Goal: Task Accomplishment & Management: Use online tool/utility

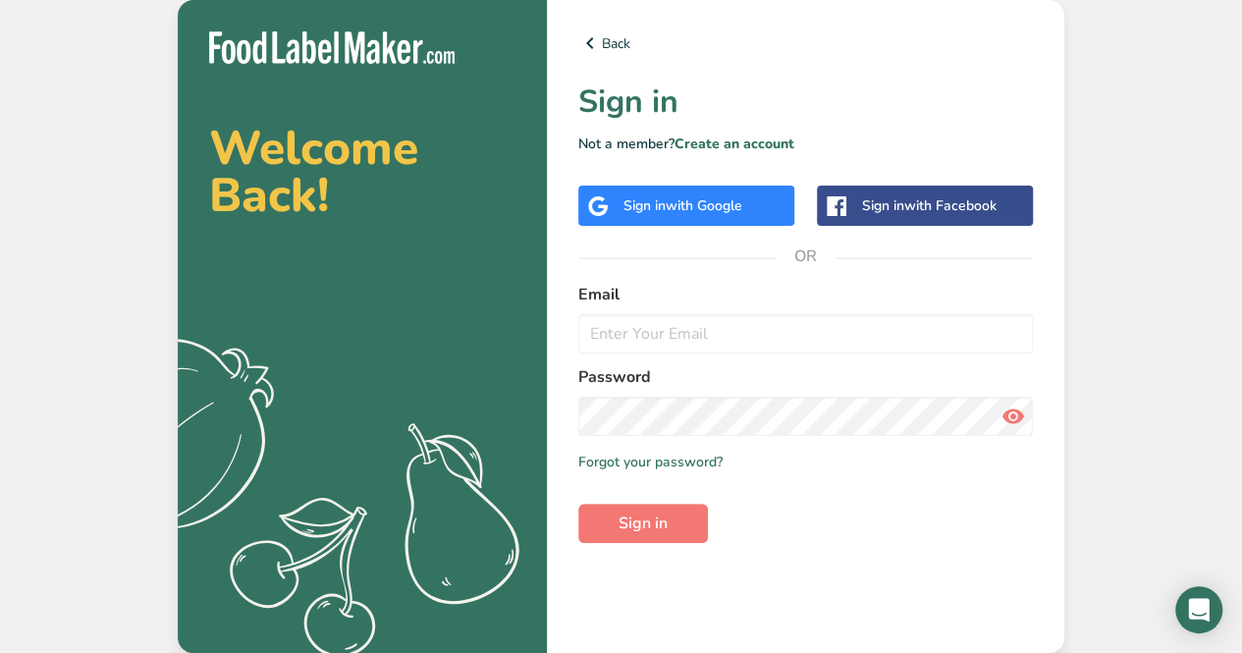
click at [727, 188] on div "Sign in with Google" at bounding box center [687, 206] width 216 height 40
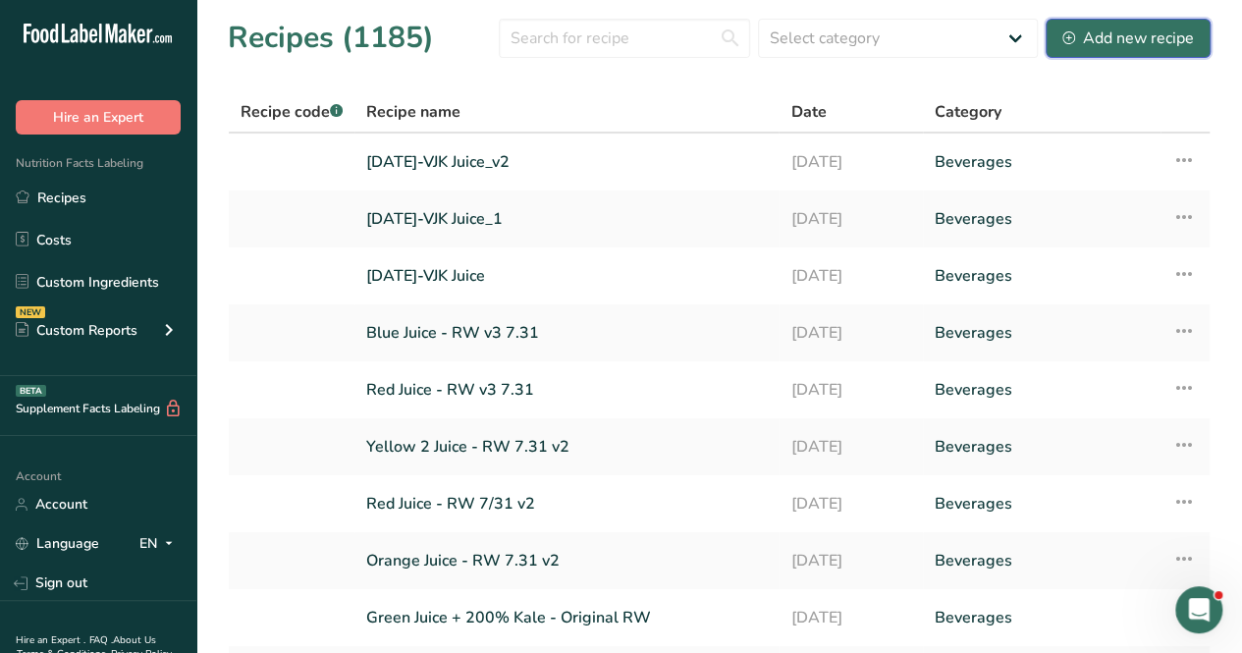
click at [1131, 40] on div "Add new recipe" at bounding box center [1129, 39] width 132 height 24
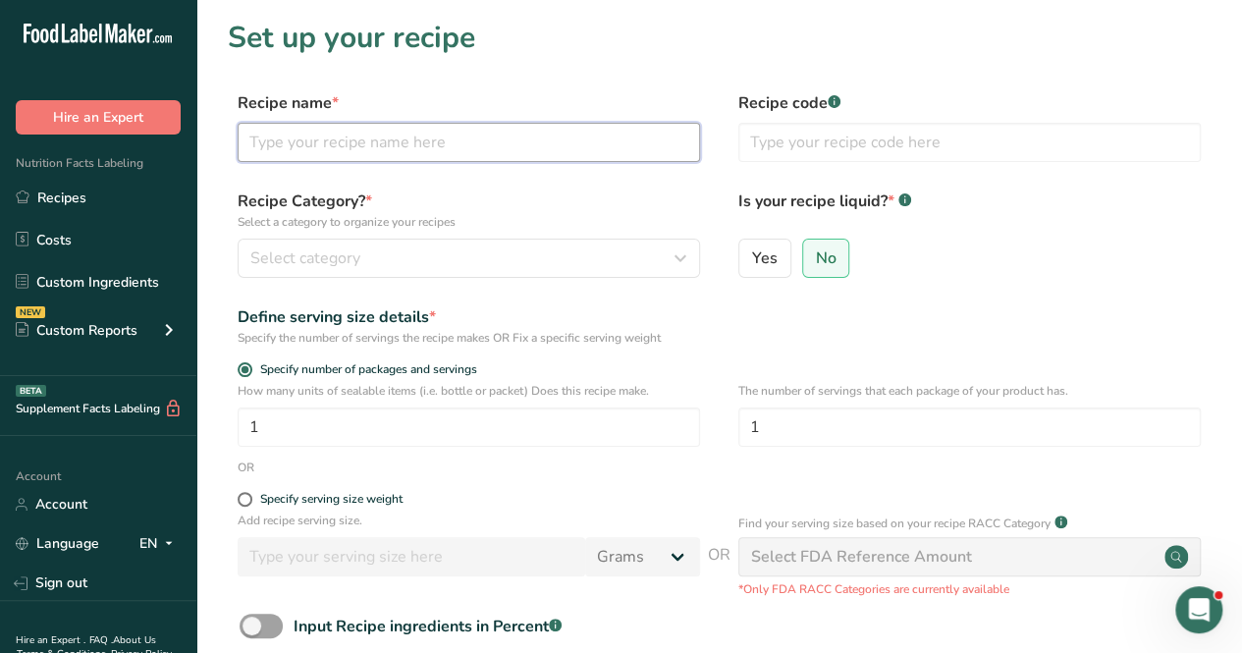
click at [457, 137] on input "text" at bounding box center [469, 142] width 463 height 39
type input "Egg Bite Base"
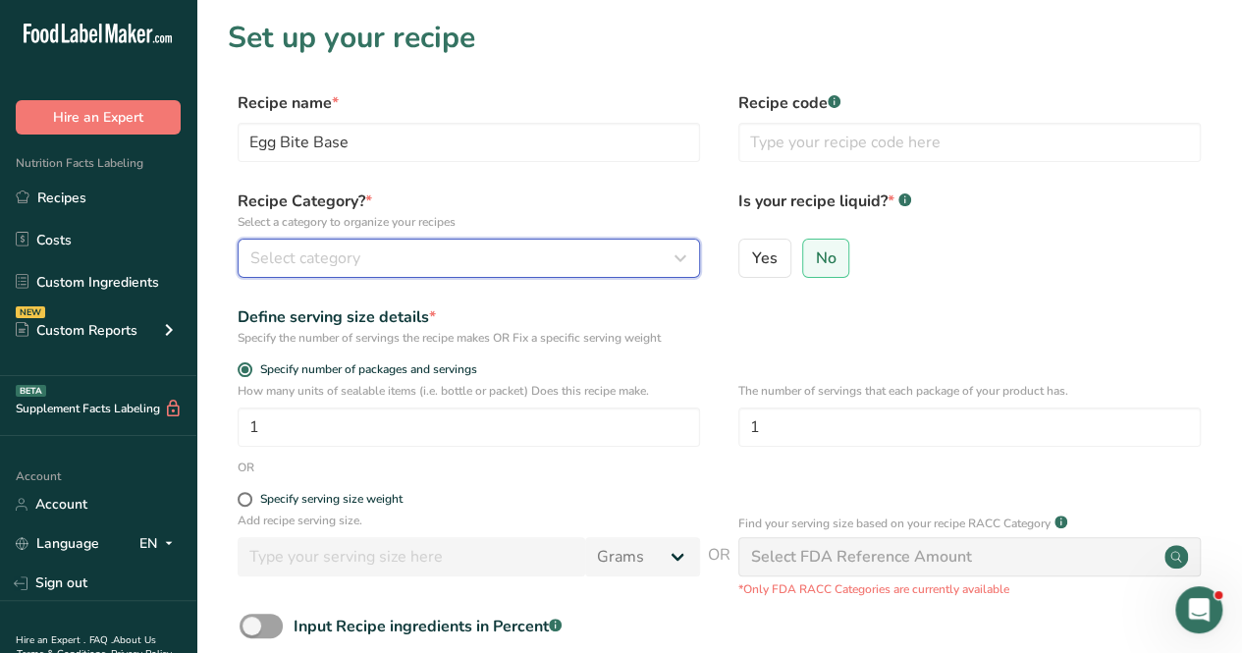
click at [361, 256] on div "Select category" at bounding box center [462, 259] width 425 height 24
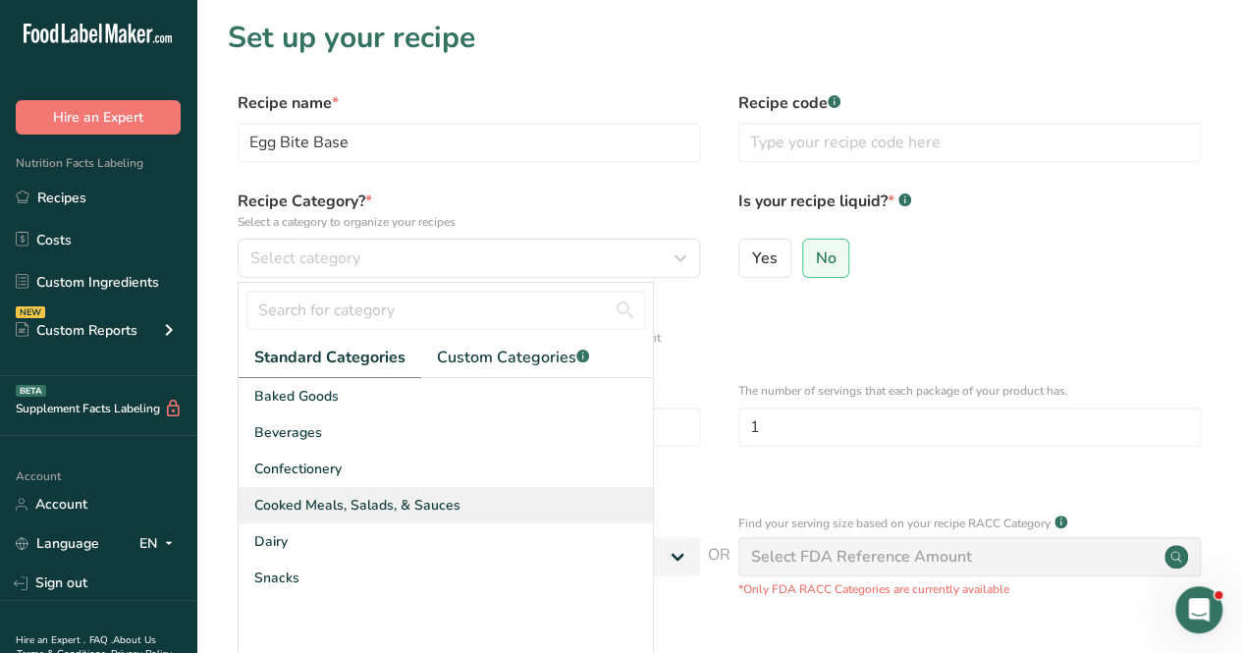
click at [382, 508] on span "Cooked Meals, Salads, & Sauces" at bounding box center [357, 505] width 206 height 21
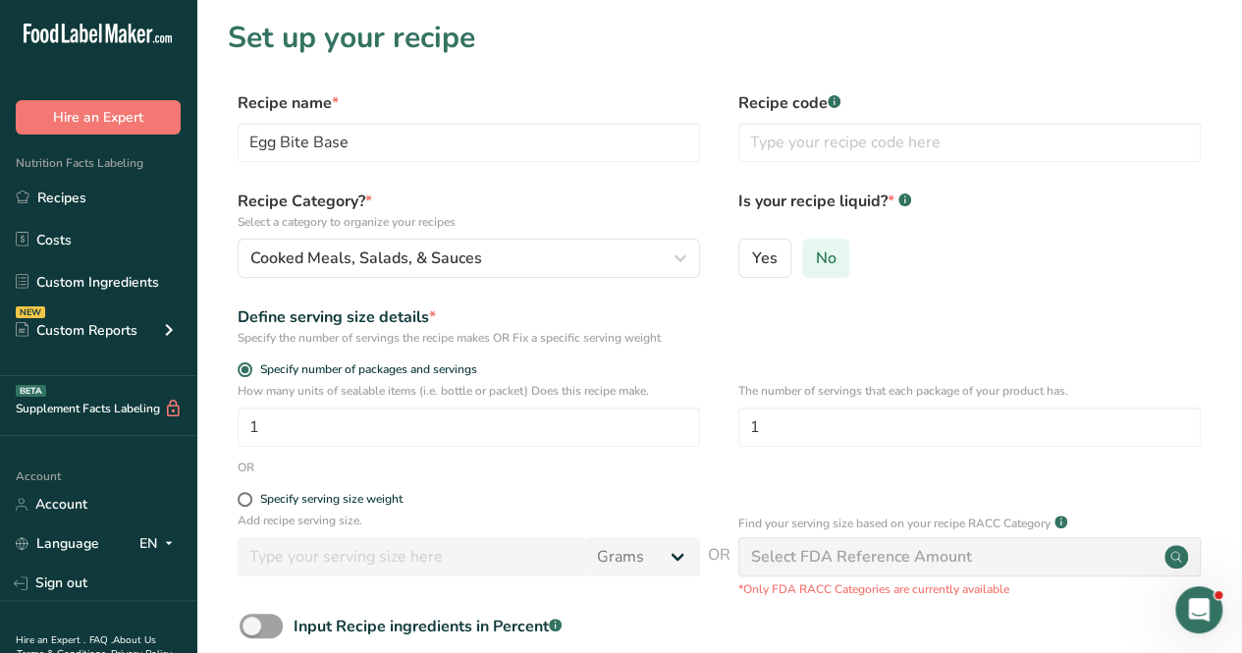
click at [816, 264] on span "No" at bounding box center [826, 258] width 21 height 20
click at [815, 264] on input "No" at bounding box center [809, 257] width 13 height 13
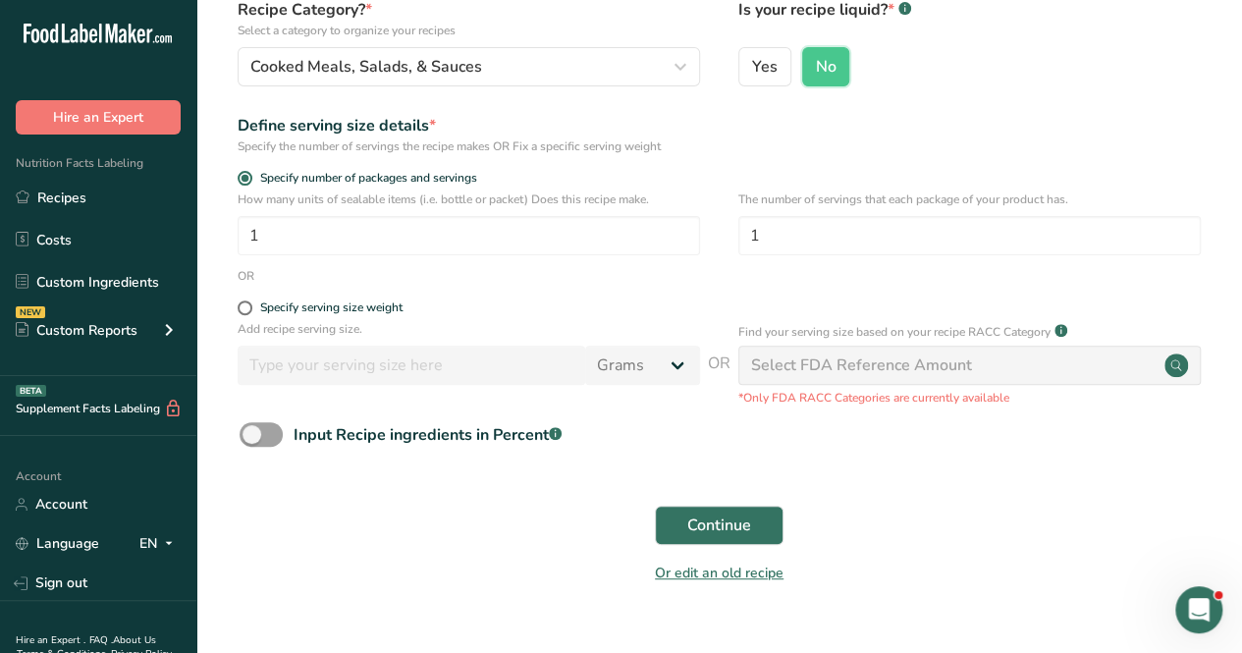
scroll to position [197, 0]
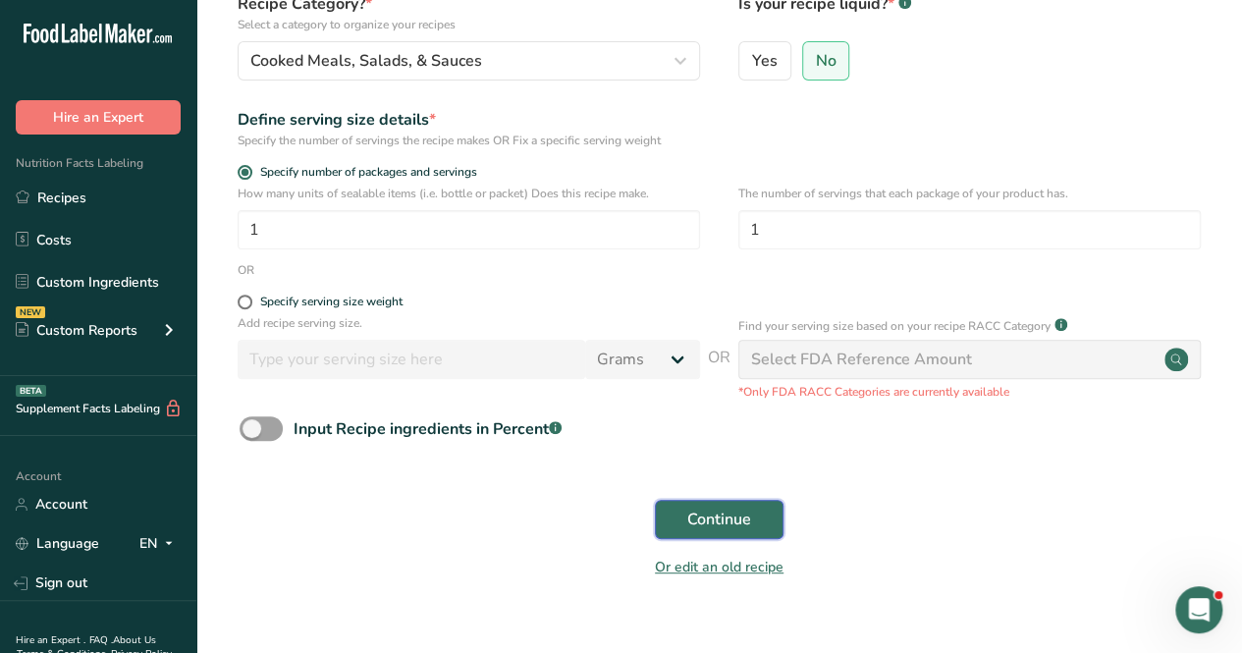
click at [696, 513] on span "Continue" at bounding box center [720, 520] width 64 height 24
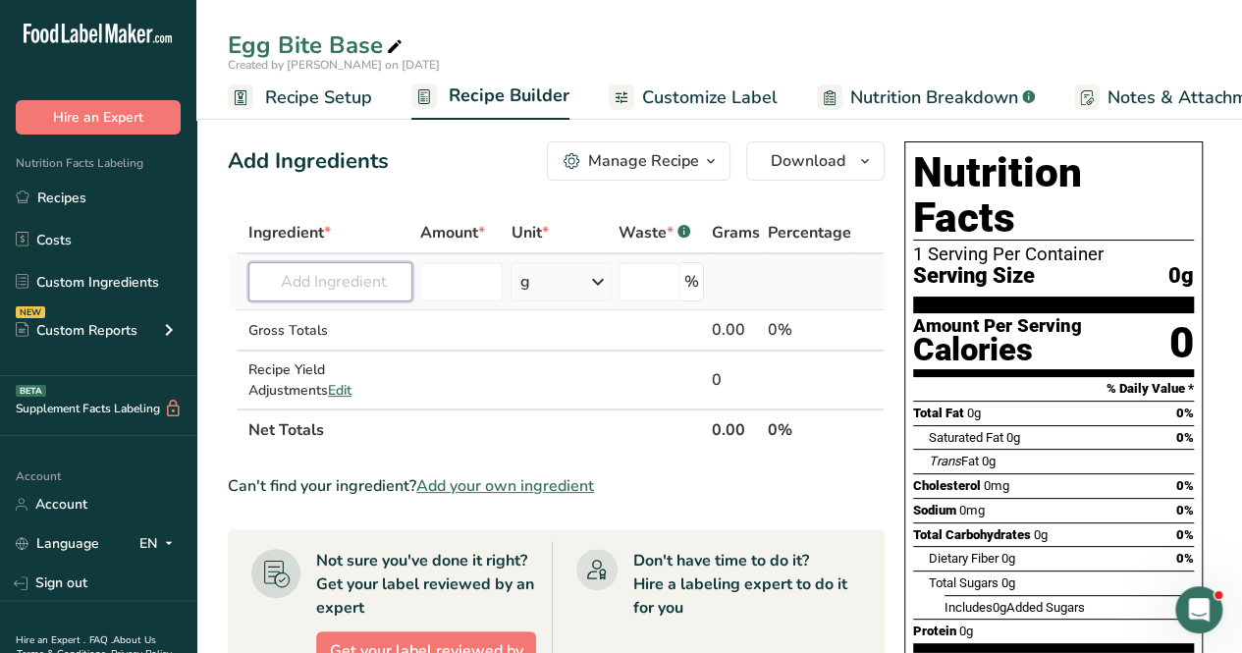
click at [332, 276] on input "text" at bounding box center [330, 281] width 164 height 39
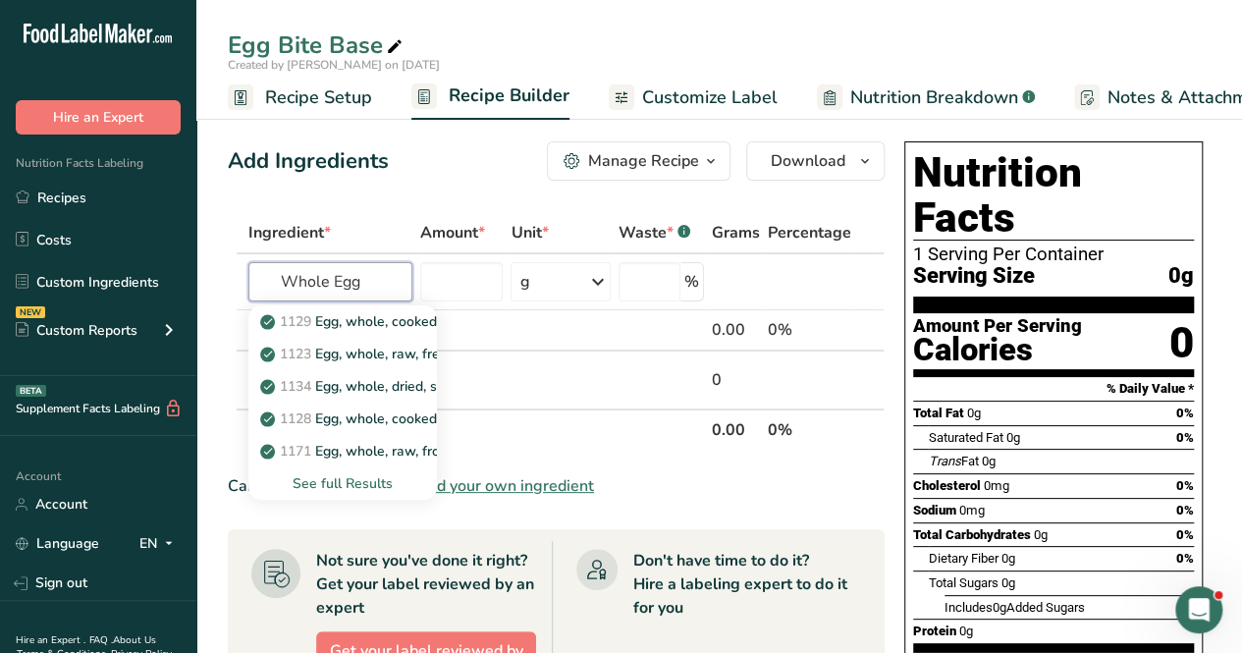
type input "Whole Egg"
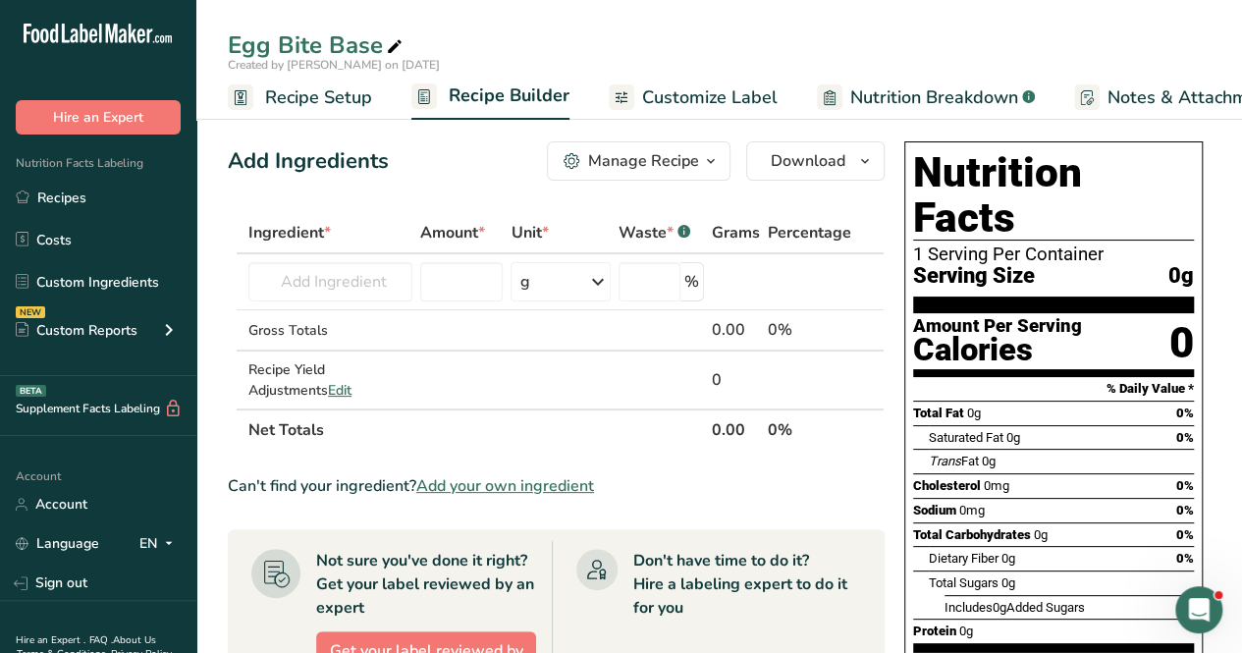
click at [493, 488] on span "Add your own ingredient" at bounding box center [505, 486] width 178 height 24
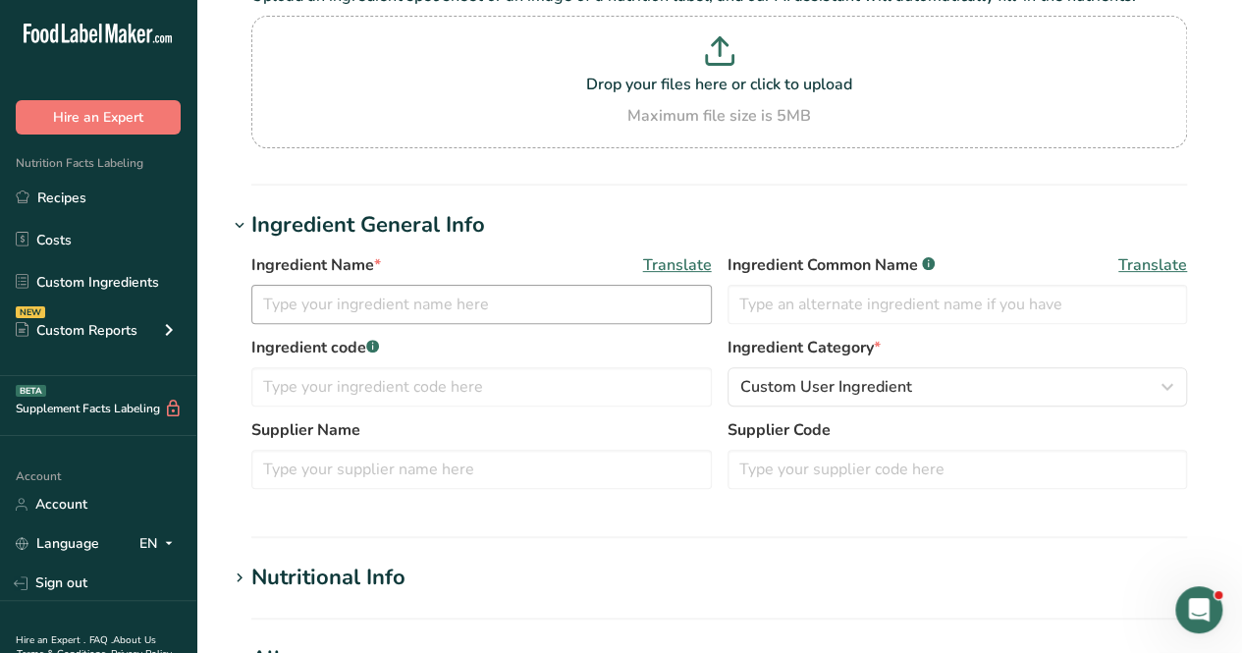
scroll to position [176, 0]
click at [355, 307] on input "text" at bounding box center [481, 303] width 461 height 39
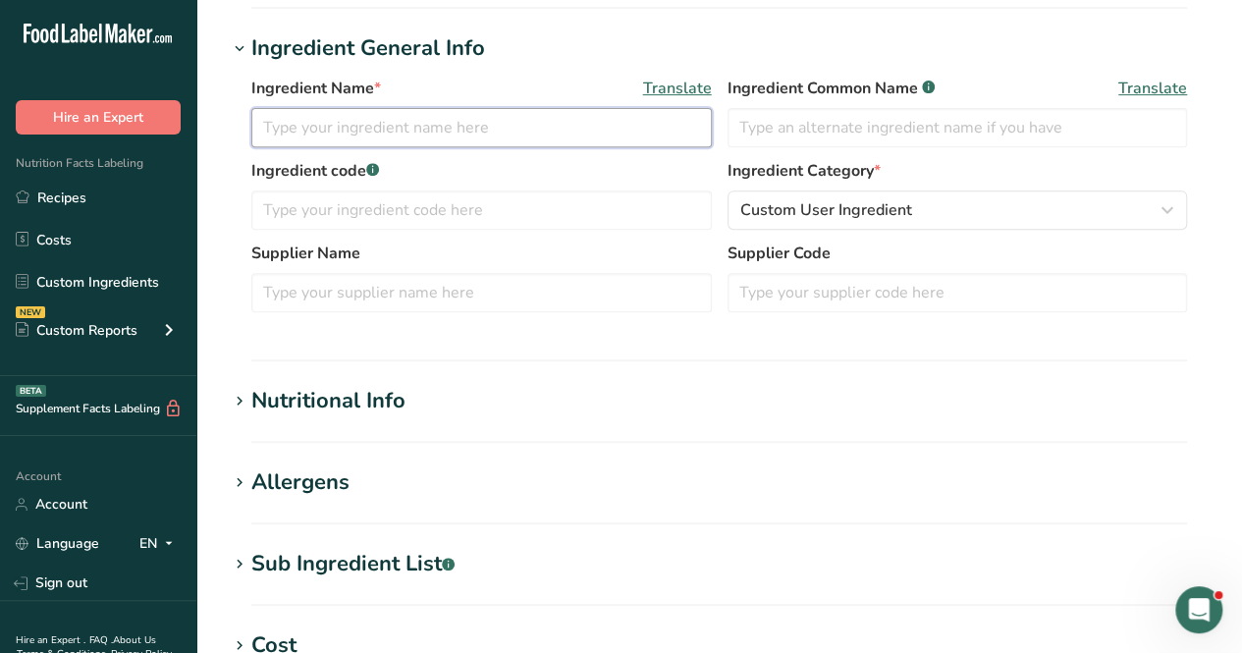
scroll to position [0, 0]
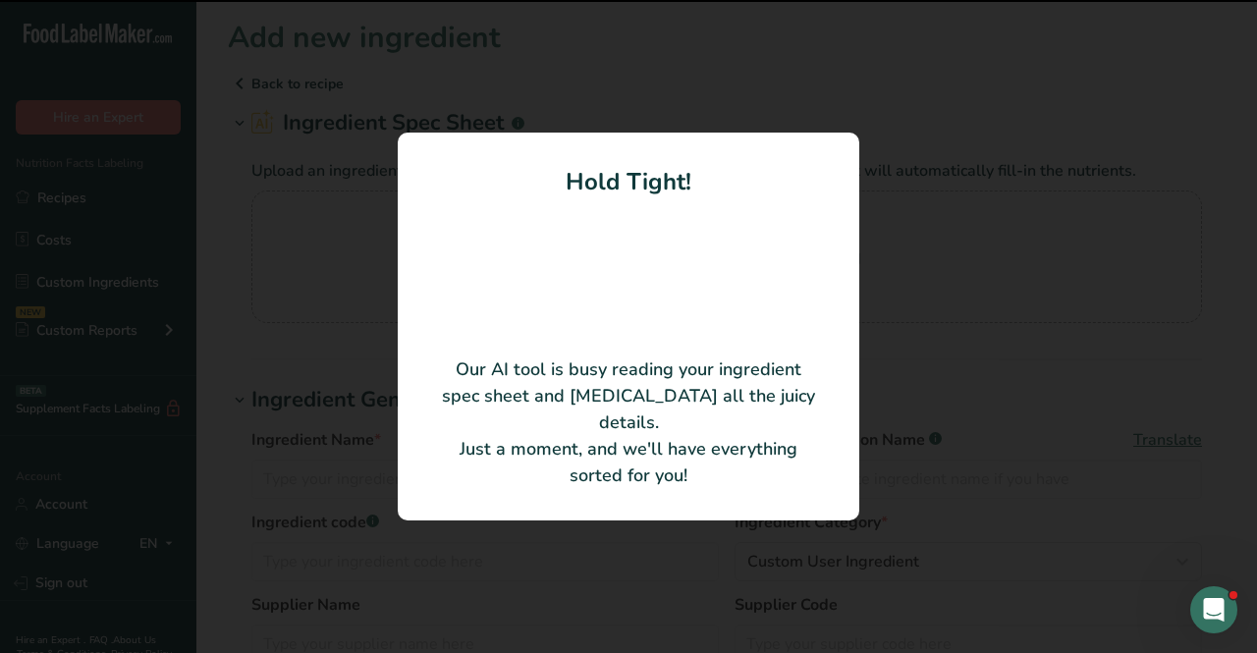
type input "Egg, fresh, raw, whole"
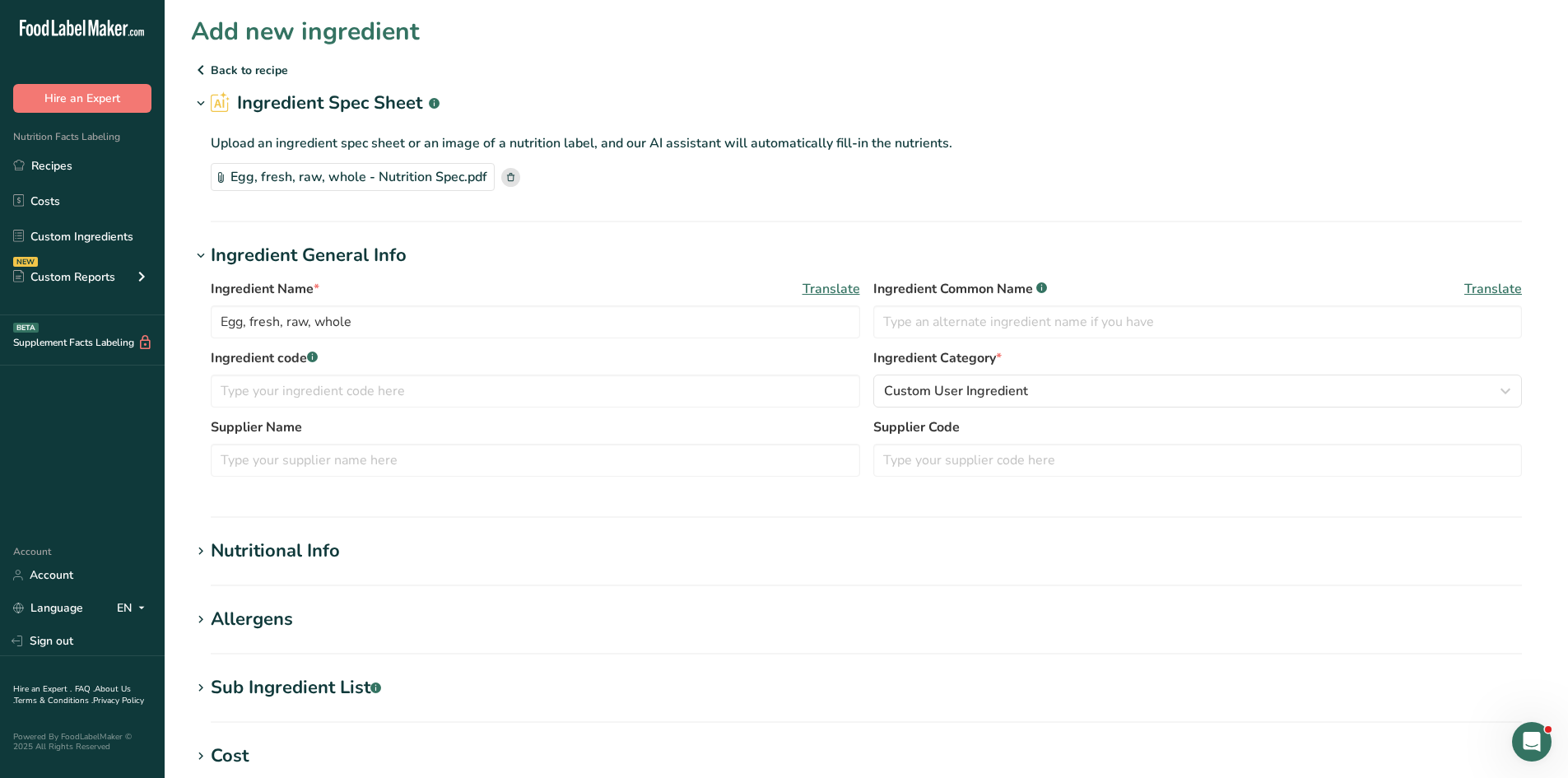
click at [225, 547] on div "Nutritional Info" at bounding box center [275, 551] width 129 height 27
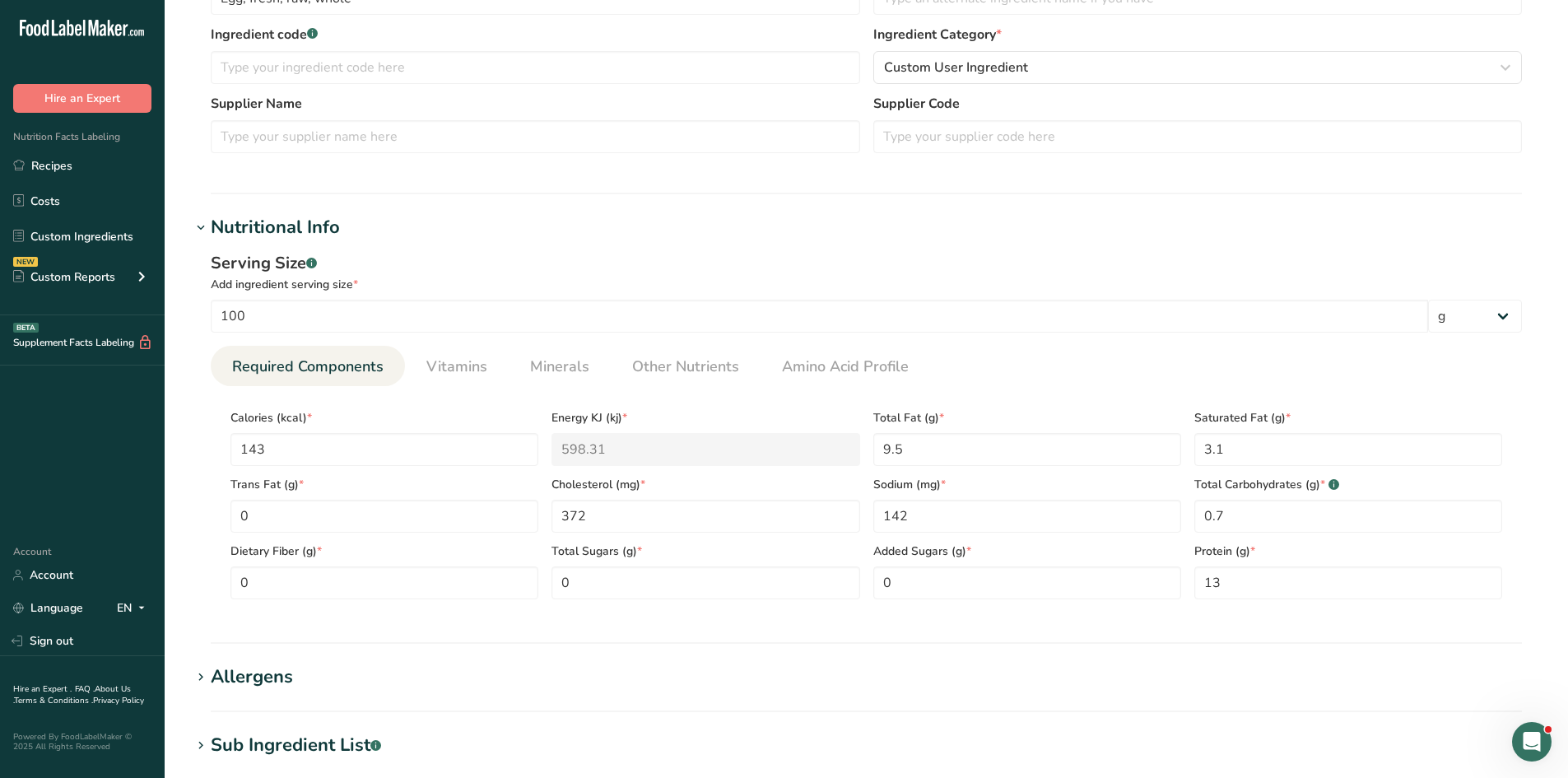
scroll to position [412, 0]
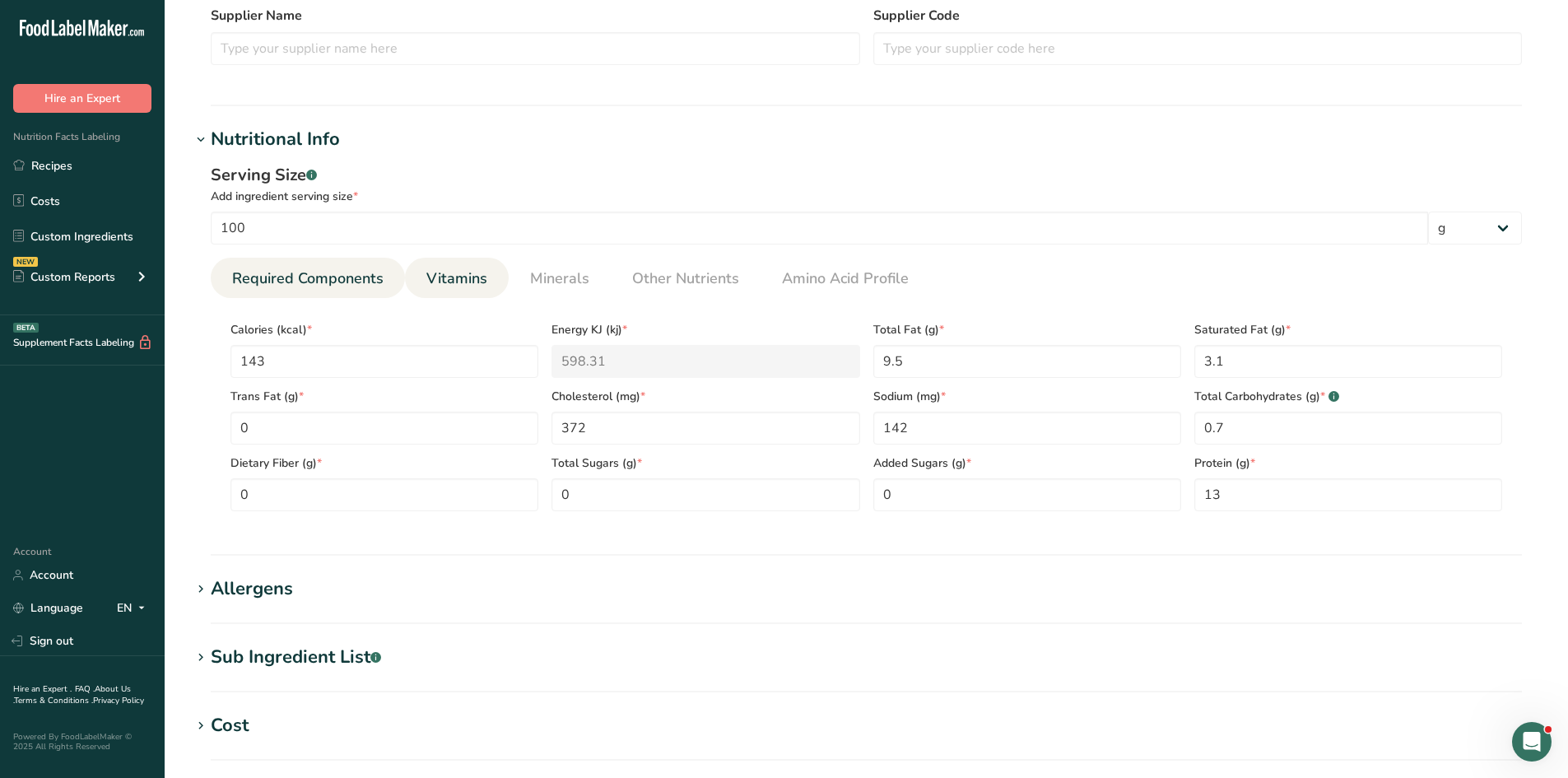
click at [451, 283] on span "Vitamins" at bounding box center [457, 278] width 61 height 23
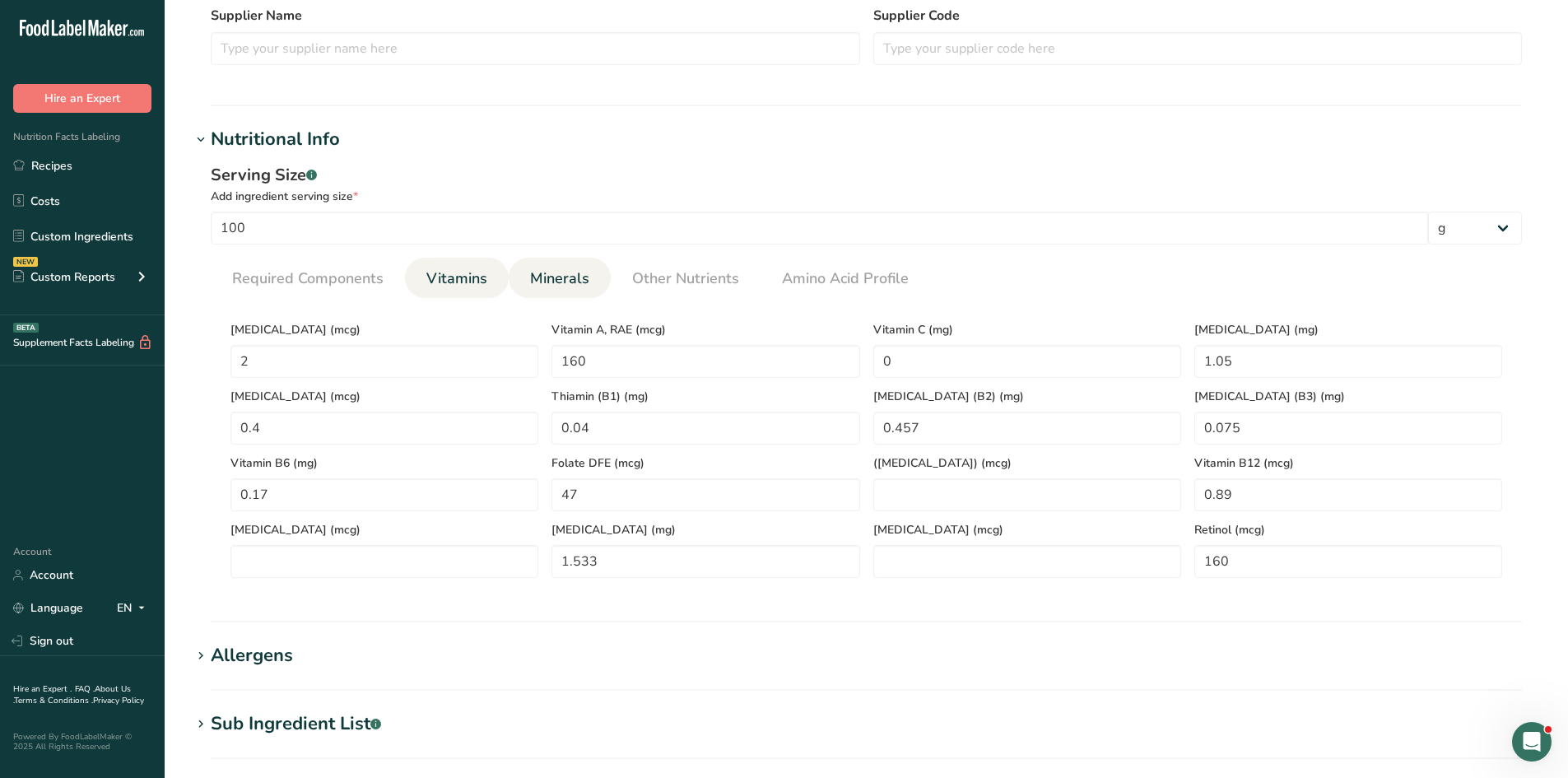
click at [554, 277] on span "Minerals" at bounding box center [560, 278] width 60 height 23
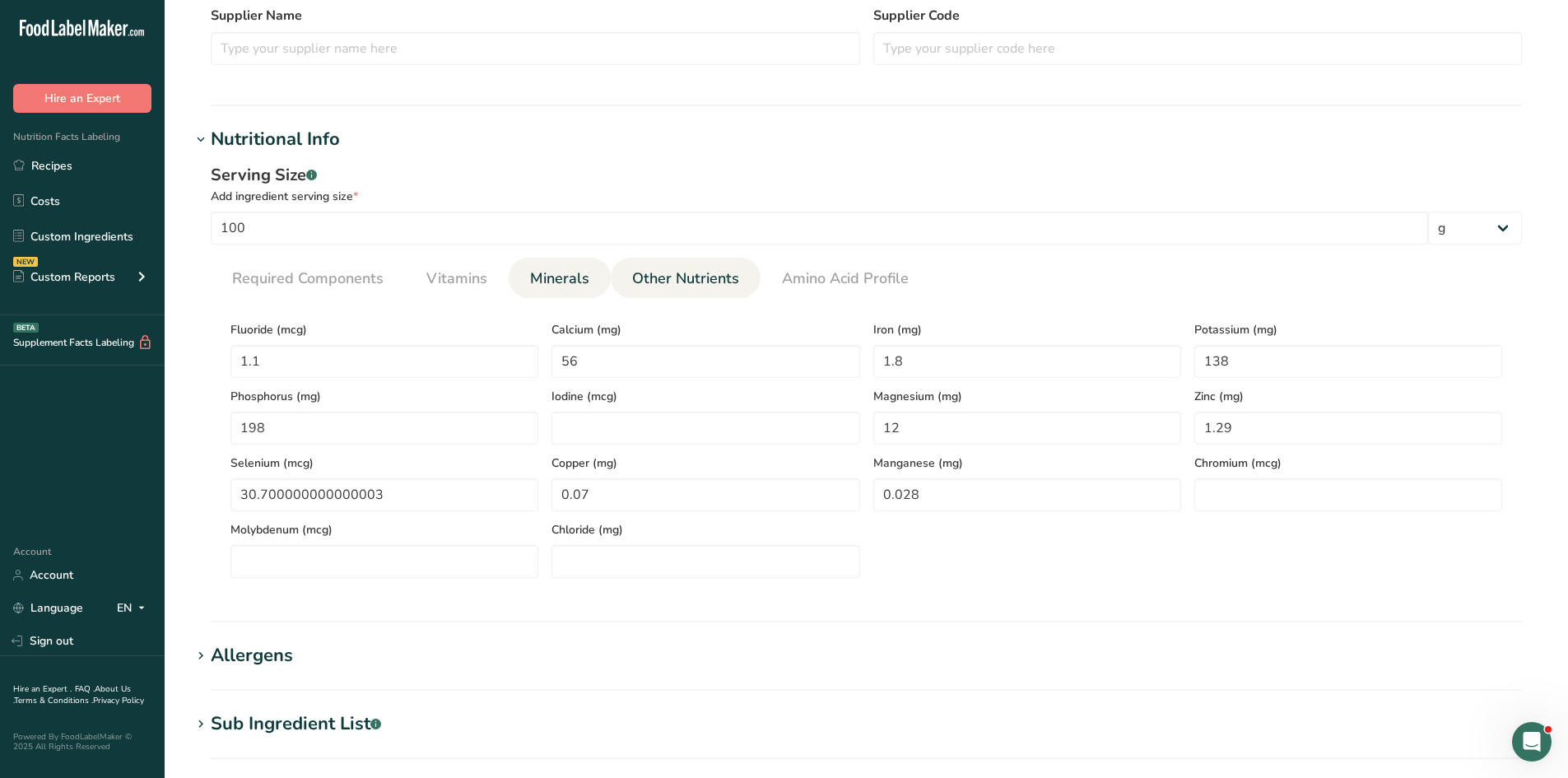
click at [686, 276] on span "Other Nutrients" at bounding box center [686, 278] width 107 height 23
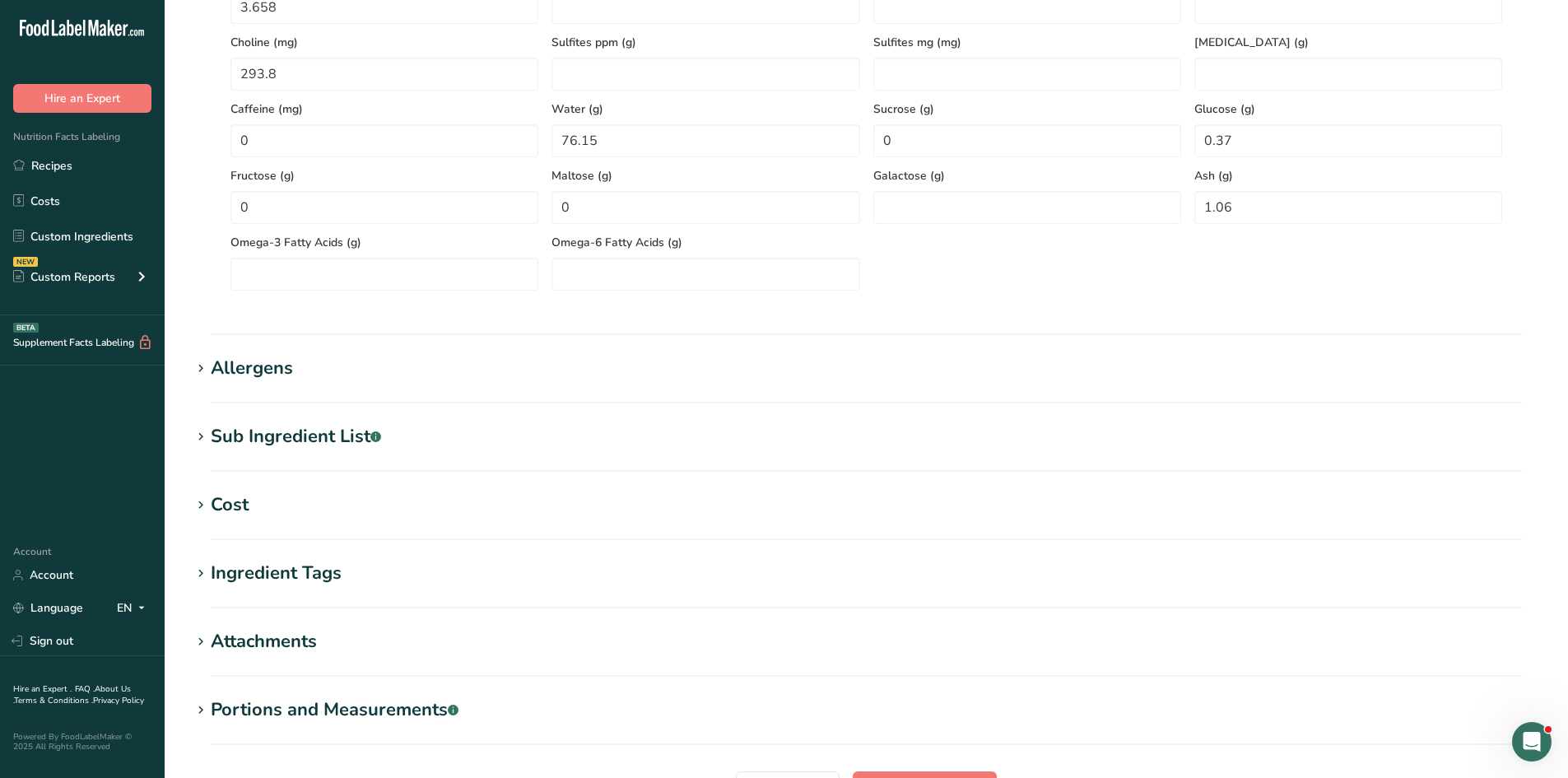
scroll to position [998, 0]
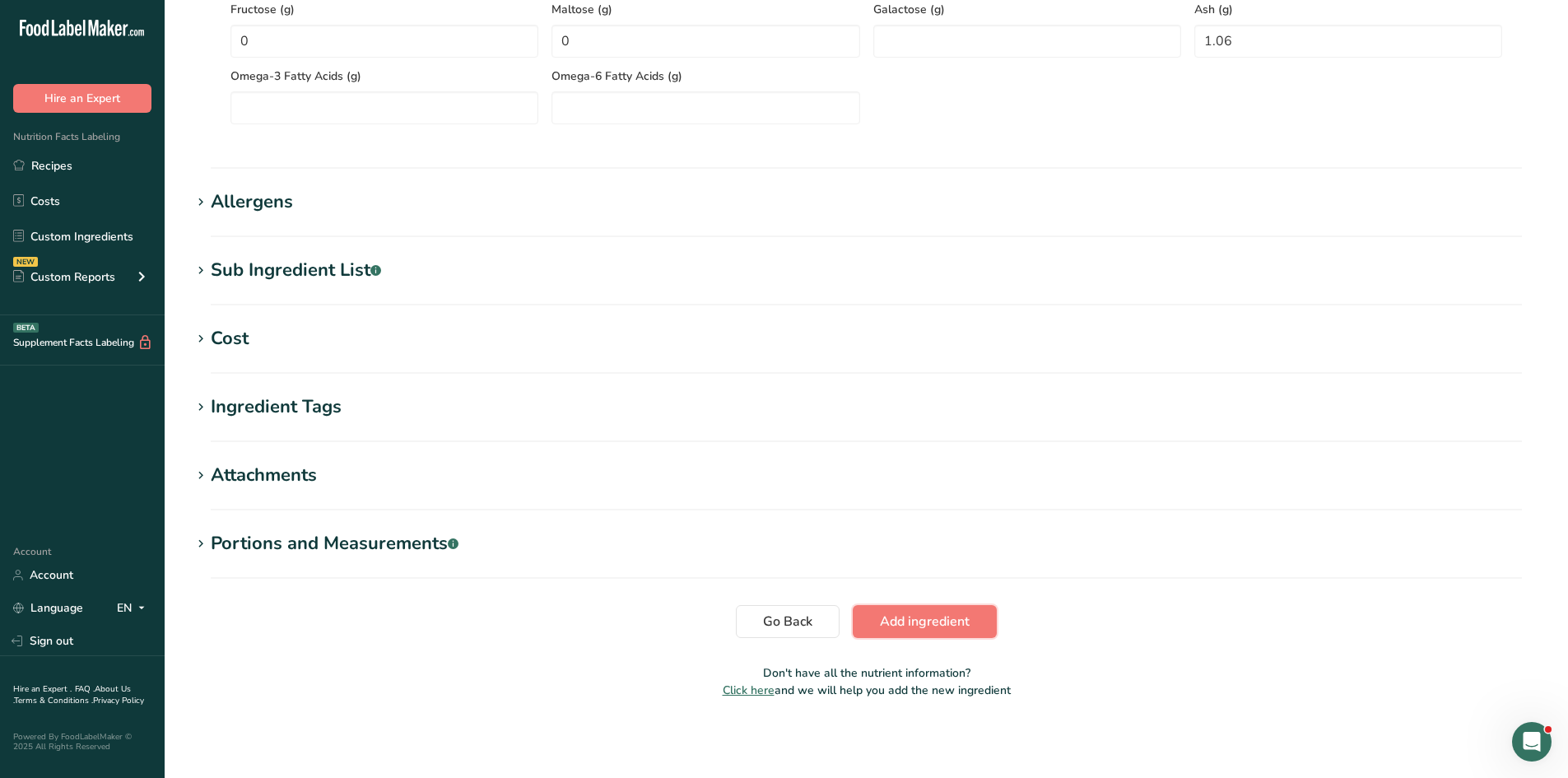
click at [969, 547] on span "Add ingredient" at bounding box center [924, 622] width 90 height 20
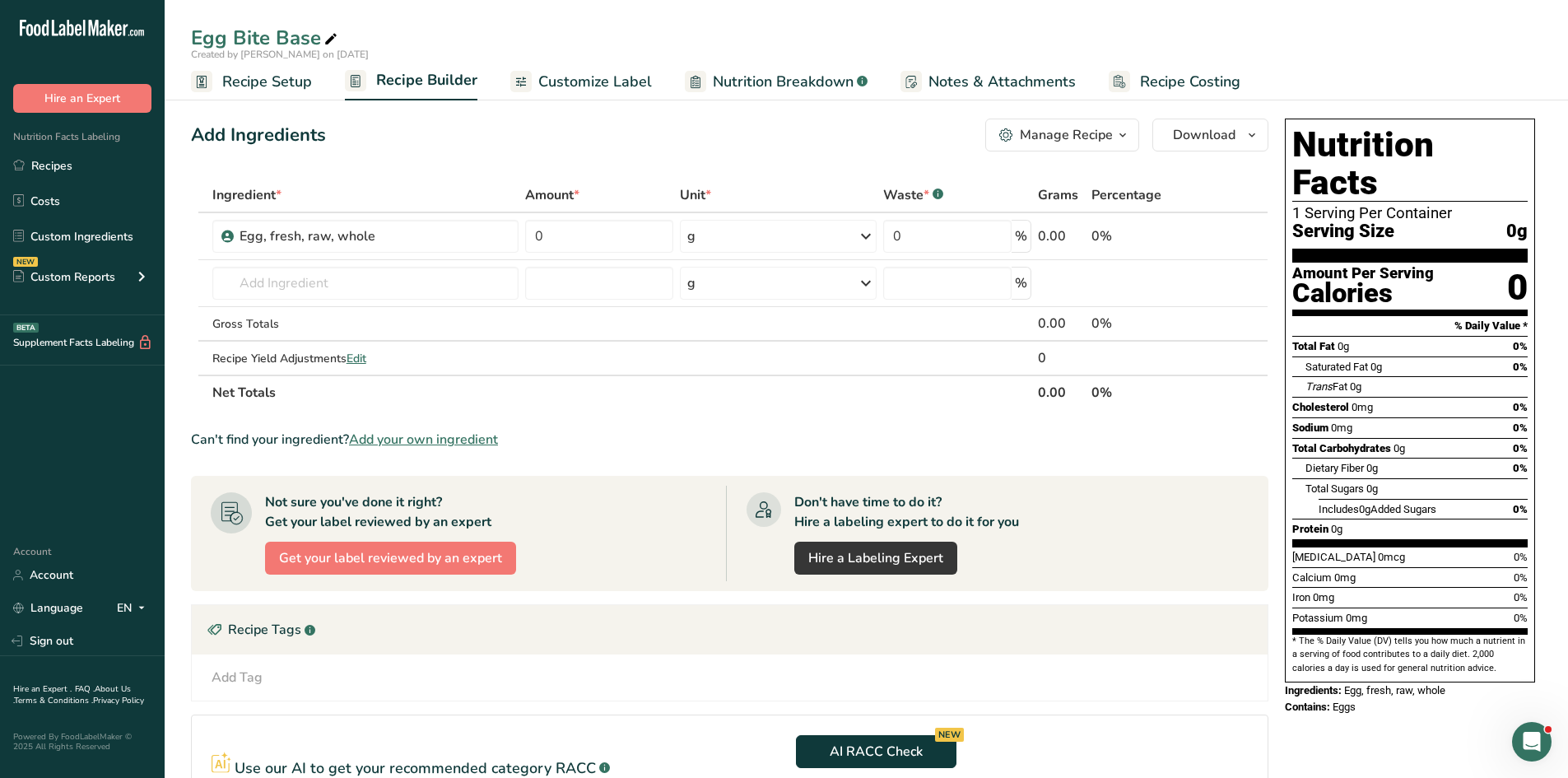
click at [1040, 126] on button "Manage Recipe" at bounding box center [1063, 134] width 154 height 33
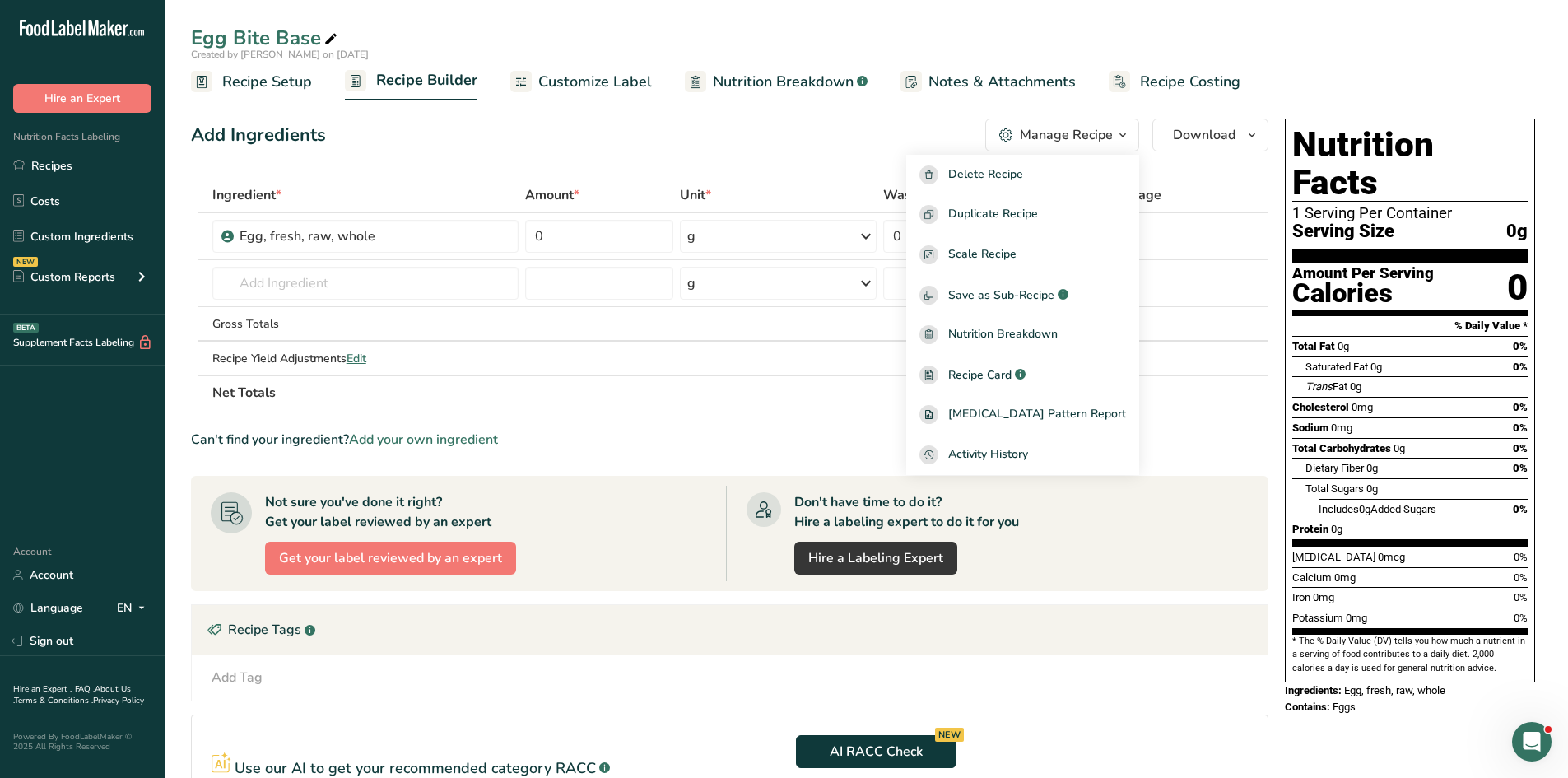
click at [853, 158] on div "Add Ingredients Manage Recipe Delete Recipe Duplicate Recipe Scale Recipe Save …" at bounding box center [734, 552] width 1087 height 879
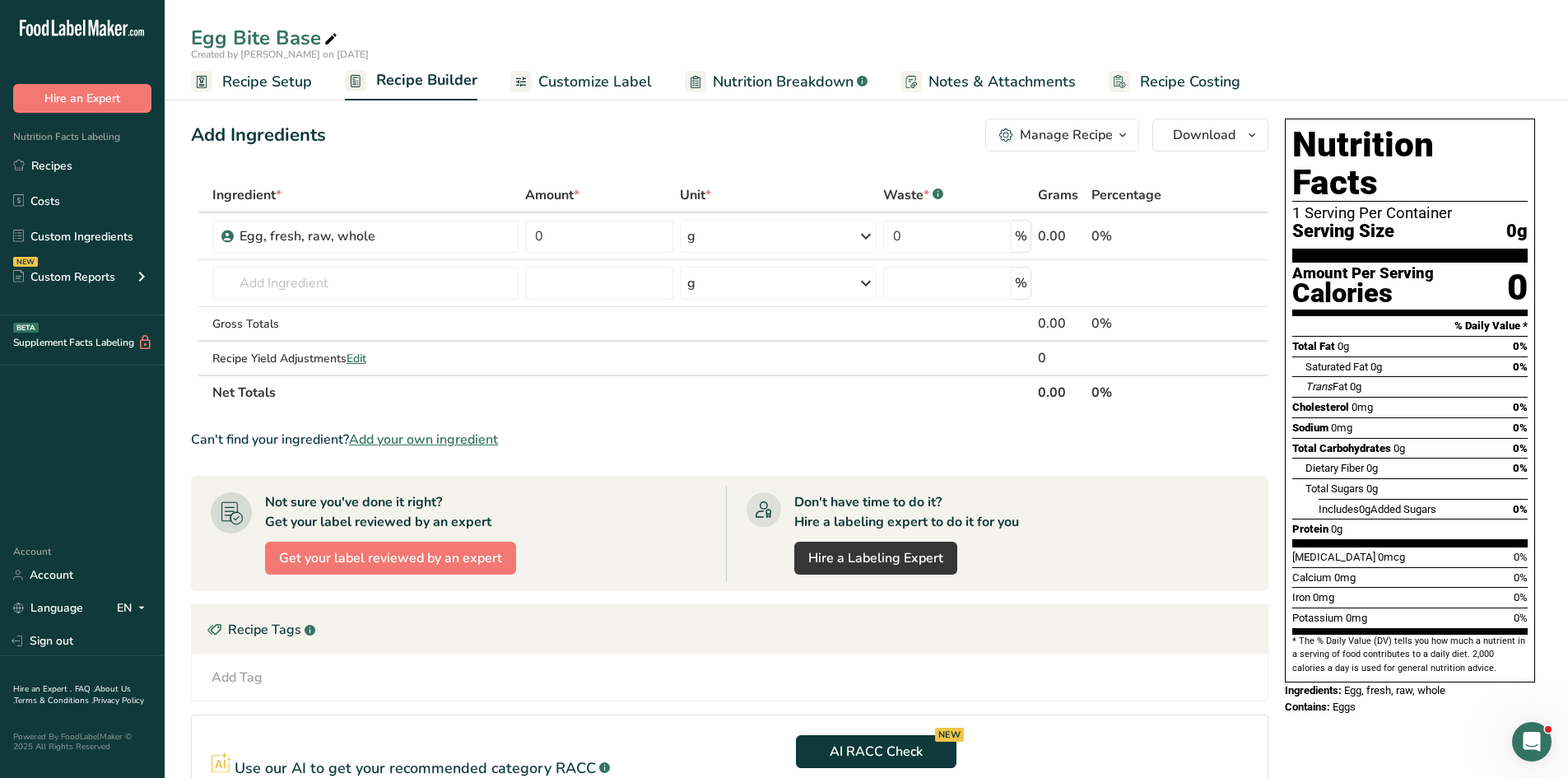
click at [577, 75] on span "Customize Label" at bounding box center [595, 81] width 114 height 23
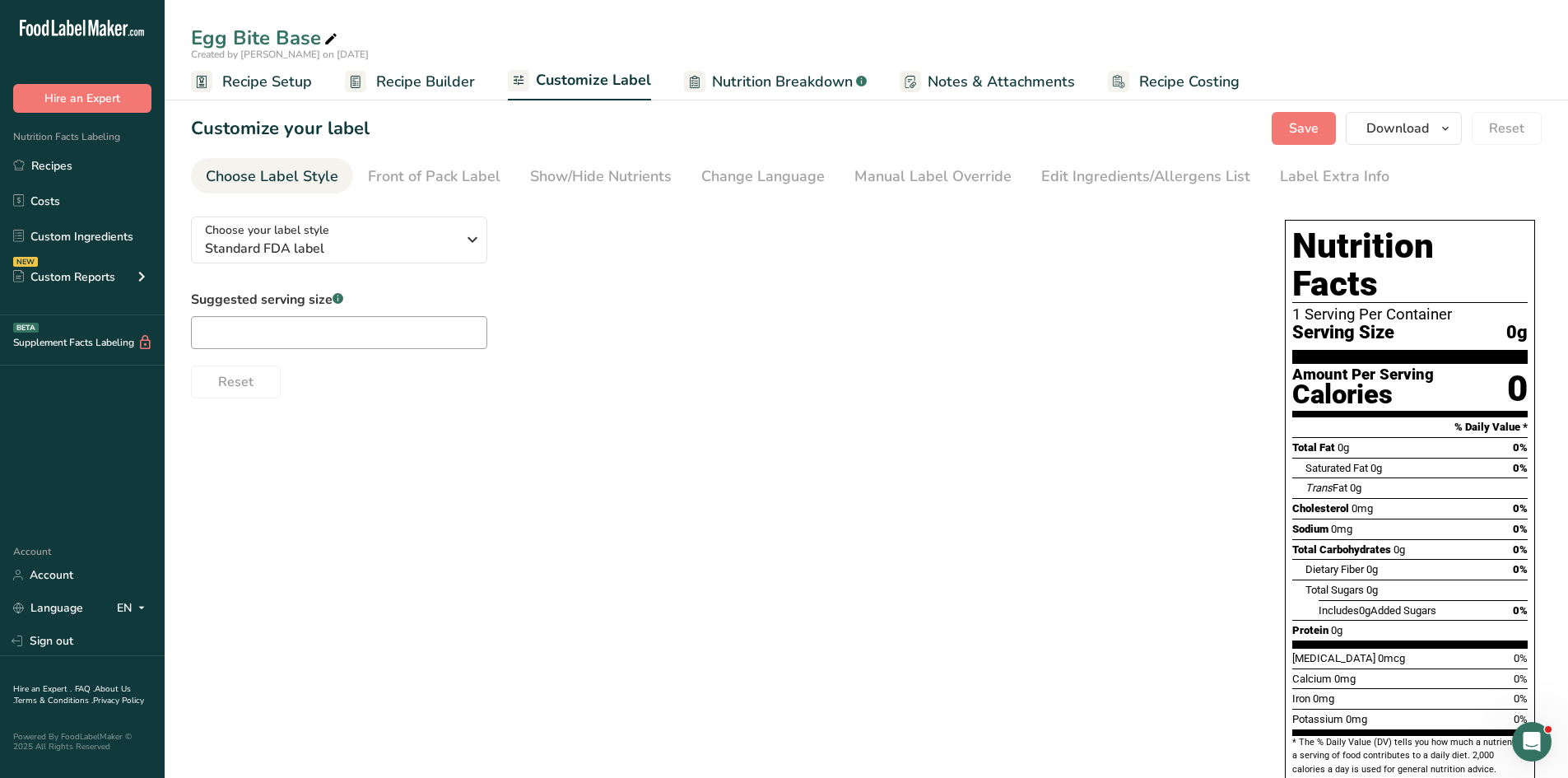
click at [805, 73] on span "Nutrition Breakdown" at bounding box center [783, 81] width 141 height 23
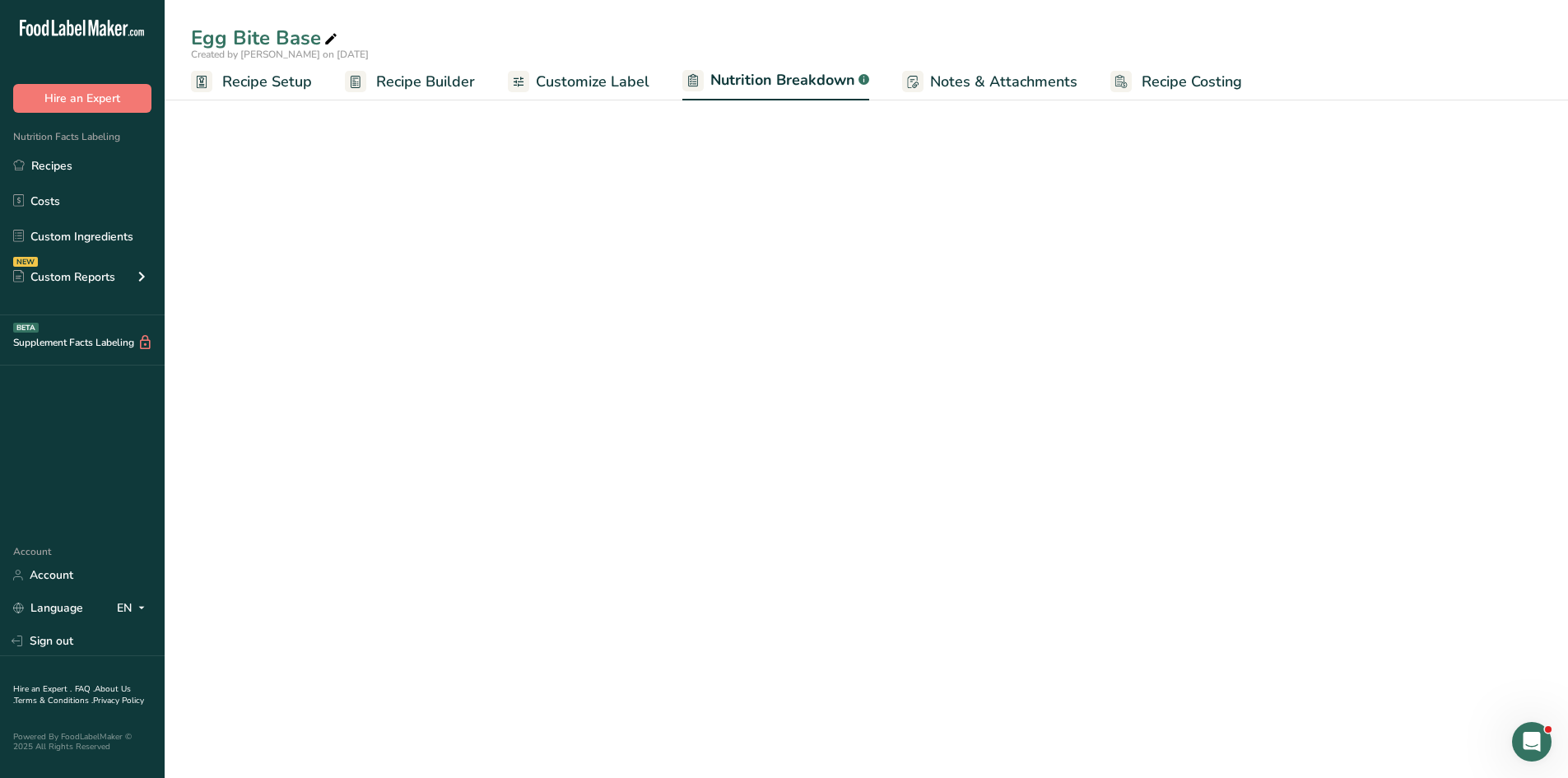
select select "Calories"
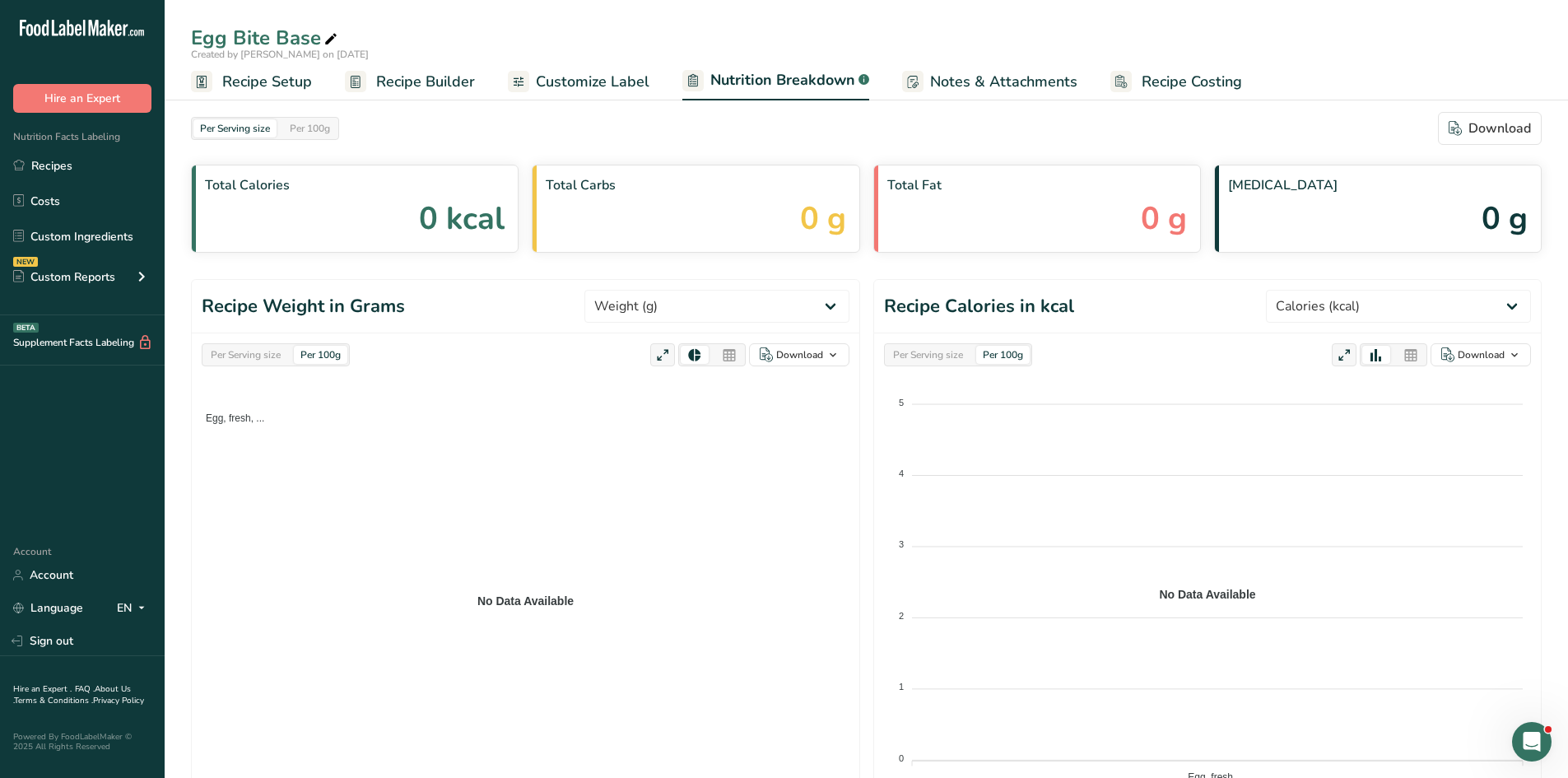
click at [276, 79] on span "Recipe Setup" at bounding box center [267, 81] width 90 height 23
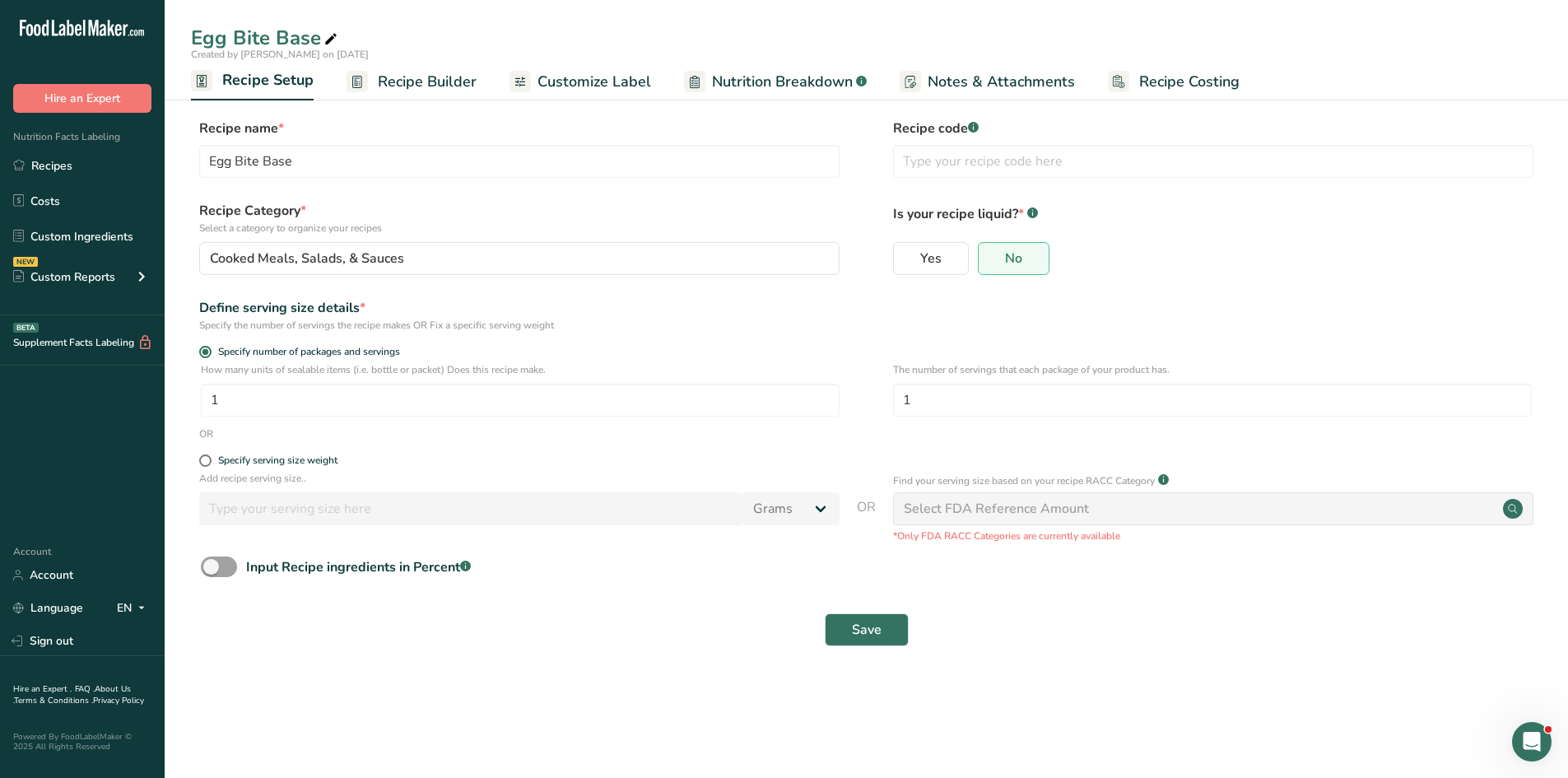
click at [432, 89] on span "Recipe Builder" at bounding box center [427, 81] width 99 height 23
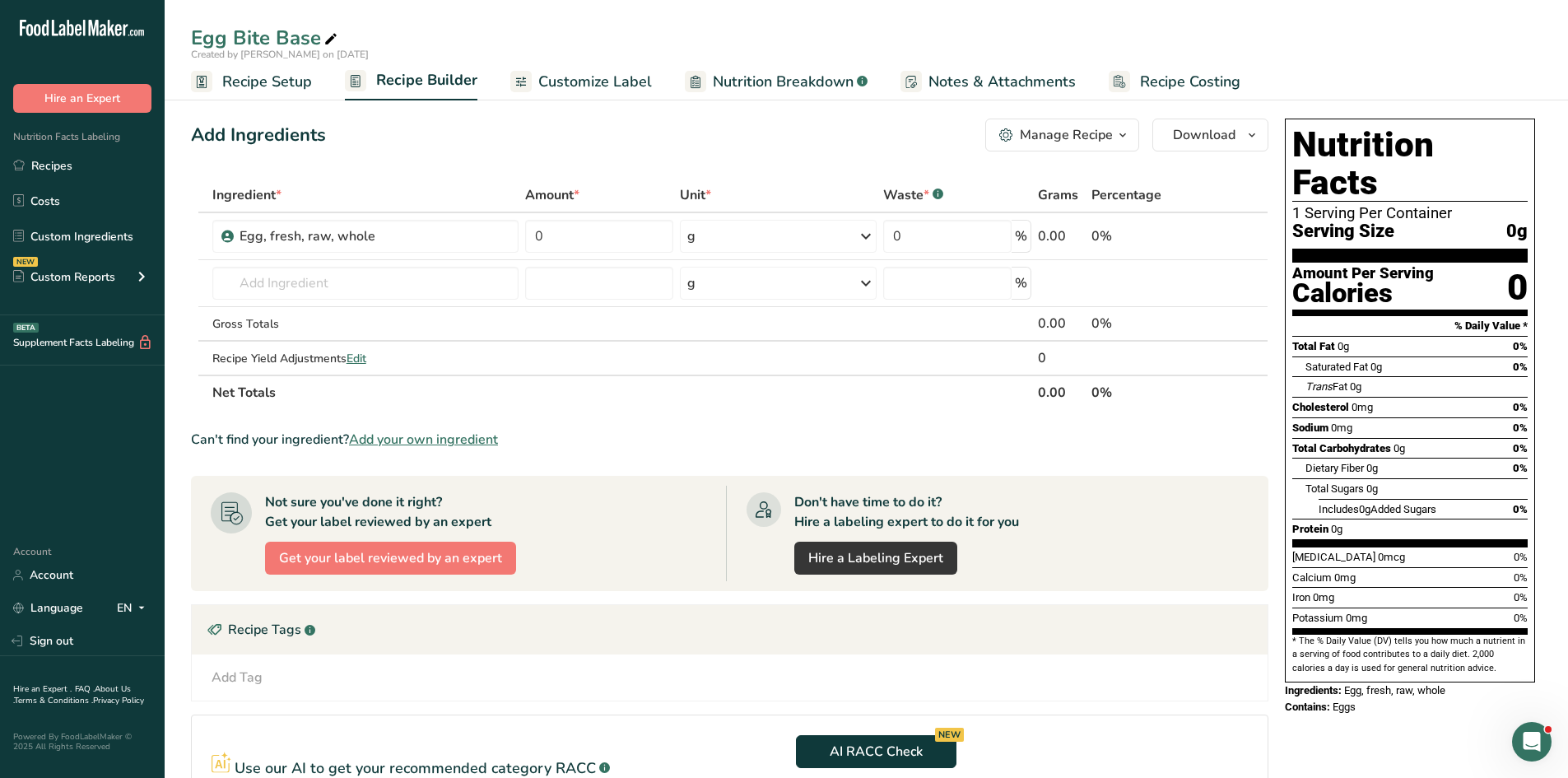
click at [465, 430] on span "Add your own ingredient" at bounding box center [423, 440] width 149 height 20
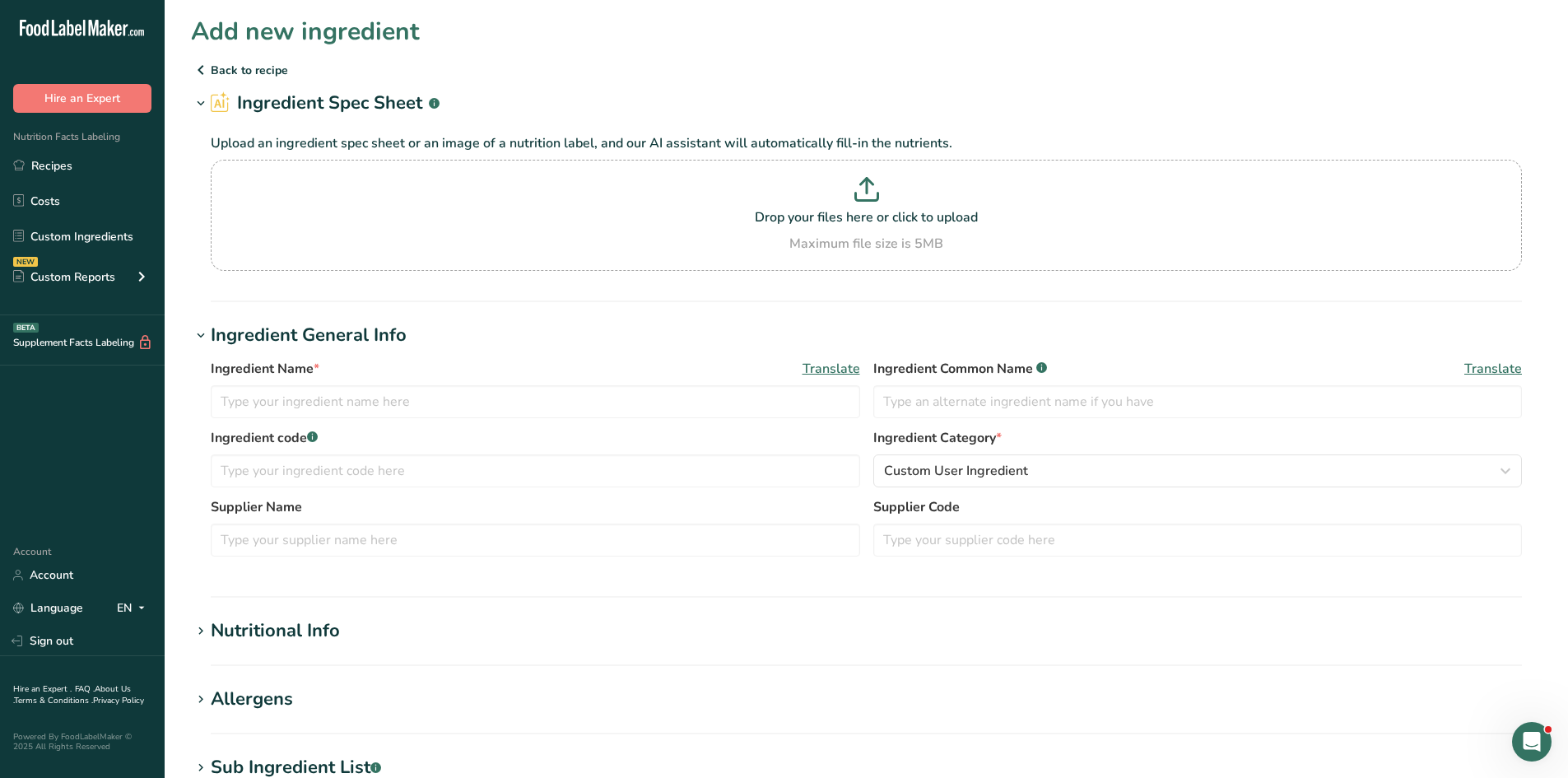
click at [206, 96] on icon at bounding box center [201, 104] width 15 height 23
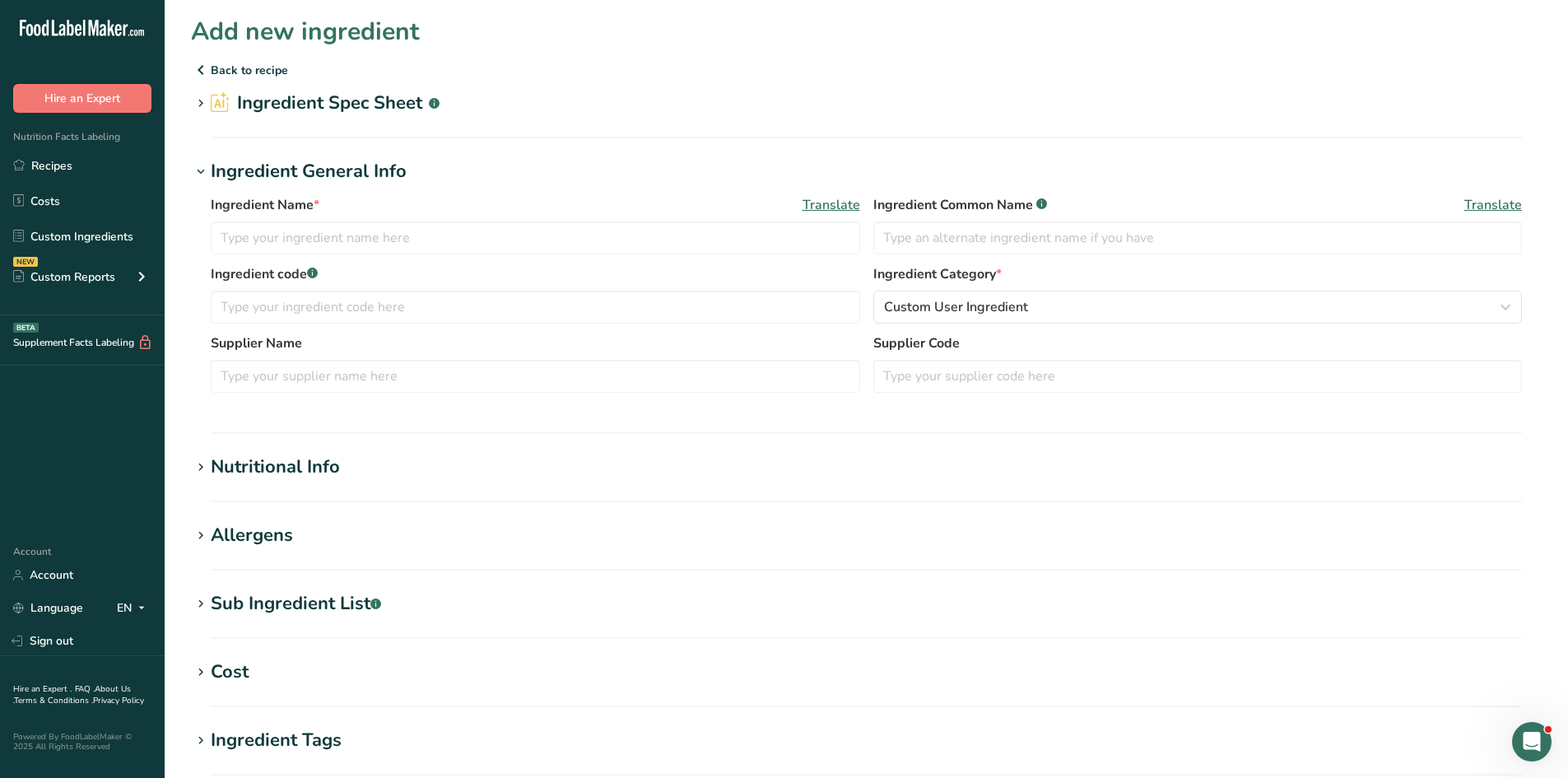
click at [202, 99] on icon at bounding box center [201, 104] width 15 height 23
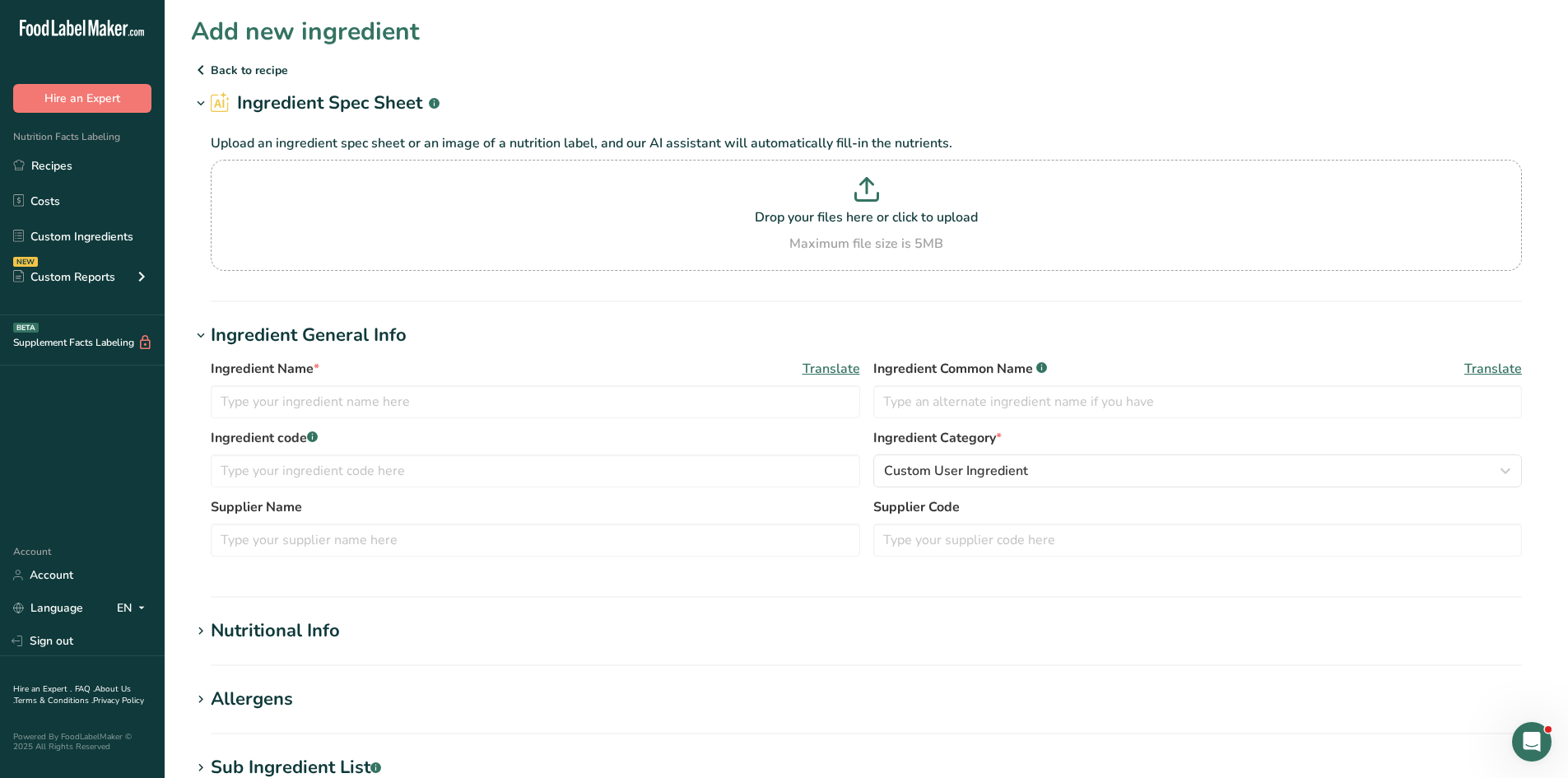
click at [229, 60] on p "Back to recipe" at bounding box center [867, 70] width 1351 height 20
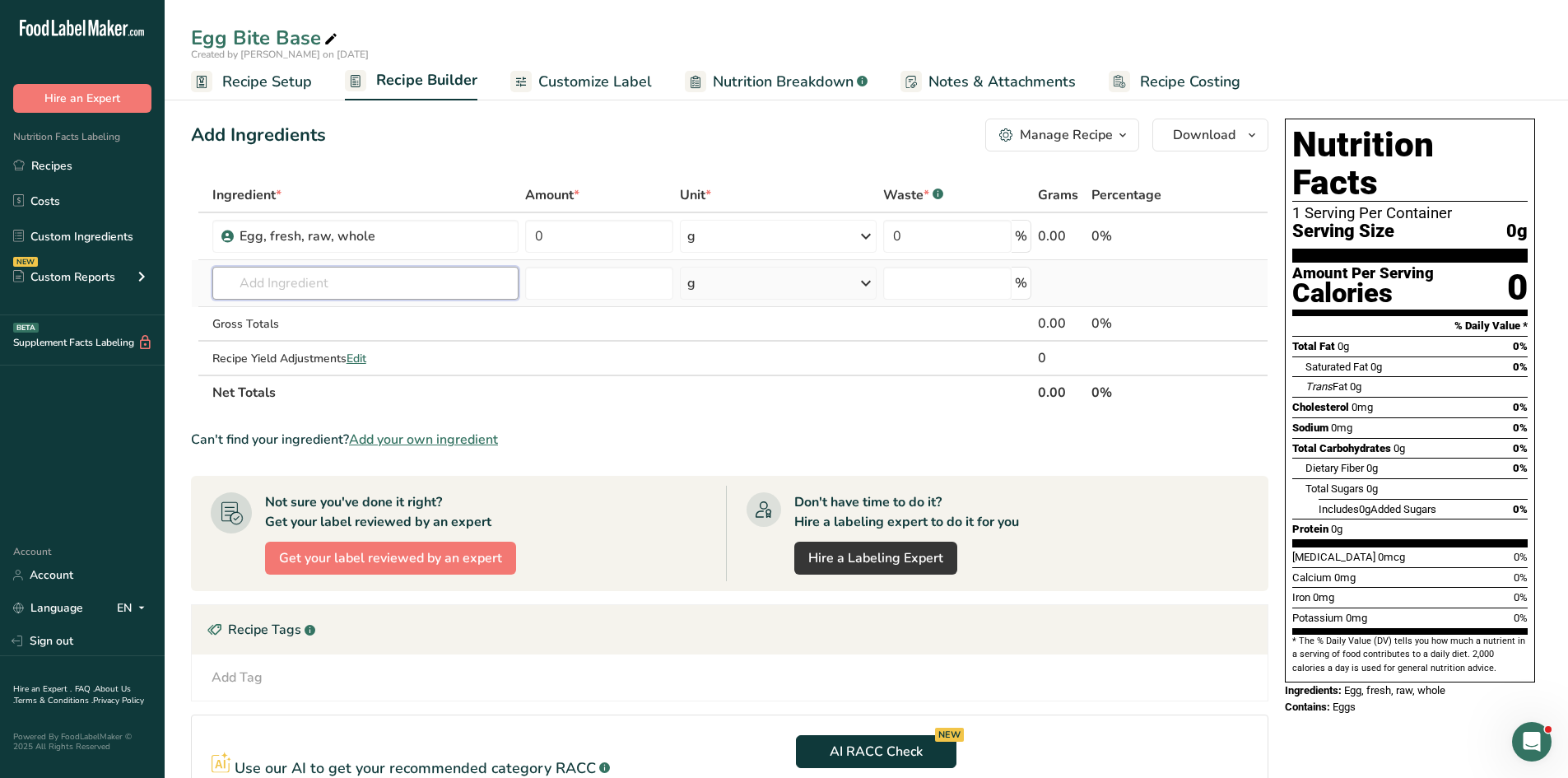
click at [371, 283] on input "text" at bounding box center [365, 283] width 306 height 33
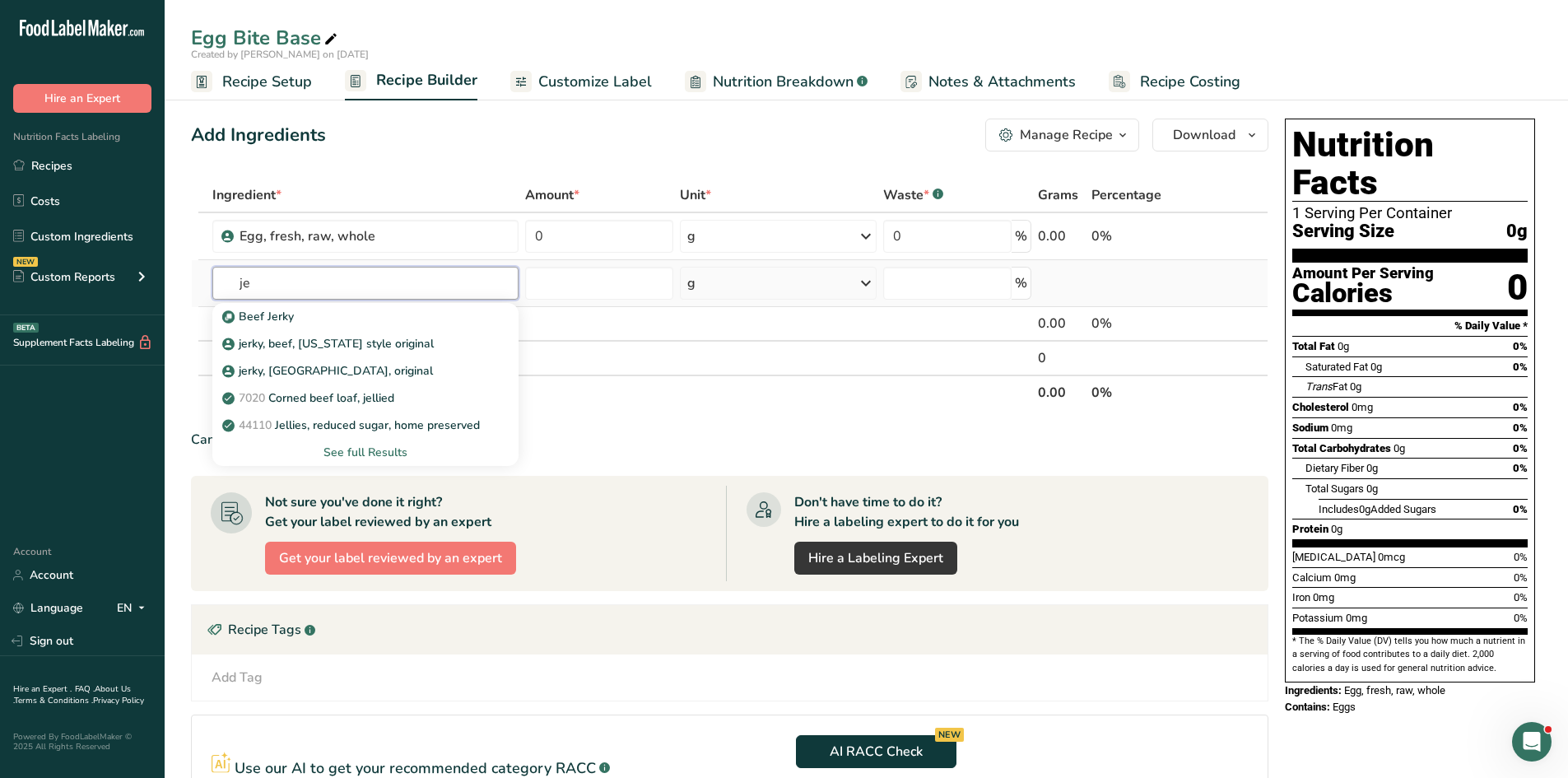
type input "jej"
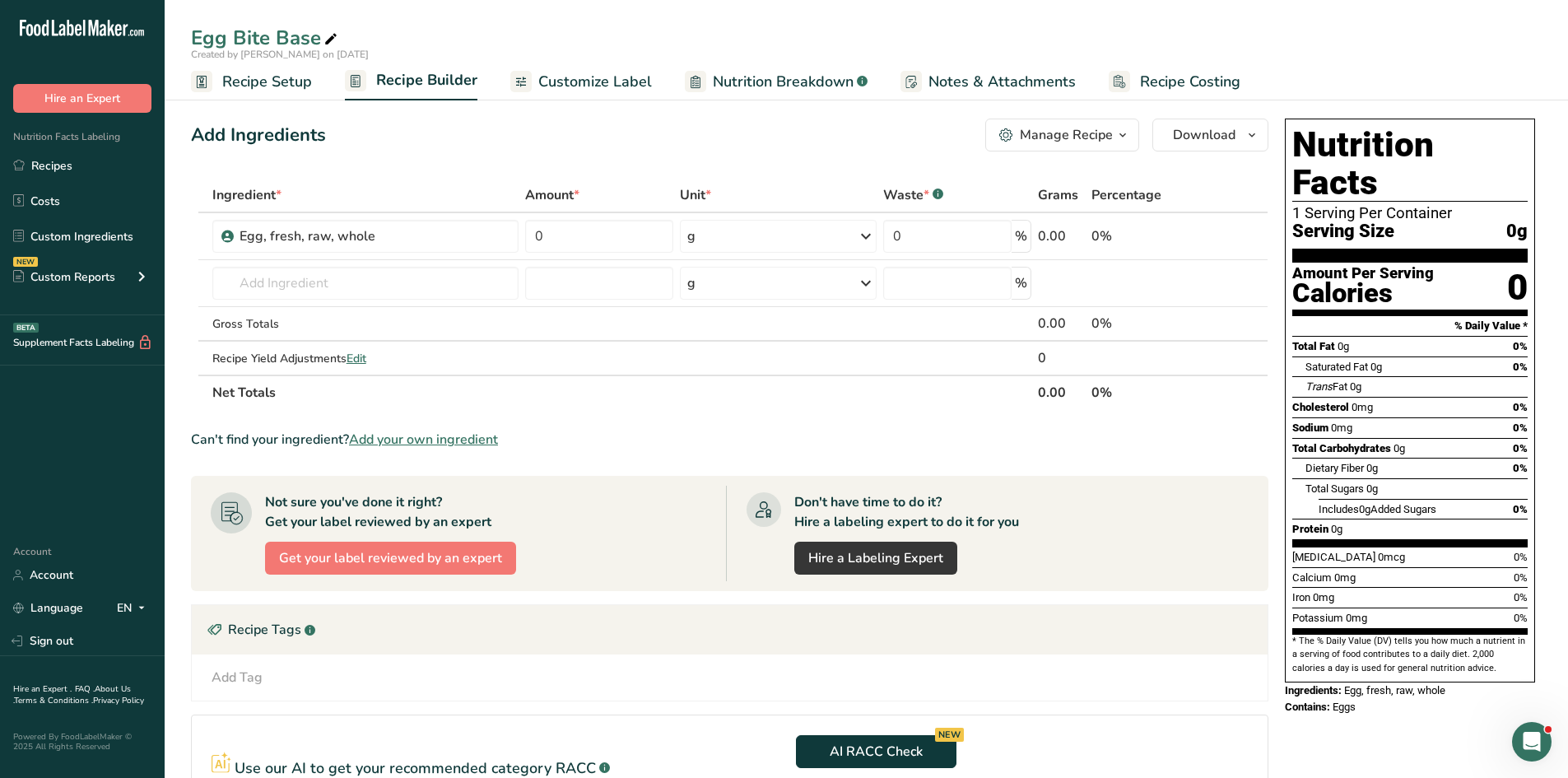
click at [587, 149] on div "Add Ingredients Manage Recipe Delete Recipe Duplicate Recipe Scale Recipe Save …" at bounding box center [730, 134] width 1078 height 33
click at [93, 163] on link "Recipes" at bounding box center [82, 165] width 164 height 31
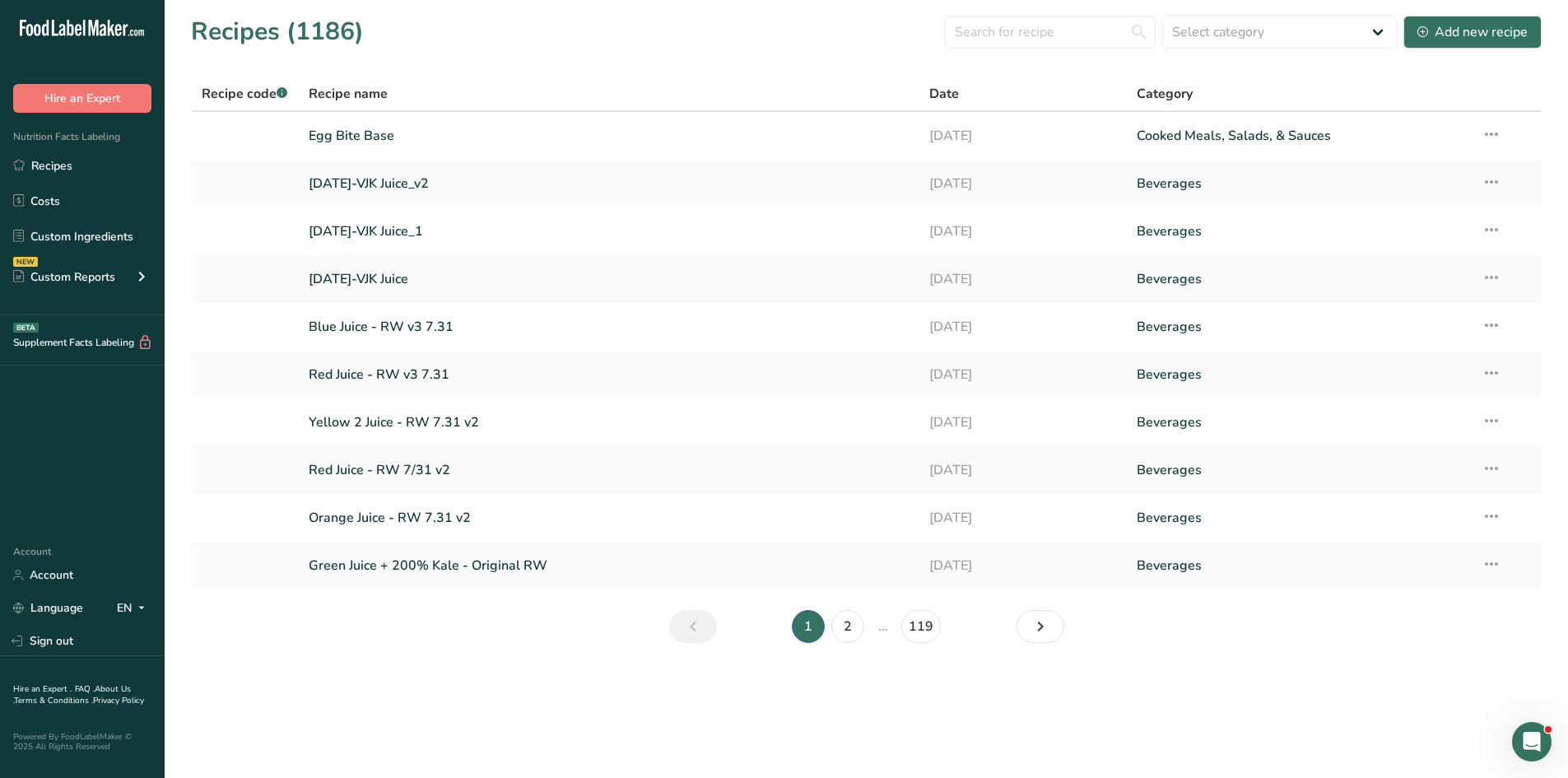
click at [417, 189] on link "[DATE]-VJK Juice_v2" at bounding box center [609, 183] width 602 height 34
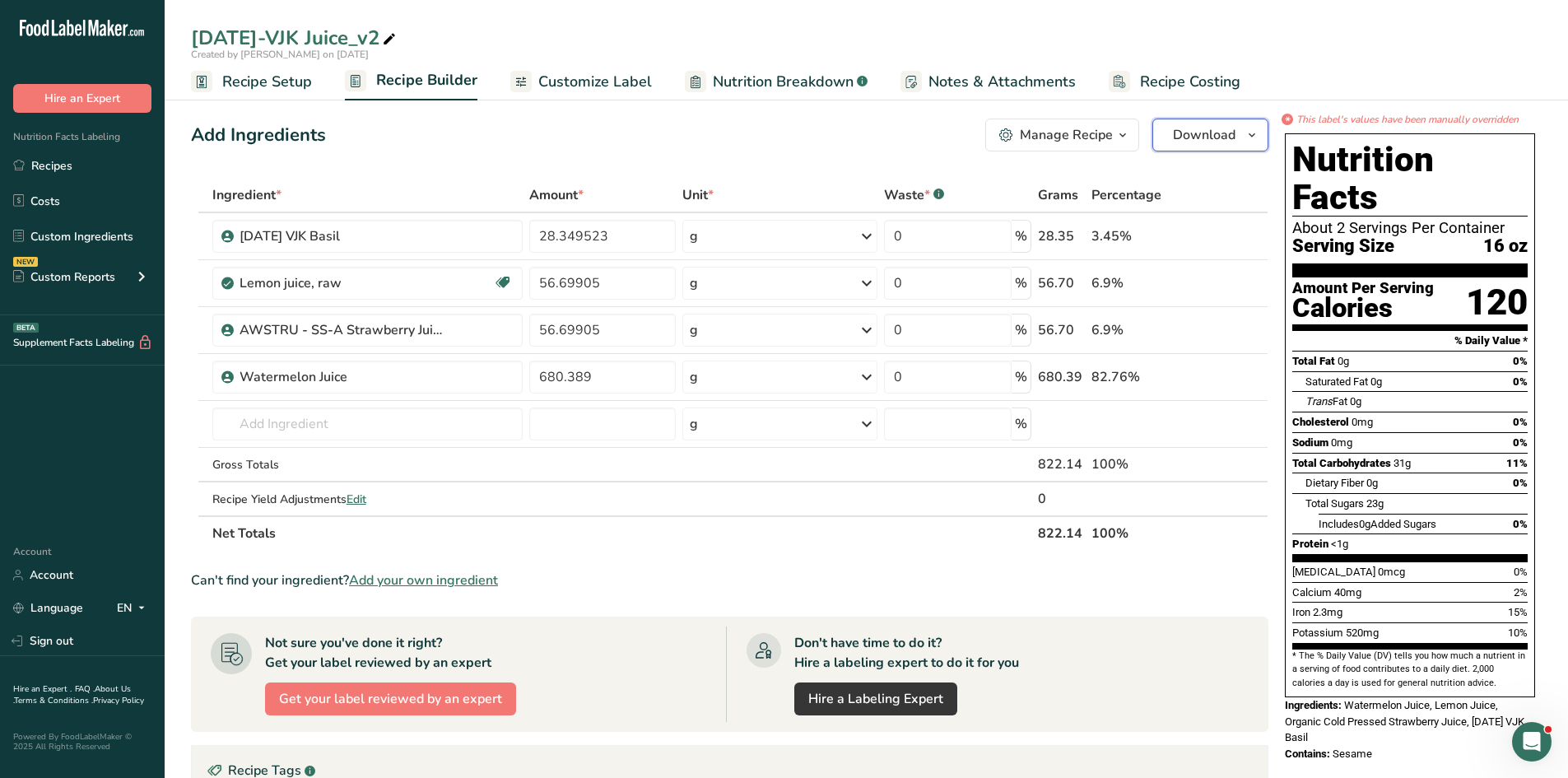
click at [1040, 137] on span "Download" at bounding box center [1204, 135] width 63 height 20
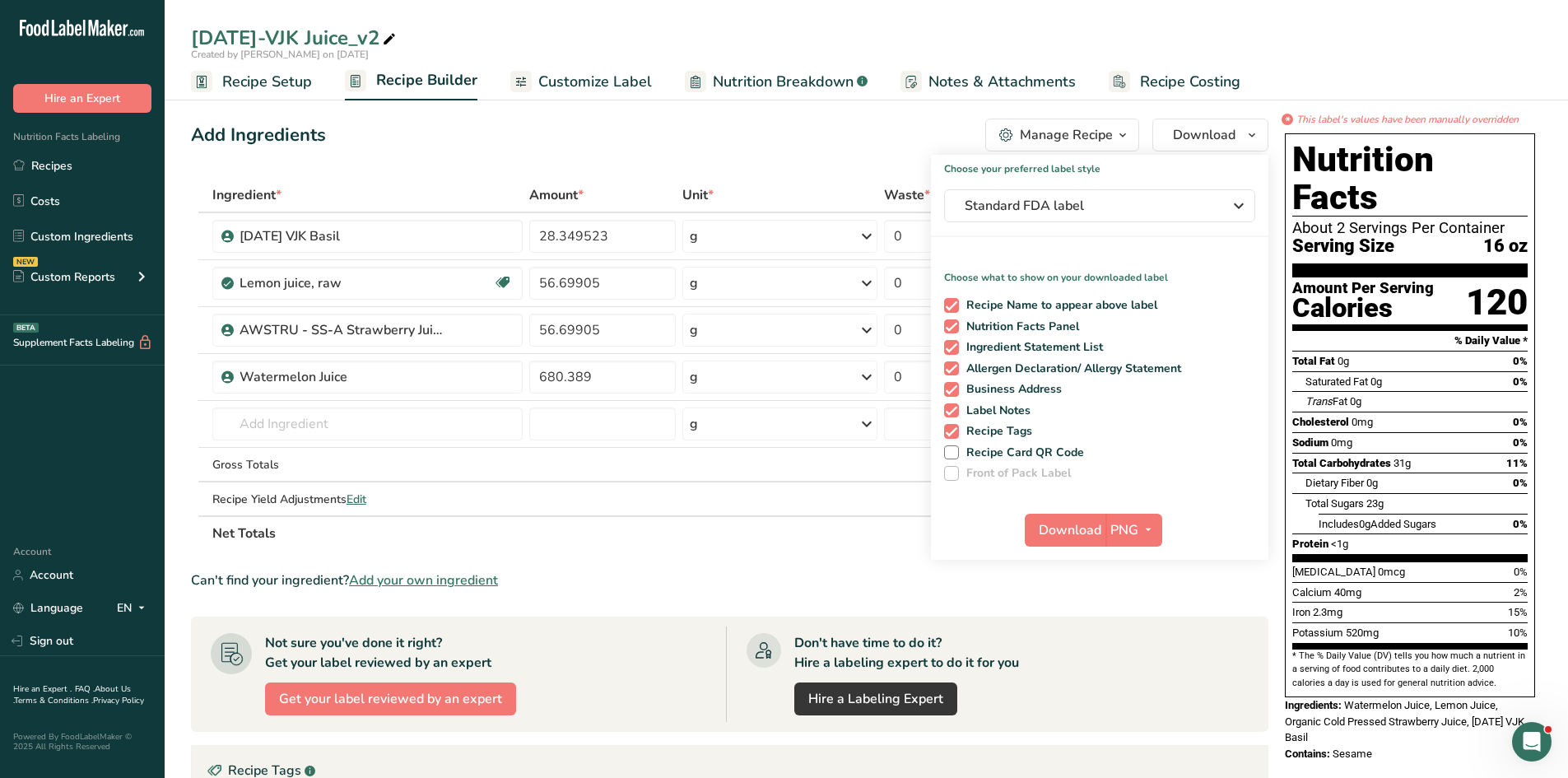
click at [983, 135] on div "Add Ingredients Manage Recipe Delete Recipe Duplicate Recipe Scale Recipe Save …" at bounding box center [730, 134] width 1078 height 33
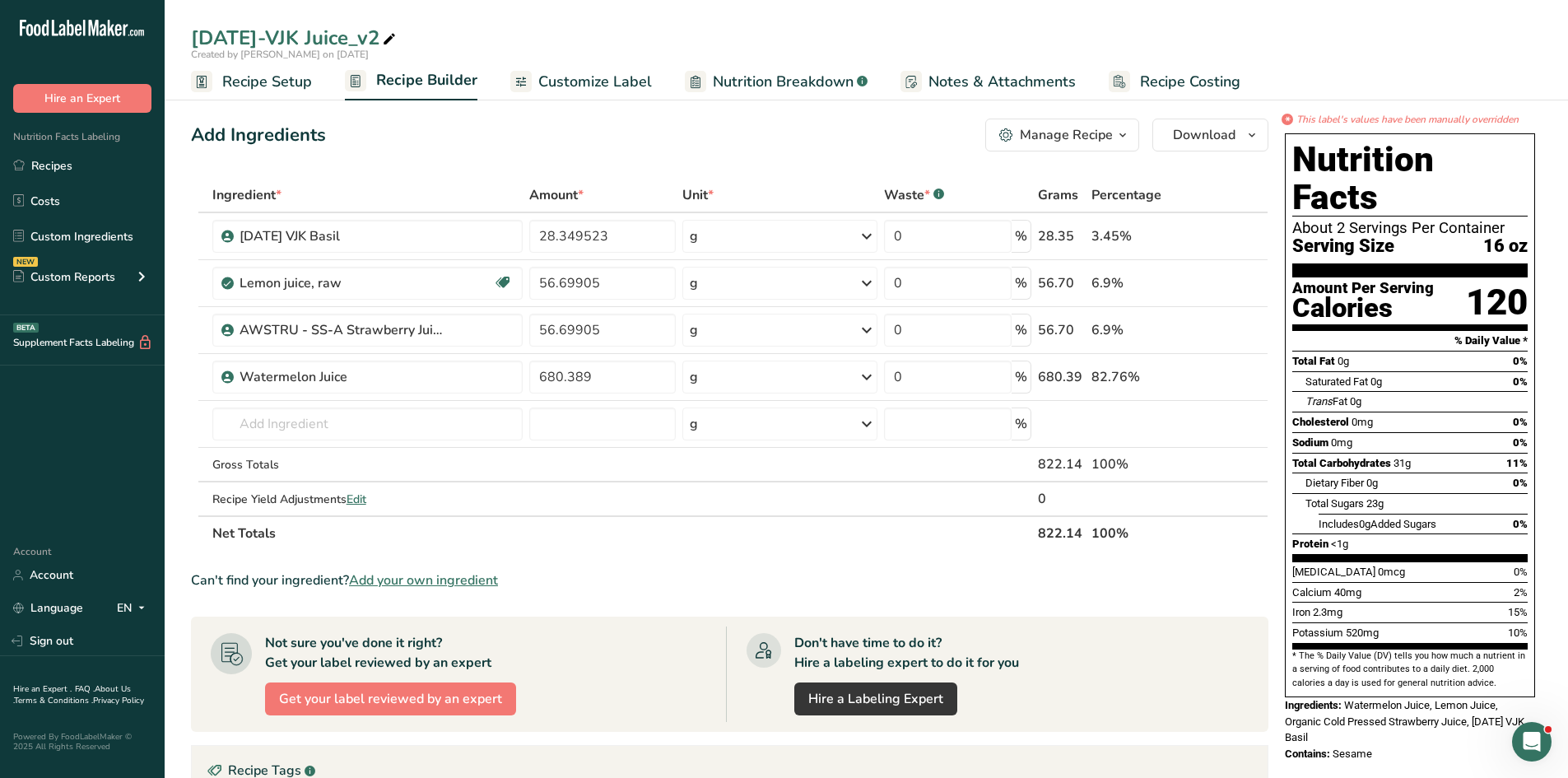
click at [1021, 133] on div "Manage Recipe" at bounding box center [1056, 135] width 114 height 20
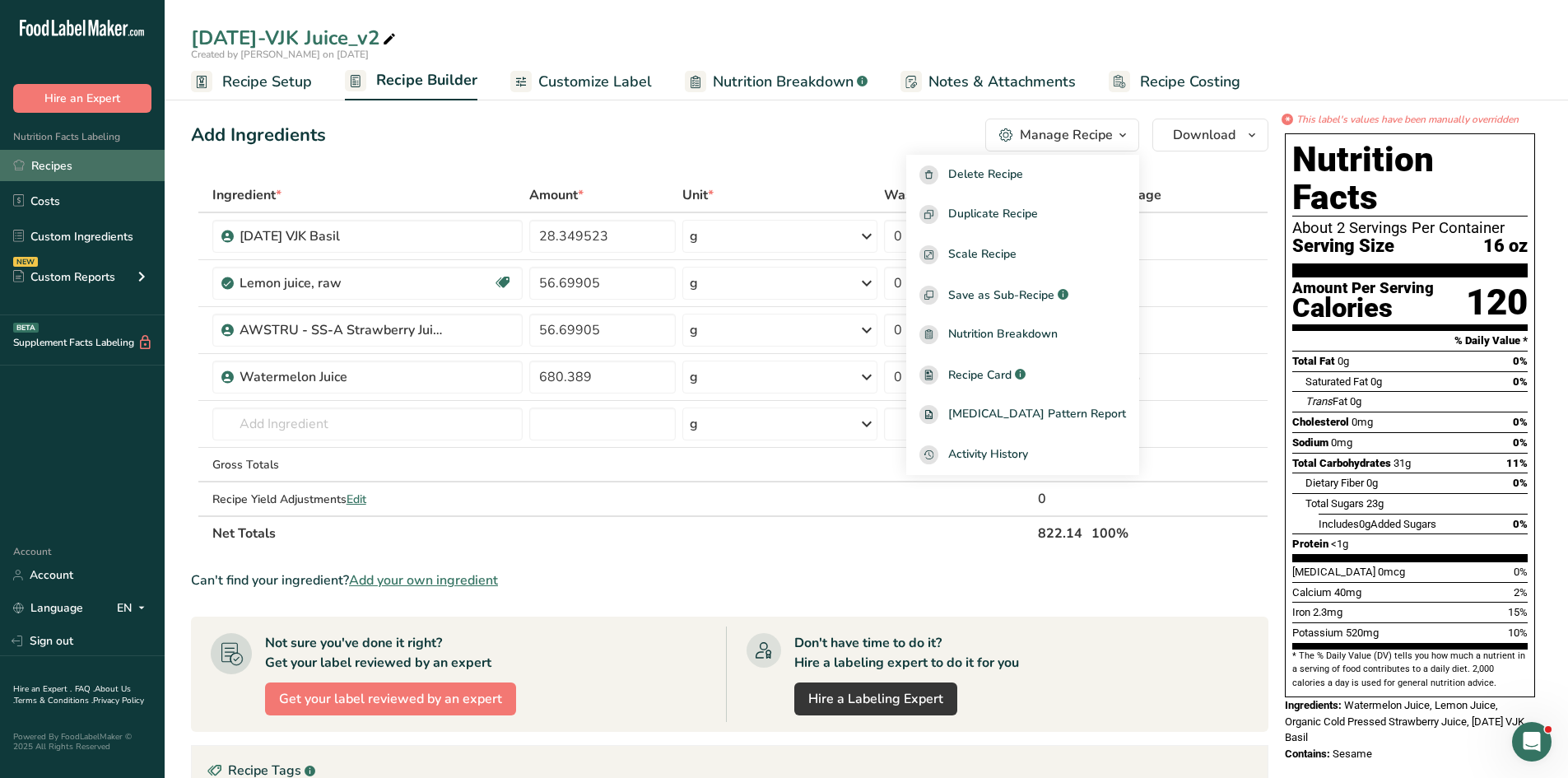
click at [69, 172] on link "Recipes" at bounding box center [82, 165] width 164 height 31
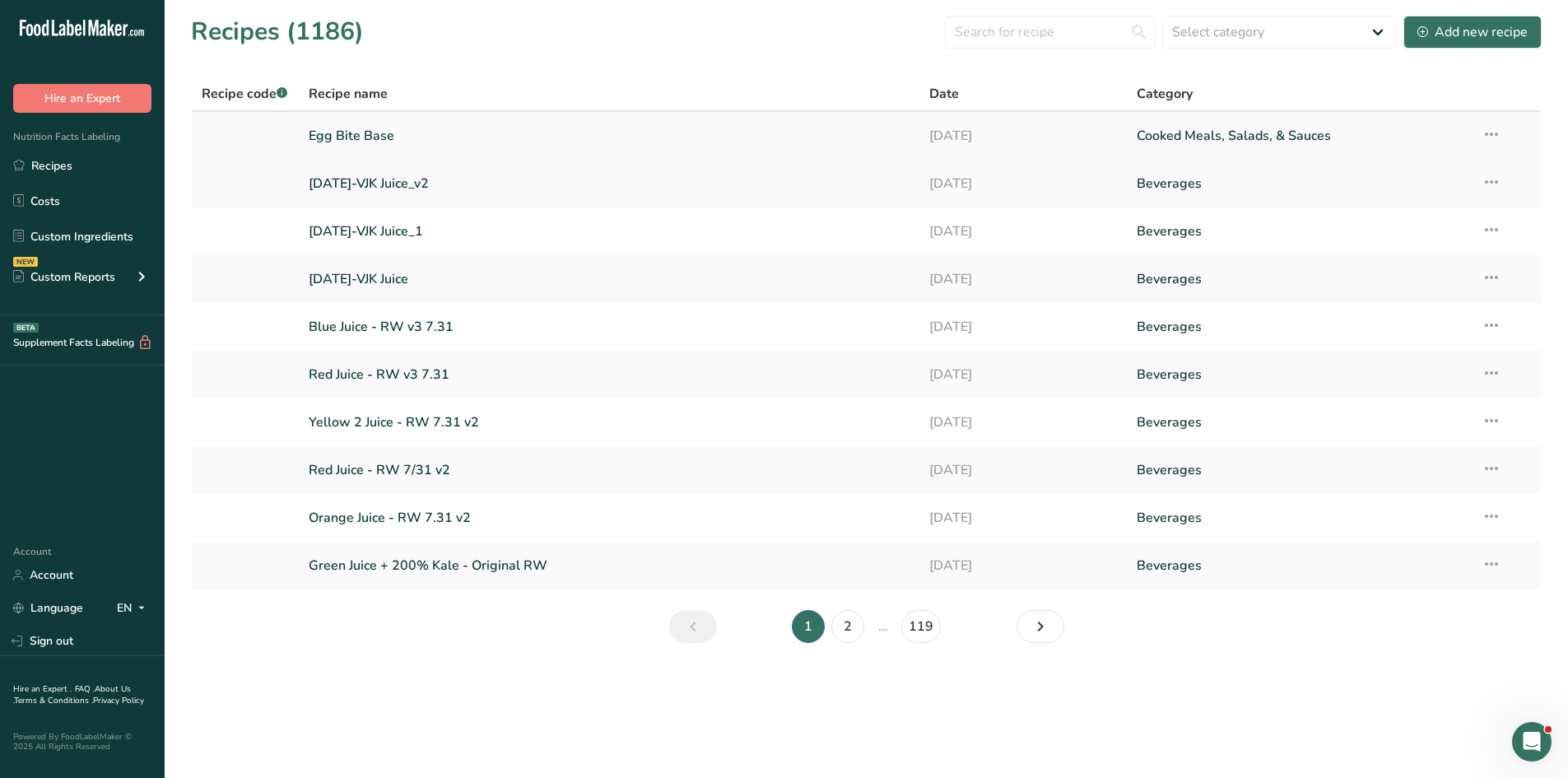
click at [380, 136] on link "Egg Bite Base" at bounding box center [609, 135] width 602 height 34
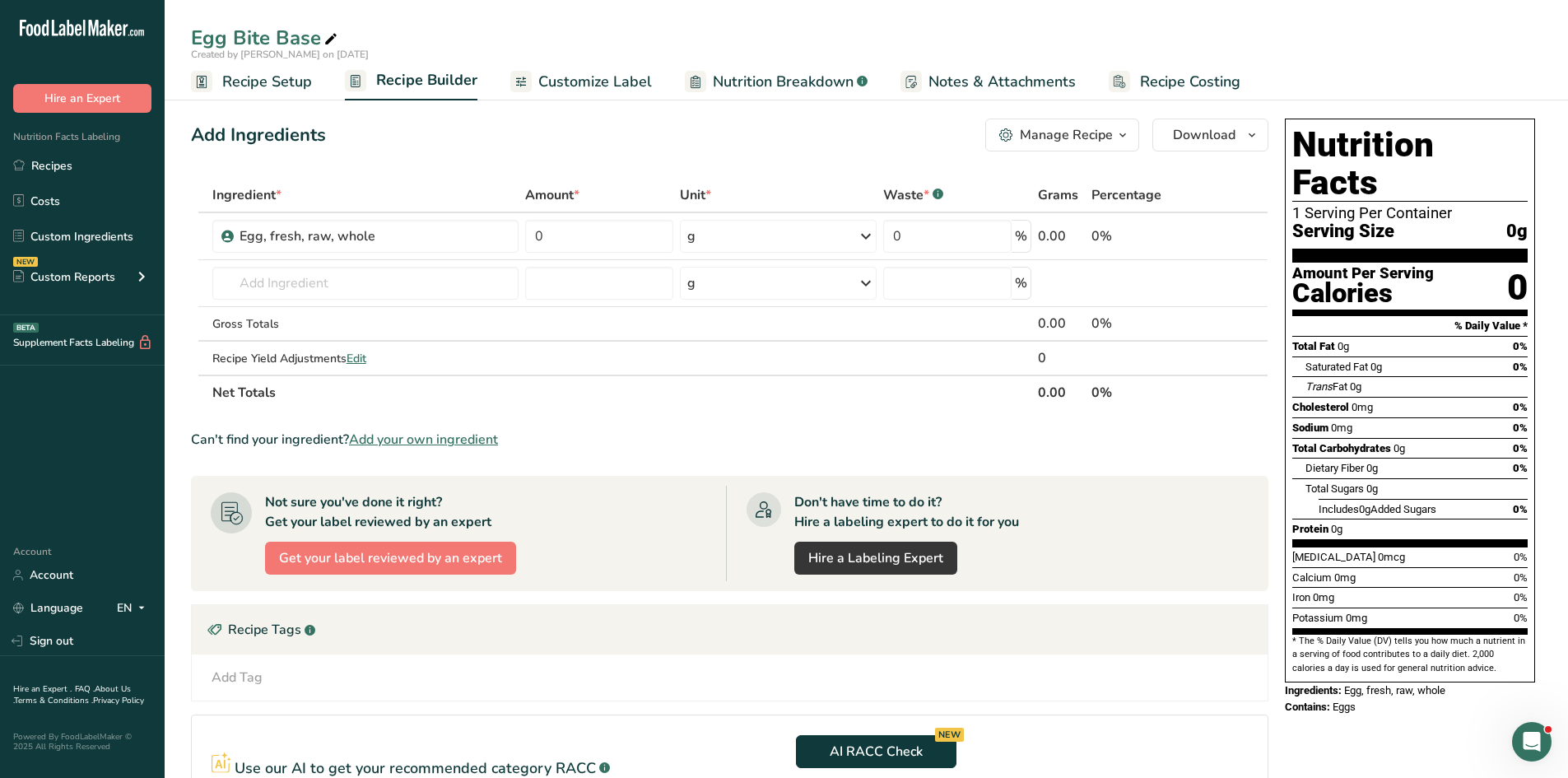
click at [1040, 140] on span "button" at bounding box center [1123, 135] width 20 height 20
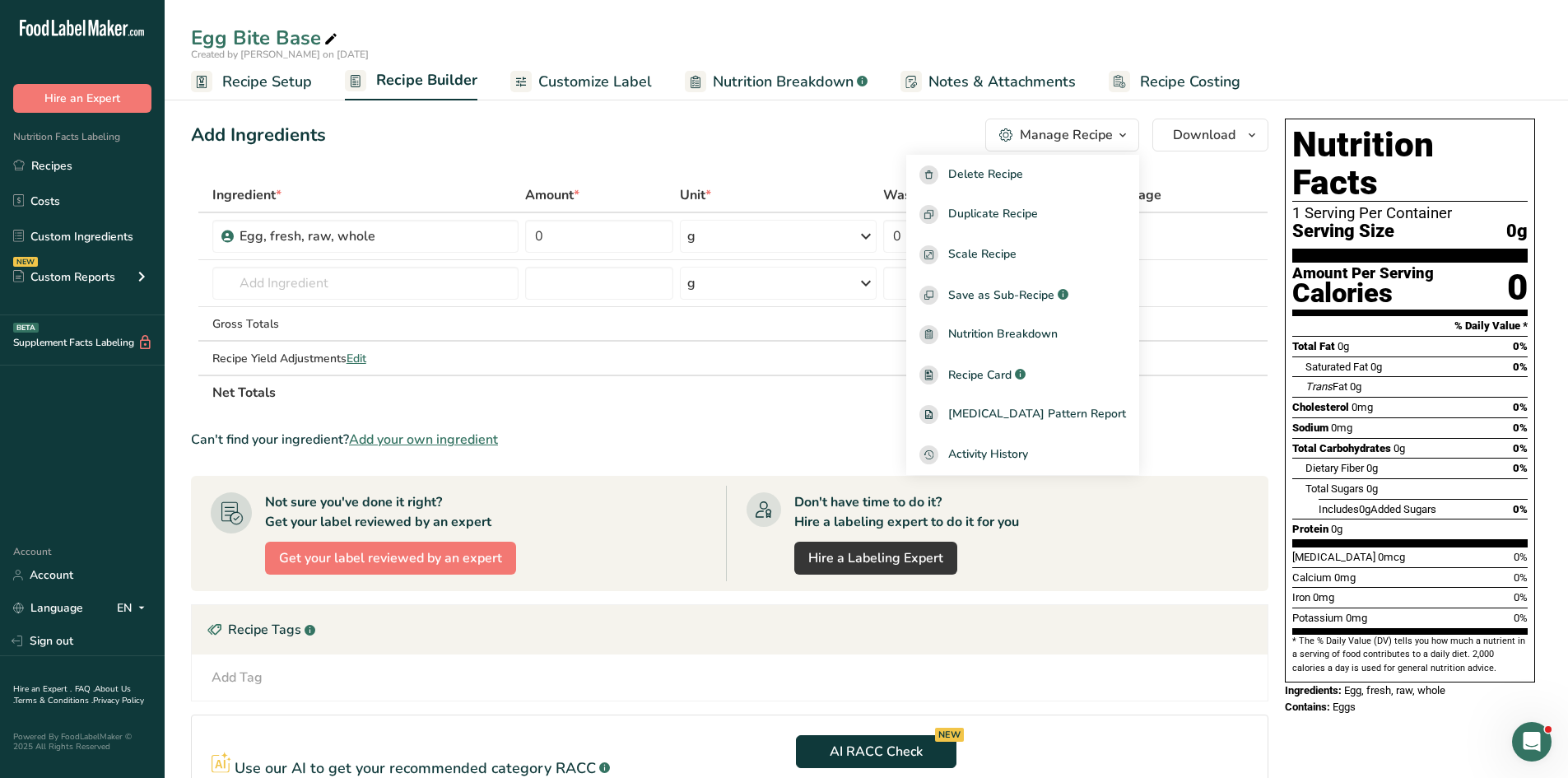
click at [555, 407] on th "Net Totals" at bounding box center [621, 392] width 825 height 34
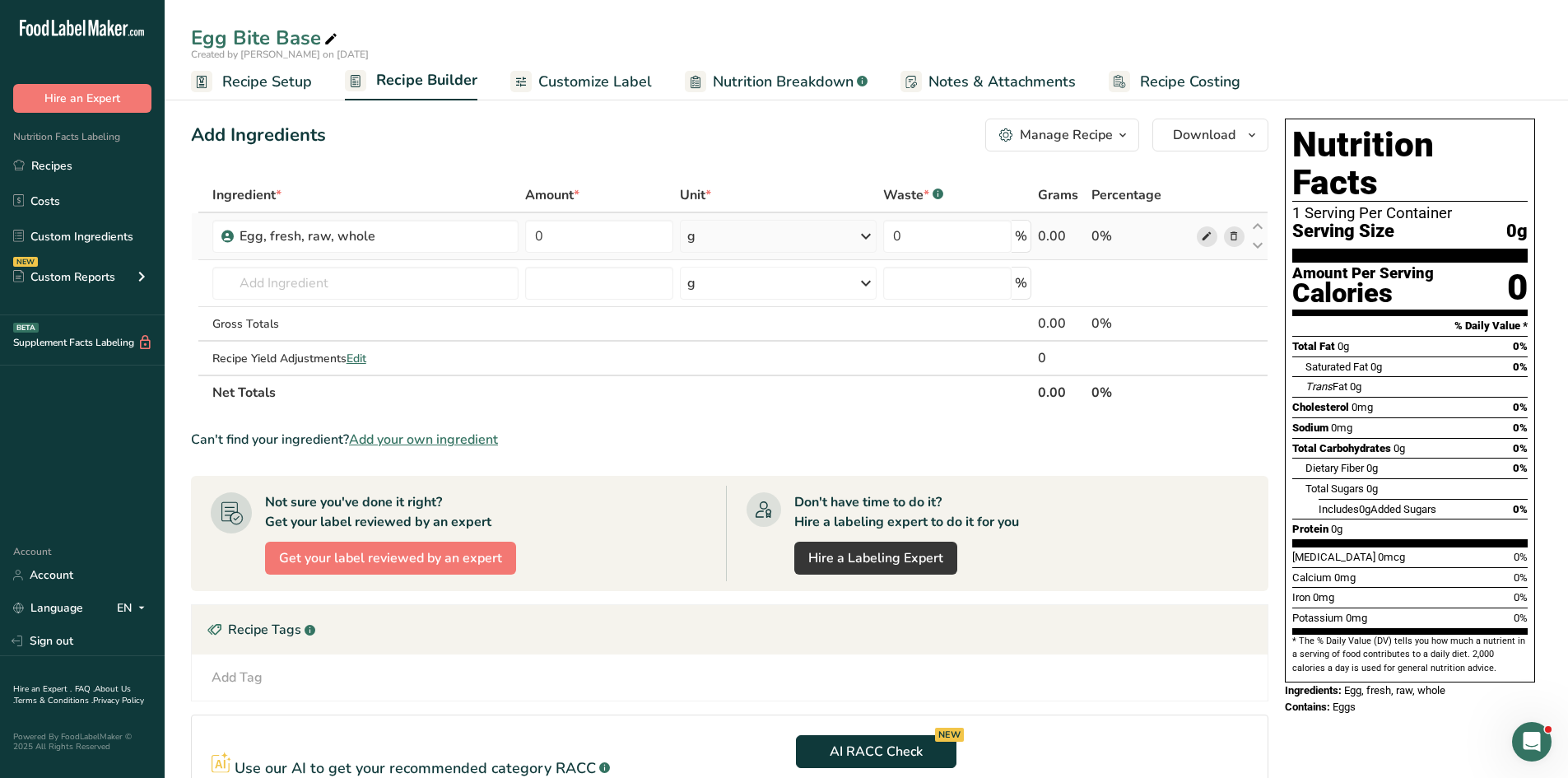
click at [1040, 244] on icon at bounding box center [1207, 236] width 12 height 18
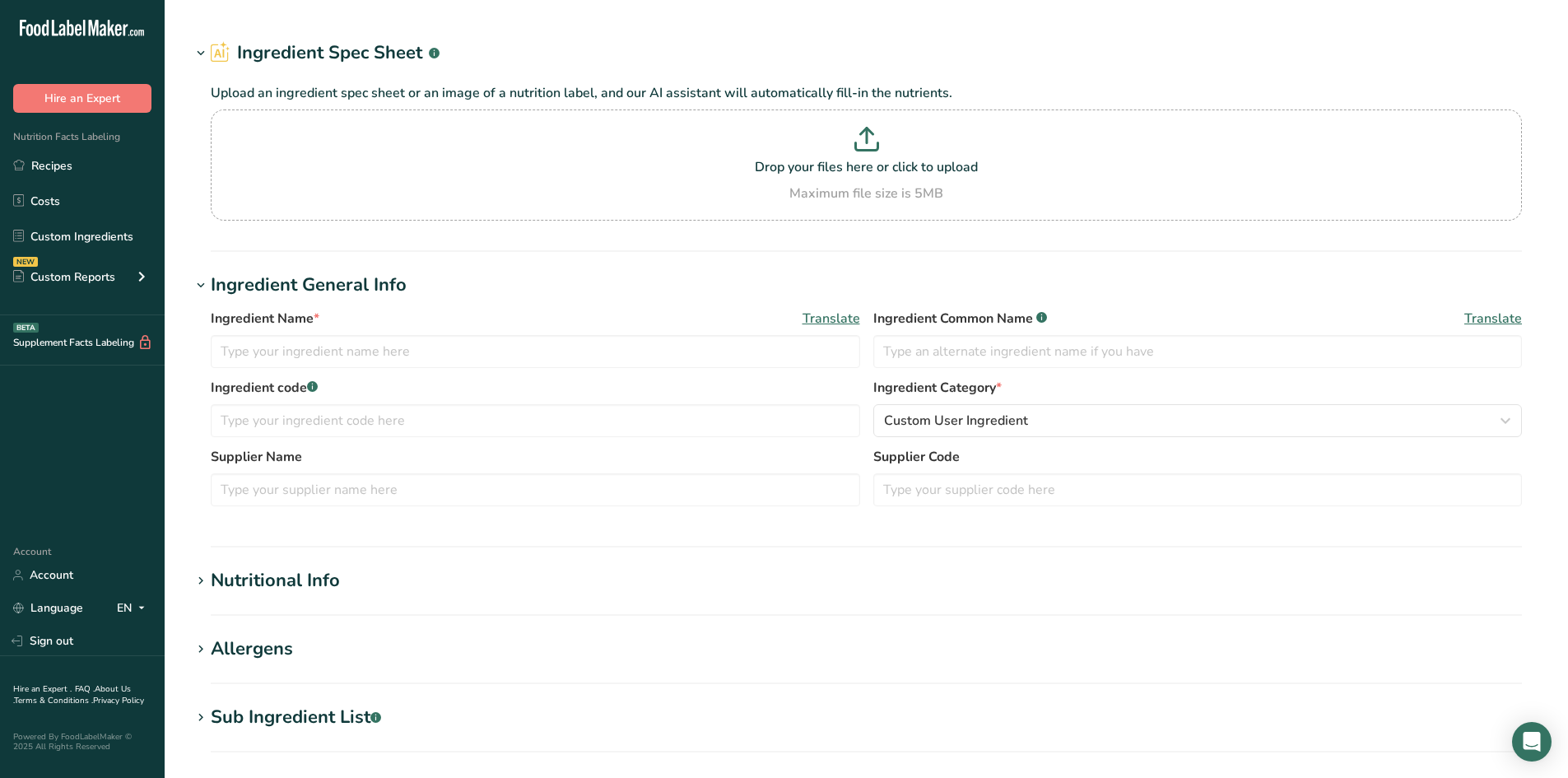
type input "Egg, fresh, raw, whole"
type input "100"
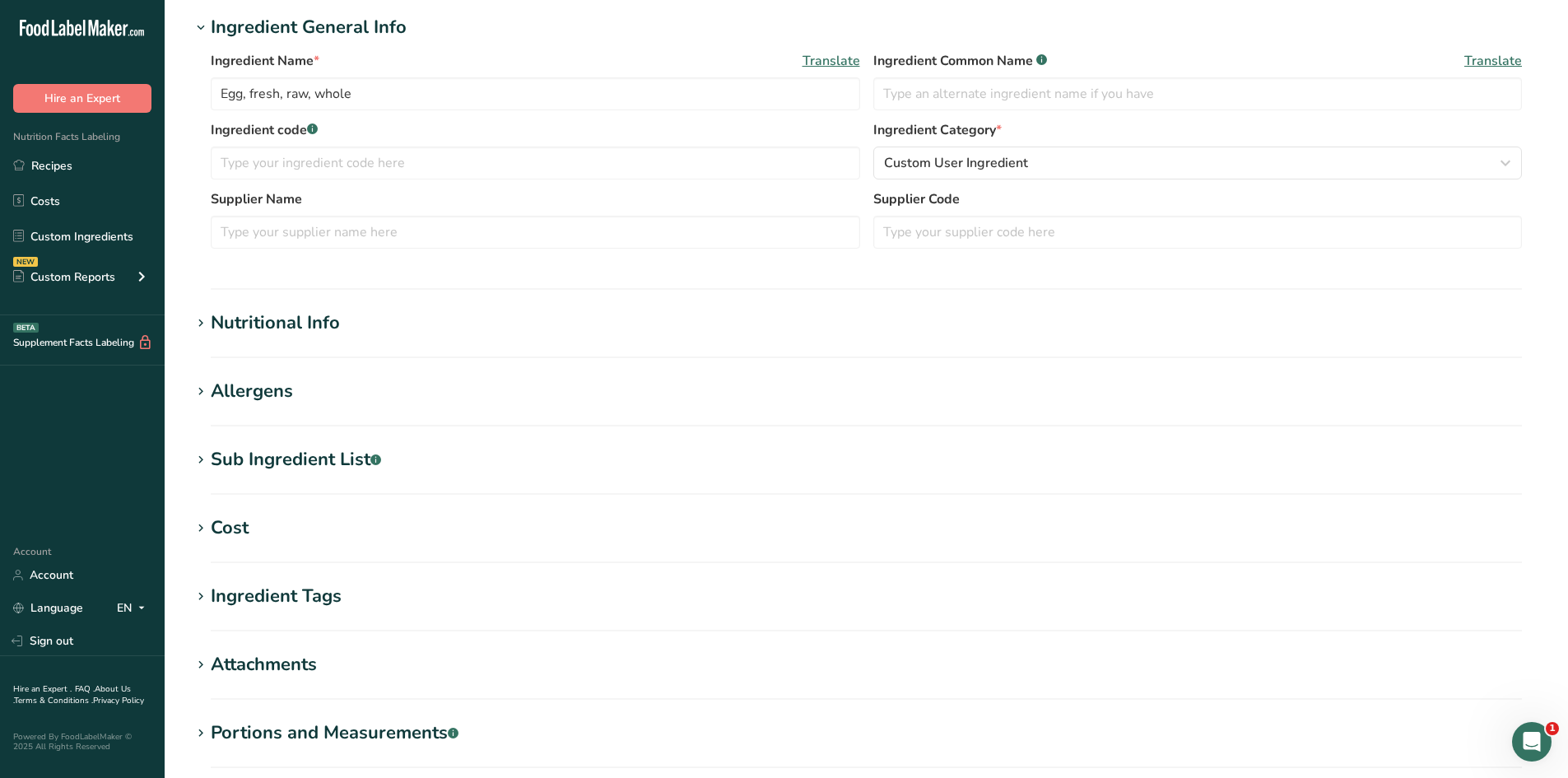
scroll to position [329, 0]
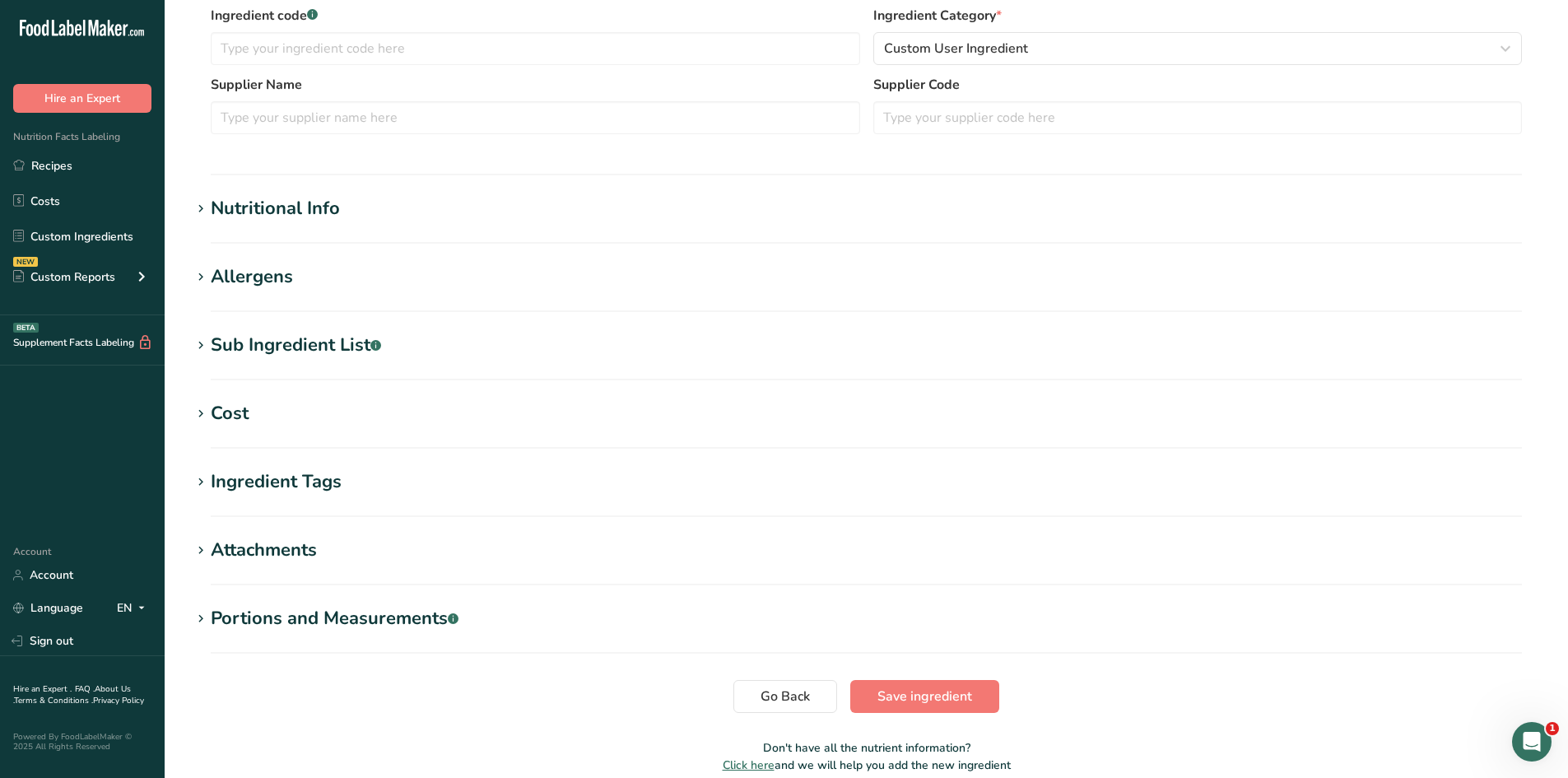
click at [376, 218] on h1 "Nutritional Info" at bounding box center [867, 209] width 1351 height 27
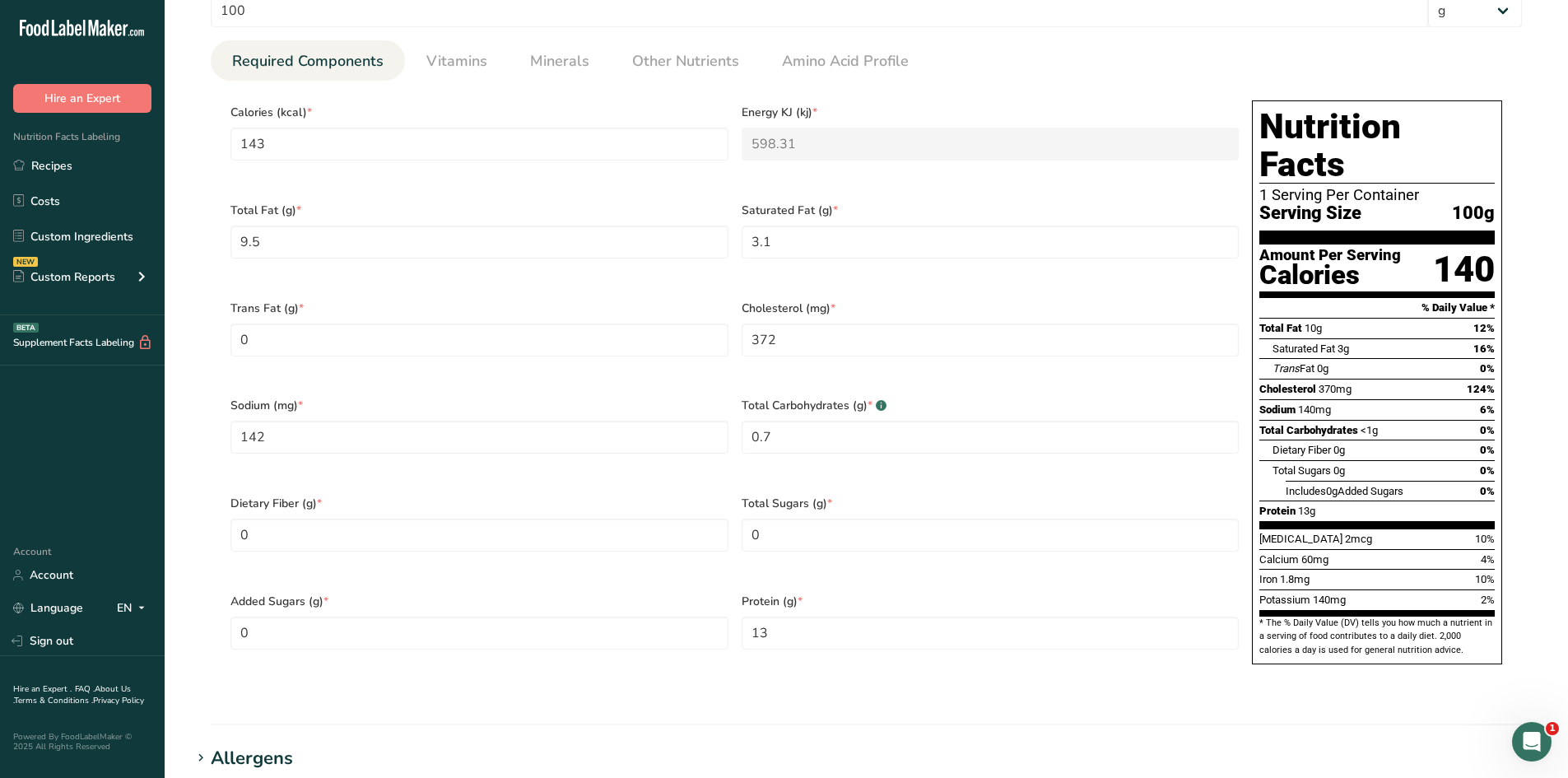
scroll to position [617, 0]
click at [823, 518] on Sugars "0" at bounding box center [991, 534] width 498 height 33
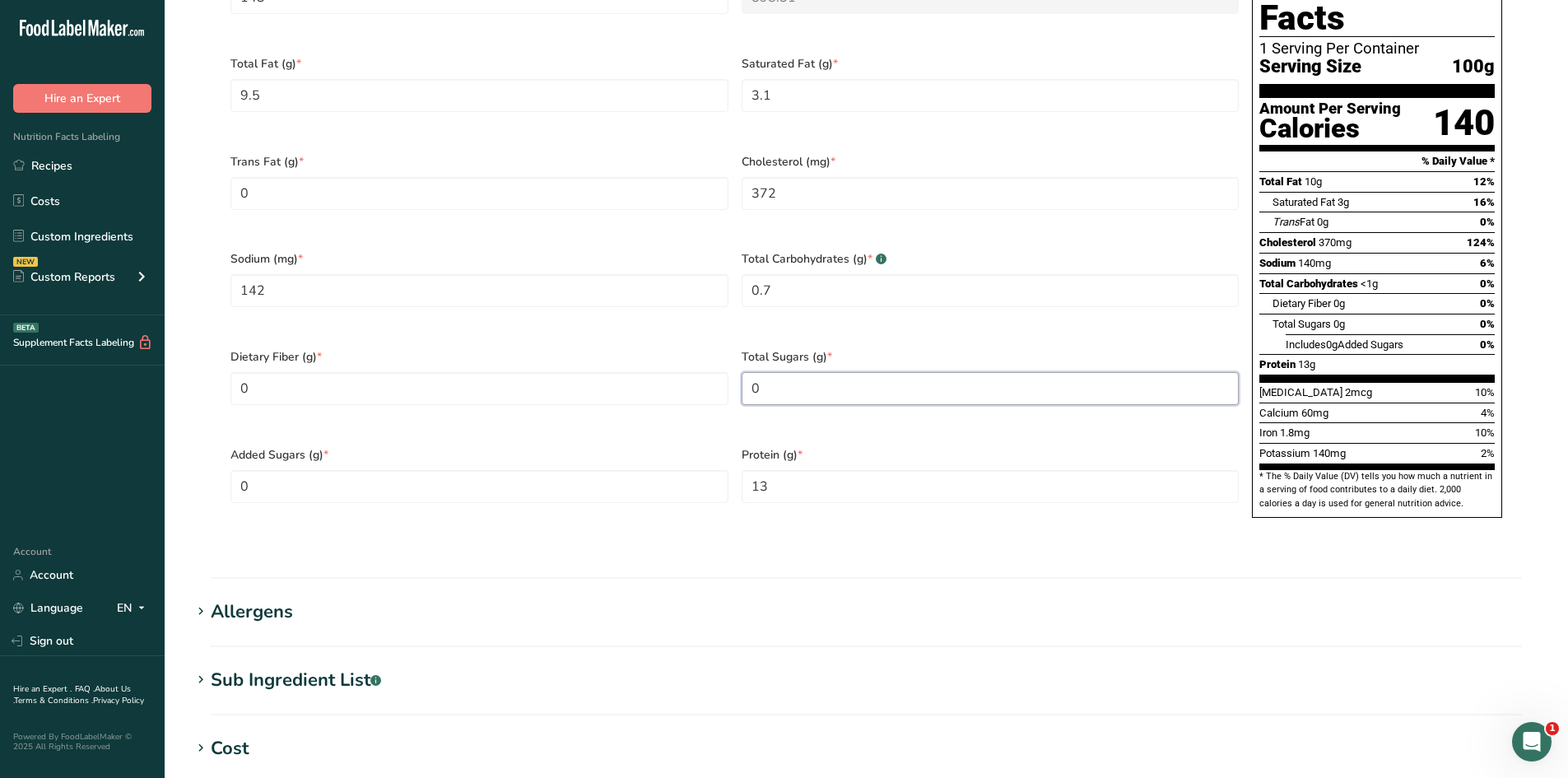
scroll to position [781, 0]
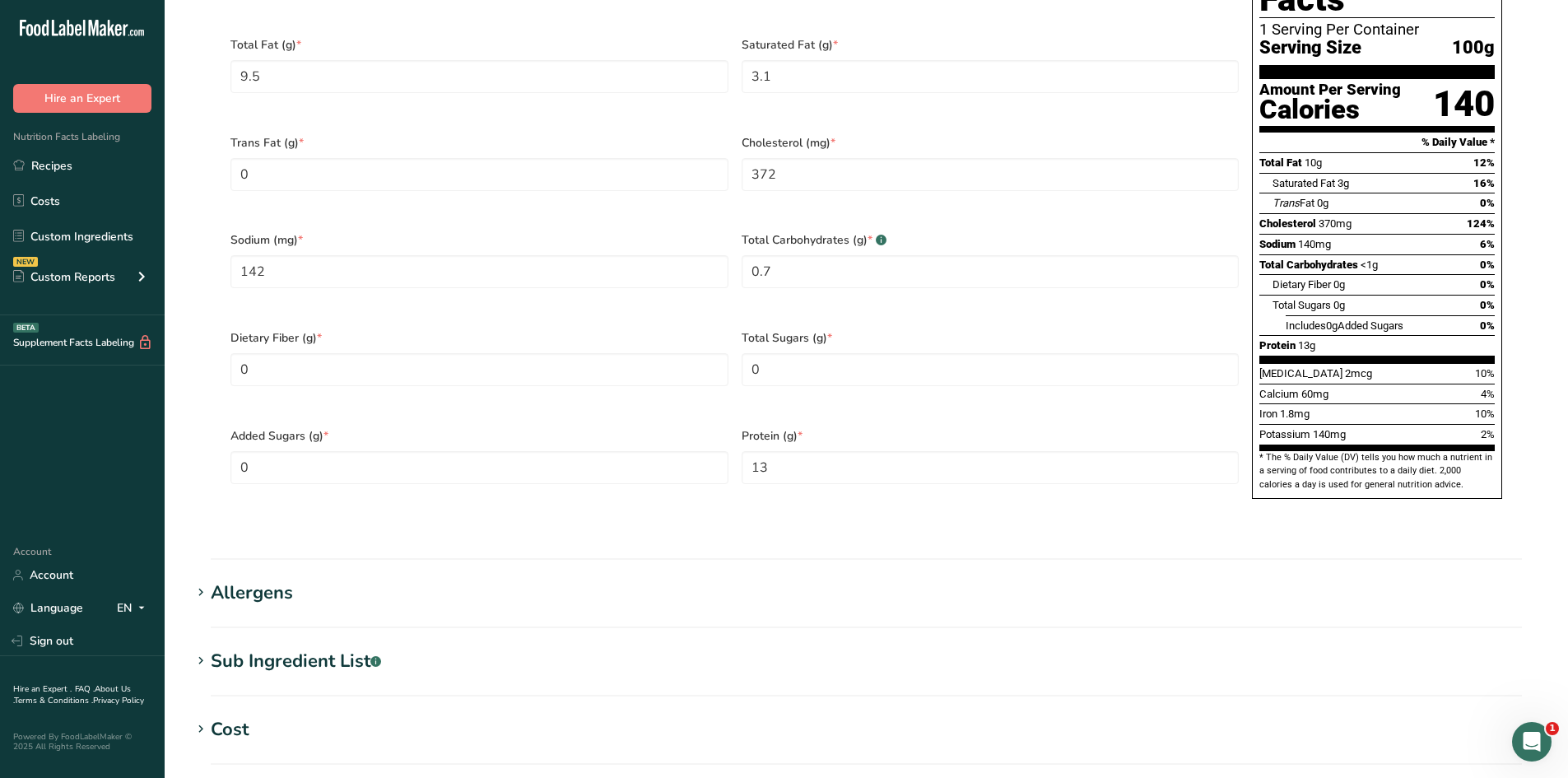
click at [313, 579] on h1 "Allergens" at bounding box center [867, 593] width 1351 height 27
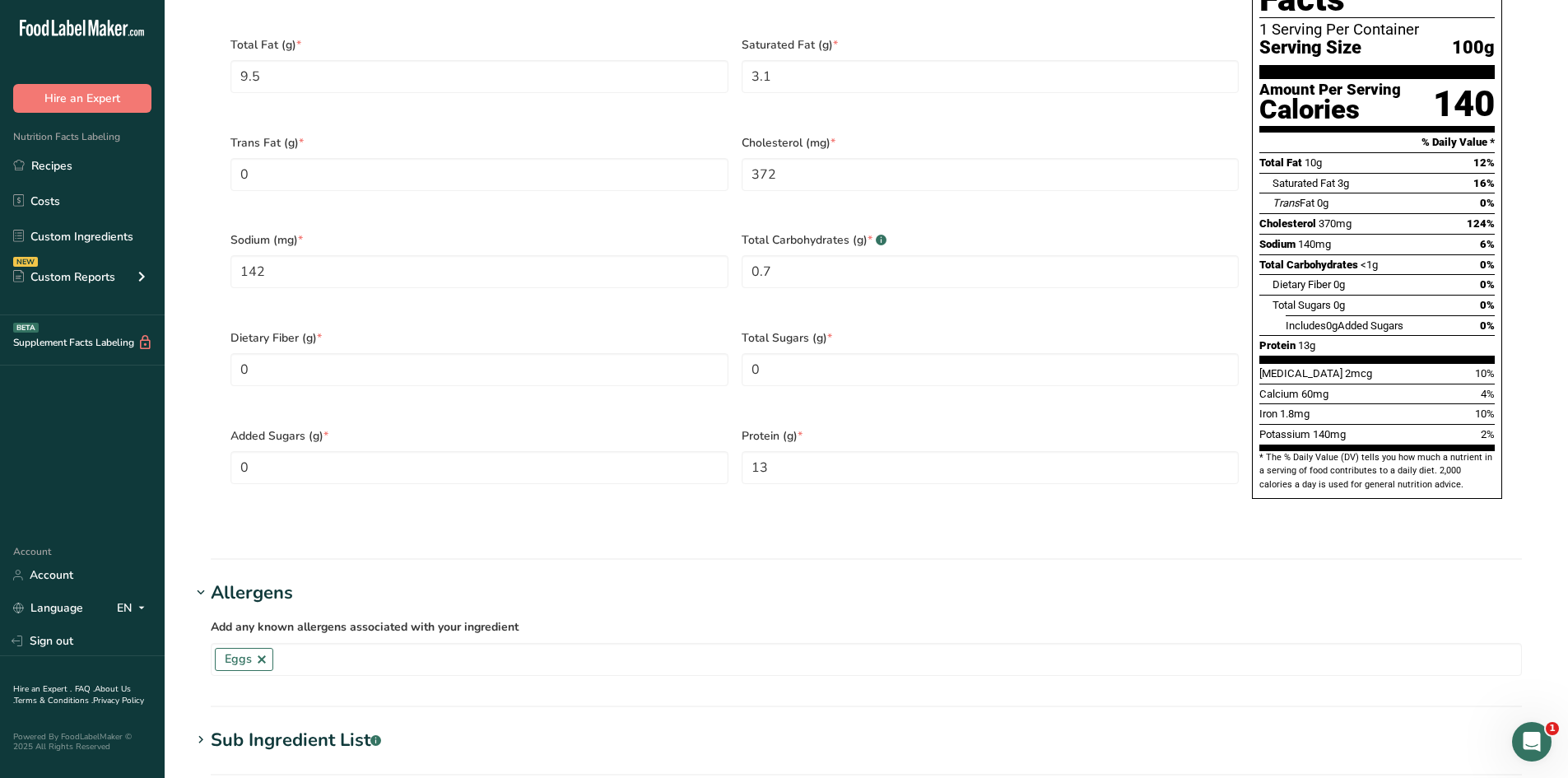
click at [313, 579] on h1 "Allergens" at bounding box center [867, 593] width 1351 height 27
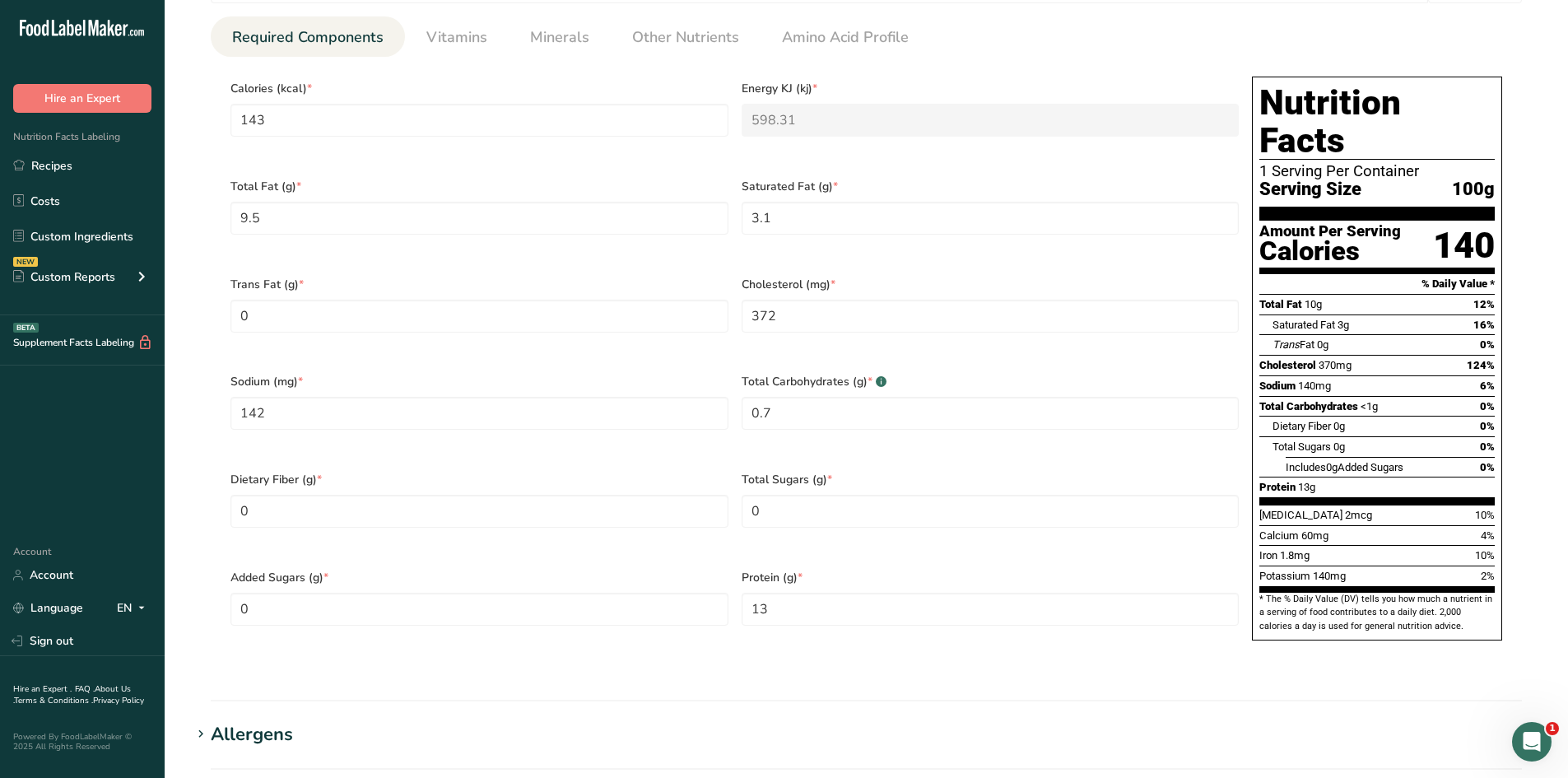
scroll to position [641, 0]
click at [814, 503] on div "Total Sugars (g) * 0" at bounding box center [991, 509] width 511 height 98
click at [747, 495] on Sugars "0" at bounding box center [991, 510] width 498 height 33
click at [782, 494] on Sugars "0" at bounding box center [991, 510] width 498 height 33
click at [801, 494] on Sugars "0" at bounding box center [991, 510] width 498 height 33
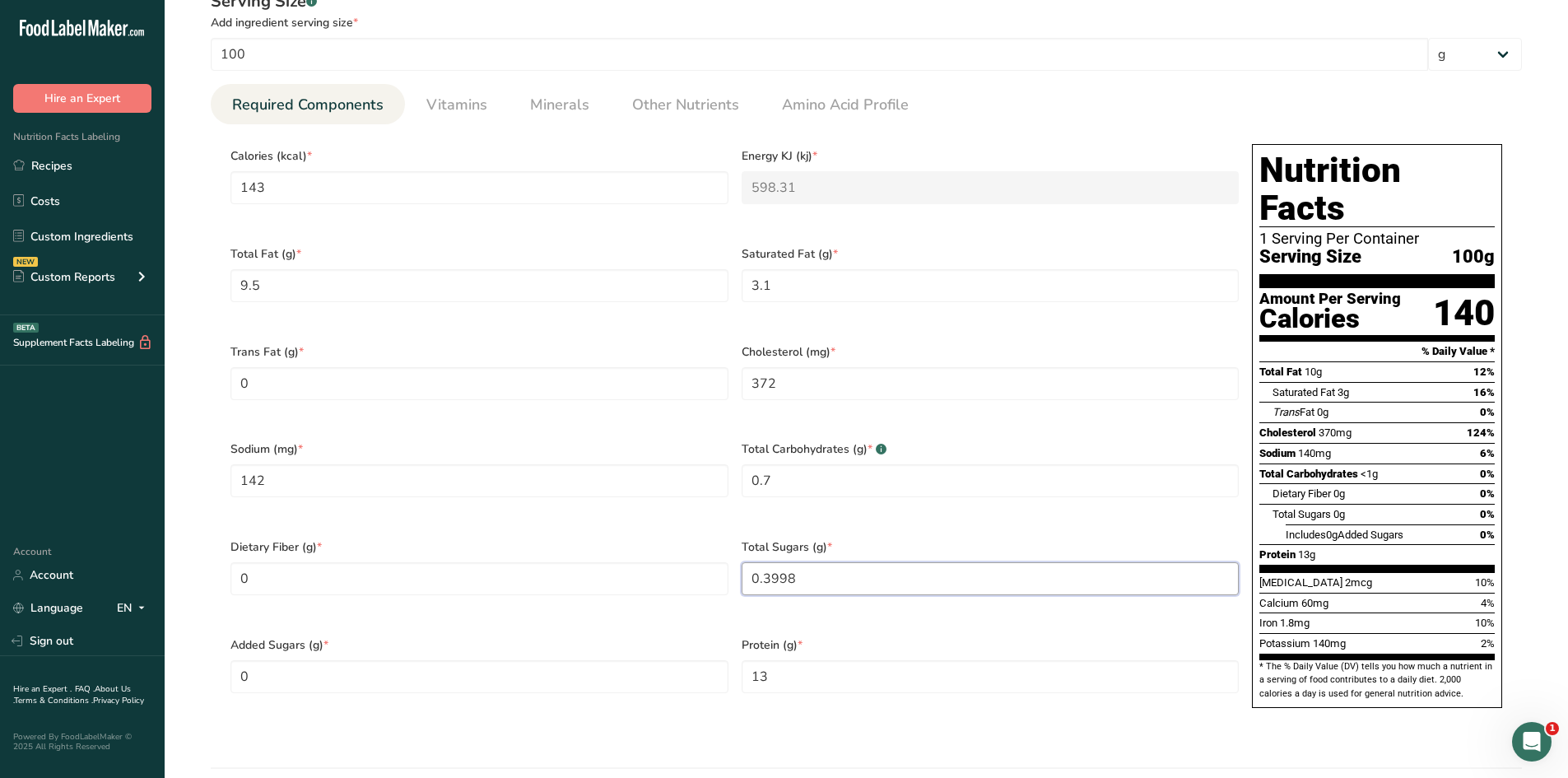
scroll to position [558, 0]
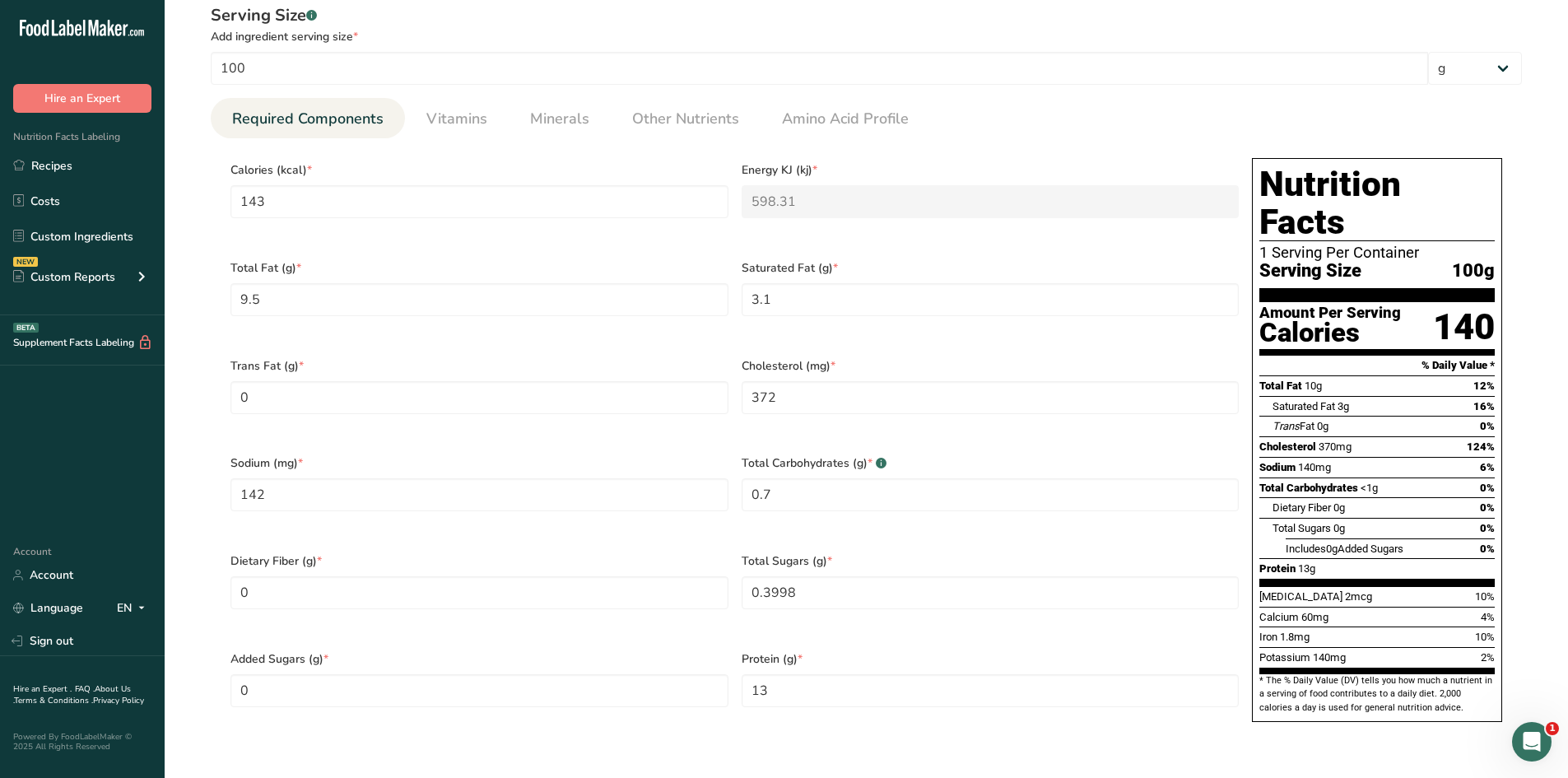
click at [948, 641] on div "Protein (g) * 13" at bounding box center [991, 689] width 511 height 98
click at [844, 577] on Sugars "0.3998" at bounding box center [991, 593] width 498 height 33
type Sugars "0.4"
click at [600, 641] on div "Added Sugars (g) * 0" at bounding box center [479, 689] width 511 height 98
click at [471, 128] on span "Vitamins" at bounding box center [457, 119] width 61 height 23
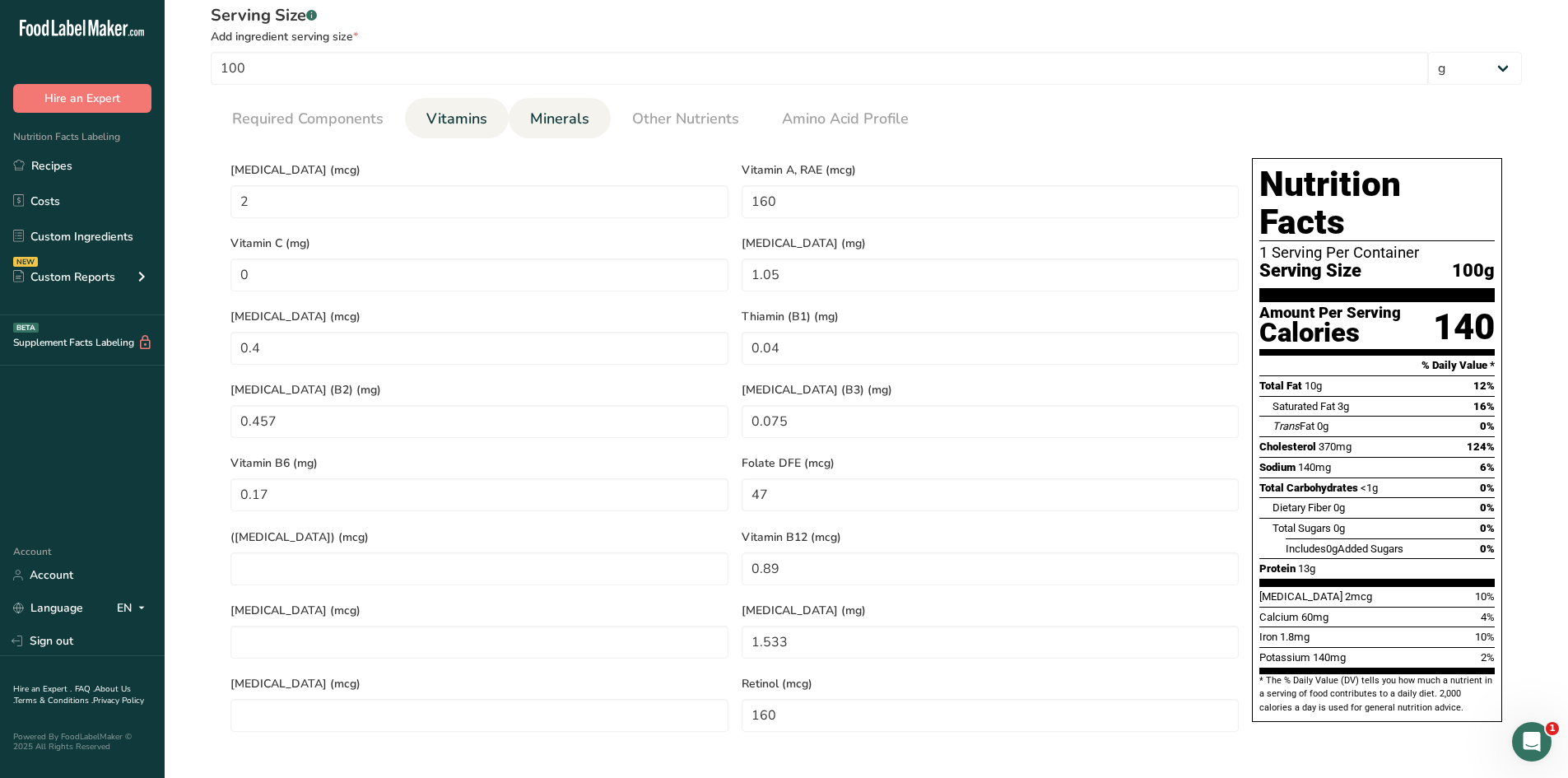
click at [519, 117] on li "Minerals" at bounding box center [560, 118] width 102 height 40
click at [531, 115] on span "Minerals" at bounding box center [560, 119] width 60 height 23
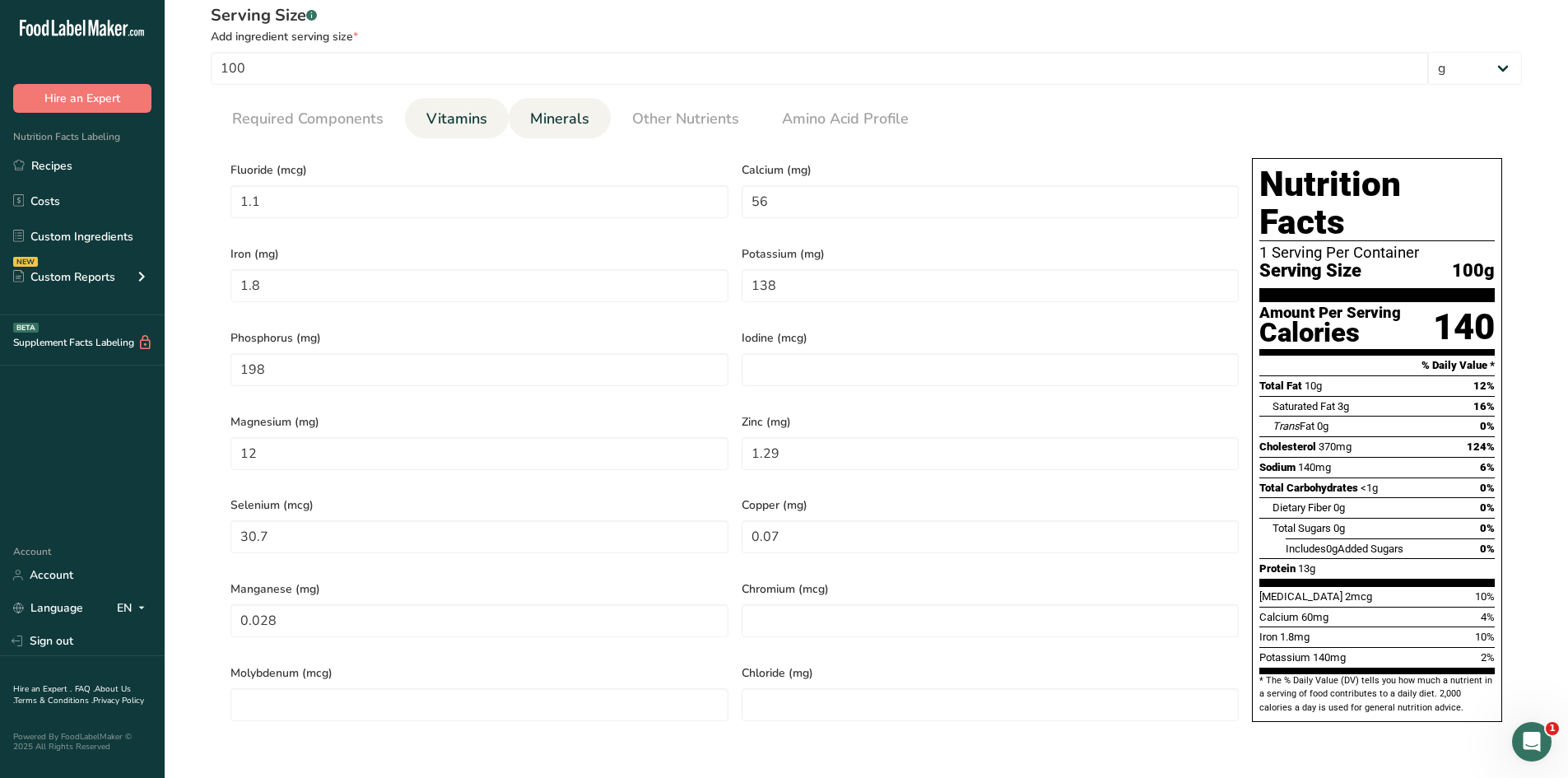
click at [415, 120] on li "Vitamins" at bounding box center [457, 118] width 104 height 40
click at [427, 122] on span "Vitamins" at bounding box center [457, 119] width 61 height 23
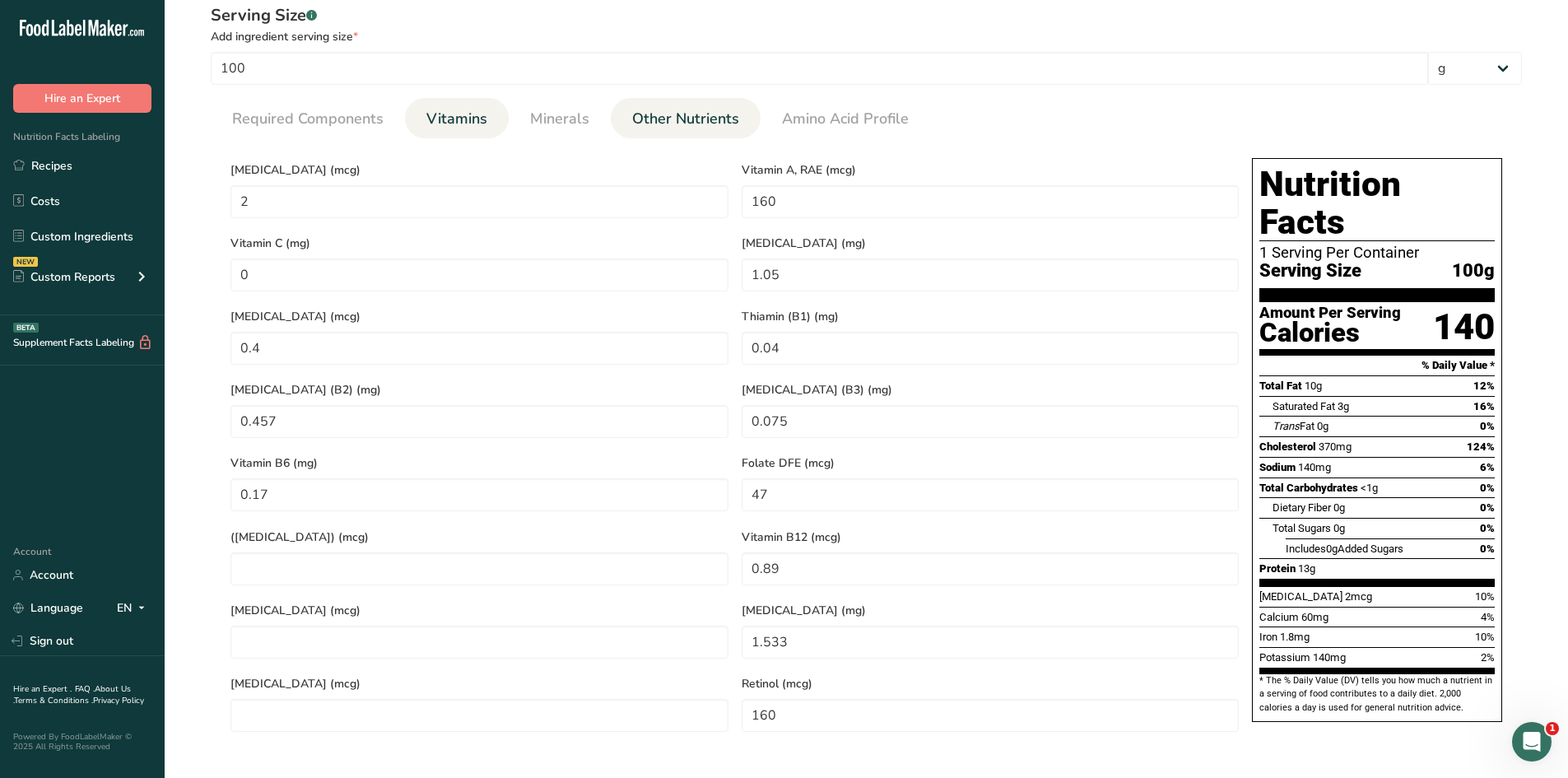
click at [674, 112] on span "Other Nutrients" at bounding box center [686, 119] width 107 height 23
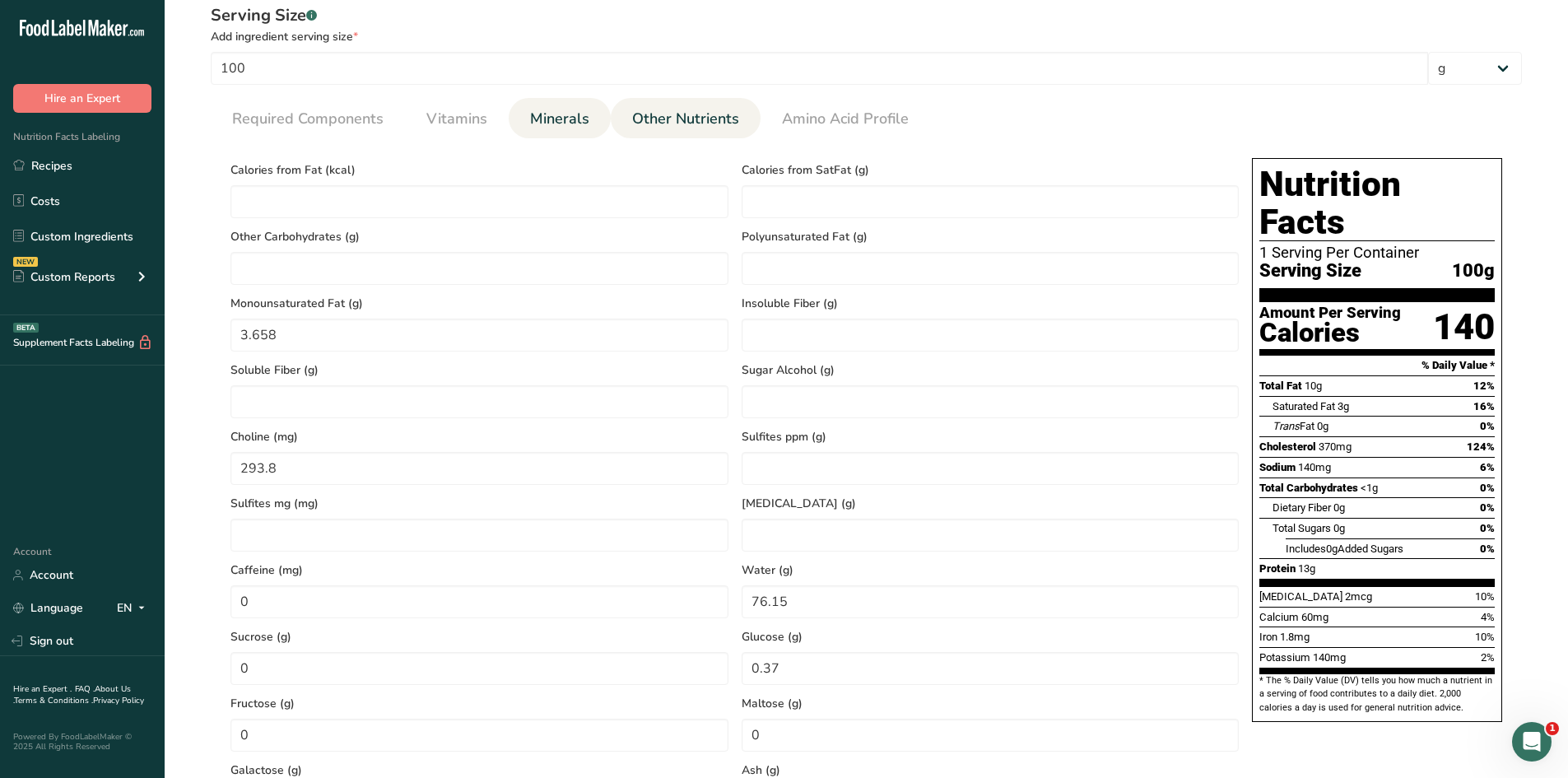
drag, startPoint x: 617, startPoint y: 112, endPoint x: 601, endPoint y: 116, distance: 16.5
click at [601, 116] on ul "Required Components Vitamins Minerals Other Nutrients Amino Acid Profile" at bounding box center [866, 118] width 1312 height 40
click at [577, 113] on span "Minerals" at bounding box center [560, 119] width 60 height 23
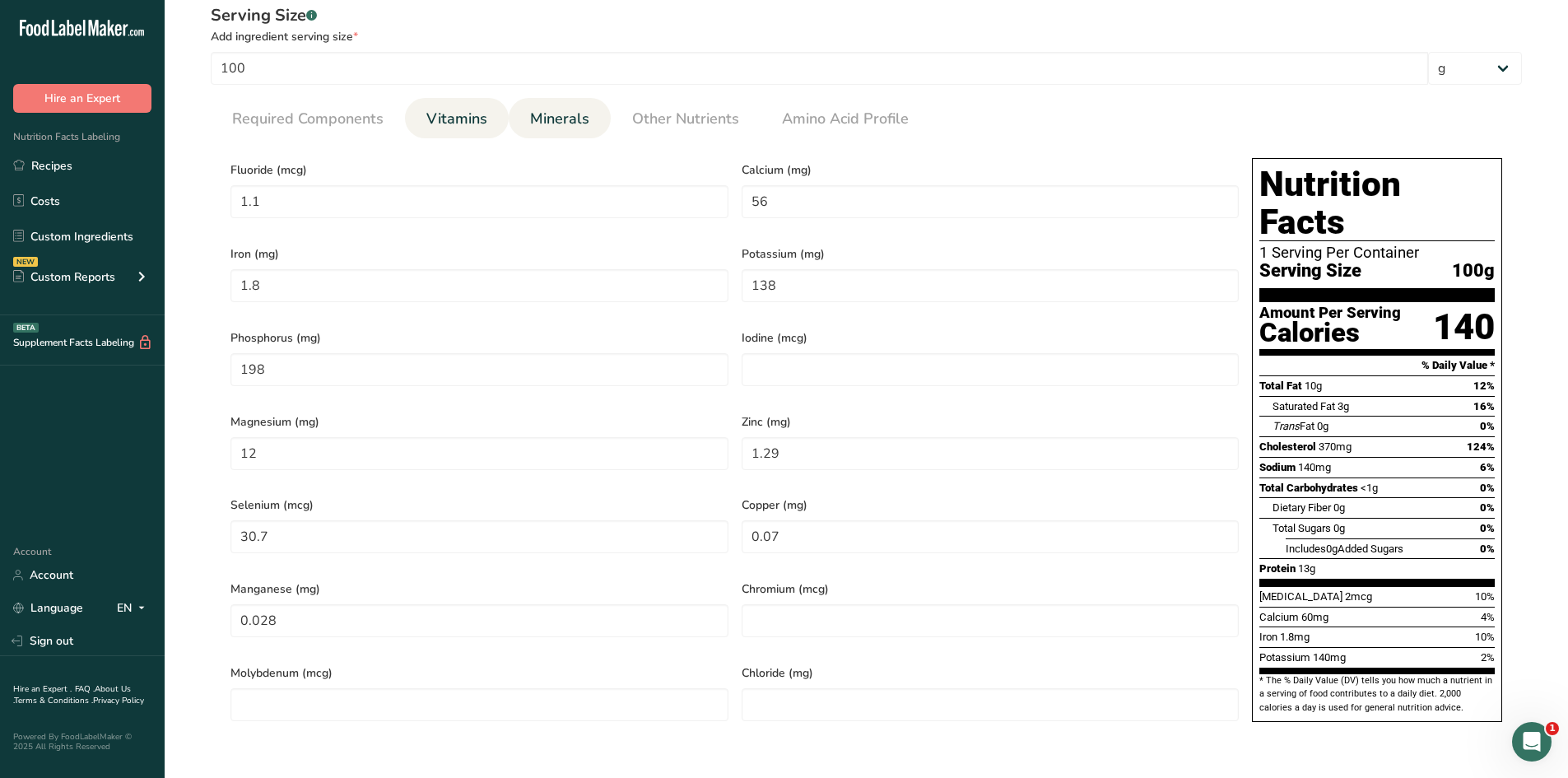
click at [482, 112] on span "Vitamins" at bounding box center [457, 119] width 61 height 23
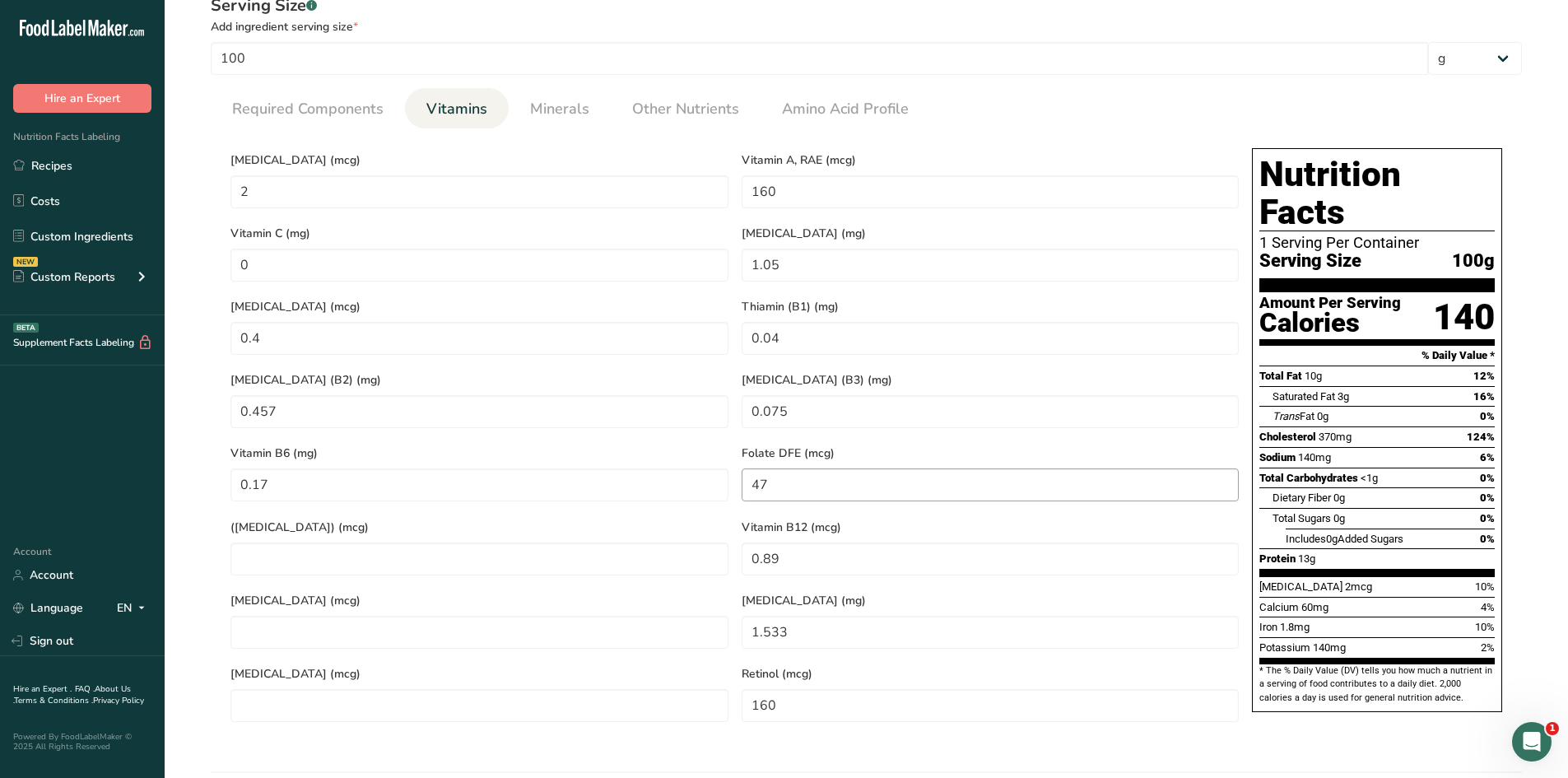
scroll to position [436, 0]
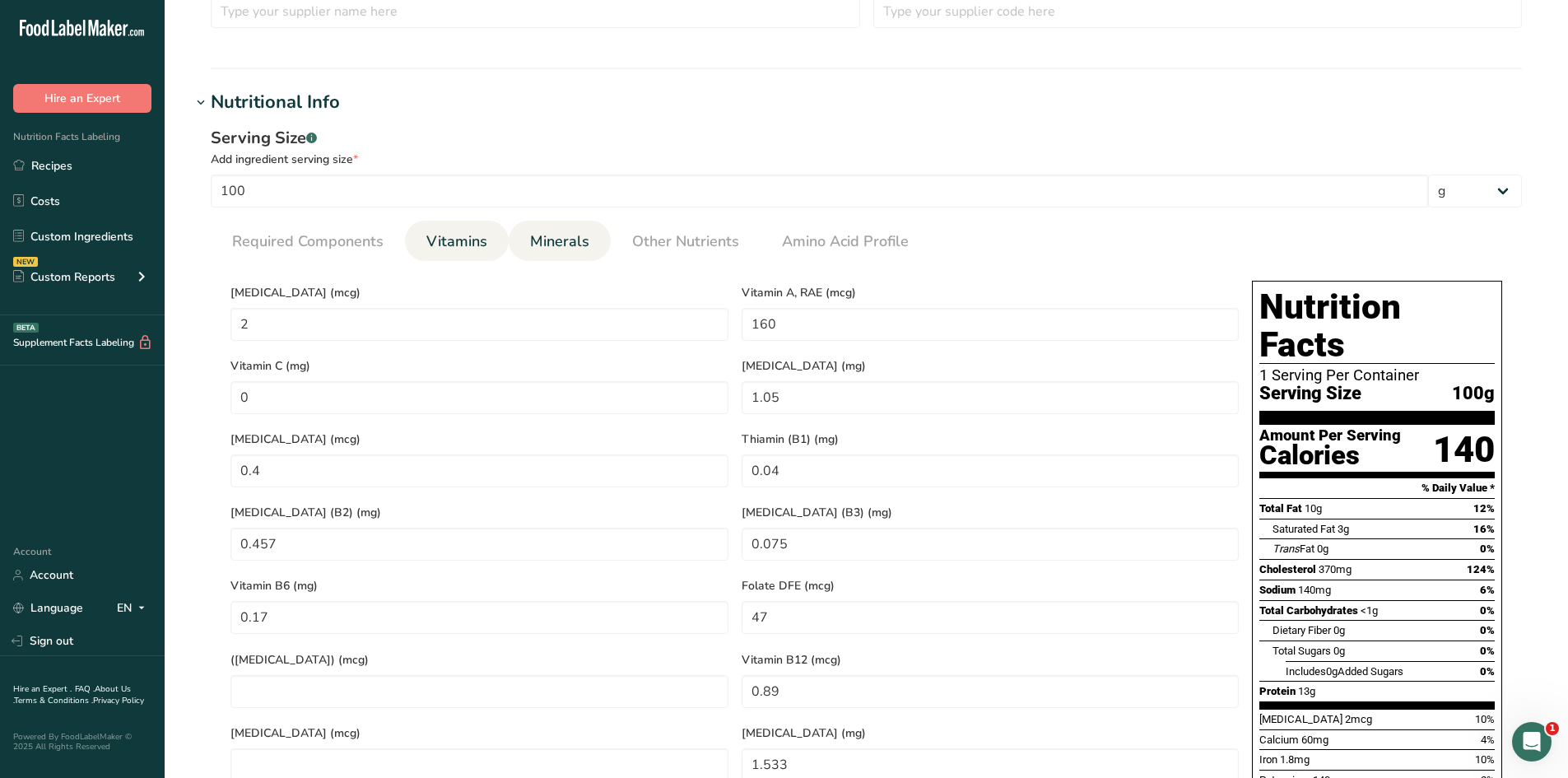
click at [566, 242] on span "Minerals" at bounding box center [560, 241] width 60 height 23
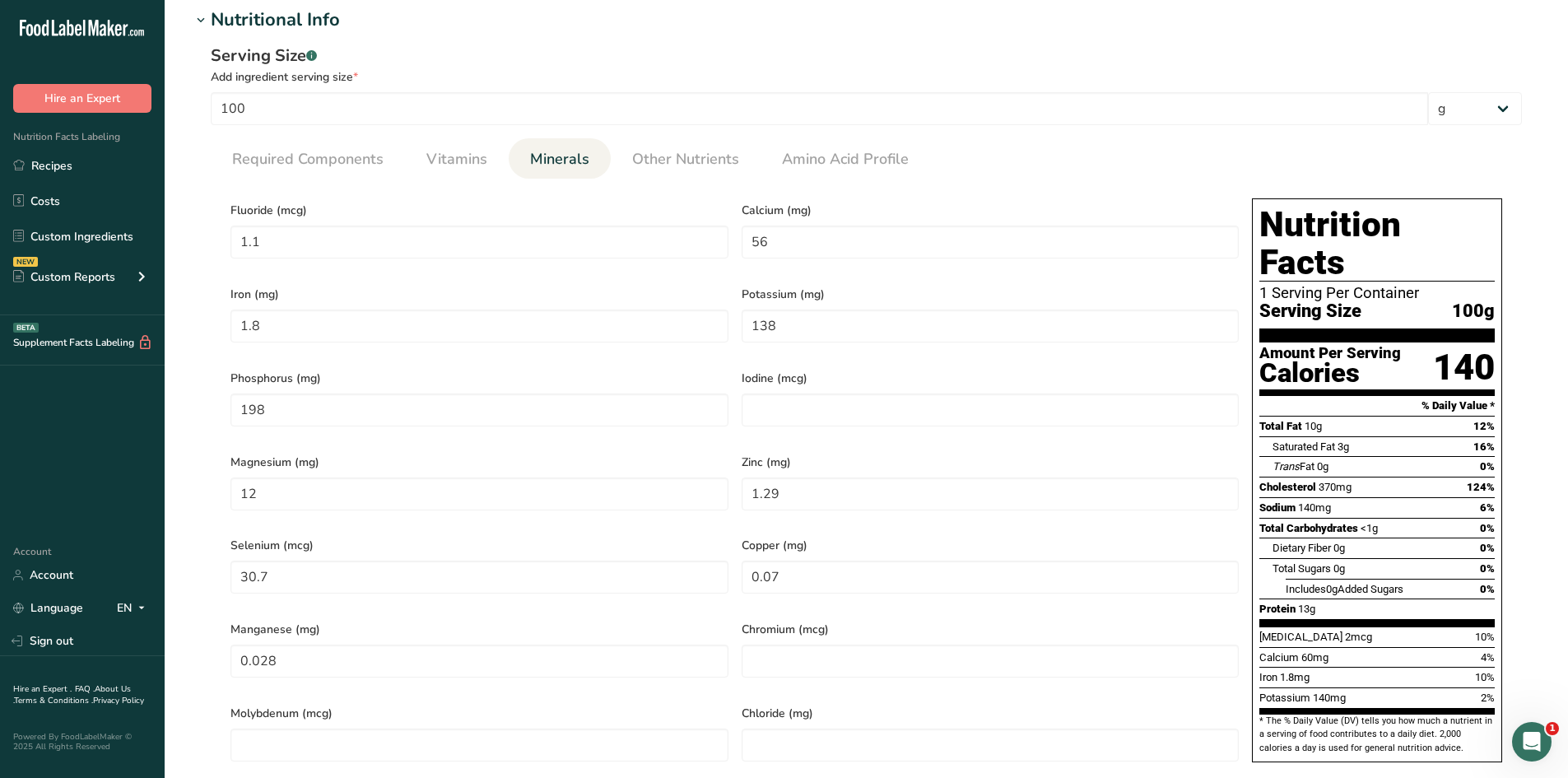
scroll to position [600, 0]
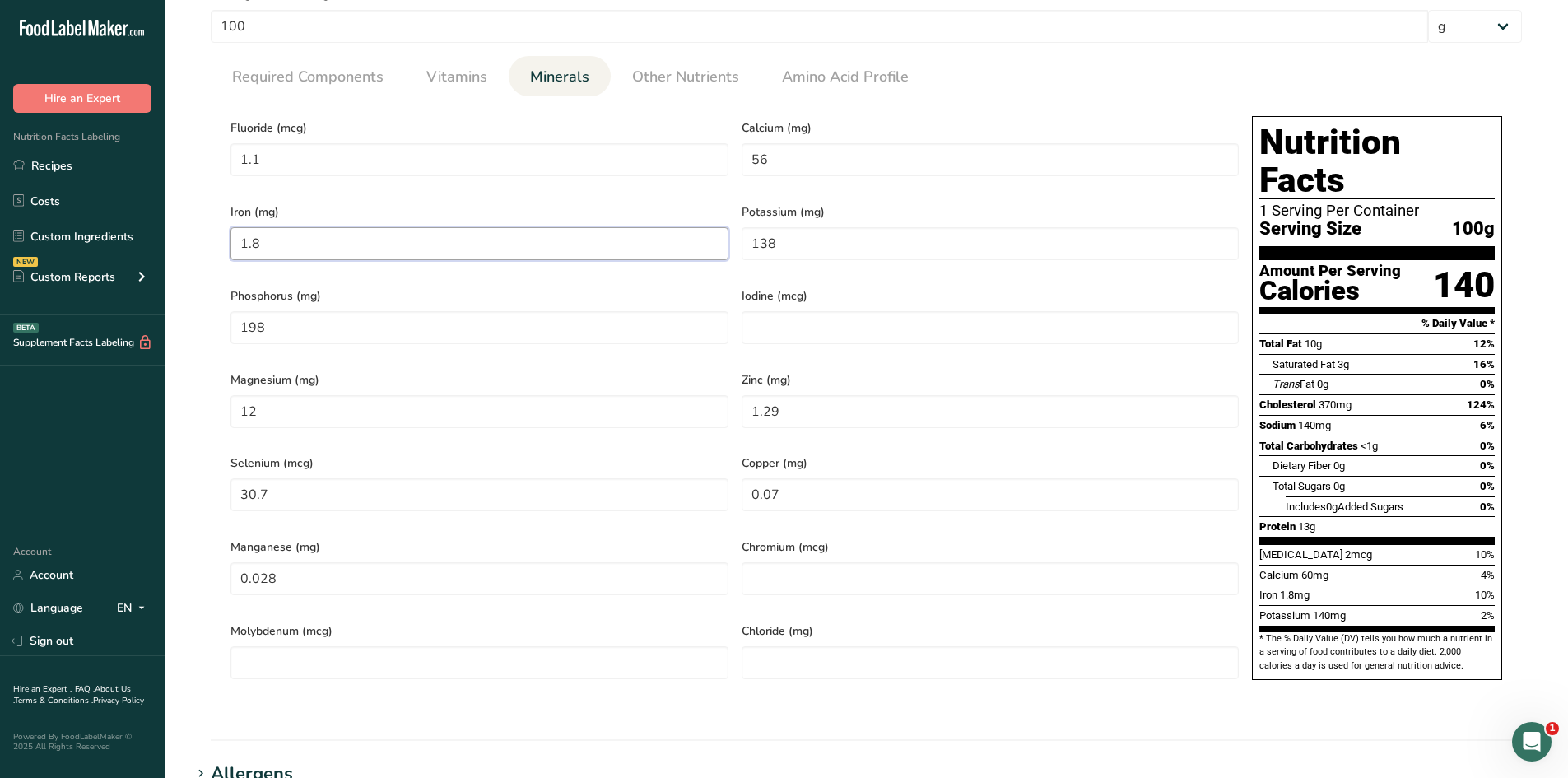
click at [399, 232] on input "1.8" at bounding box center [479, 243] width 498 height 33
type input "1.75"
click at [344, 312] on input "198" at bounding box center [479, 327] width 498 height 33
click at [303, 479] on input "30.7" at bounding box center [479, 495] width 498 height 33
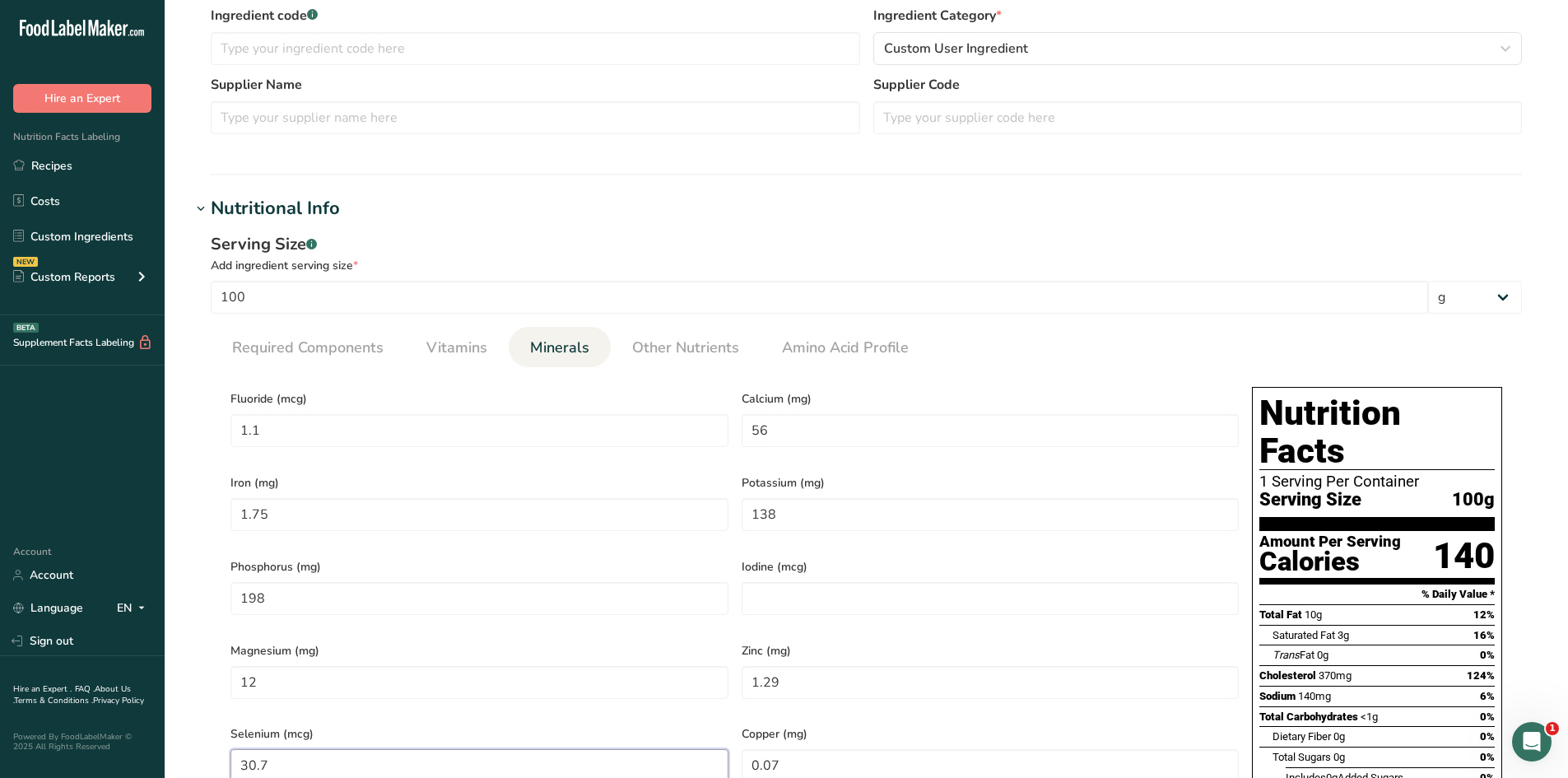
scroll to position [160, 0]
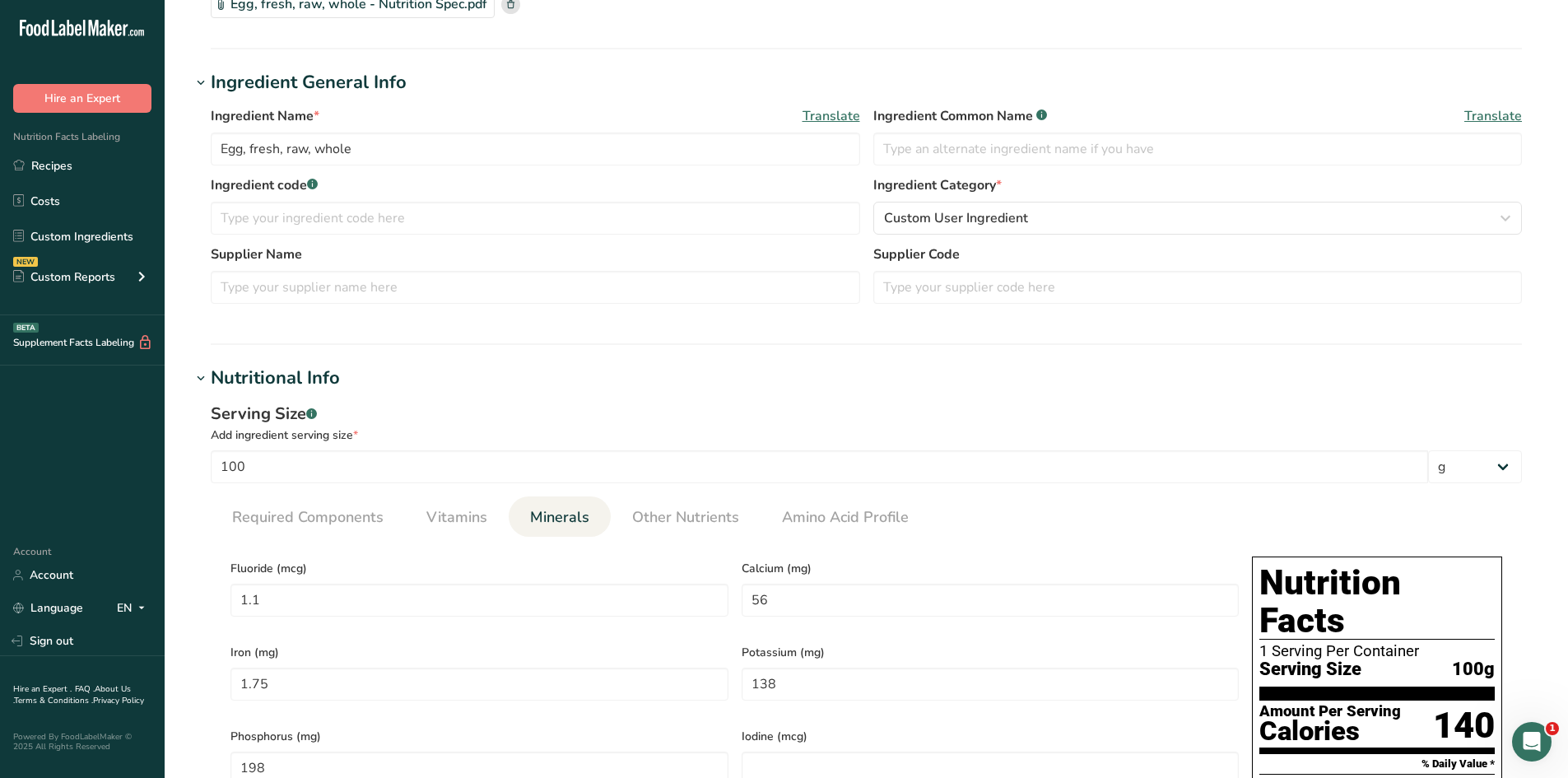
click at [689, 526] on span "Other Nutrients" at bounding box center [686, 517] width 107 height 23
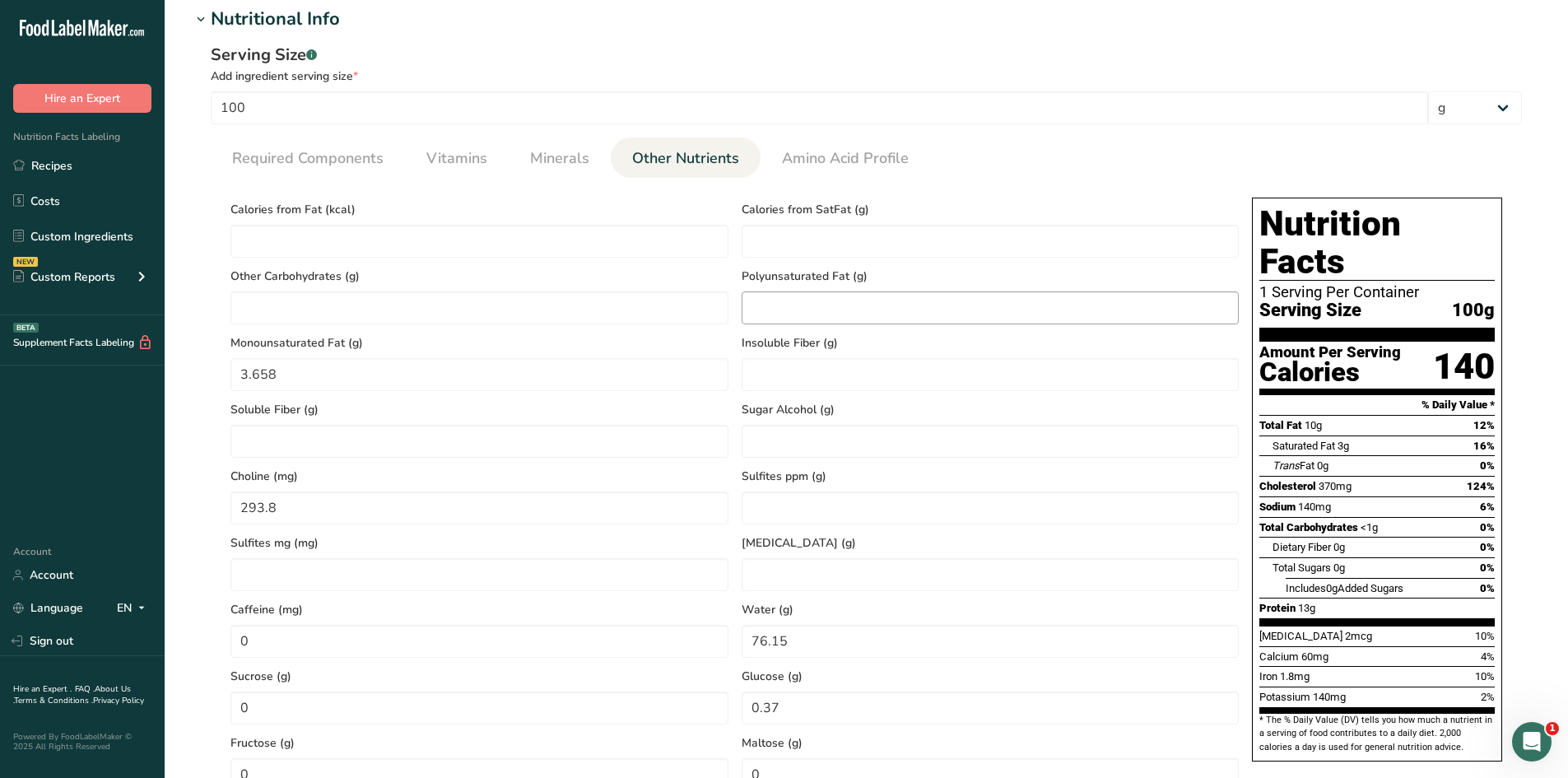
scroll to position [324, 0]
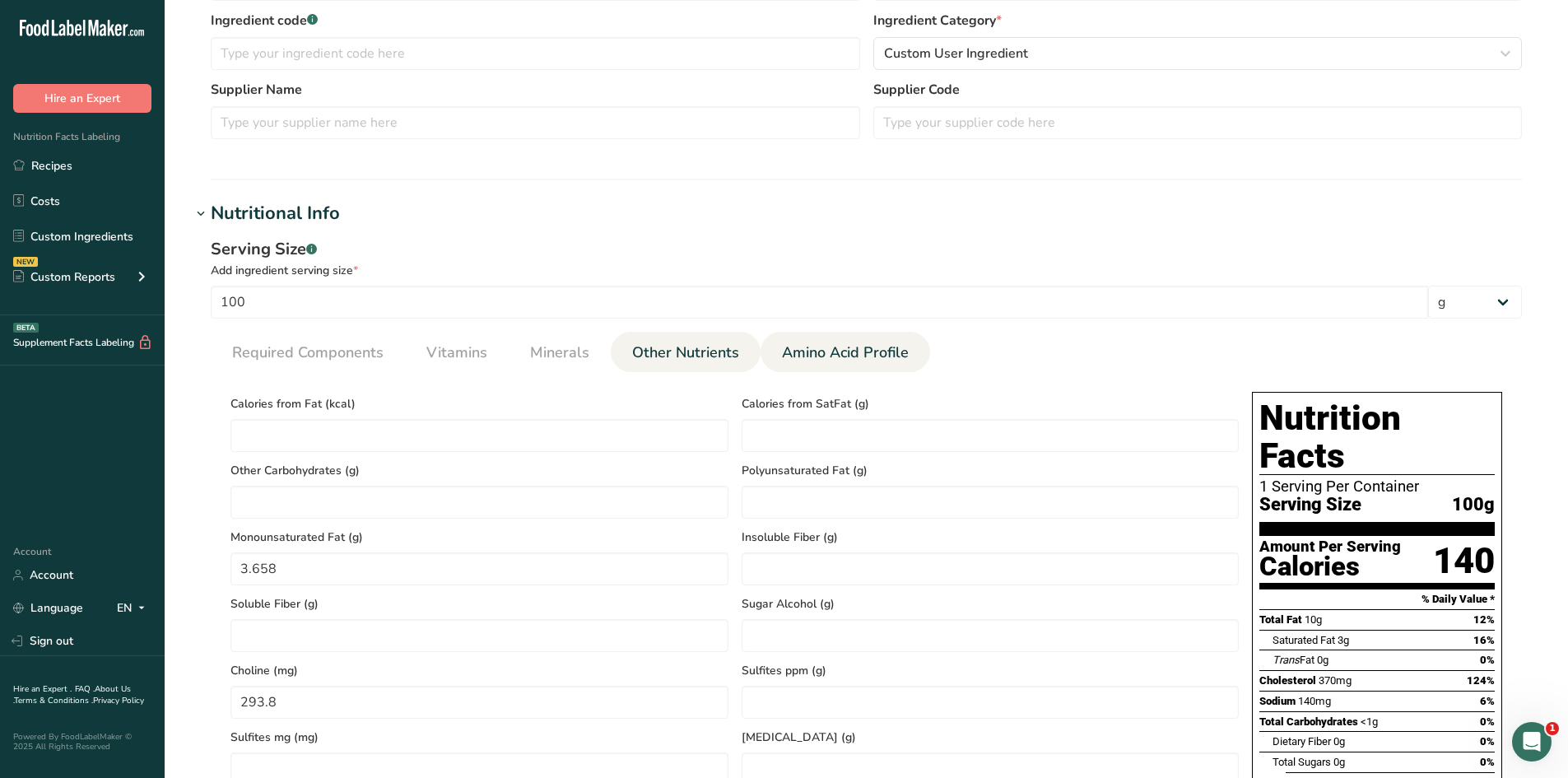
click at [908, 355] on link "Amino Acid Profile" at bounding box center [845, 353] width 140 height 42
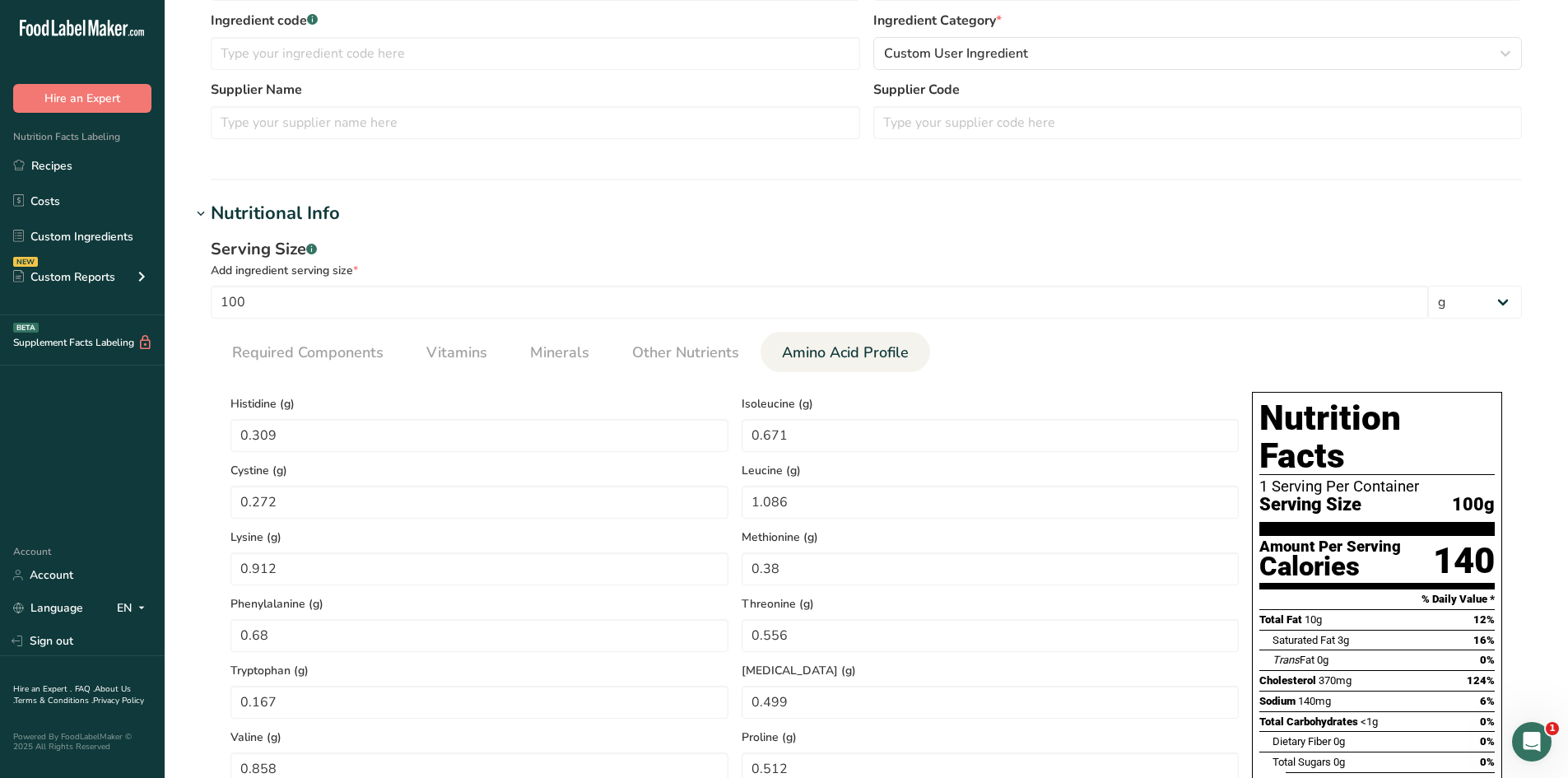
click at [864, 351] on span "Amino Acid Profile" at bounding box center [845, 353] width 127 height 23
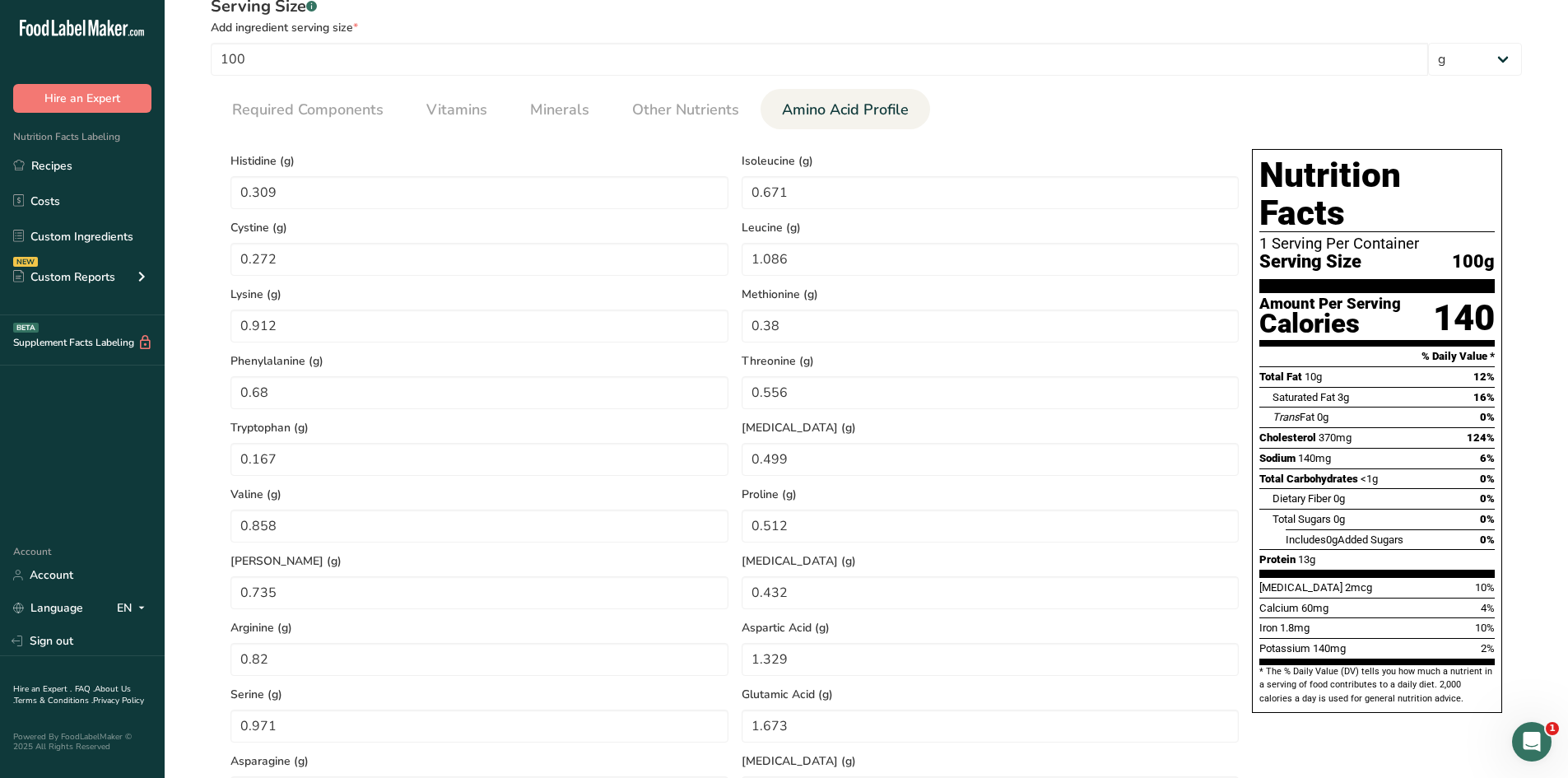
scroll to position [429, 0]
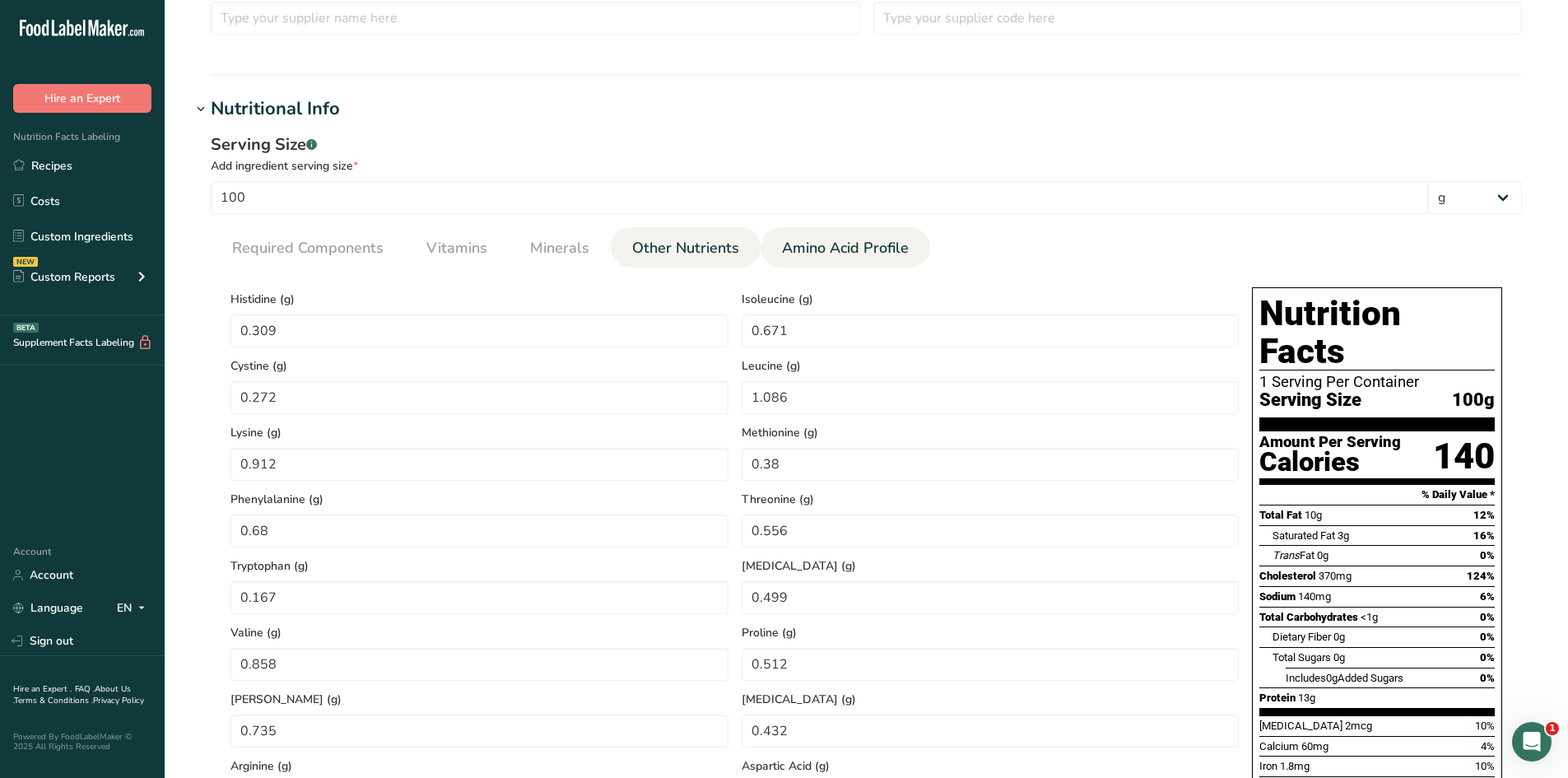
click at [660, 252] on span "Other Nutrients" at bounding box center [686, 248] width 107 height 23
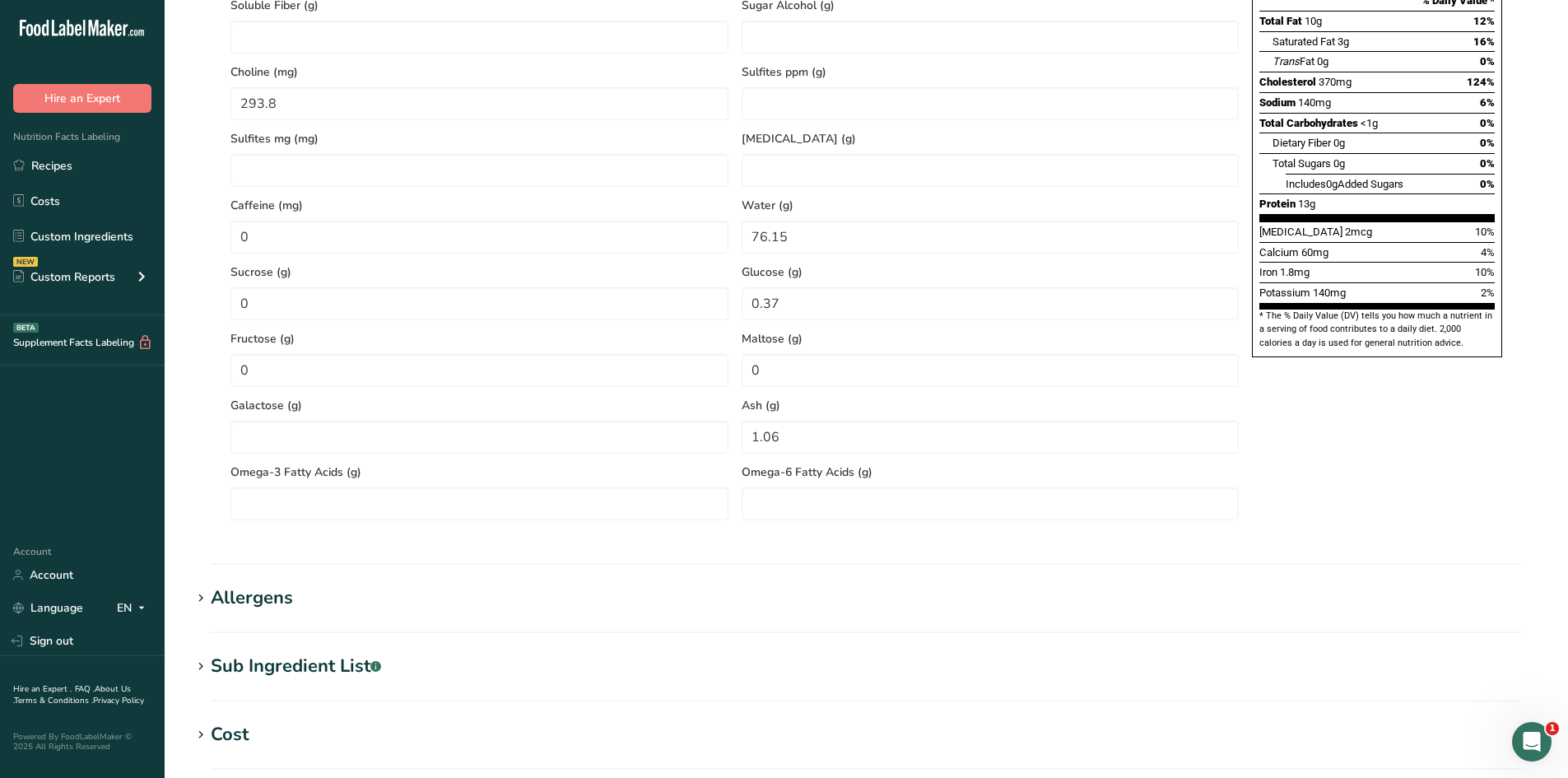
scroll to position [1319, 0]
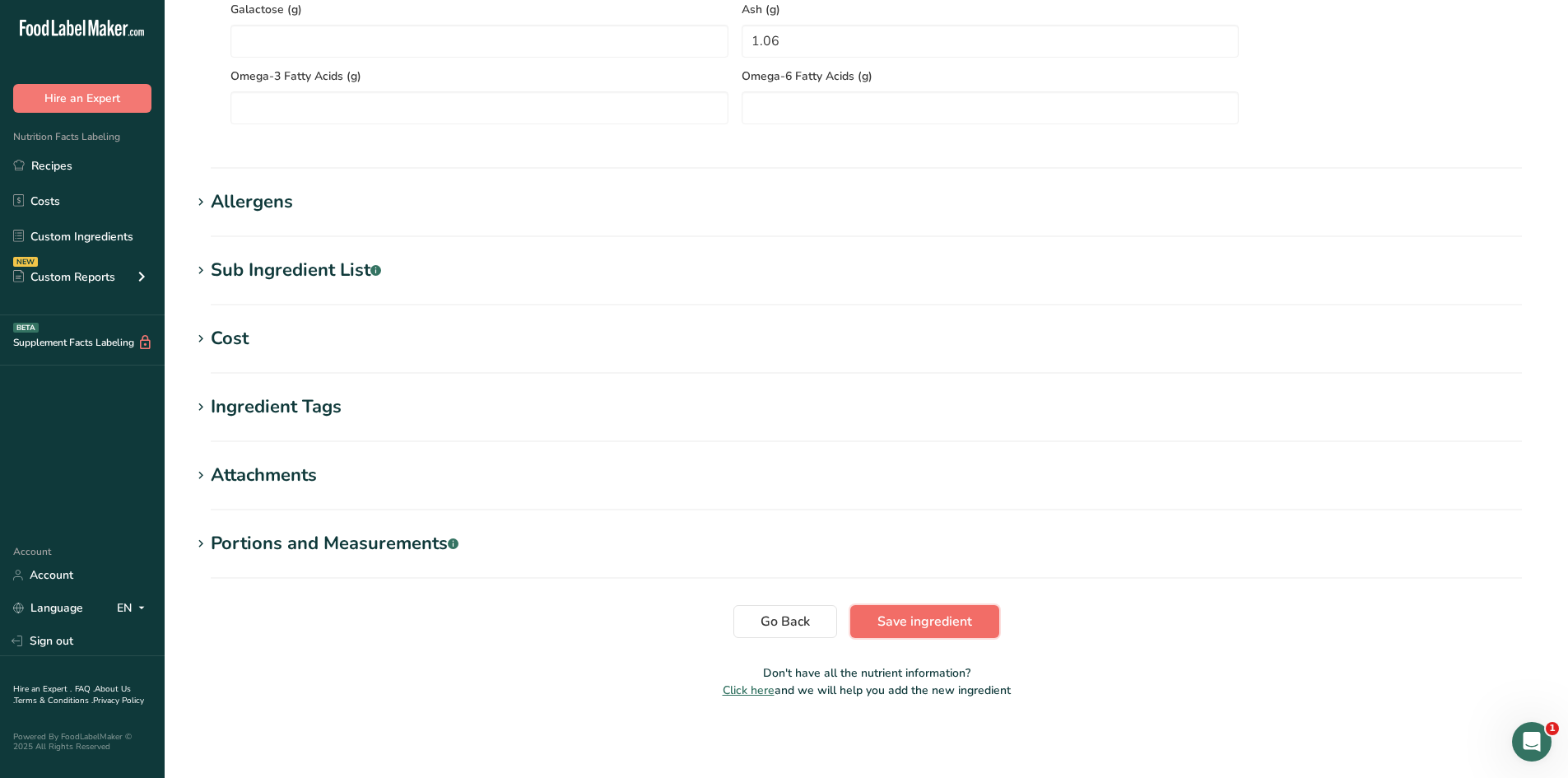
click at [887, 633] on button "Save ingredient" at bounding box center [925, 621] width 149 height 33
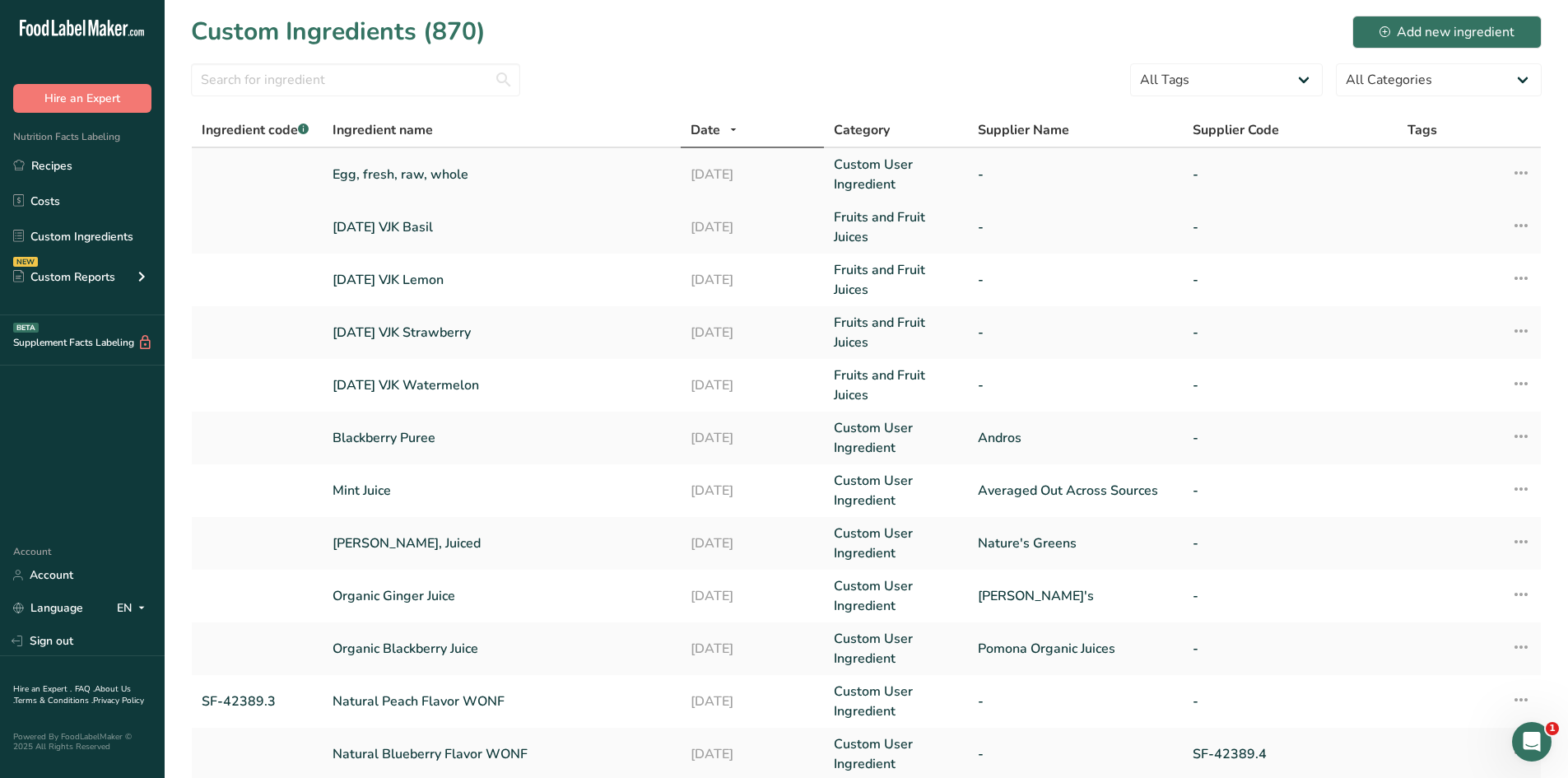
click at [415, 162] on td "Egg, fresh, raw, whole" at bounding box center [501, 174] width 358 height 53
click at [417, 165] on link "Egg, fresh, raw, whole" at bounding box center [502, 174] width 339 height 20
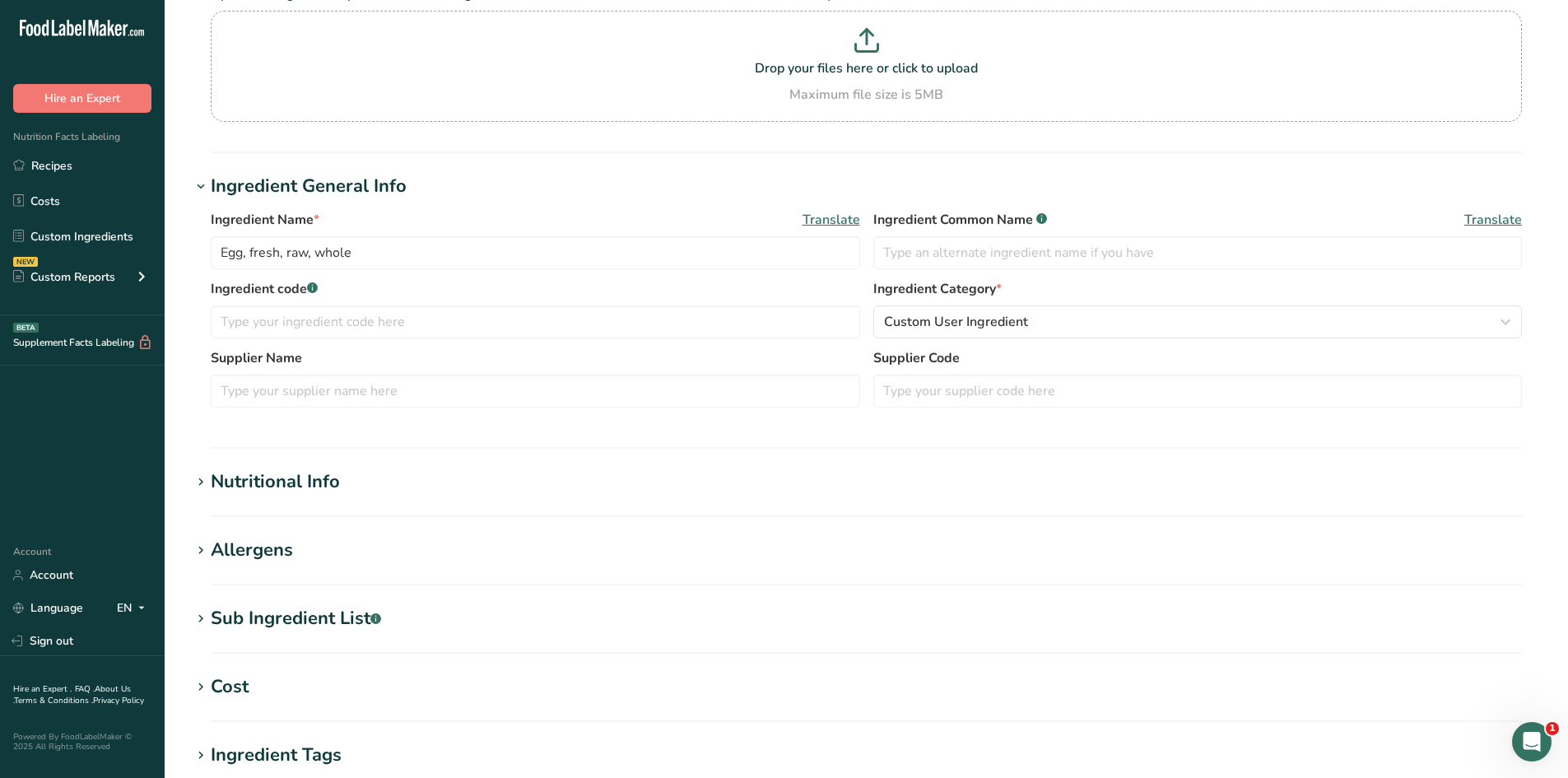
scroll to position [329, 0]
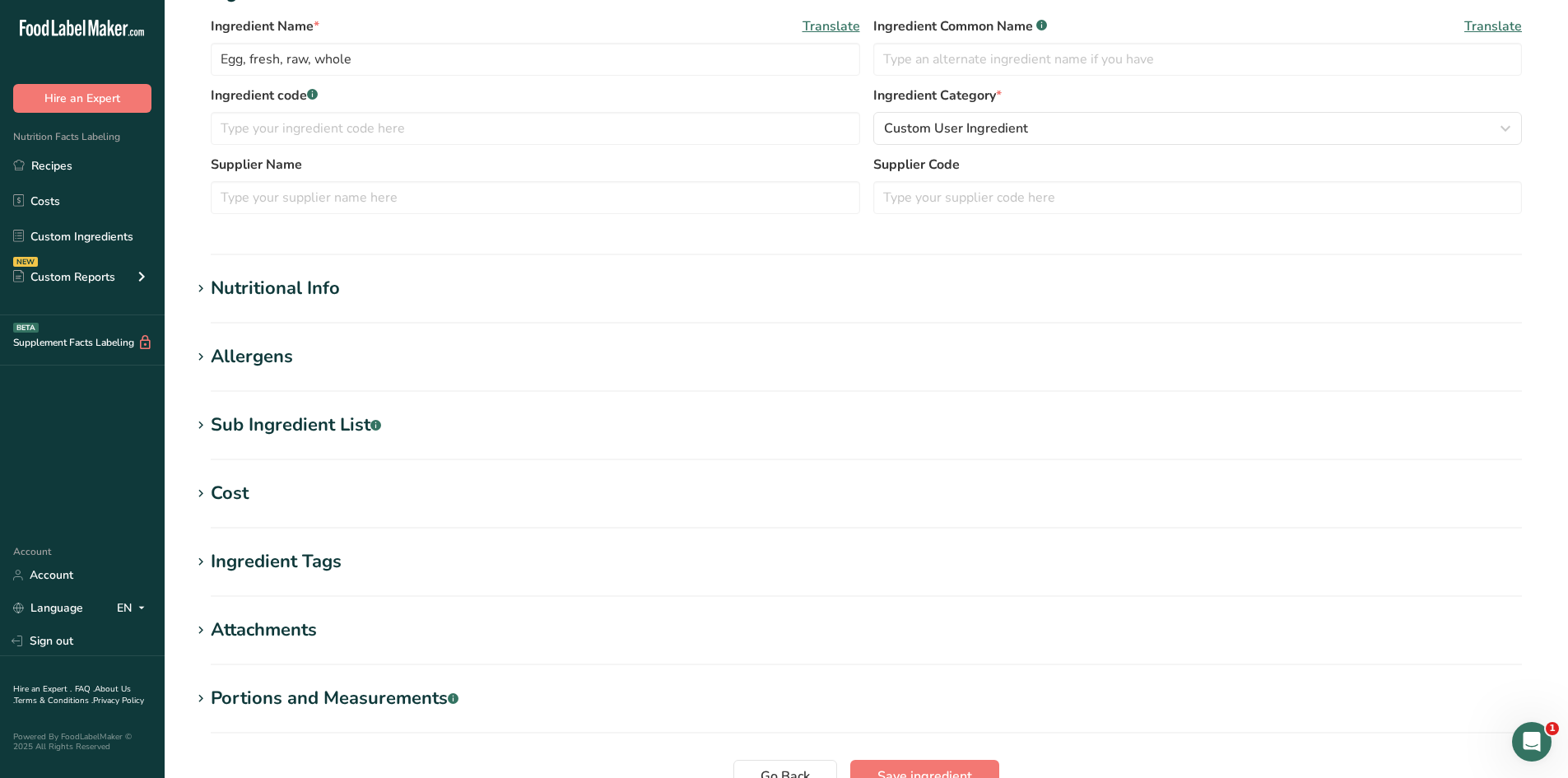
click at [362, 305] on section "Nutritional Info Serving Size .a-a{fill:#347362;}.b-a{fill:#fff;} Add ingredien…" at bounding box center [867, 299] width 1351 height 49
click at [314, 302] on section "Nutritional Info Serving Size .a-a{fill:#347362;}.b-a{fill:#fff;} Add ingredien…" at bounding box center [867, 299] width 1351 height 49
click at [240, 290] on div "Nutritional Info" at bounding box center [275, 288] width 129 height 27
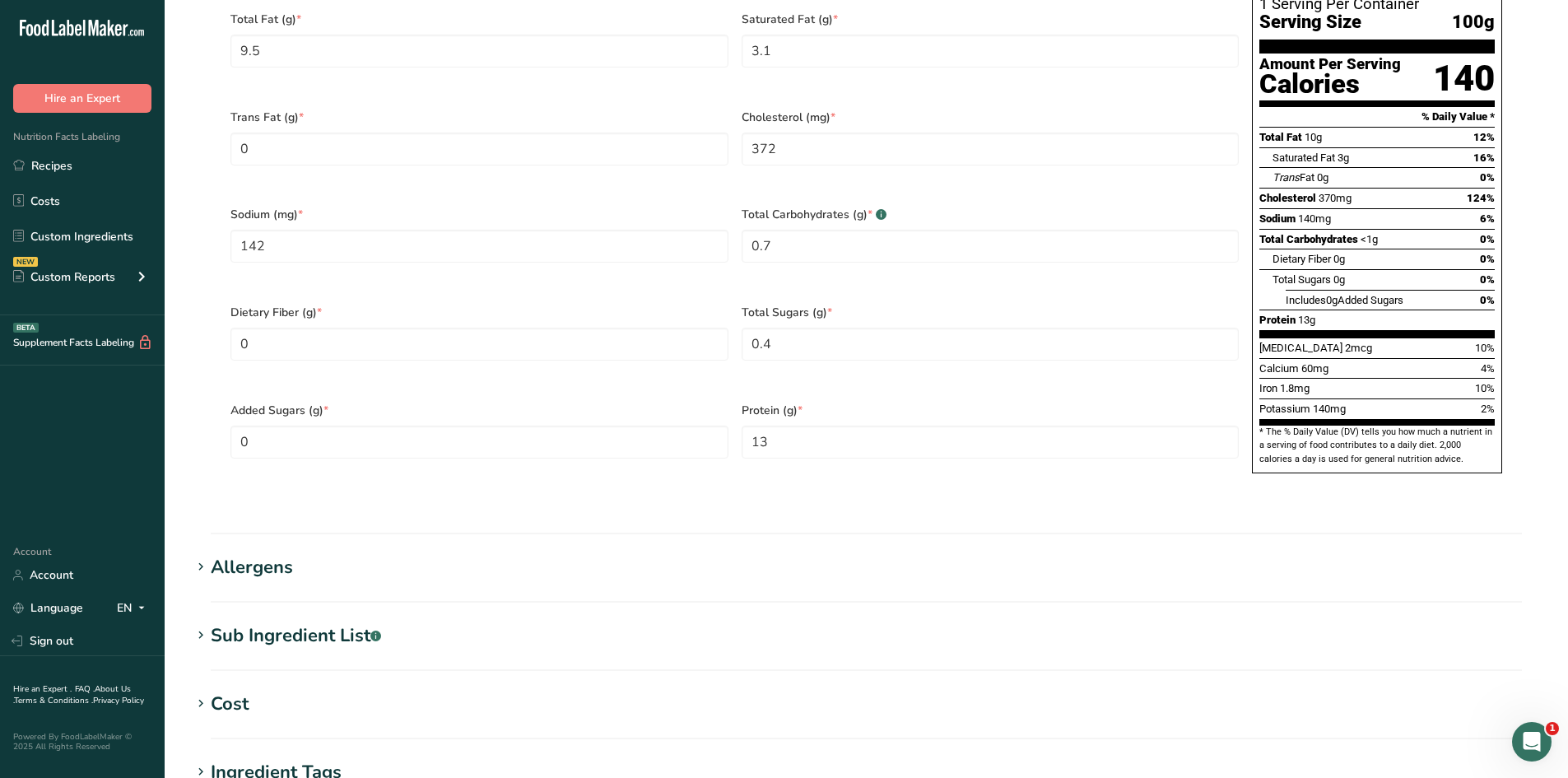
scroll to position [1215, 0]
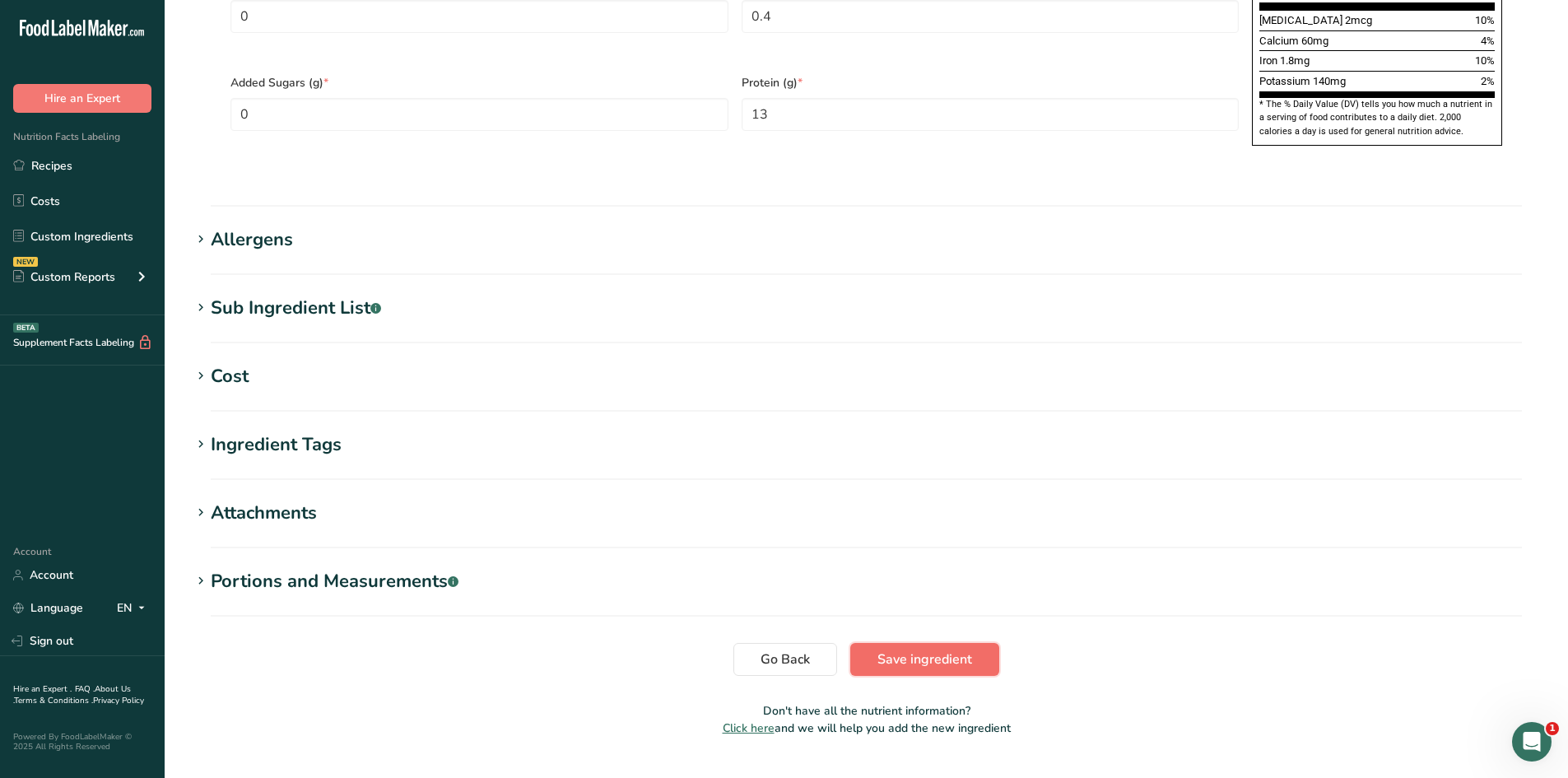
click at [934, 650] on span "Save ingredient" at bounding box center [924, 660] width 95 height 20
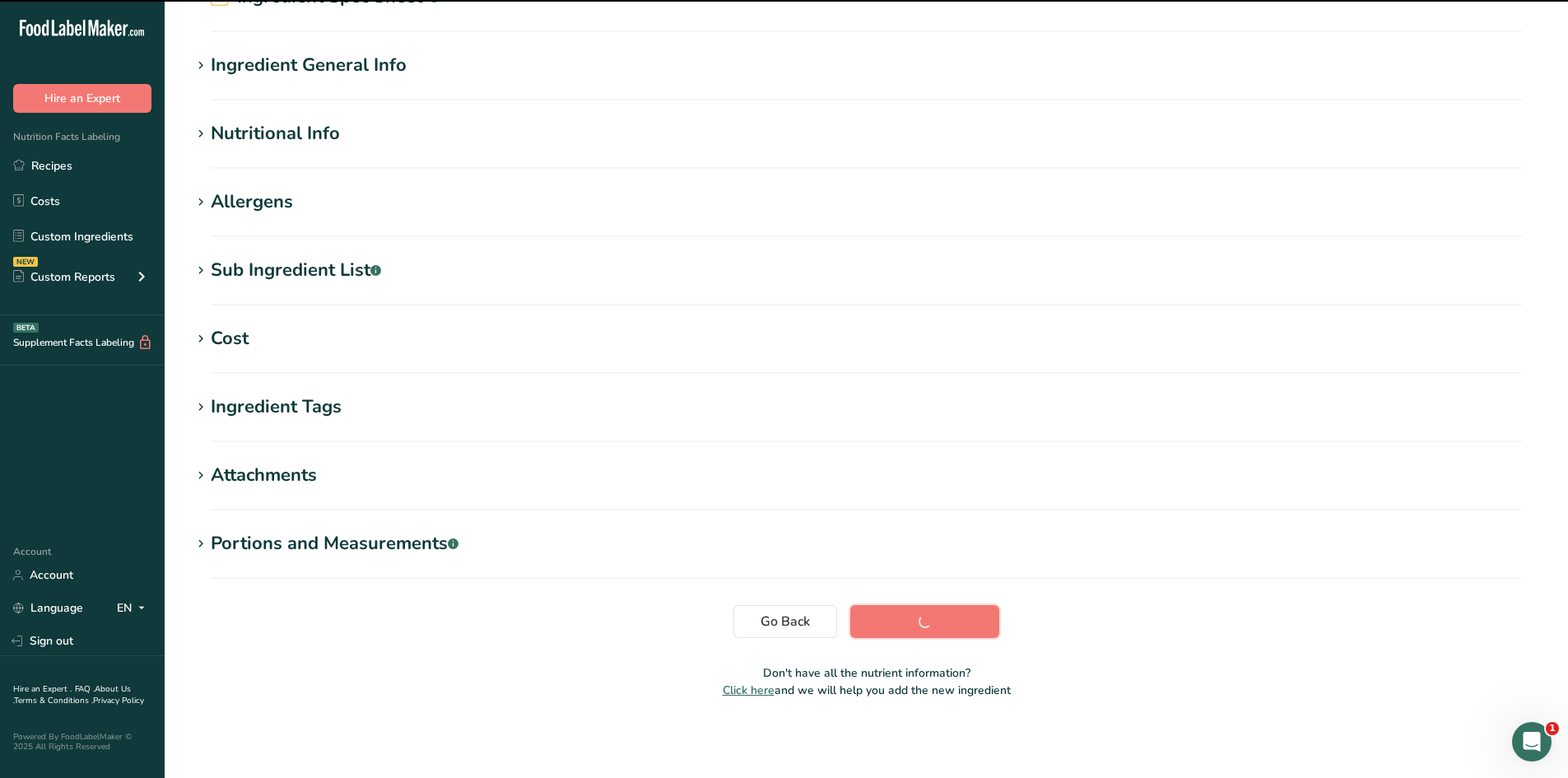
scroll to position [41, 0]
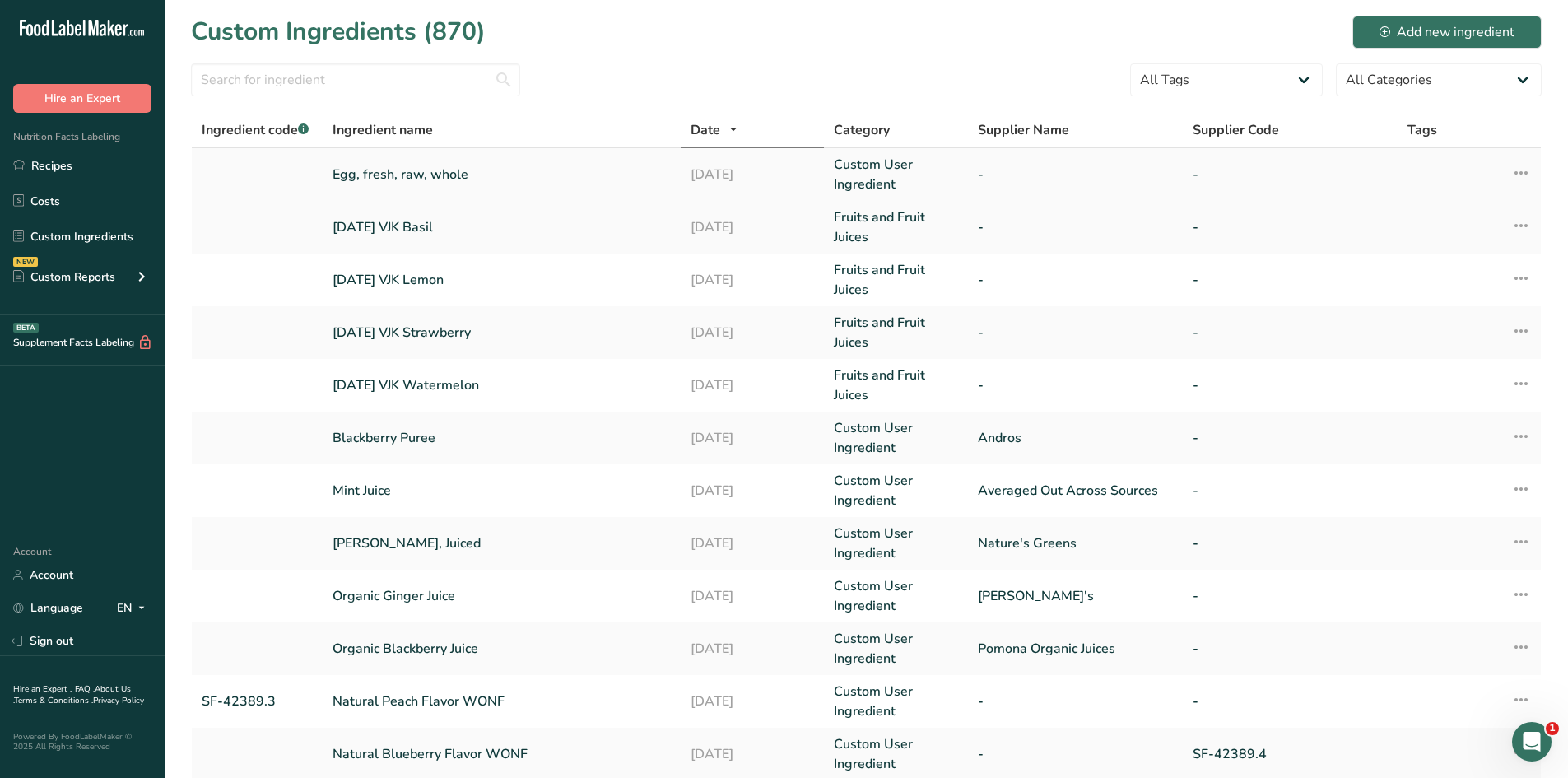
click at [414, 174] on link "Egg, fresh, raw, whole" at bounding box center [502, 174] width 339 height 20
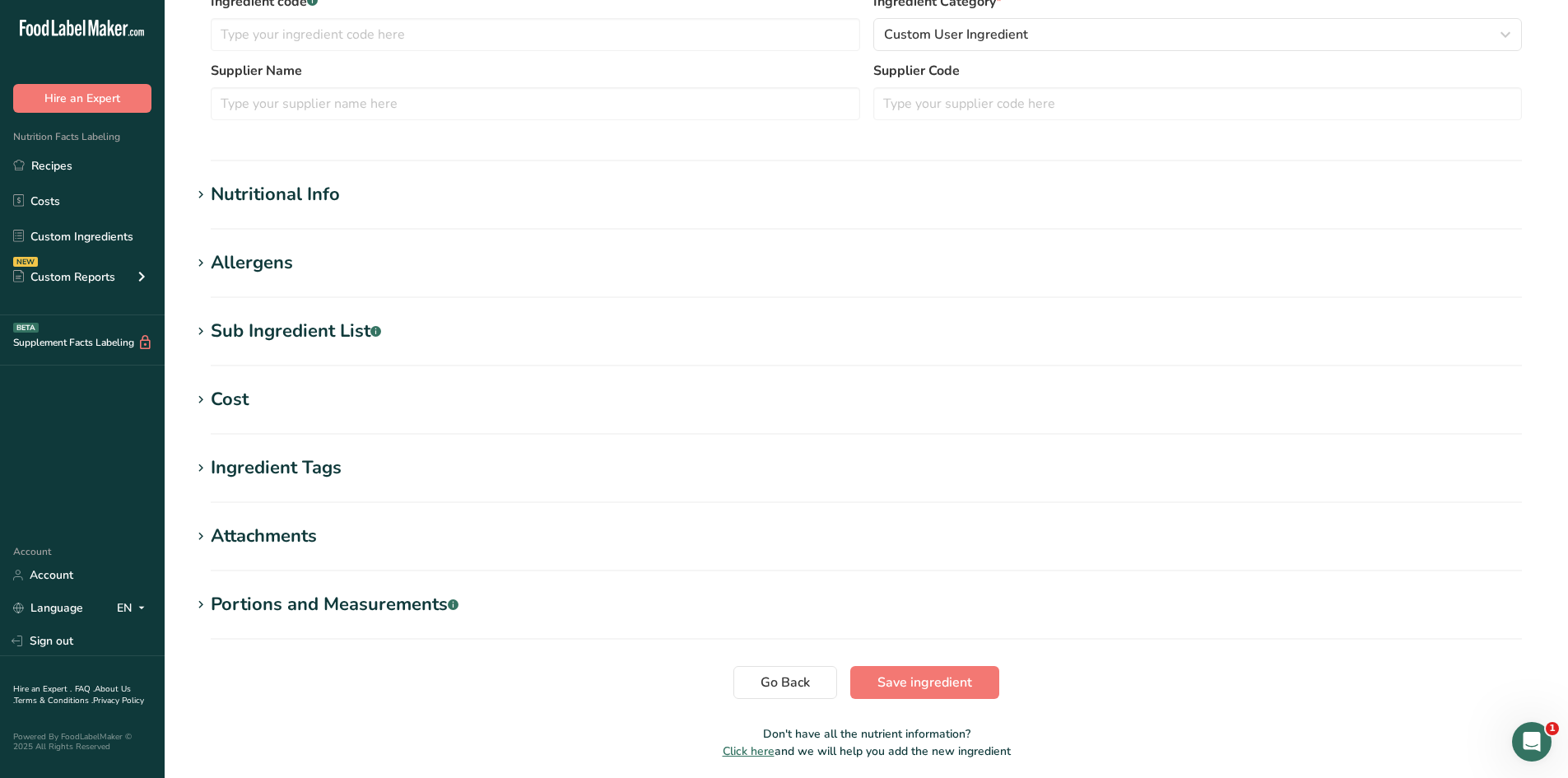
scroll to position [485, 0]
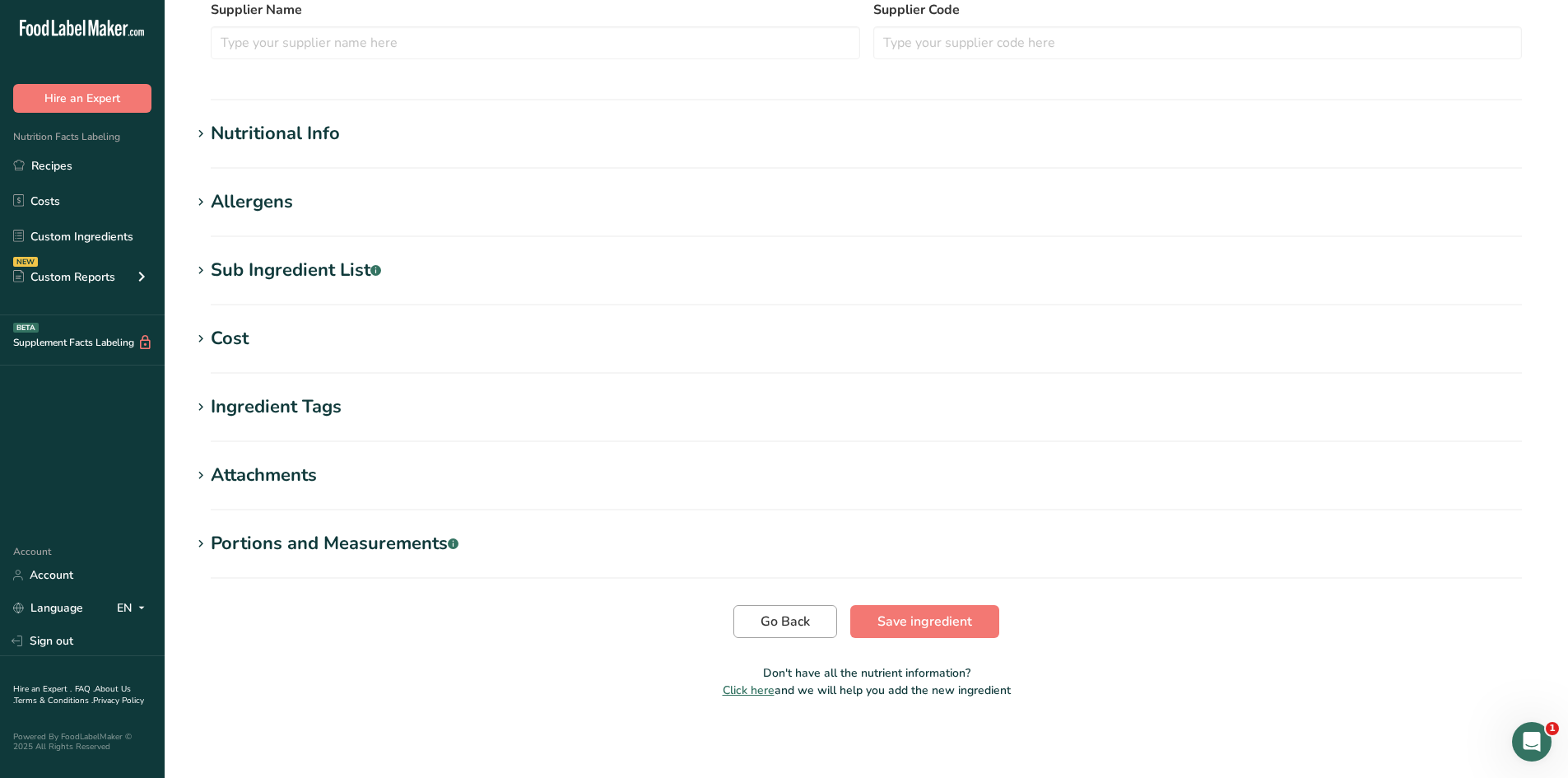
drag, startPoint x: 789, startPoint y: 643, endPoint x: 789, endPoint y: 632, distance: 11.0
click at [789, 643] on section "Edit Egg, fresh, raw, whole Ingredient Spec Sheet .a-a{fill:#347362;}.b-a{fill:…" at bounding box center [866, 120] width 1404 height 1210
click at [789, 632] on button "Go Back" at bounding box center [785, 621] width 104 height 33
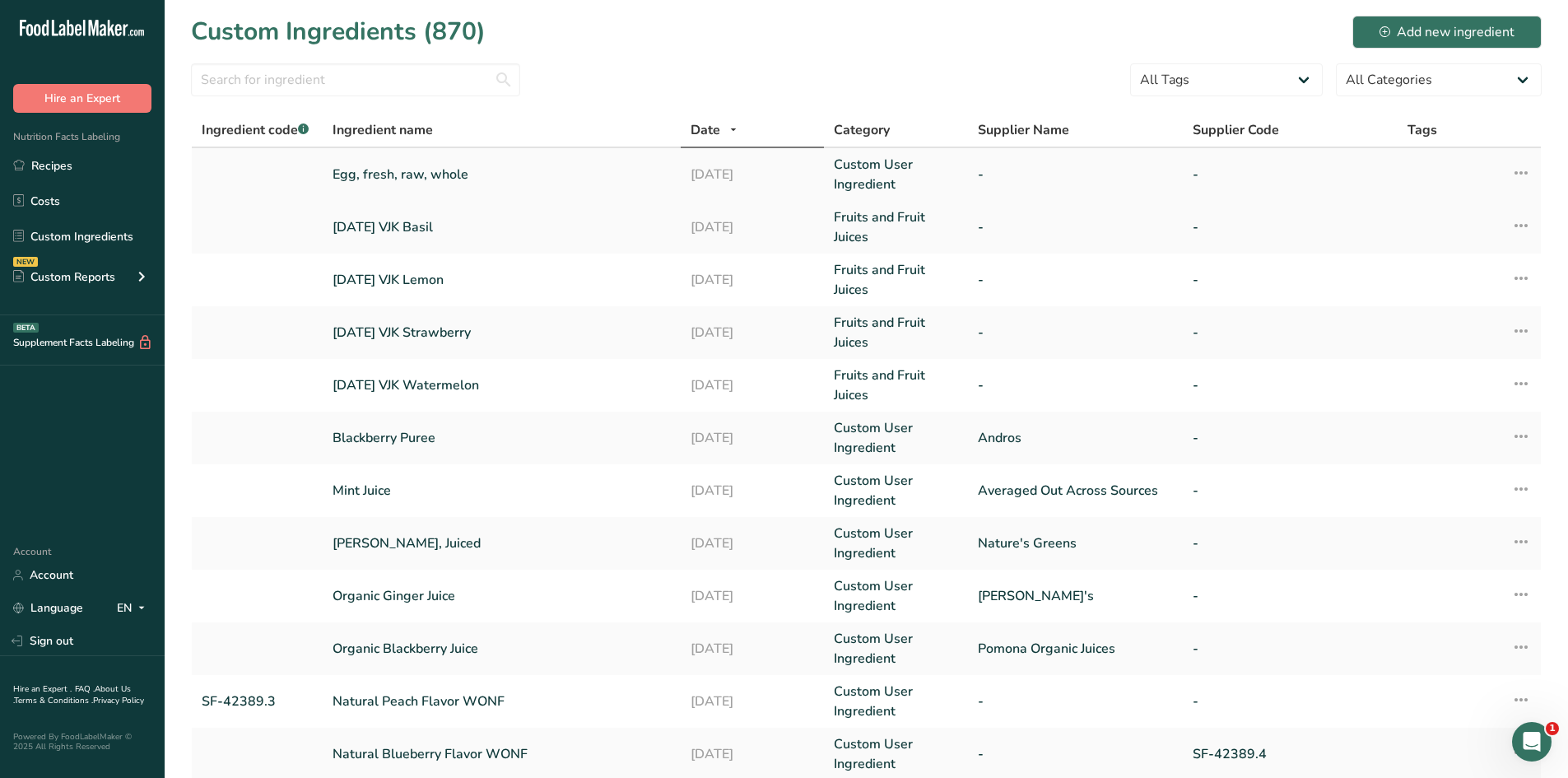
click at [402, 171] on link "Egg, fresh, raw, whole" at bounding box center [502, 174] width 339 height 20
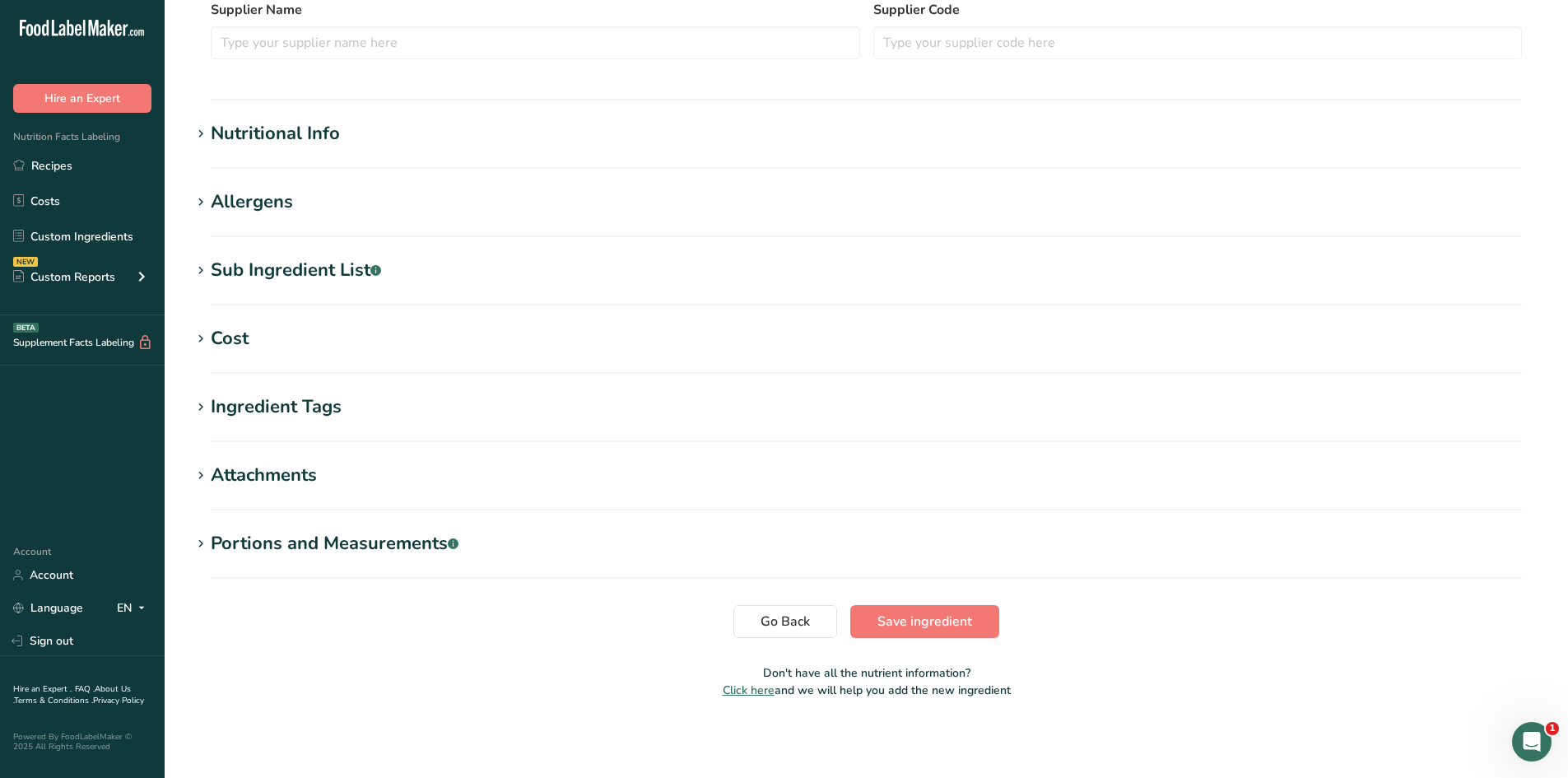
scroll to position [155, 0]
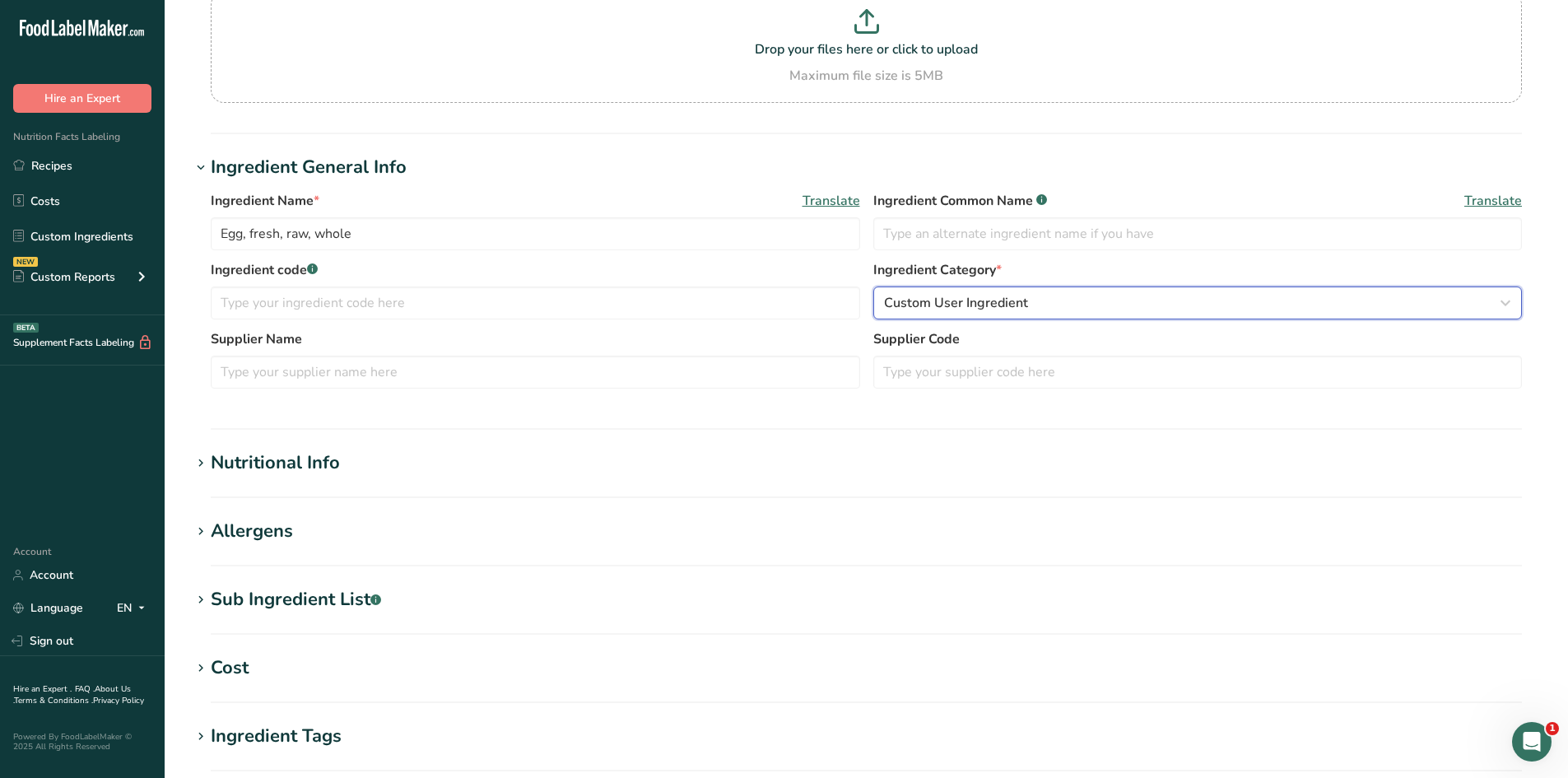
click at [1060, 314] on button "Custom User Ingredient" at bounding box center [1198, 303] width 649 height 33
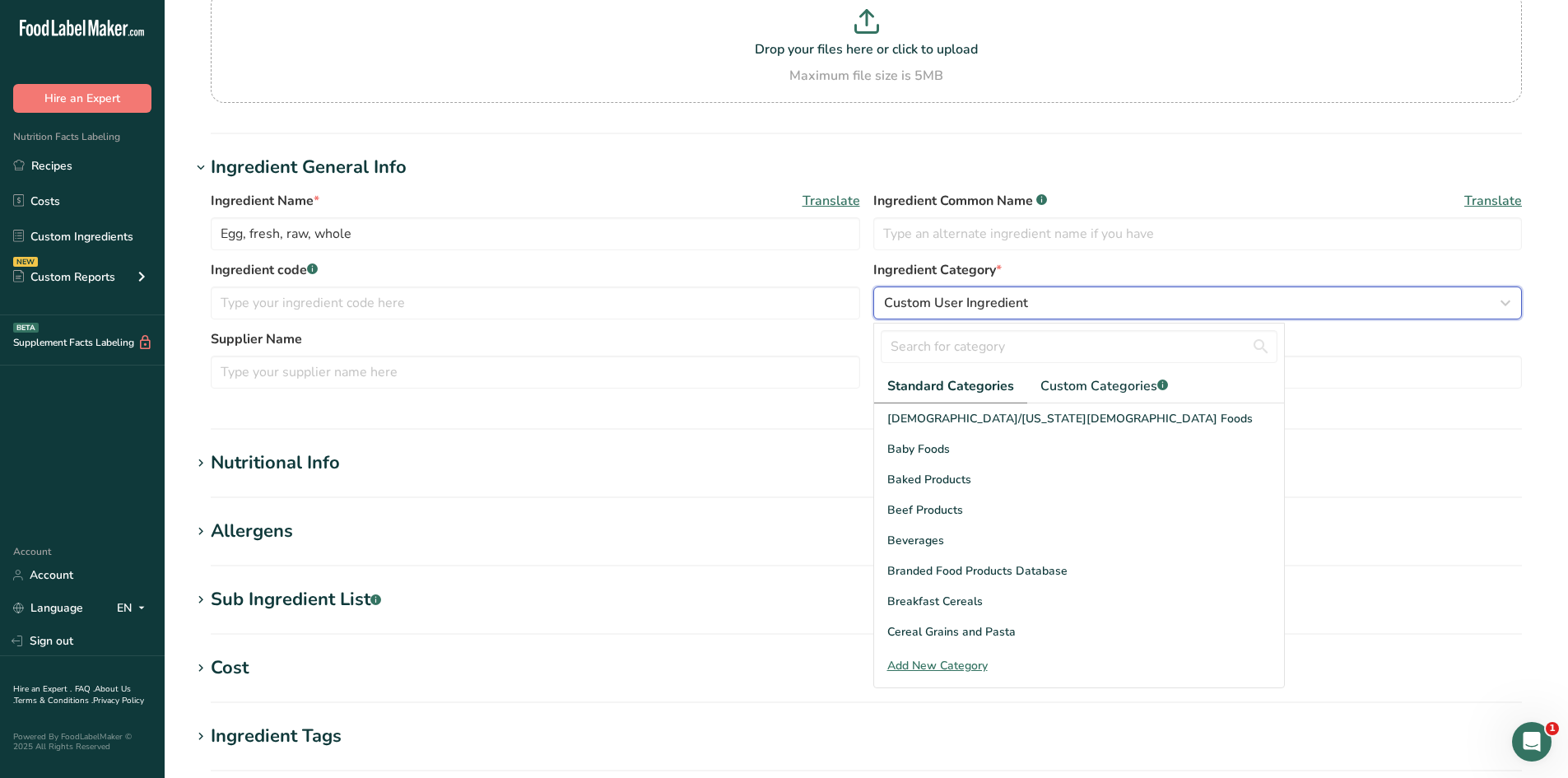
click at [1060, 314] on button "Custom User Ingredient" at bounding box center [1198, 303] width 649 height 33
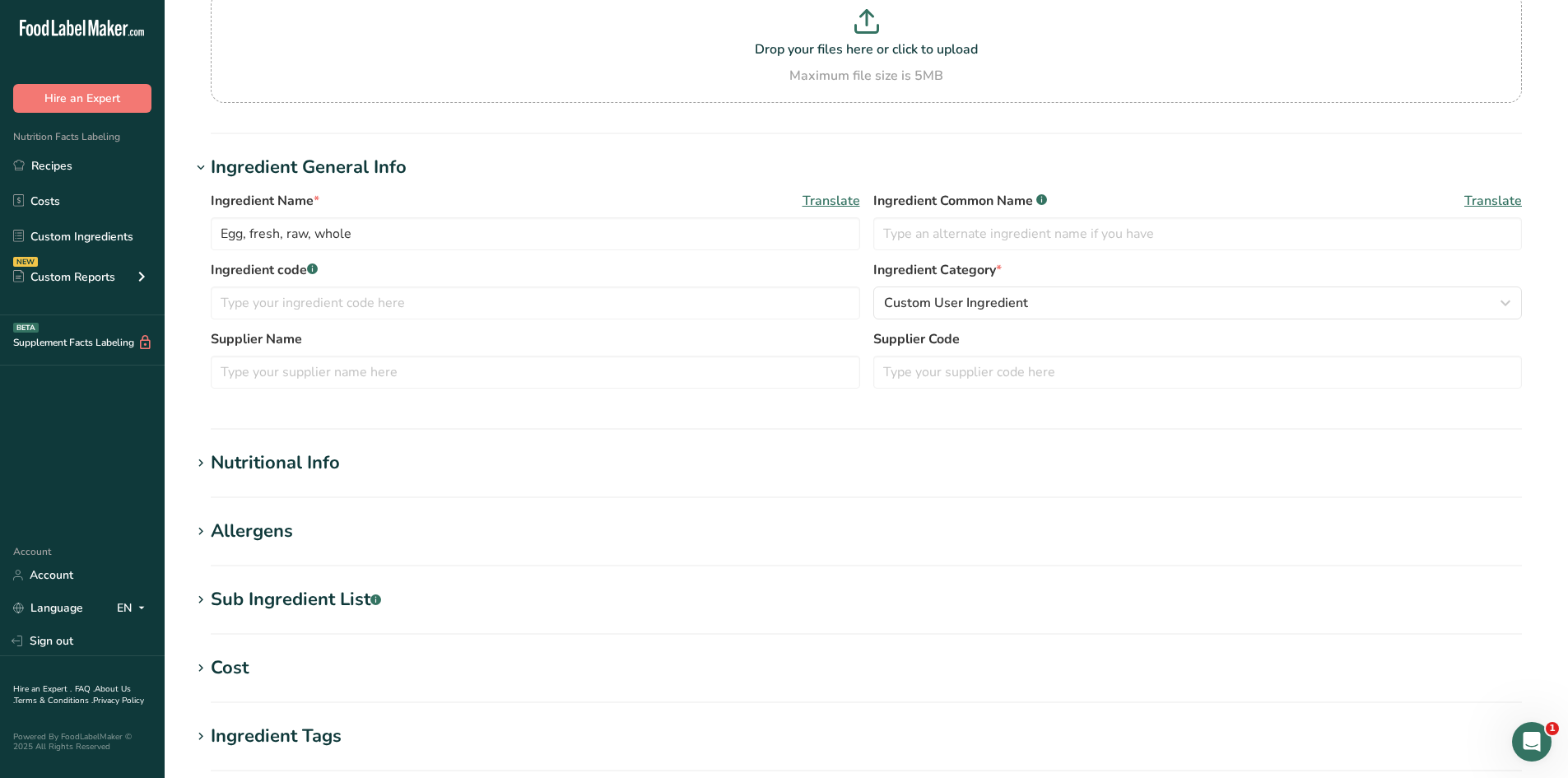
click at [933, 195] on span "Ingredient Common Name .a-a{fill:#347362;}.b-a{fill:#fff;}" at bounding box center [960, 201] width 173 height 20
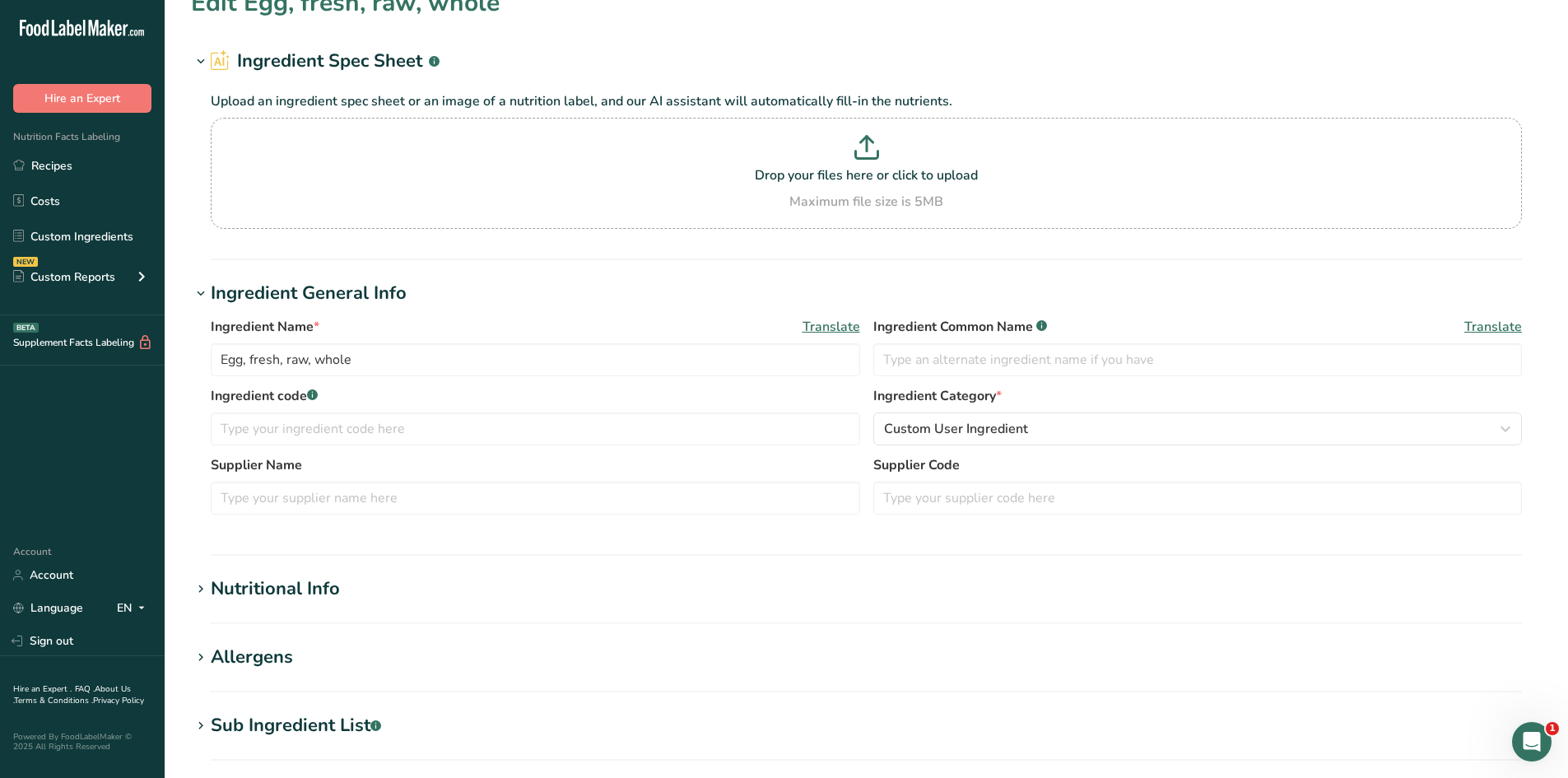
scroll to position [0, 0]
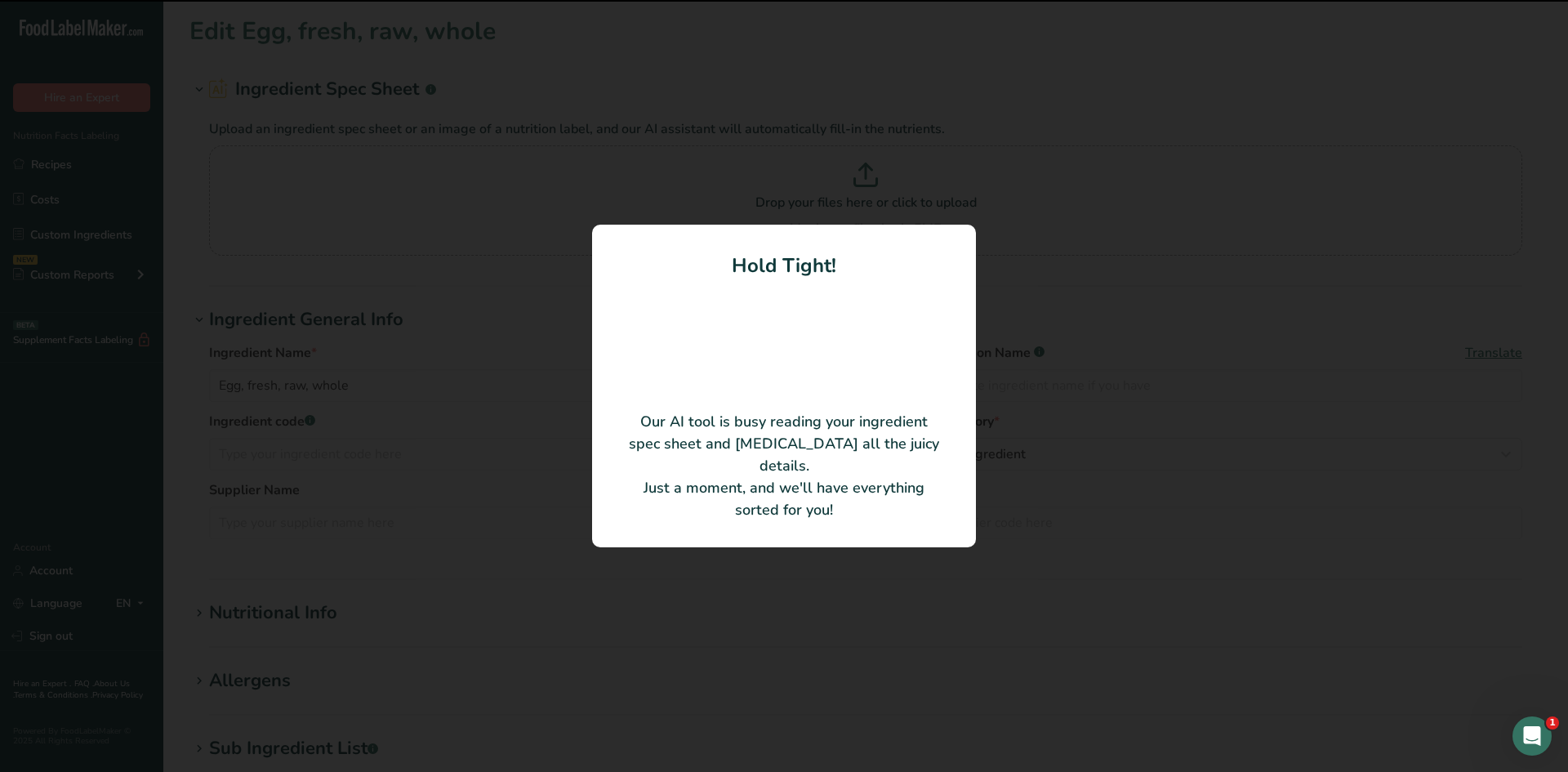
type input "Cultured Nonfat Milk"
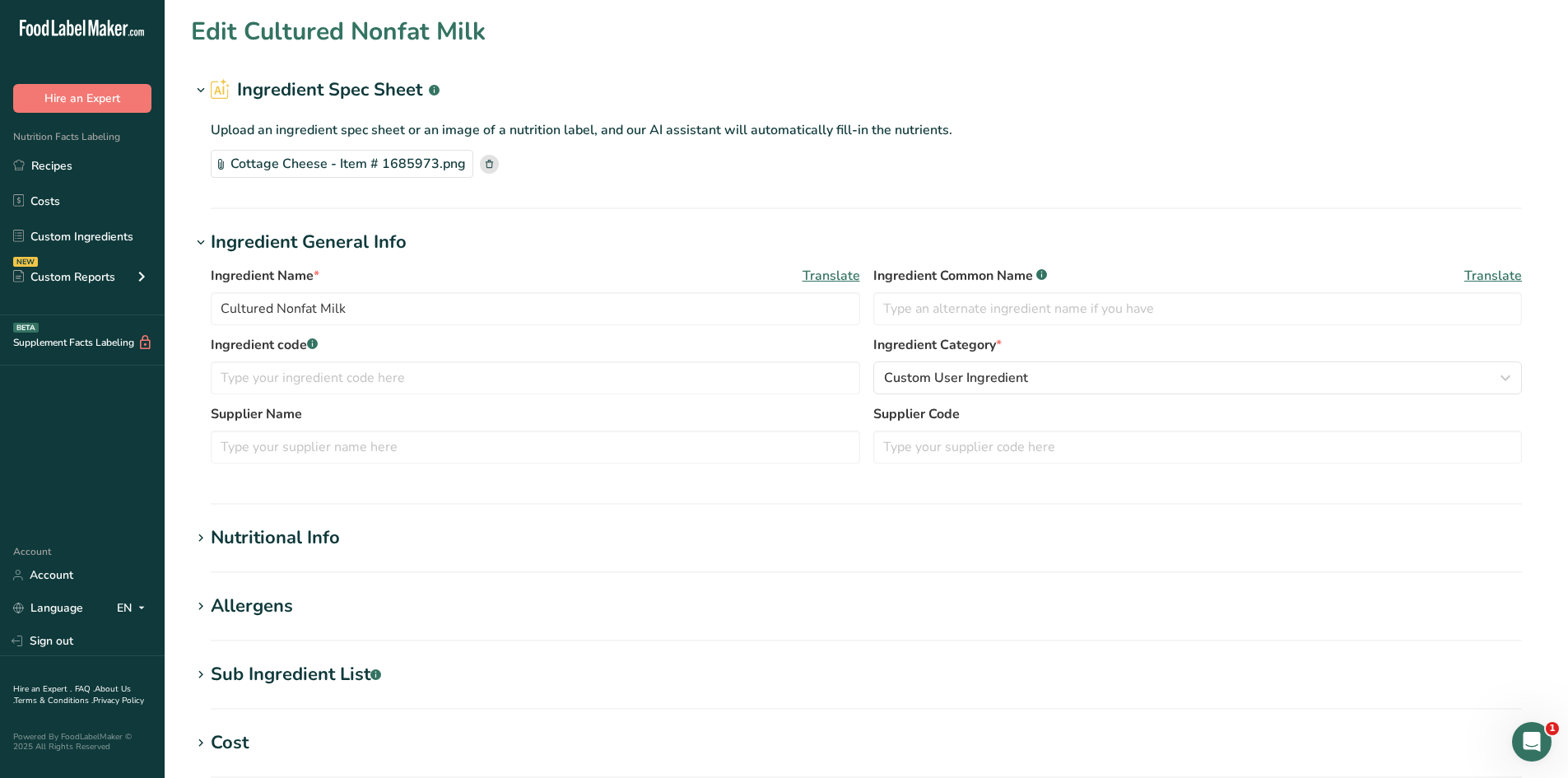
click at [480, 171] on icon at bounding box center [489, 164] width 19 height 19
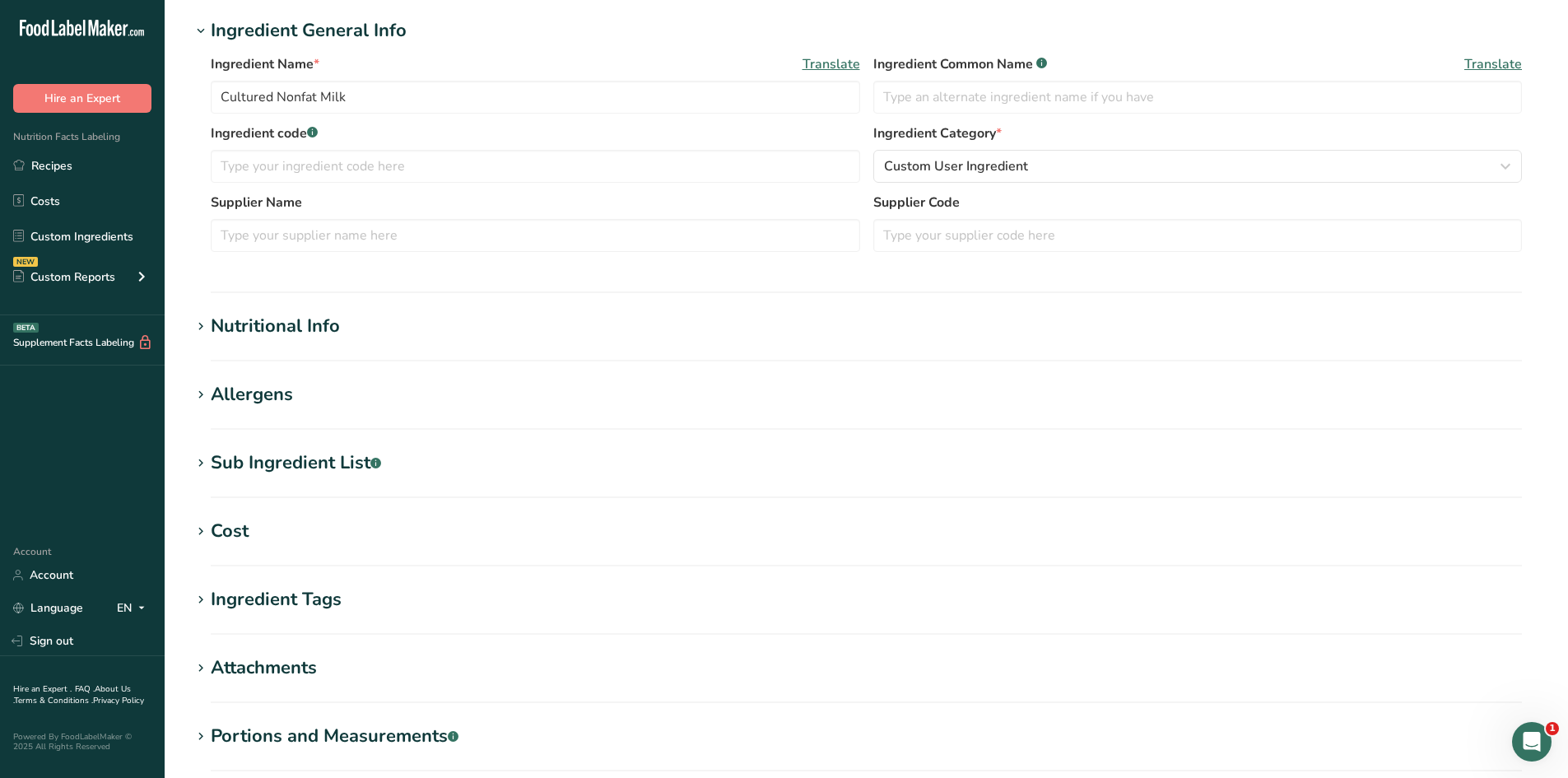
scroll to position [485, 0]
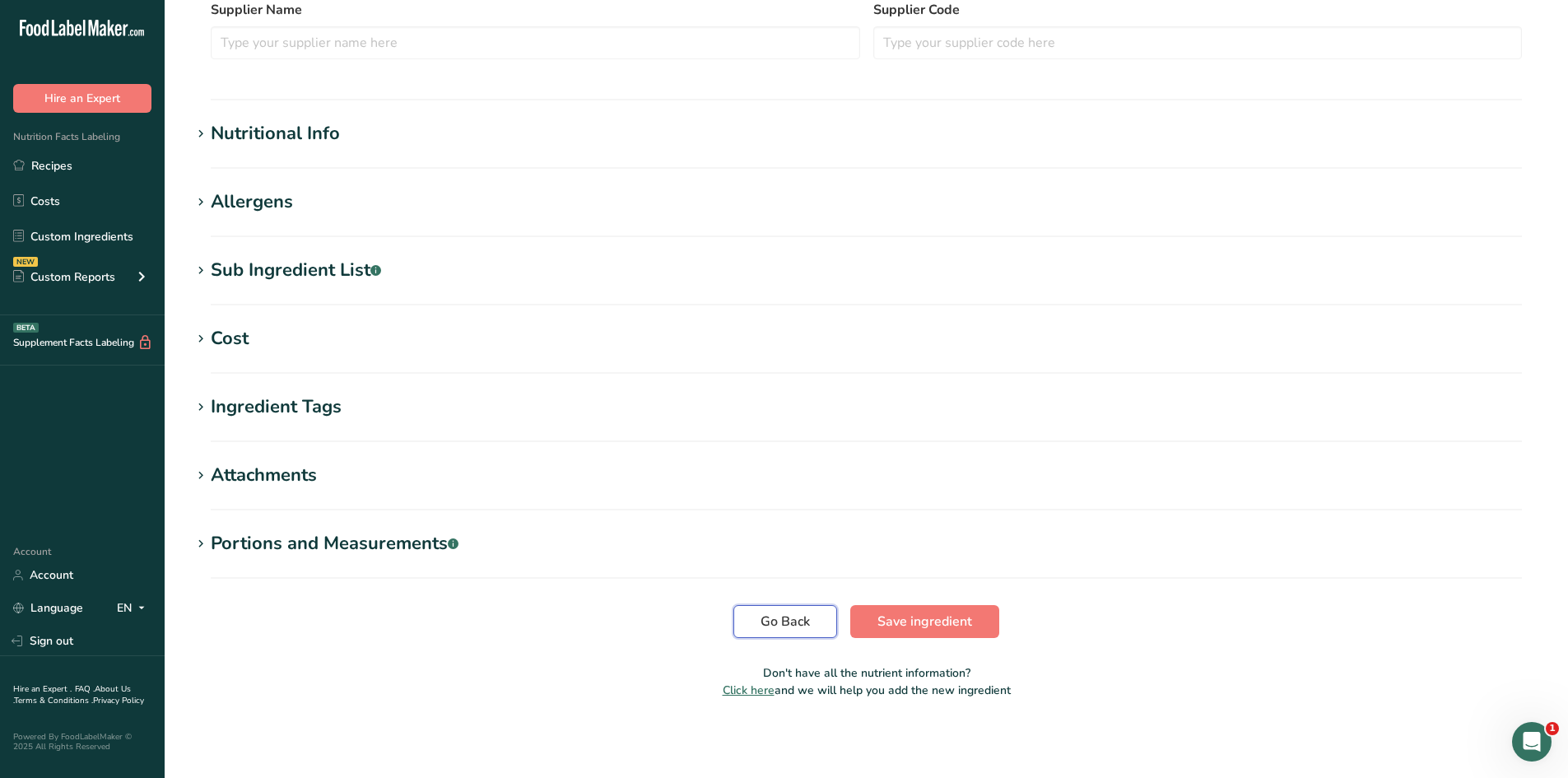
click at [790, 618] on span "Go Back" at bounding box center [785, 622] width 49 height 20
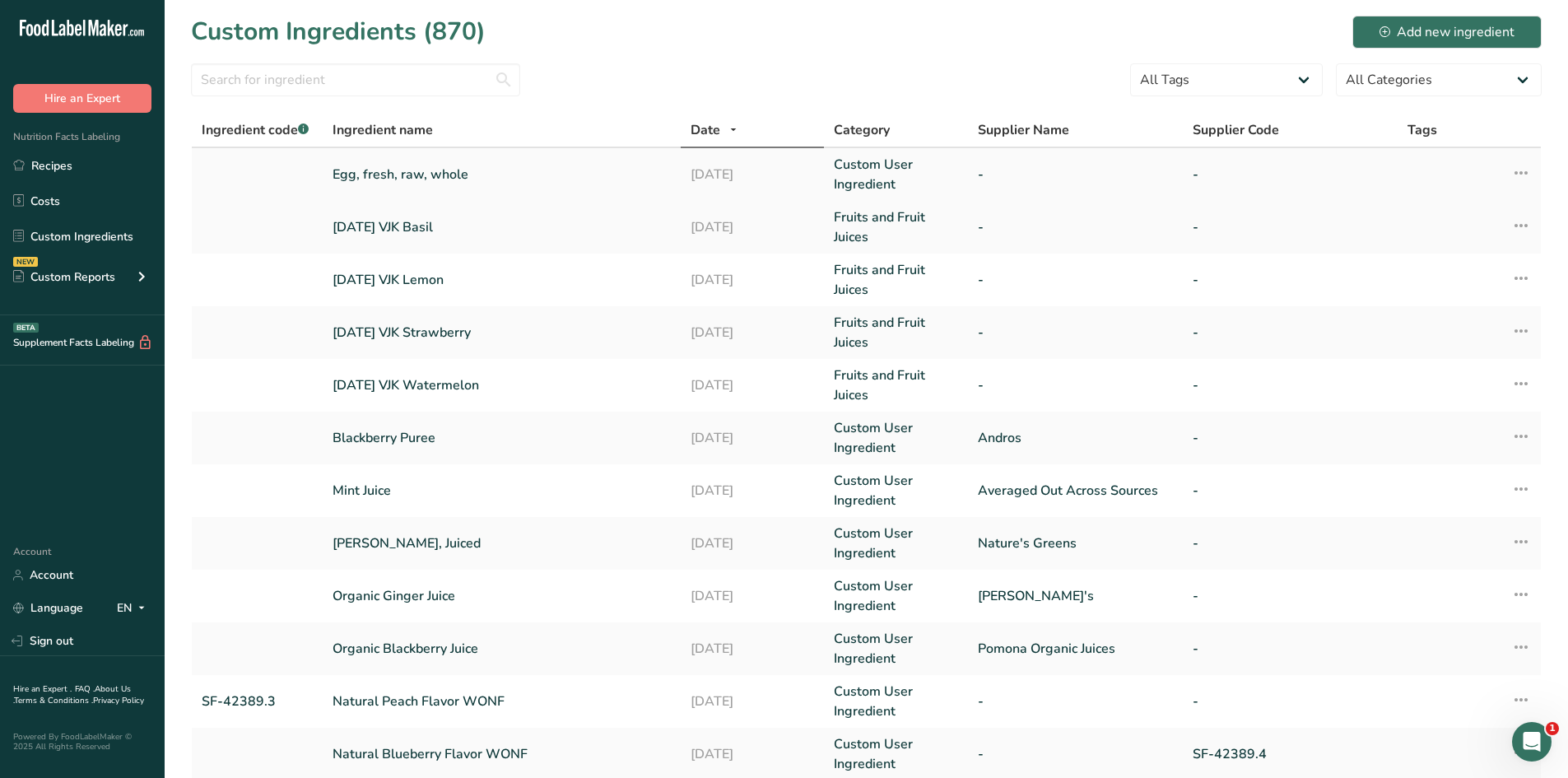
click at [397, 175] on link "Egg, fresh, raw, whole" at bounding box center [502, 174] width 339 height 20
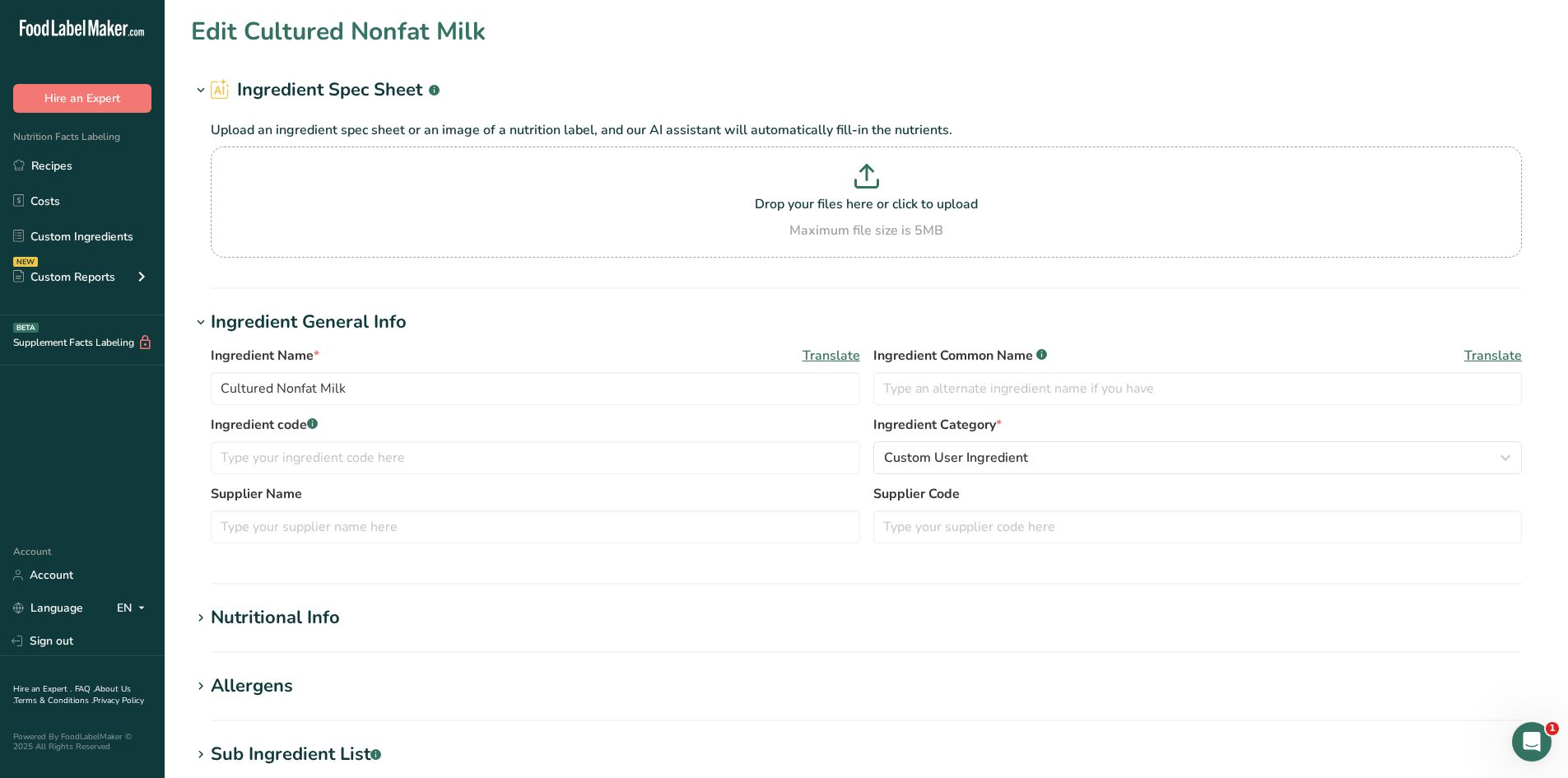
type input "Egg, fresh, raw, whole"
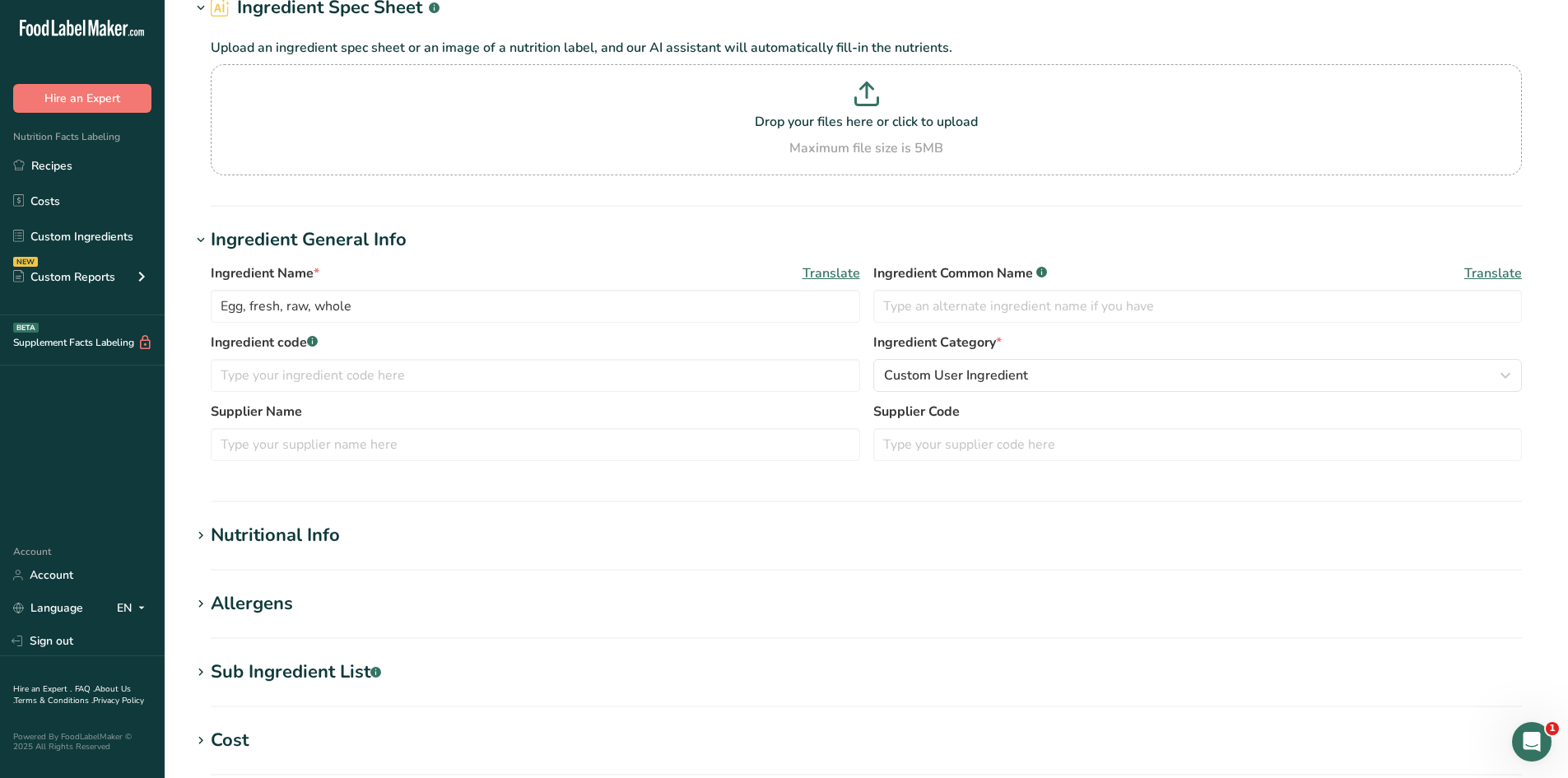
scroll to position [329, 0]
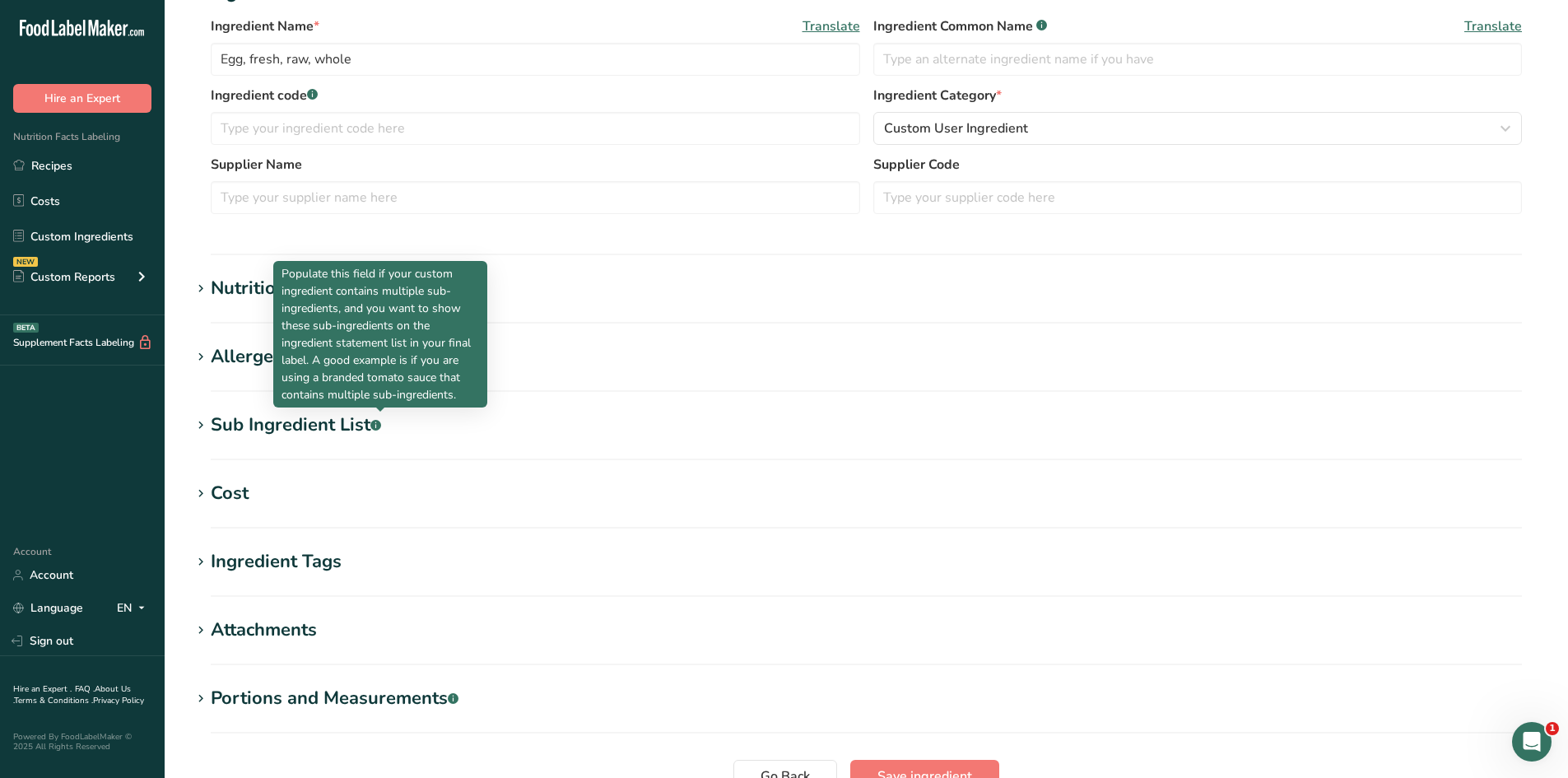
click at [378, 430] on rect at bounding box center [375, 425] width 11 height 11
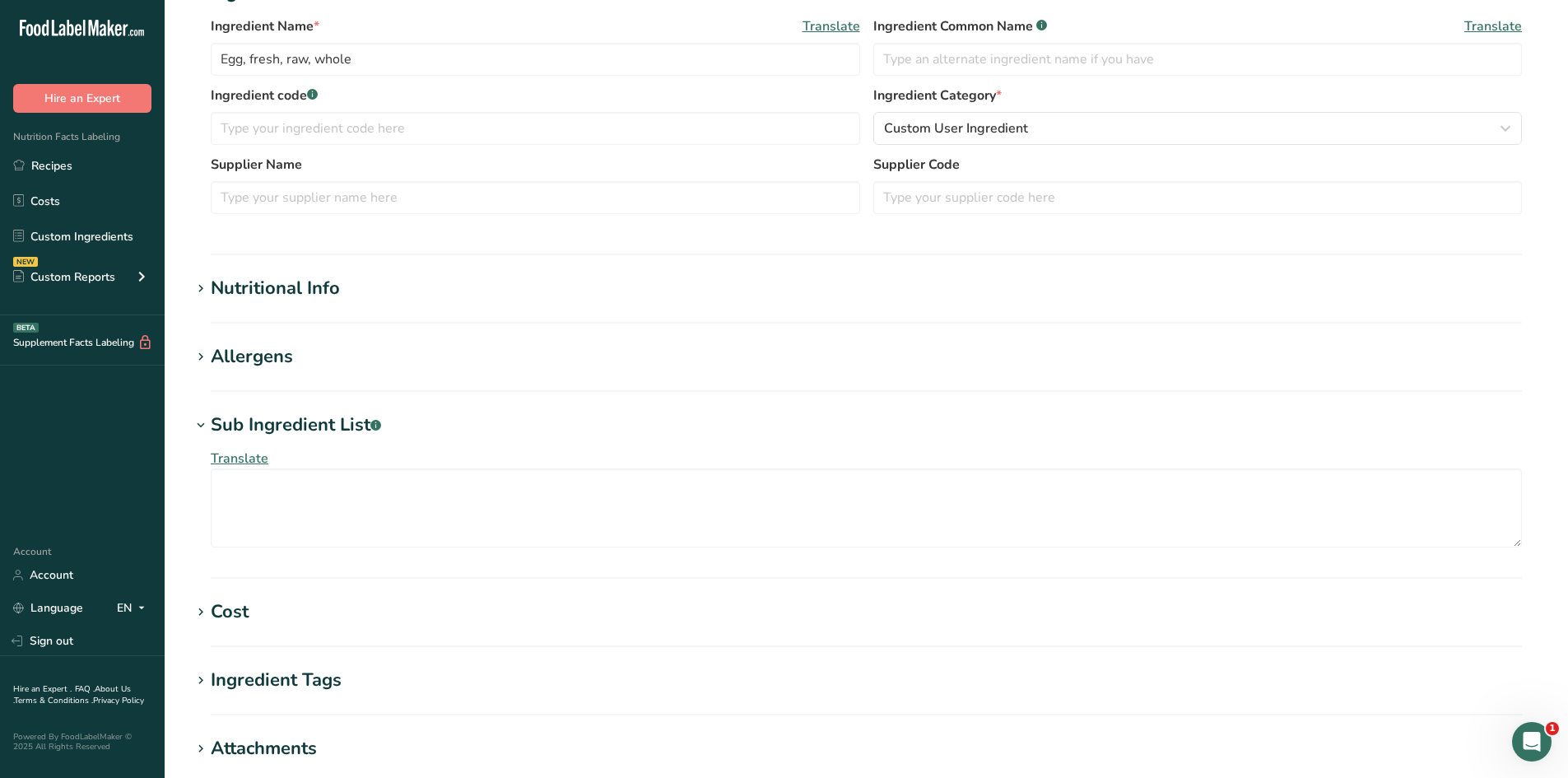
click at [339, 430] on div "Sub Ingredient List .a-a{fill:#347362;}.b-a{fill:#fff;}" at bounding box center [295, 425] width 170 height 27
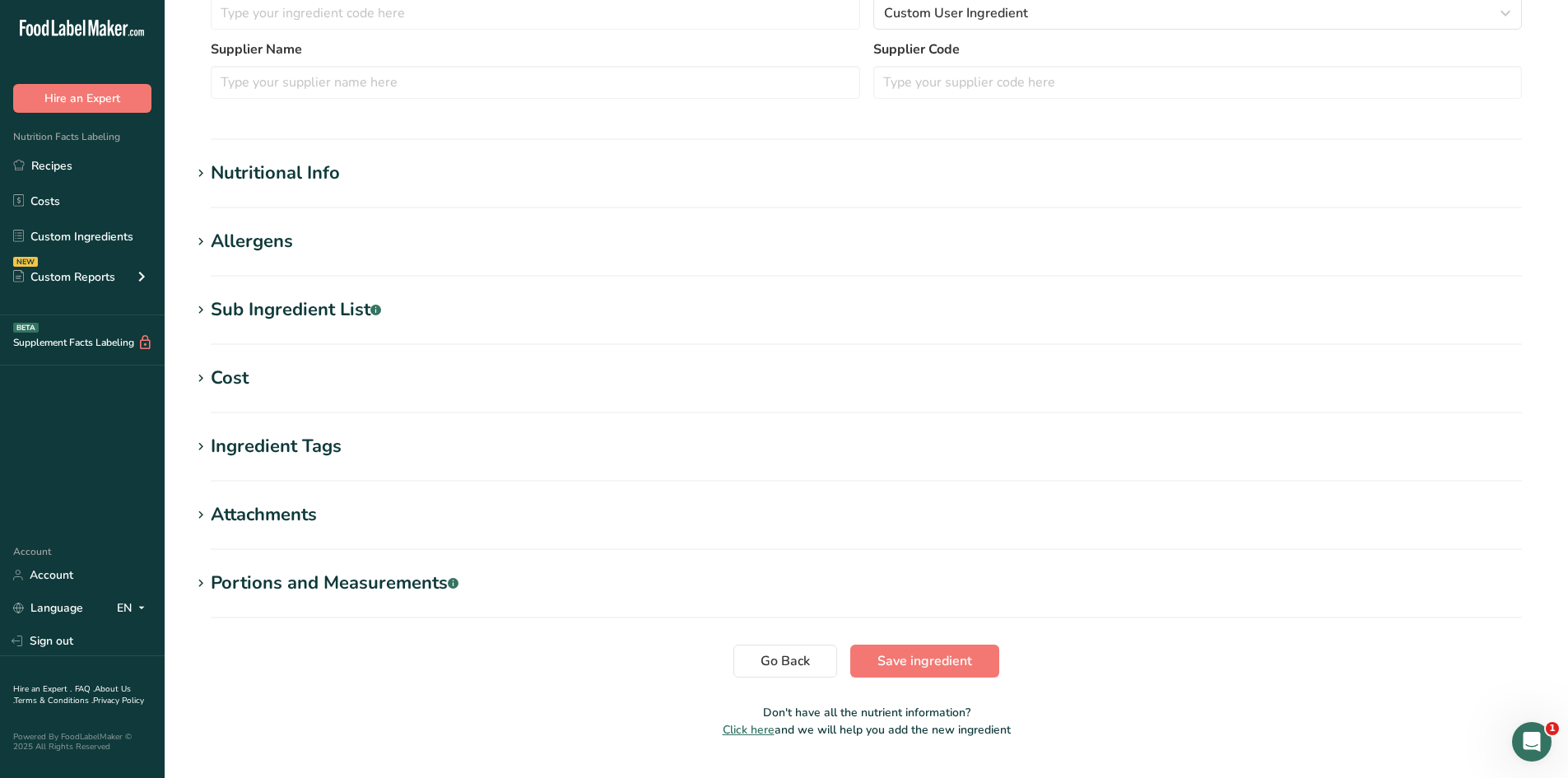
scroll to position [485, 0]
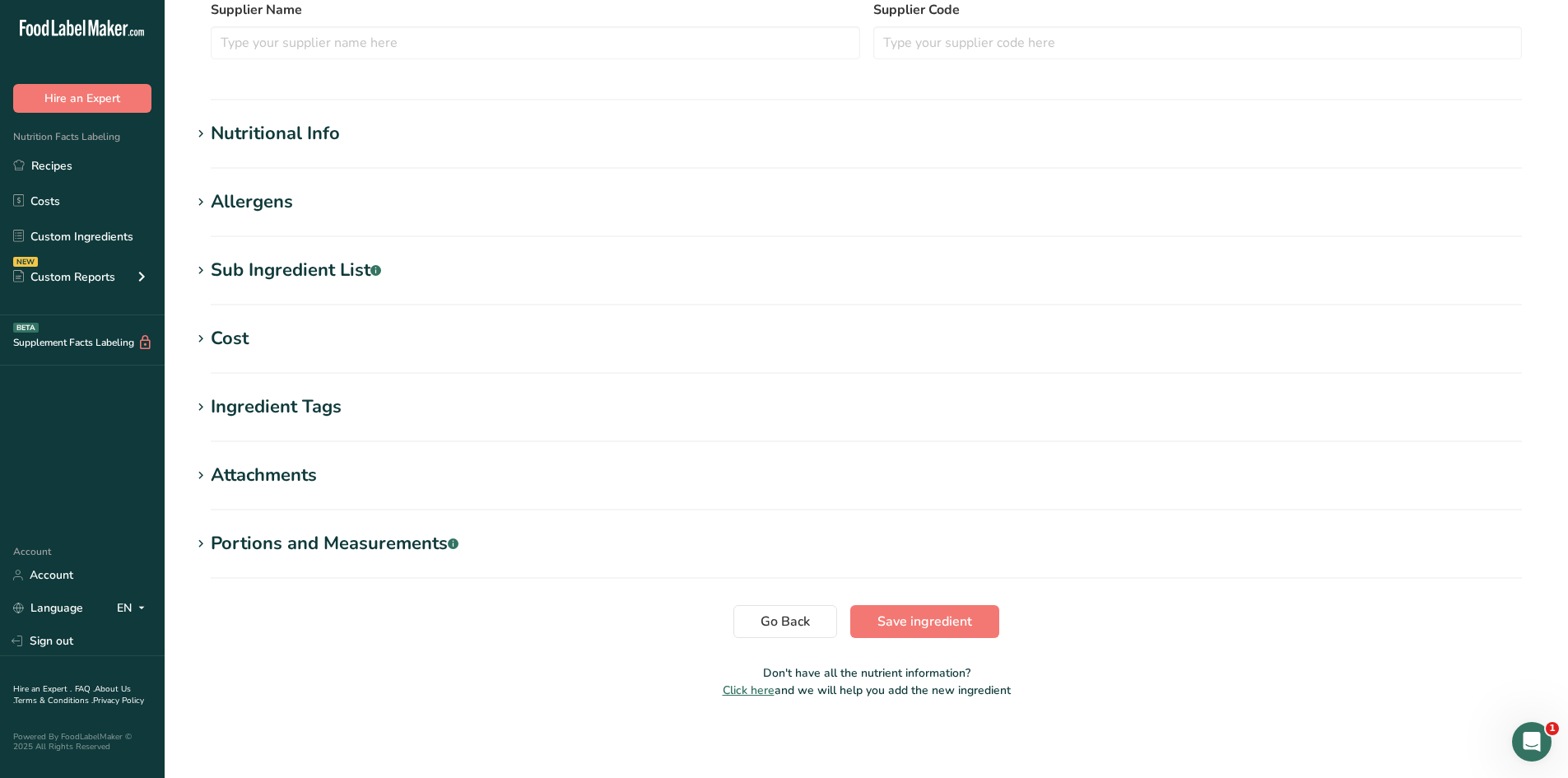
click at [328, 549] on div "Portions and Measurements .a-a{fill:#347362;}.b-a{fill:#fff;}" at bounding box center [334, 544] width 248 height 27
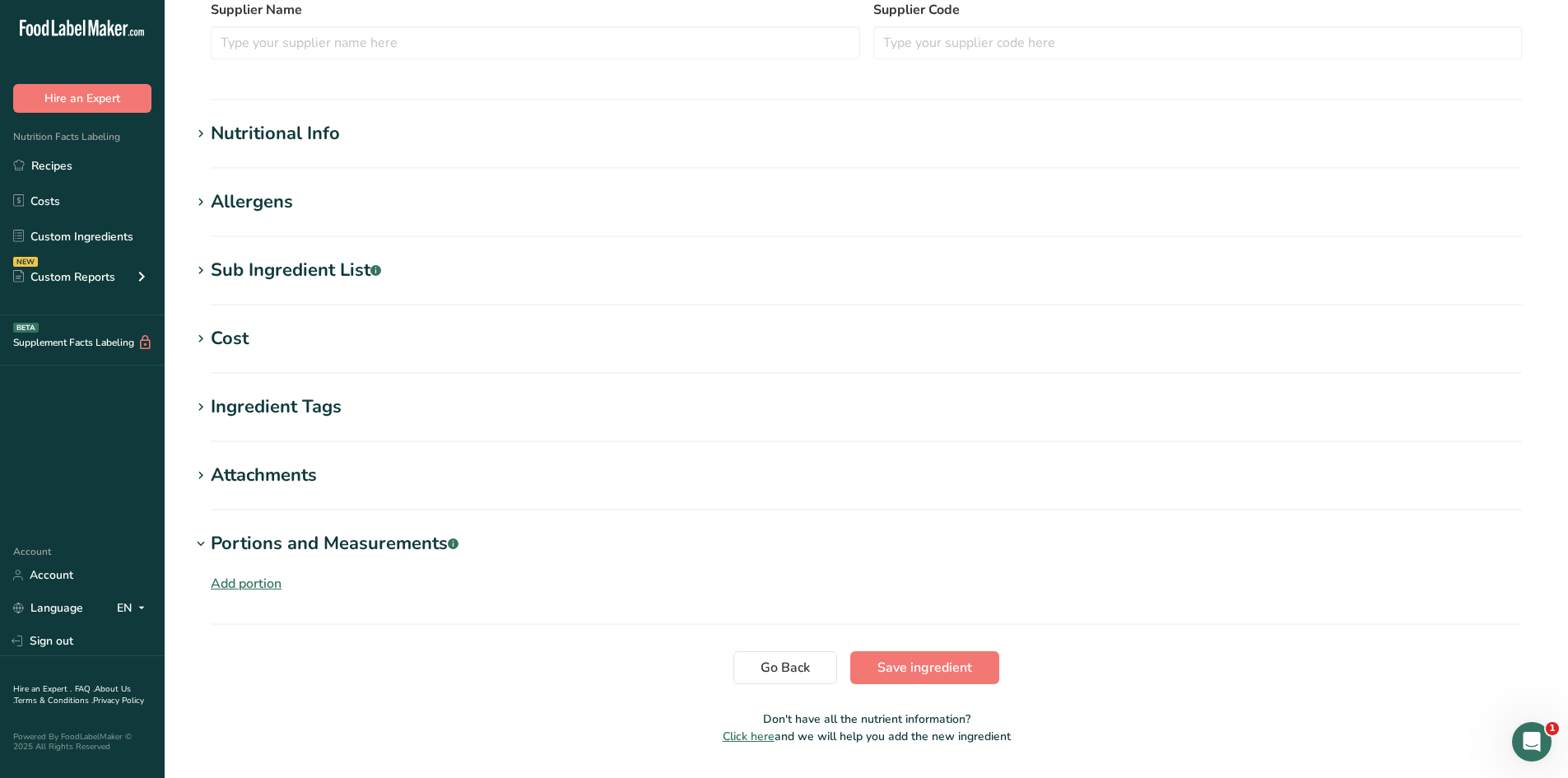
click at [328, 549] on div "Portions and Measurements .a-a{fill:#347362;}.b-a{fill:#fff;}" at bounding box center [334, 544] width 248 height 27
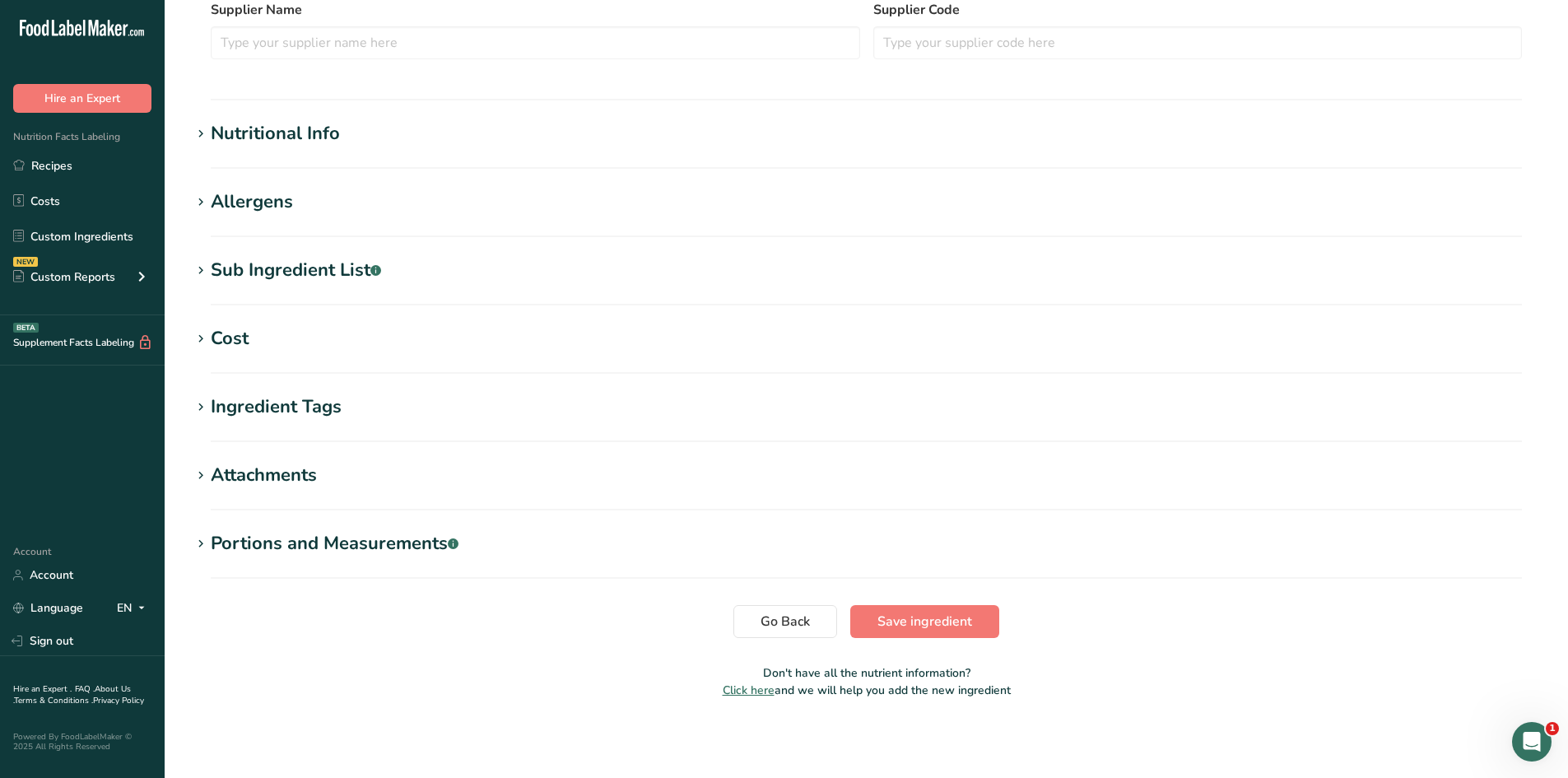
click at [295, 140] on div "Nutritional Info" at bounding box center [275, 133] width 129 height 27
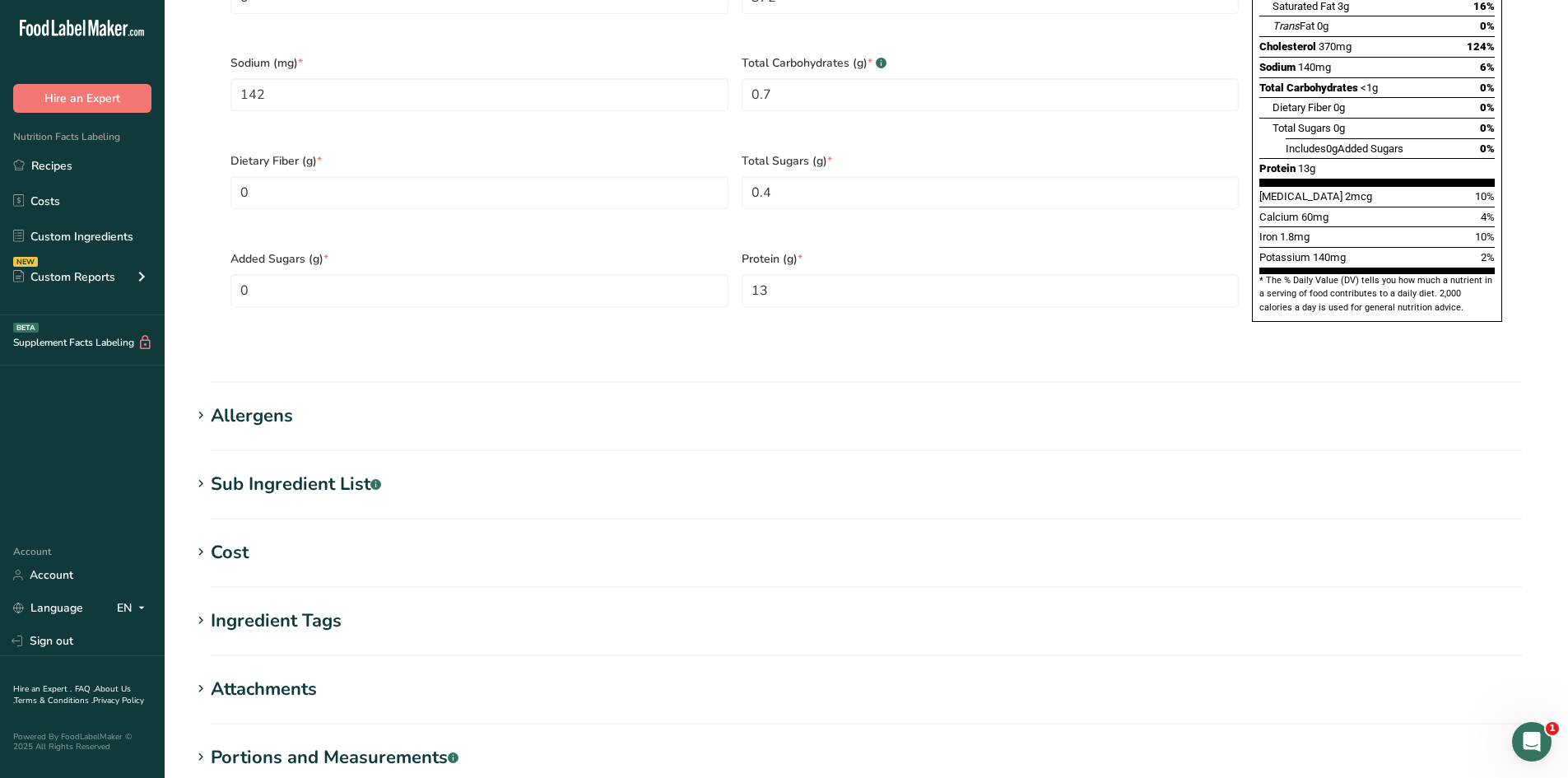
scroll to position [1215, 0]
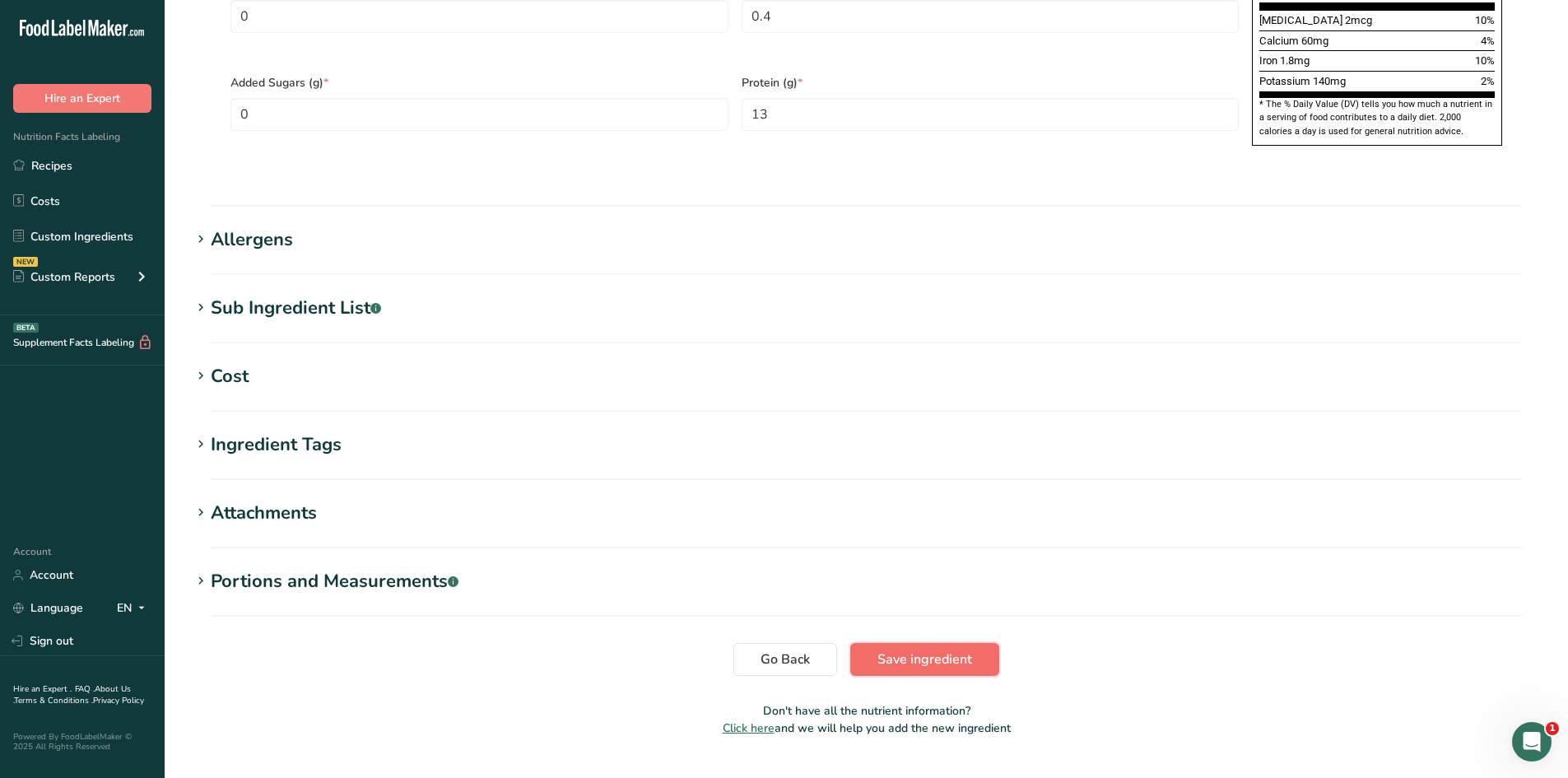
click at [922, 650] on span "Save ingredient" at bounding box center [924, 660] width 95 height 20
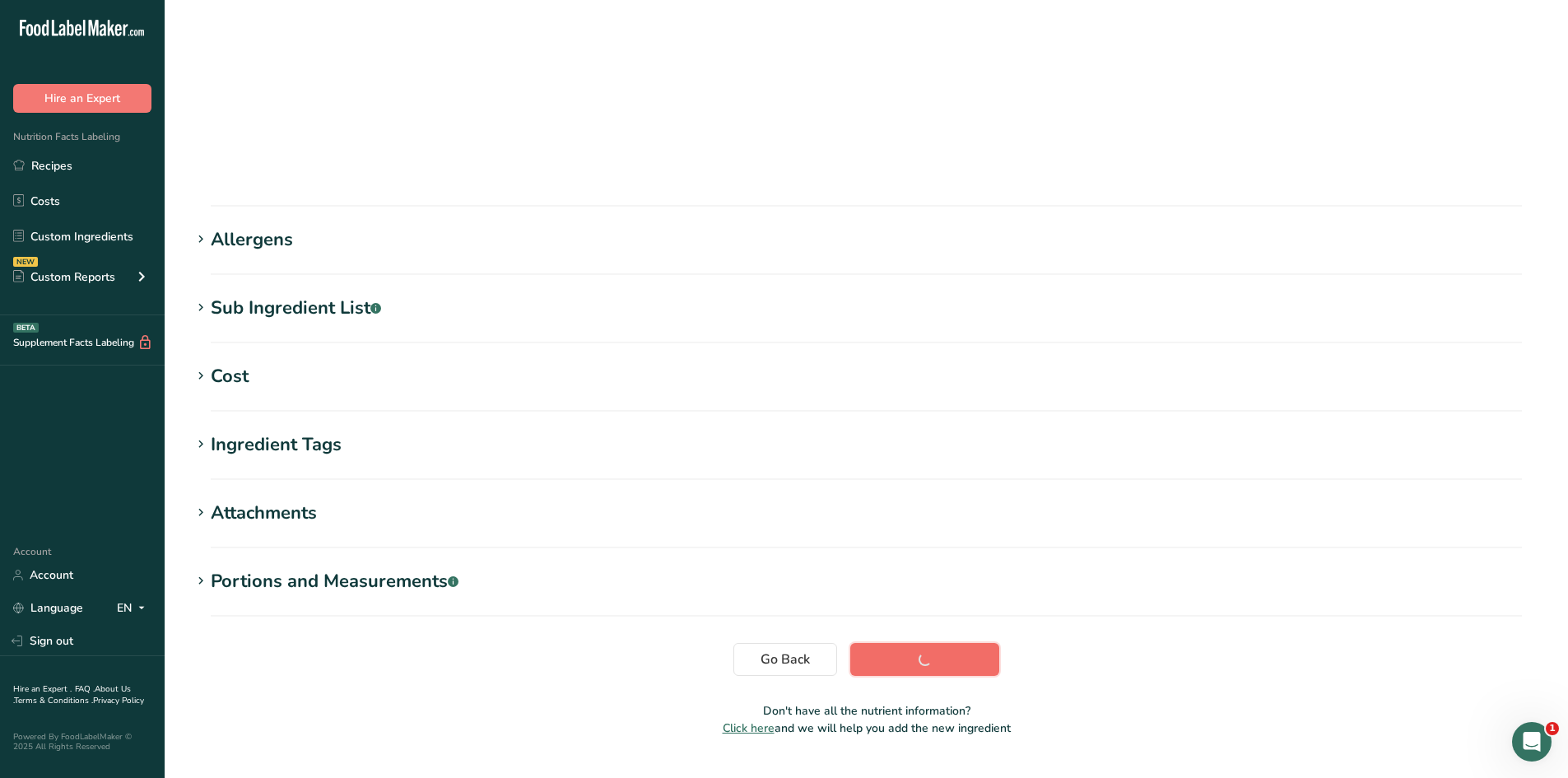
scroll to position [93, 0]
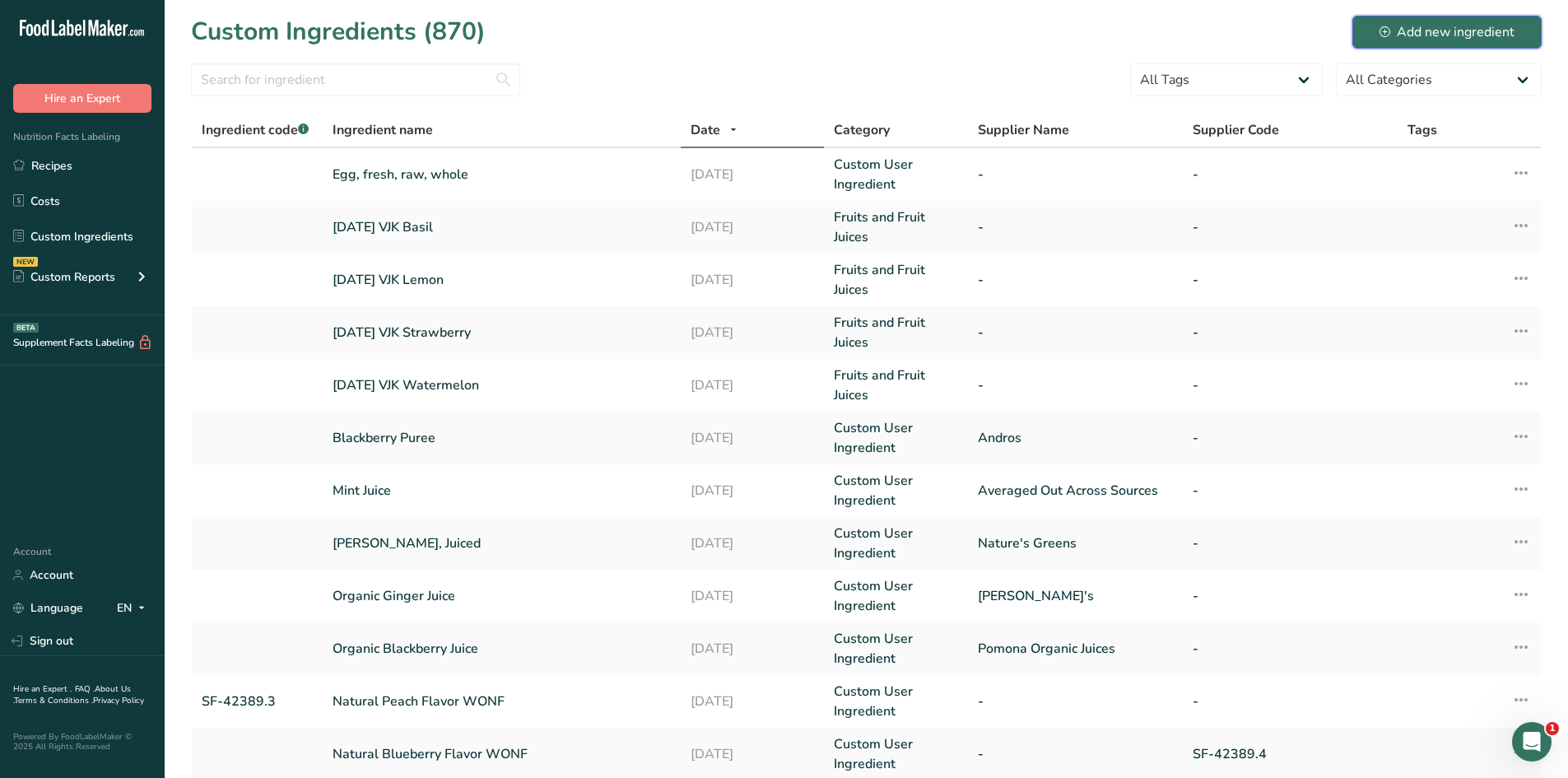
click at [1389, 28] on icon at bounding box center [1384, 31] width 11 height 11
click at [1436, 31] on div "Add new ingredient" at bounding box center [1446, 33] width 135 height 20
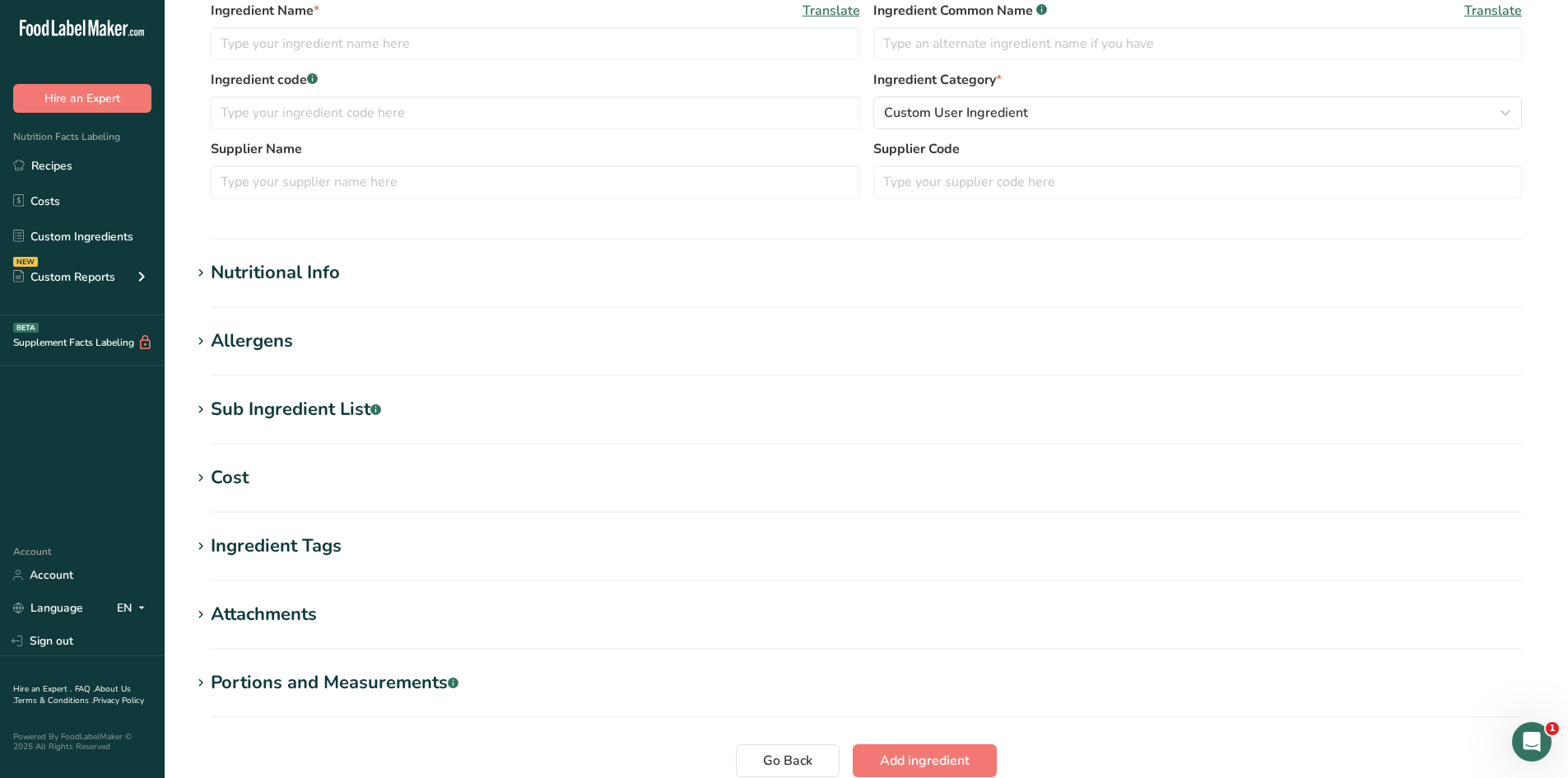
scroll to position [485, 0]
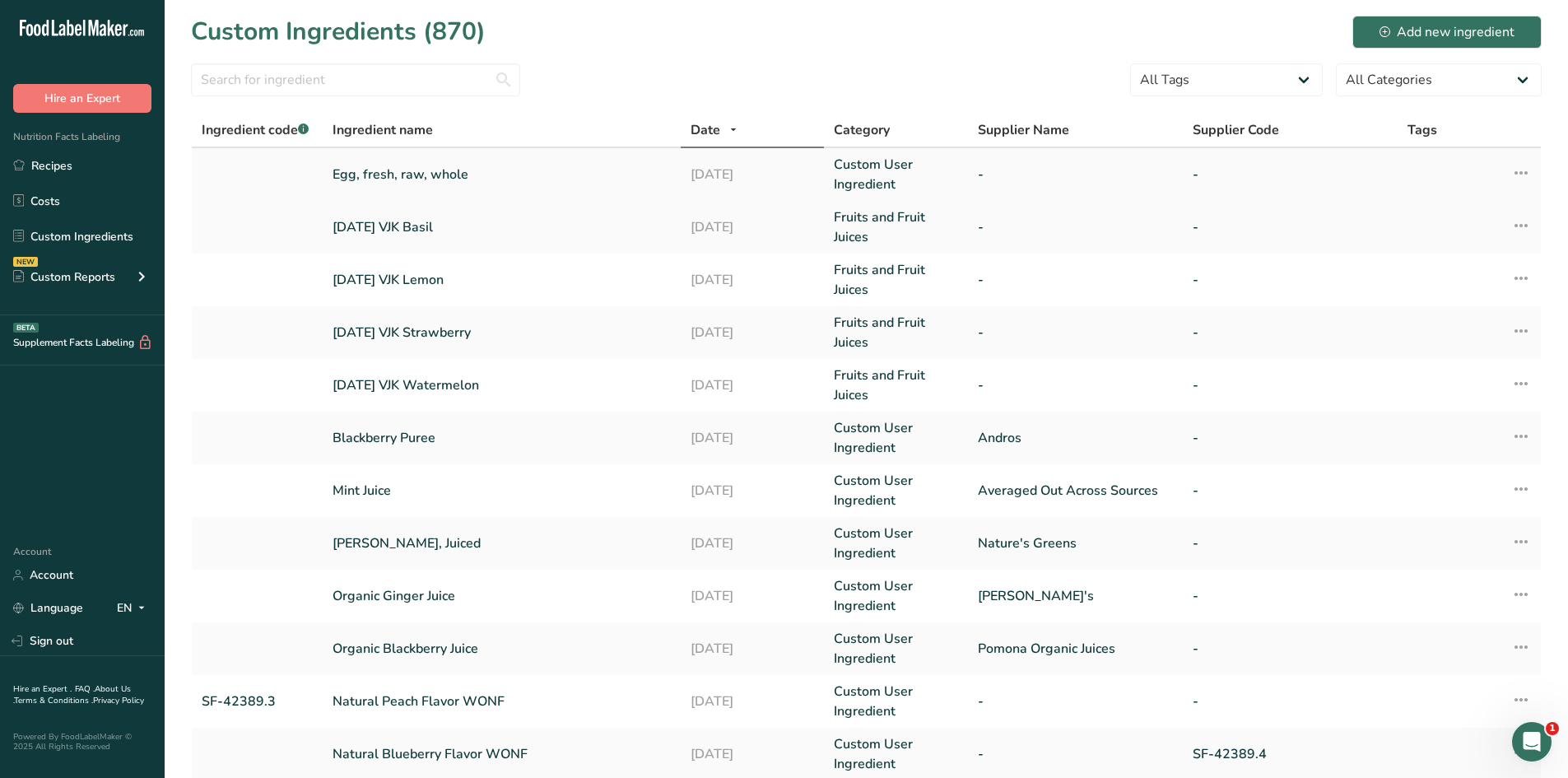
click at [384, 168] on link "Egg, fresh, raw, whole" at bounding box center [502, 174] width 339 height 20
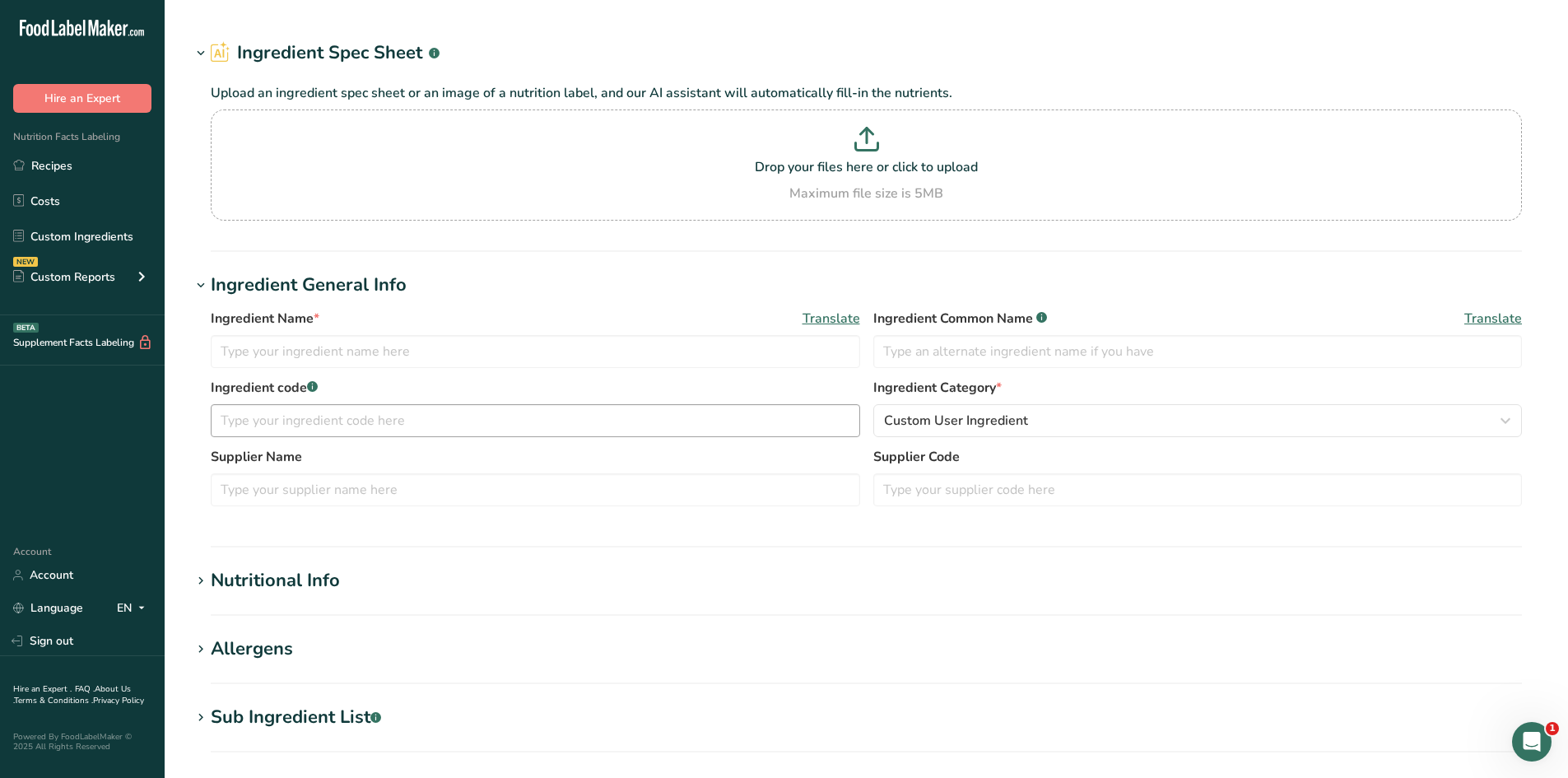
type input "Egg, fresh, raw, whole"
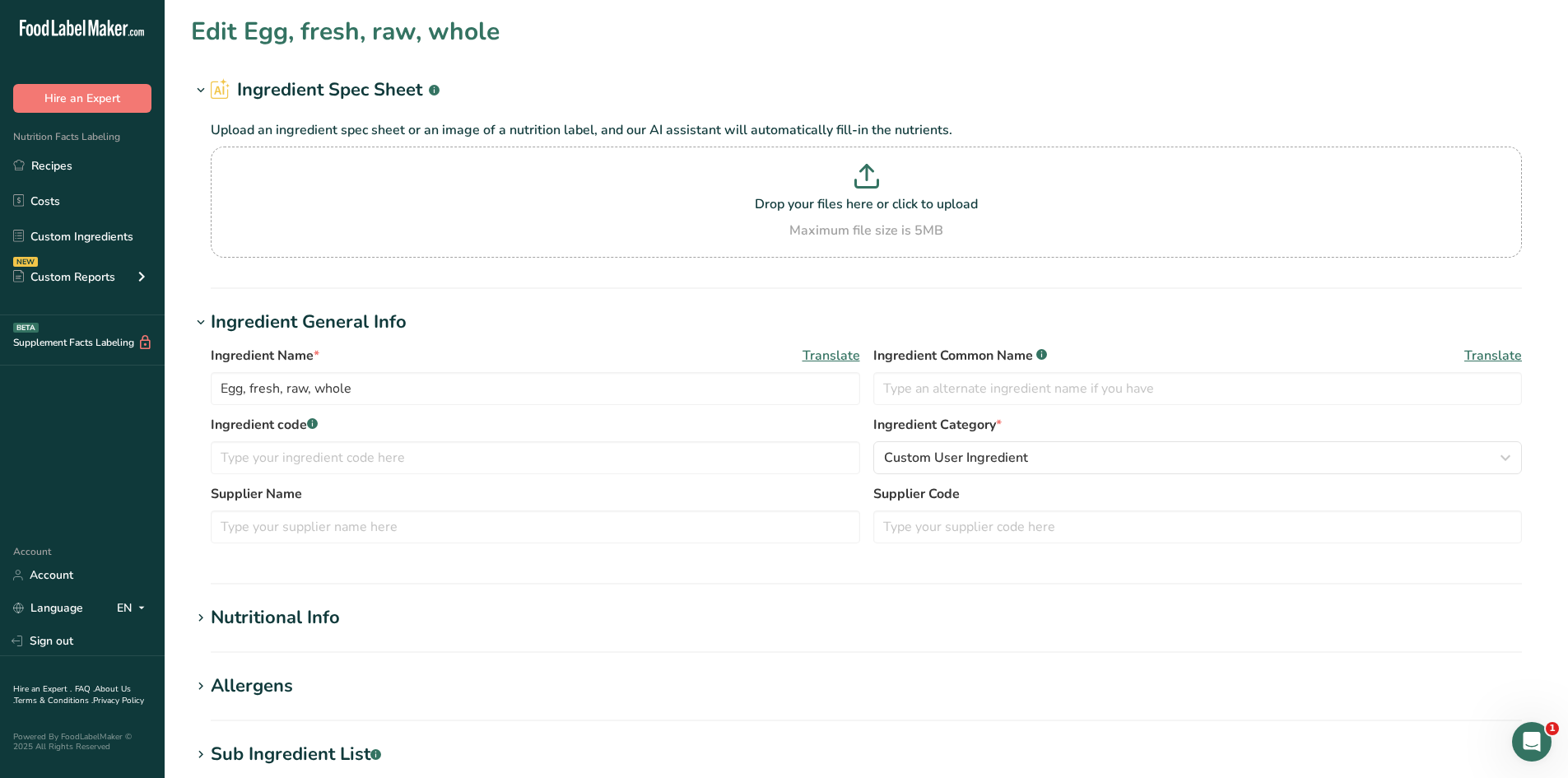
click at [425, 625] on h1 "Nutritional Info" at bounding box center [867, 618] width 1351 height 27
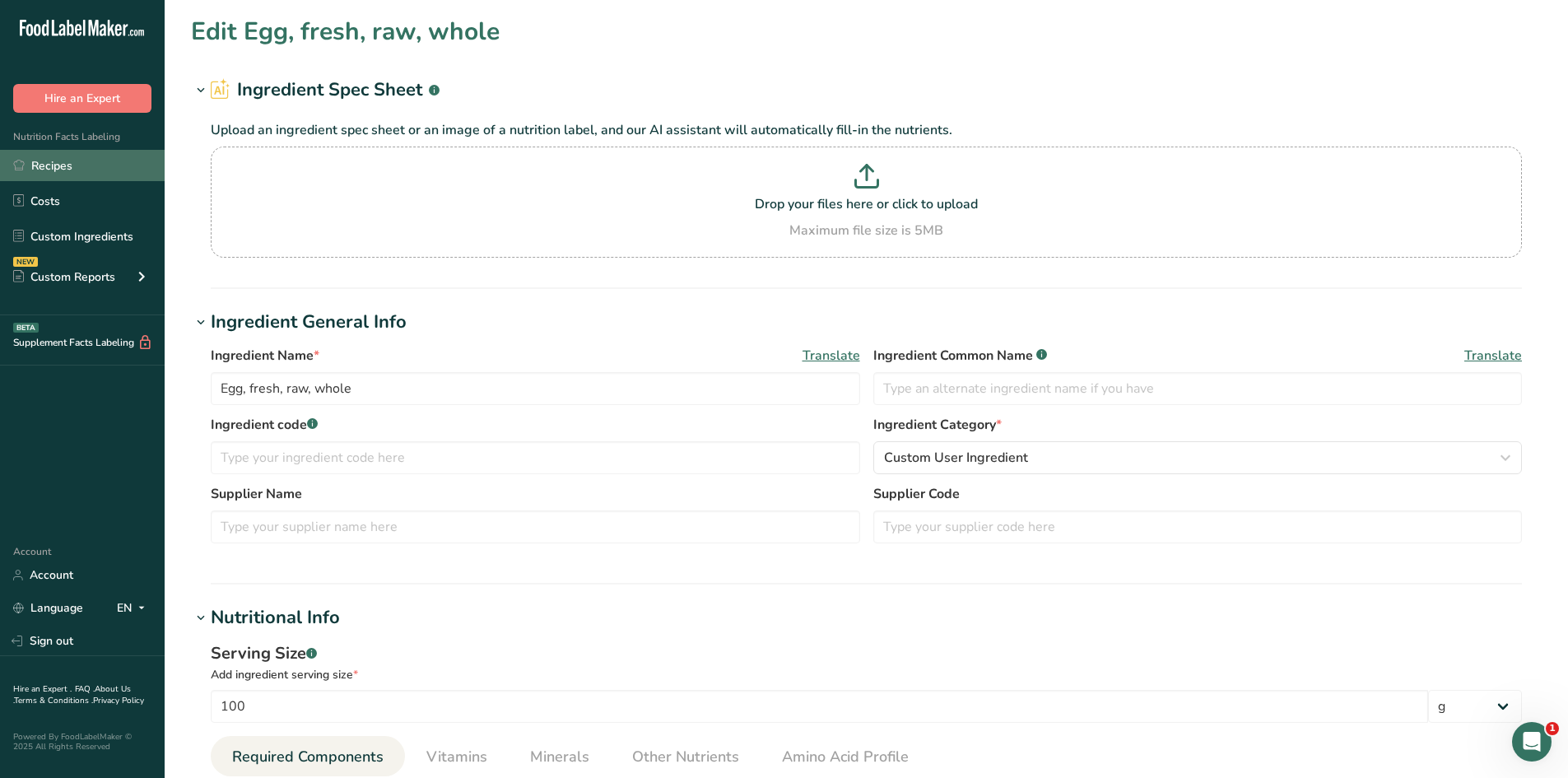
click at [116, 158] on link "Recipes" at bounding box center [82, 165] width 164 height 31
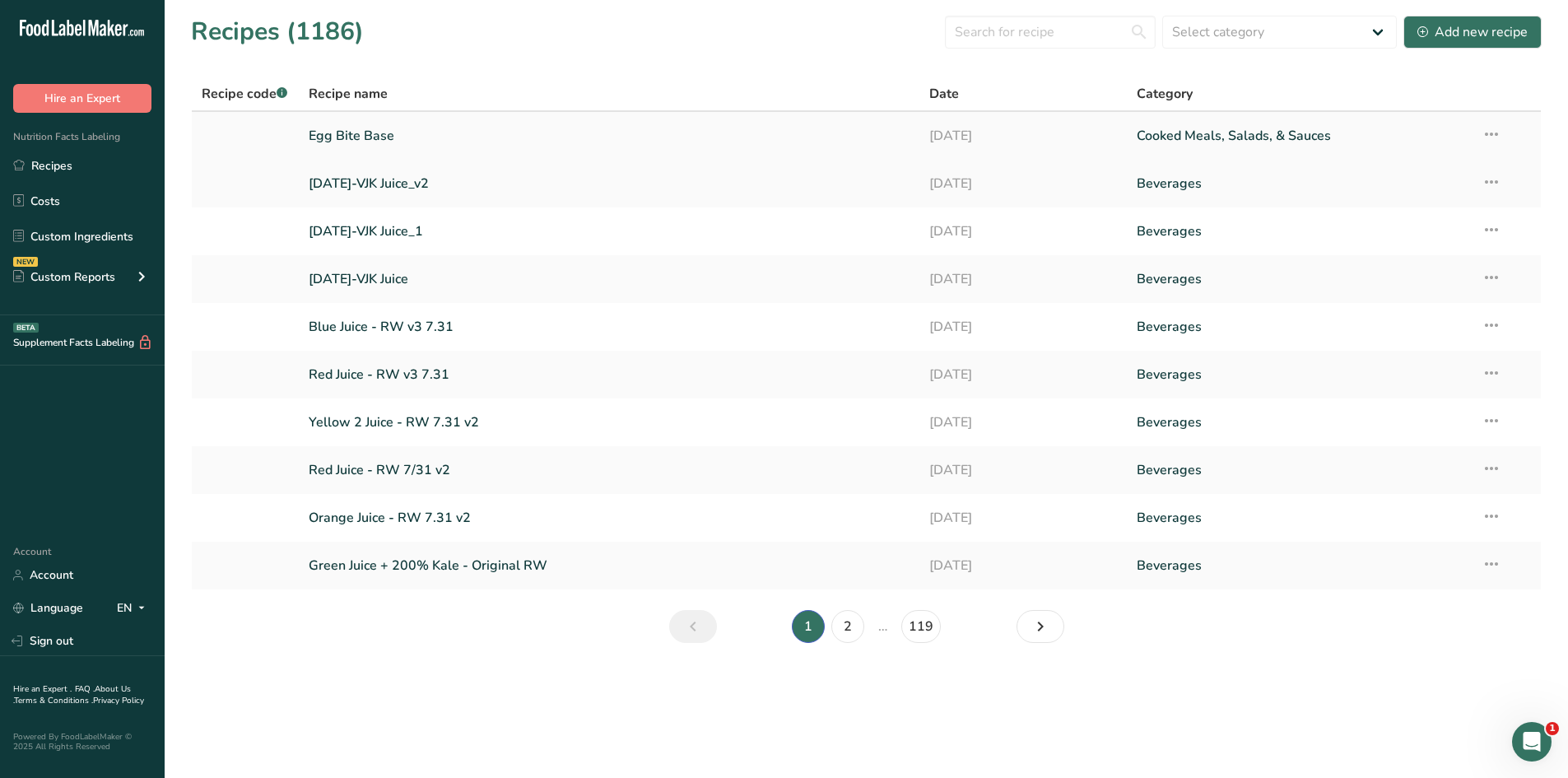
click at [366, 134] on link "Egg Bite Base" at bounding box center [609, 135] width 602 height 34
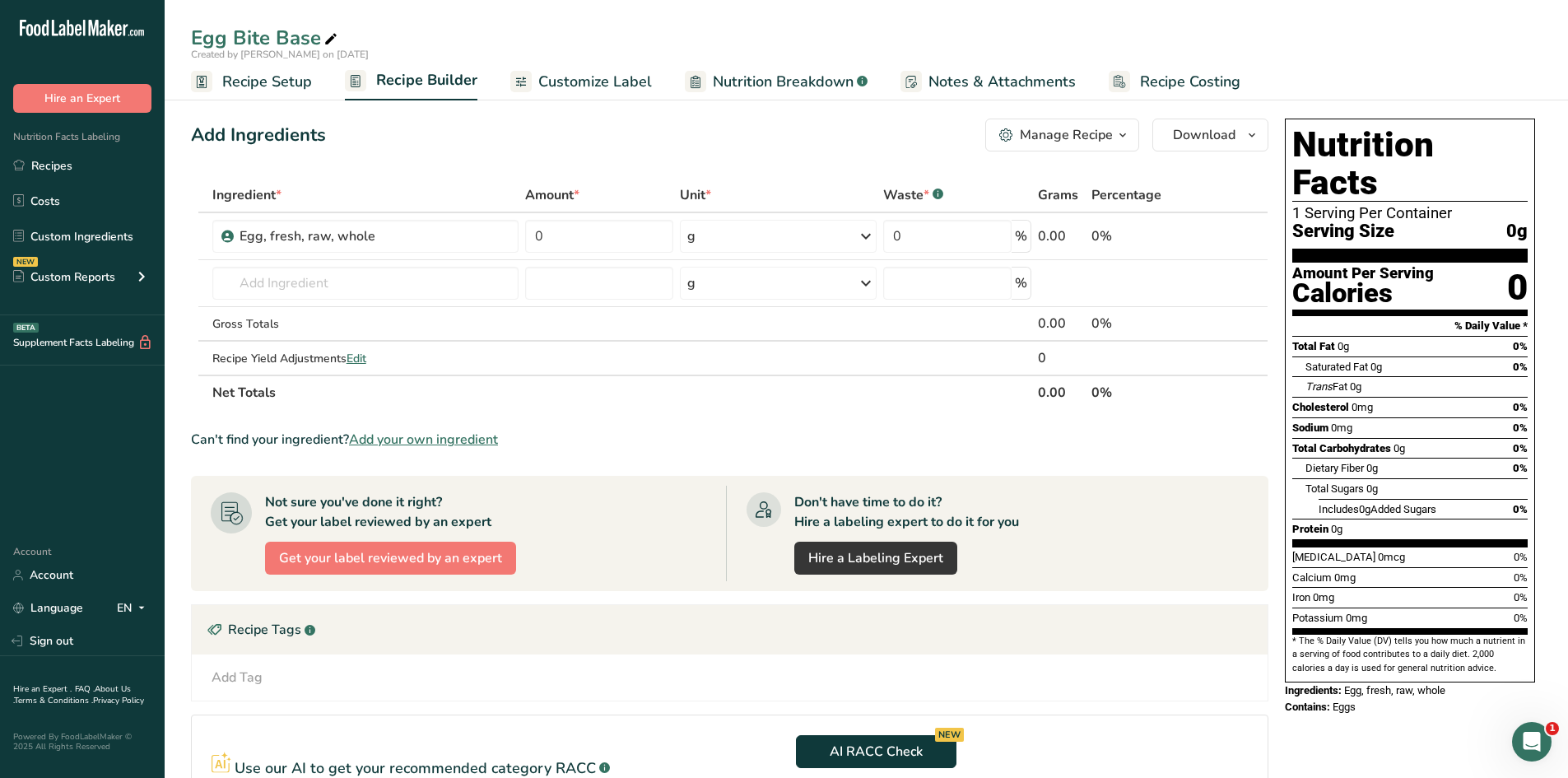
click at [415, 438] on span "Add your own ingredient" at bounding box center [423, 440] width 149 height 20
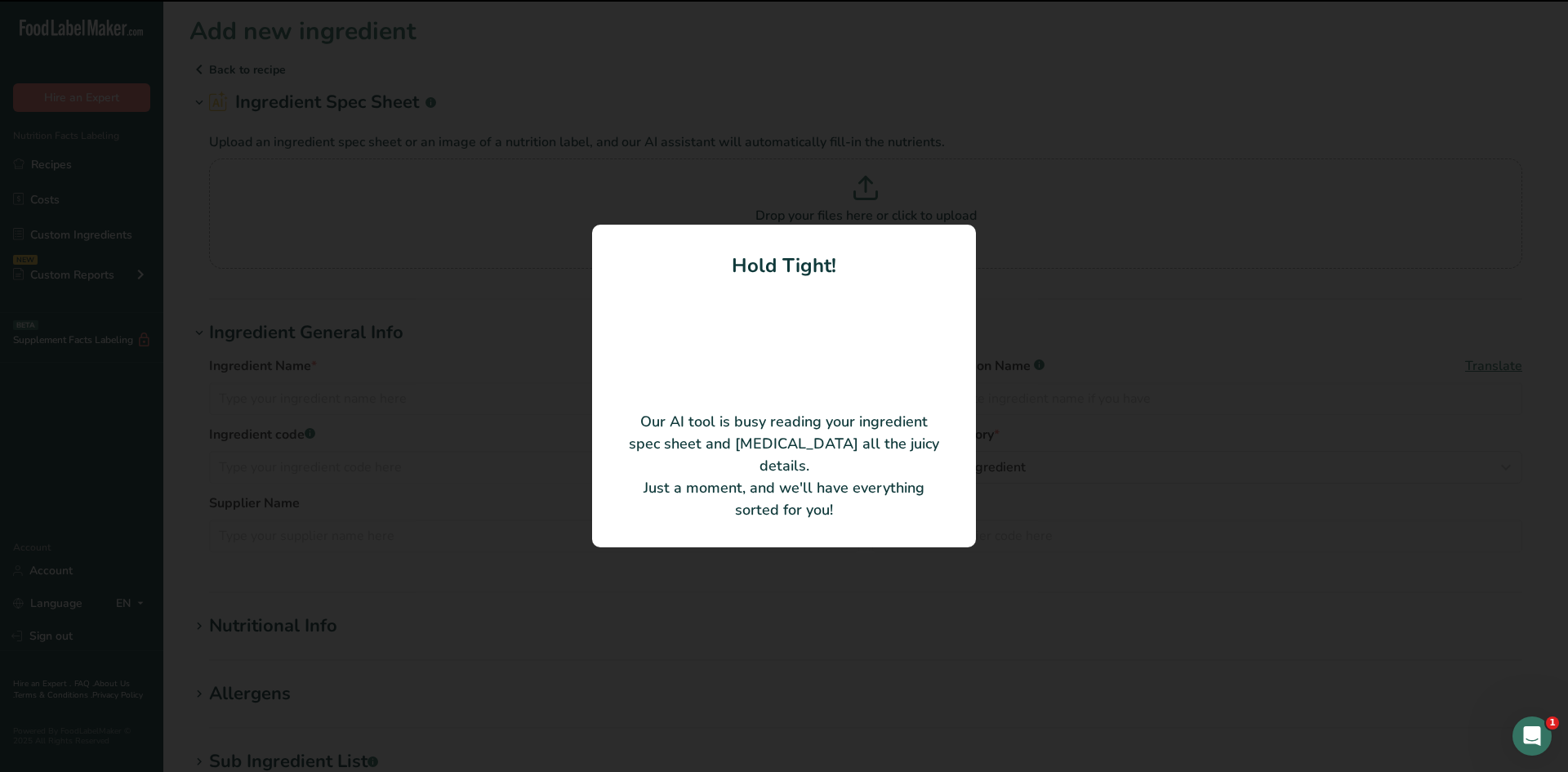
type input "Cultured Nonfat Milk"
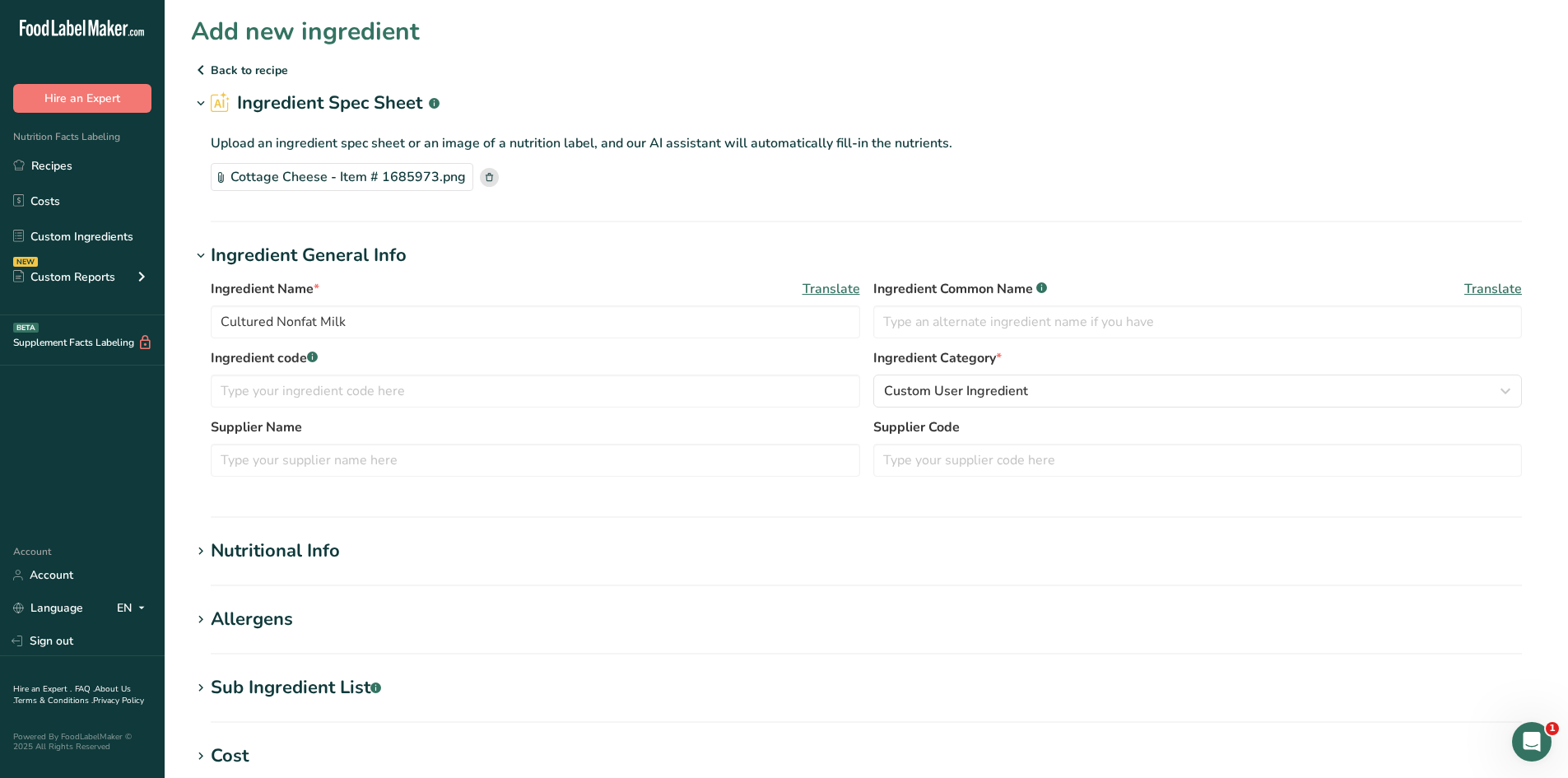
click at [480, 184] on rect at bounding box center [489, 177] width 19 height 19
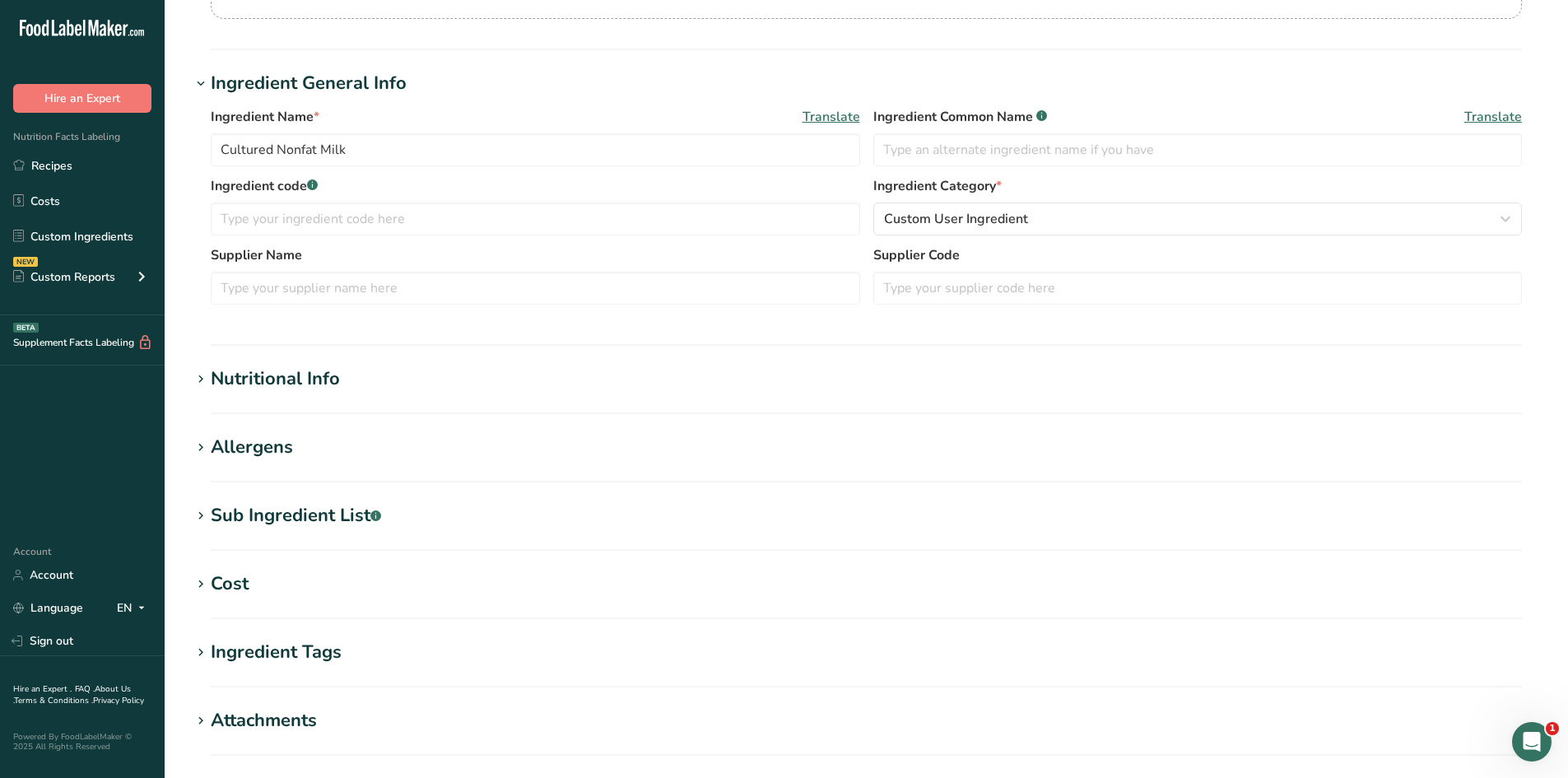
scroll to position [497, 0]
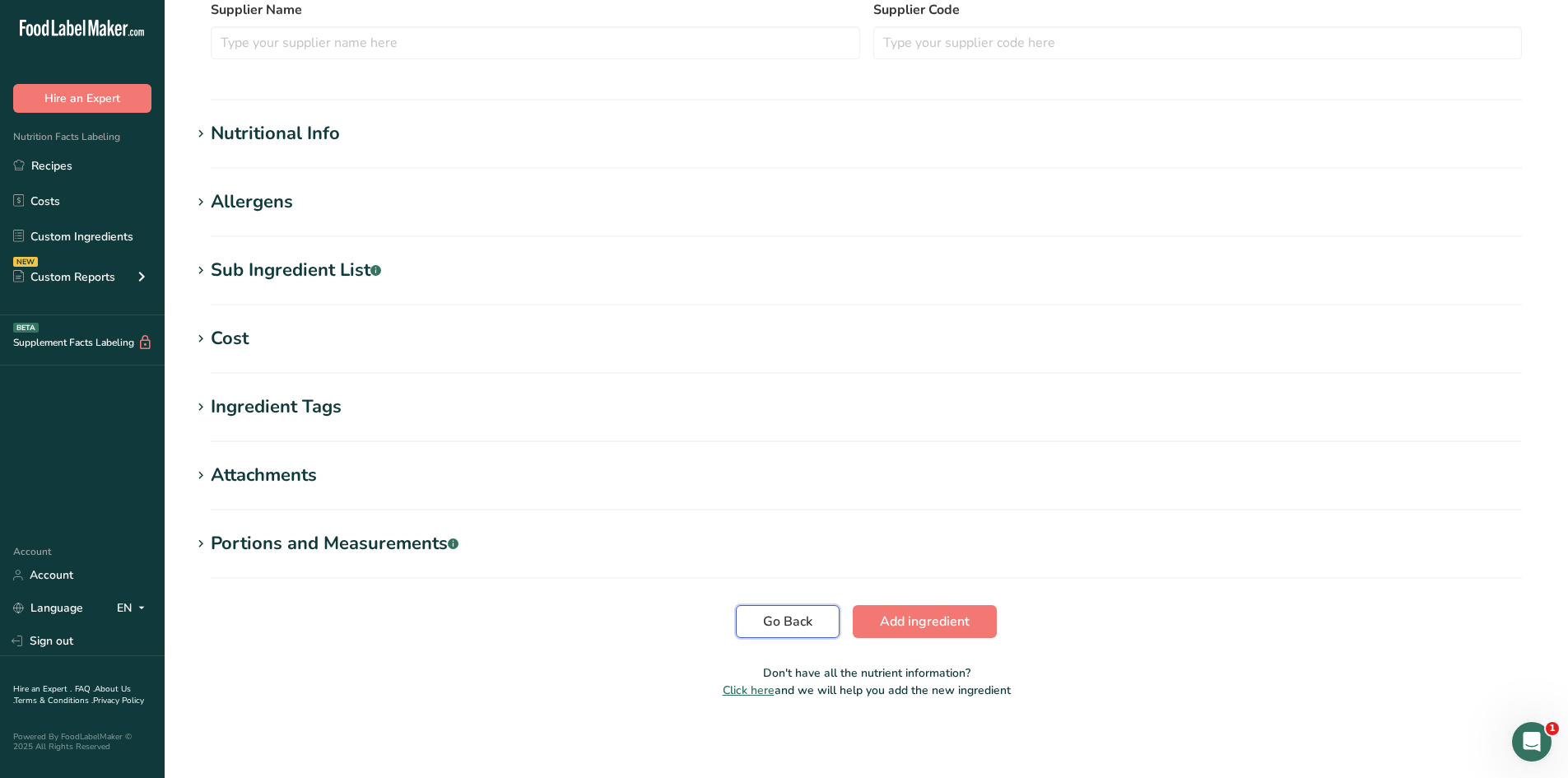
click at [776, 612] on span "Go Back" at bounding box center [787, 622] width 49 height 20
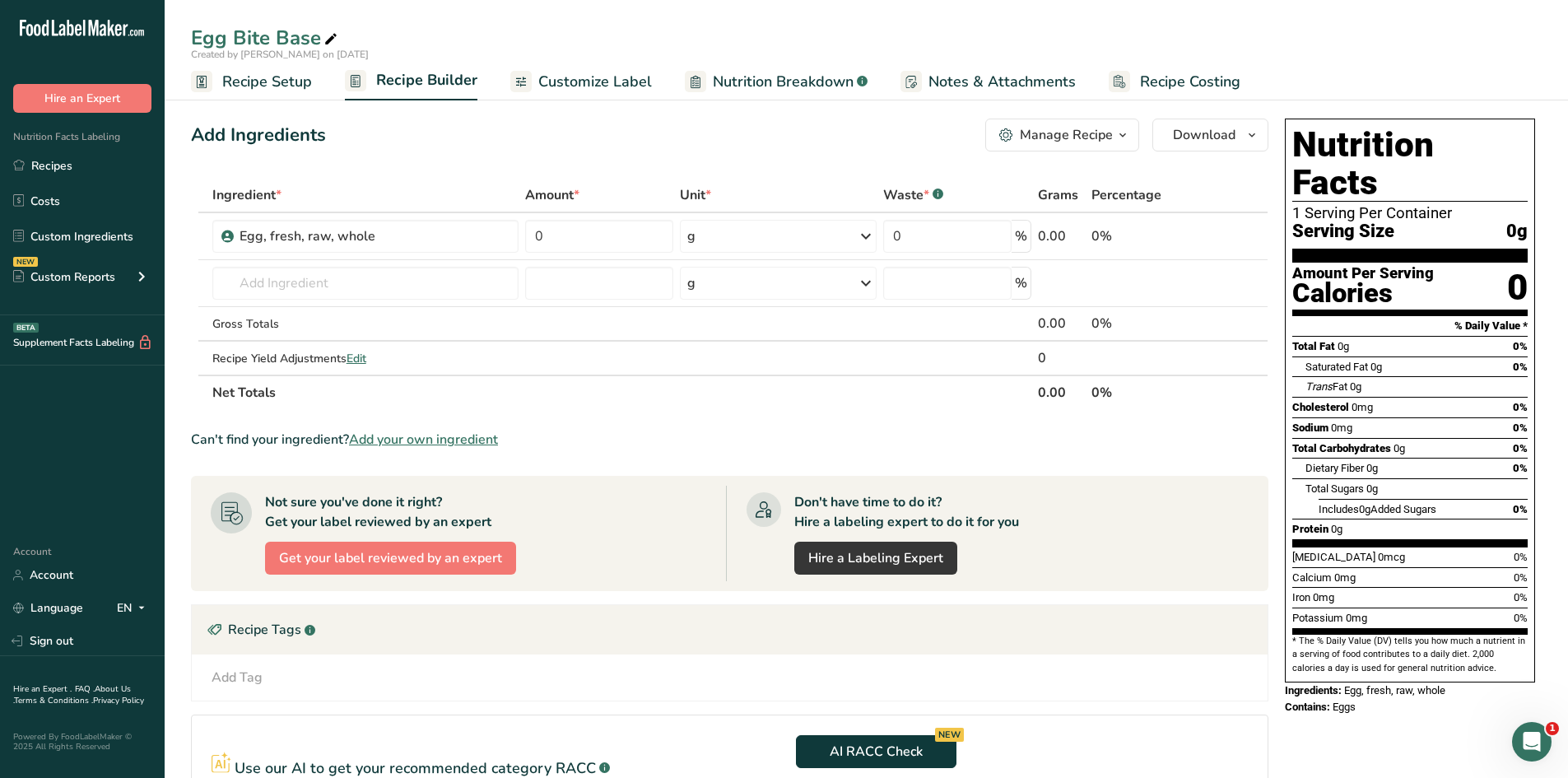
click at [427, 433] on span "Add your own ingredient" at bounding box center [423, 440] width 149 height 20
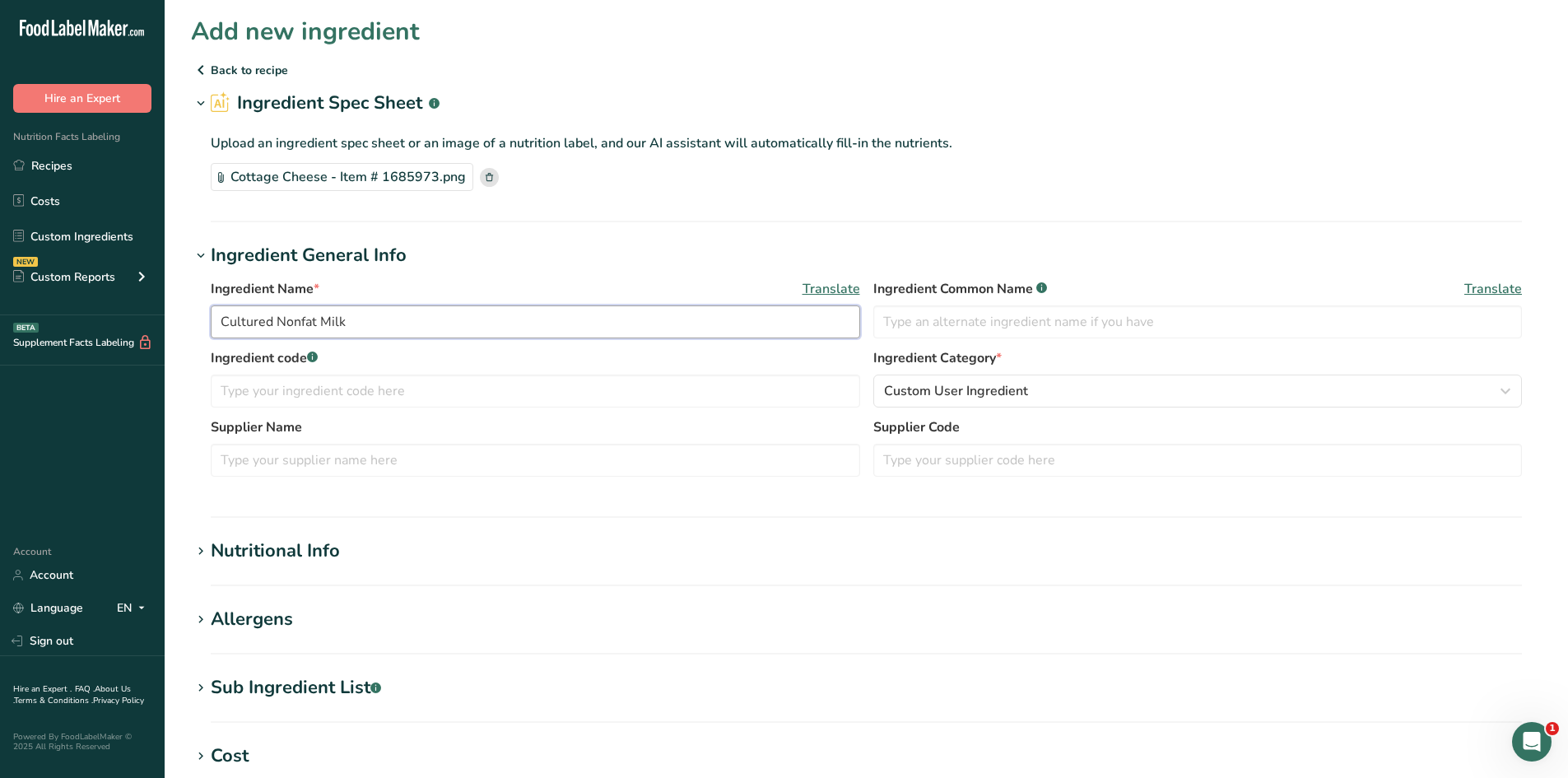
click at [363, 322] on input "Cultured Nonfat Milk" at bounding box center [535, 321] width 649 height 33
click at [417, 328] on input "Cultured Nonfat Milk" at bounding box center [535, 321] width 649 height 33
drag, startPoint x: 417, startPoint y: 328, endPoint x: 193, endPoint y: 359, distance: 226.1
click at [193, 359] on div "Ingredient Name * Translate Cultured Nonfat Milk Ingredient Common Name .a-a{fi…" at bounding box center [867, 382] width 1351 height 227
type input "Cottage Cheese"
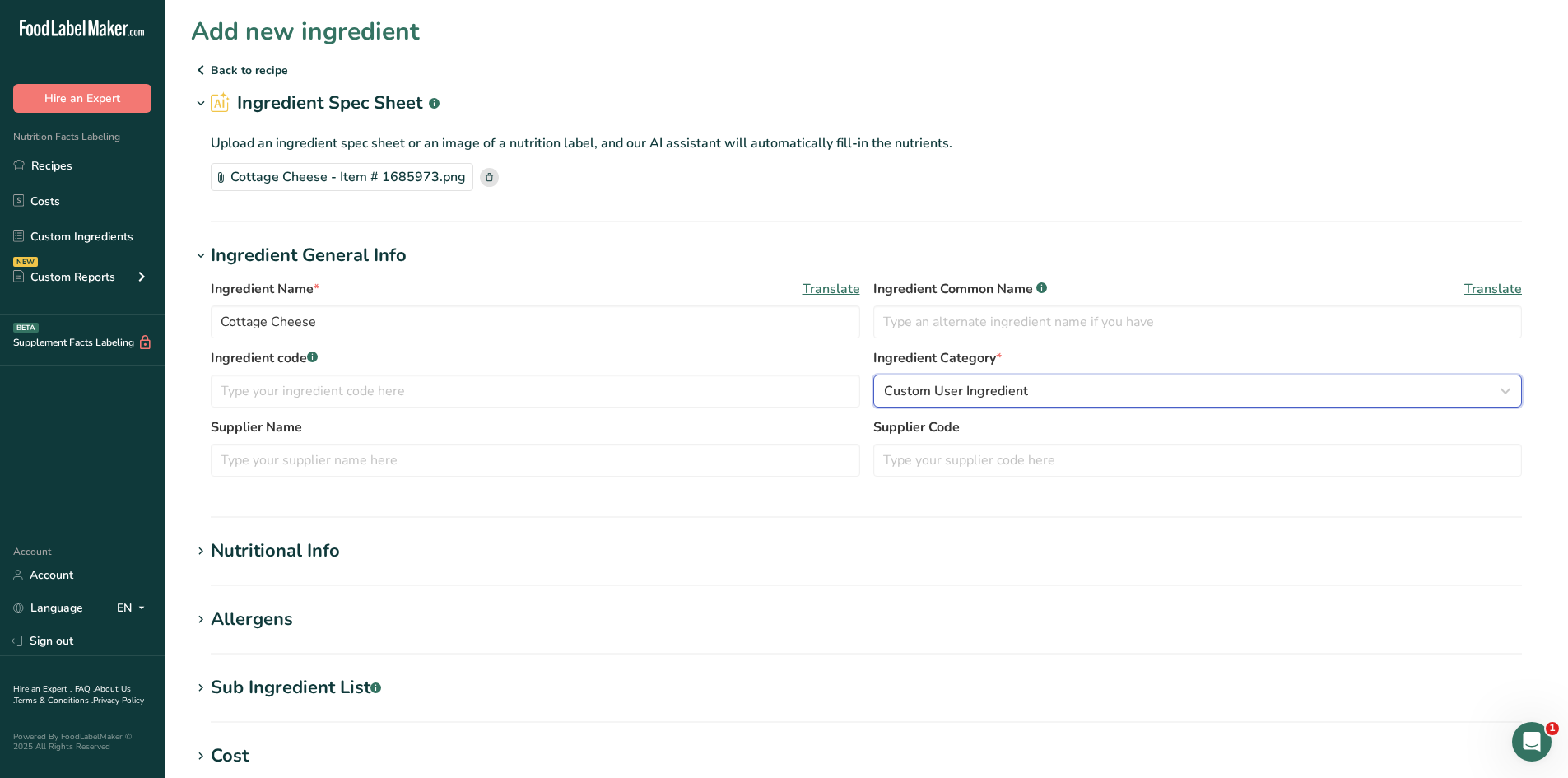
click at [1014, 378] on button "Custom User Ingredient" at bounding box center [1198, 391] width 649 height 33
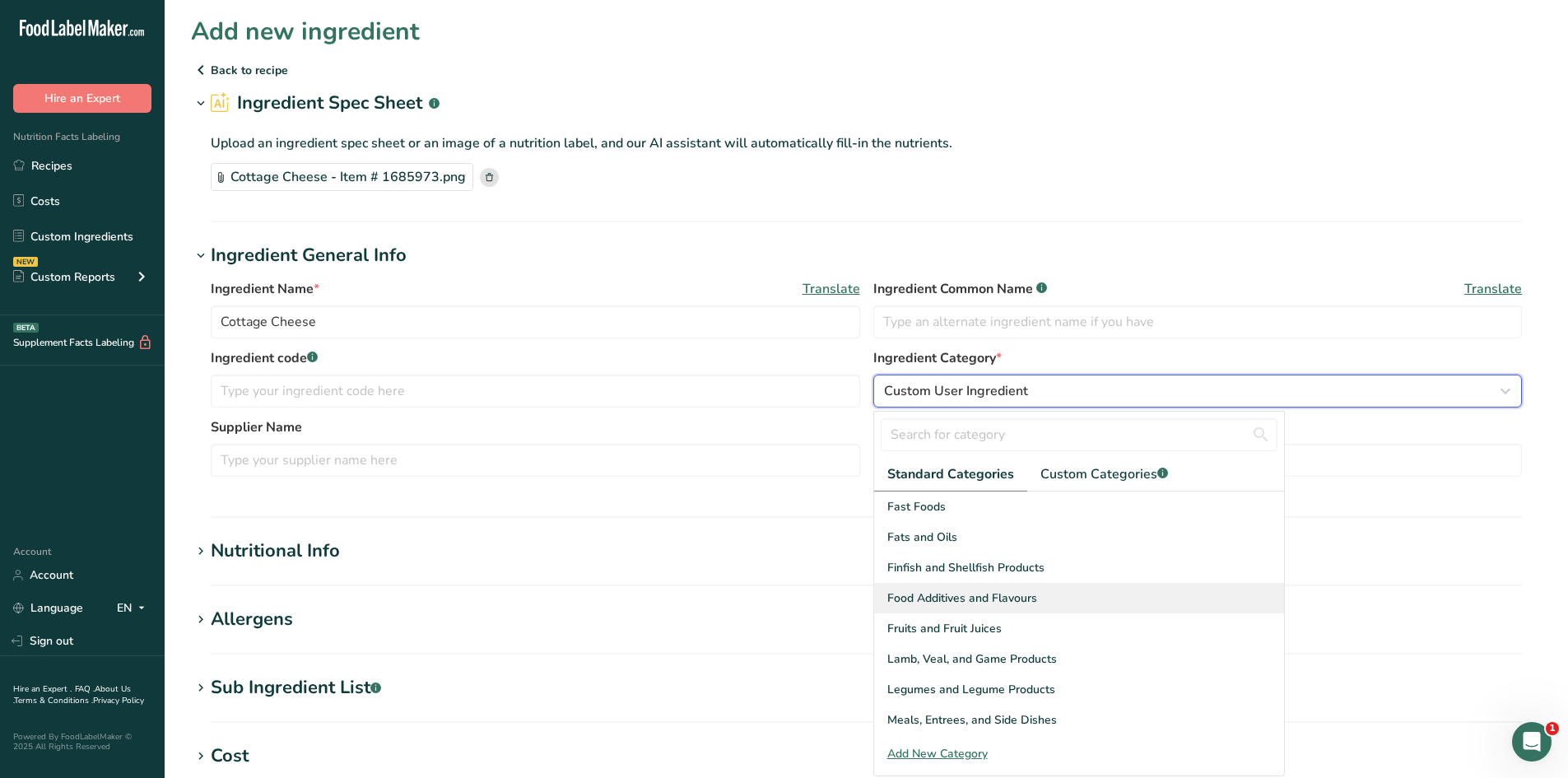
scroll to position [329, 0]
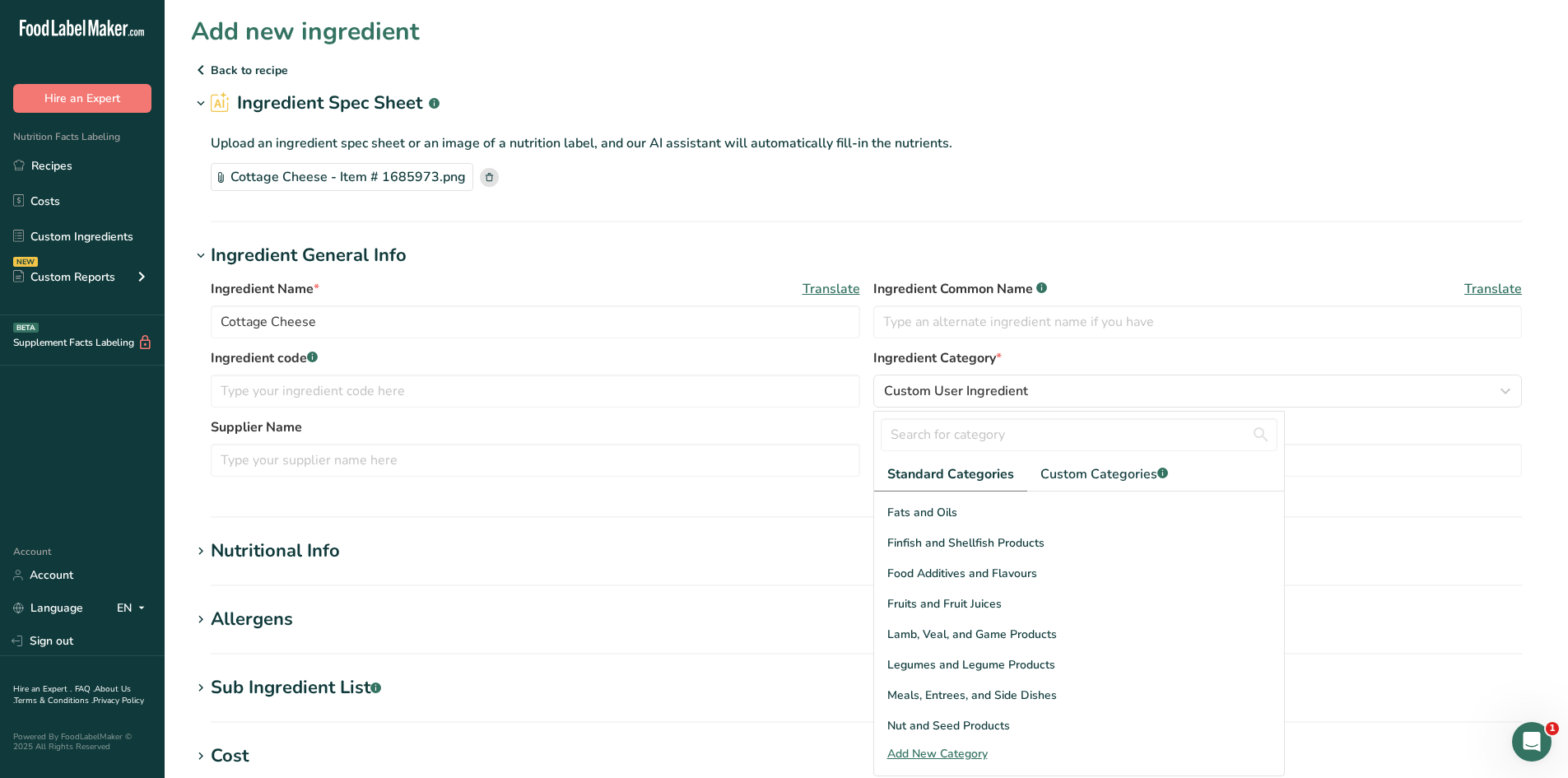
click at [685, 537] on section "Add new ingredient Back to recipe Ingredient Spec Sheet .a-a{fill:#347362;}.b-a…" at bounding box center [866, 571] width 1404 height 1143
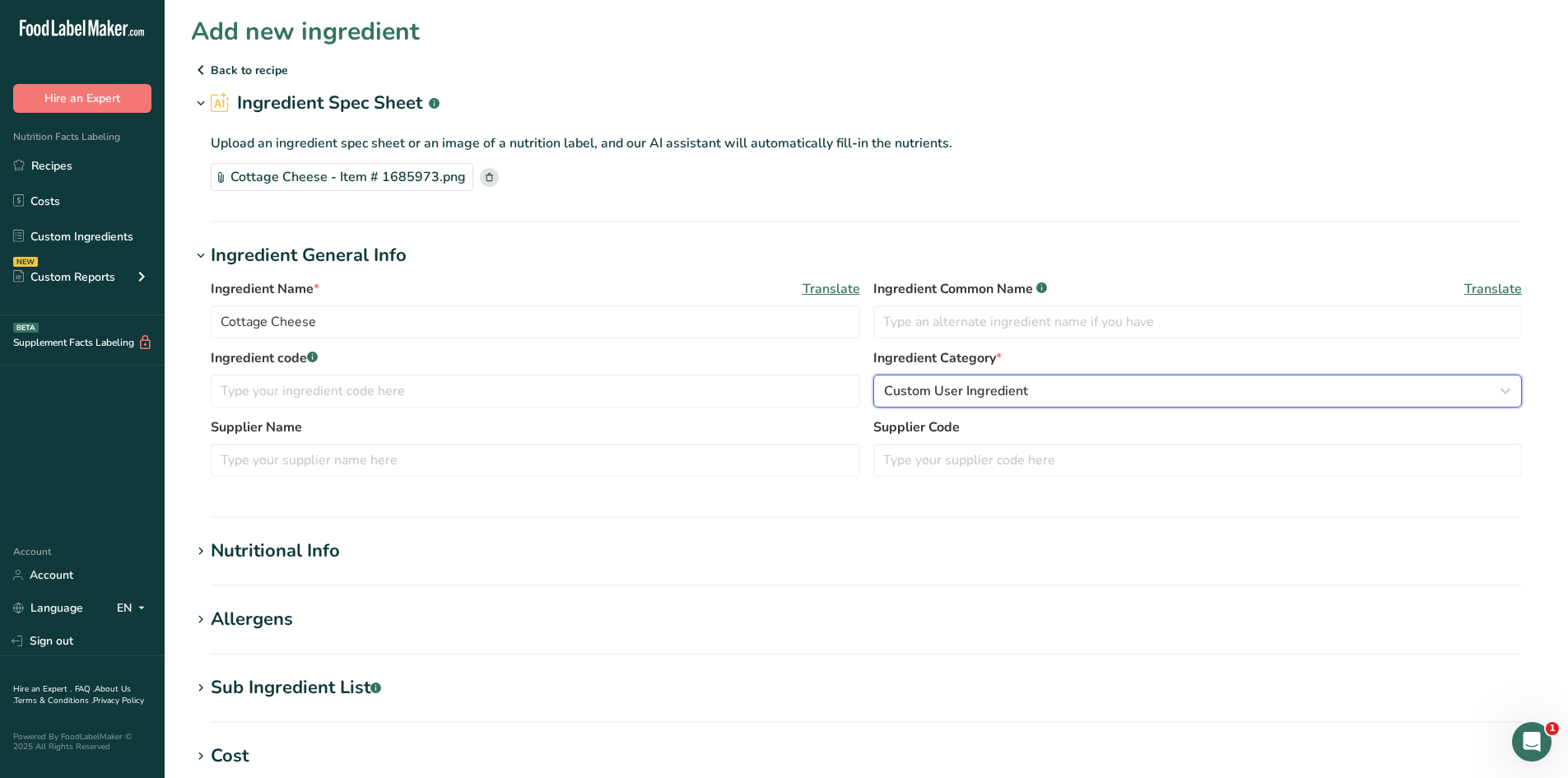
click at [908, 393] on span "Custom User Ingredient" at bounding box center [956, 392] width 144 height 20
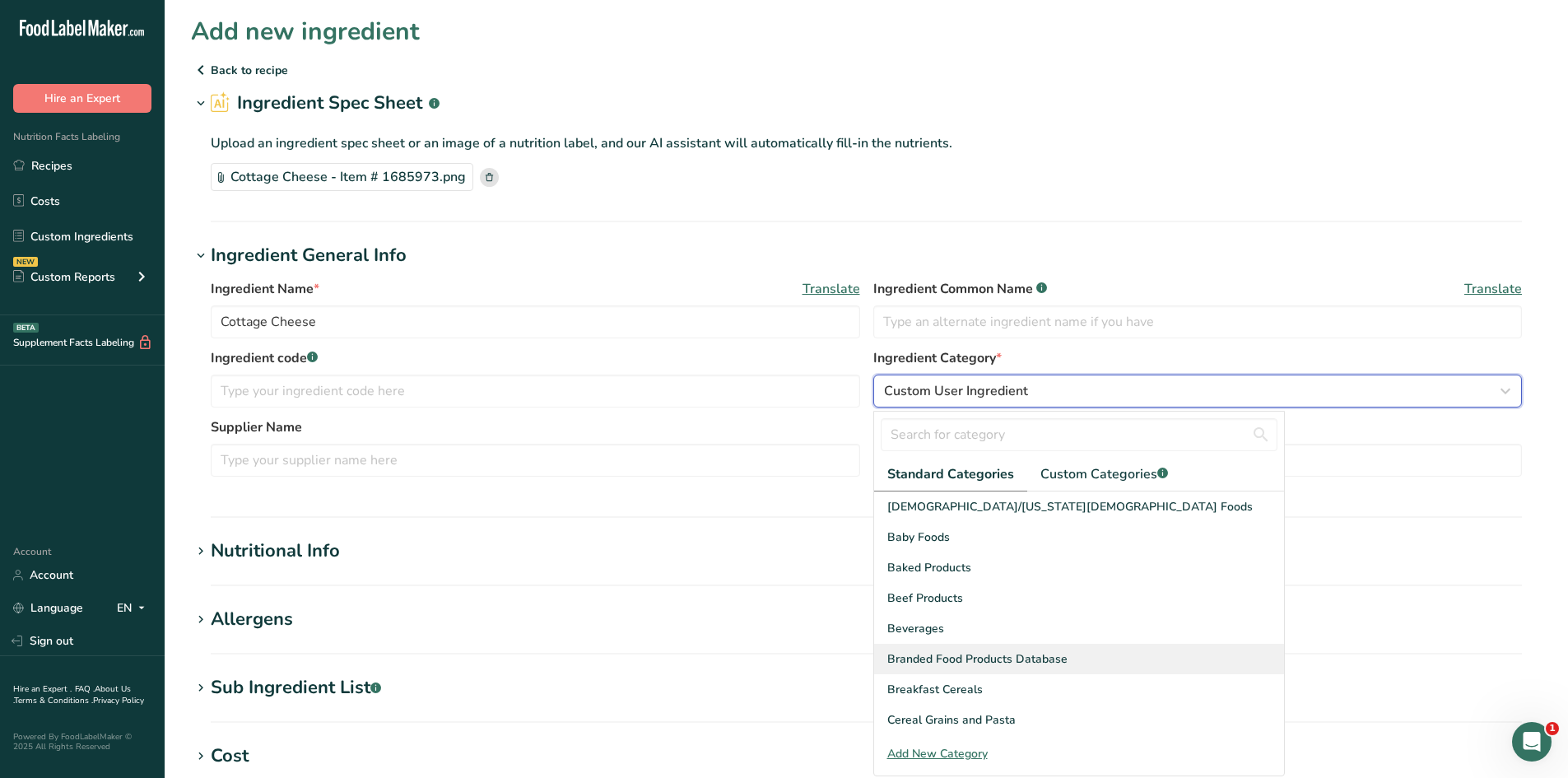
scroll to position [82, 0]
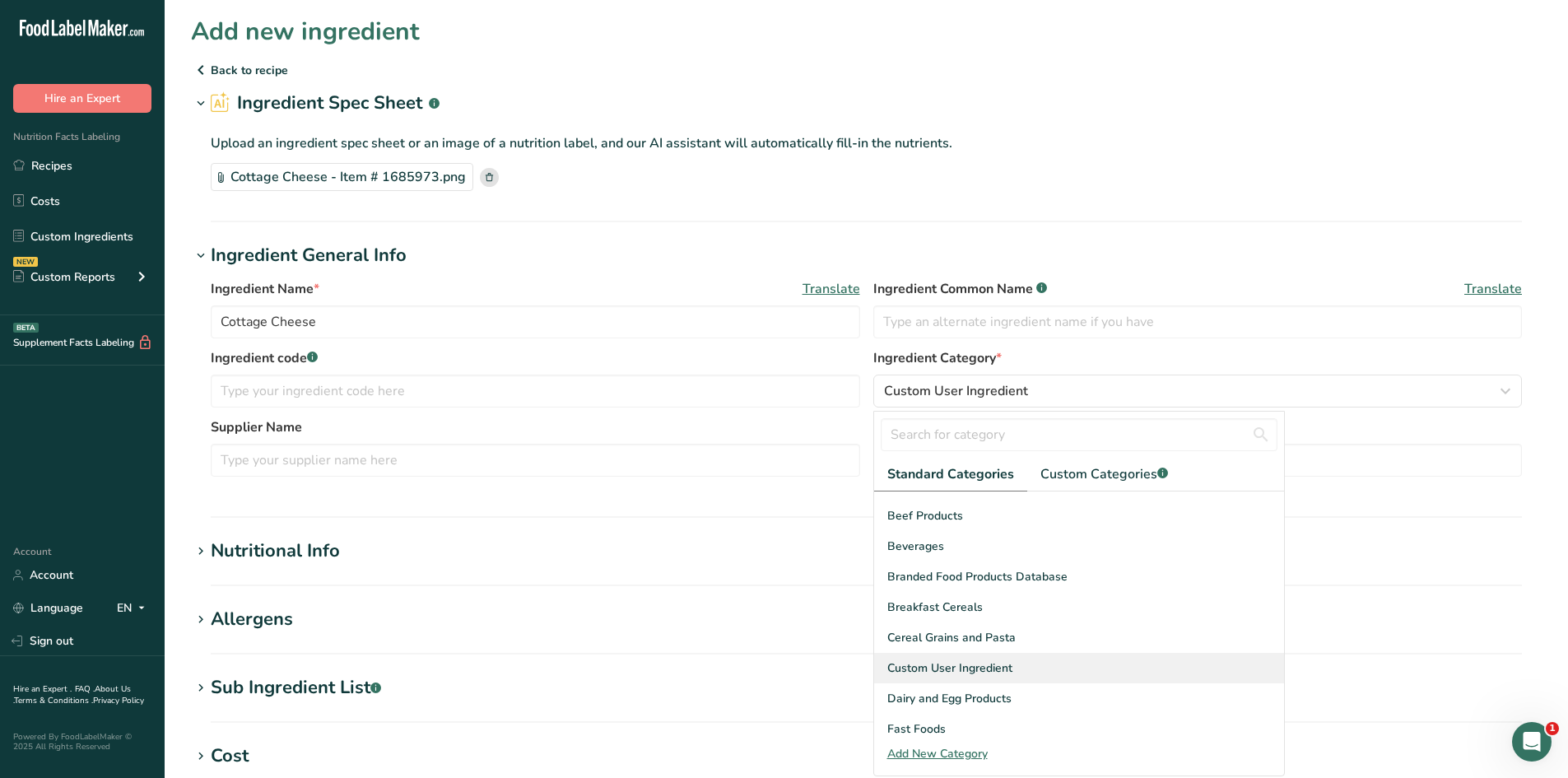
click at [1027, 658] on div "Custom User Ingredient" at bounding box center [1079, 668] width 410 height 30
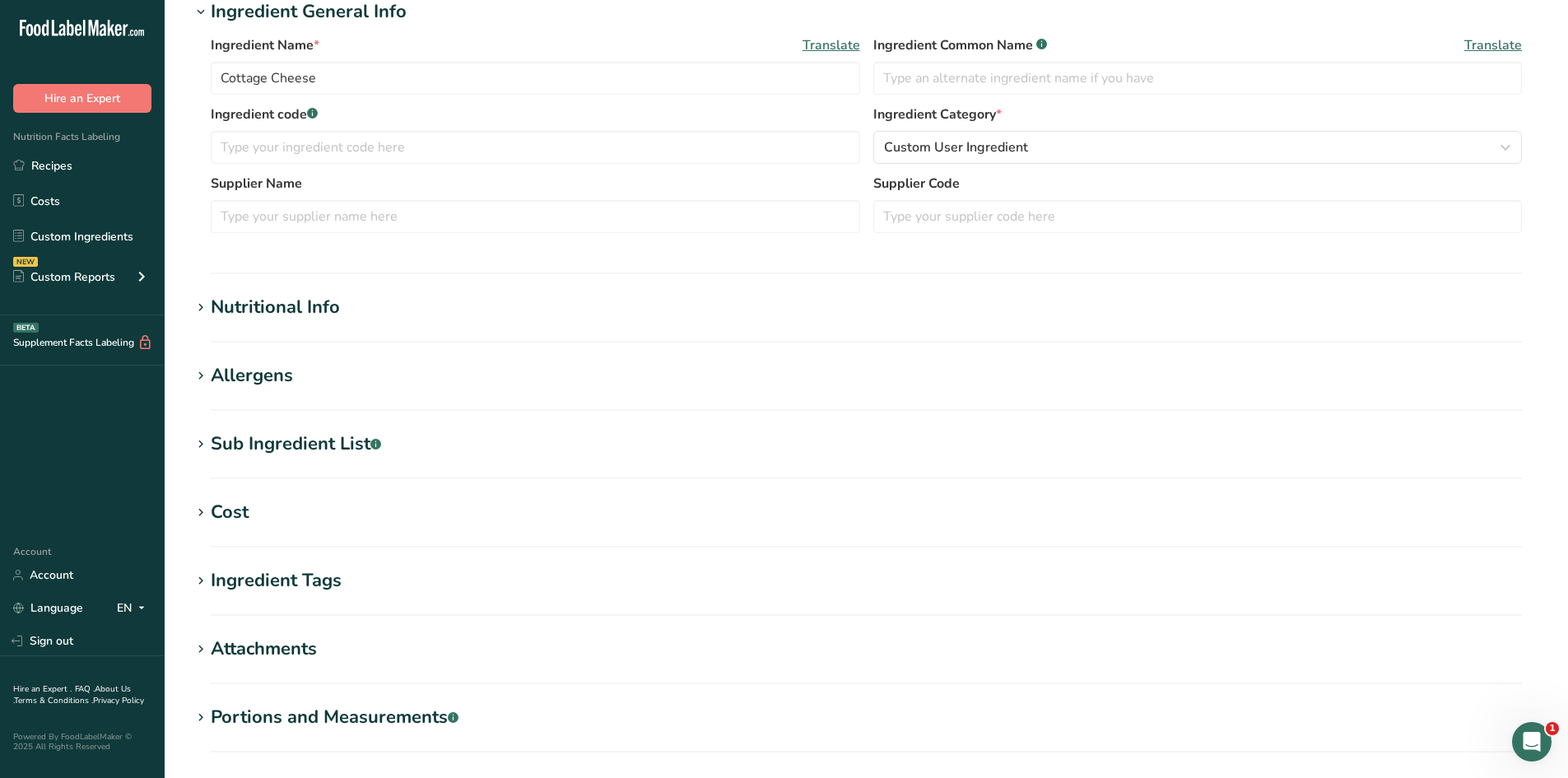
scroll to position [247, 0]
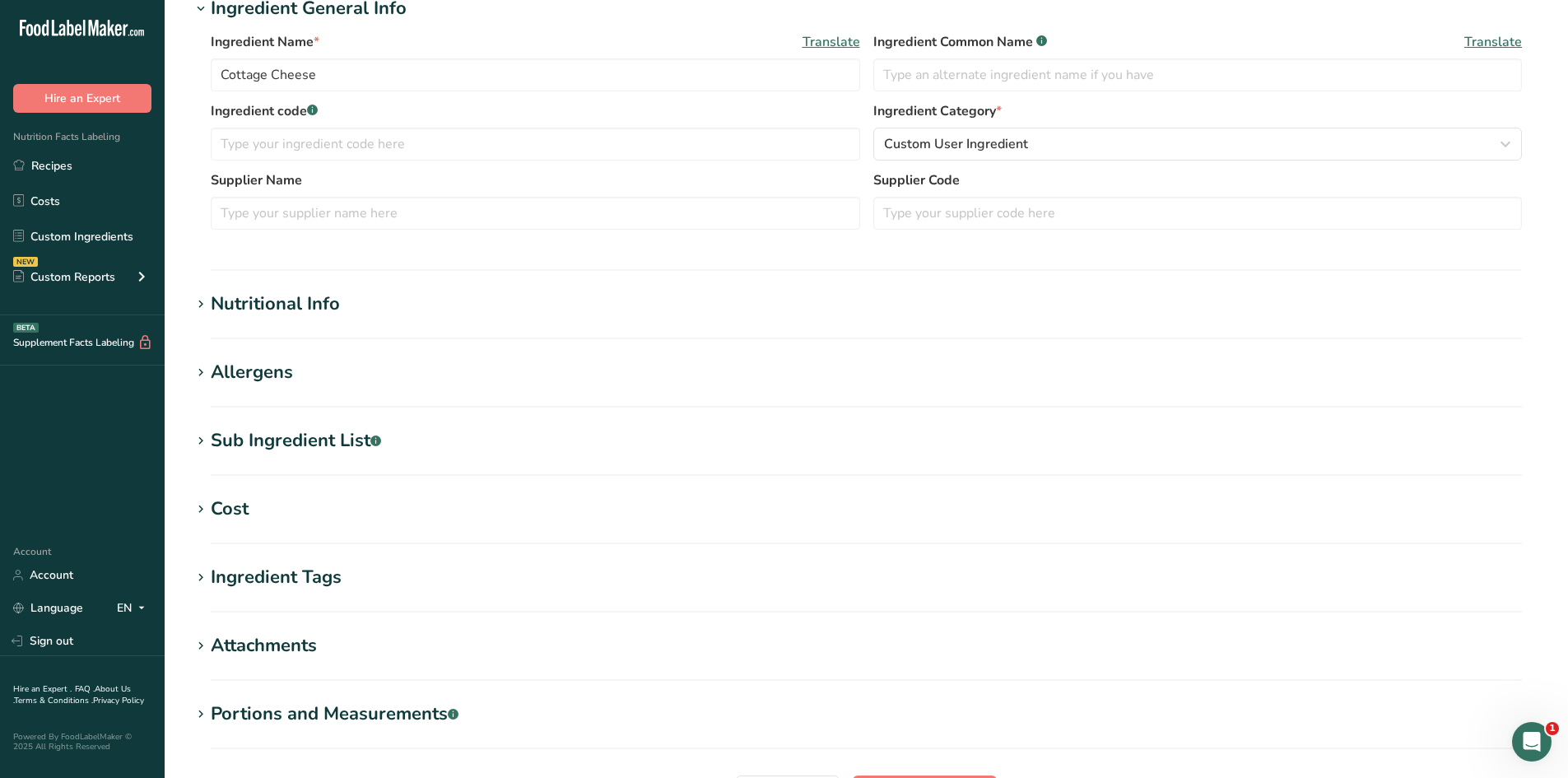
click at [301, 306] on div "Nutritional Info" at bounding box center [275, 304] width 129 height 27
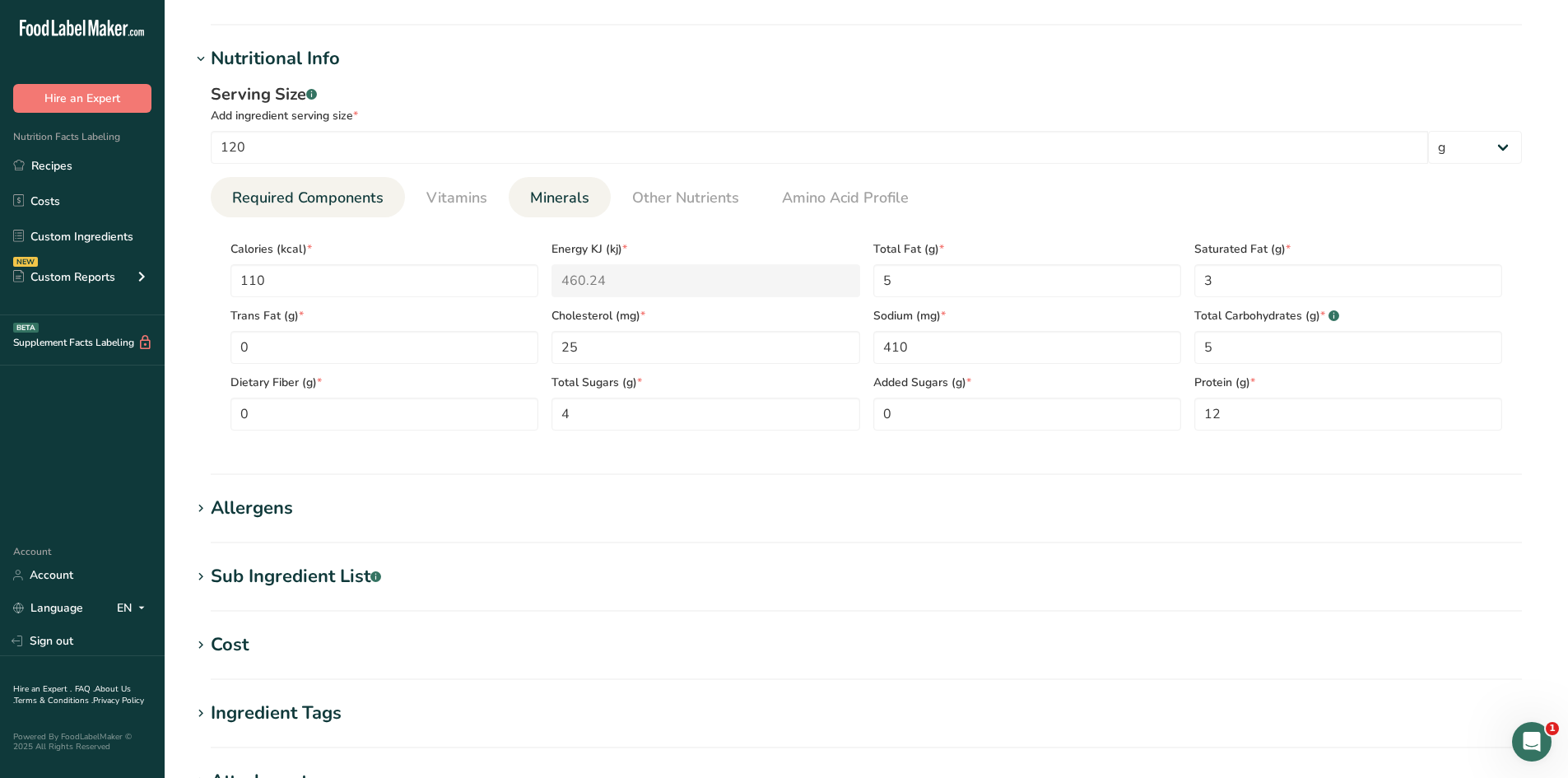
scroll to position [494, 0]
click at [453, 199] on span "Vitamins" at bounding box center [457, 196] width 61 height 23
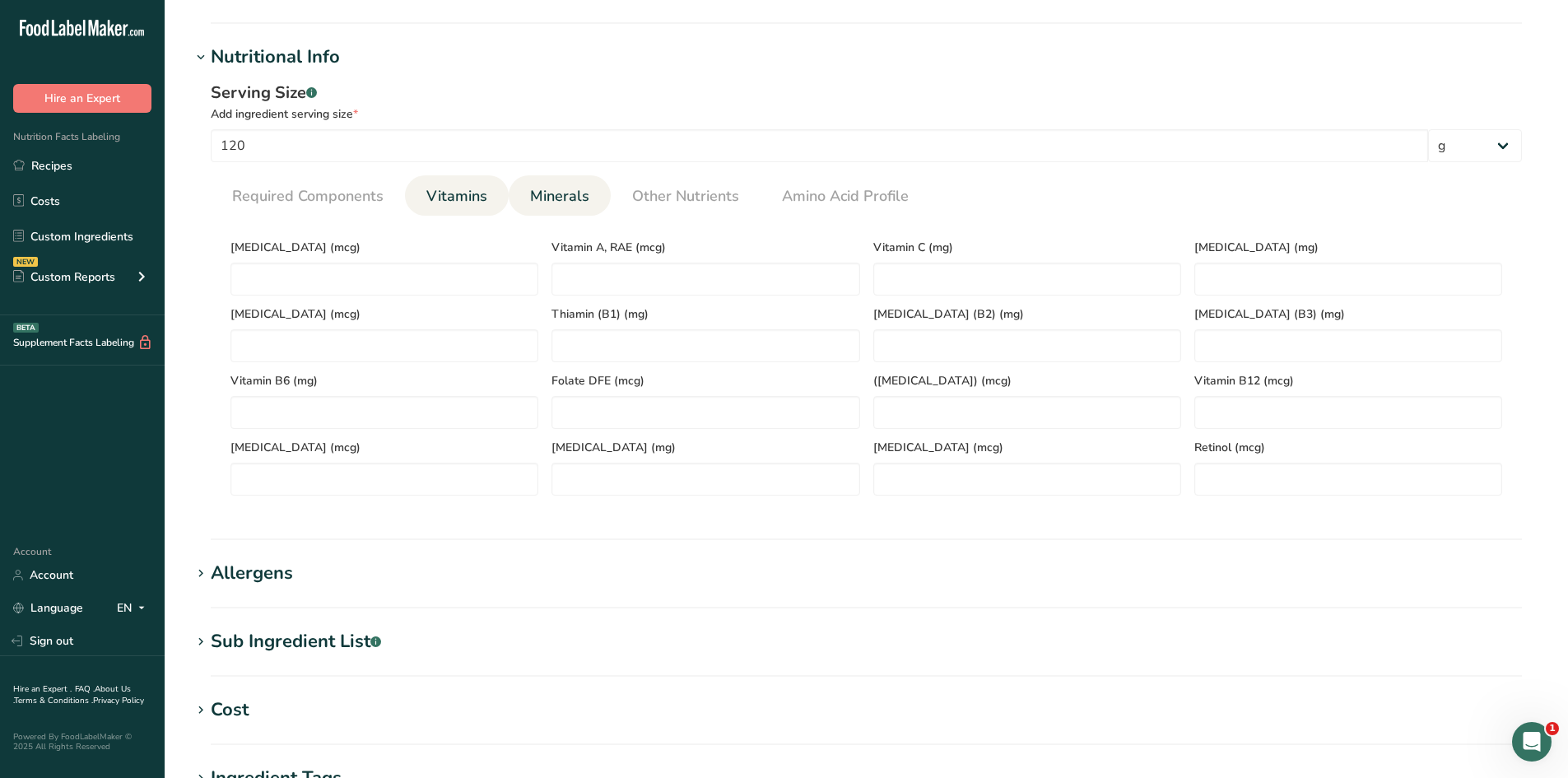
click at [577, 186] on span "Minerals" at bounding box center [560, 196] width 60 height 23
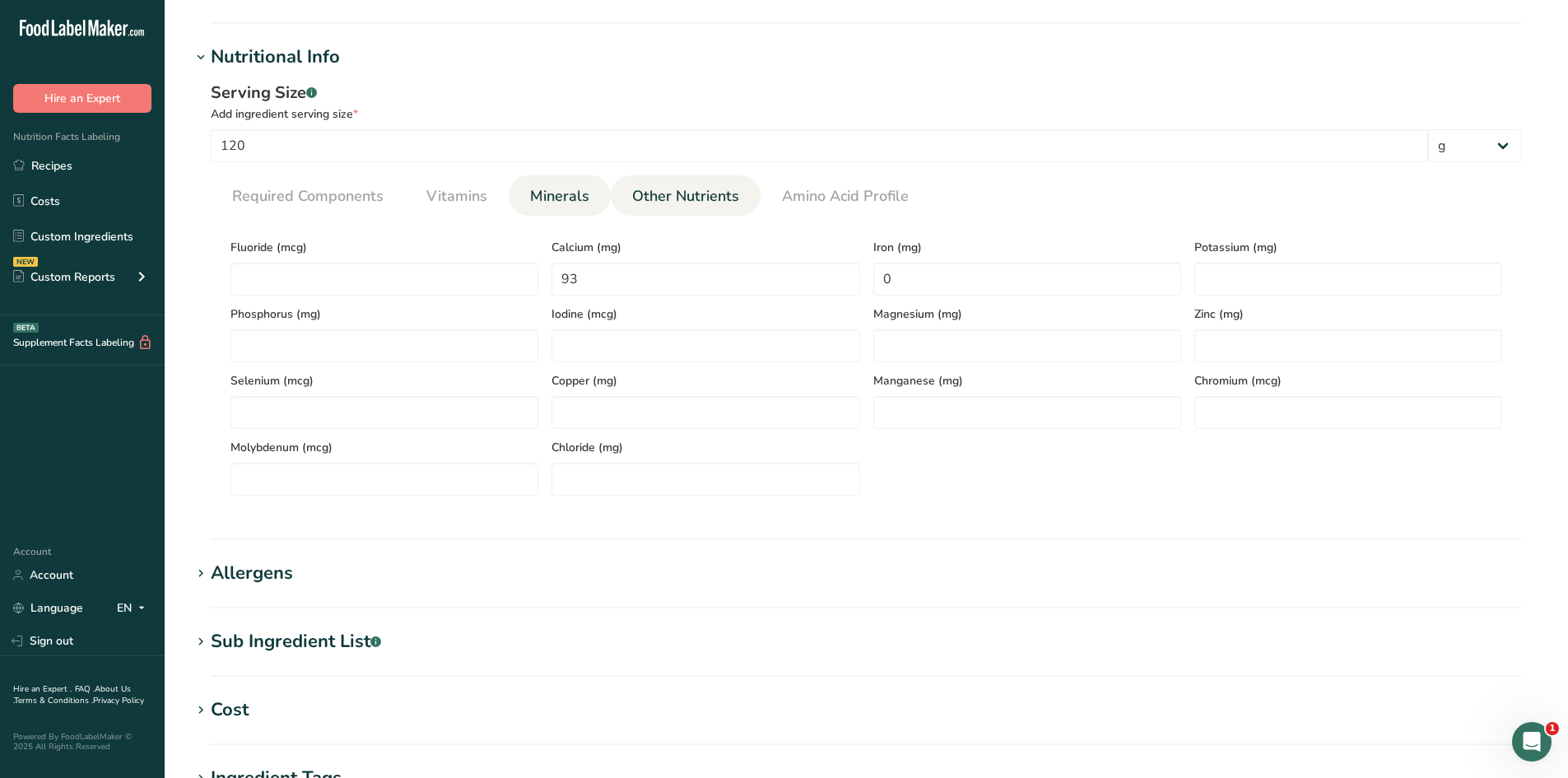
click at [642, 188] on span "Other Nutrients" at bounding box center [686, 196] width 107 height 23
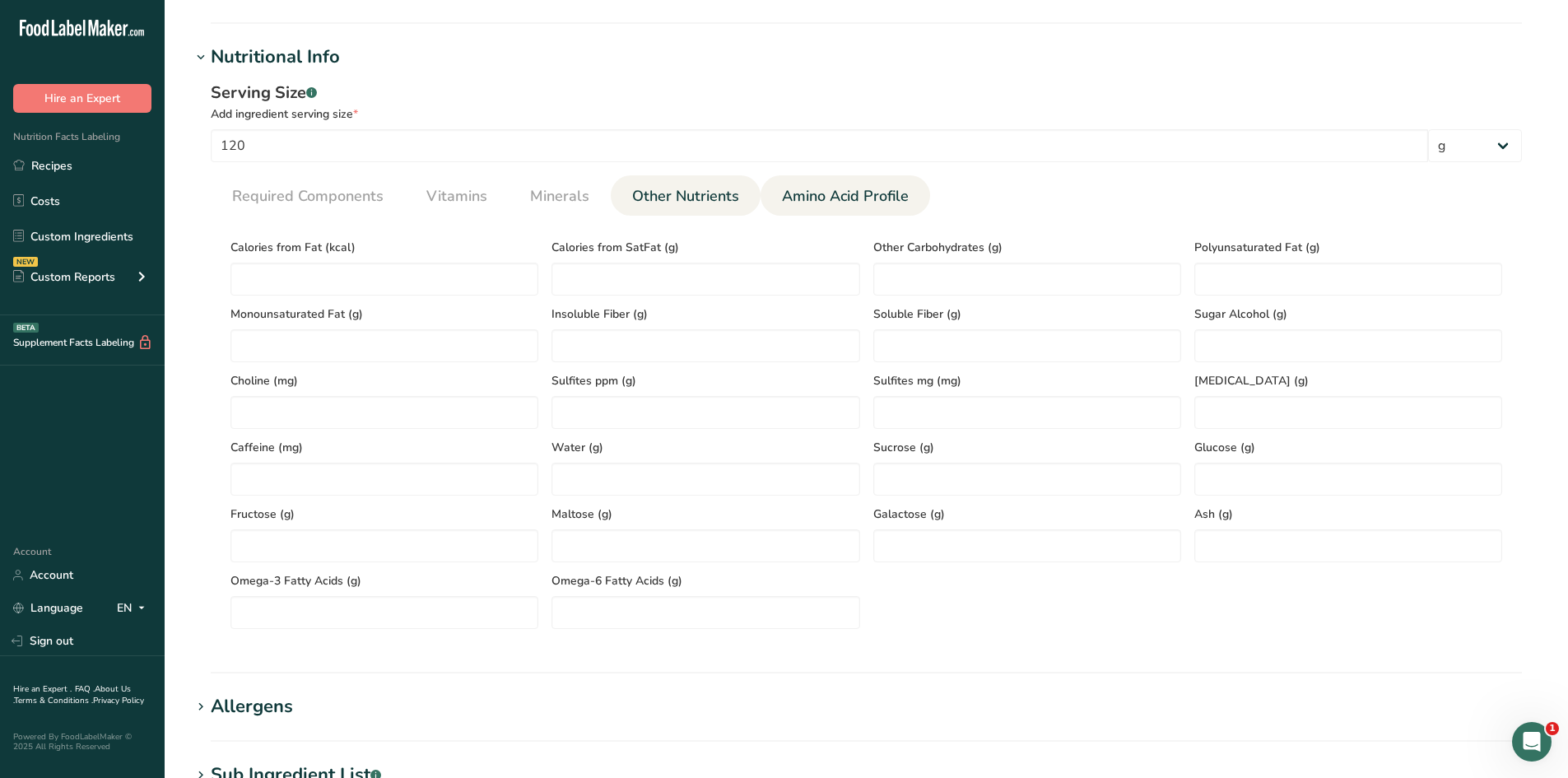
click at [867, 206] on span "Amino Acid Profile" at bounding box center [845, 196] width 127 height 23
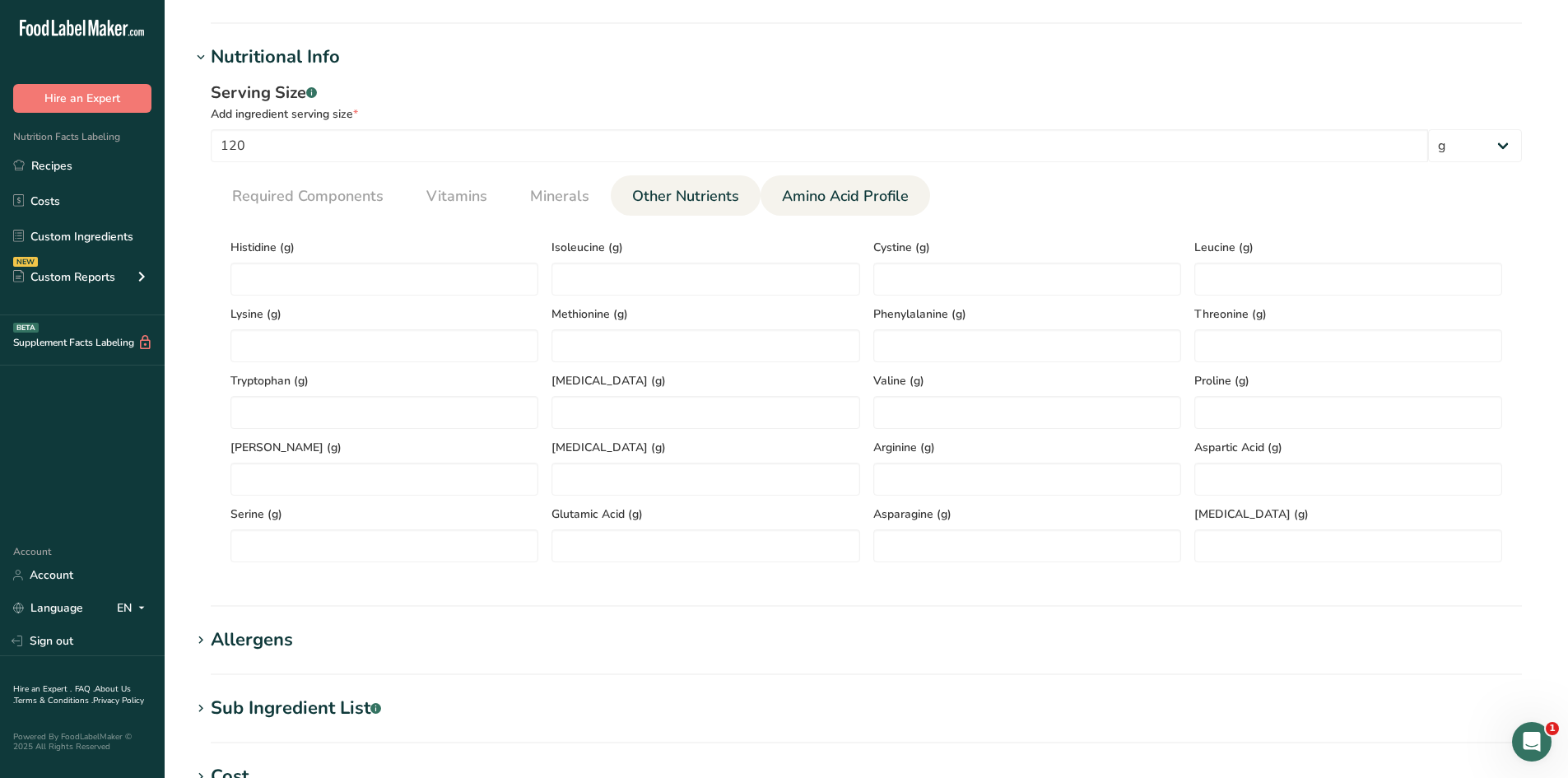
click at [662, 208] on link "Other Nutrients" at bounding box center [685, 196] width 120 height 42
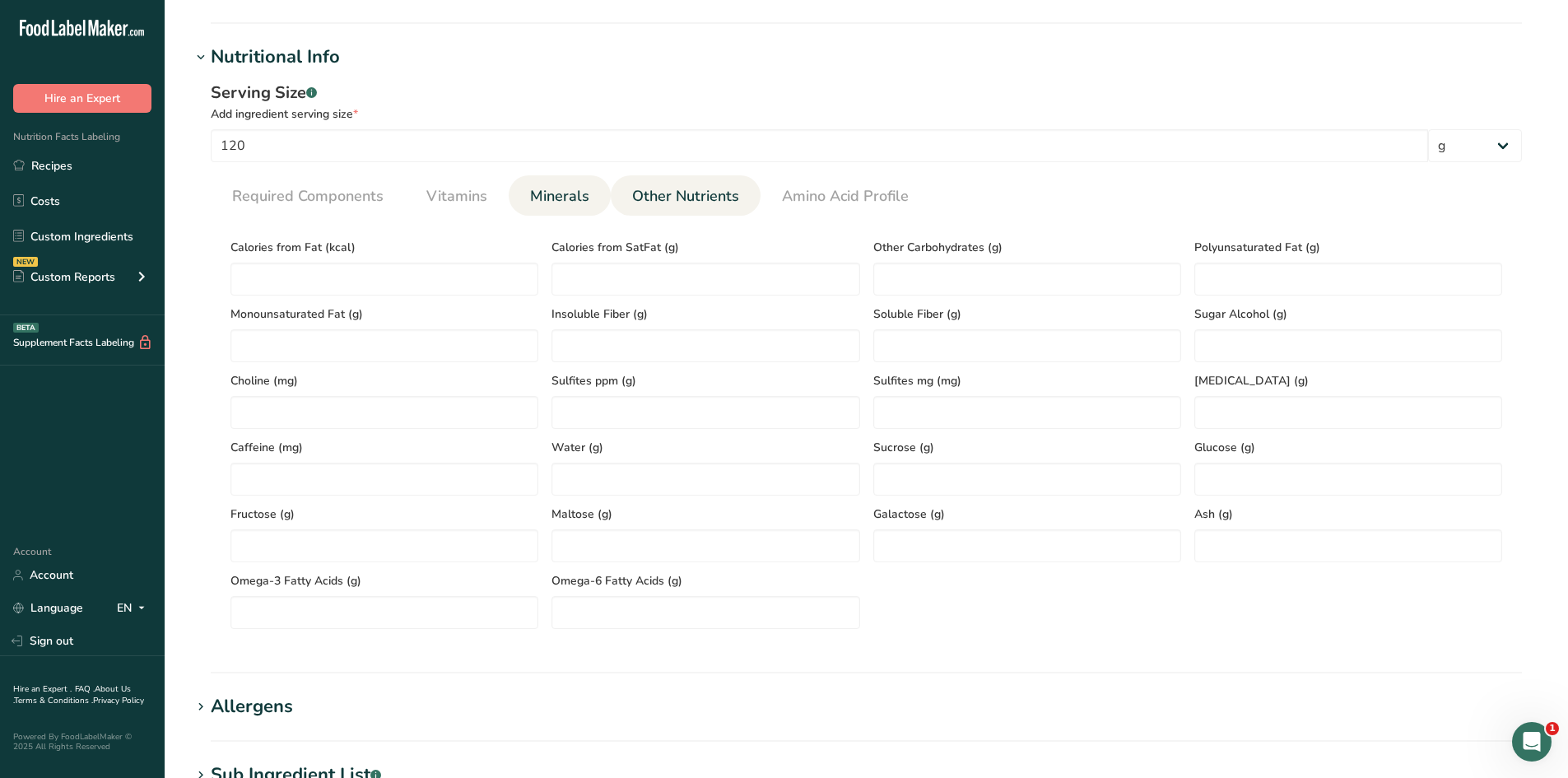
click at [554, 194] on span "Minerals" at bounding box center [560, 196] width 60 height 23
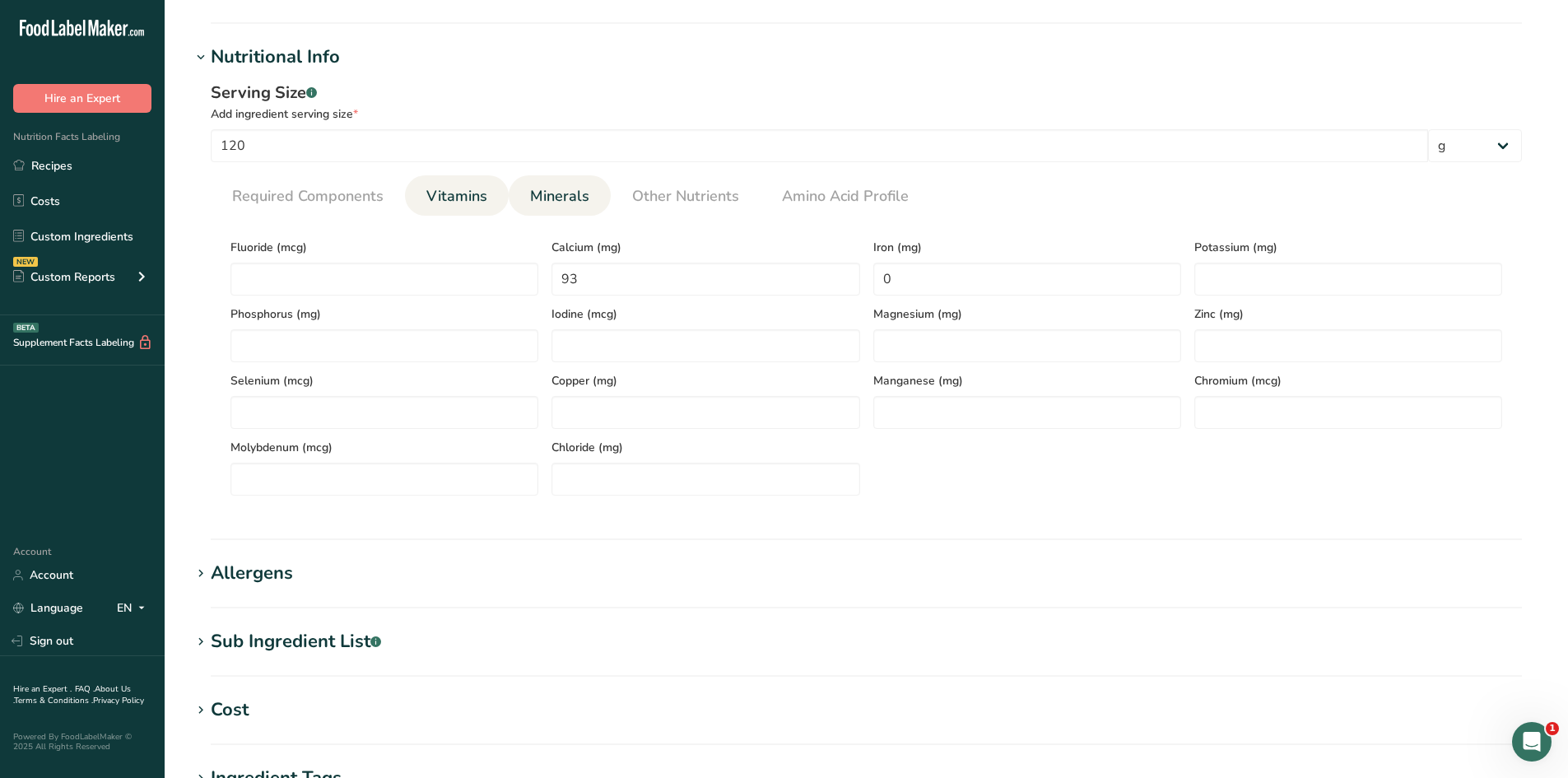
click at [433, 200] on span "Vitamins" at bounding box center [457, 196] width 61 height 23
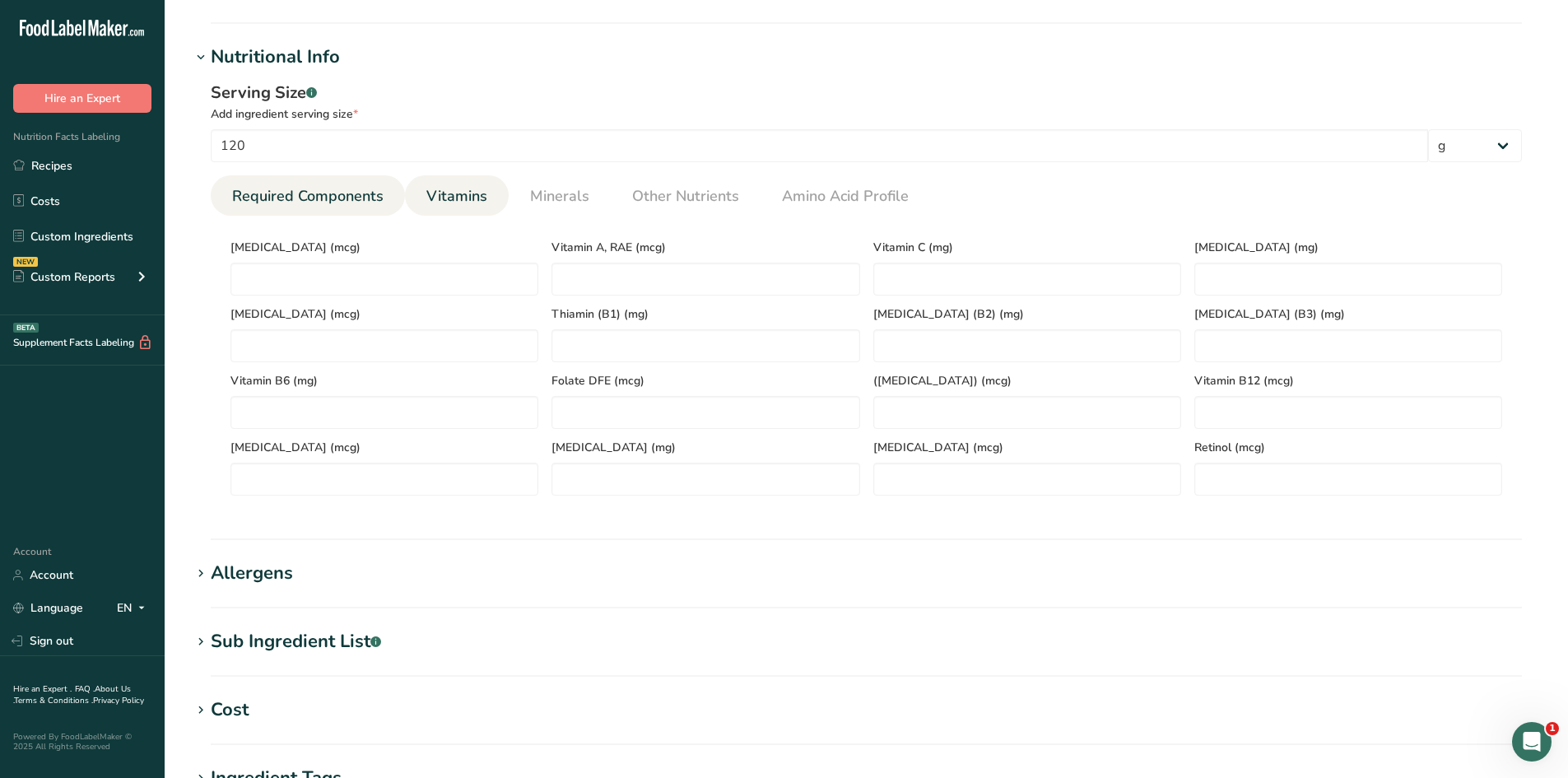
click at [327, 201] on span "Required Components" at bounding box center [308, 196] width 152 height 23
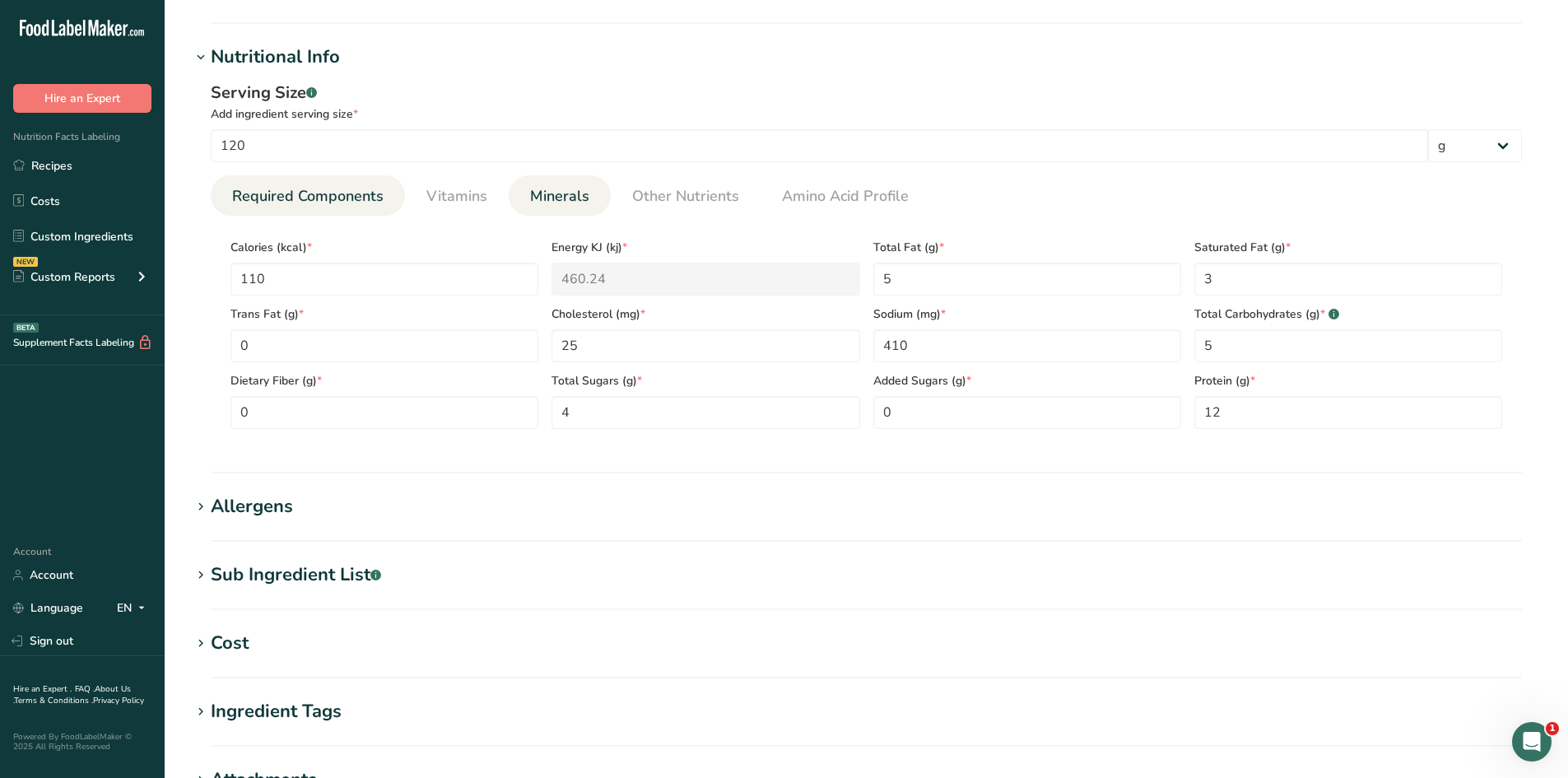
click at [550, 212] on link "Minerals" at bounding box center [560, 196] width 72 height 42
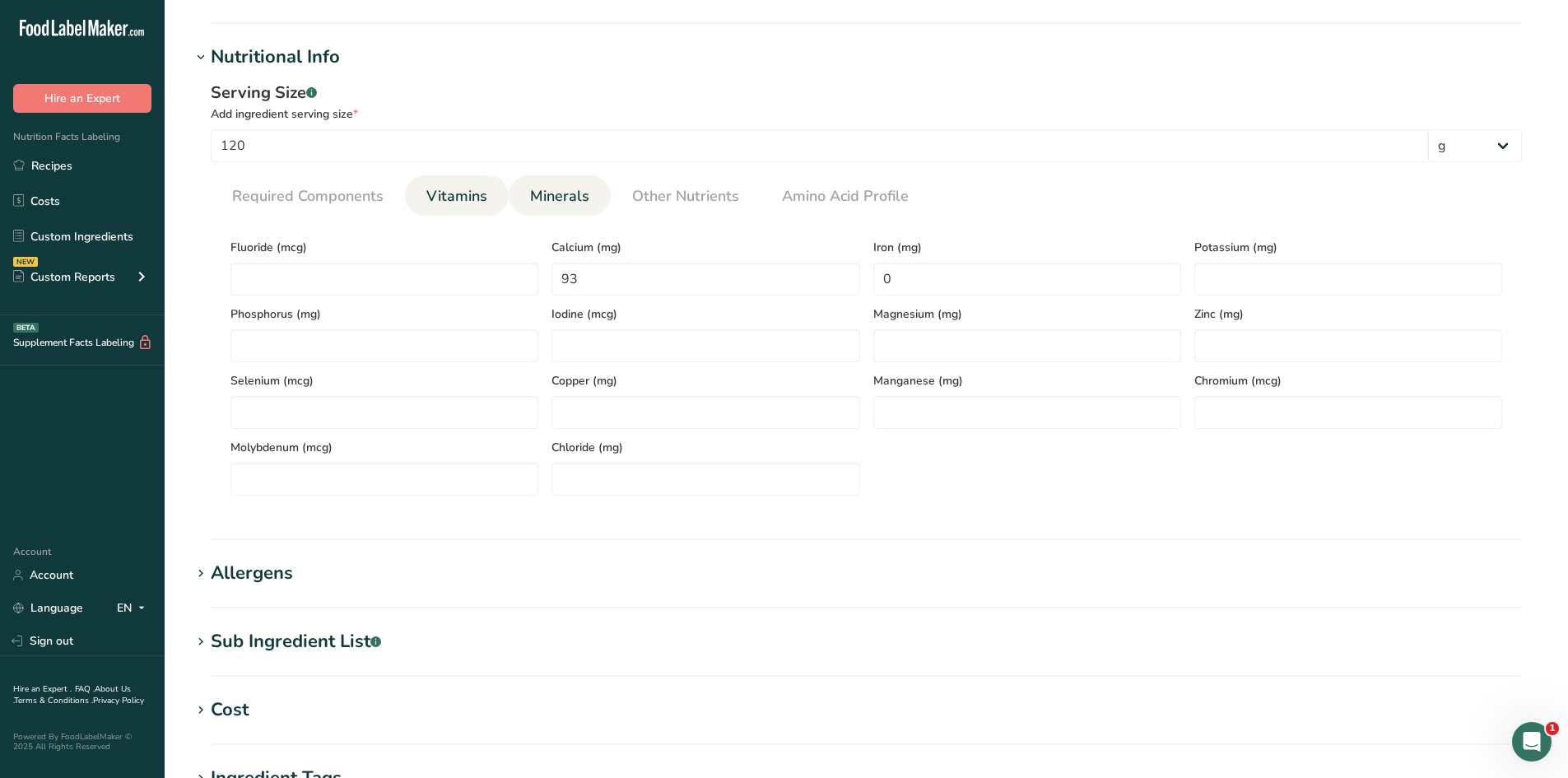
click at [489, 212] on link "Vitamins" at bounding box center [457, 196] width 74 height 42
click at [552, 208] on link "Minerals" at bounding box center [560, 196] width 72 height 42
click at [1270, 266] on input "number" at bounding box center [1348, 278] width 308 height 33
type input "157"
click at [648, 544] on section "Add new ingredient Back to recipe Ingredient Spec Sheet .a-a{fill:#347362;}.b-a…" at bounding box center [866, 302] width 1404 height 1591
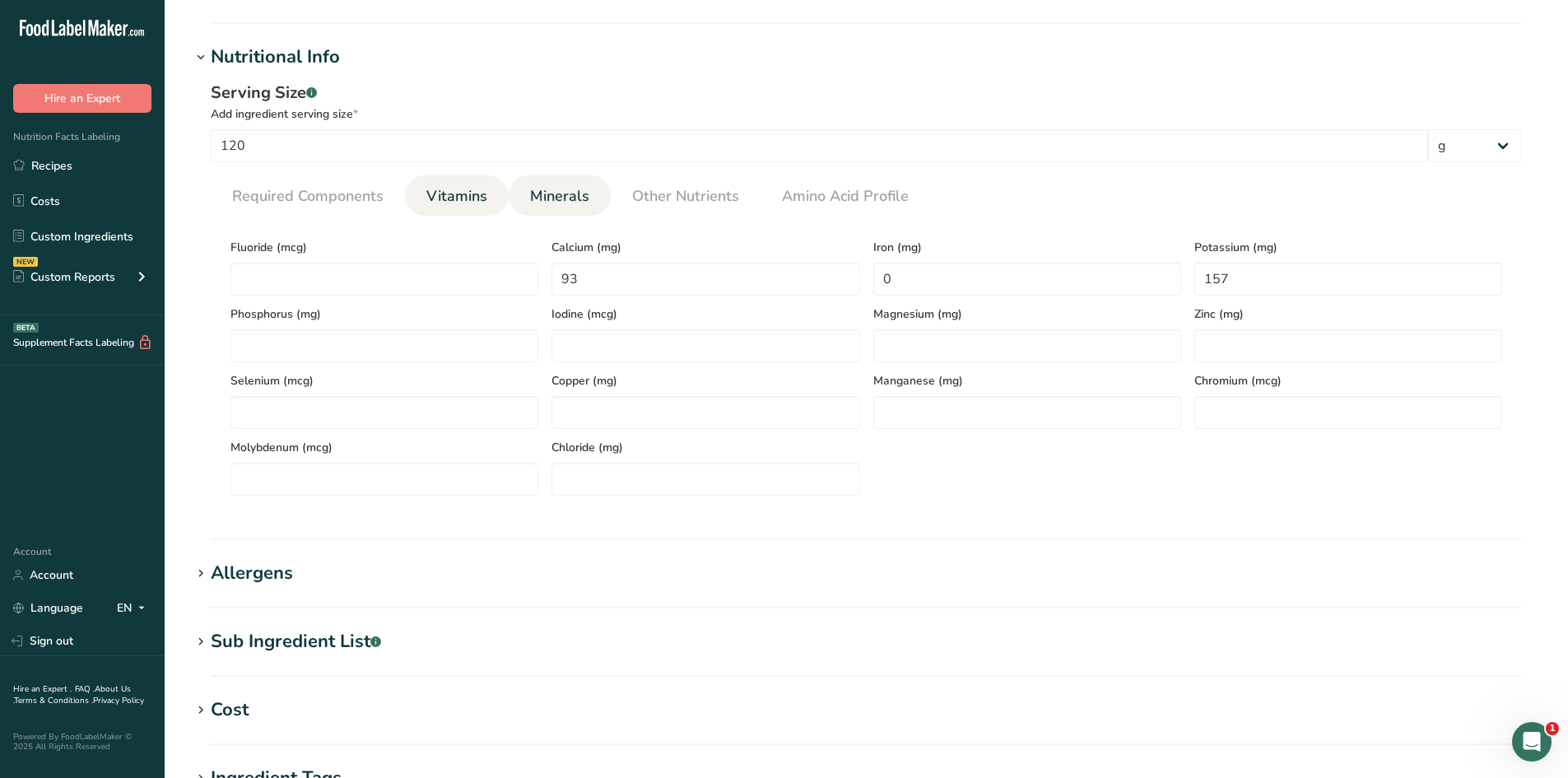
click at [485, 184] on link "Vitamins" at bounding box center [457, 196] width 74 height 42
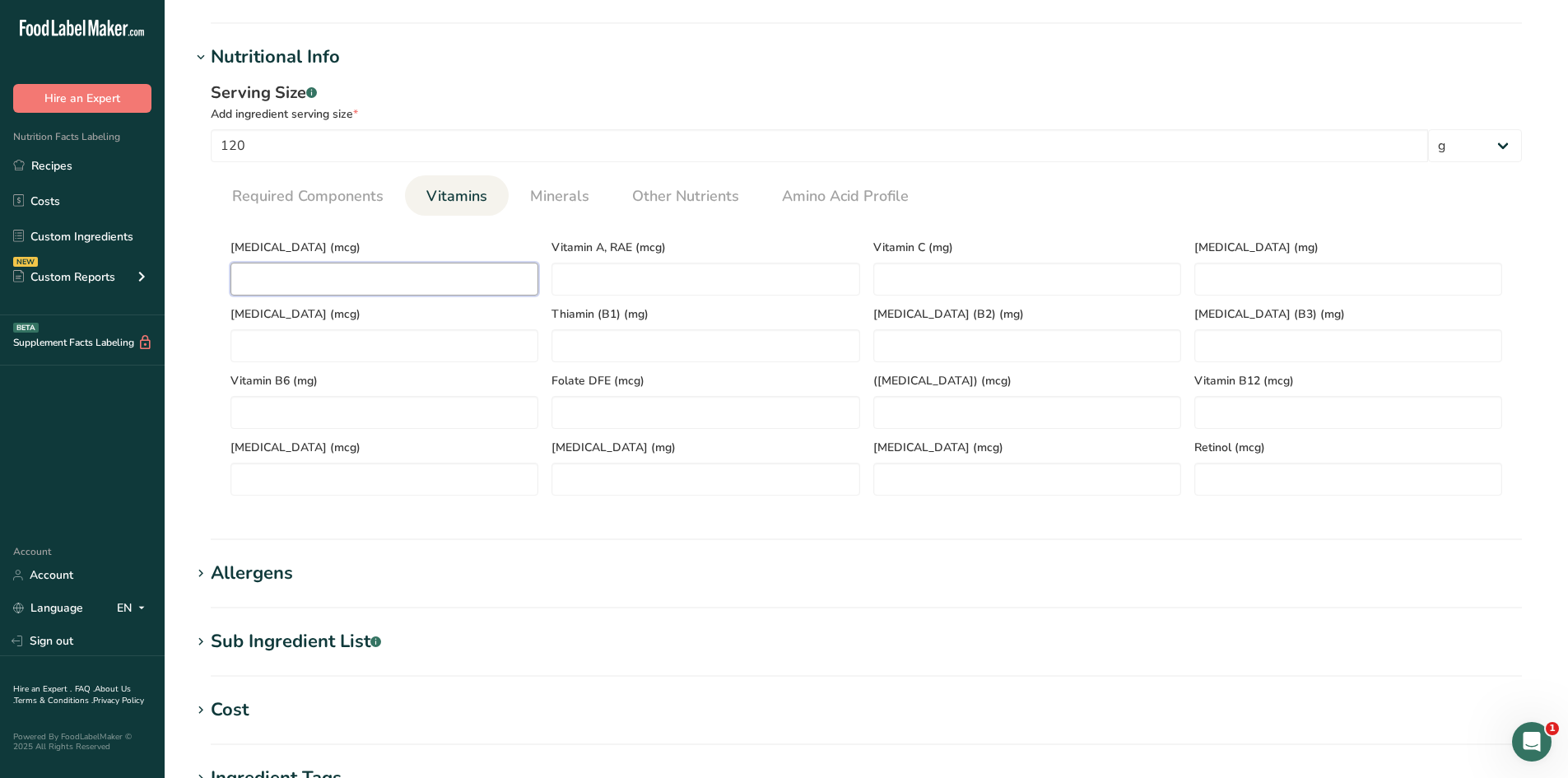
click at [315, 278] on D "number" at bounding box center [384, 278] width 308 height 33
type D "0"
click at [529, 614] on section "Add new ingredient Back to recipe Ingredient Spec Sheet .a-a{fill:#347362;}.b-a…" at bounding box center [866, 302] width 1404 height 1591
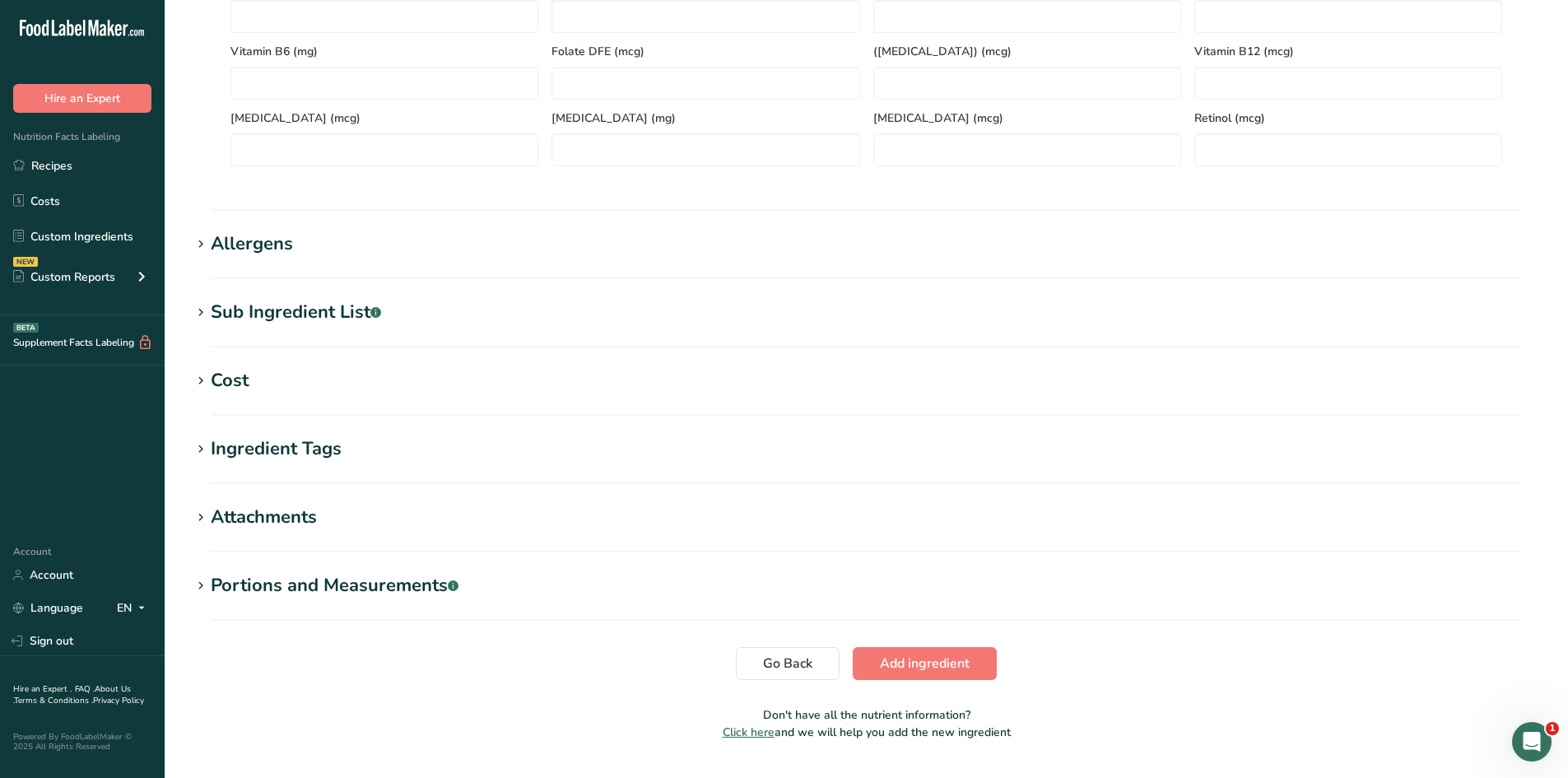
scroll to position [865, 0]
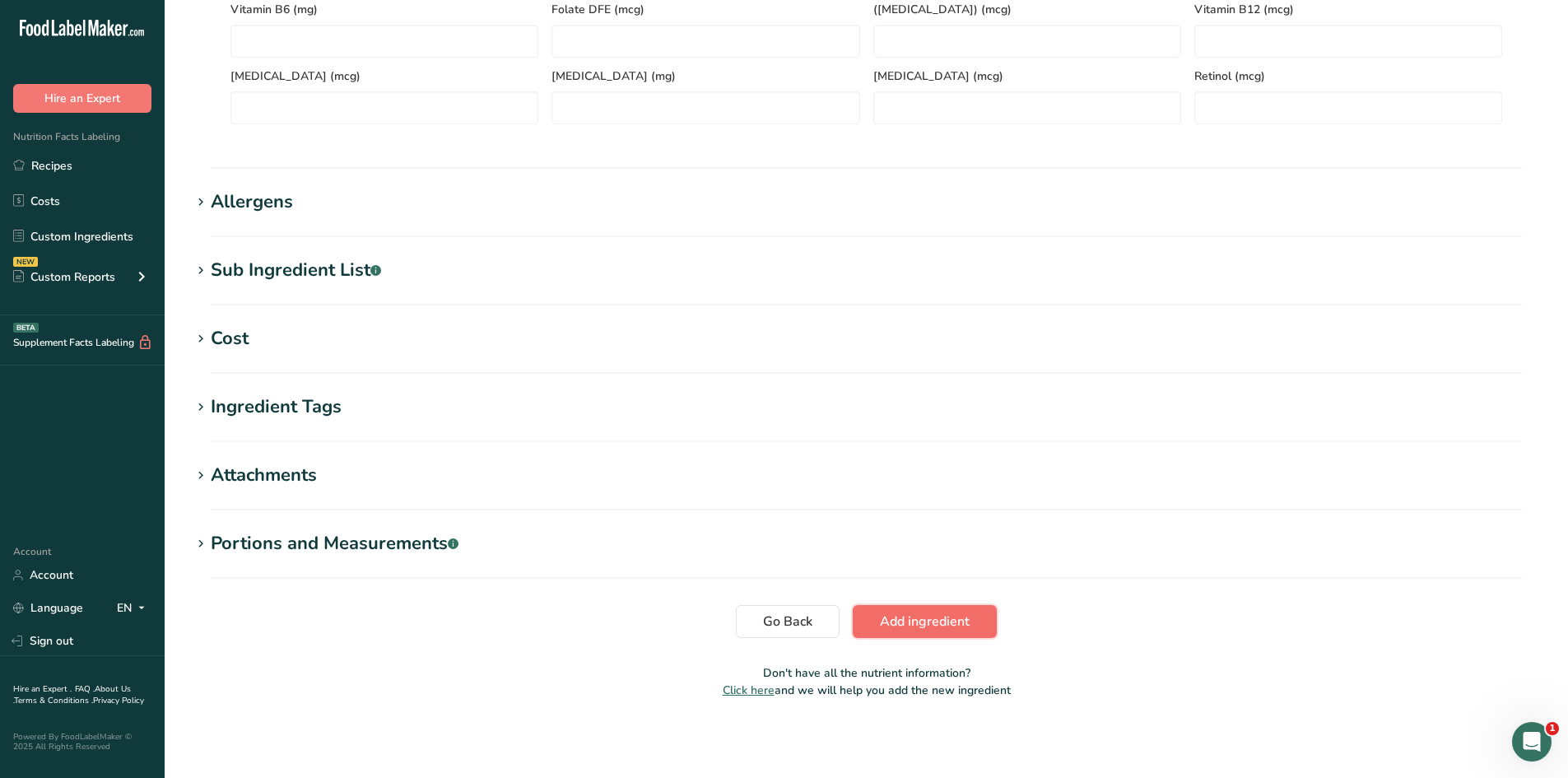
click at [906, 630] on span "Add ingredient" at bounding box center [924, 622] width 90 height 20
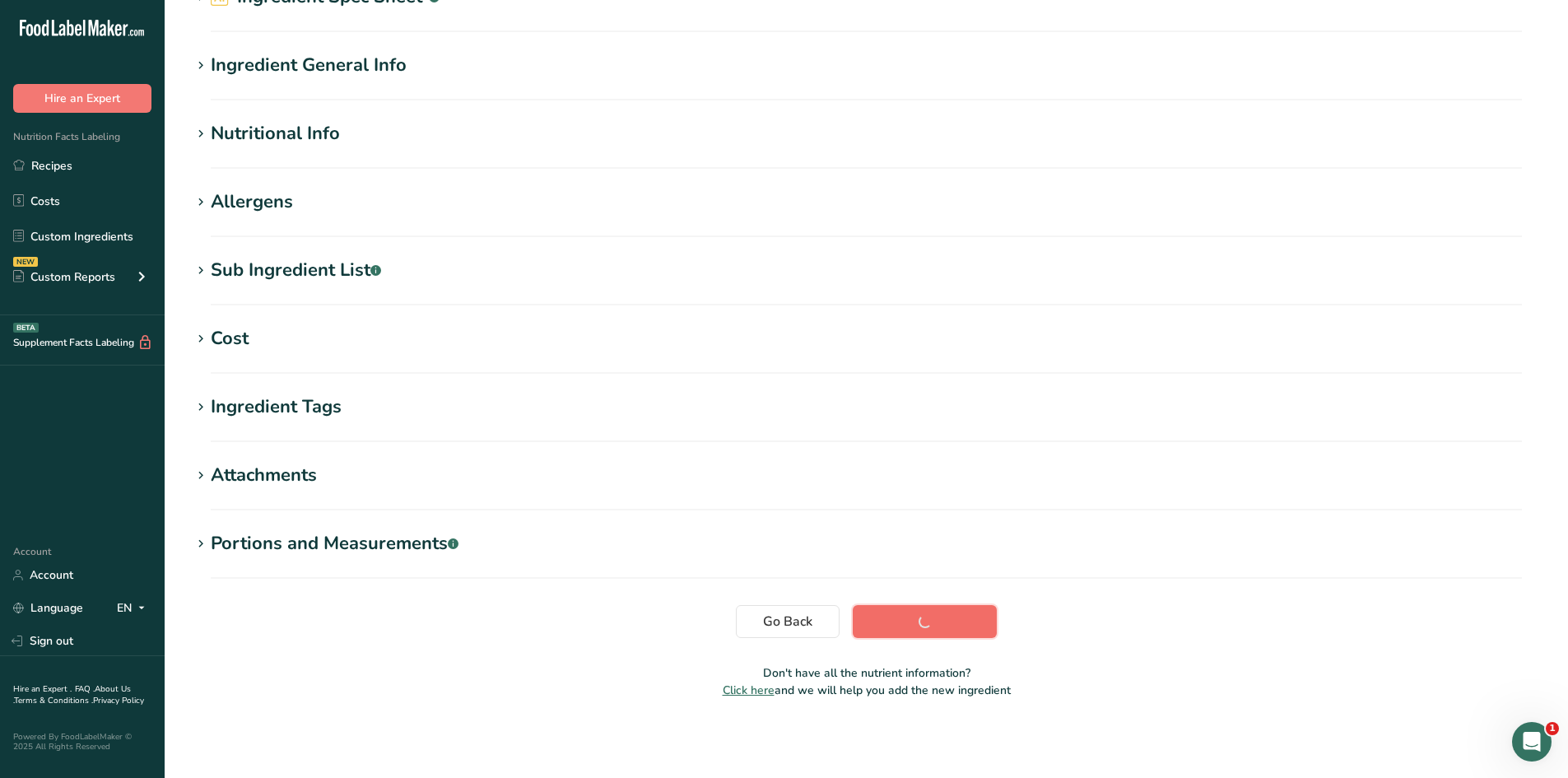
scroll to position [106, 0]
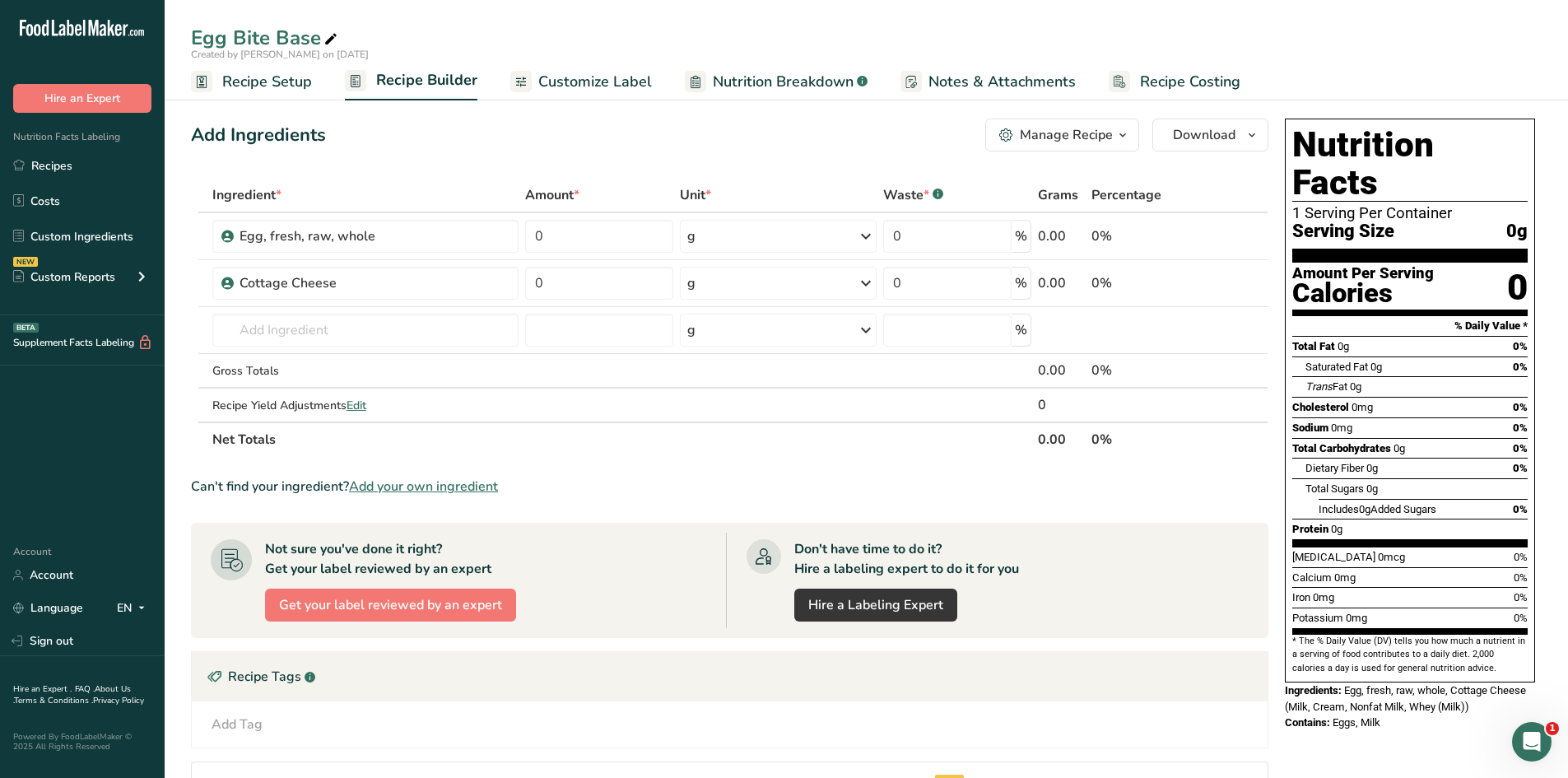
click at [433, 482] on span "Add your own ingredient" at bounding box center [423, 487] width 149 height 20
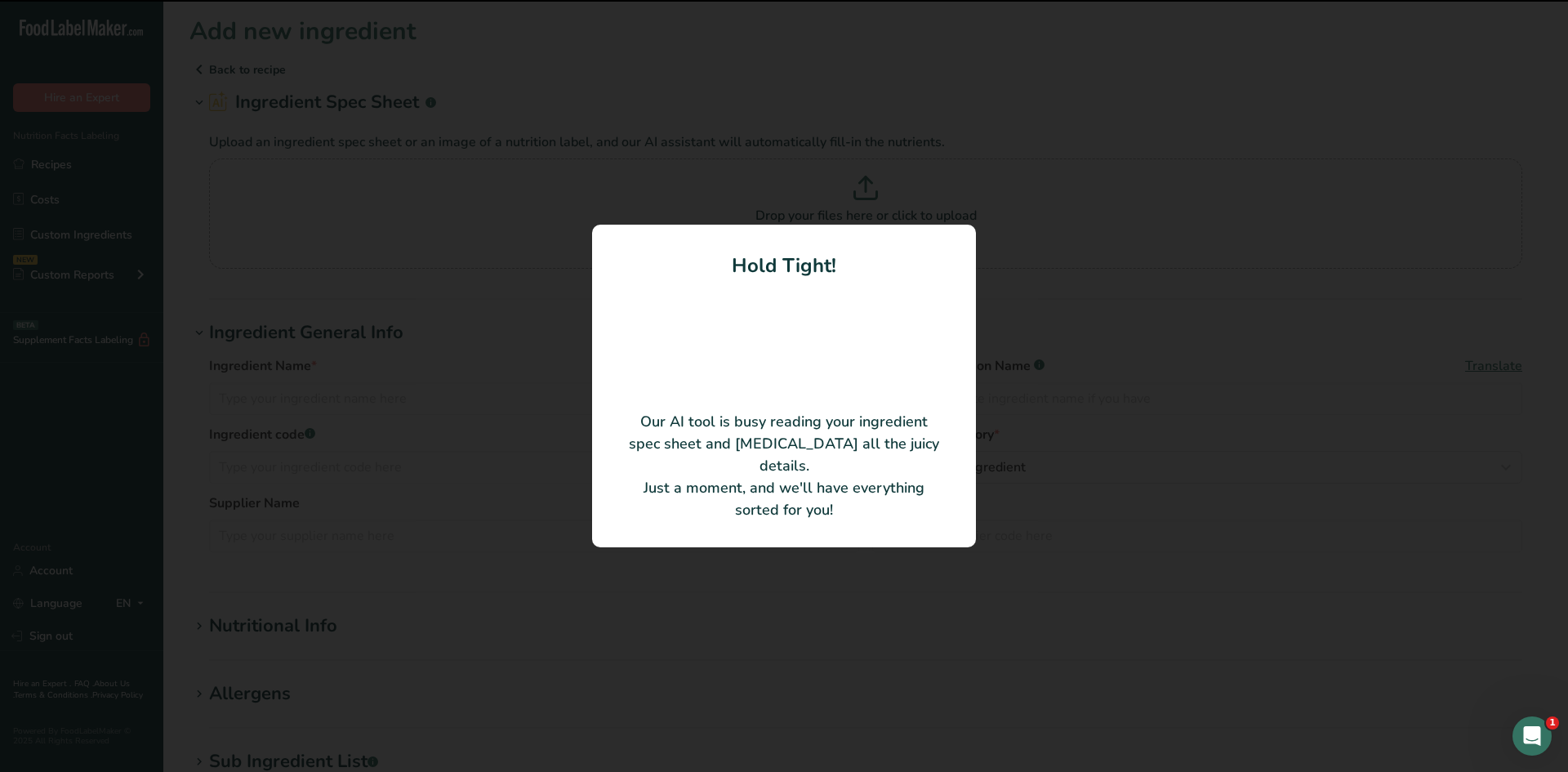
type input "QimiQ Classic"
type input "QimiQ Handels GmbH"
type input "16562"
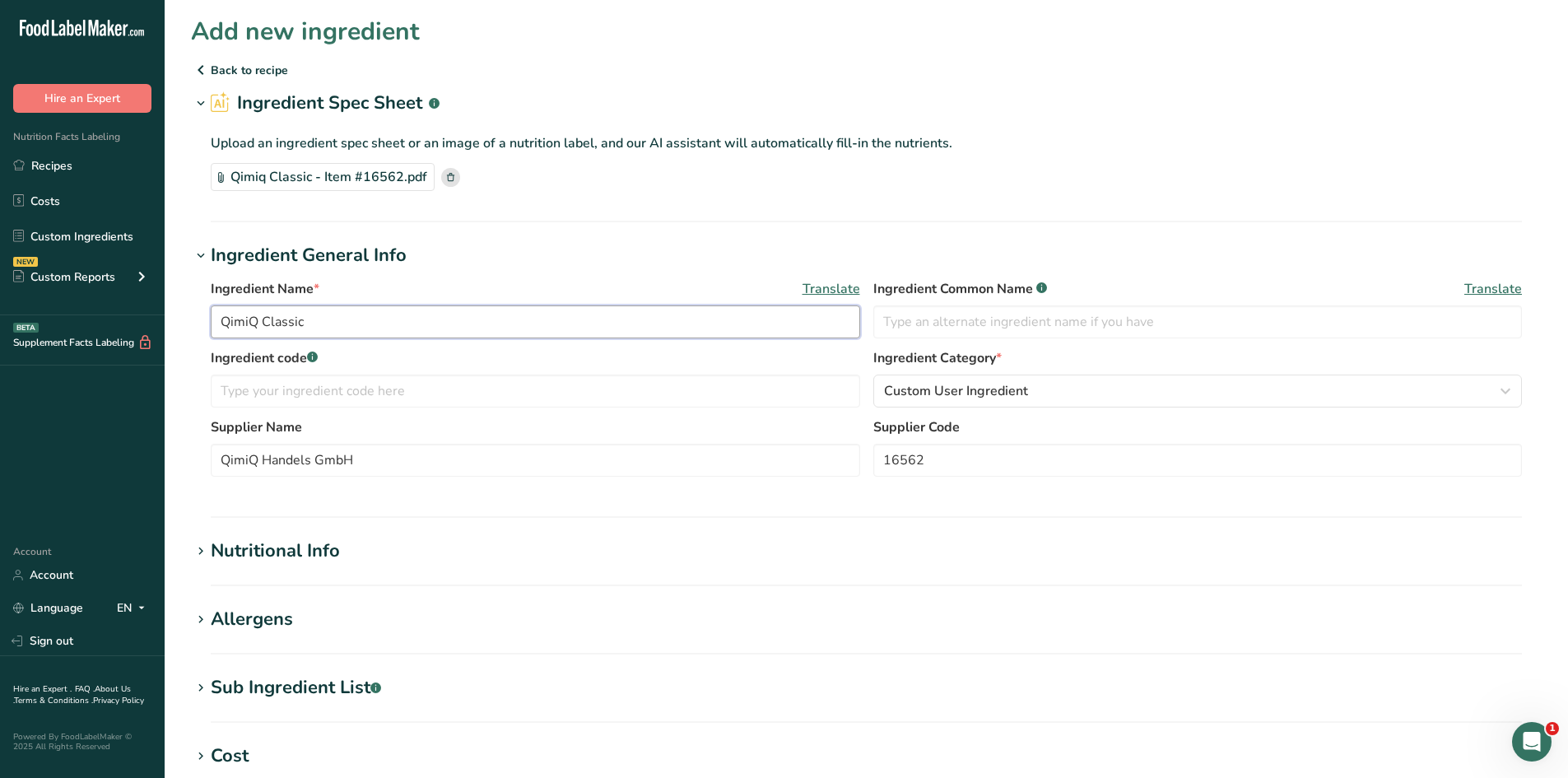
click at [375, 326] on input "QimiQ Classic" at bounding box center [535, 321] width 649 height 33
type input "QimiQ Original"
click at [979, 396] on span "Custom User Ingredient" at bounding box center [956, 392] width 144 height 20
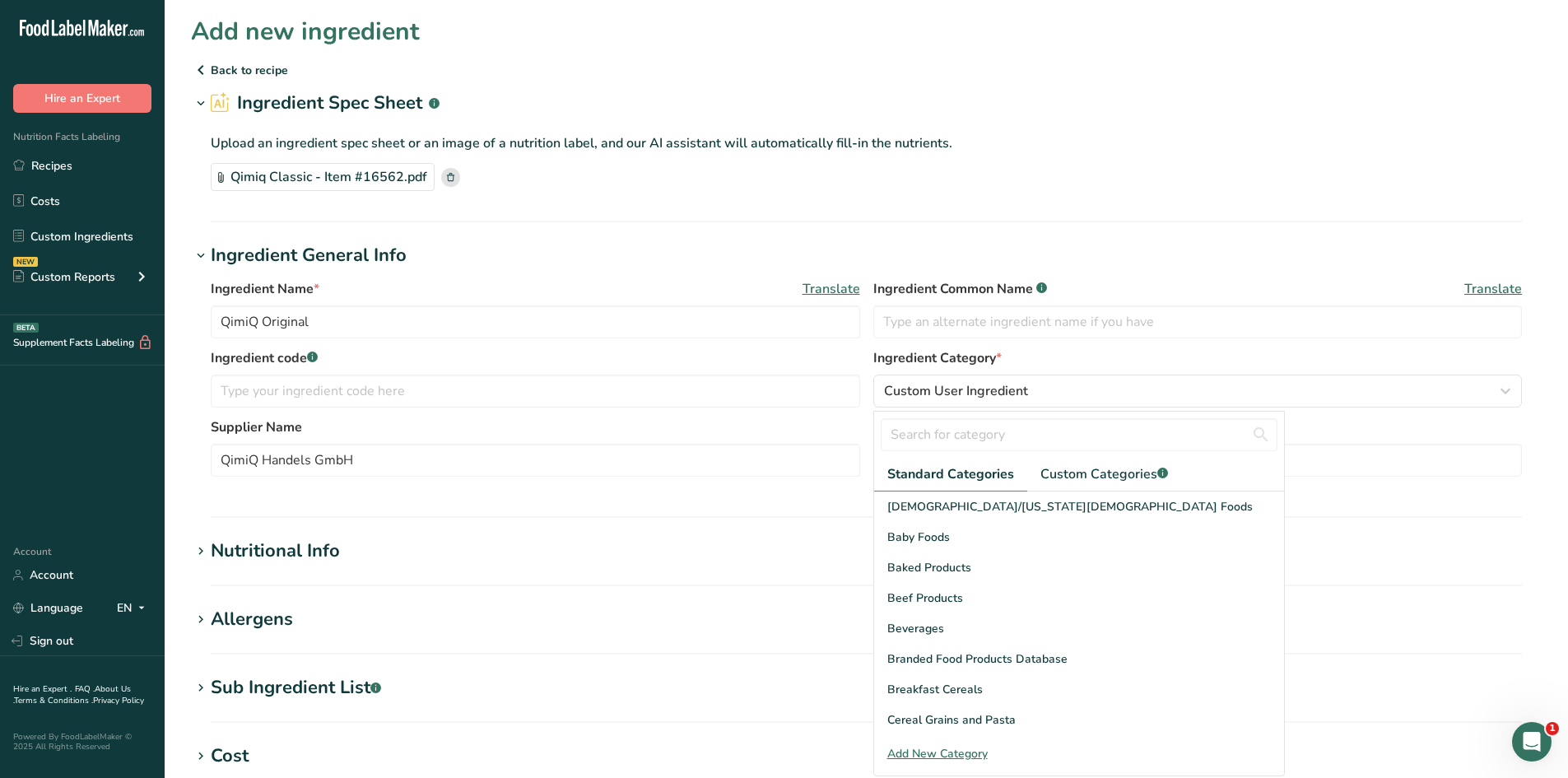
click at [825, 486] on div "Ingredient Name * Translate QimiQ Original Ingredient Common Name .a-a{fill:#34…" at bounding box center [867, 382] width 1351 height 227
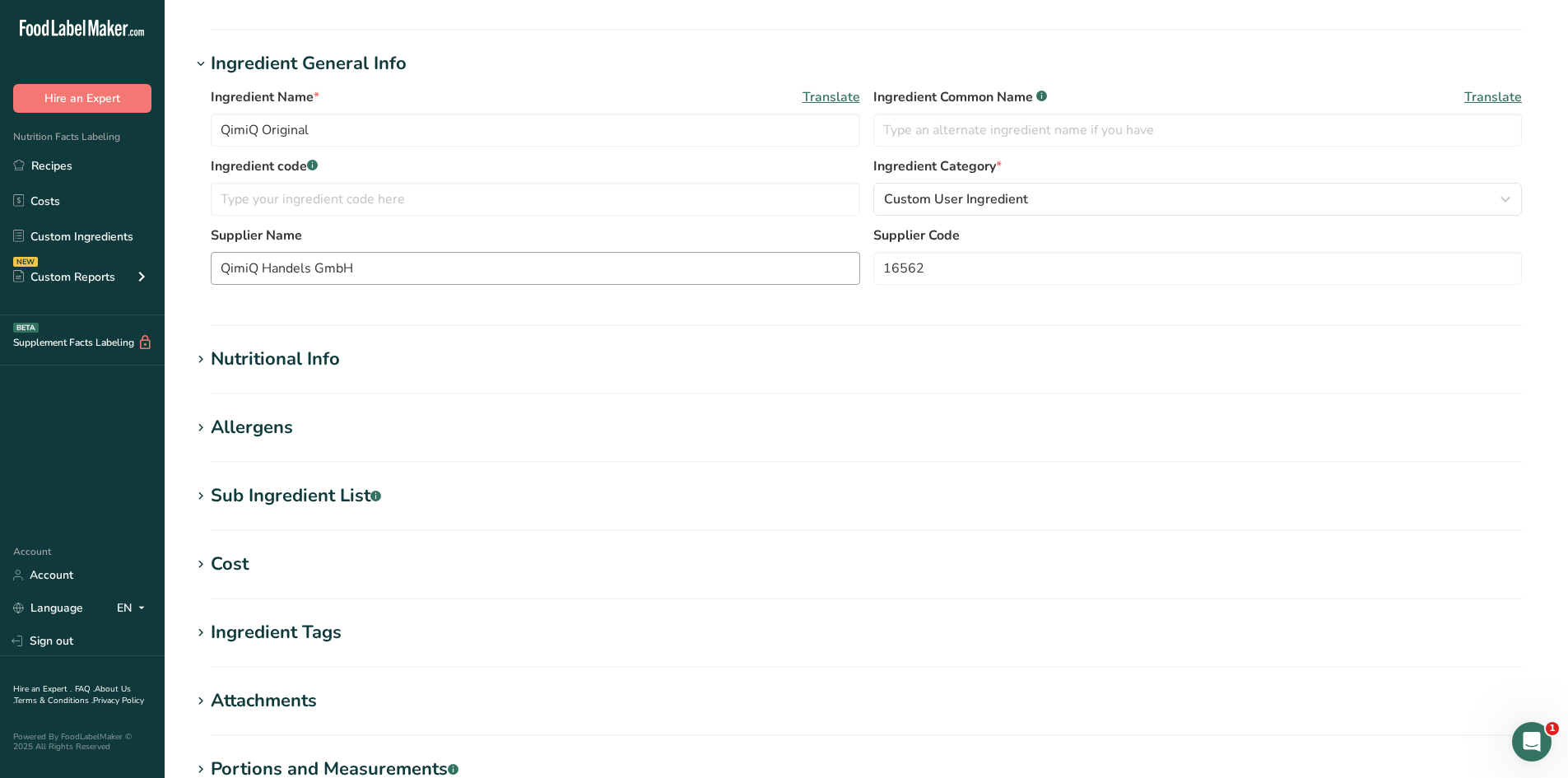
scroll to position [82, 0]
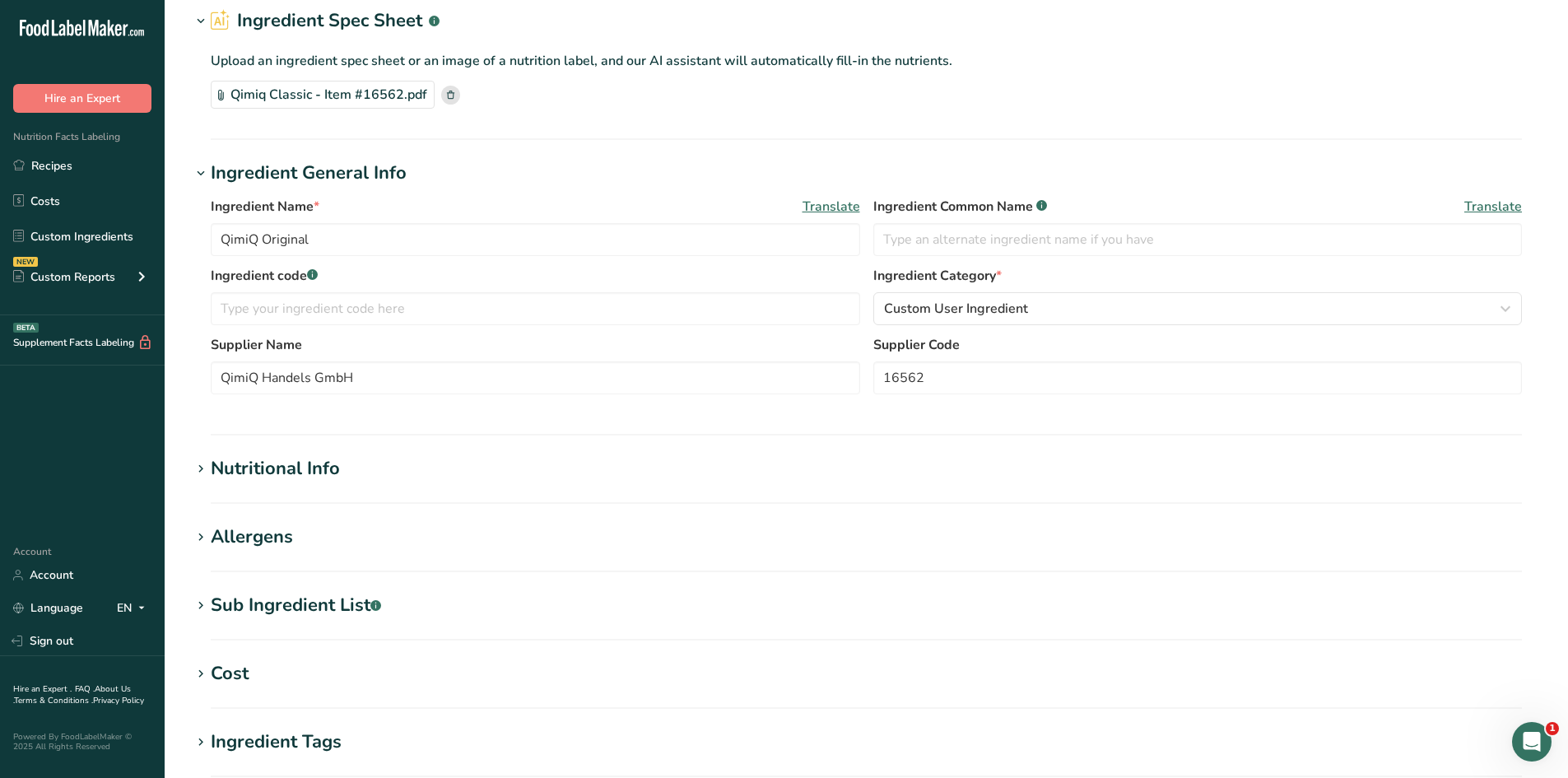
click at [377, 449] on section "Add new ingredient Back to recipe Ingredient Spec Sheet .a-a{fill:#347362;}.b-a…" at bounding box center [866, 489] width 1404 height 1143
click at [334, 458] on div "Nutritional Info" at bounding box center [275, 469] width 129 height 27
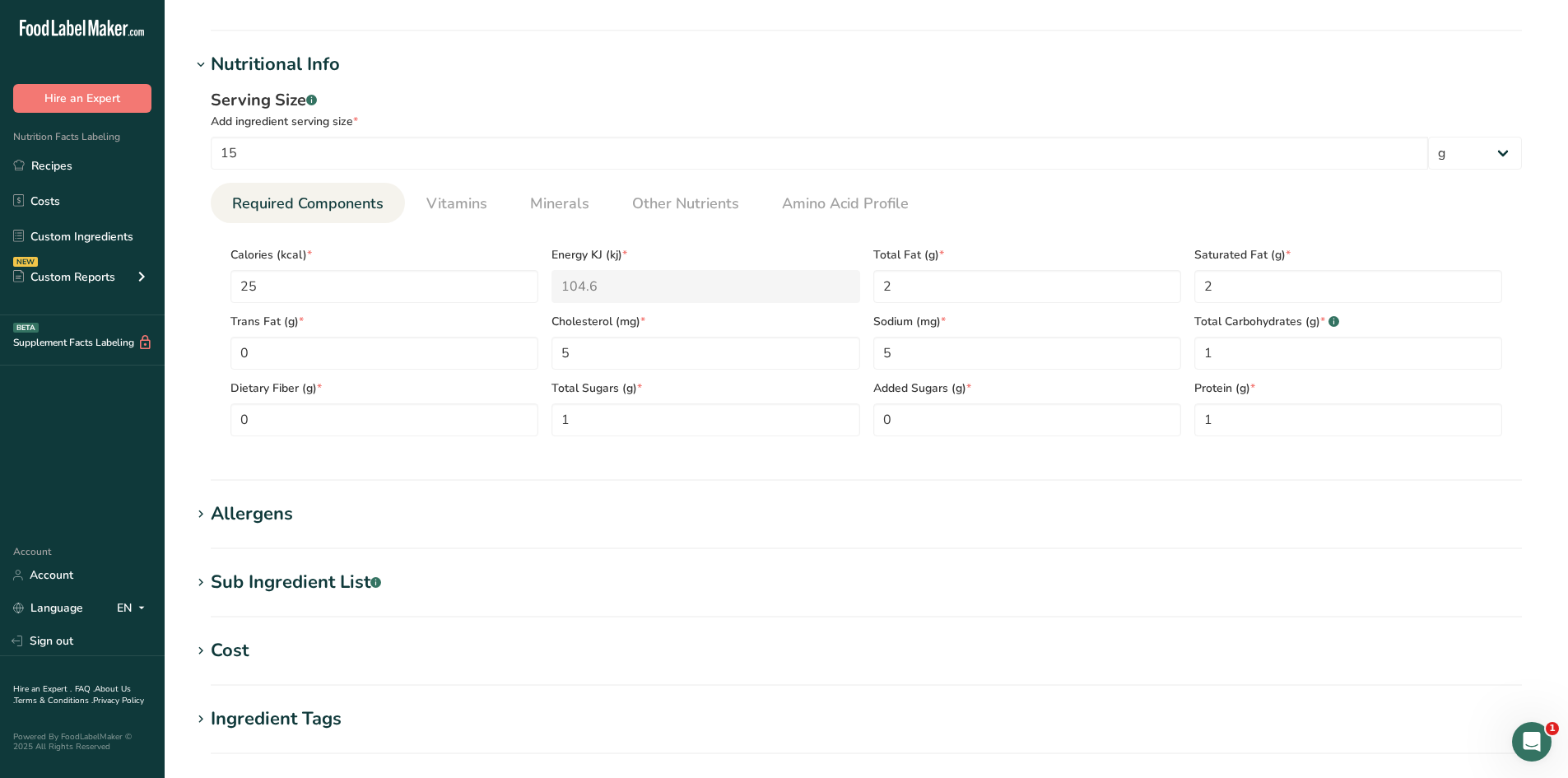
scroll to position [577, 0]
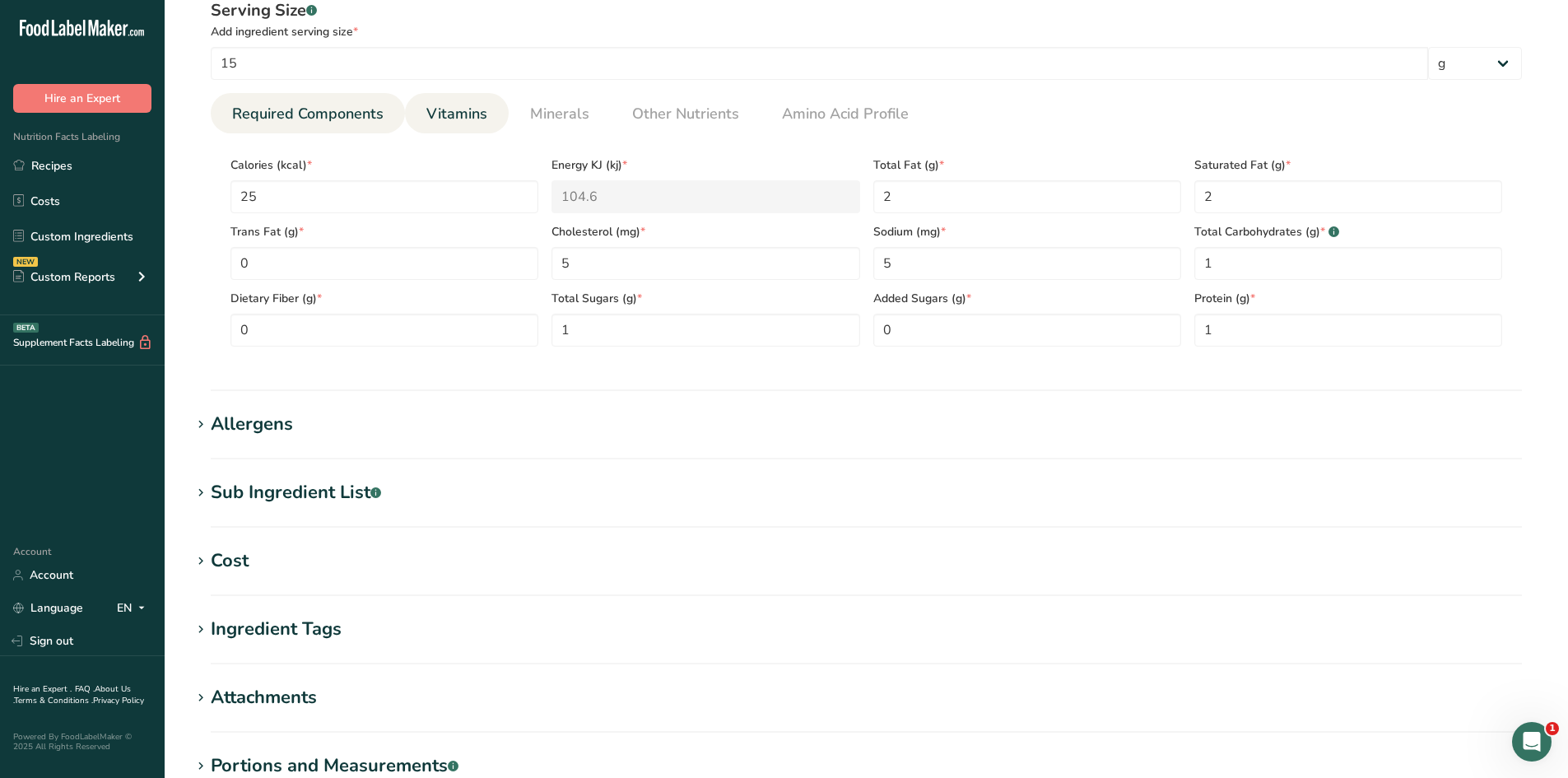
click at [477, 130] on link "Vitamins" at bounding box center [457, 114] width 74 height 42
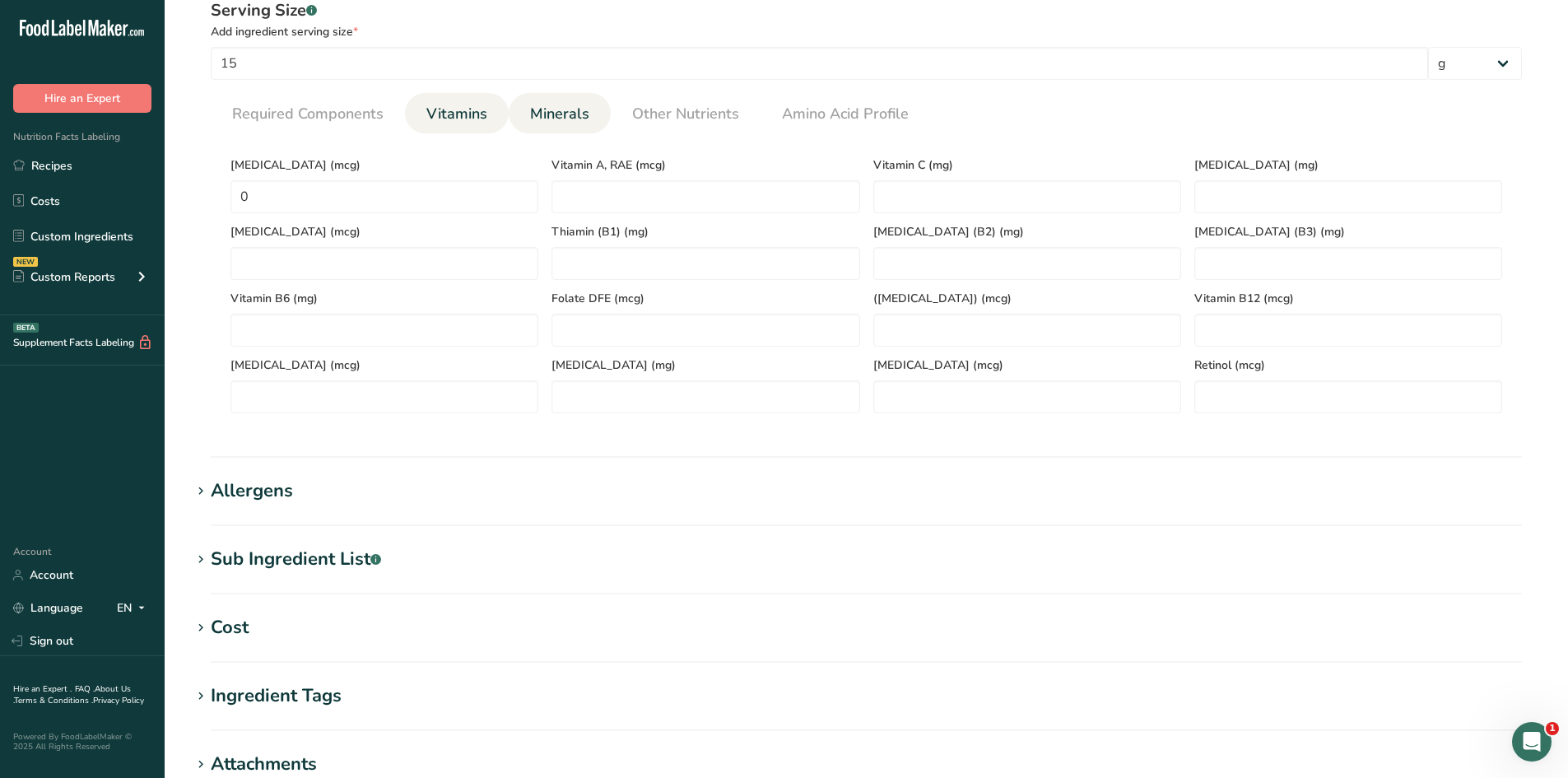
click at [557, 109] on span "Minerals" at bounding box center [560, 114] width 60 height 23
click at [1225, 195] on input "number" at bounding box center [1348, 196] width 308 height 33
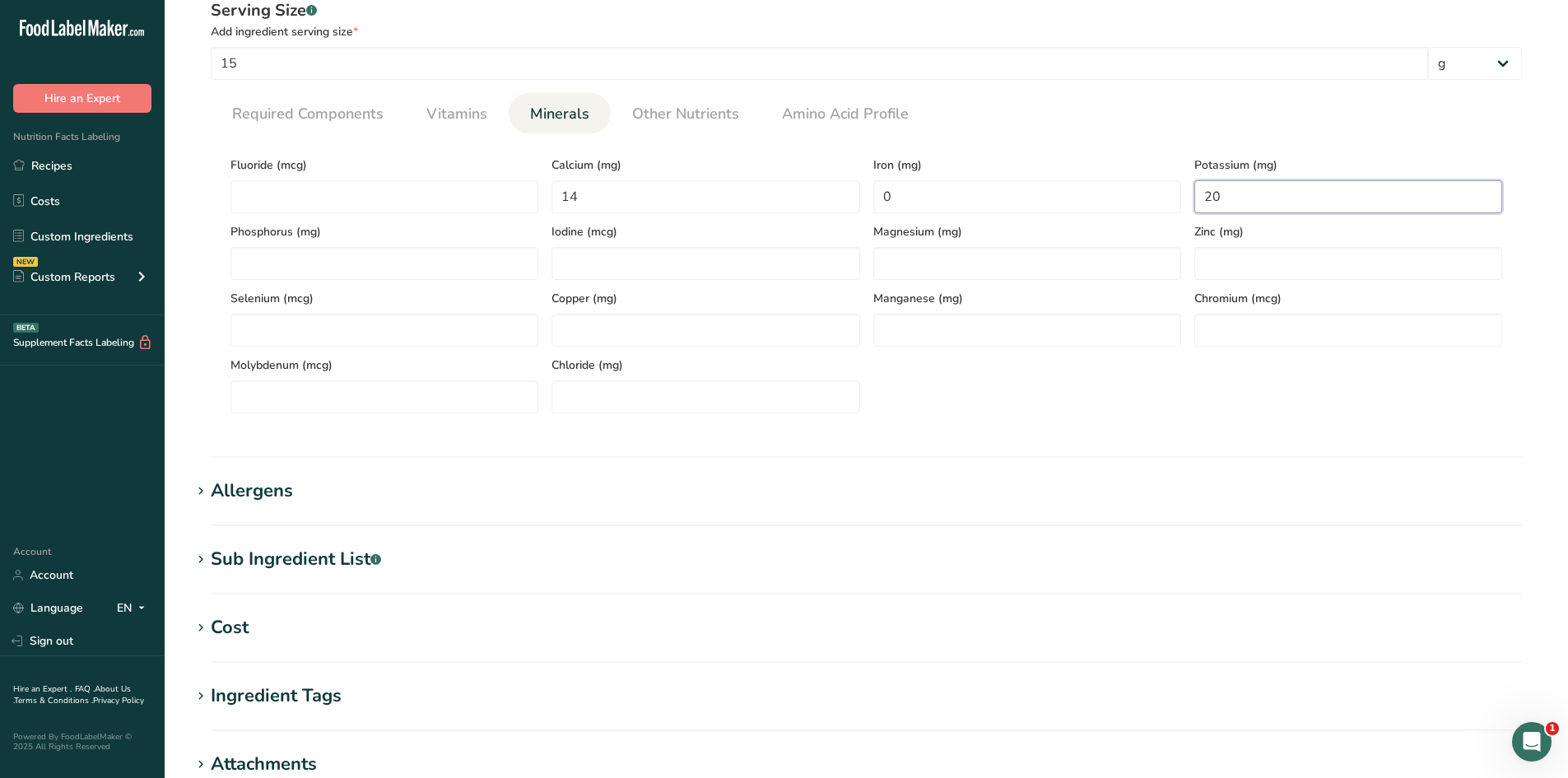
type input "20"
click at [698, 113] on span "Other Nutrients" at bounding box center [686, 114] width 107 height 23
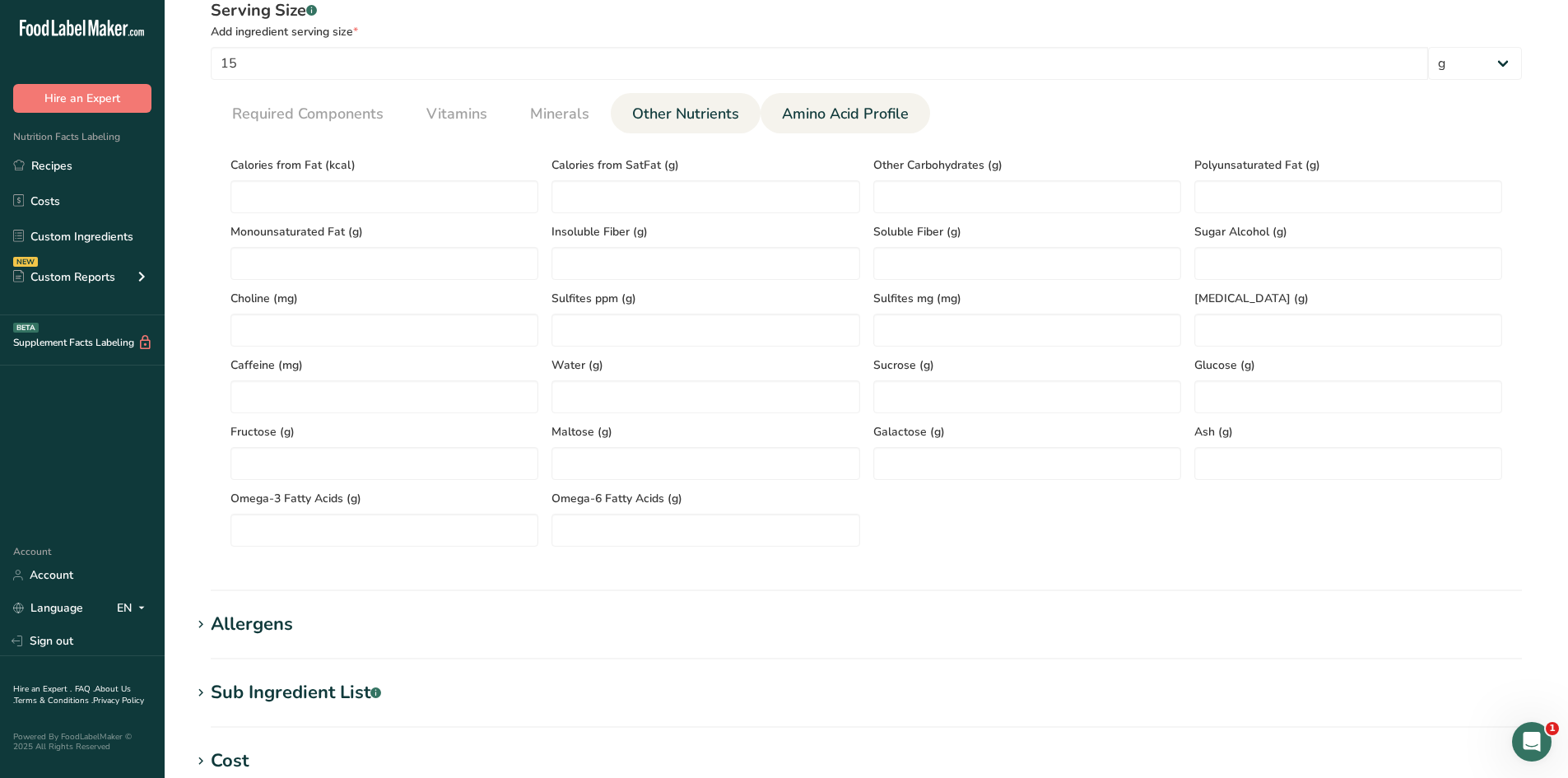
click at [862, 113] on span "Amino Acid Profile" at bounding box center [845, 114] width 127 height 23
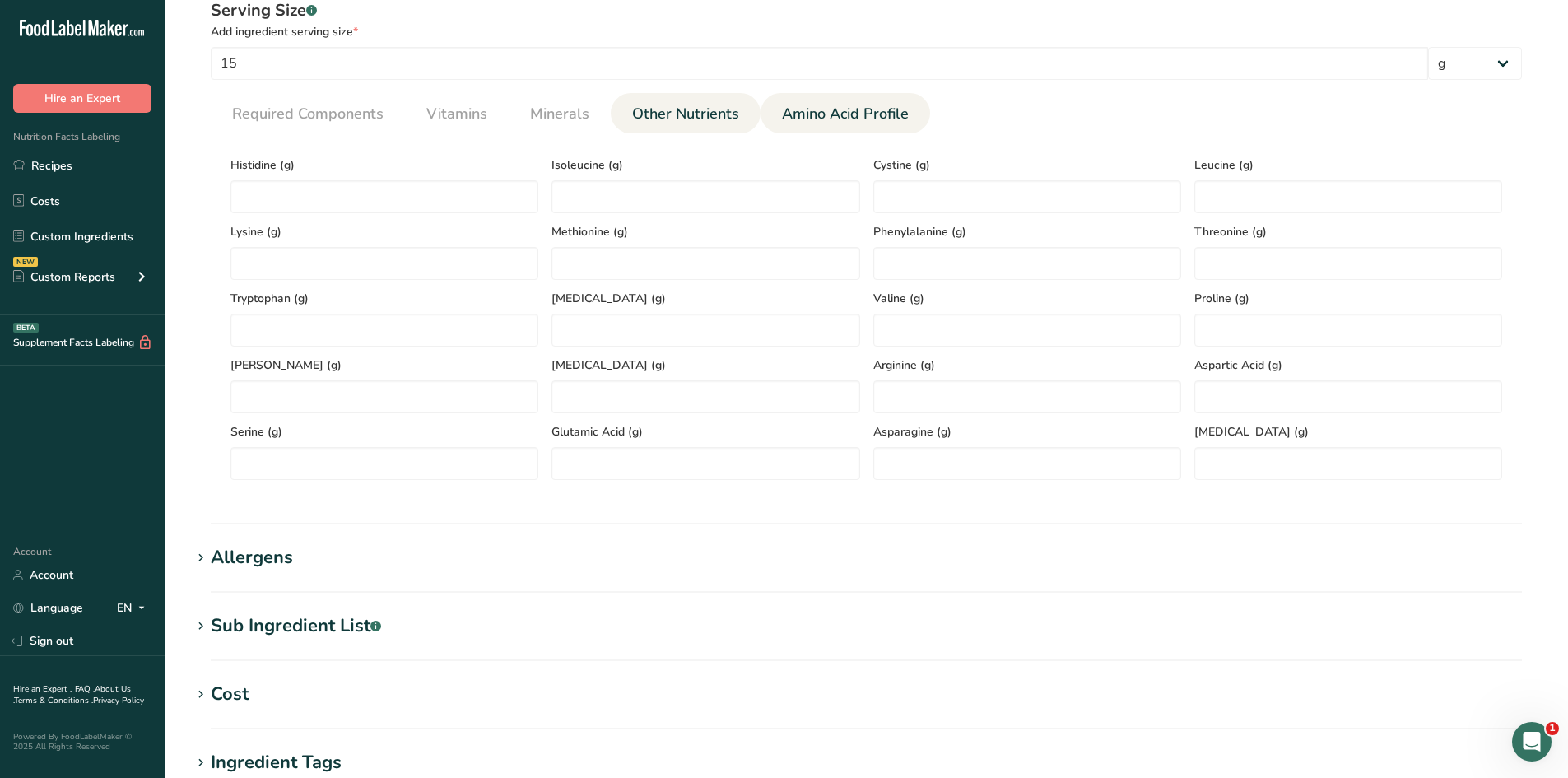
click at [737, 129] on link "Other Nutrients" at bounding box center [685, 114] width 120 height 42
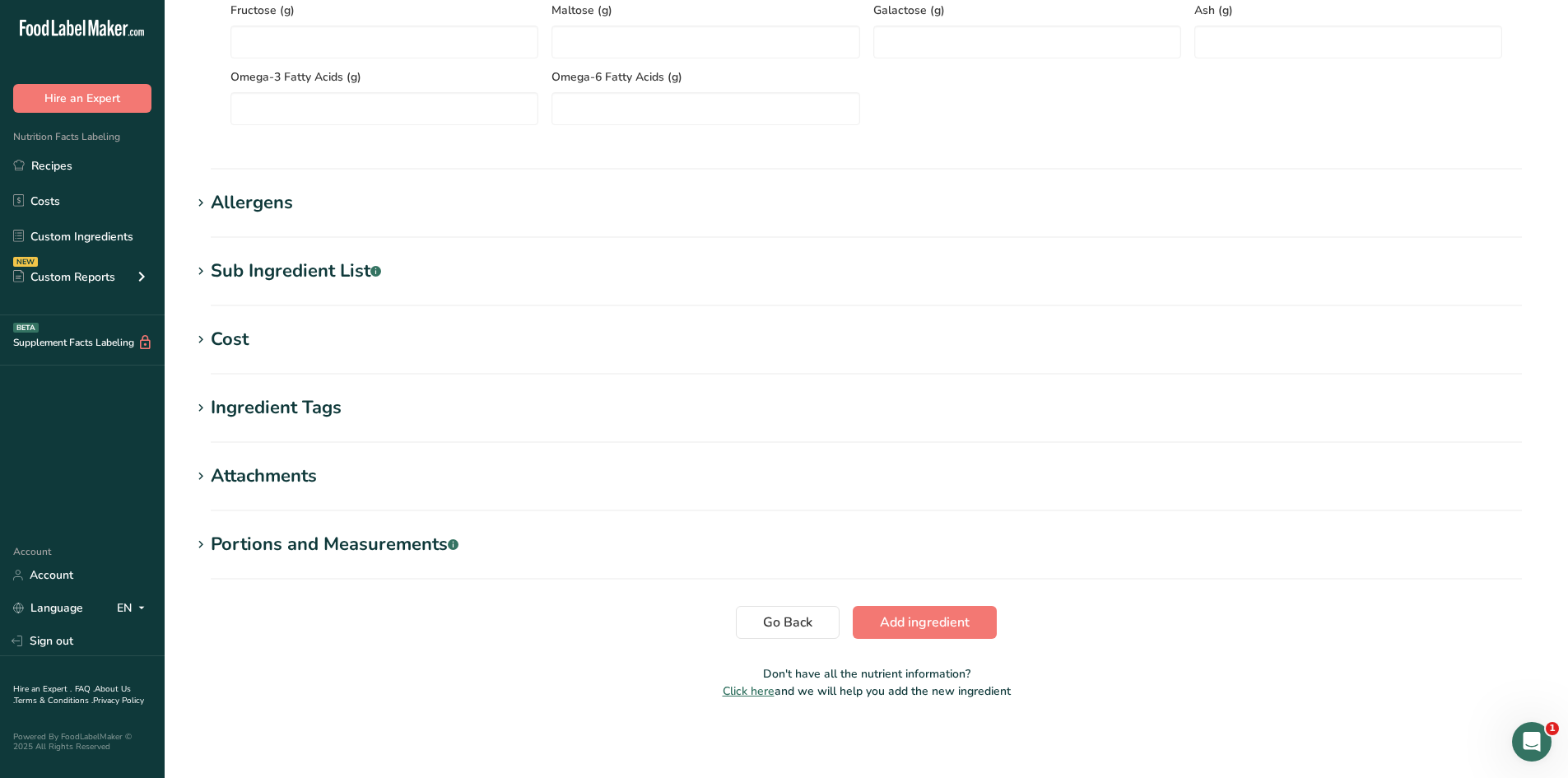
scroll to position [998, 0]
click at [911, 611] on button "Add ingredient" at bounding box center [925, 621] width 144 height 33
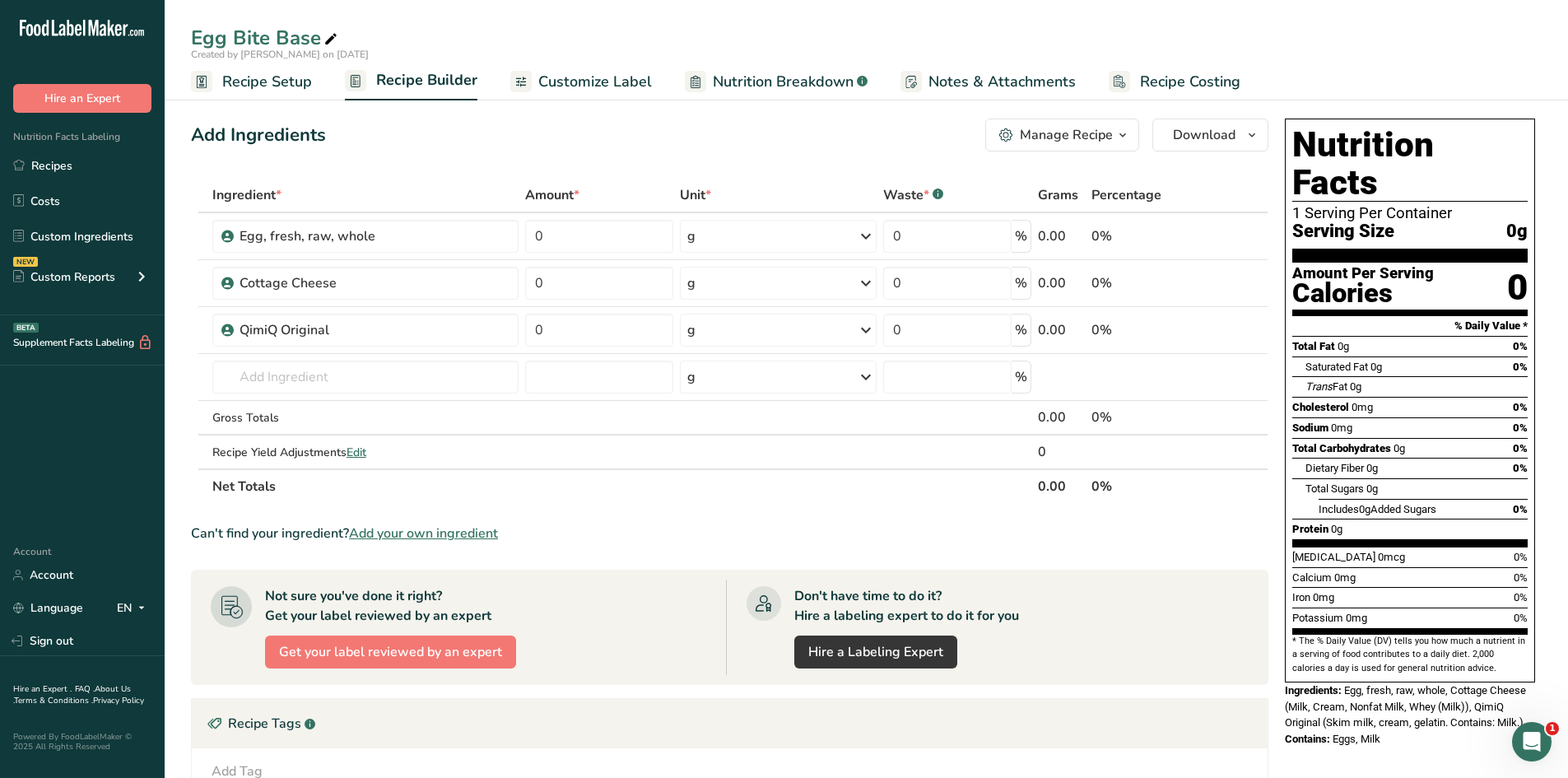
click at [441, 536] on span "Add your own ingredient" at bounding box center [423, 534] width 149 height 20
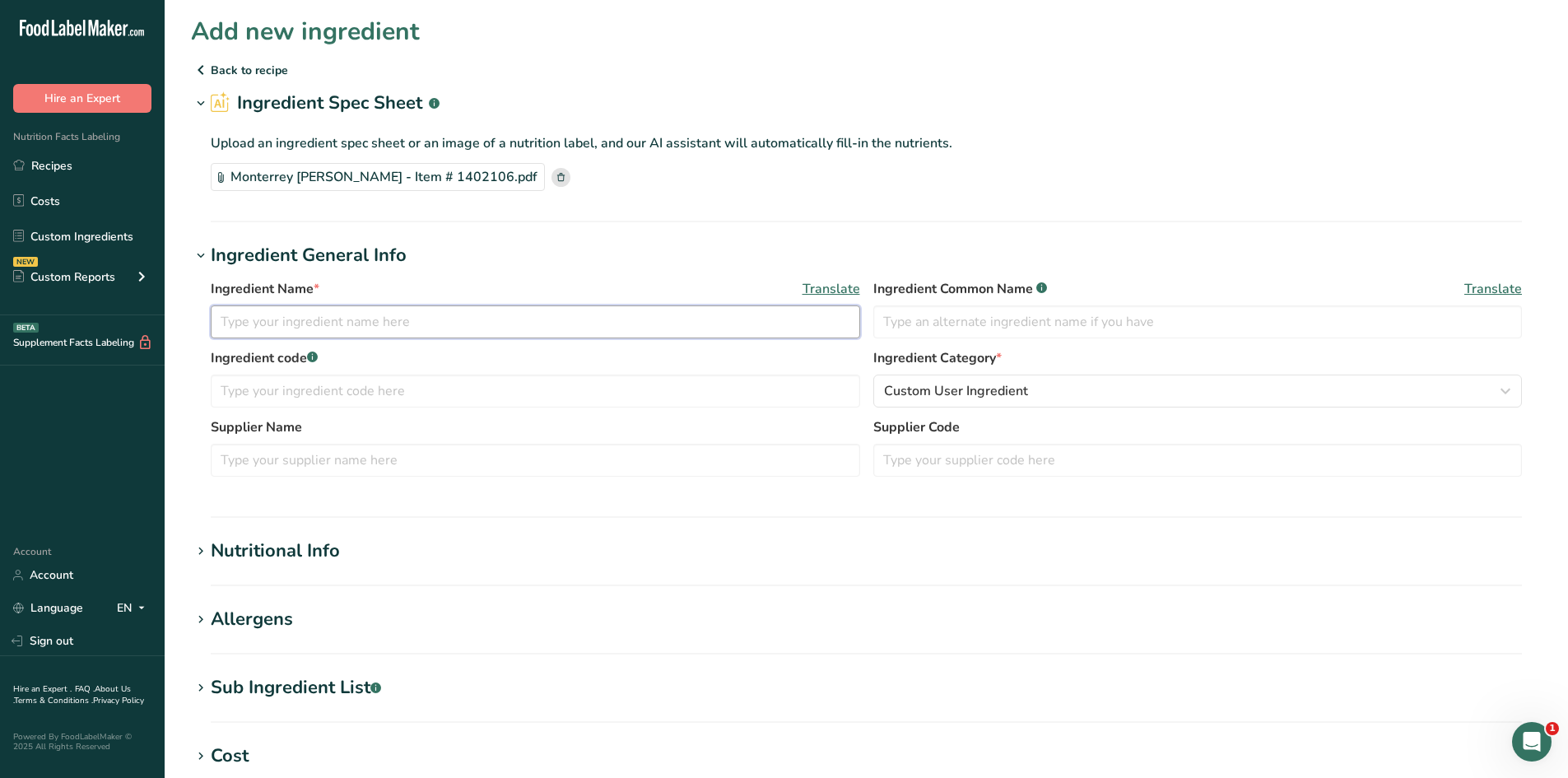
click at [349, 317] on input "text" at bounding box center [535, 321] width 649 height 33
type input "Monterrey [PERSON_NAME], Shredded"
click at [329, 561] on div "Nutritional Info" at bounding box center [275, 551] width 129 height 27
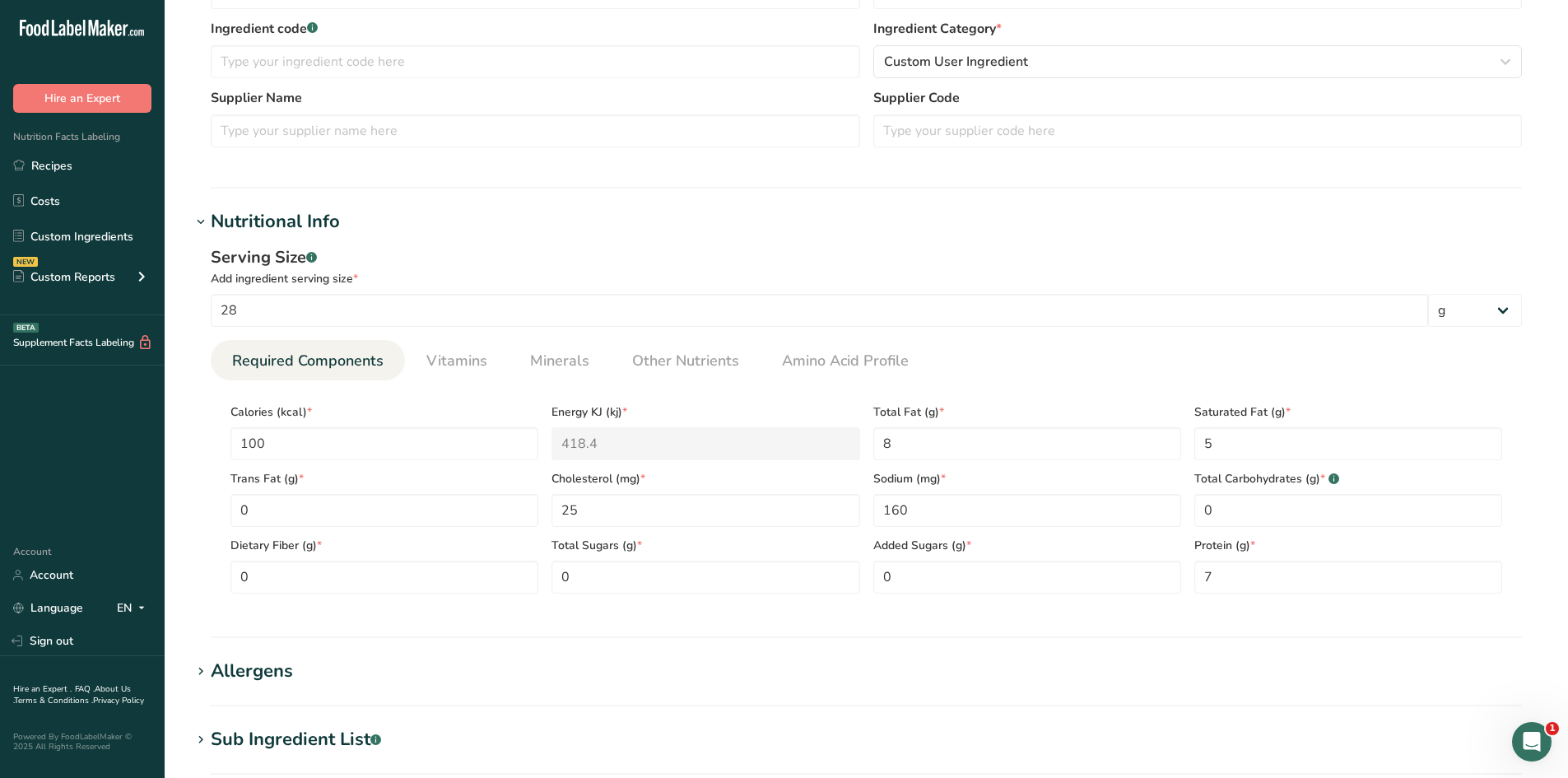
scroll to position [494, 0]
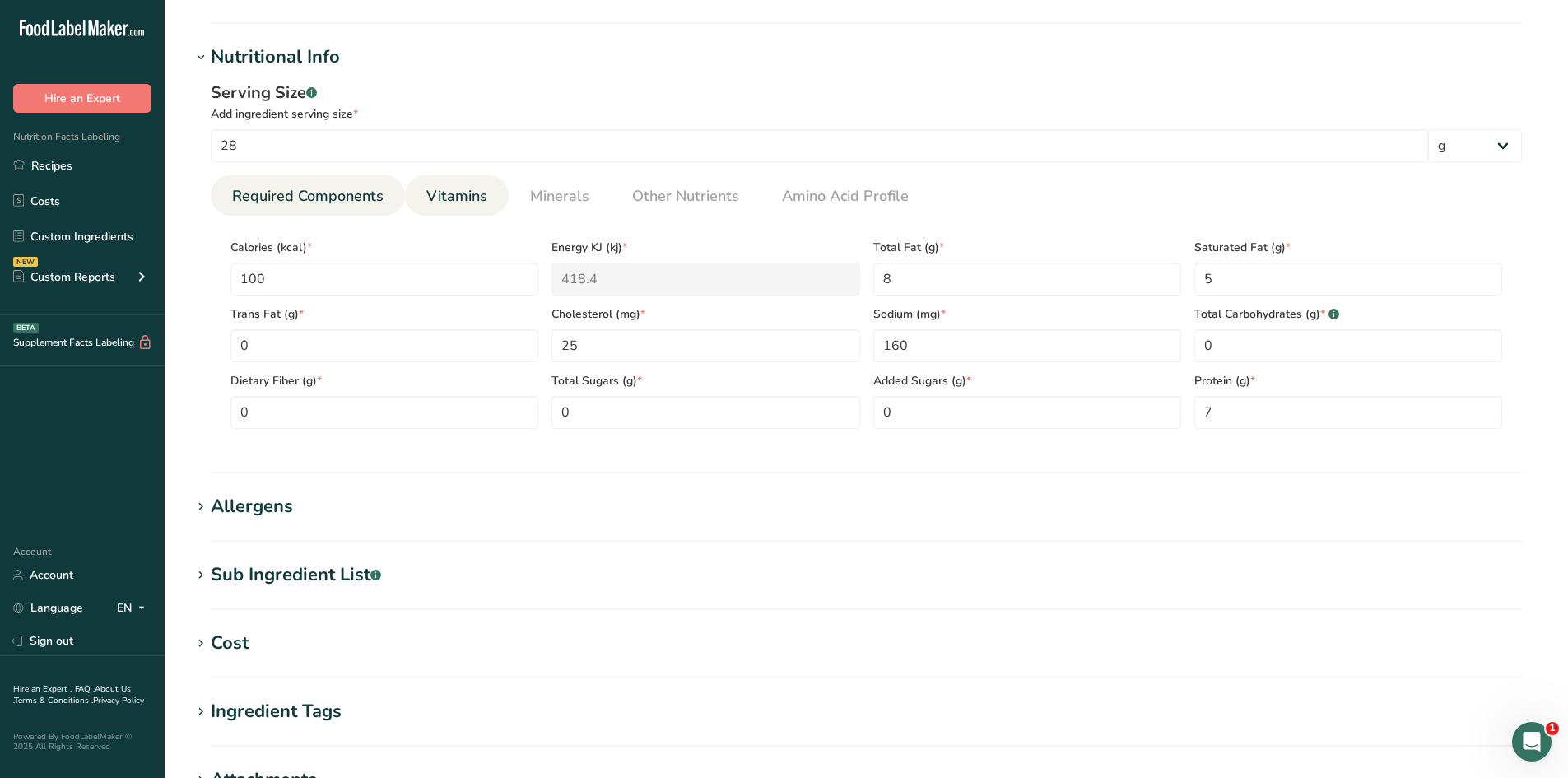
click at [448, 205] on span "Vitamins" at bounding box center [457, 196] width 61 height 23
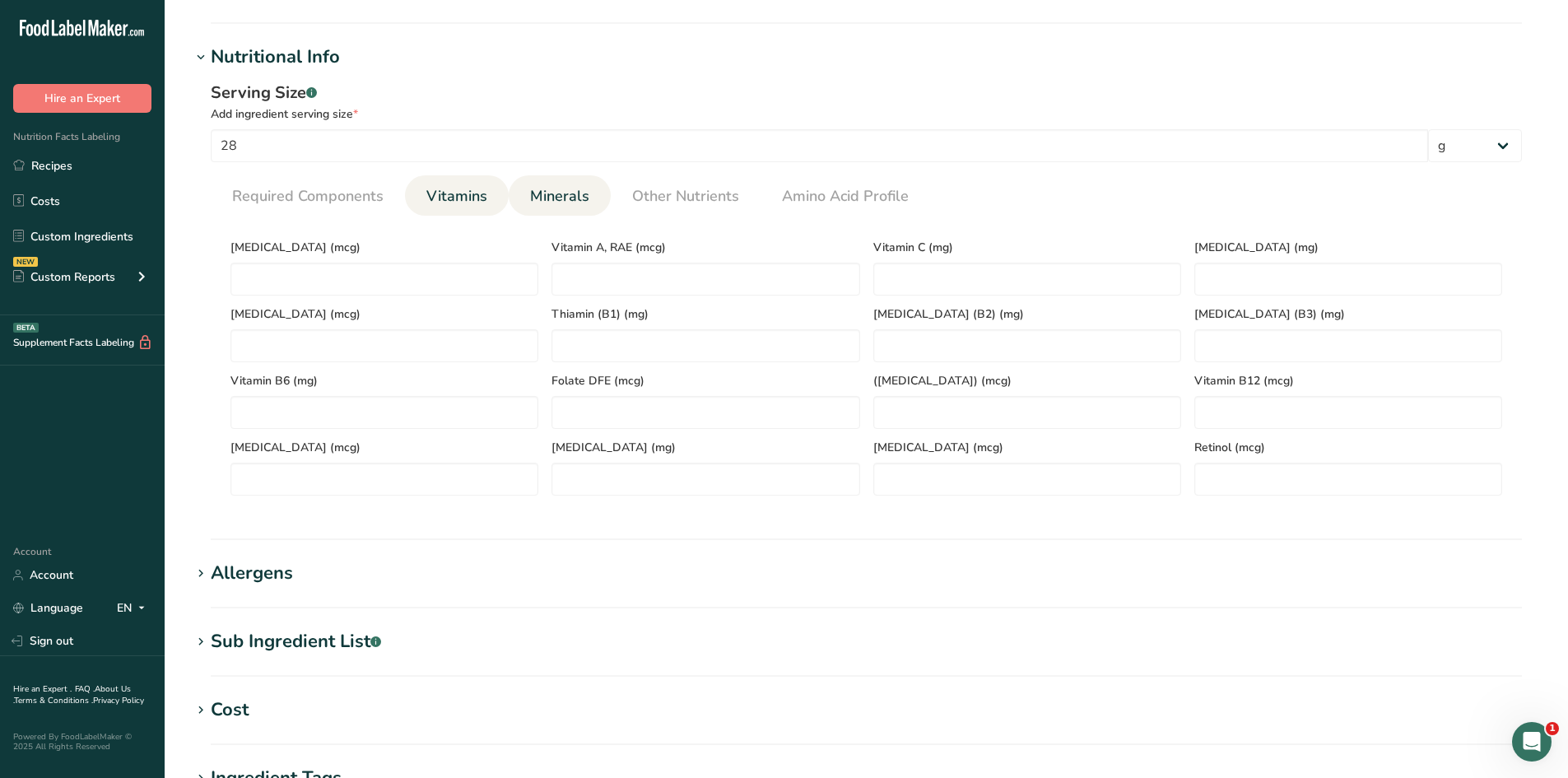
click at [547, 188] on span "Minerals" at bounding box center [560, 196] width 60 height 23
click at [1229, 289] on input "number" at bounding box center [1348, 278] width 308 height 33
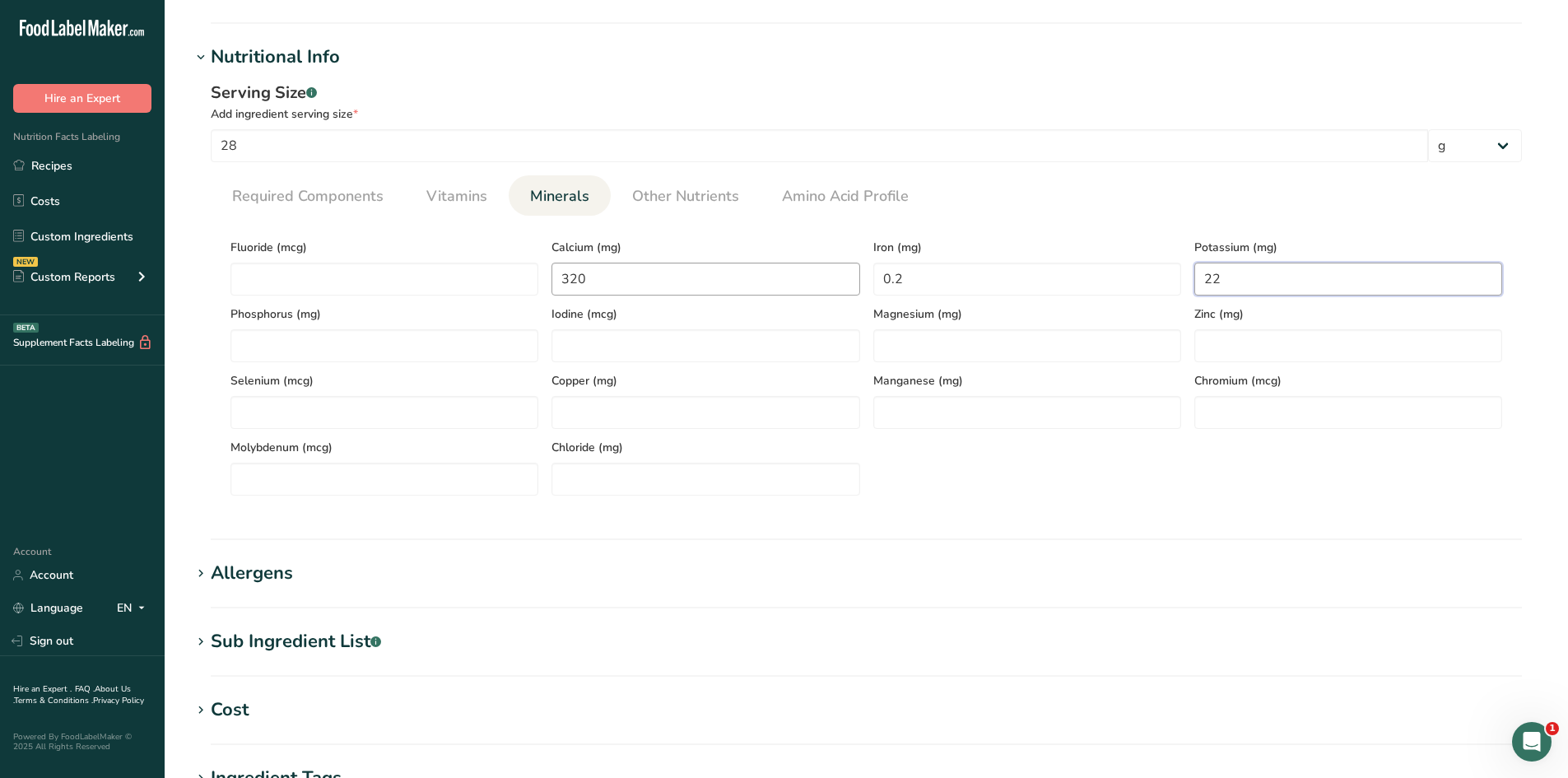
type input "22"
click at [604, 283] on input "320" at bounding box center [705, 278] width 308 height 33
type input "0"
type input "203"
click at [444, 205] on span "Vitamins" at bounding box center [457, 196] width 61 height 23
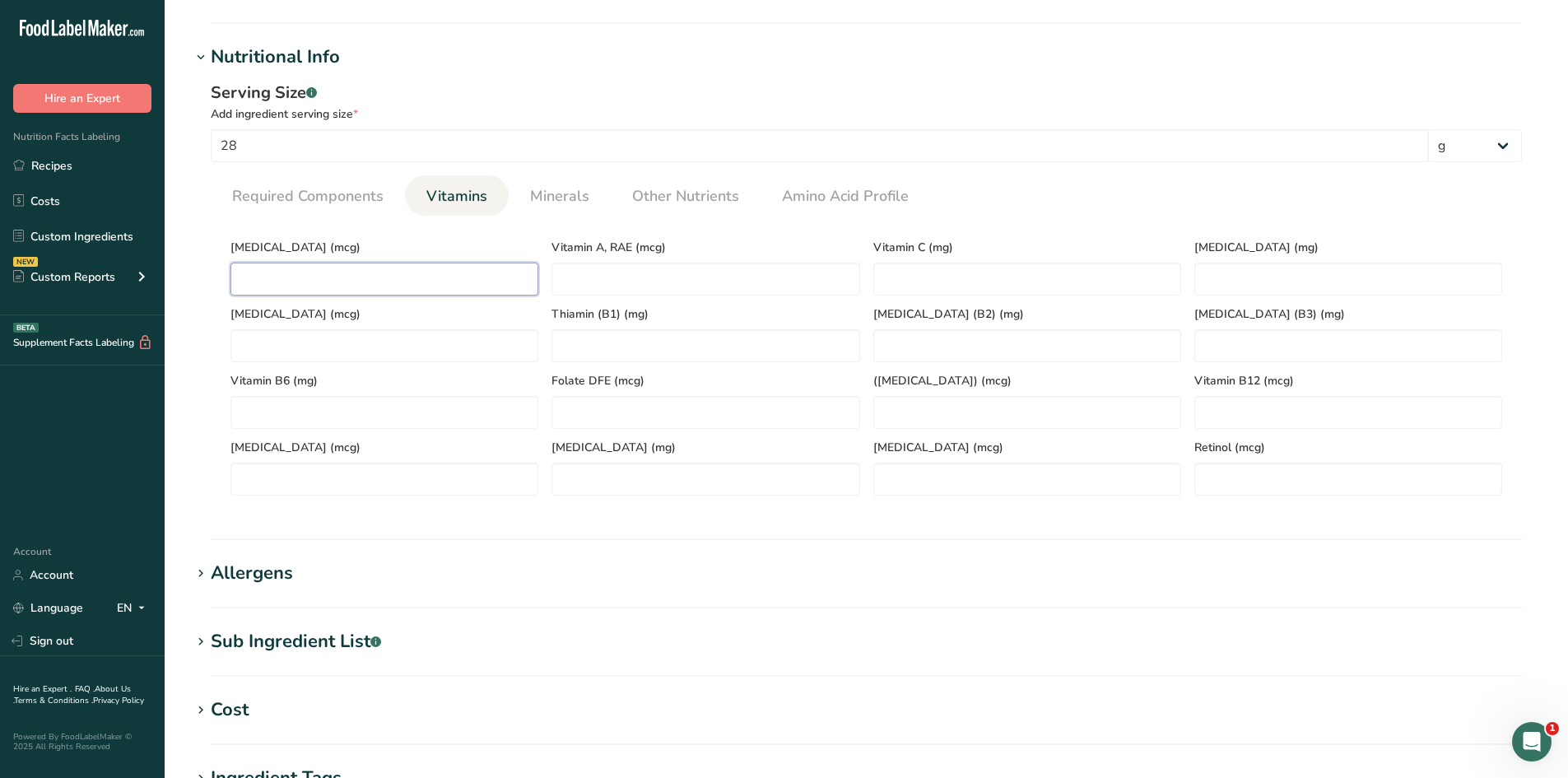
click at [422, 277] on D "number" at bounding box center [384, 278] width 308 height 33
type D "0.2"
click at [714, 206] on span "Other Nutrients" at bounding box center [686, 196] width 107 height 23
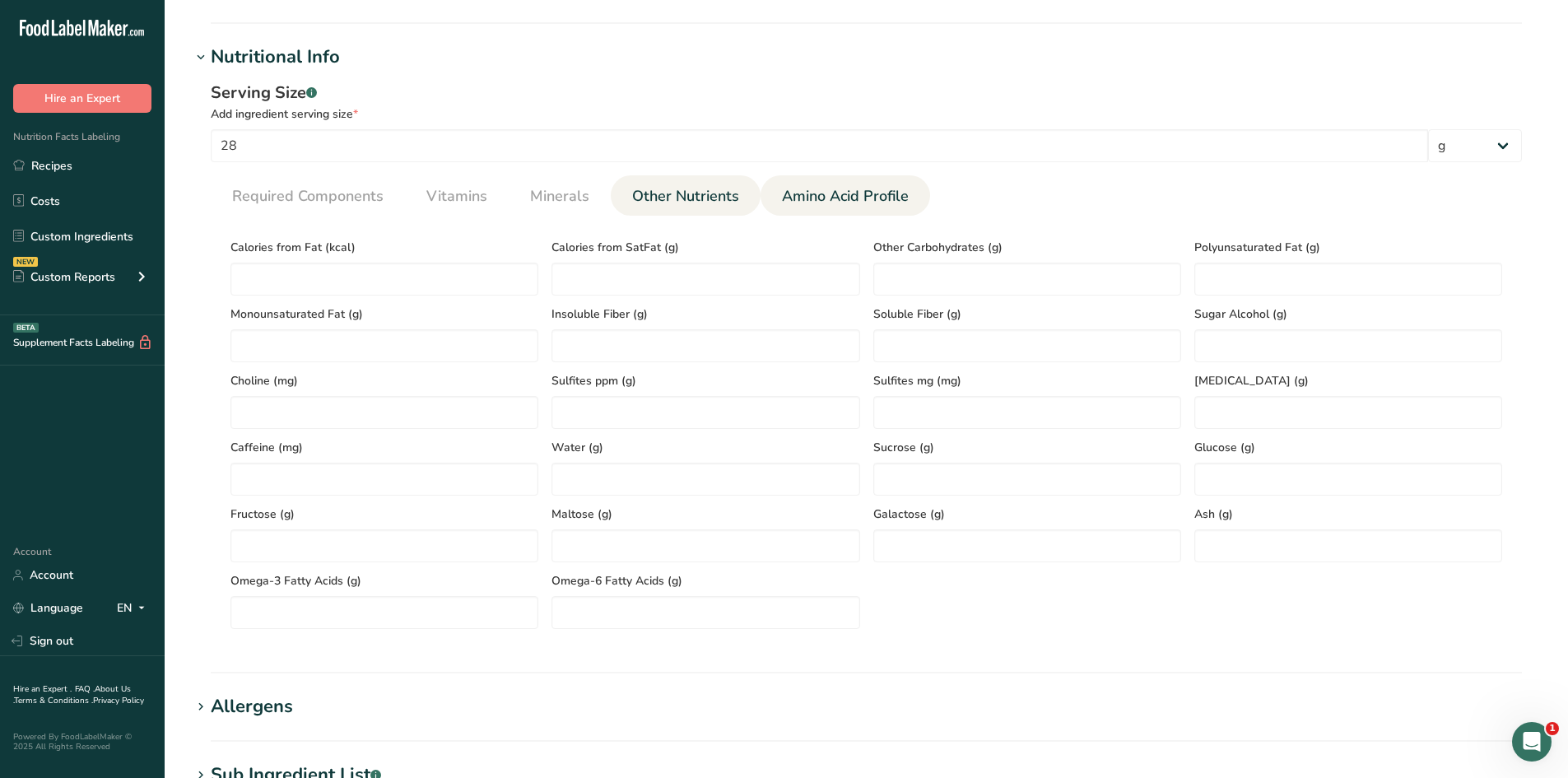
click at [836, 195] on span "Amino Acid Profile" at bounding box center [845, 196] width 127 height 23
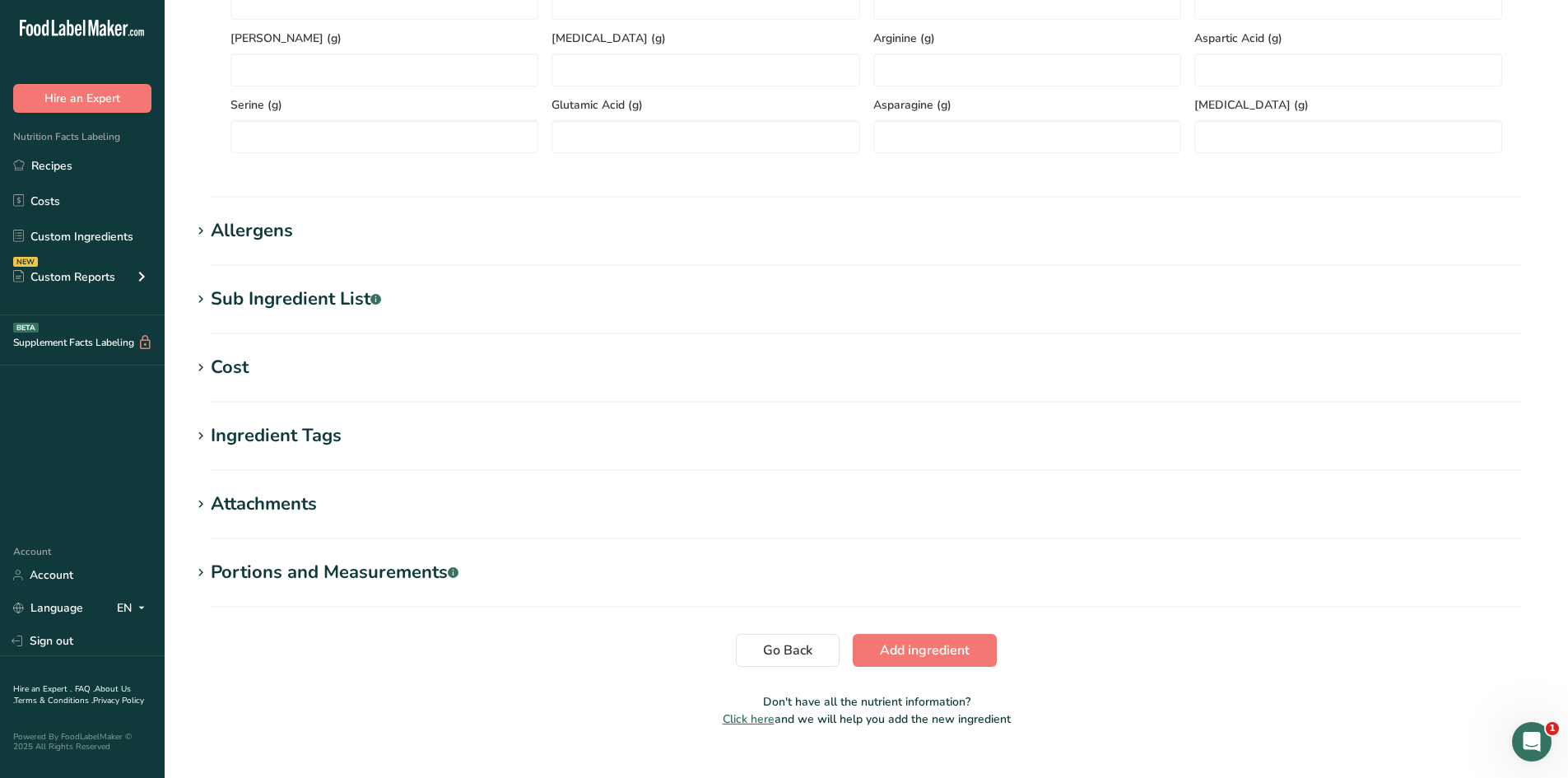
scroll to position [932, 0]
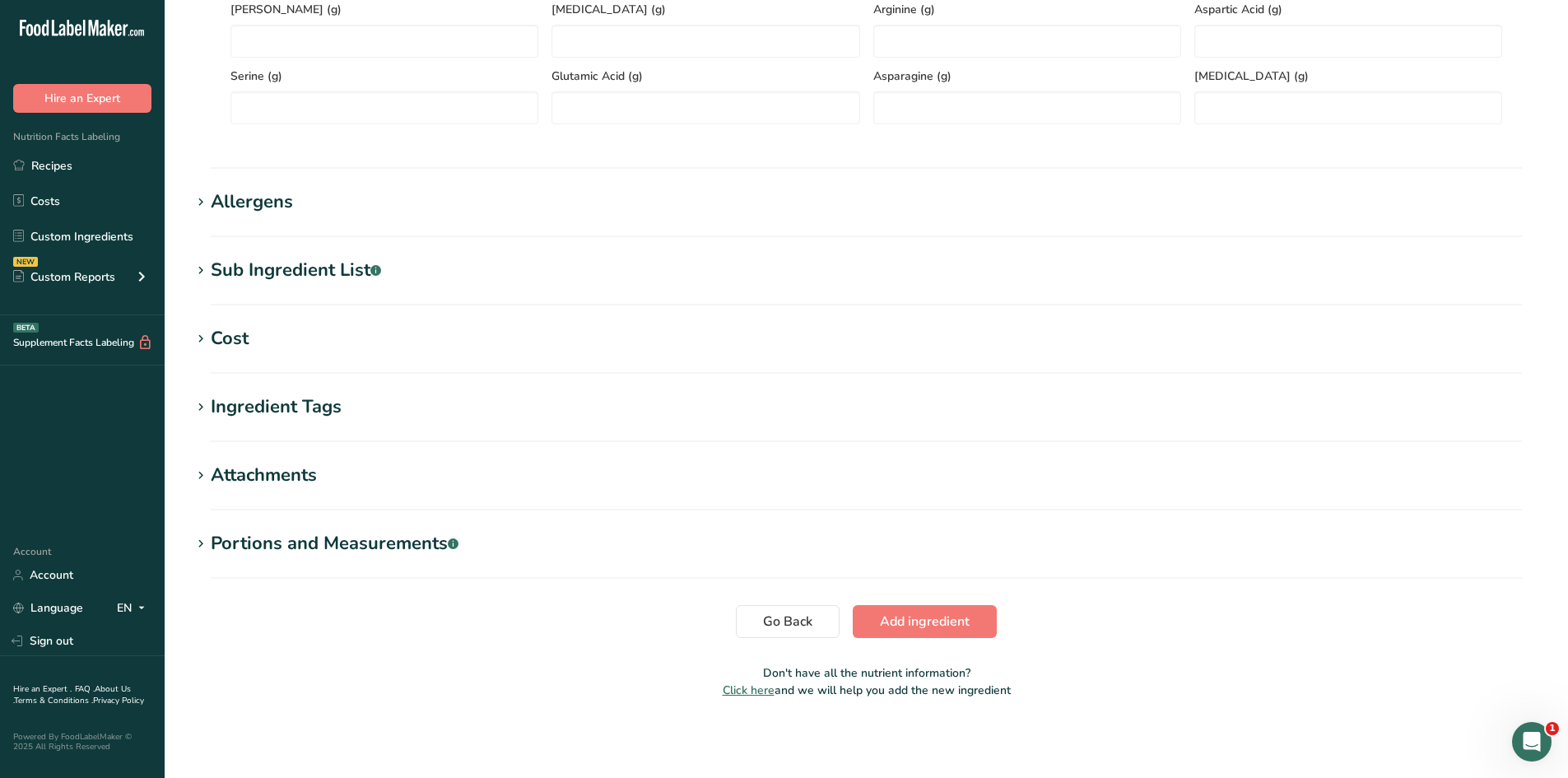
click at [920, 630] on span "Add ingredient" at bounding box center [924, 622] width 90 height 20
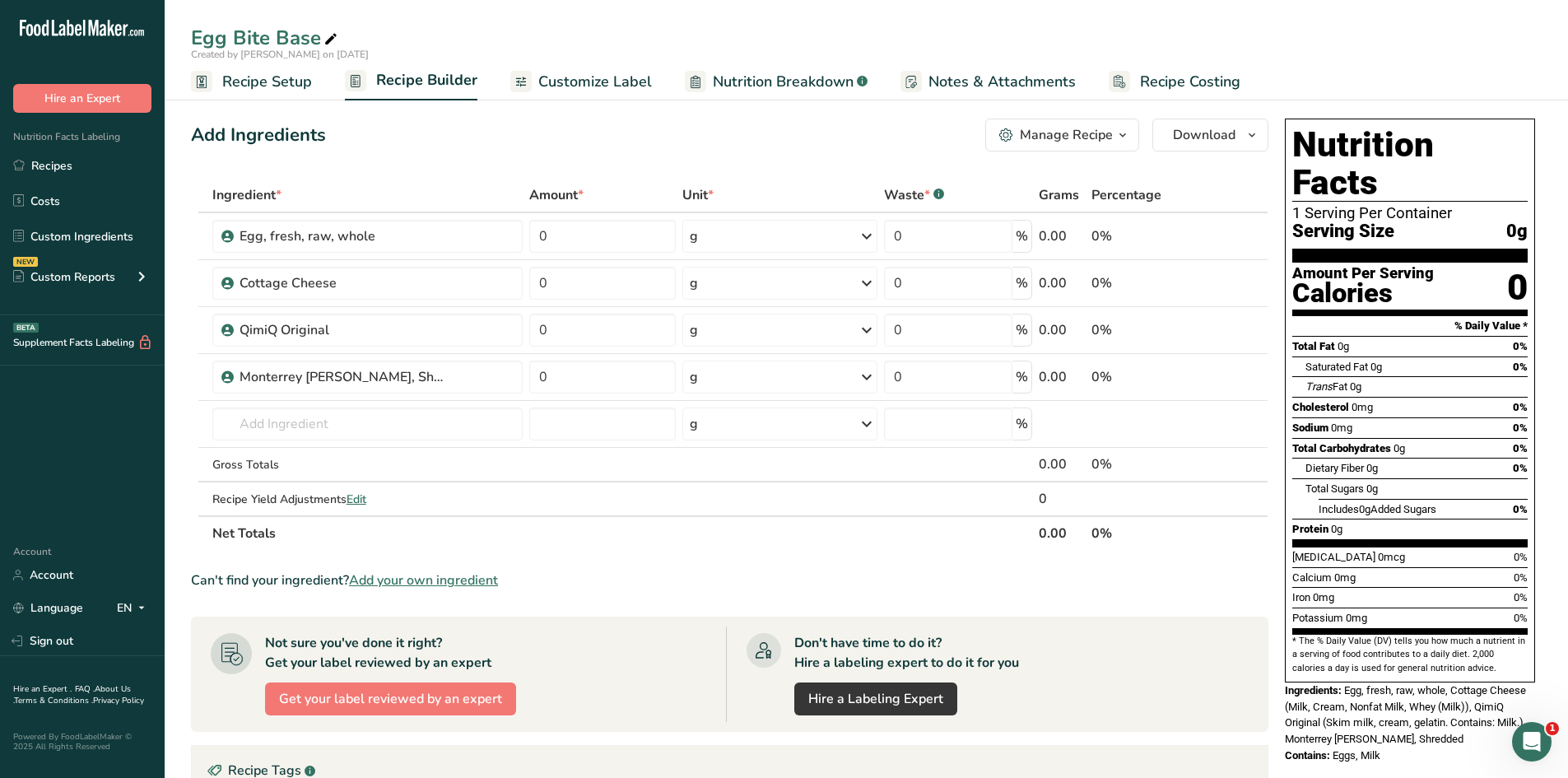
click at [425, 581] on span "Add your own ingredient" at bounding box center [423, 581] width 149 height 20
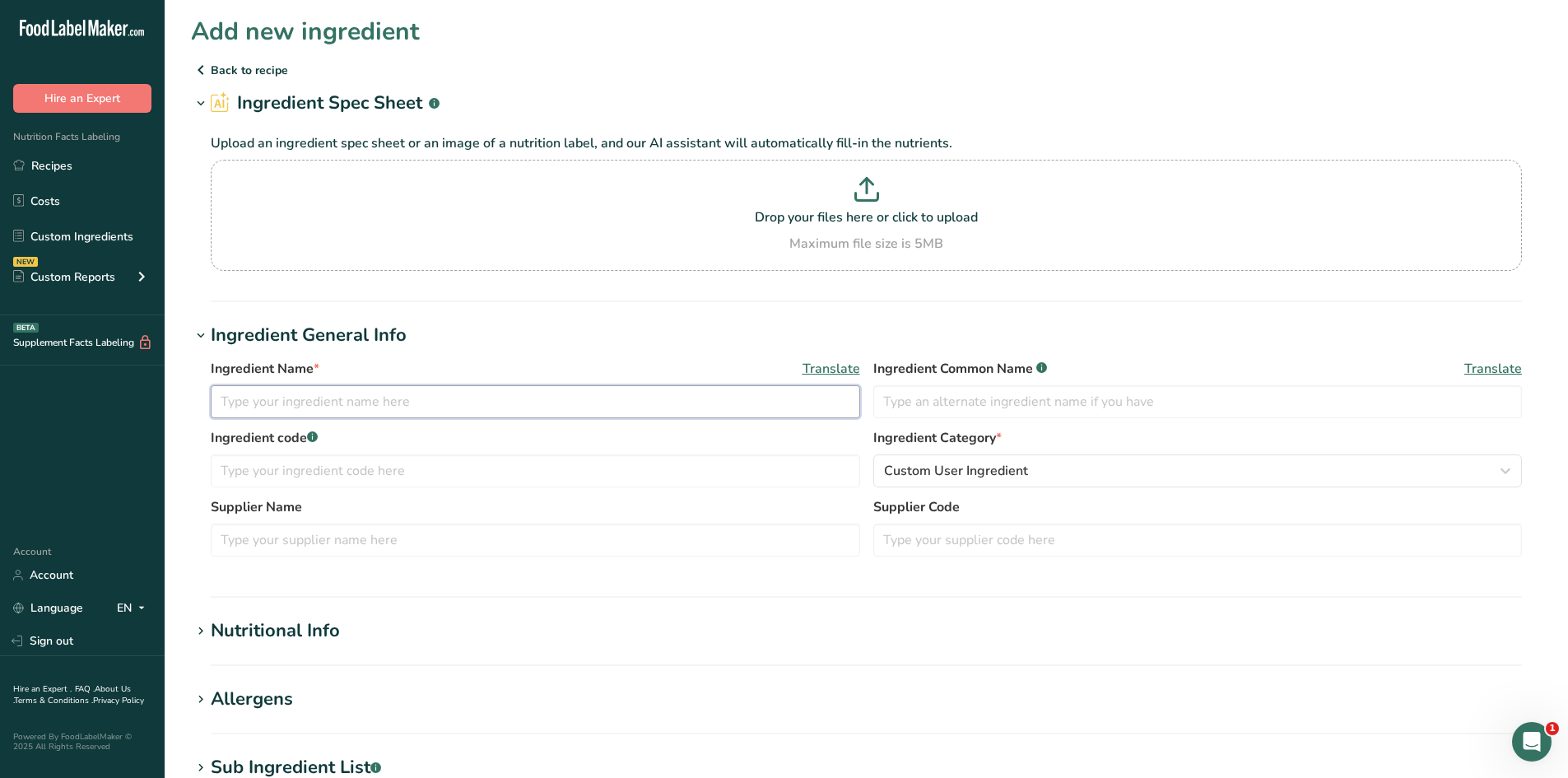
click at [458, 417] on input "text" at bounding box center [535, 402] width 649 height 33
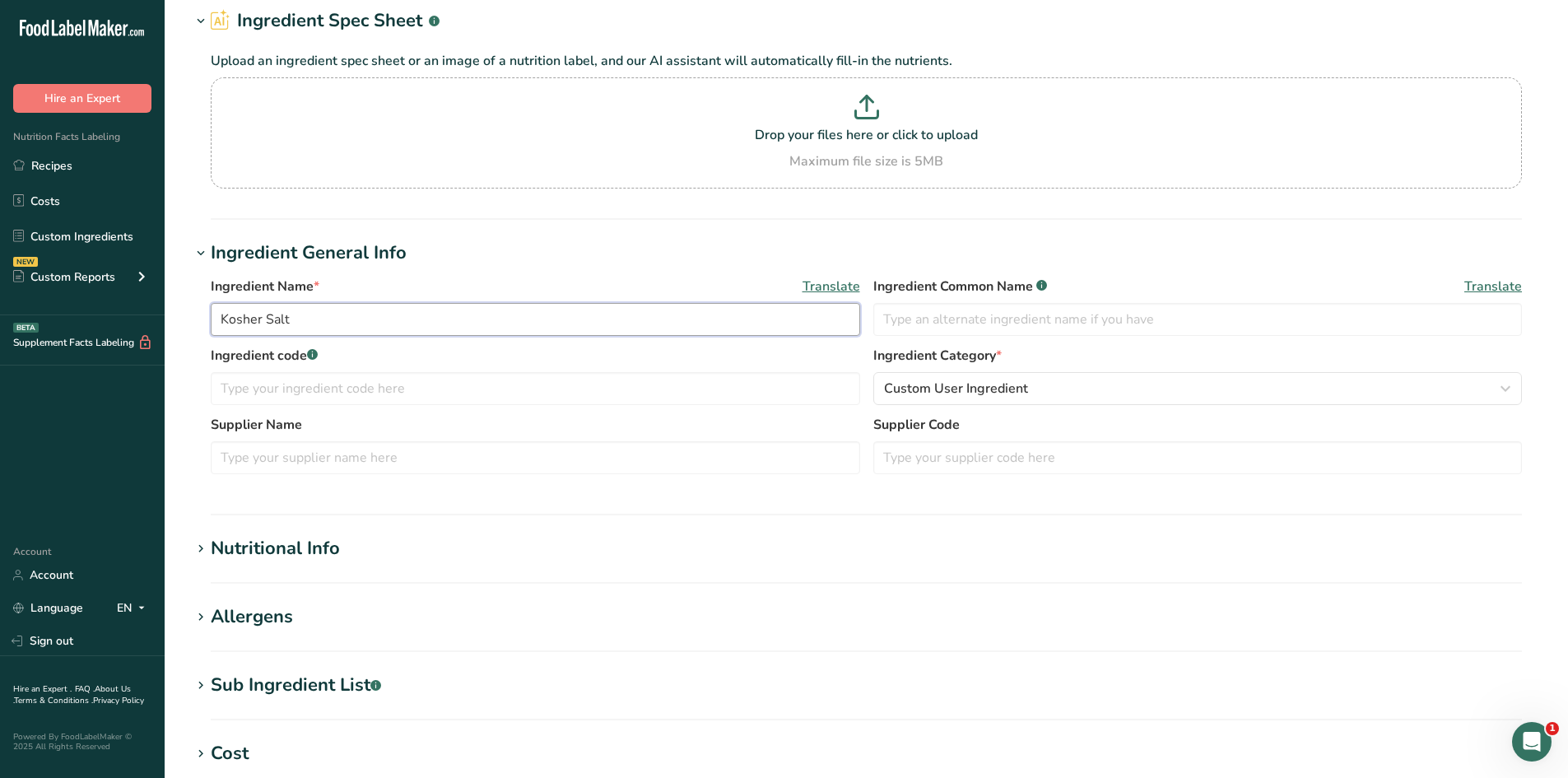
type input "Kosher Salt"
click at [379, 542] on h1 "Nutritional Info" at bounding box center [867, 548] width 1351 height 27
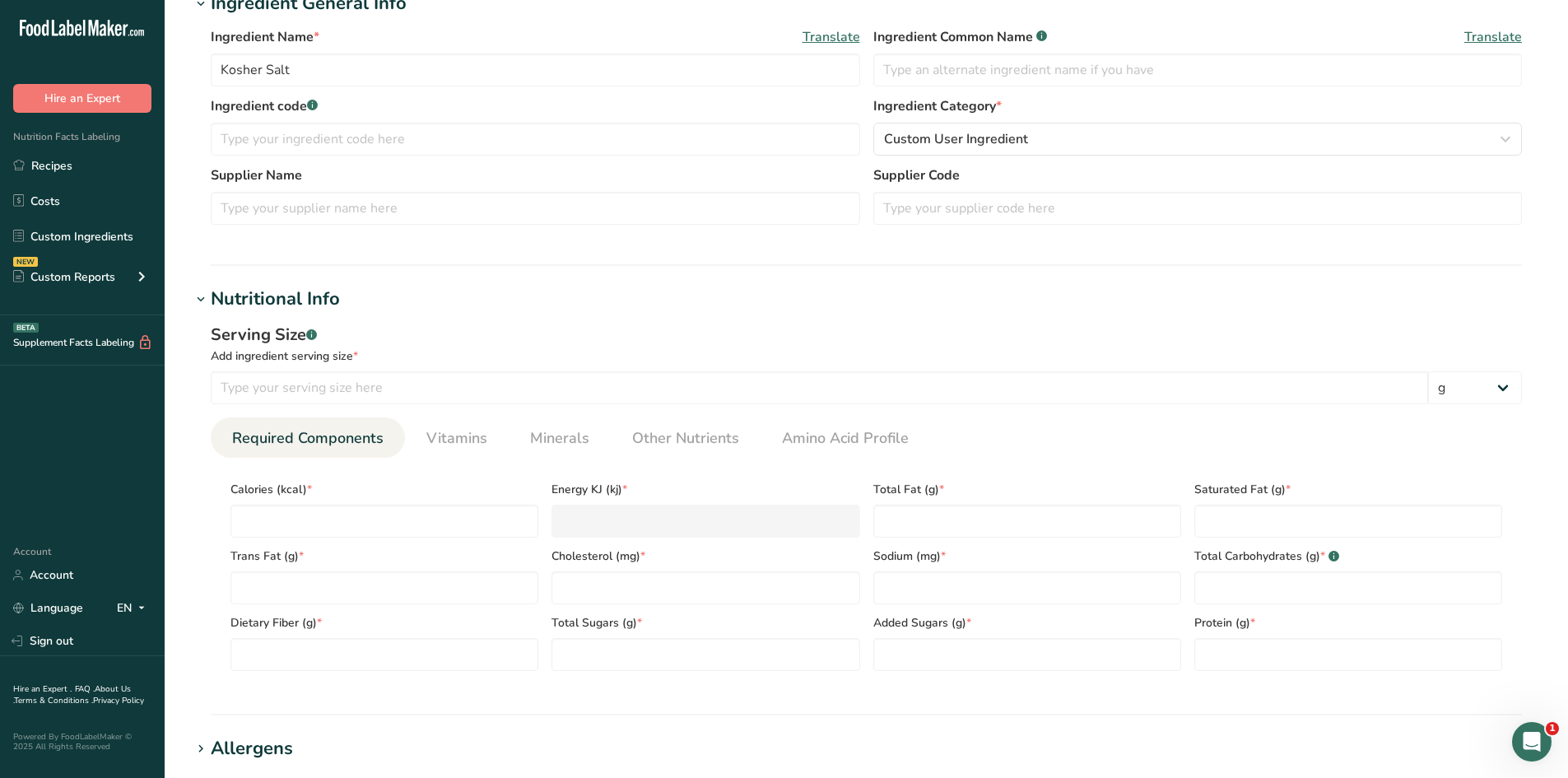
scroll to position [412, 0]
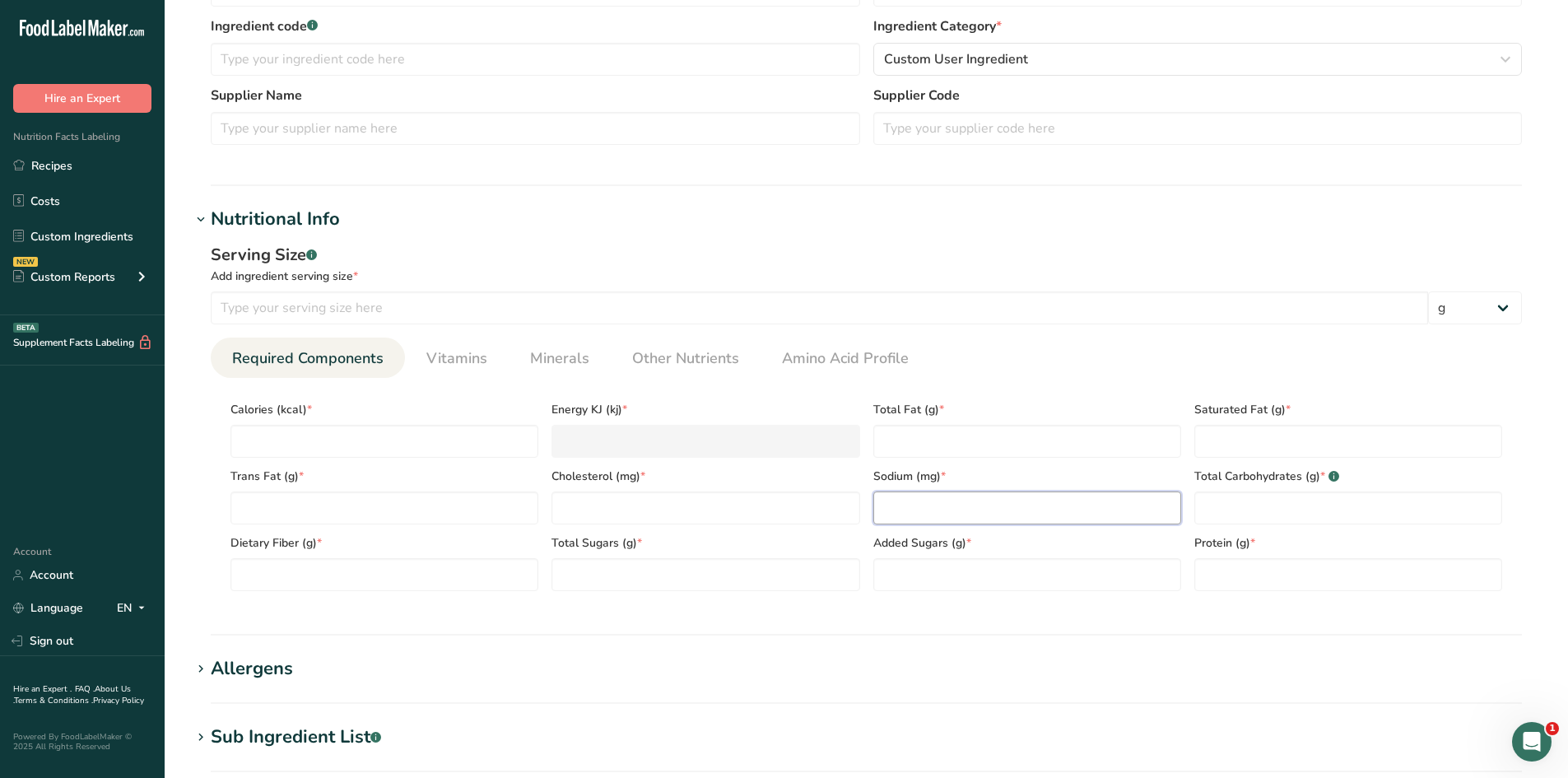
click at [919, 511] on input "number" at bounding box center [1027, 507] width 308 height 33
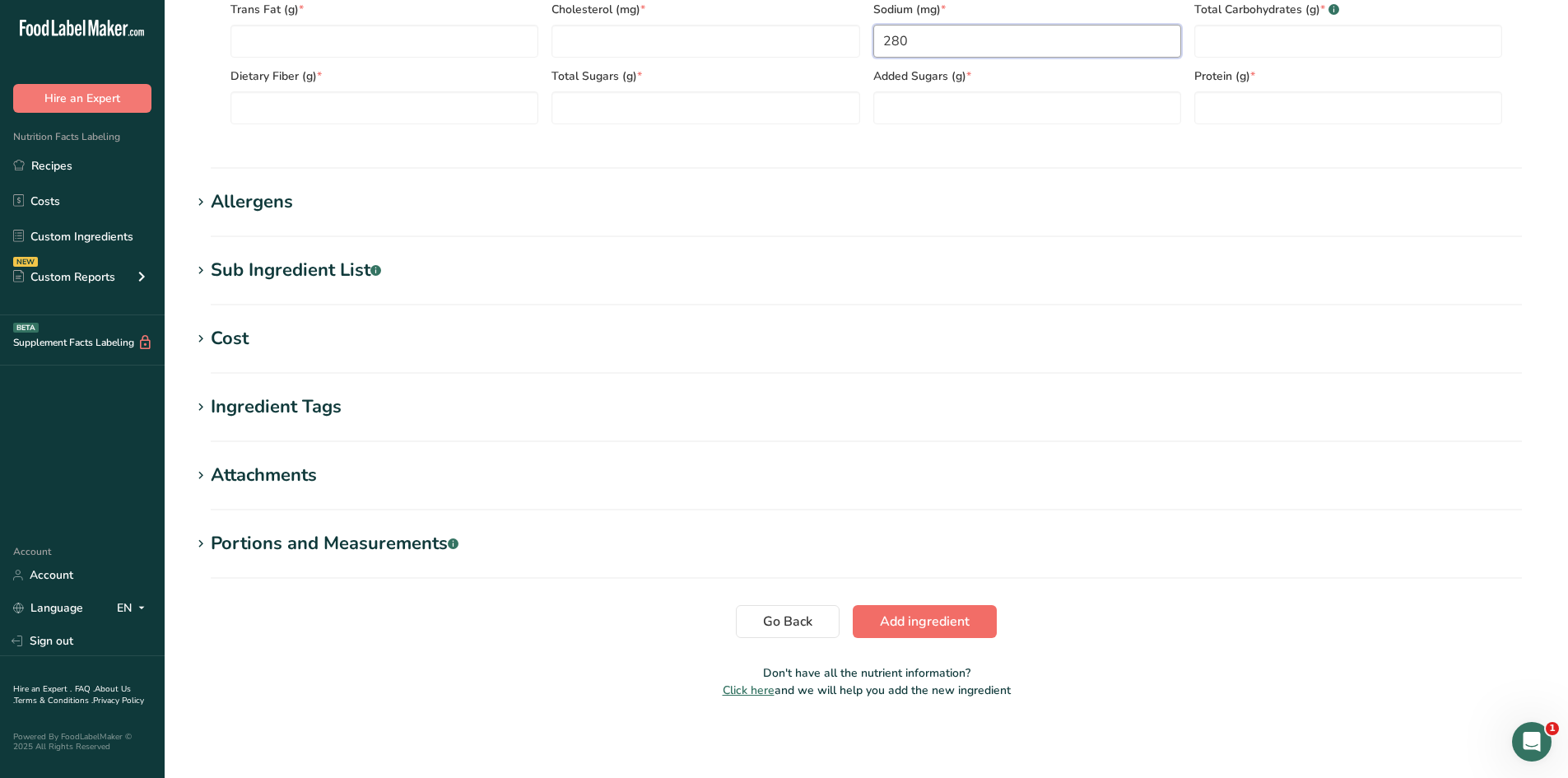
type input "280"
click at [979, 623] on button "Add ingredient" at bounding box center [925, 621] width 144 height 33
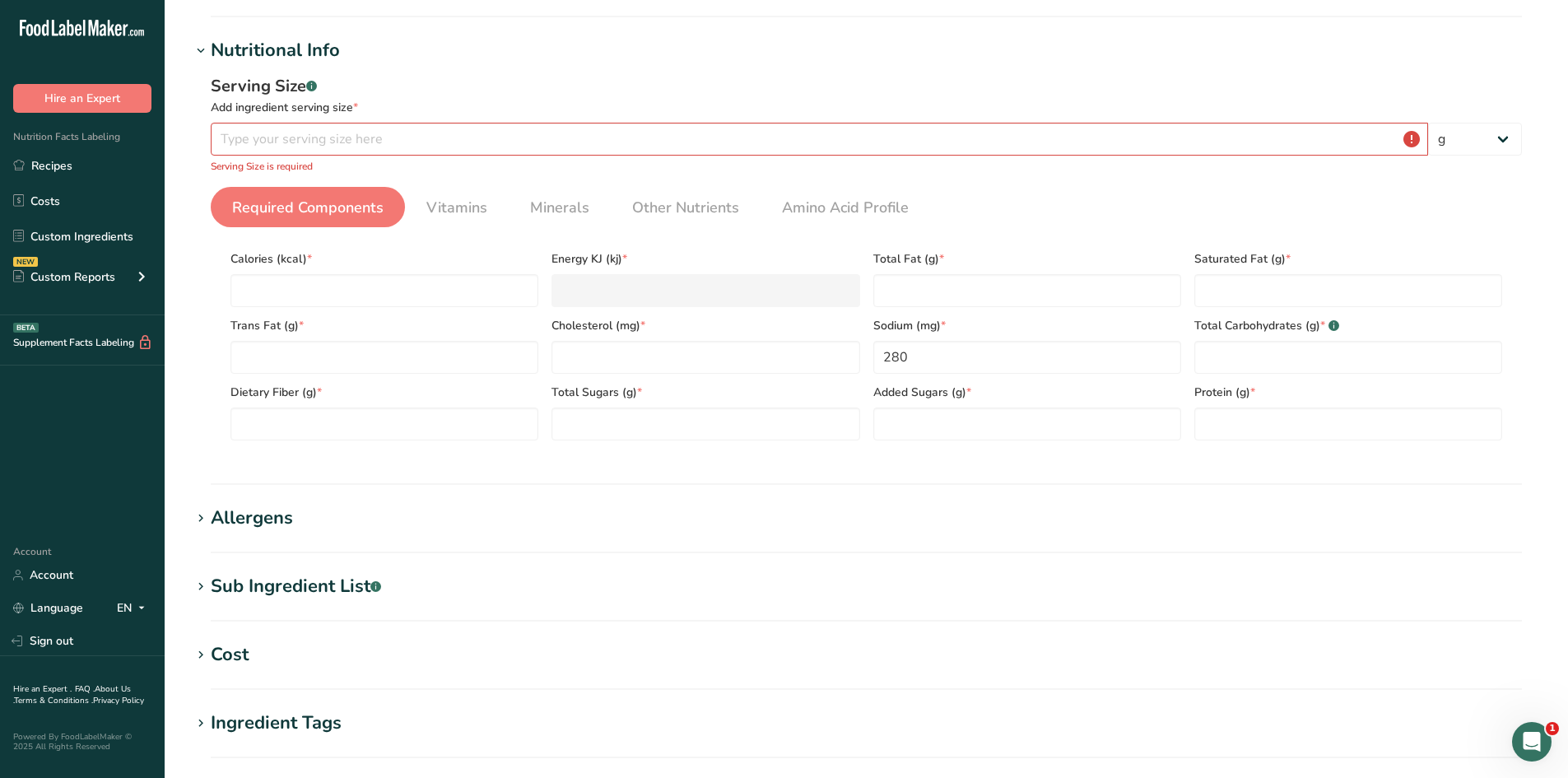
scroll to position [176, 0]
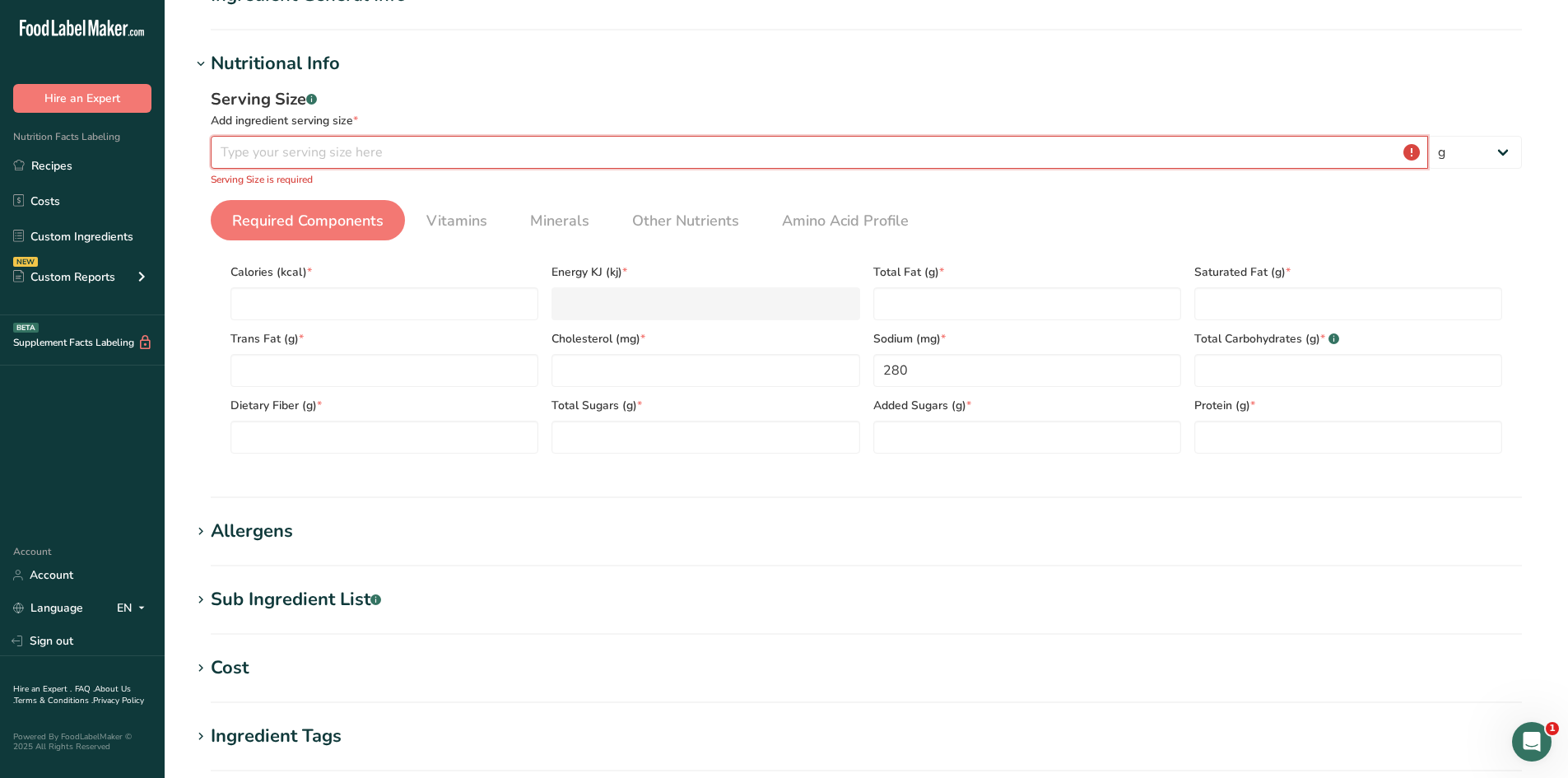
click at [351, 153] on input "number" at bounding box center [819, 152] width 1218 height 33
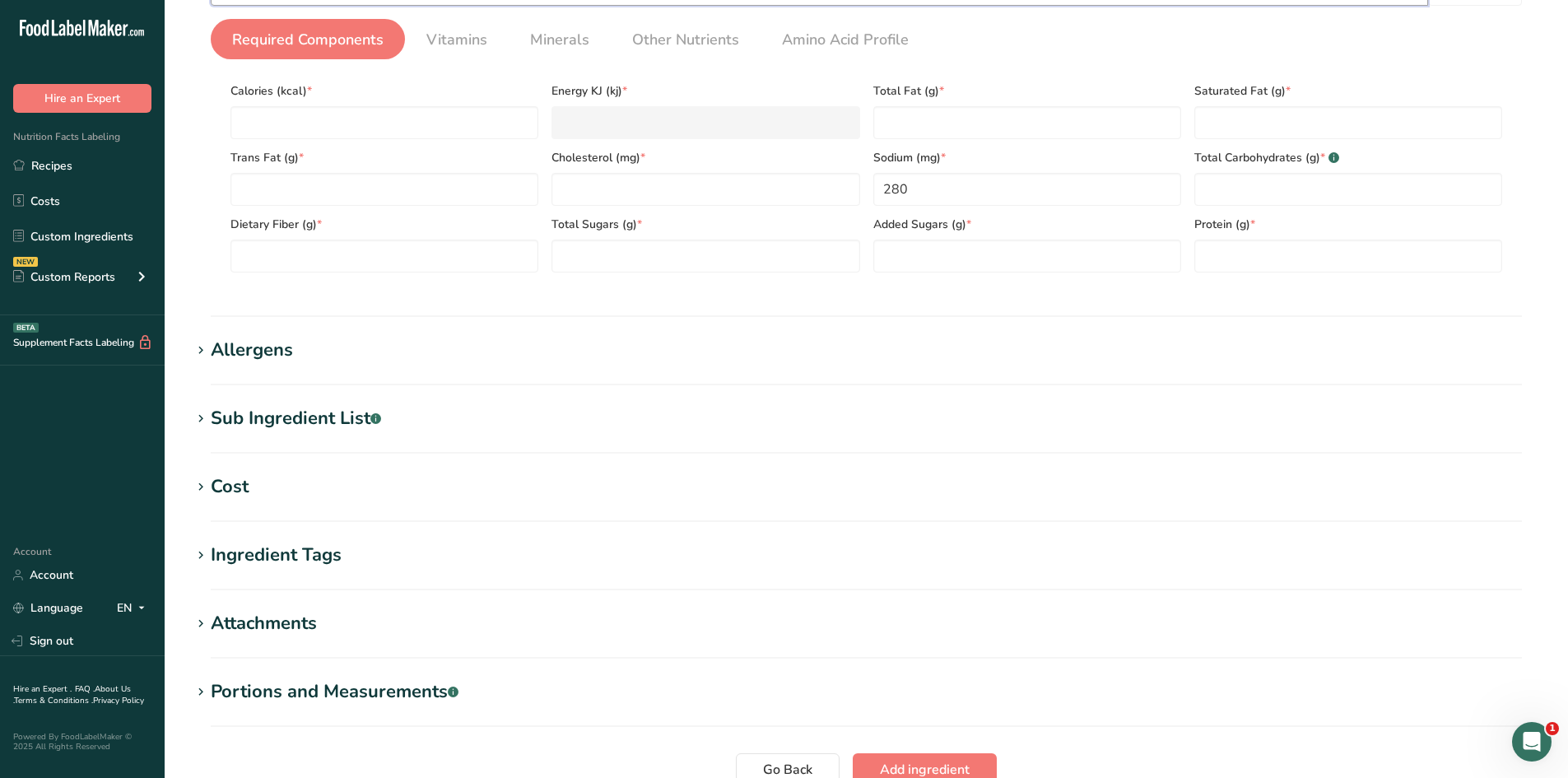
scroll to position [487, 0]
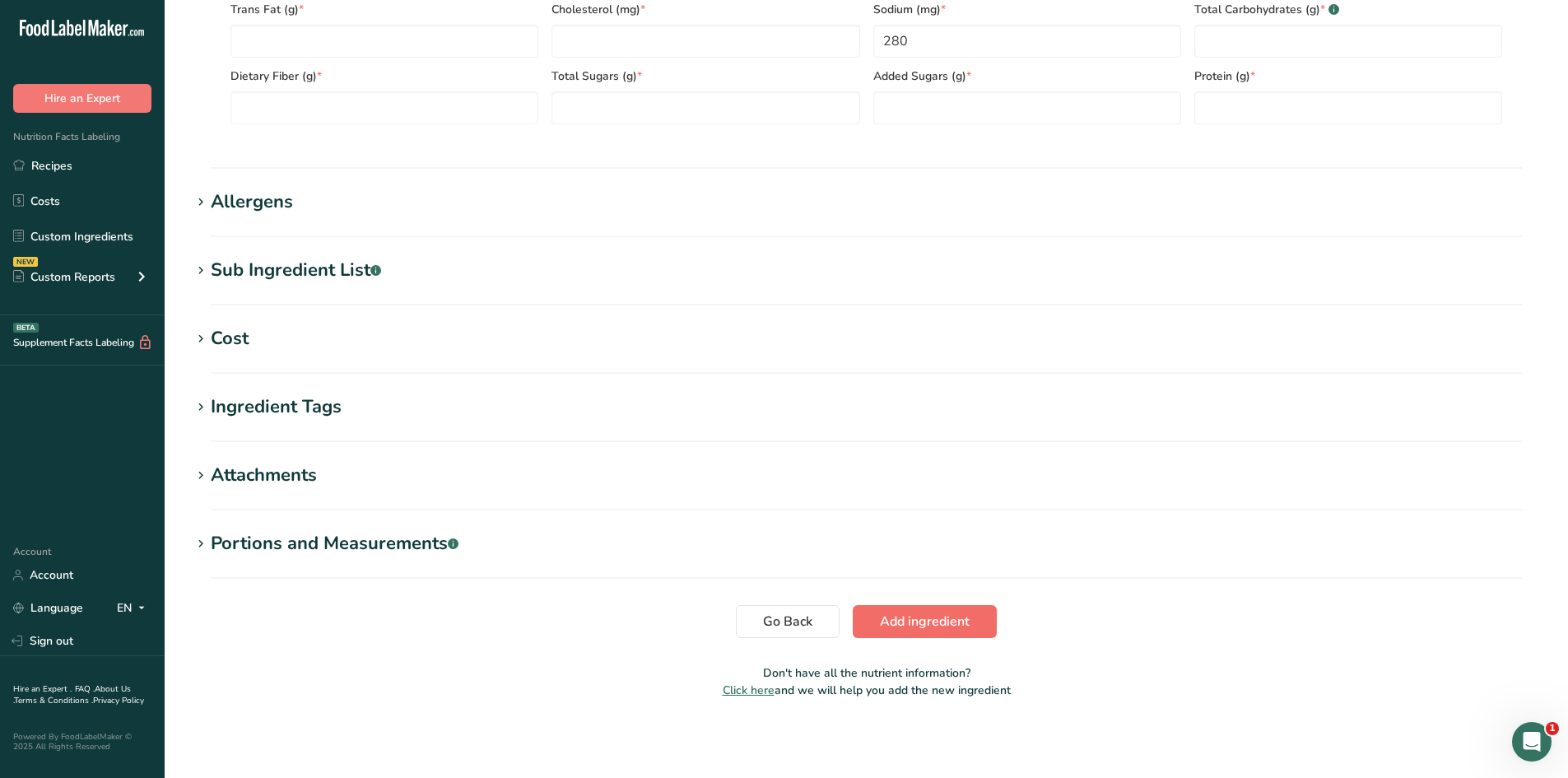
type input "0.7"
click at [970, 615] on button "Add ingredient" at bounding box center [925, 621] width 144 height 33
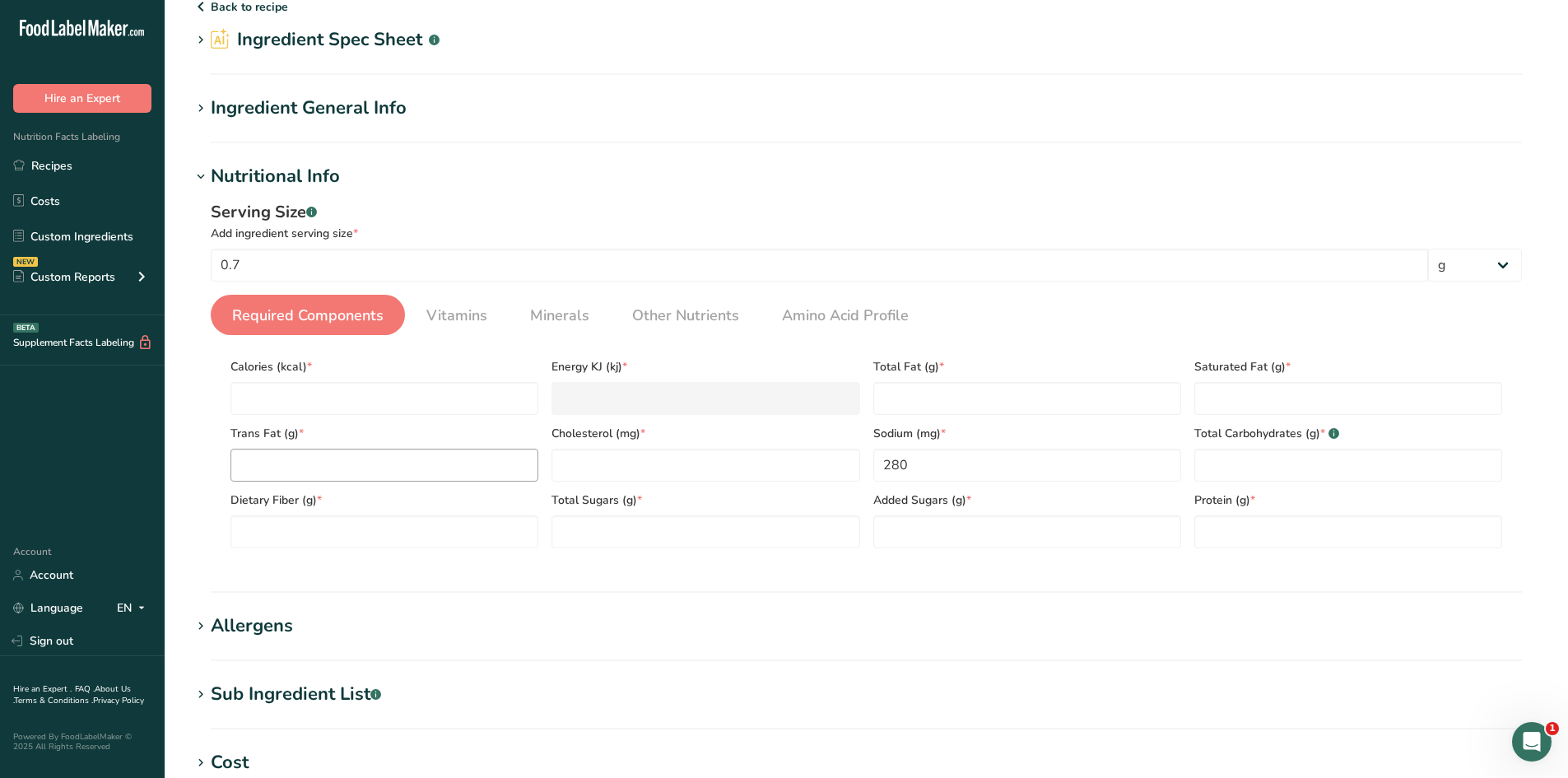
scroll to position [62, 0]
click at [336, 407] on input "number" at bounding box center [384, 400] width 308 height 33
type input "0"
type KJ "0"
type input "0"
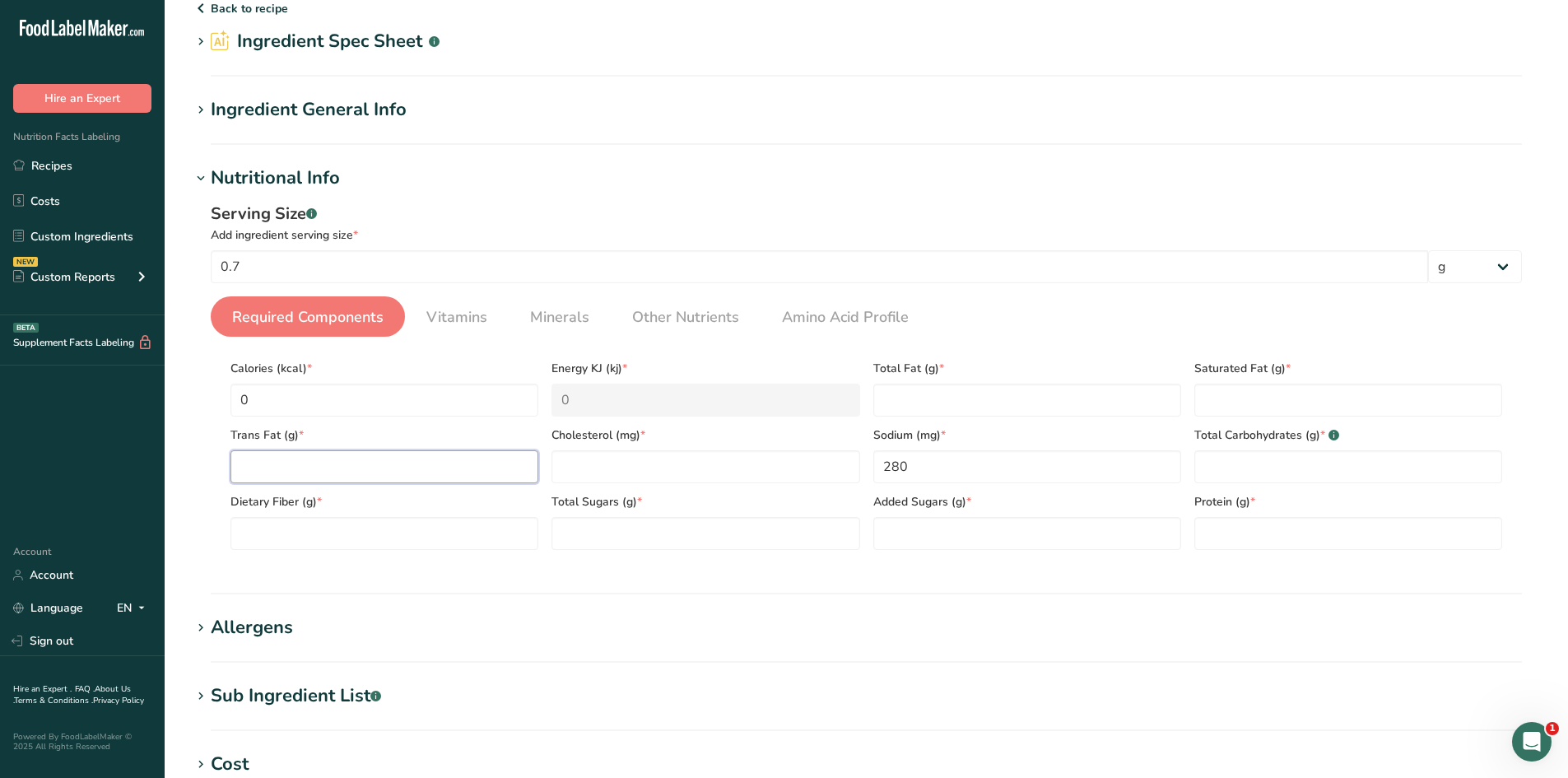
click at [366, 482] on Fat "number" at bounding box center [384, 466] width 308 height 33
type Fat "0"
click at [375, 532] on Fiber "number" at bounding box center [384, 533] width 308 height 33
type Fiber "0"
click at [612, 469] on input "number" at bounding box center [705, 466] width 308 height 33
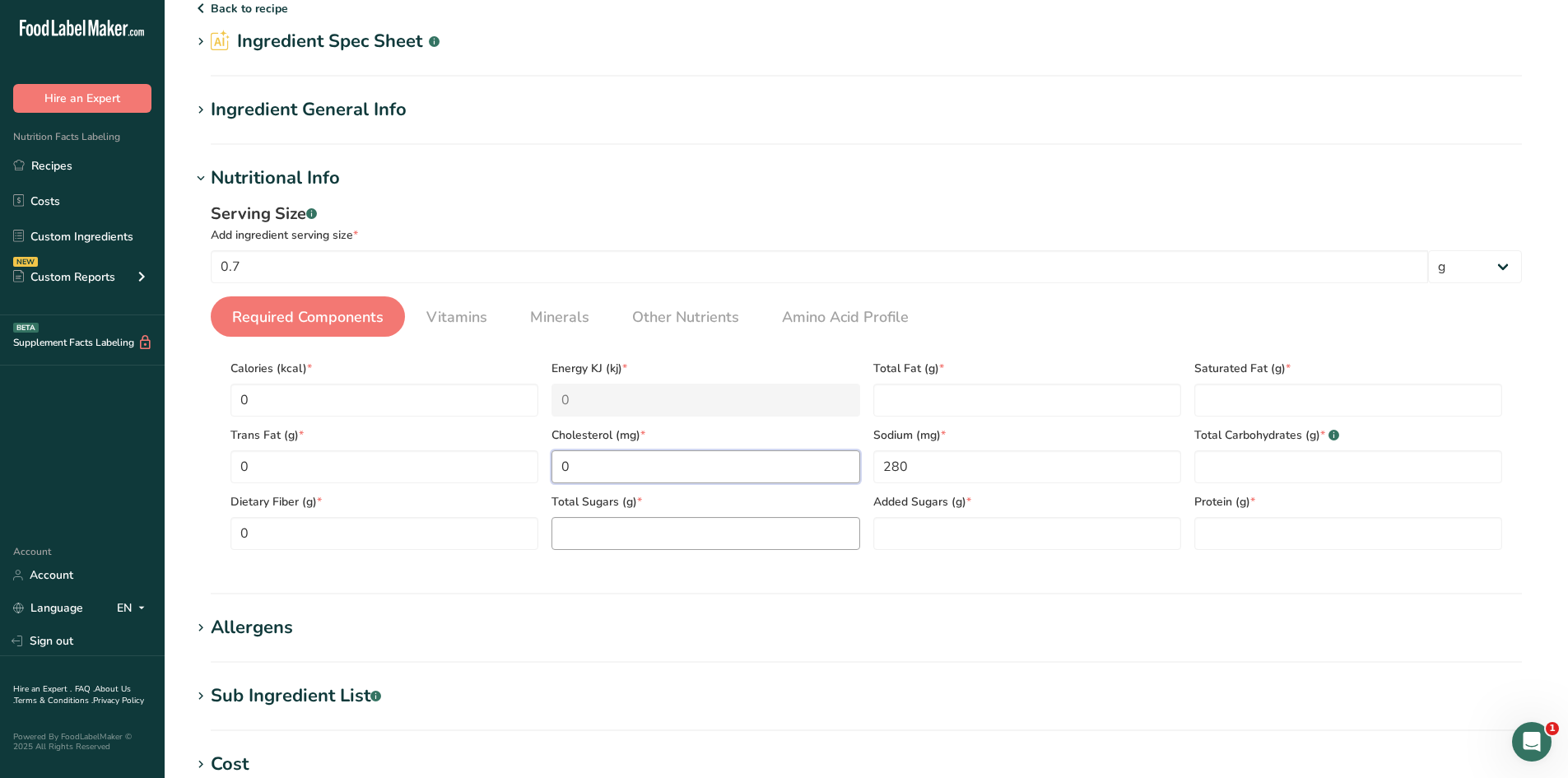
type input "0"
click at [639, 541] on Sugars "number" at bounding box center [705, 533] width 308 height 33
type Sugars "0"
click at [991, 526] on Sugars "number" at bounding box center [1027, 533] width 308 height 33
type Sugars "0"
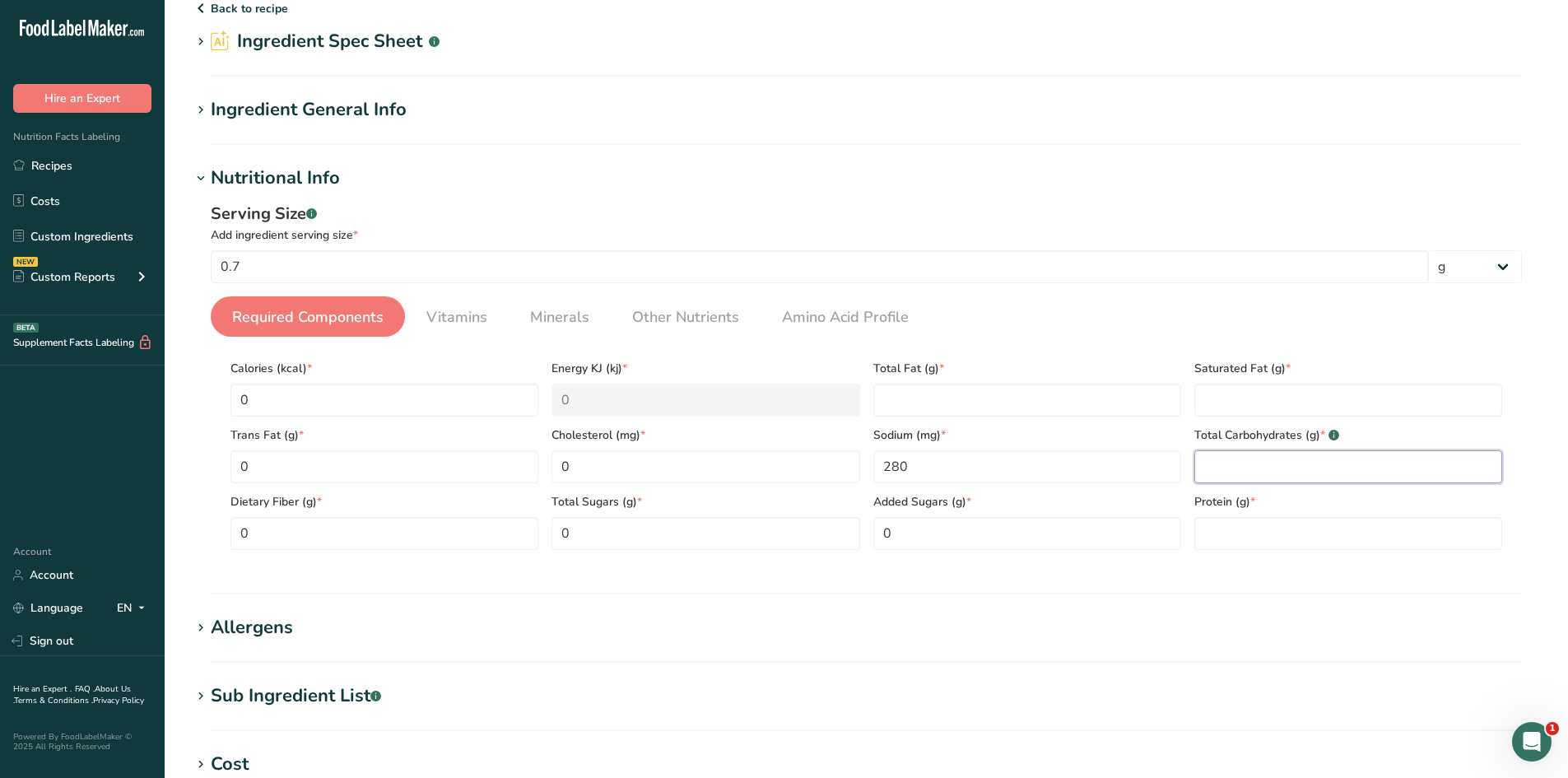
click at [1281, 465] on Carbohydrates "number" at bounding box center [1348, 466] width 308 height 33
type Carbohydrates "0"
click at [1290, 523] on input "number" at bounding box center [1348, 533] width 308 height 33
type input "0"
click at [1226, 402] on Fat "number" at bounding box center [1348, 400] width 308 height 33
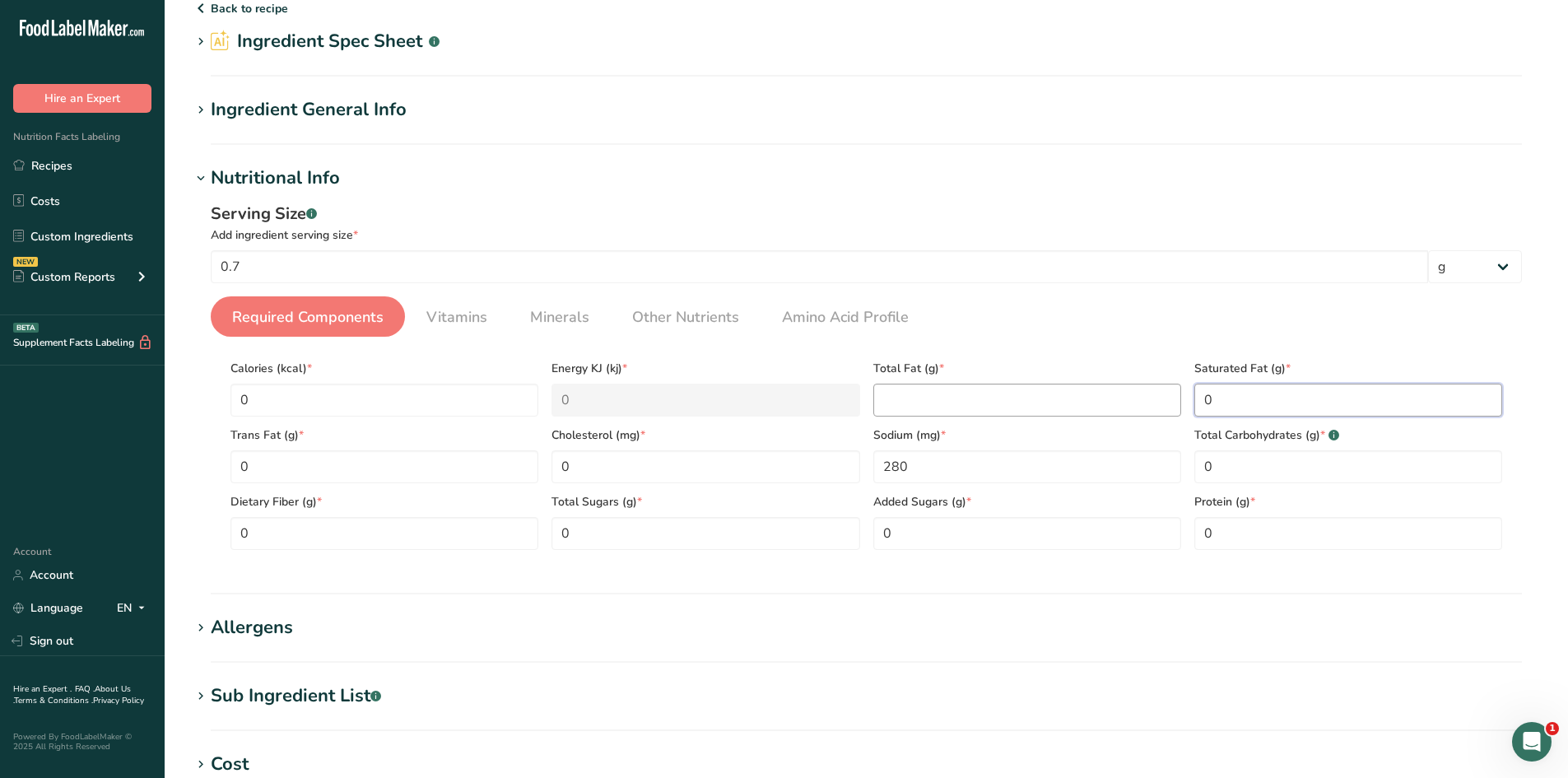
type Fat "0"
click at [1109, 412] on Fat "number" at bounding box center [1027, 400] width 308 height 33
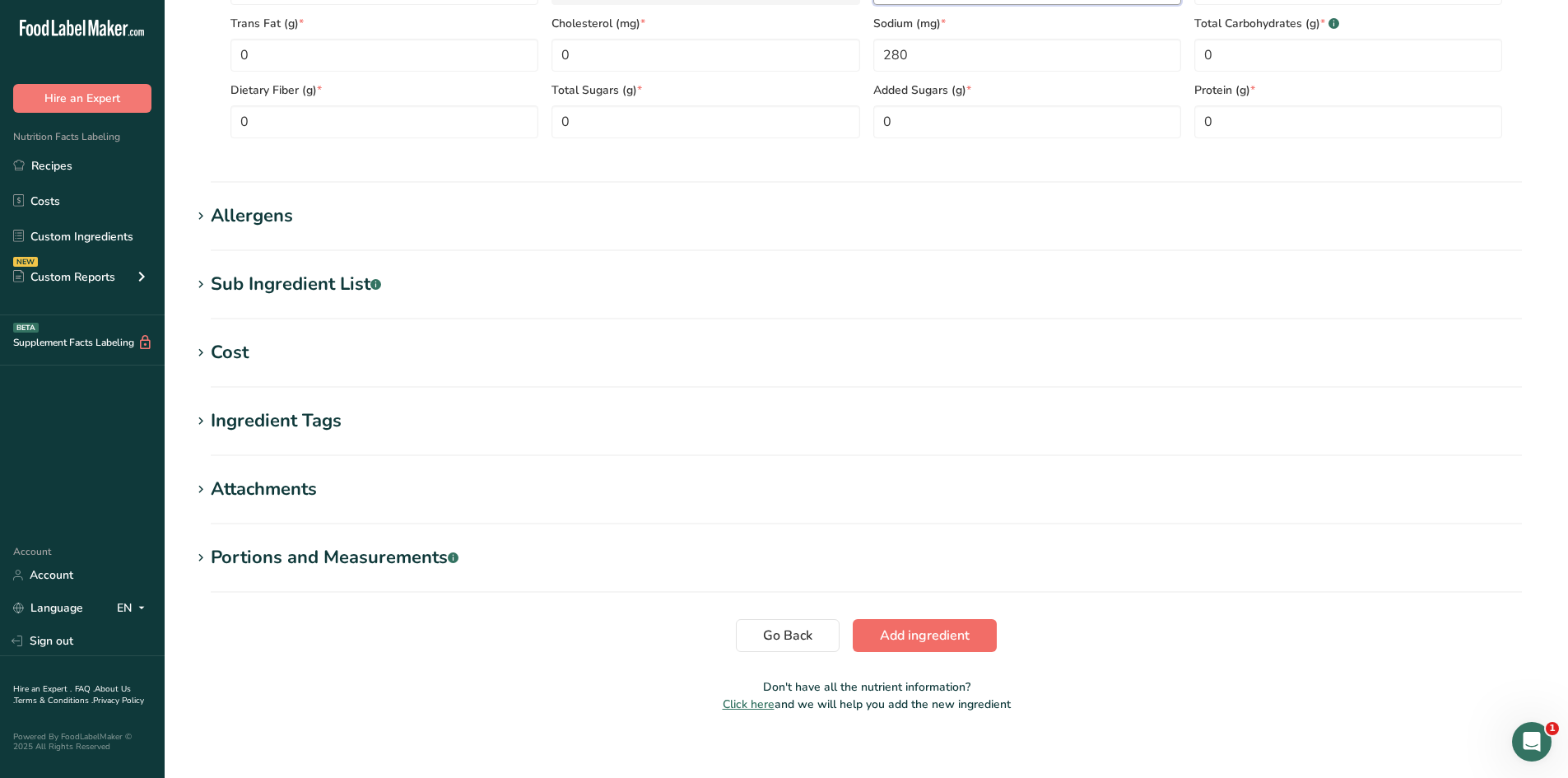
type Fat "0"
click at [909, 635] on span "Add ingredient" at bounding box center [924, 635] width 90 height 20
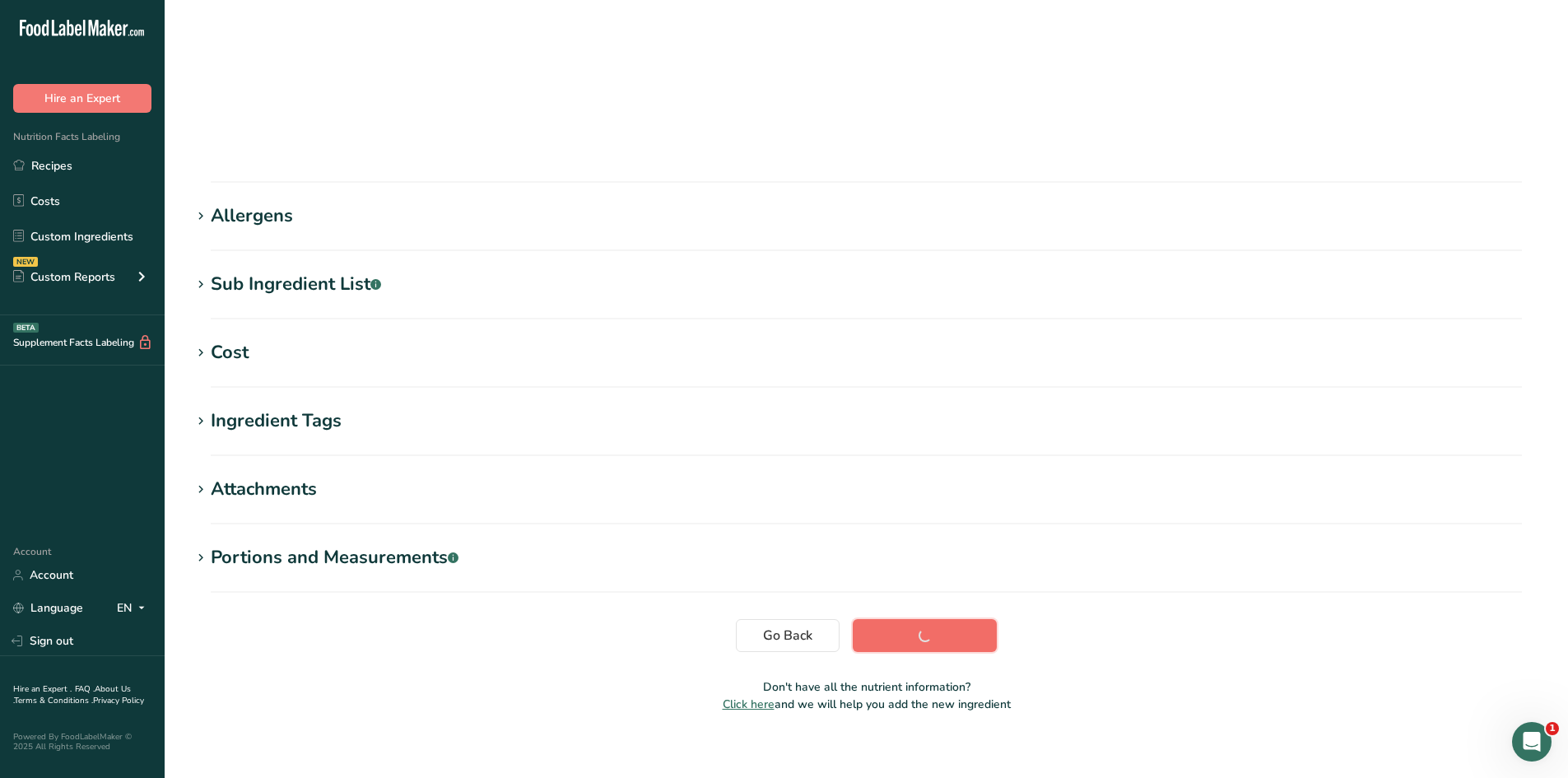
scroll to position [106, 0]
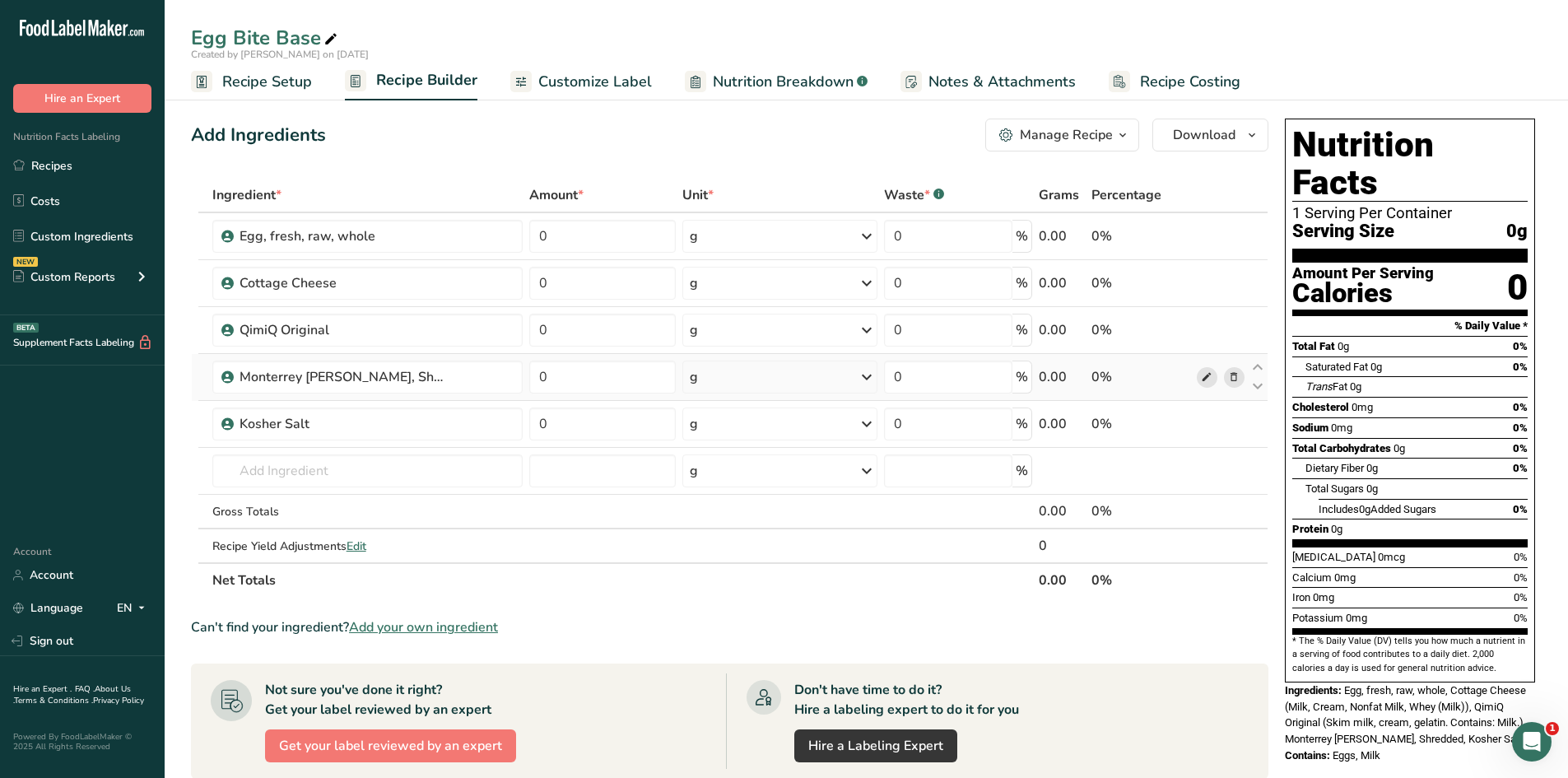
click at [1200, 377] on span at bounding box center [1207, 377] width 20 height 20
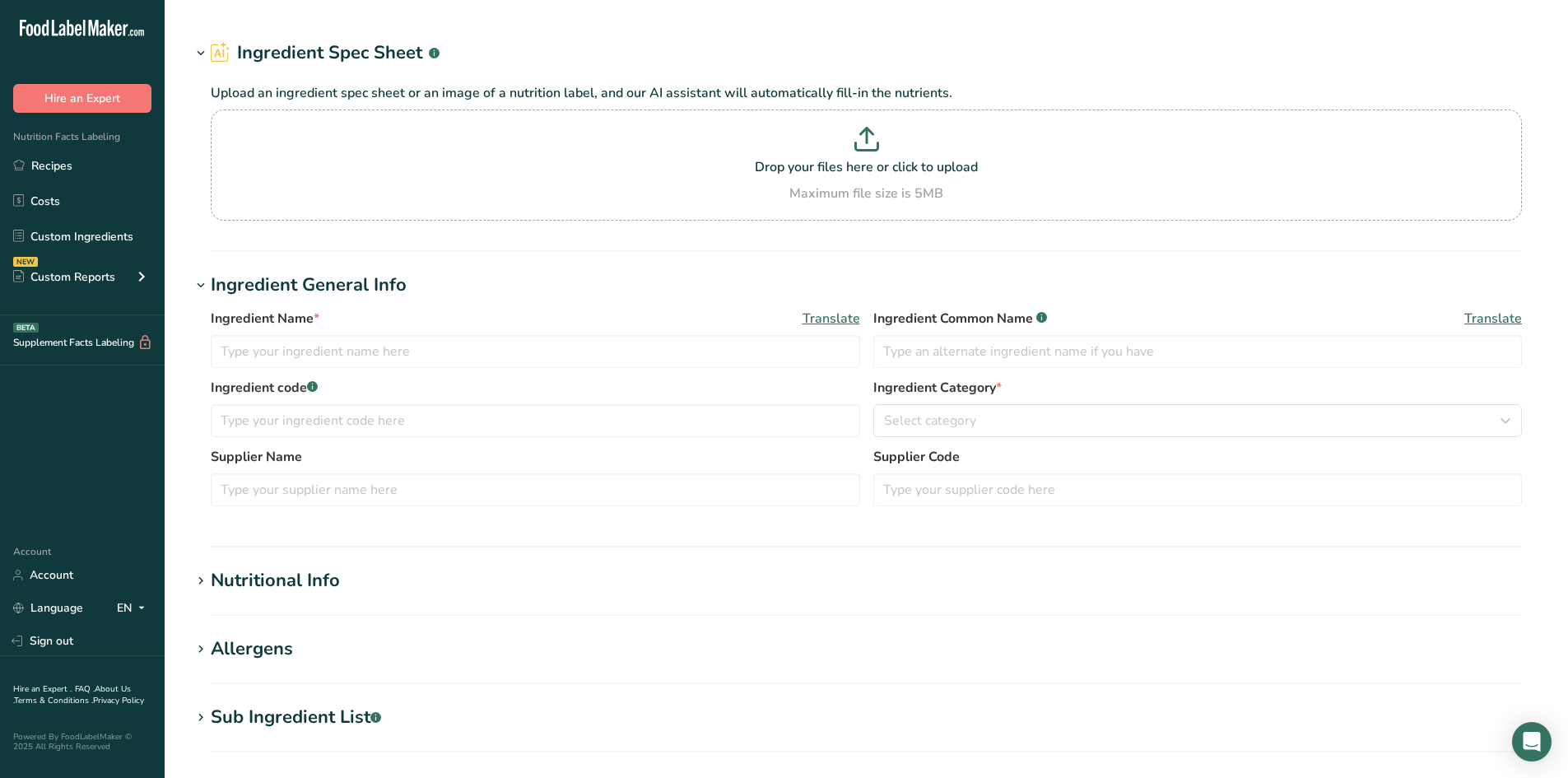
type input "Monterrey [PERSON_NAME], Shredded"
type input "28"
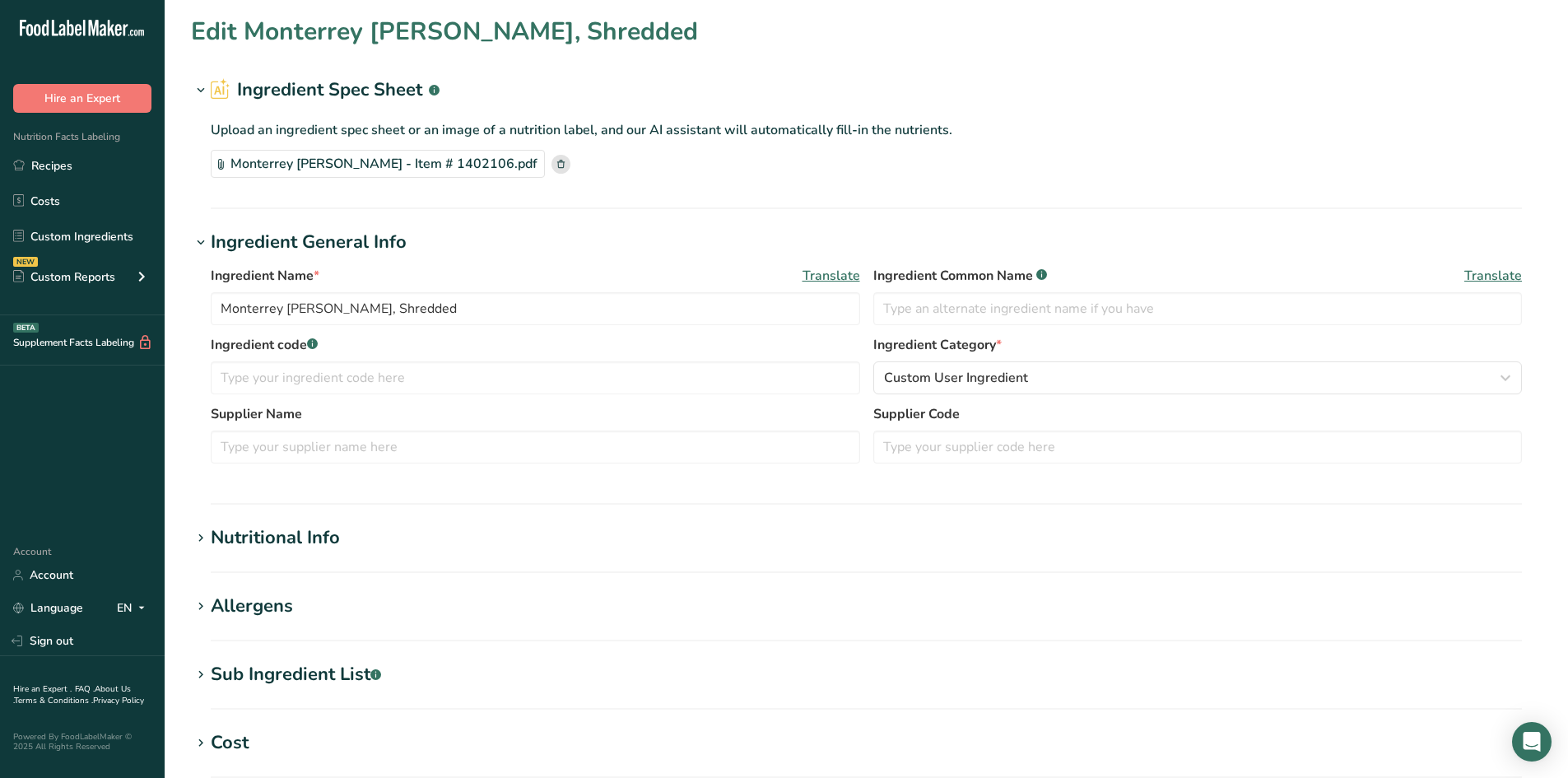
type input "100"
type KJ "418.4"
type Fat "8"
type Fat "5"
type Fat "0"
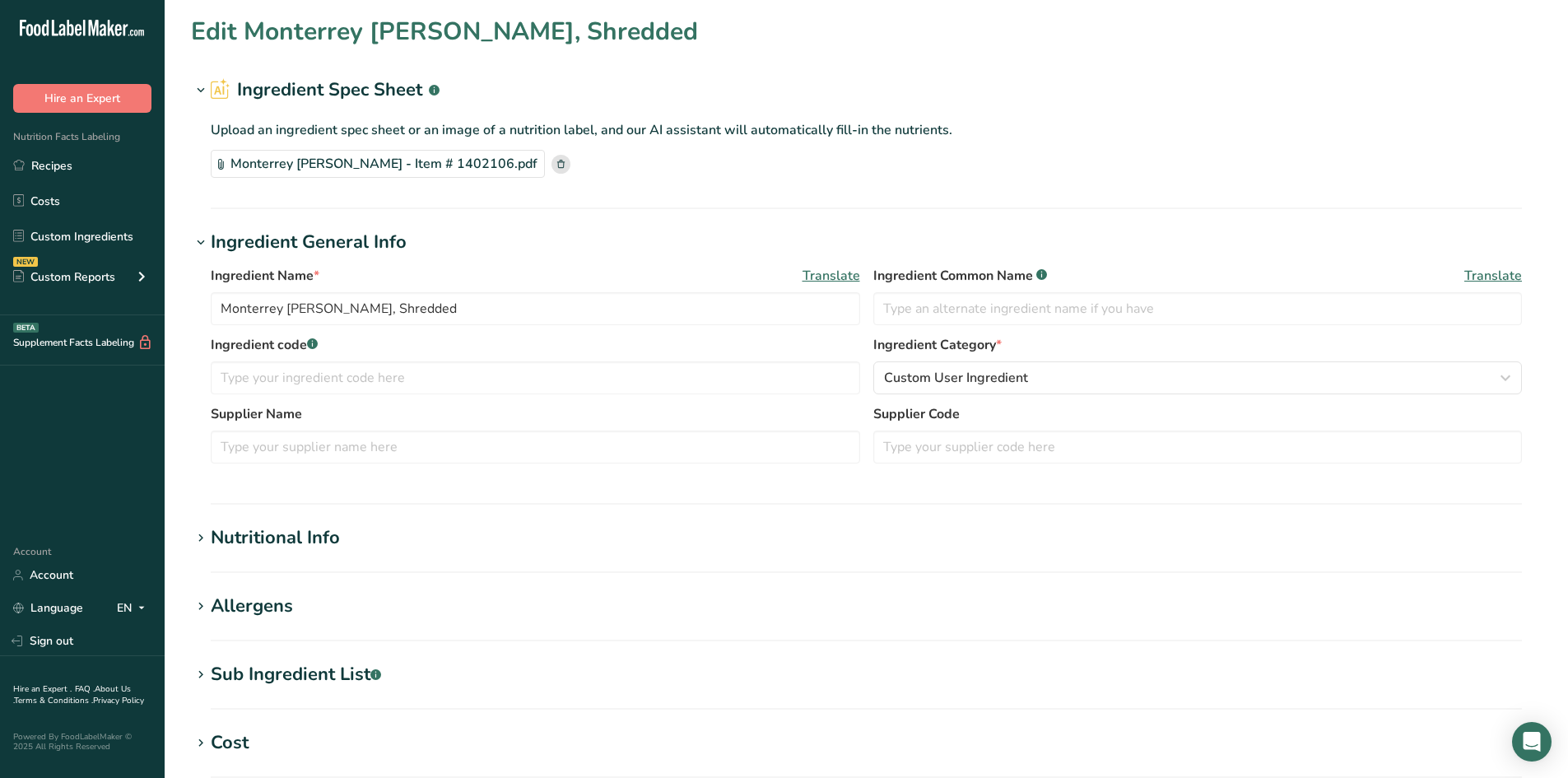
type input "25"
type input "160"
type Carbohydrates "0"
type Fiber "0"
type Sugars "0"
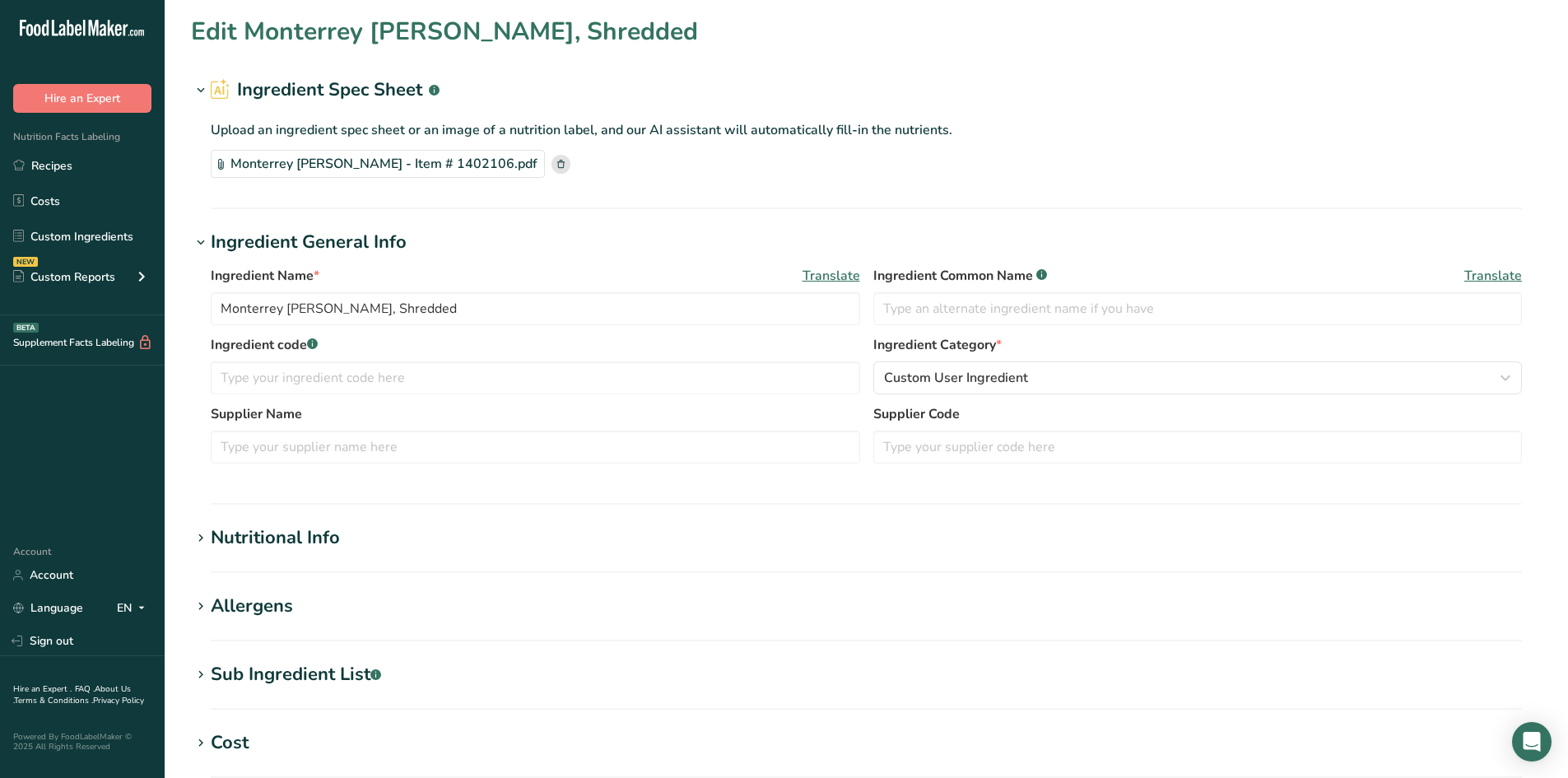
type Sugars "0"
type input "7"
click at [359, 535] on h1 "Nutritional Info" at bounding box center [867, 538] width 1351 height 27
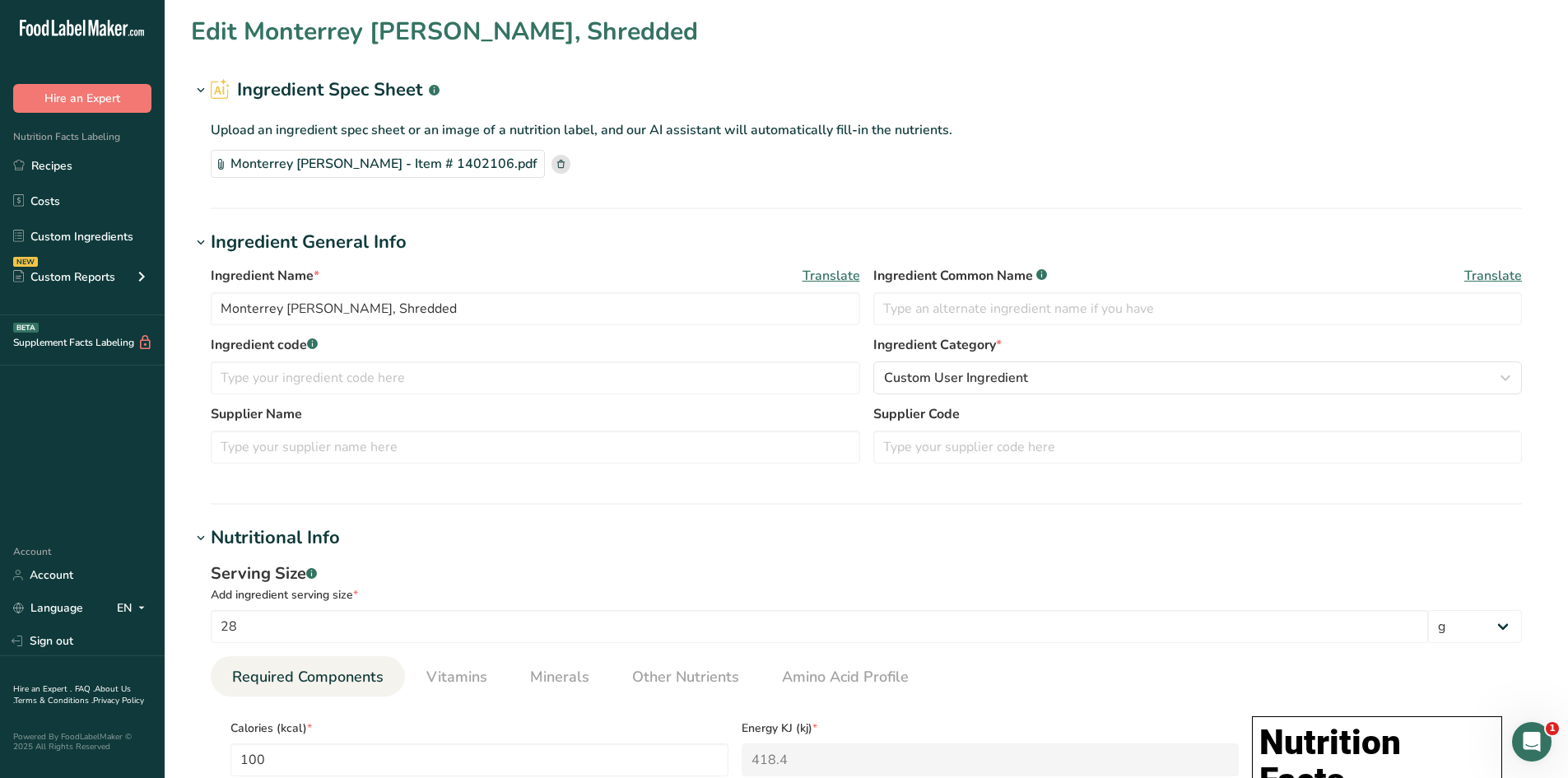
click at [372, 623] on input "28" at bounding box center [819, 626] width 1218 height 33
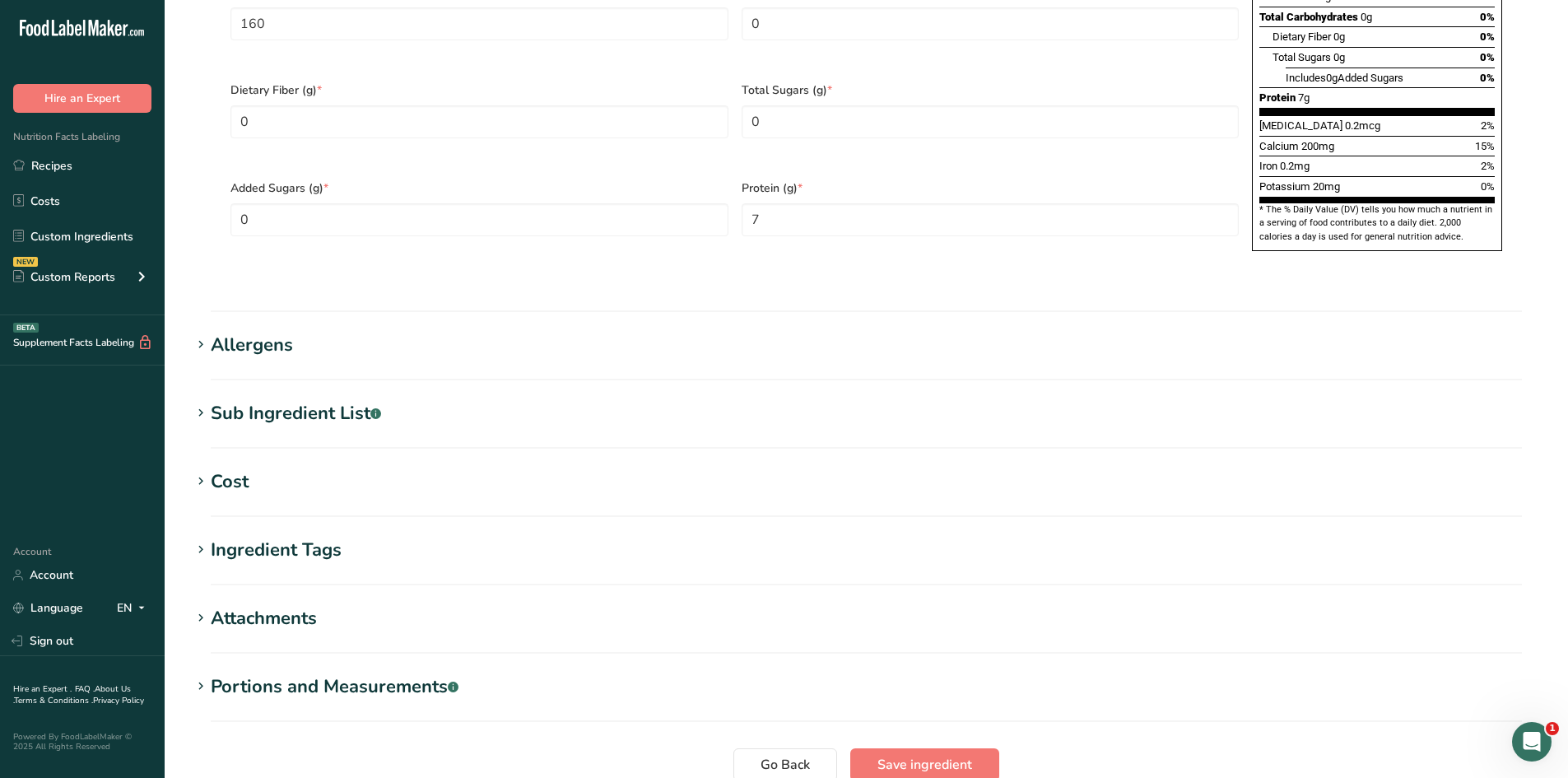
scroll to position [1134, 0]
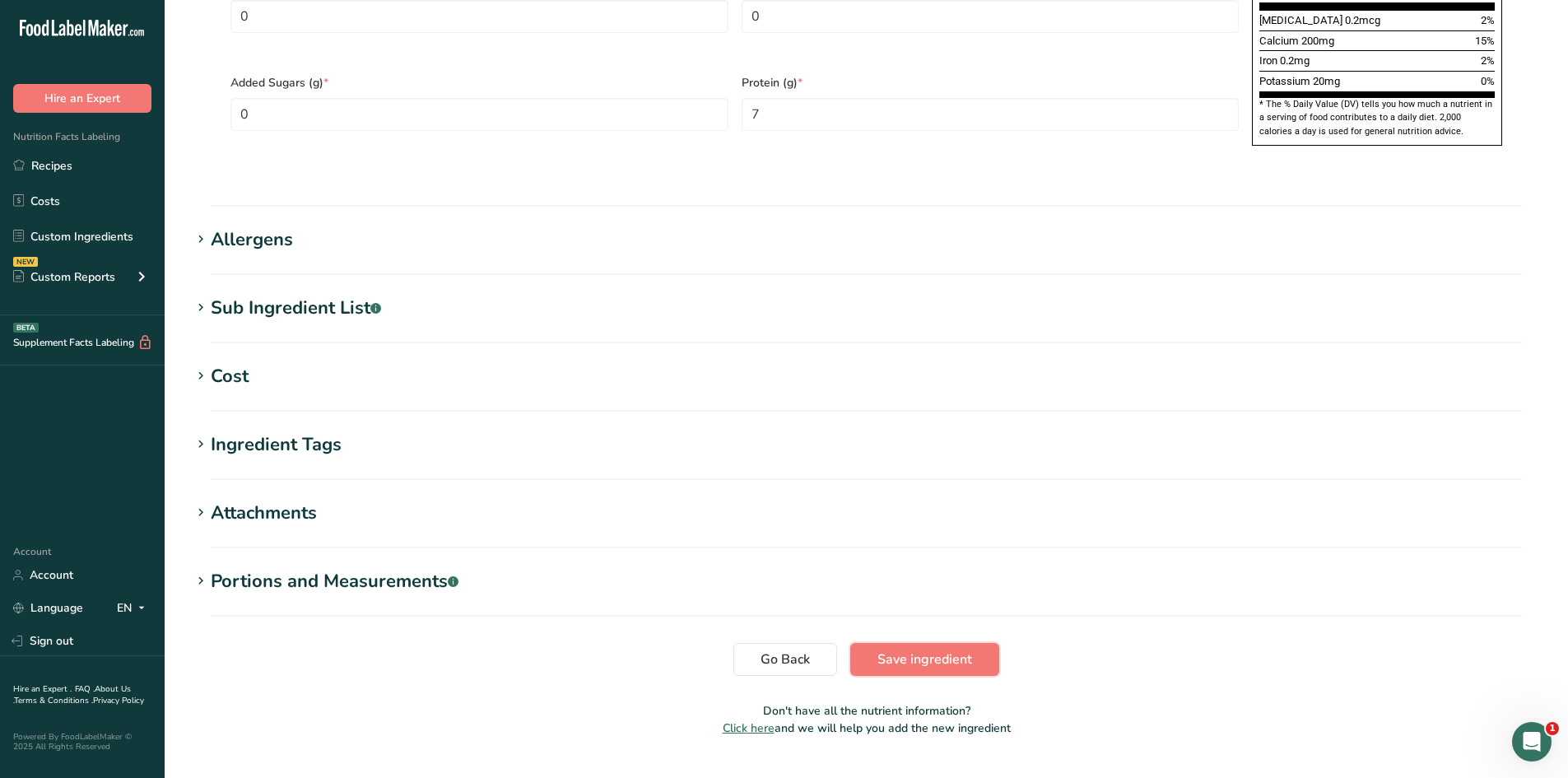
click at [926, 650] on span "Save ingredient" at bounding box center [924, 660] width 95 height 20
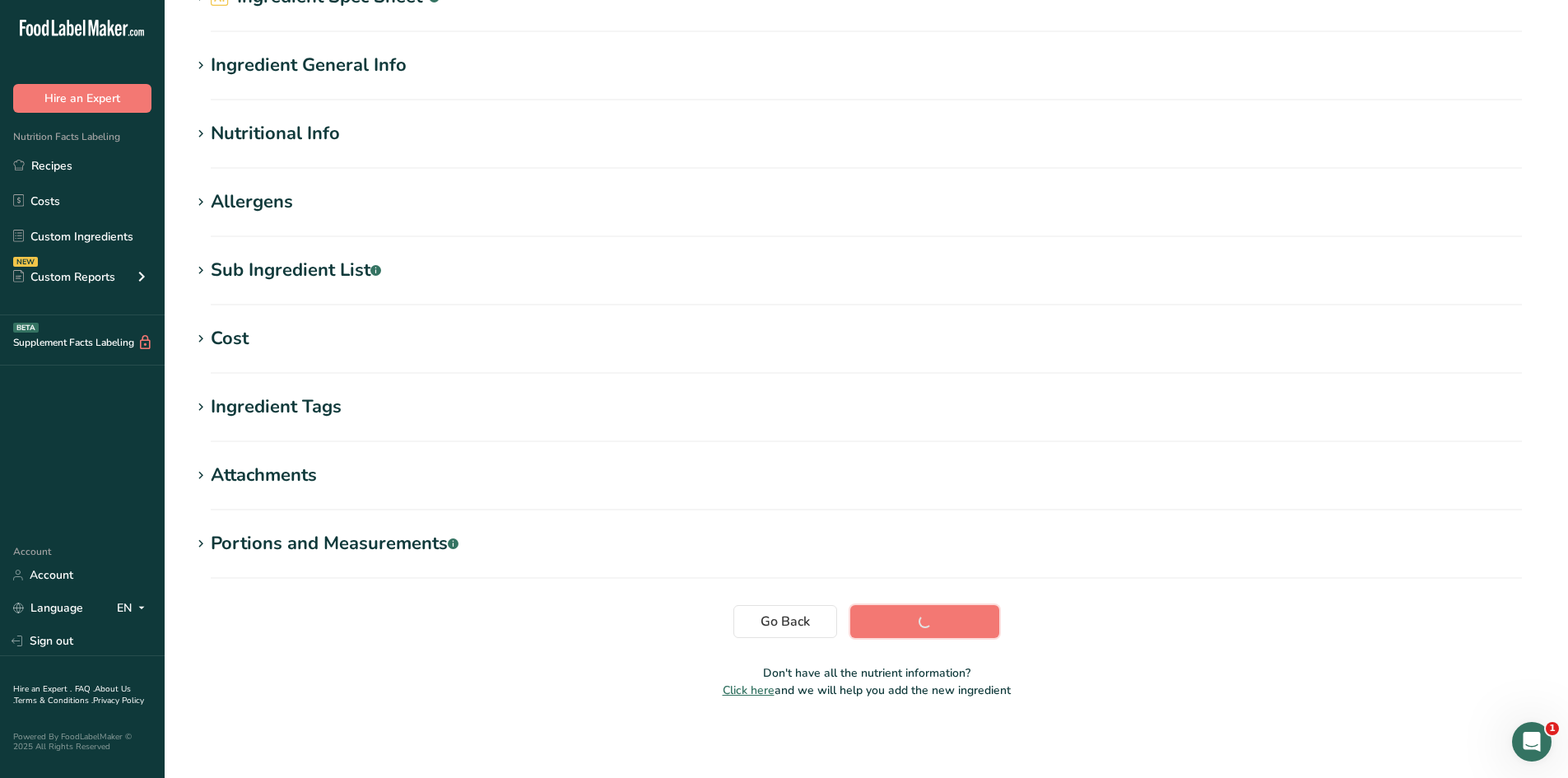
scroll to position [93, 0]
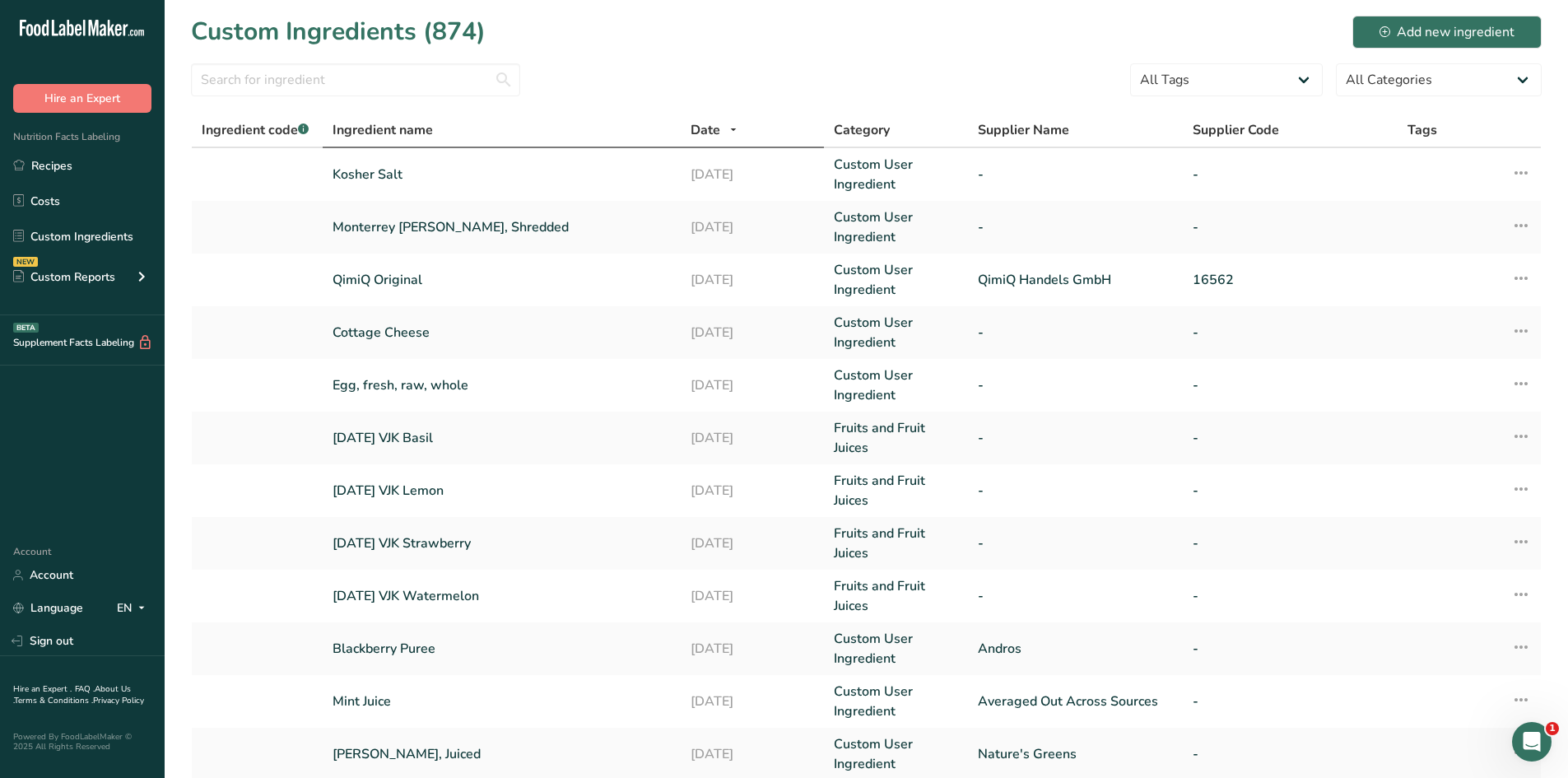
click at [388, 144] on th "Ingredient name" at bounding box center [501, 131] width 358 height 34
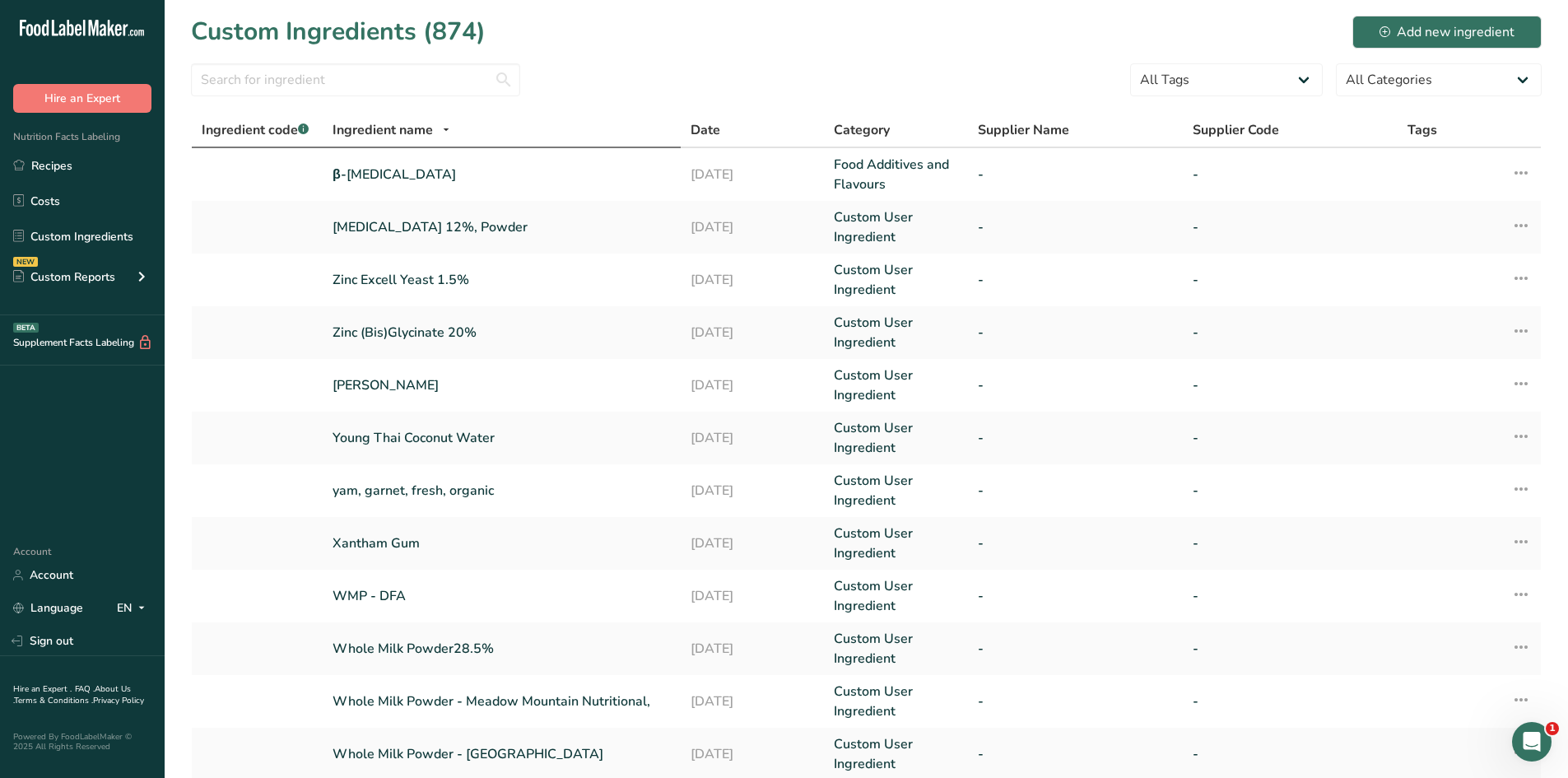
click at [261, 127] on span "Ingredient code .a-a{fill:#347362;}.b-a{fill:#fff;}" at bounding box center [256, 130] width 107 height 18
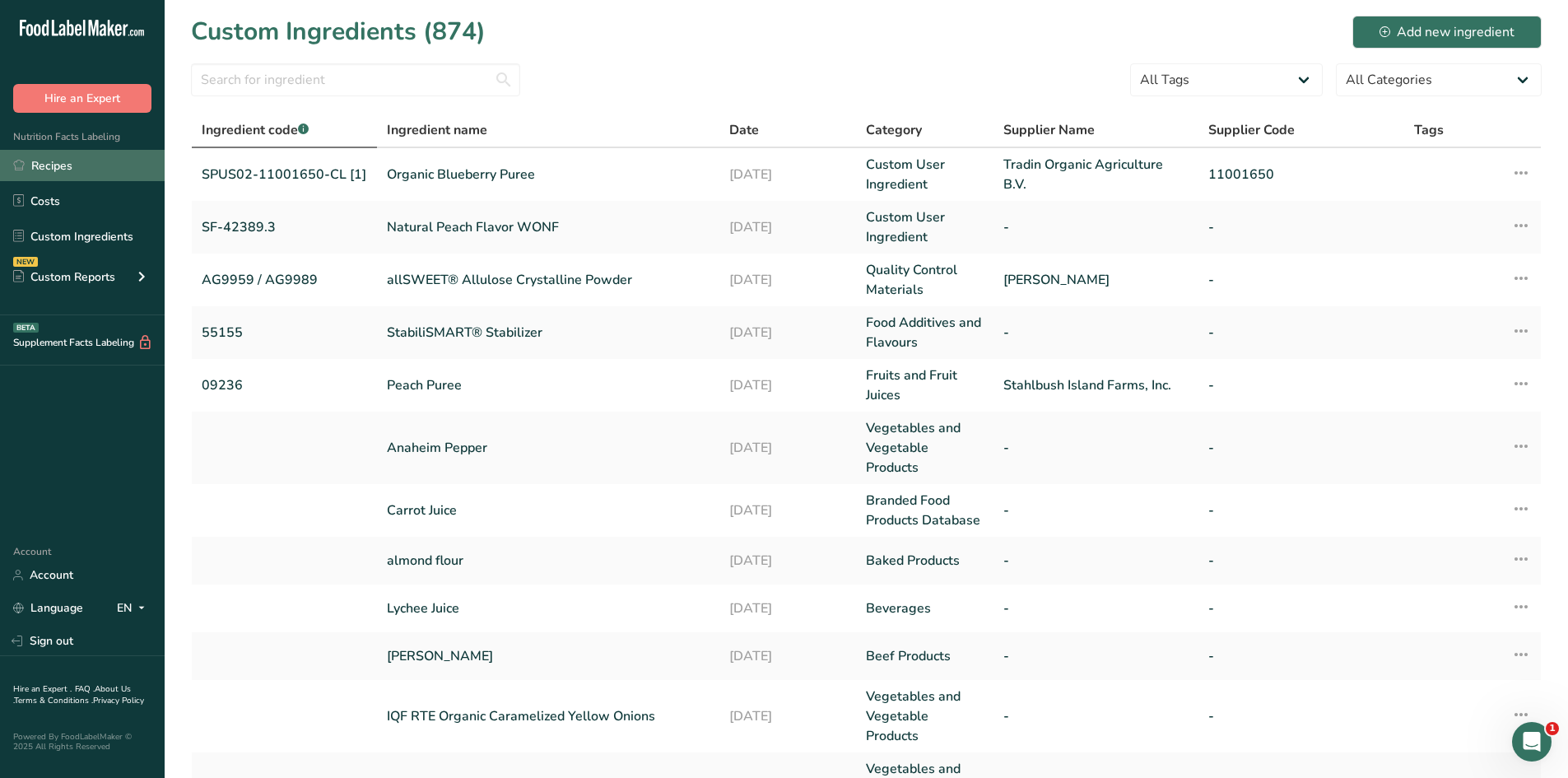
click at [82, 163] on link "Recipes" at bounding box center [82, 165] width 164 height 31
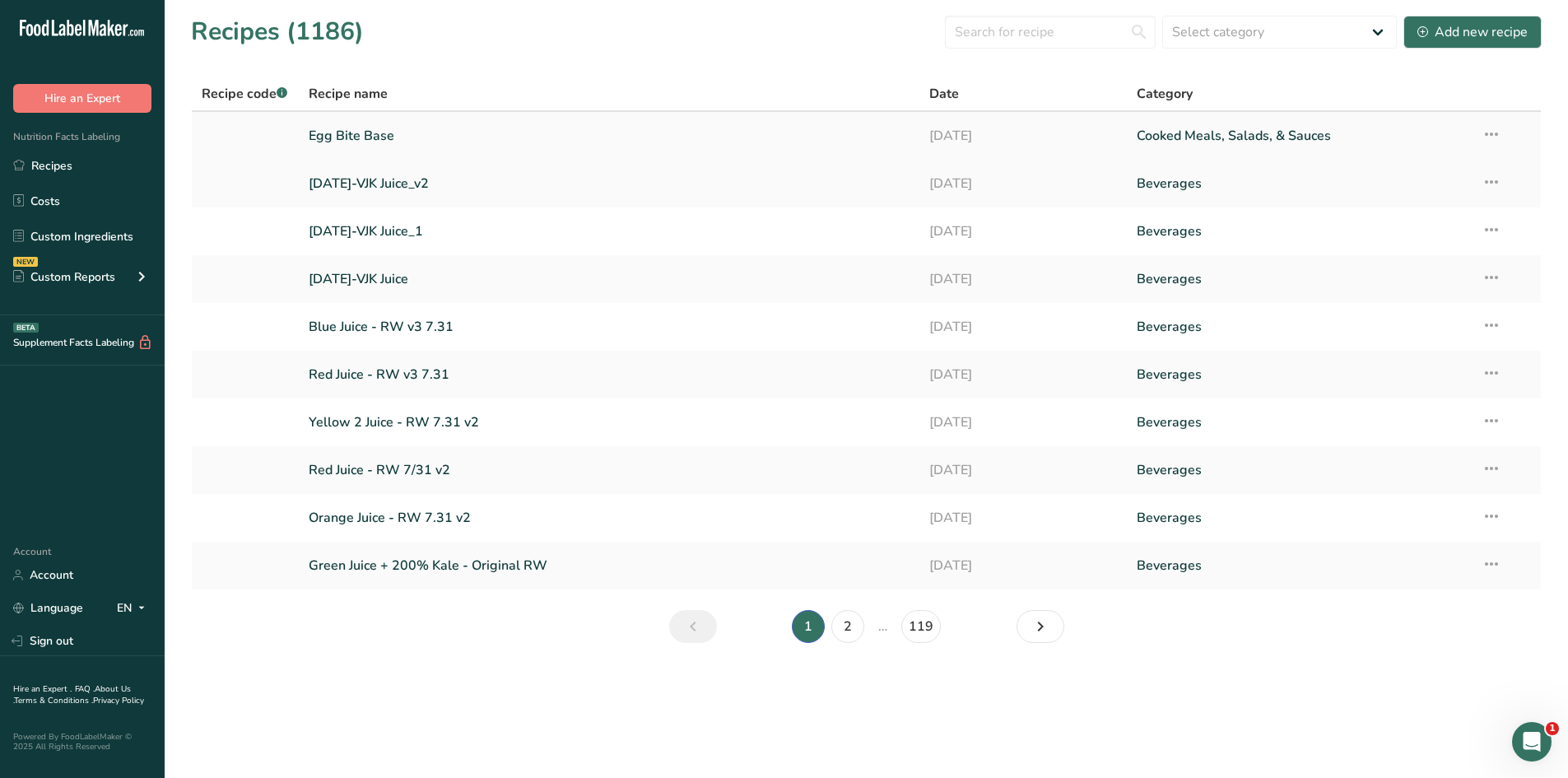
click at [378, 126] on link "Egg Bite Base" at bounding box center [609, 135] width 602 height 34
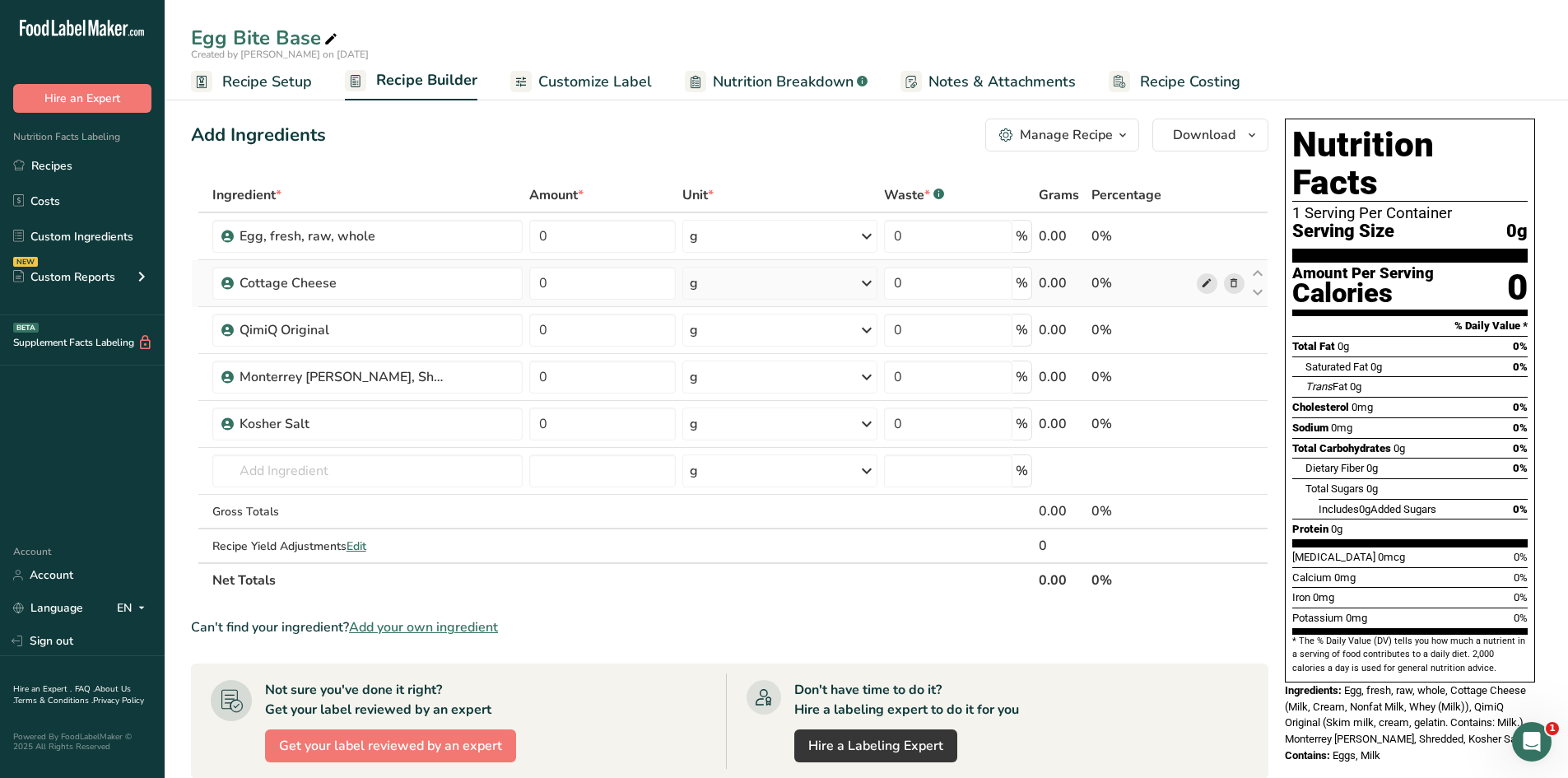
click at [1209, 283] on icon at bounding box center [1207, 283] width 12 height 18
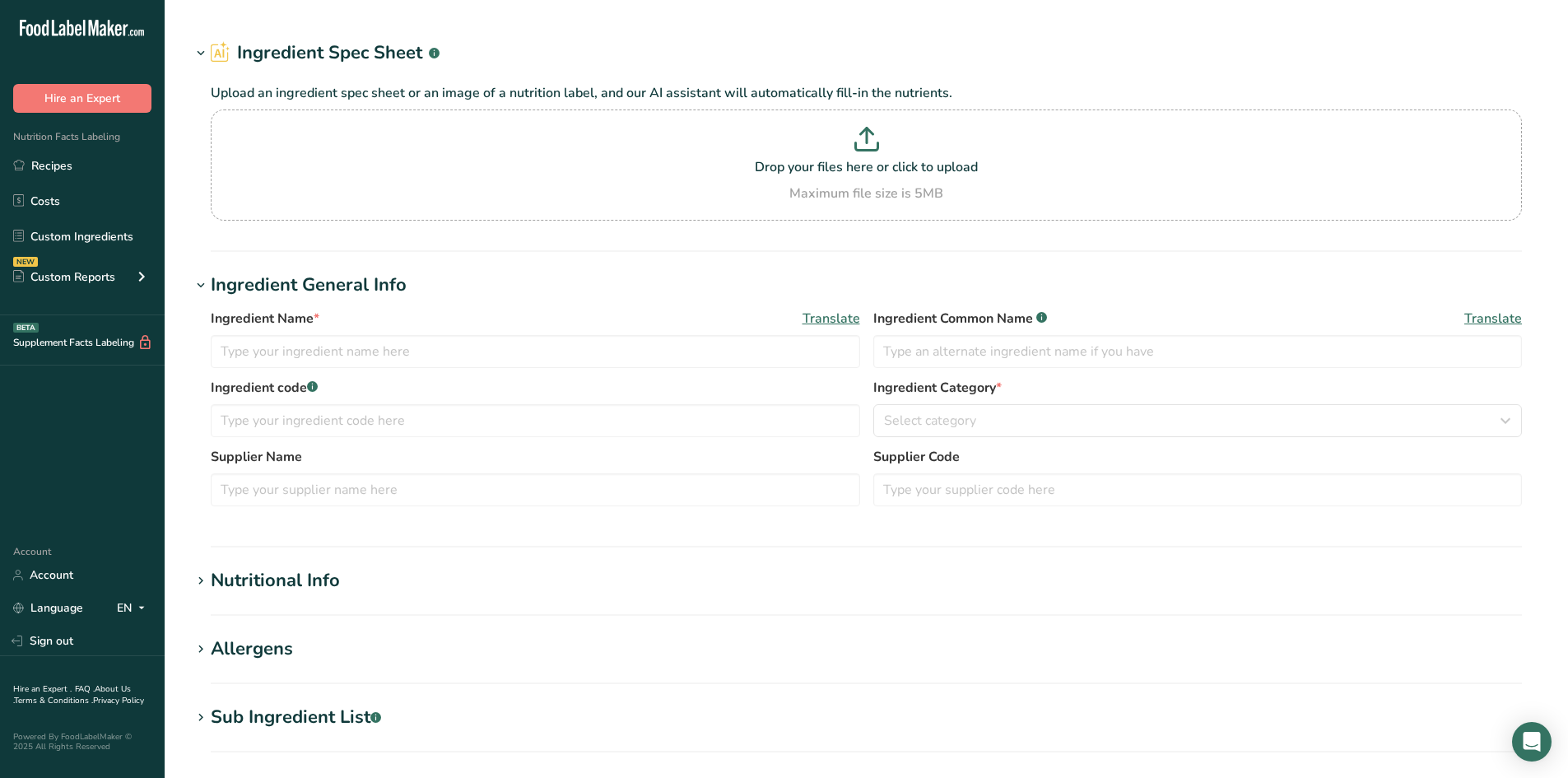
type input "Cottage Cheese"
type input "120"
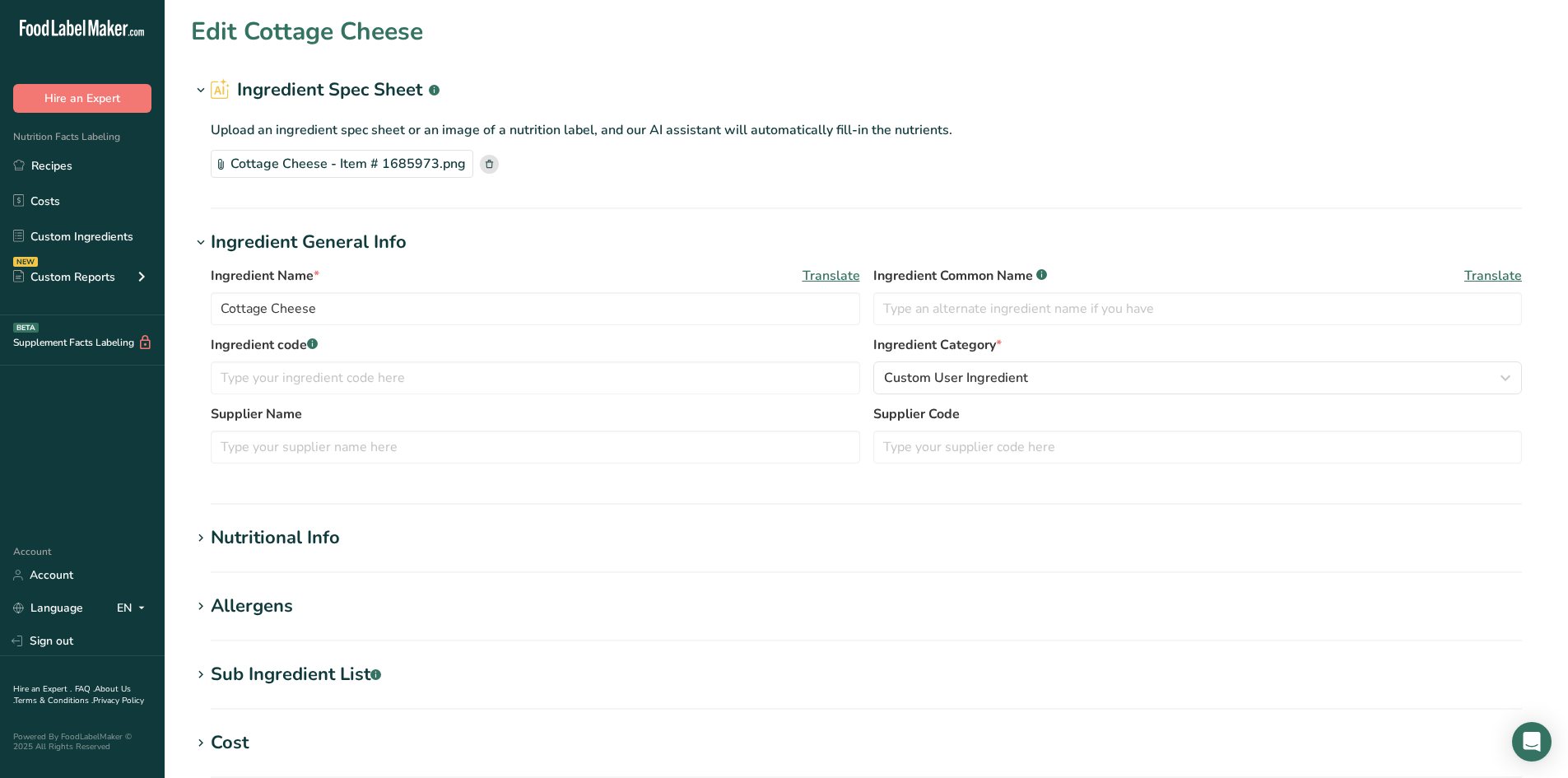
type input "110"
type KJ "460.24"
type Fat "5"
type Fat "3"
type Fat "0"
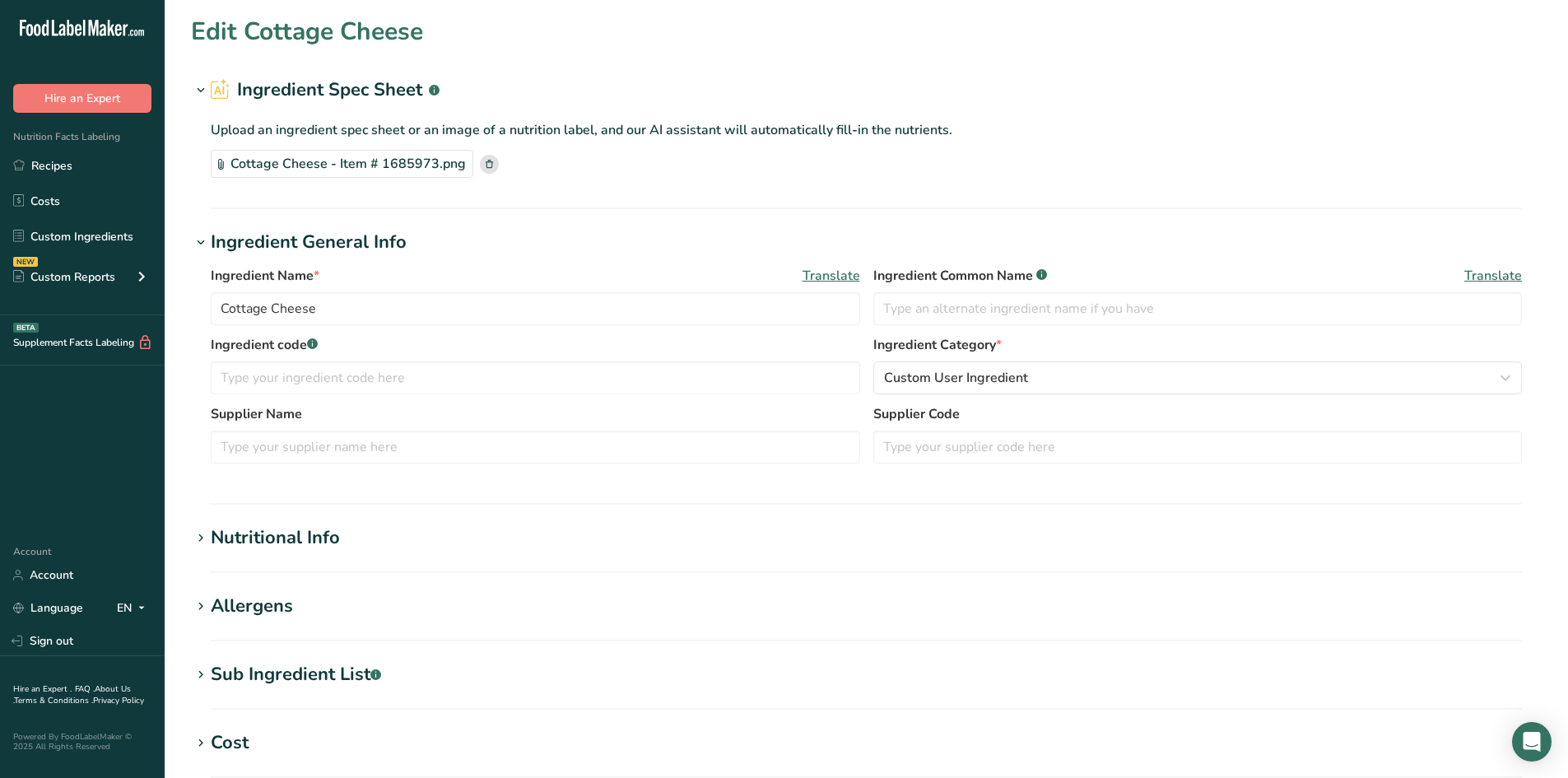
type input "25"
type input "410"
type Carbohydrates "5"
type Fiber "0"
type Sugars "4"
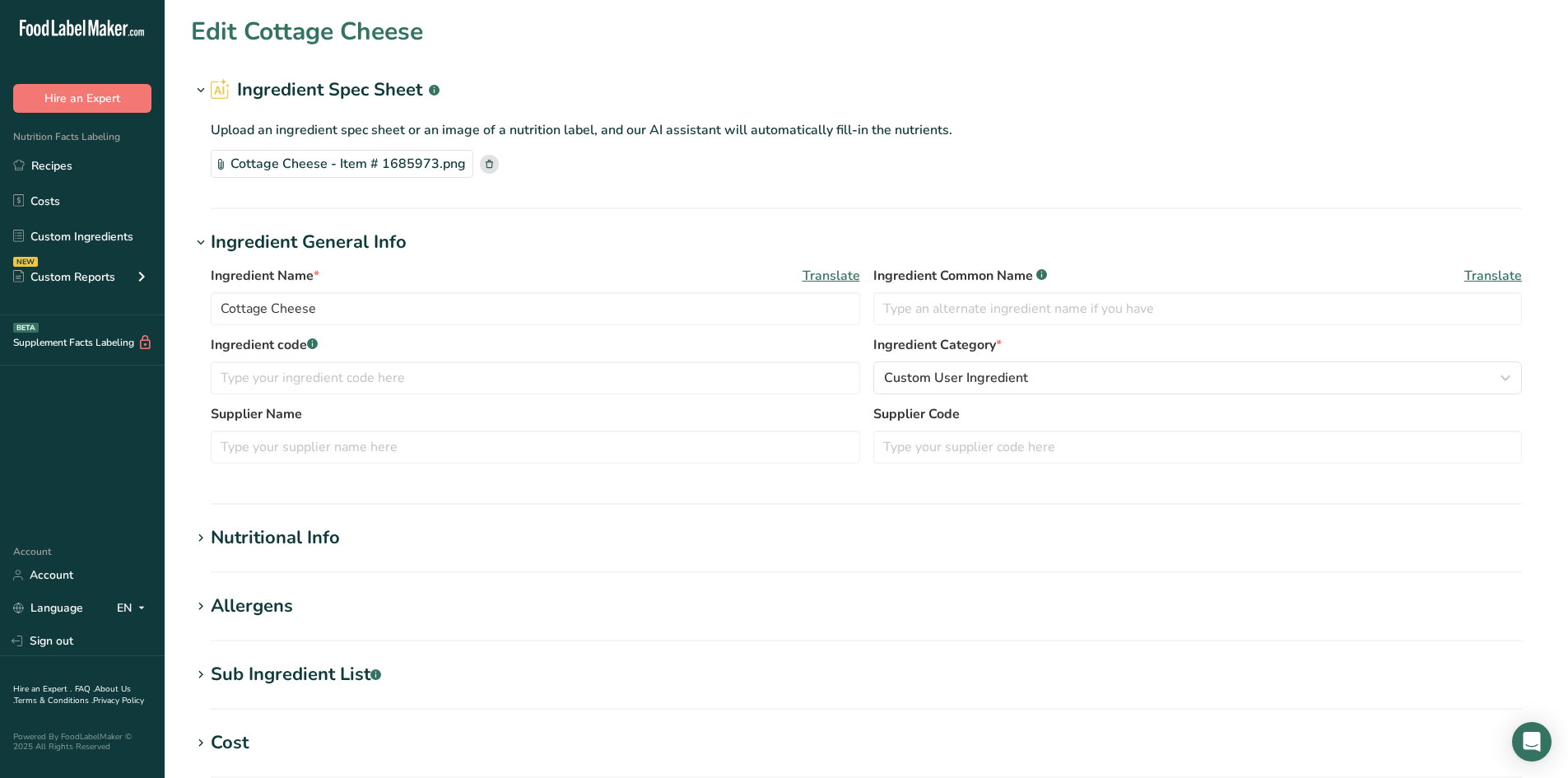
type Sugars "0"
type input "12"
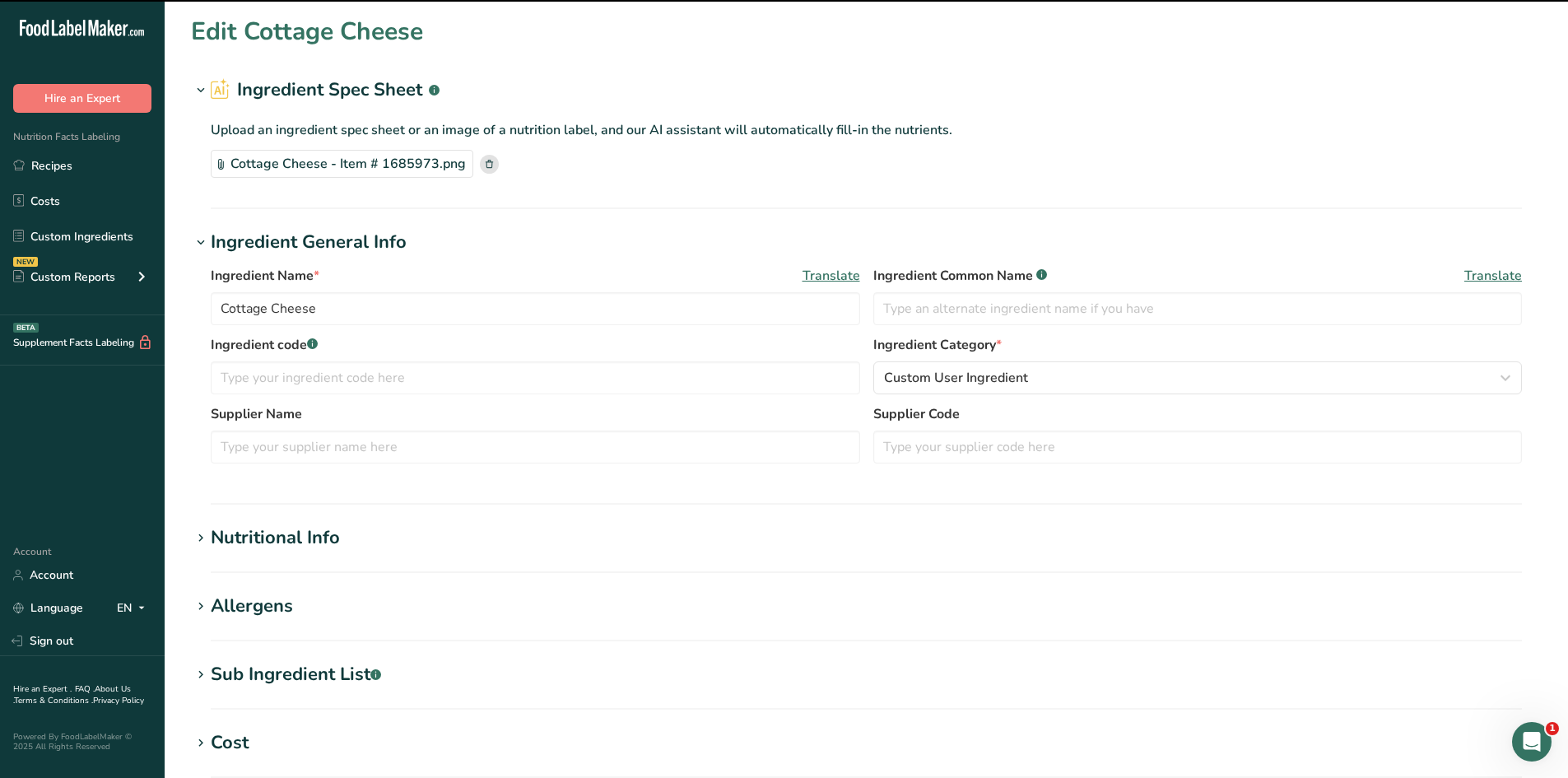
click at [320, 540] on div "Nutritional Info" at bounding box center [275, 538] width 129 height 27
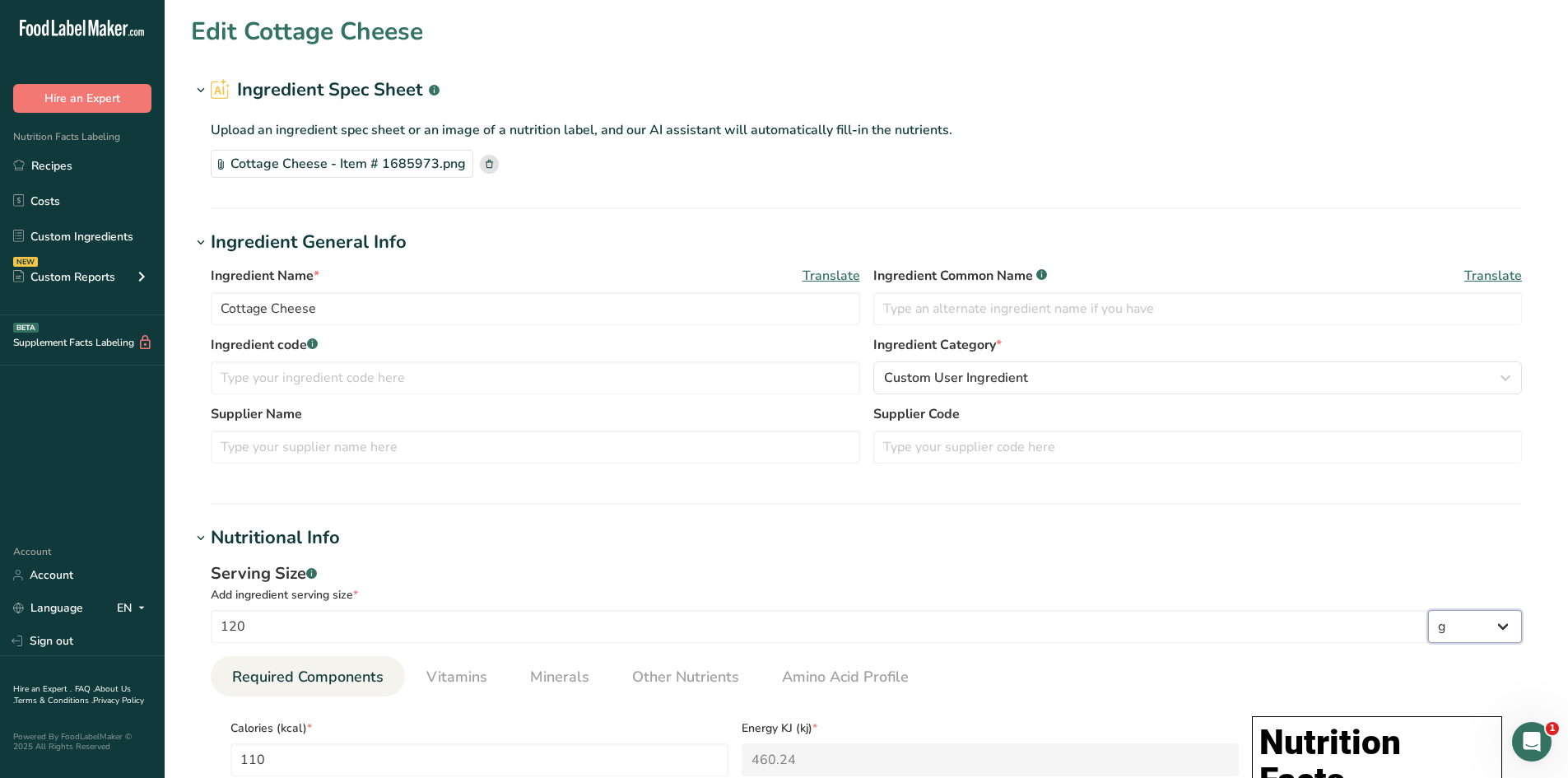
click at [1493, 618] on select "g kg mg mcg lb oz l mL fl oz tbsp tsp cup qt gallon" at bounding box center [1475, 626] width 94 height 33
select select "21"
click at [1428, 610] on select "g kg mg mcg lb oz l mL fl oz tbsp tsp cup qt gallon" at bounding box center [1475, 626] width 94 height 33
type input "26024.6895"
type KJ "108887.2517"
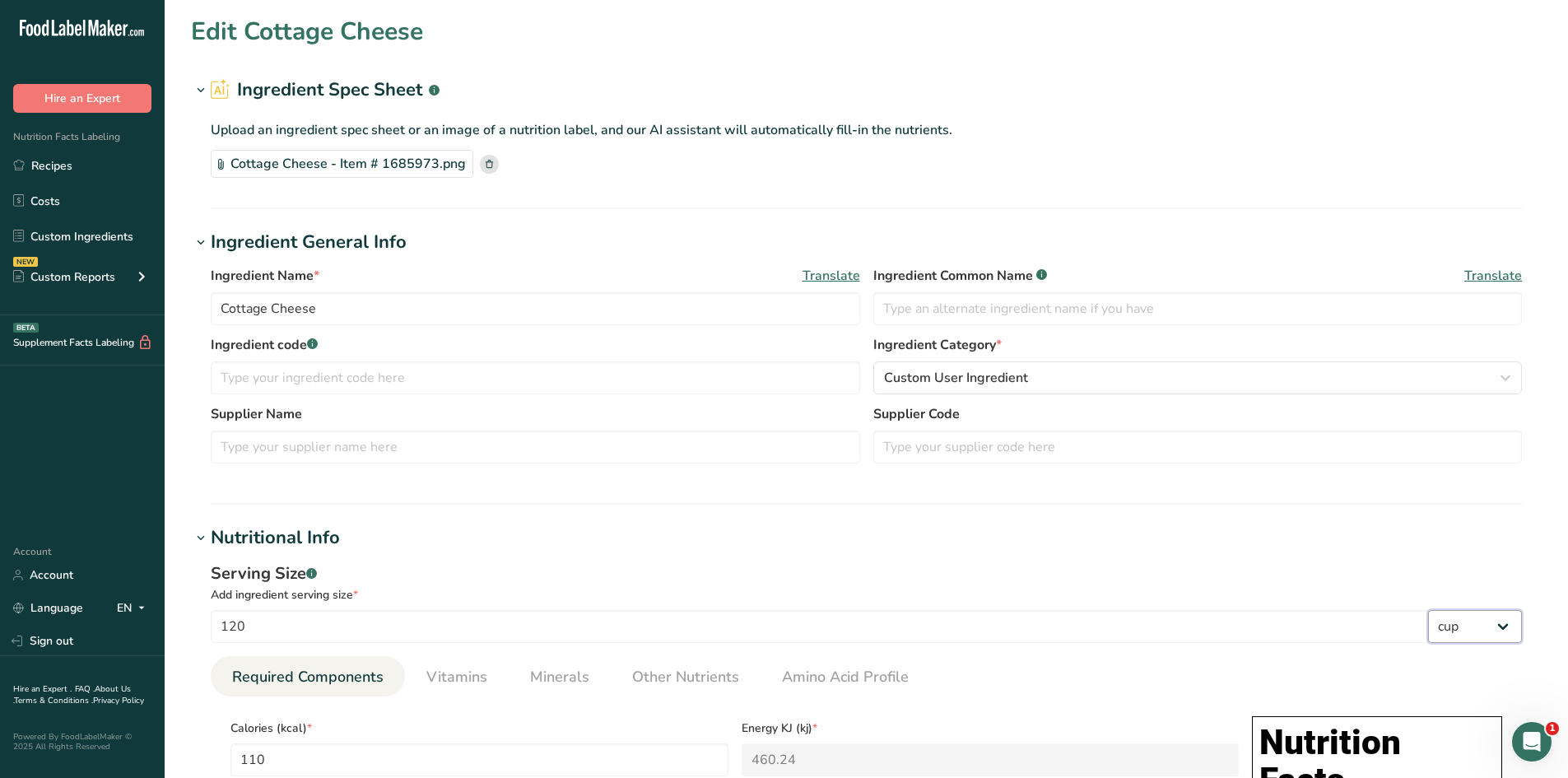
type Fat "1182.9495"
type Fat "709.764"
type input "5914.6905"
type input "97001.0895"
type Carbohydrates "1182.9495"
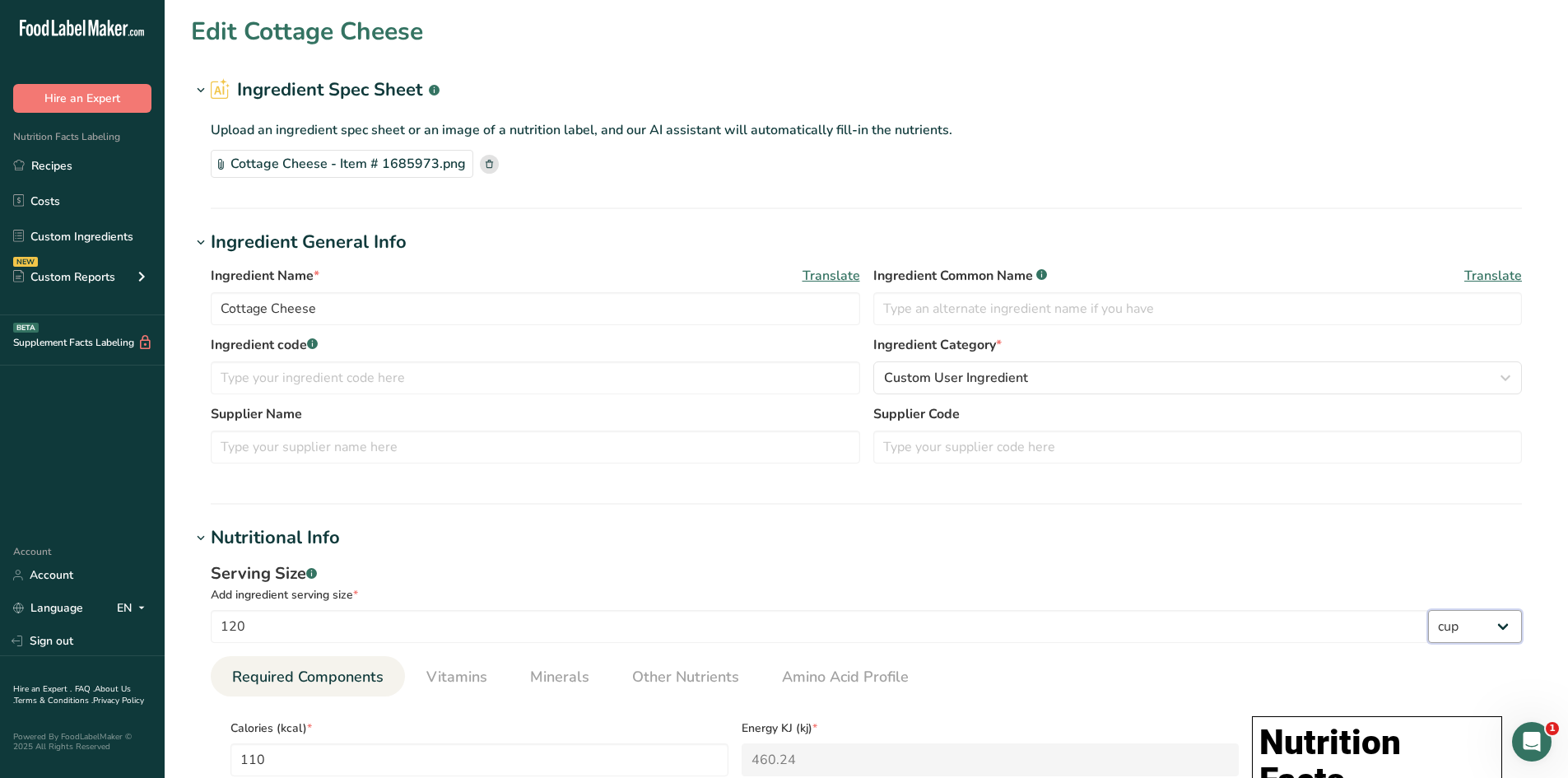
type Sugars "946.3425"
type input "2839.056"
select select "22"
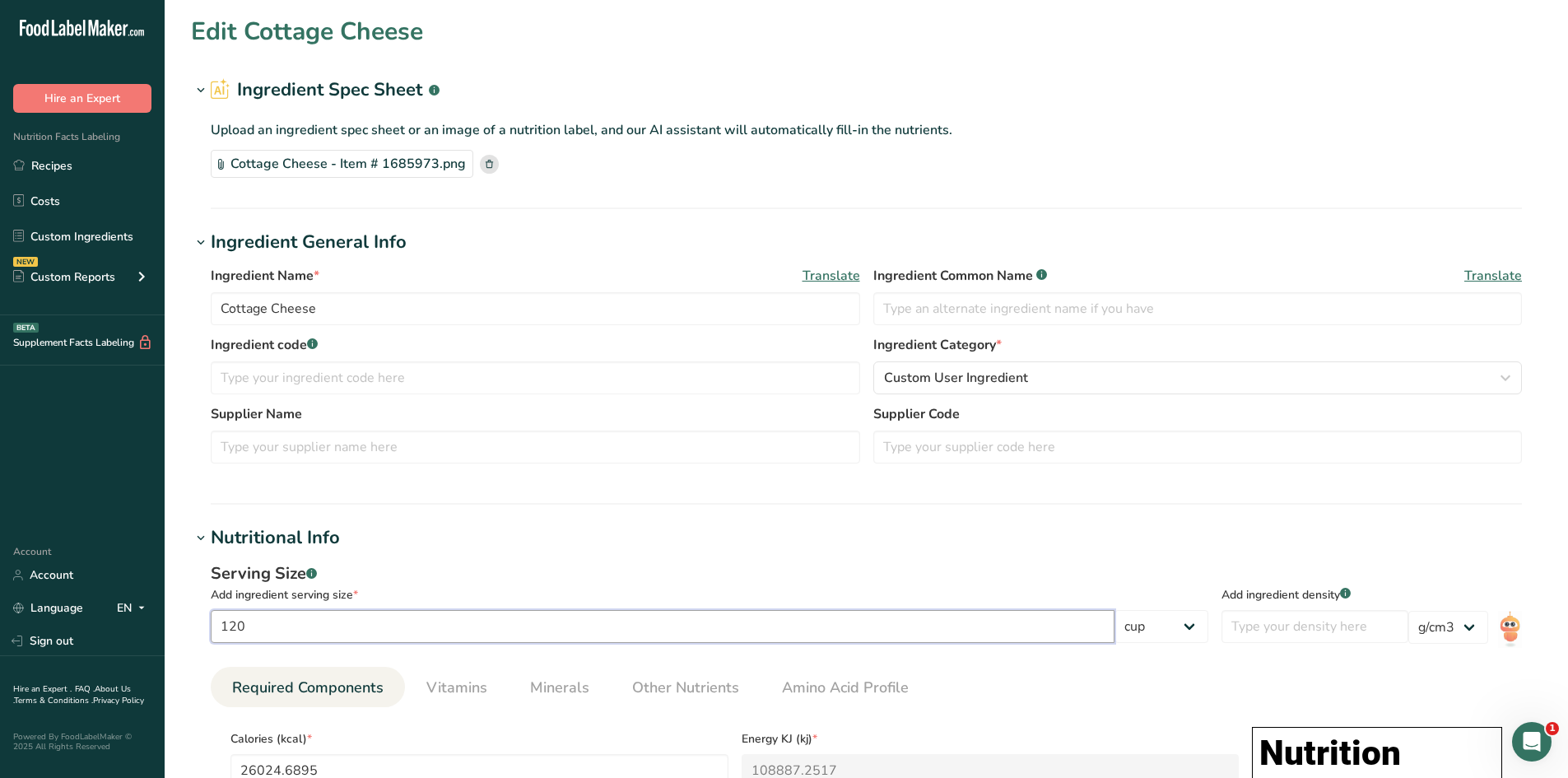
click at [659, 634] on input "120" at bounding box center [662, 626] width 903 height 33
type input "12"
type input "2602.4689"
type KJ "10888.7252"
type Fat "118.2949"
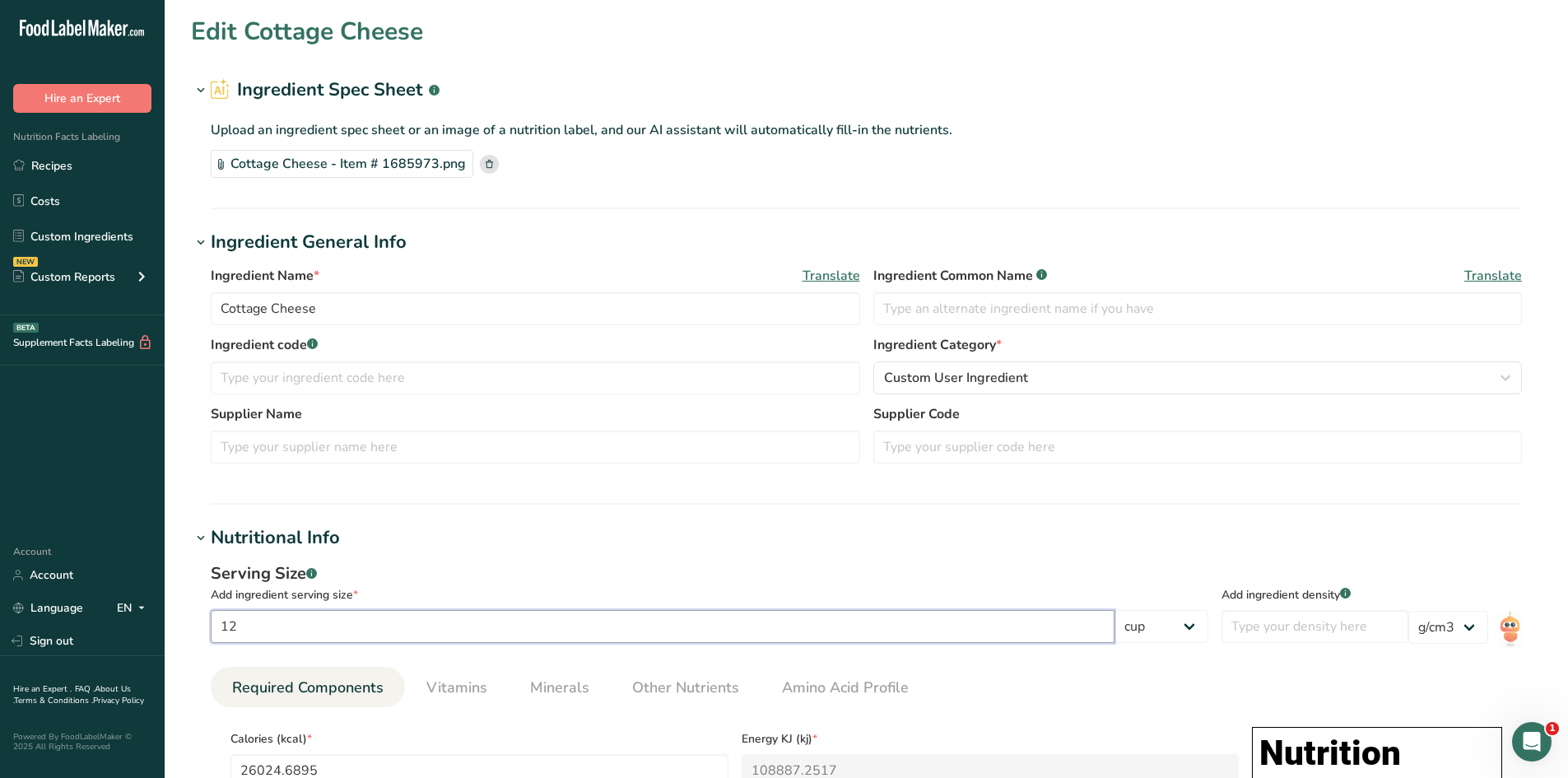
type Fat "70.9764"
type input "591.4691"
type input "9700.1089"
type Carbohydrates "118.2949"
type Sugars "94.6343"
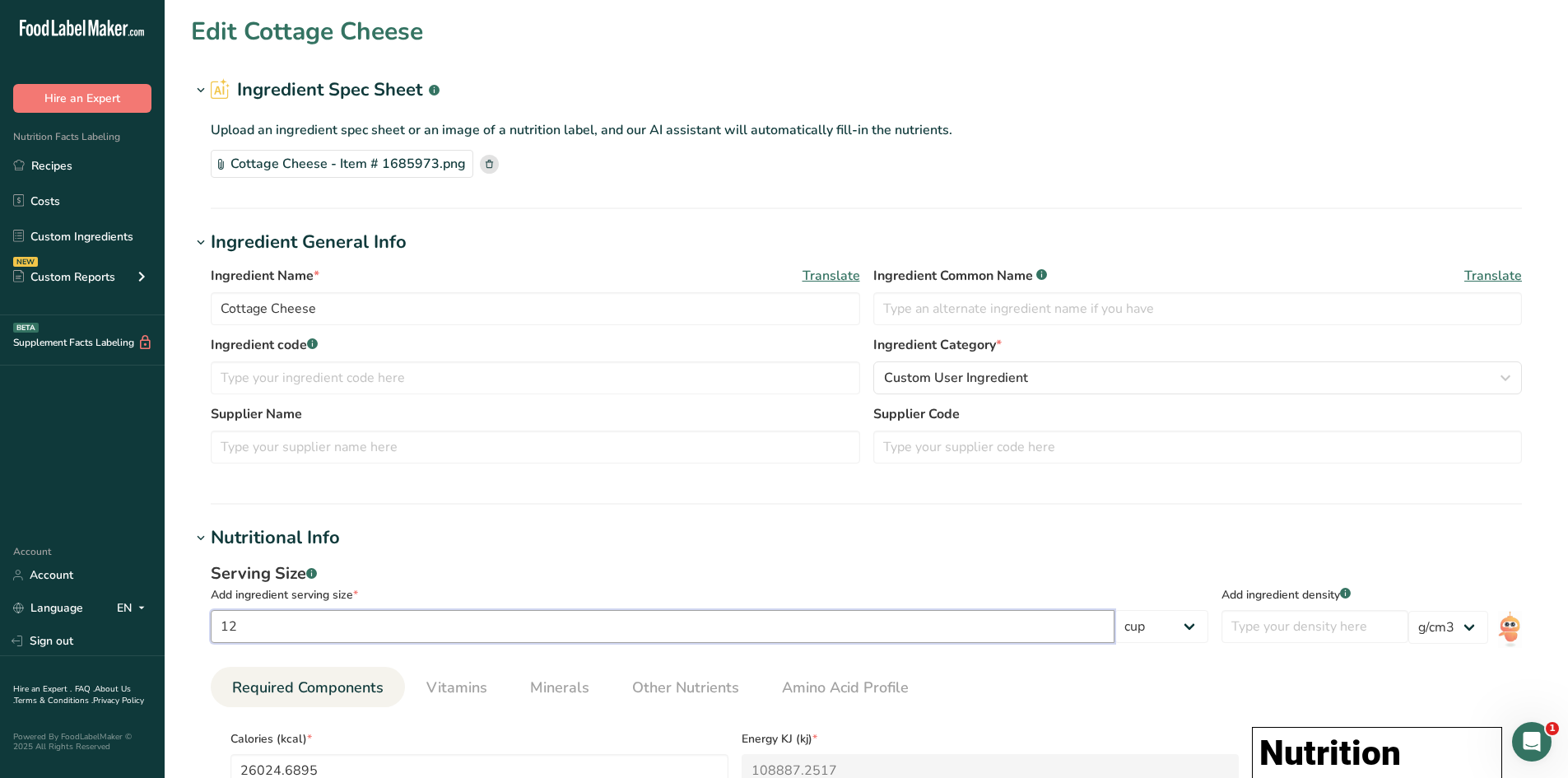
type input "283.9056"
type input "1"
type input "216.8724"
type KJ "907.3938"
type Fat "9.8579"
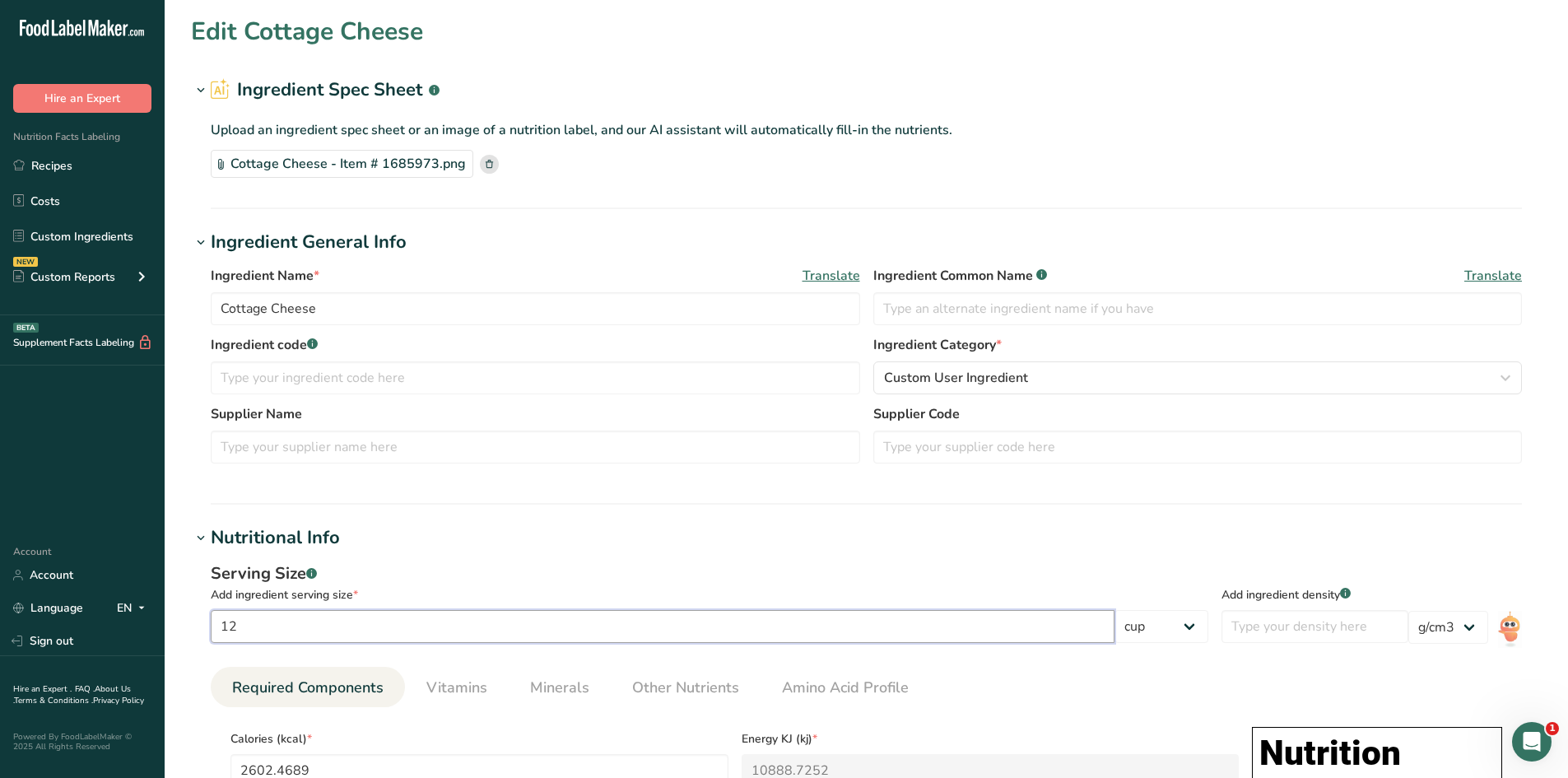
type Fat "5.9147"
type input "49.2891"
type input "808.3424"
type Carbohydrates "9.8579"
type Sugars "7.8862"
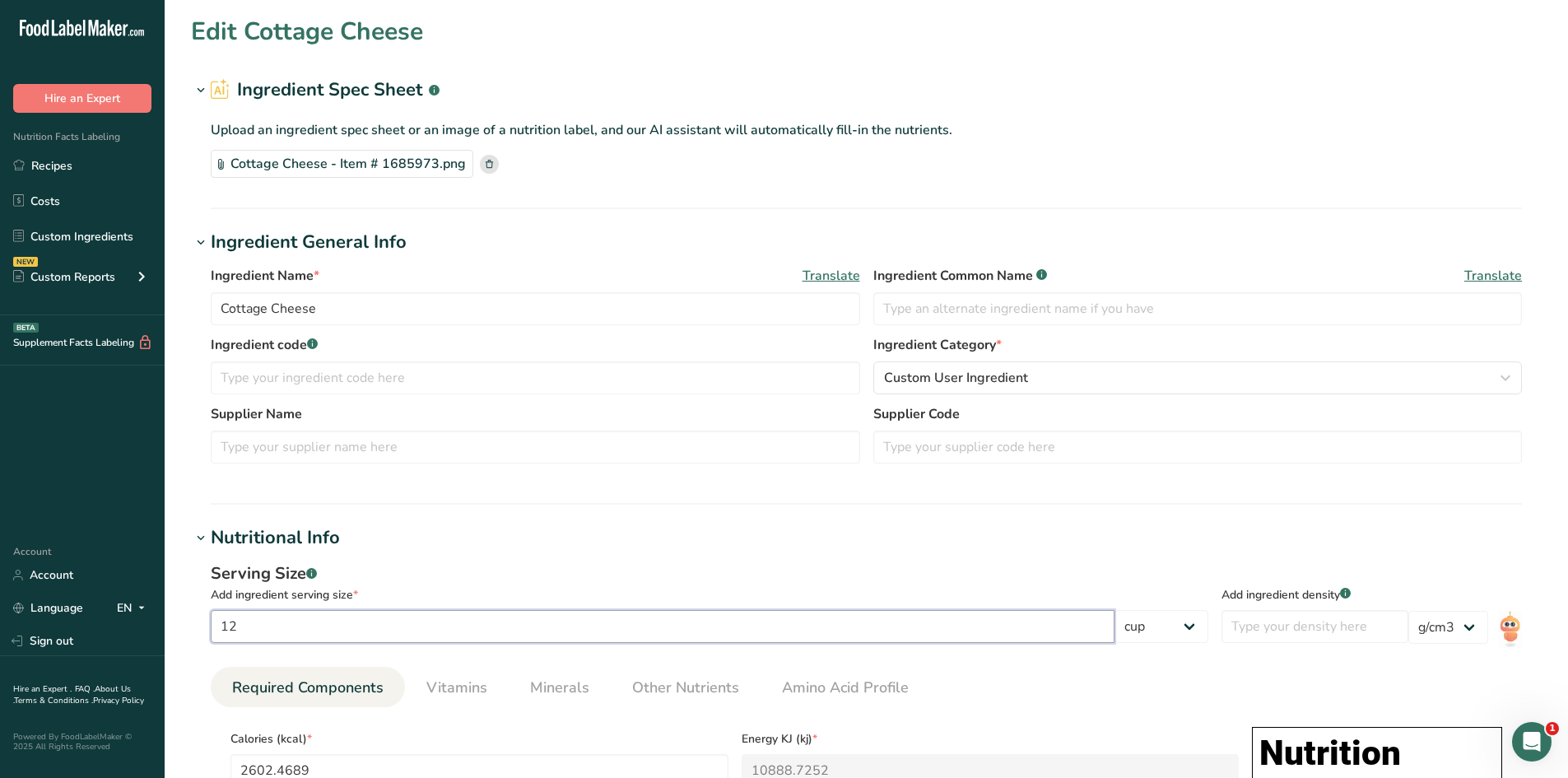
type input "23.6588"
type input "12"
type input "2602.4689"
type KJ "10888.7252"
type Fat "118.2949"
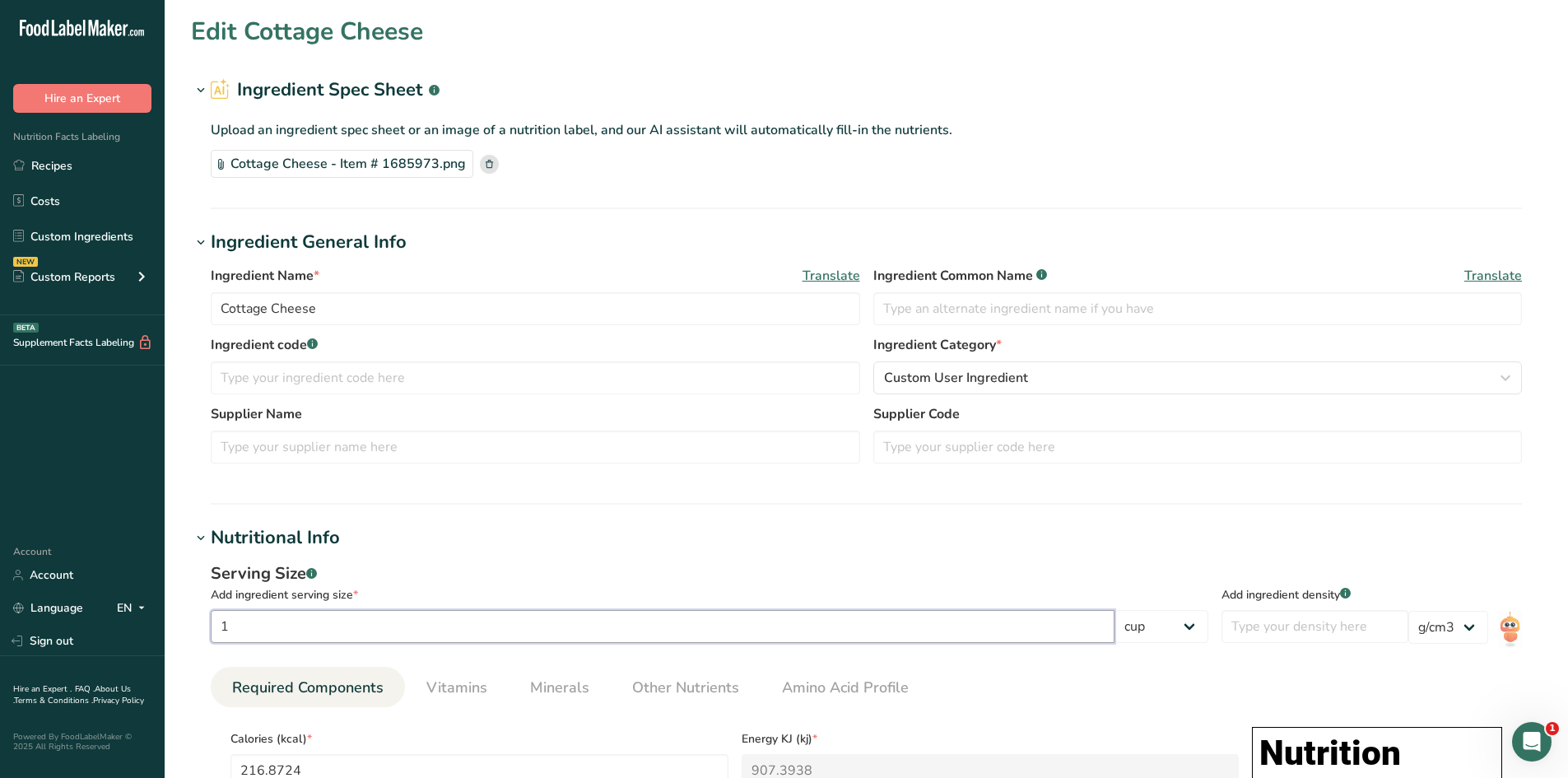
type Fat "70.9764"
type input "591.4691"
type input "9700.1089"
type Carbohydrates "118.2949"
type Sugars "94.6343"
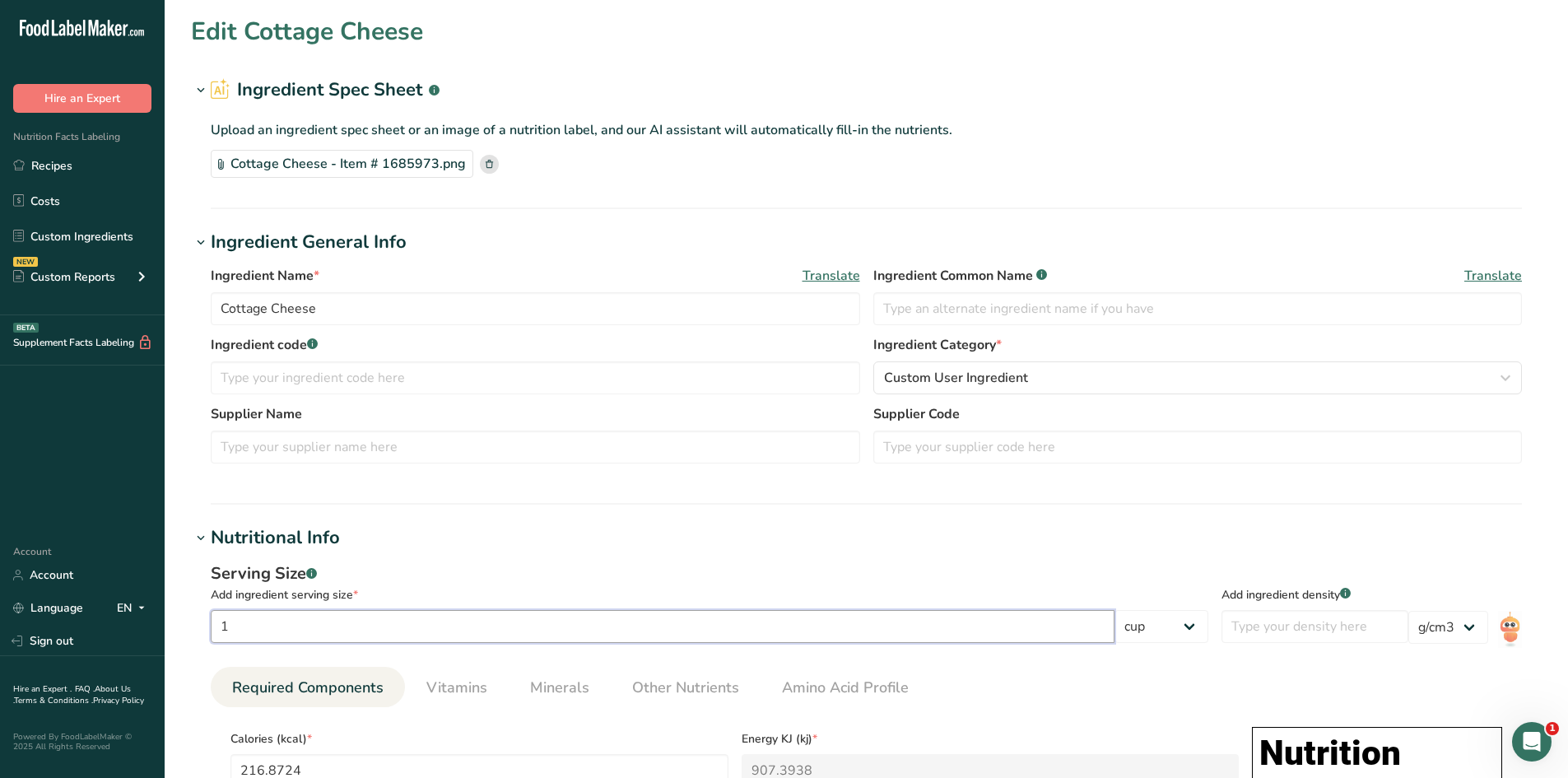
type input "283.9056"
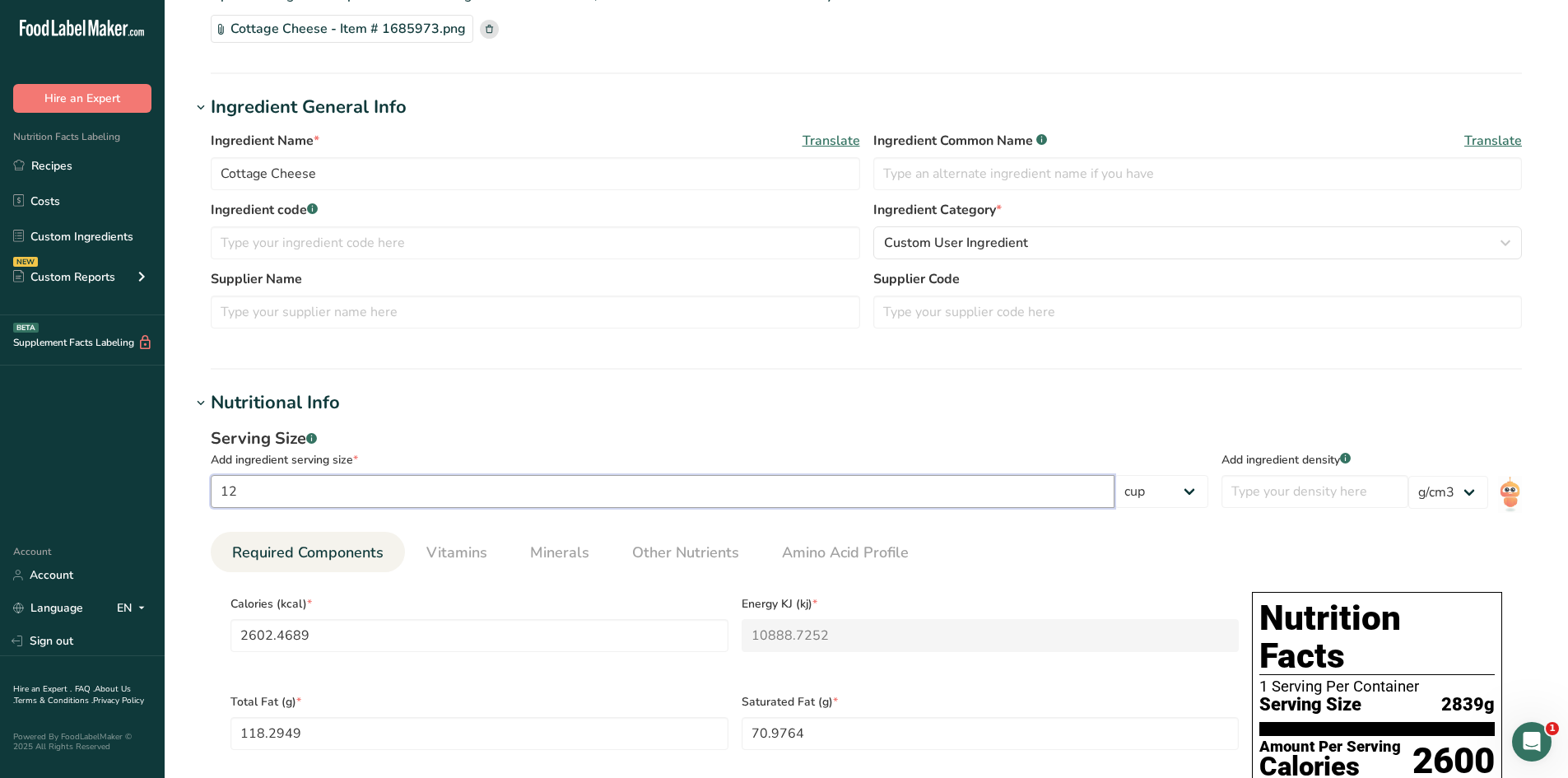
scroll to position [164, 0]
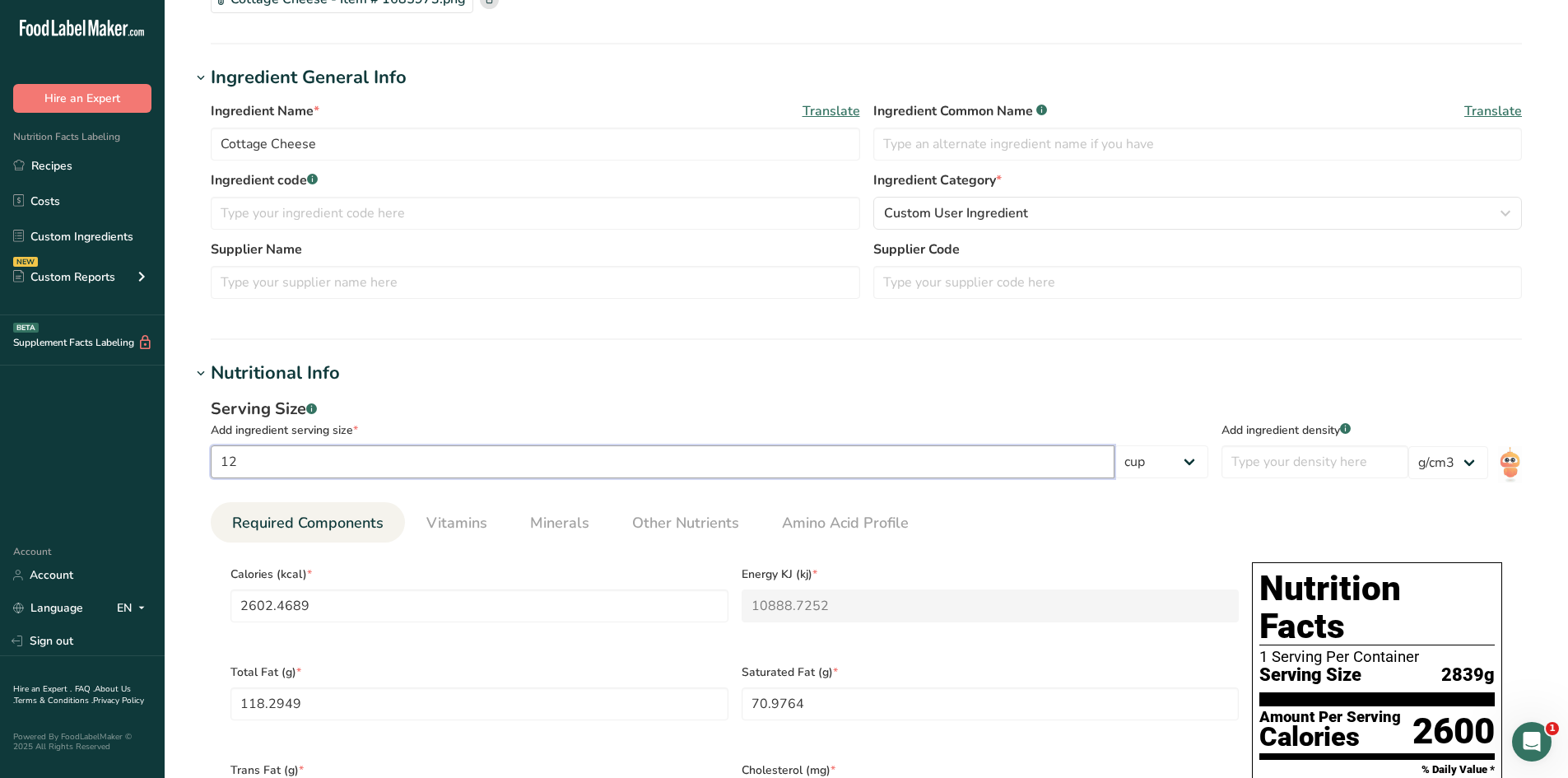
type input "11.9999"
type input "2602.4473"
type KJ "10888.6344"
type Fat "118.294"
type Fat "70.9758"
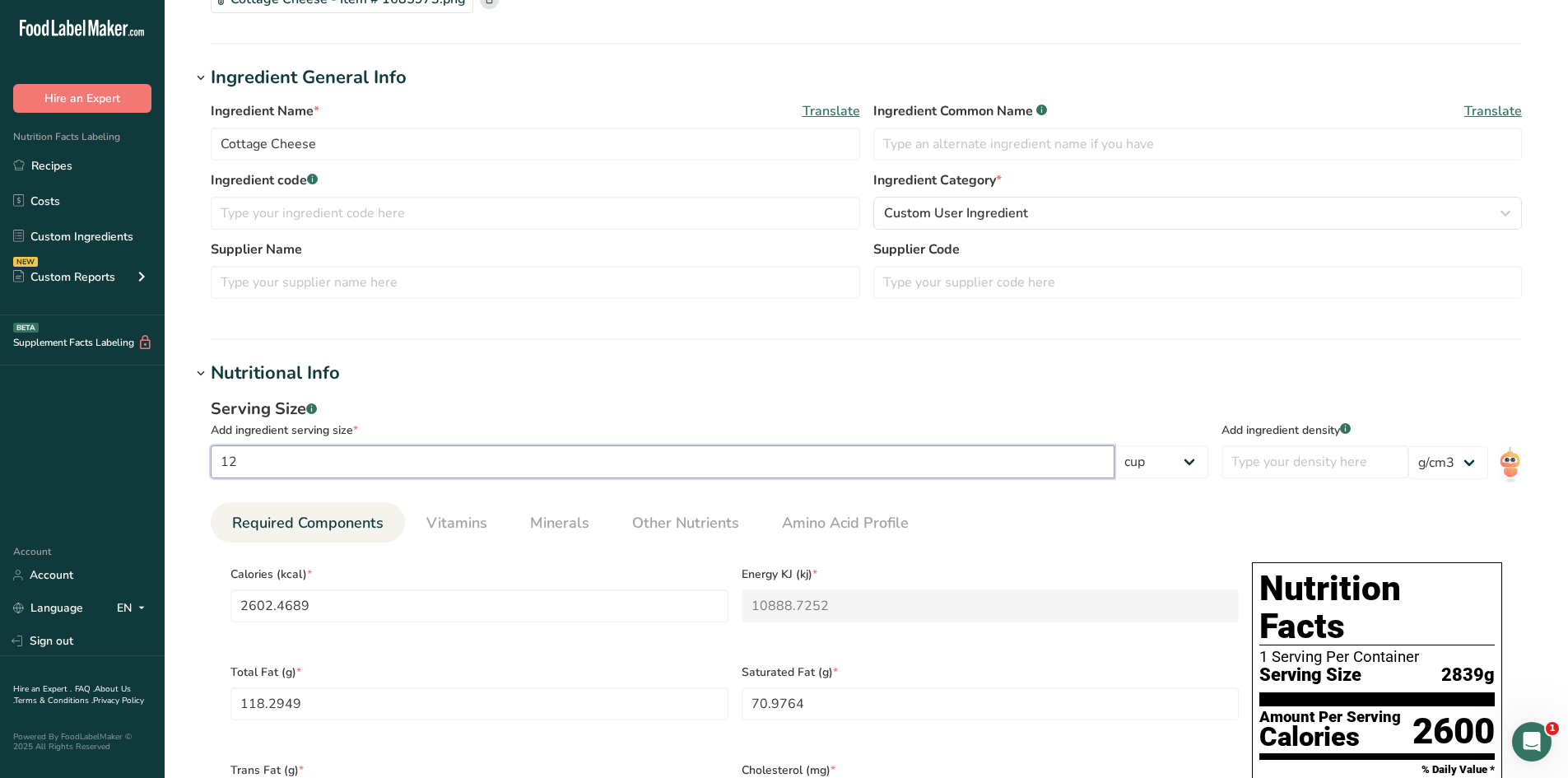
type input "591.4641"
type input "9700.0281"
type Carbohydrates "118.294"
type Sugars "94.6335"
type input "283.9032"
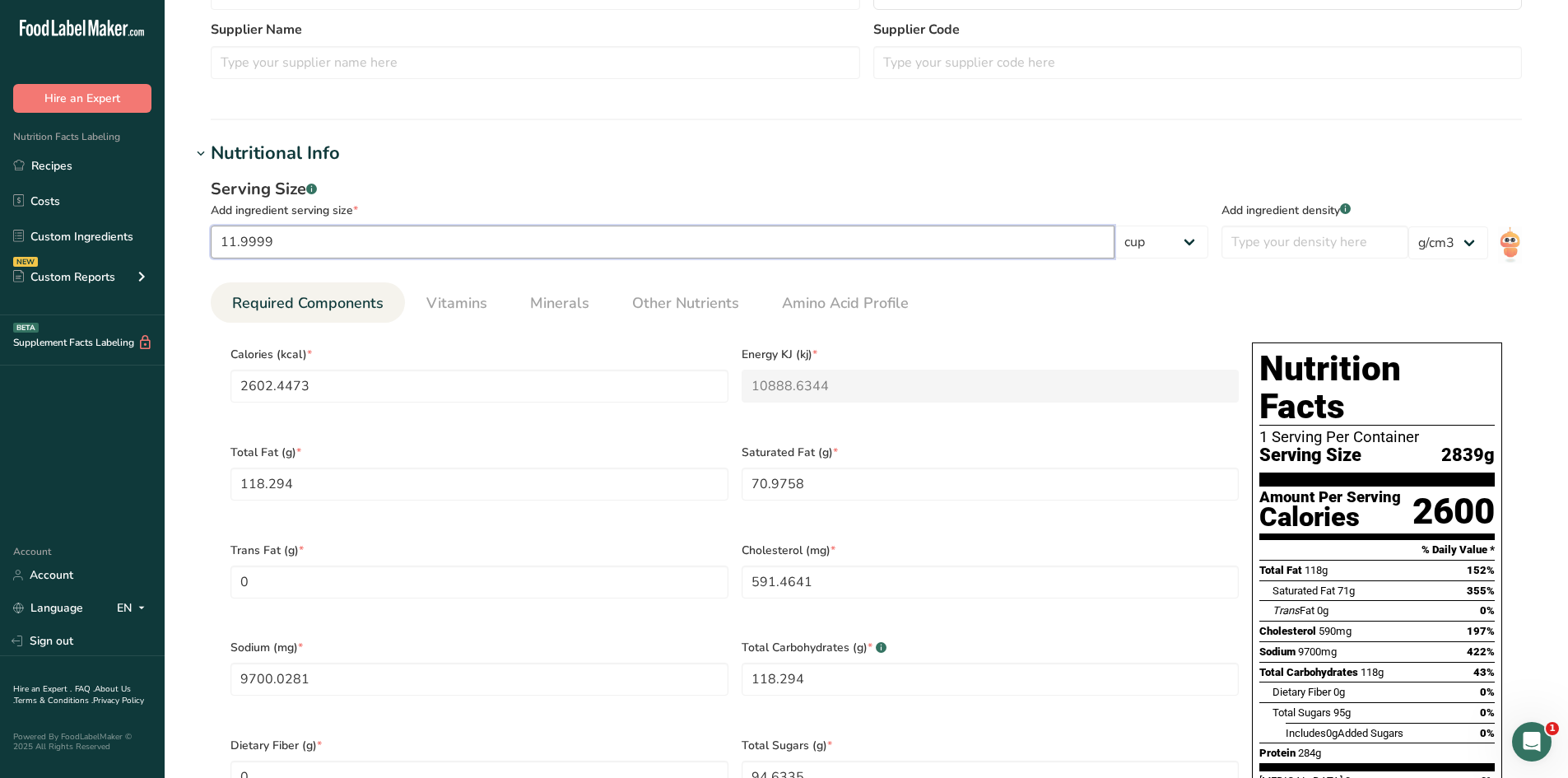
scroll to position [412, 0]
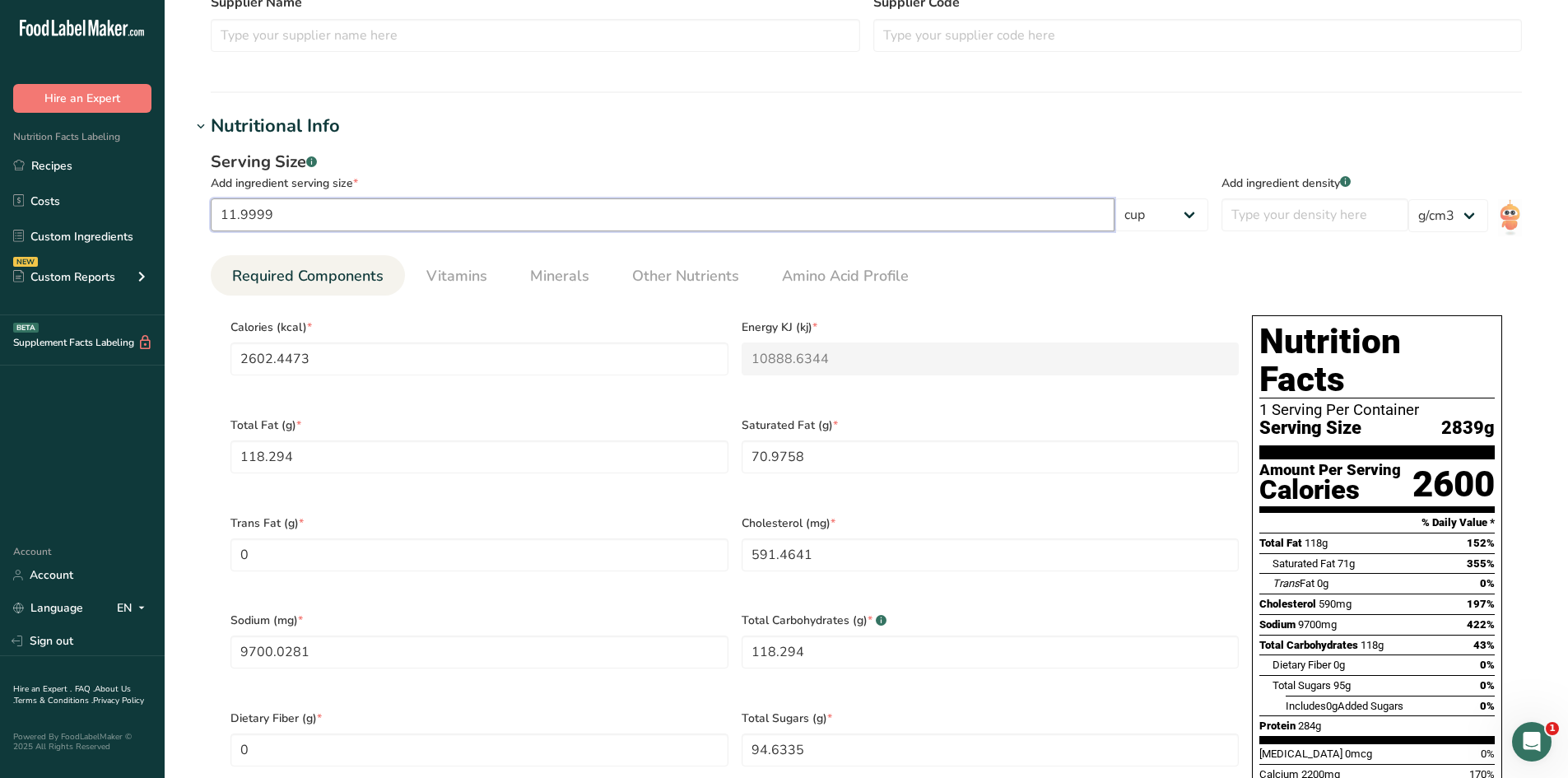
click at [354, 203] on input "11.9999" at bounding box center [662, 215] width 903 height 33
drag, startPoint x: 314, startPoint y: 215, endPoint x: 0, endPoint y: 197, distance: 314.5
click at [0, 197] on div ".a-20{fill:#fff;} Hire an Expert Nutrition Facts Labeling Recipes Costs Custom …" at bounding box center [784, 569] width 1568 height 1962
type input "1"
type input "216.8724"
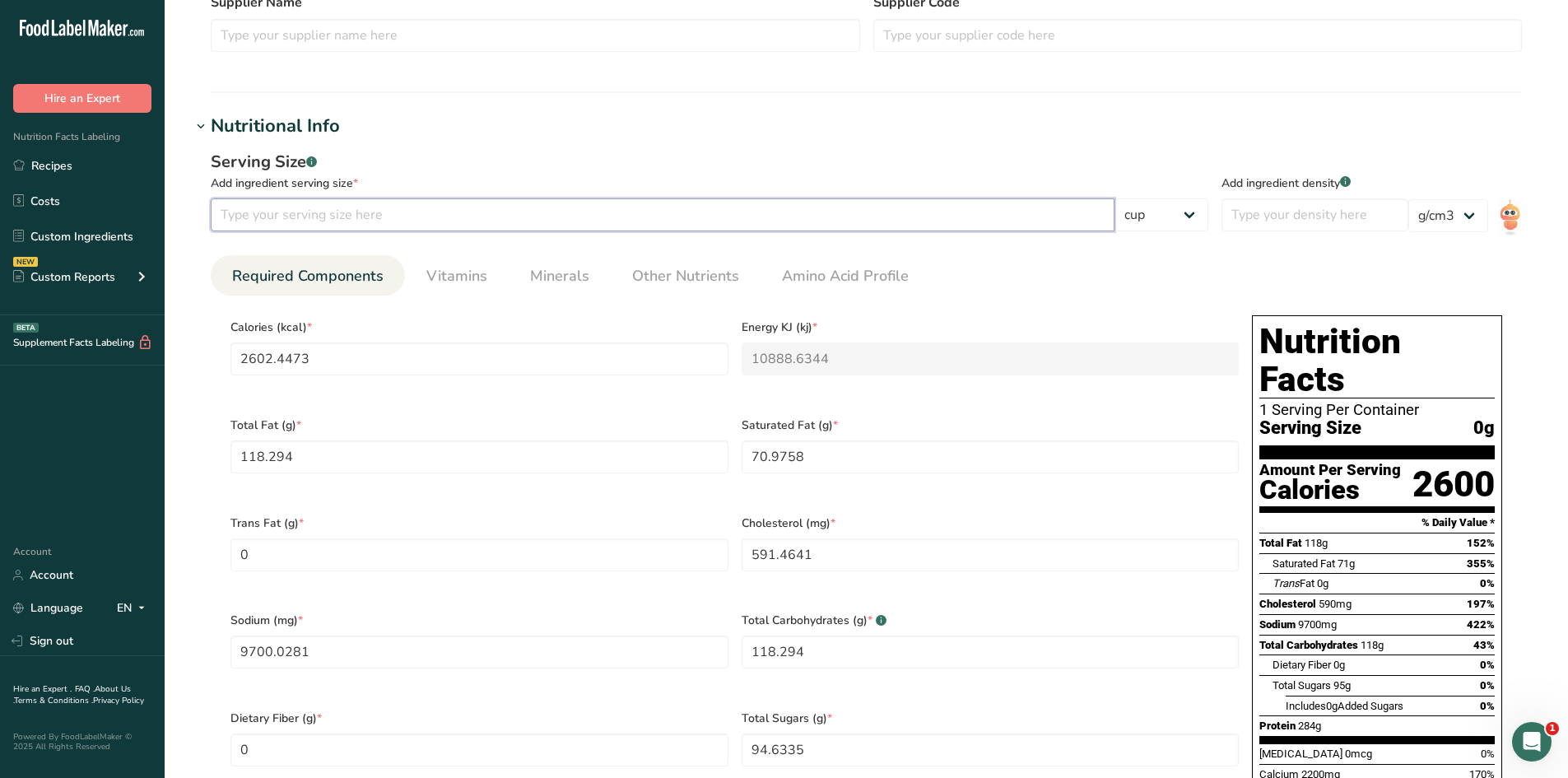
type KJ "907.3938"
type Fat "9.8579"
type Fat "5.9147"
type input "49.2891"
type input "808.3424"
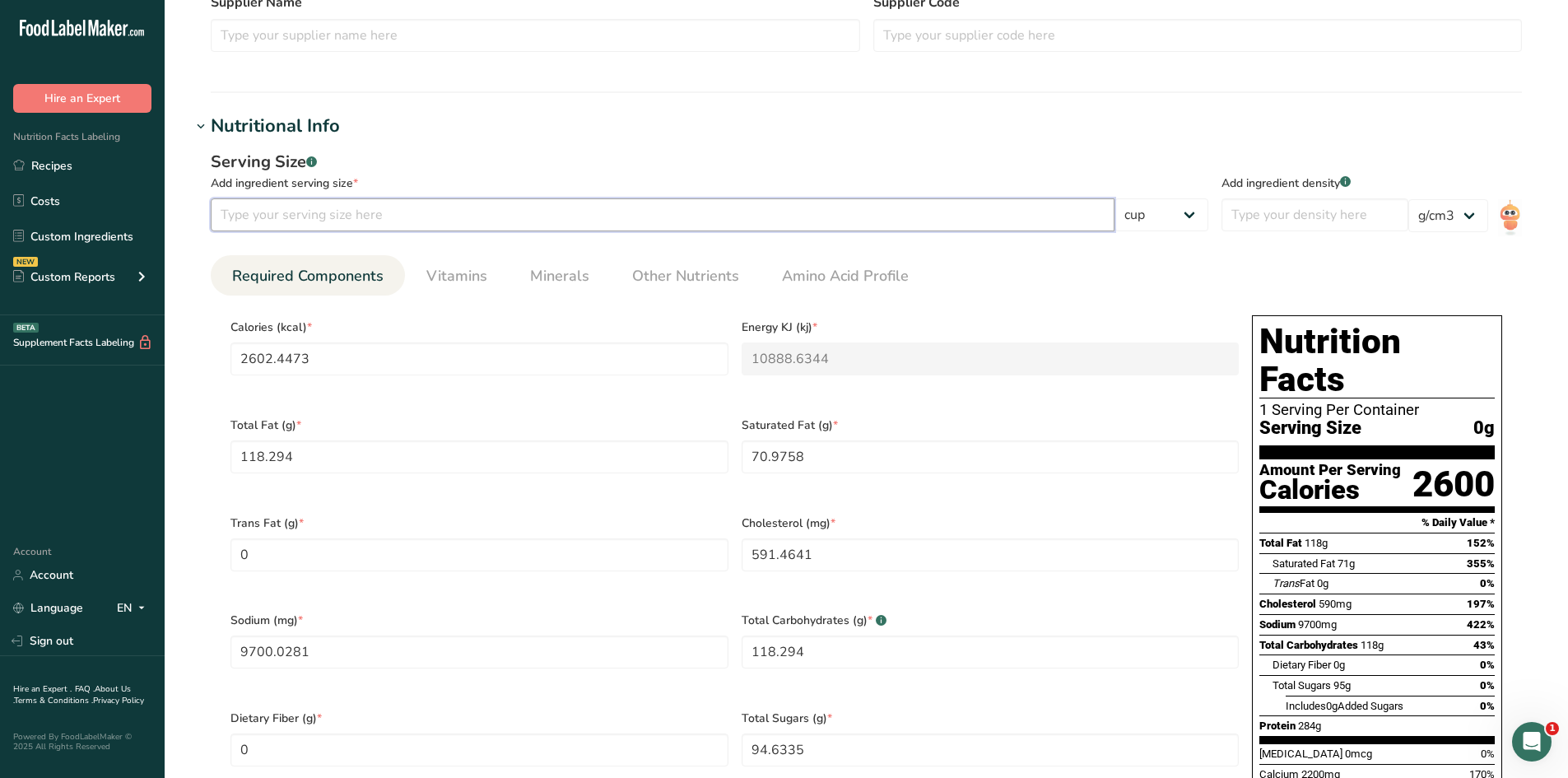
type Carbohydrates "9.8579"
type Sugars "7.8862"
type input "23.6588"
type input "0.5"
type input "108.4362"
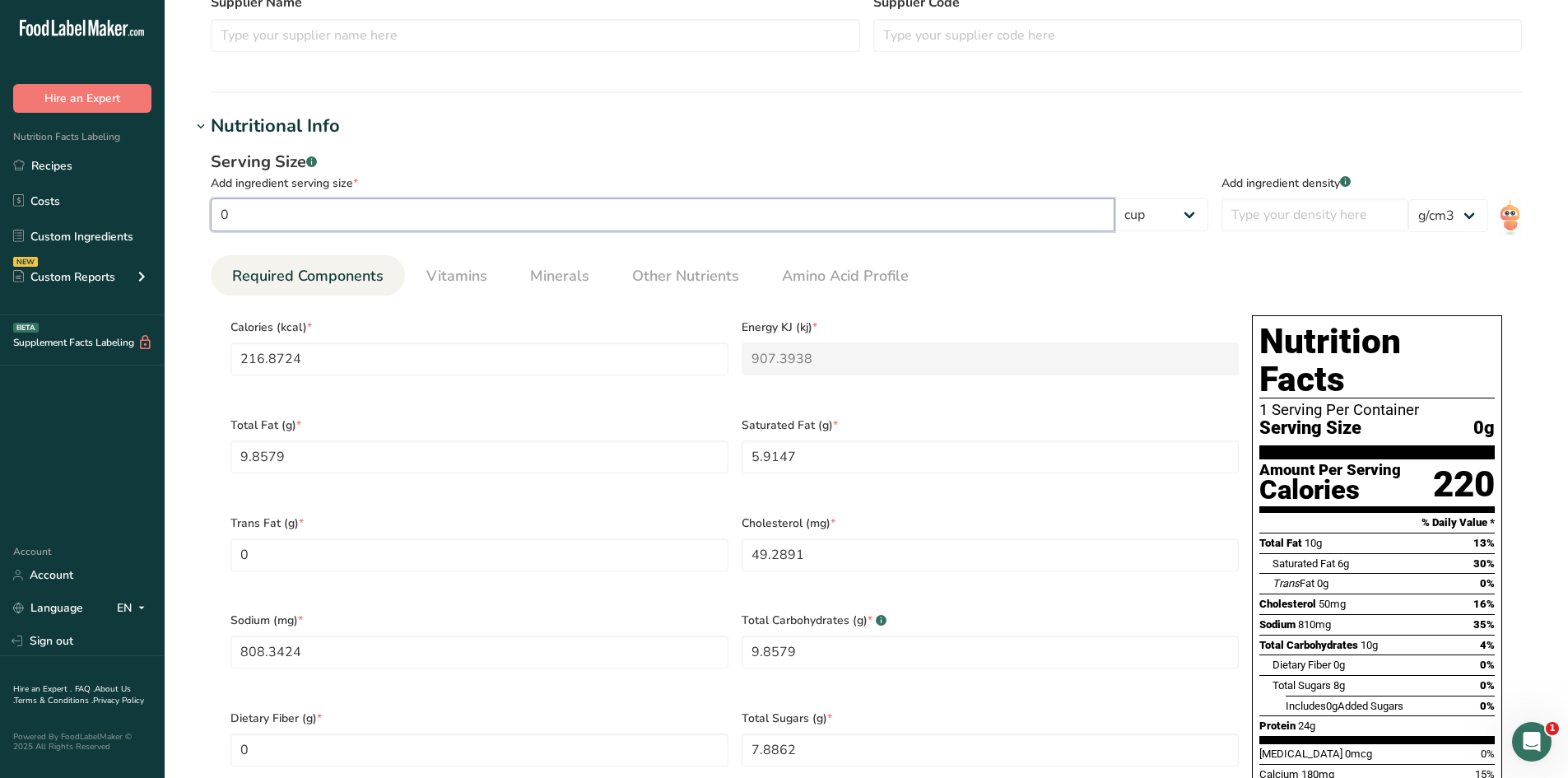
type KJ "453.6969"
type Fat "4.929"
type Fat "2.9574"
type input "24.6445"
type input "404.1712"
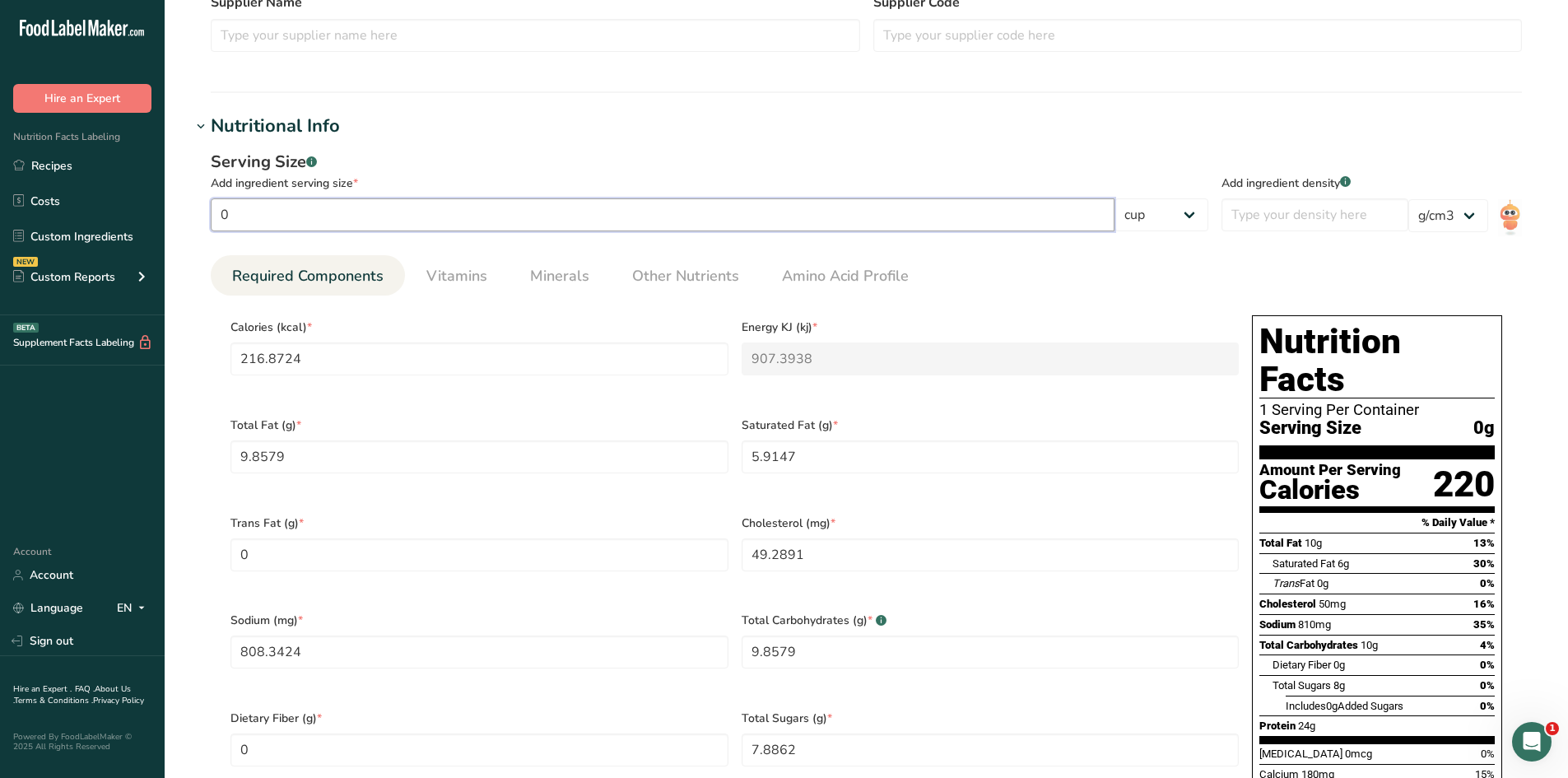
type Carbohydrates "4.929"
type Sugars "3.9431"
type input "11.8294"
type input "0.5"
click at [1281, 215] on input "number" at bounding box center [1315, 215] width 187 height 33
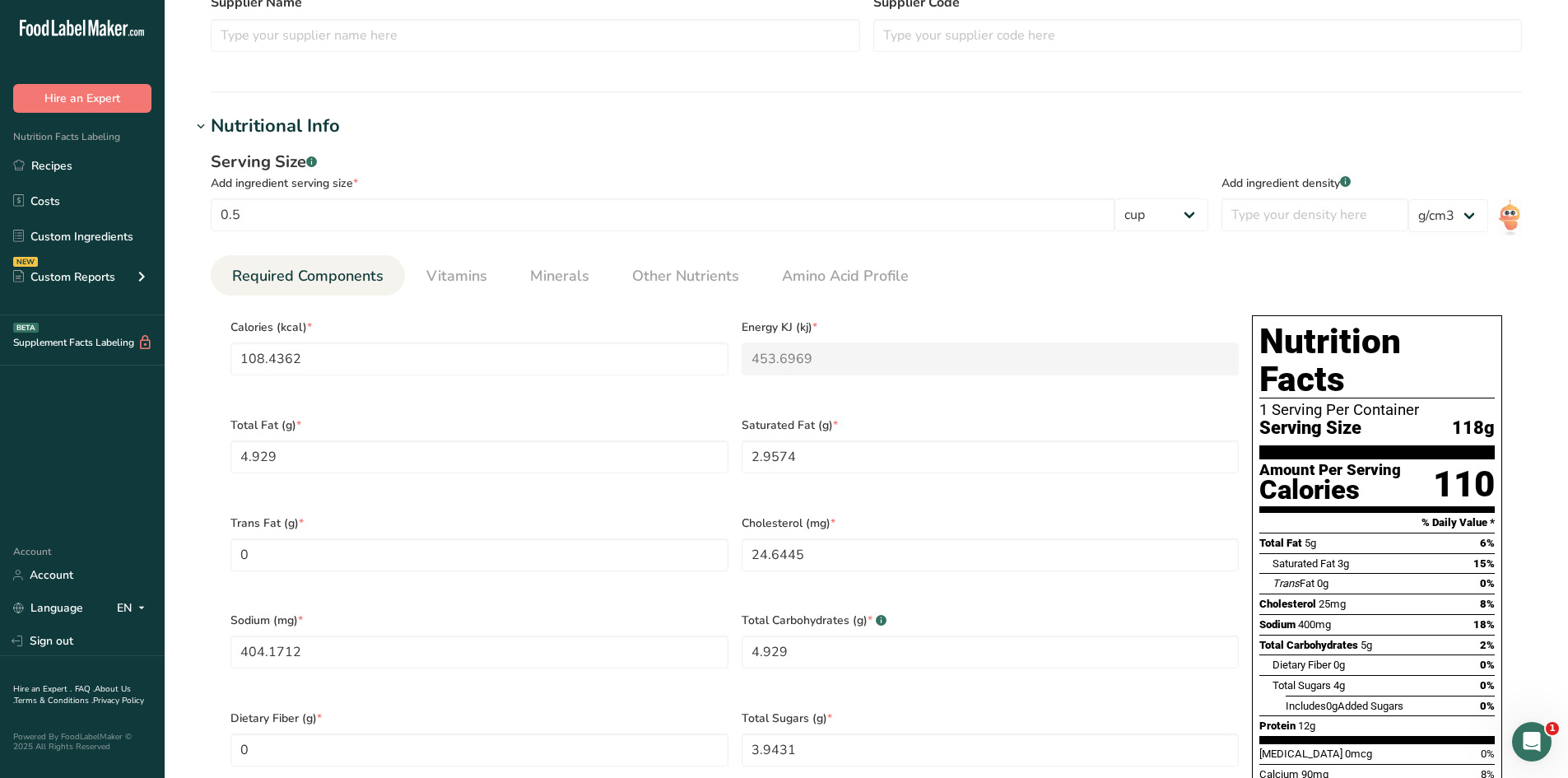
click at [909, 190] on div "Add ingredient serving size *" at bounding box center [709, 183] width 997 height 18
click at [1146, 200] on select "g kg mg mcg lb oz l mL fl oz tbsp tsp cup qt gallon" at bounding box center [1162, 215] width 94 height 33
click at [595, 108] on section "Edit Cottage Cheese Ingredient Spec Sheet .a-a{fill:#347362;}.b-a{fill:#fff;} U…" at bounding box center [866, 542] width 1404 height 1909
drag, startPoint x: 375, startPoint y: 358, endPoint x: 223, endPoint y: 354, distance: 152.1
click at [223, 354] on section "Calories (kcal) * 108.4362 Energy KJ (kj) * 453.6969 Total Fat (g) * 4.929 Satu…" at bounding box center [866, 603] width 1312 height 614
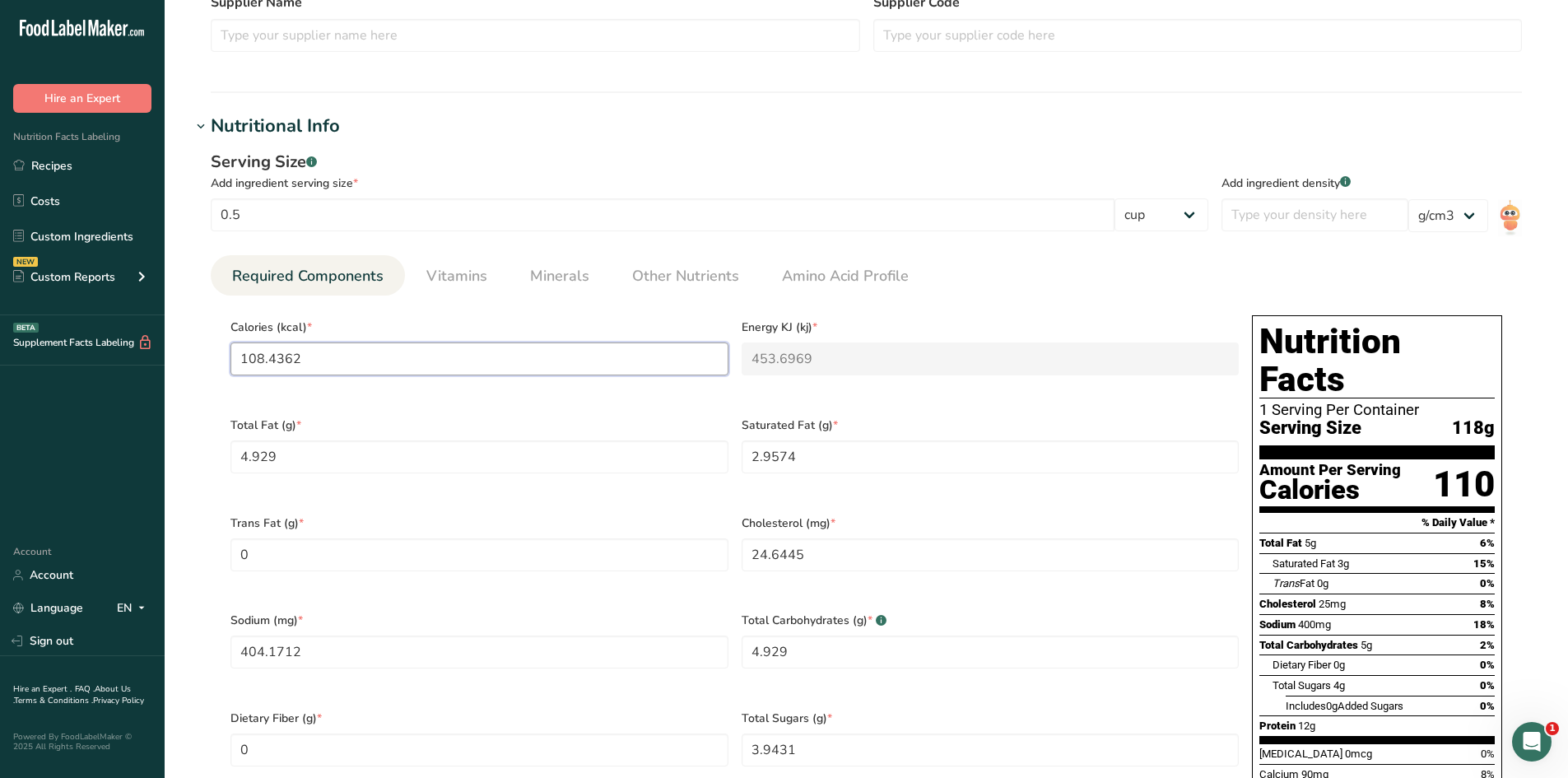
type input "1"
type KJ "4.2"
type input "11"
type KJ "46"
type input "1"
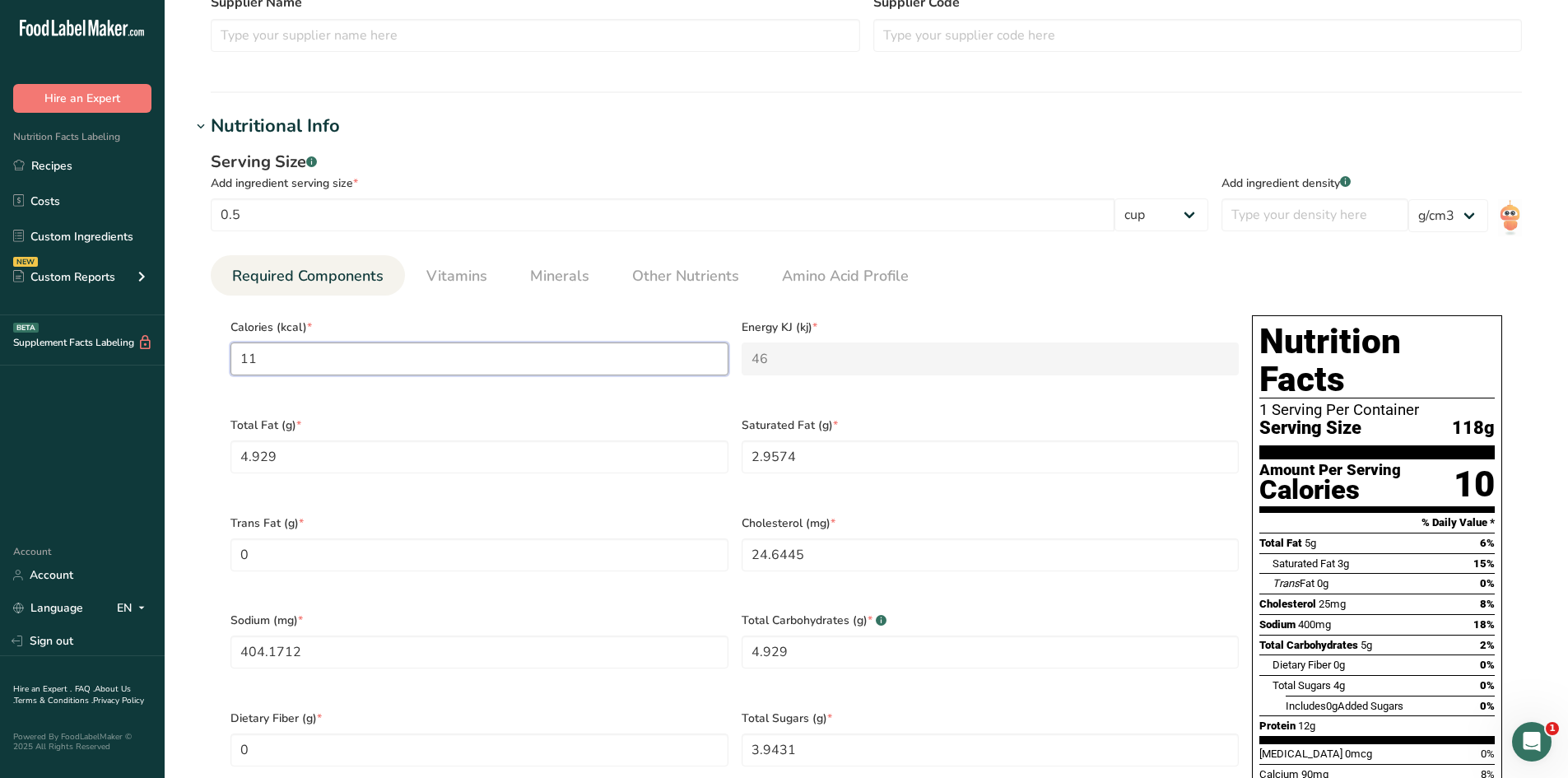
type KJ "4.2"
type input "11"
type KJ "46"
type input "110"
type KJ "460.2"
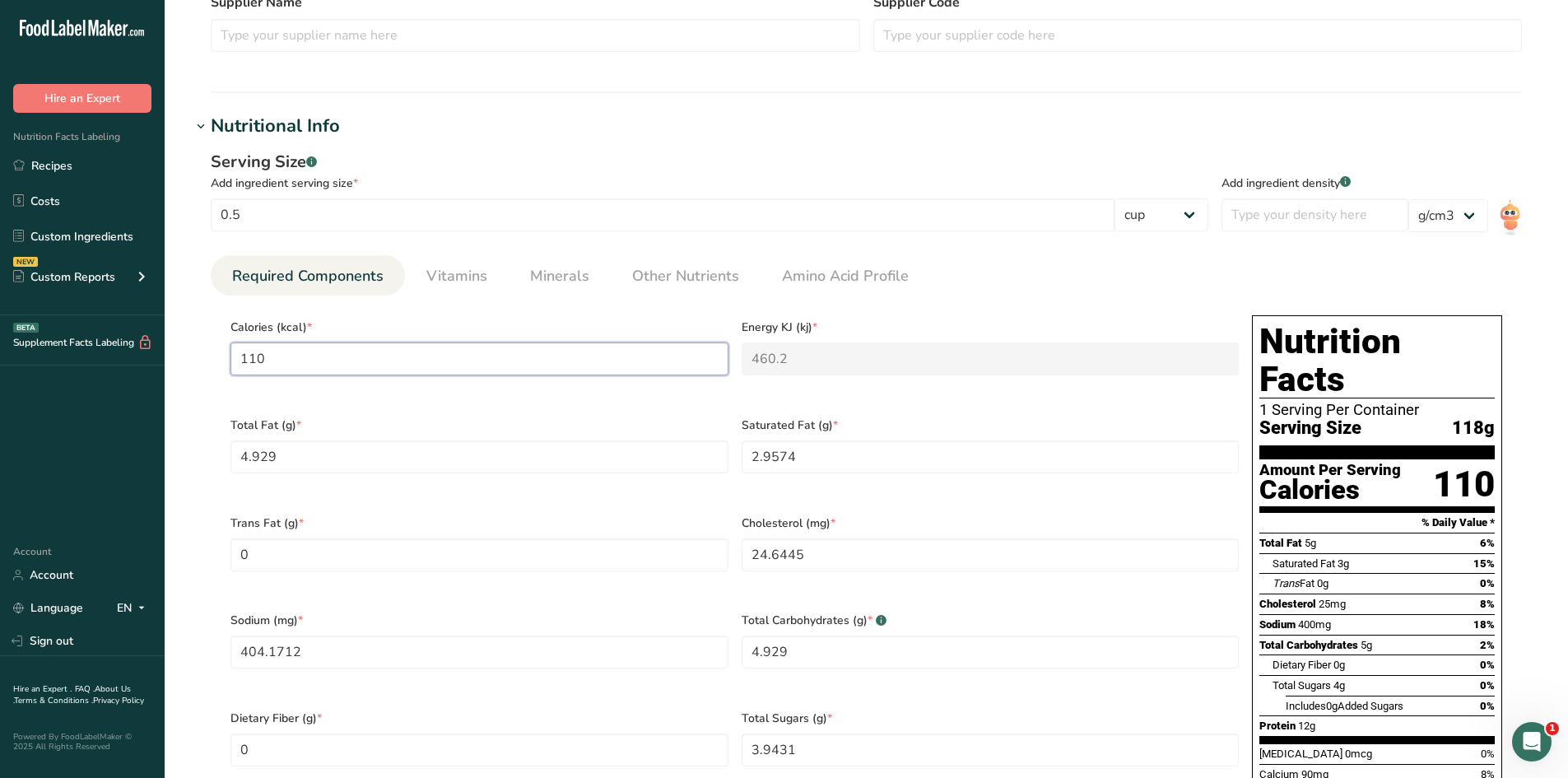
type input "110"
click at [463, 446] on Fat "4.929" at bounding box center [479, 456] width 498 height 33
drag, startPoint x: 463, startPoint y: 446, endPoint x: 173, endPoint y: 459, distance: 290.3
click at [173, 459] on section "Edit Cottage Cheese Ingredient Spec Sheet .a-a{fill:#347362;}.b-a{fill:#fff;} U…" at bounding box center [866, 542] width 1404 height 1909
type Fat "5"
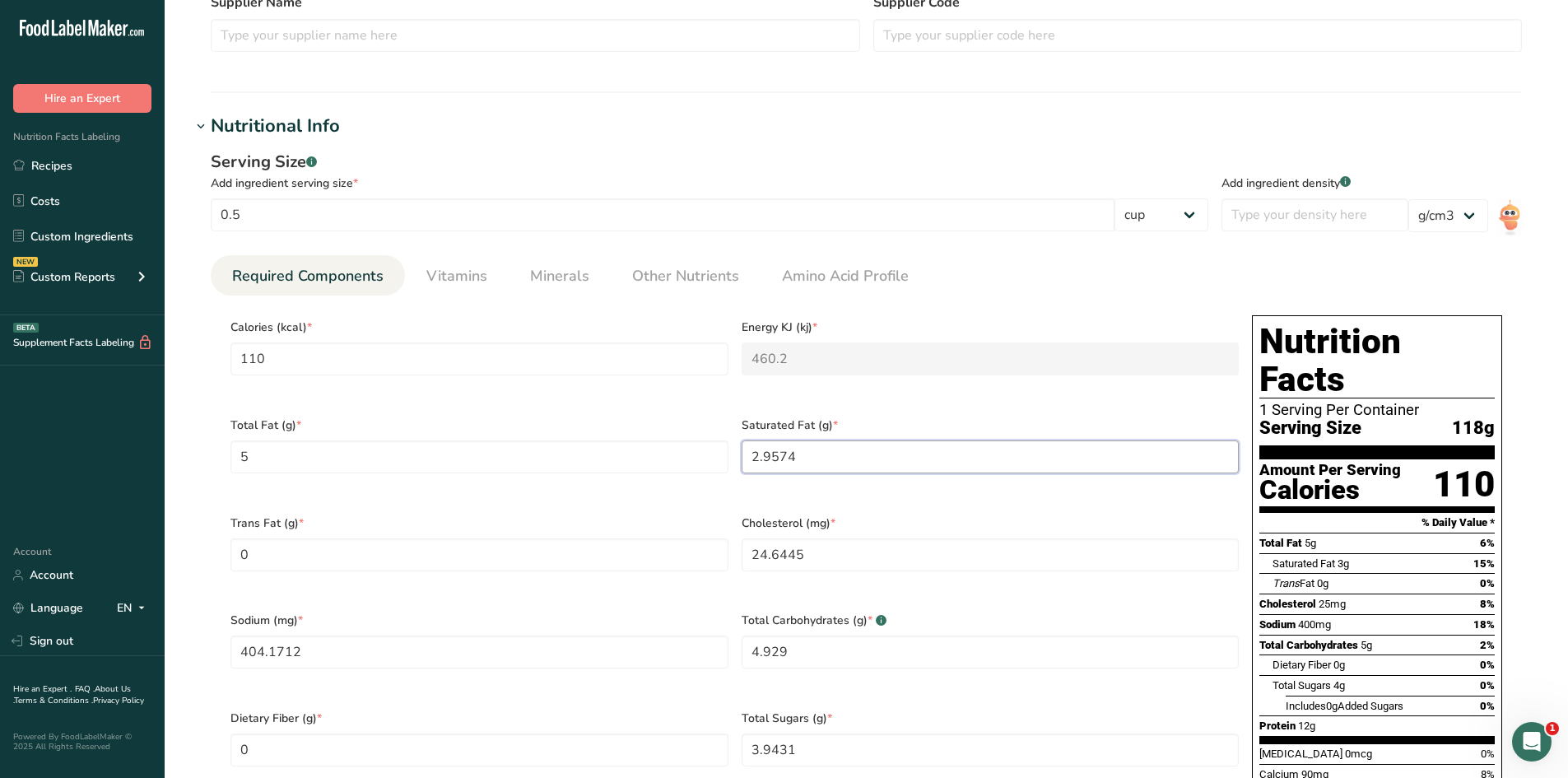
click at [842, 455] on Fat "2.9574" at bounding box center [991, 456] width 498 height 33
drag, startPoint x: 842, startPoint y: 455, endPoint x: 683, endPoint y: 450, distance: 159.1
click at [683, 450] on div "Calories (kcal) * 110 Energy KJ (kj) * 460.2 Total Fat (g) * 5 Saturated Fat (g…" at bounding box center [734, 602] width 1022 height 587
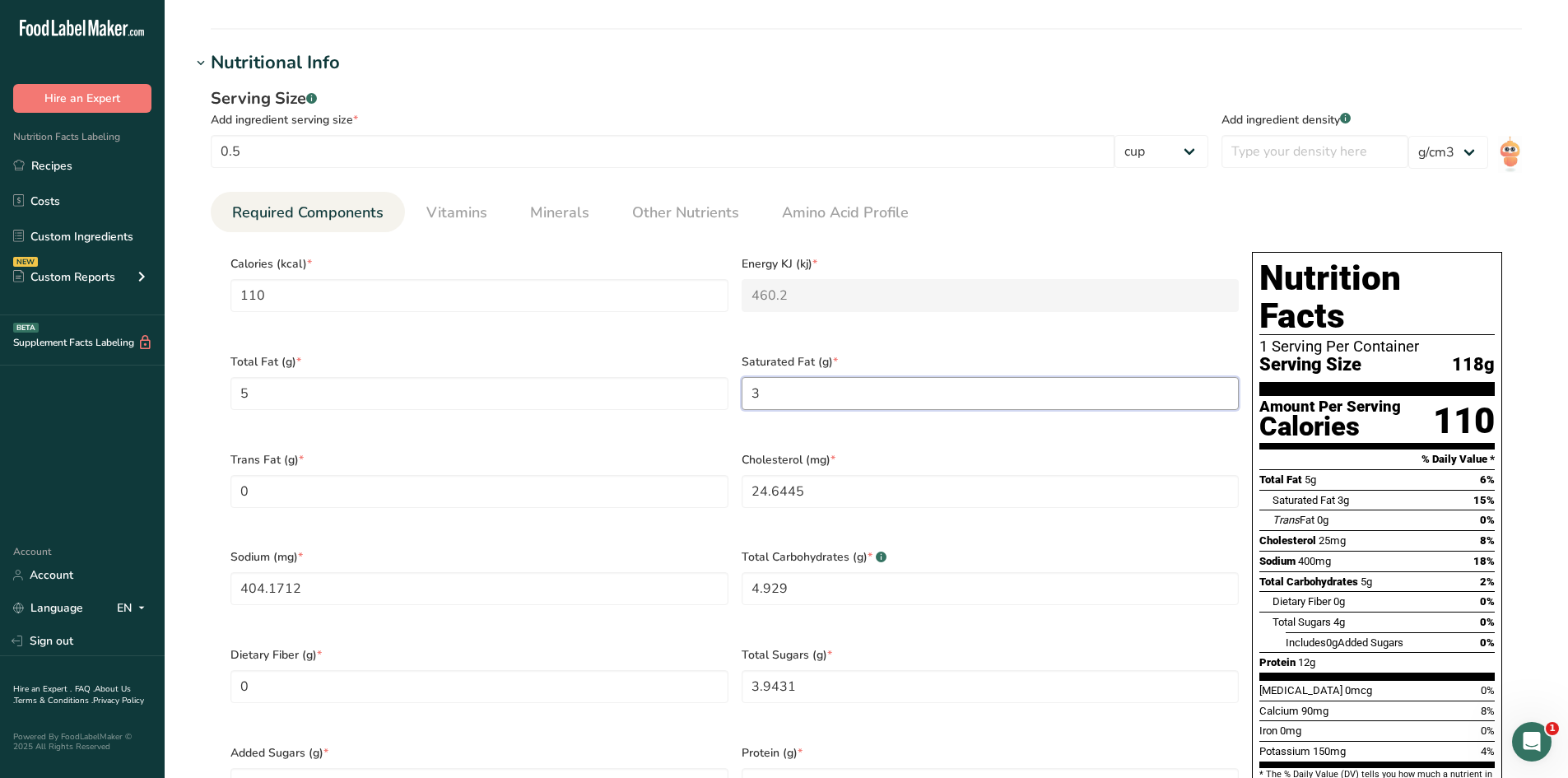
scroll to position [494, 0]
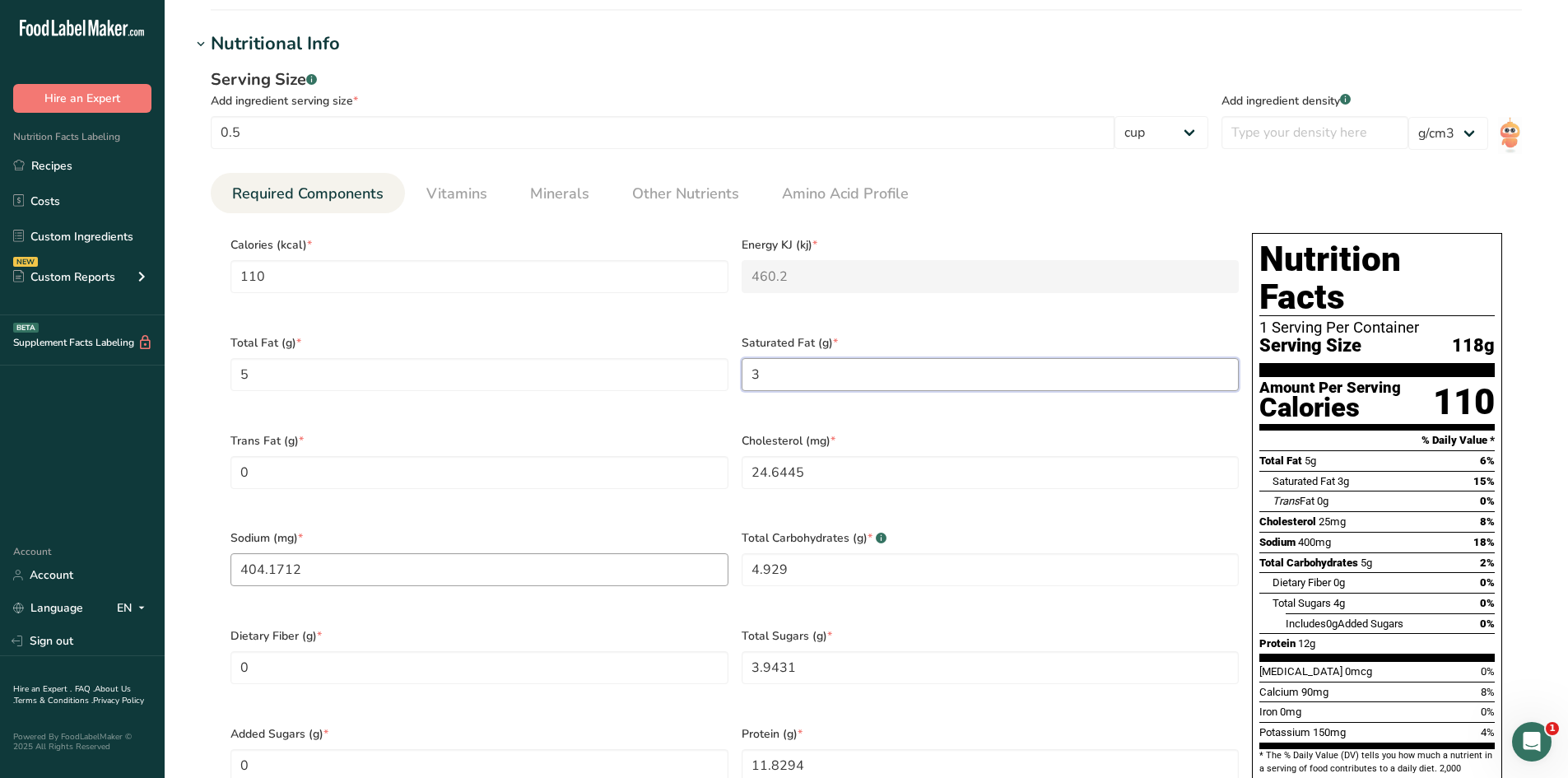
type Fat "3"
click at [396, 559] on input "404.1712" at bounding box center [479, 569] width 498 height 33
drag, startPoint x: 396, startPoint y: 559, endPoint x: 298, endPoint y: 563, distance: 98.1
click at [298, 563] on input "404.1712" at bounding box center [479, 569] width 498 height 33
type input "410"
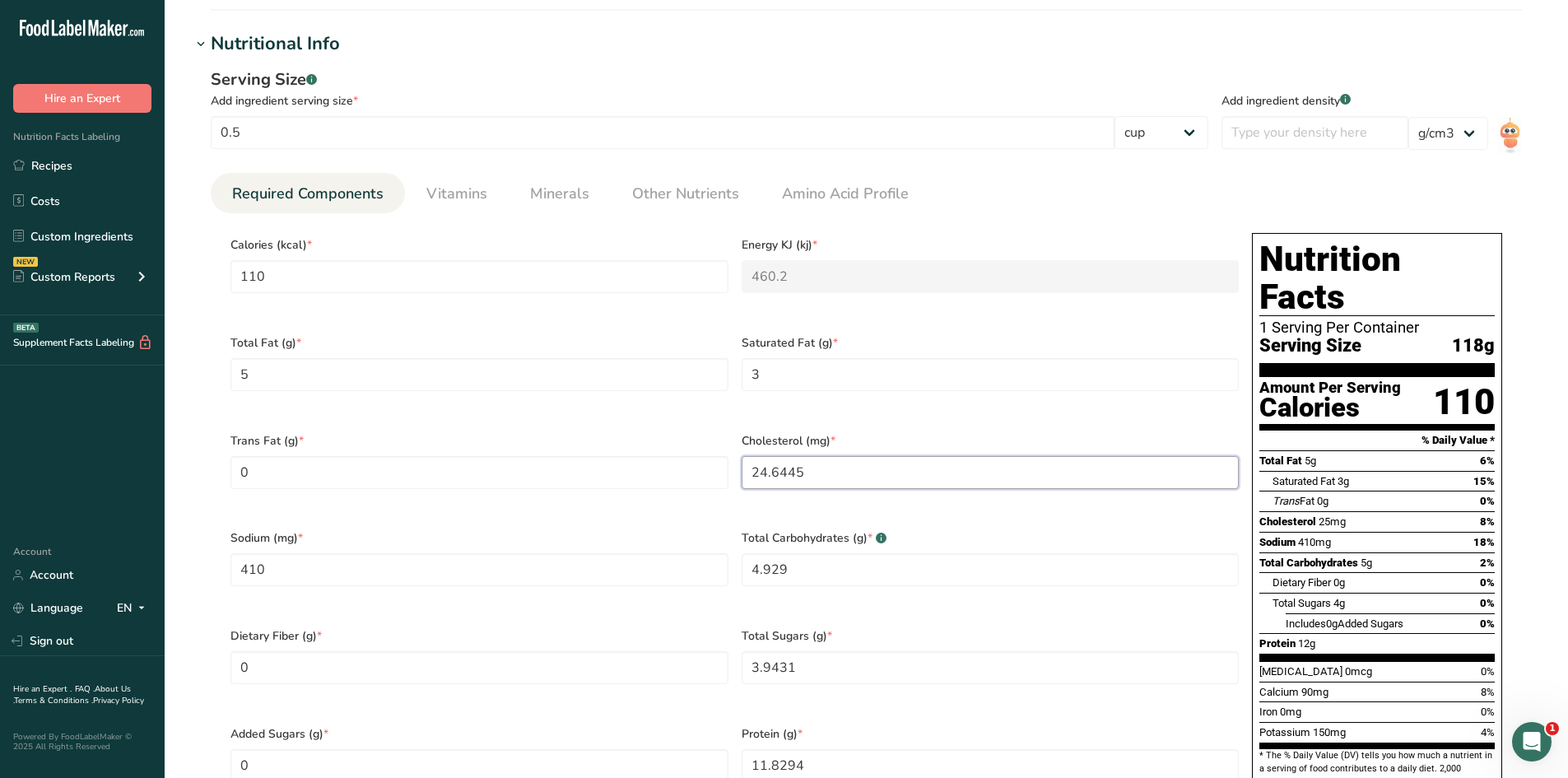
click at [831, 459] on input "24.6445" at bounding box center [991, 472] width 498 height 33
drag, startPoint x: 763, startPoint y: 460, endPoint x: 705, endPoint y: 462, distance: 58.0
click at [744, 462] on input "24.6445" at bounding box center [991, 472] width 498 height 33
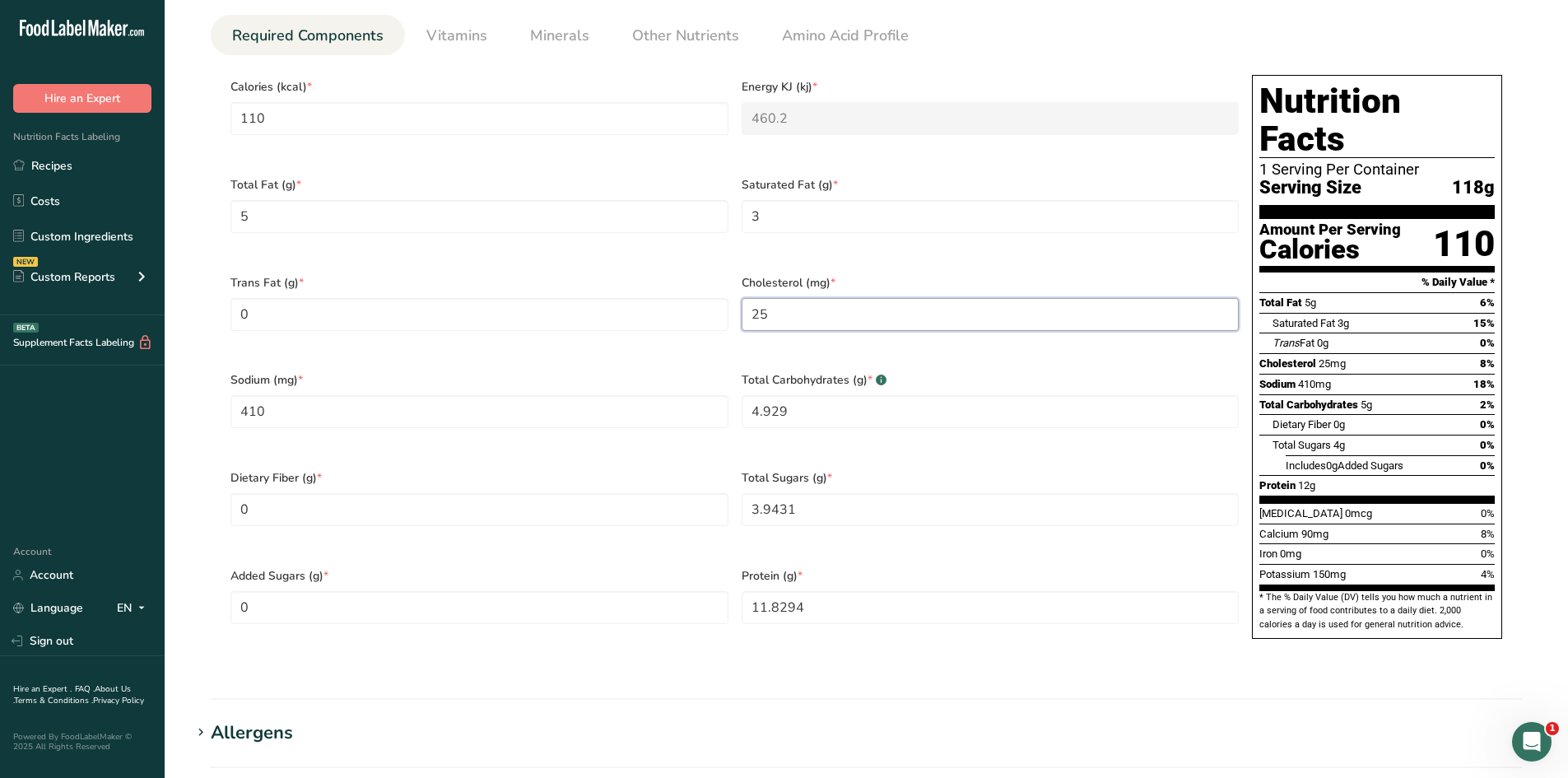
scroll to position [659, 0]
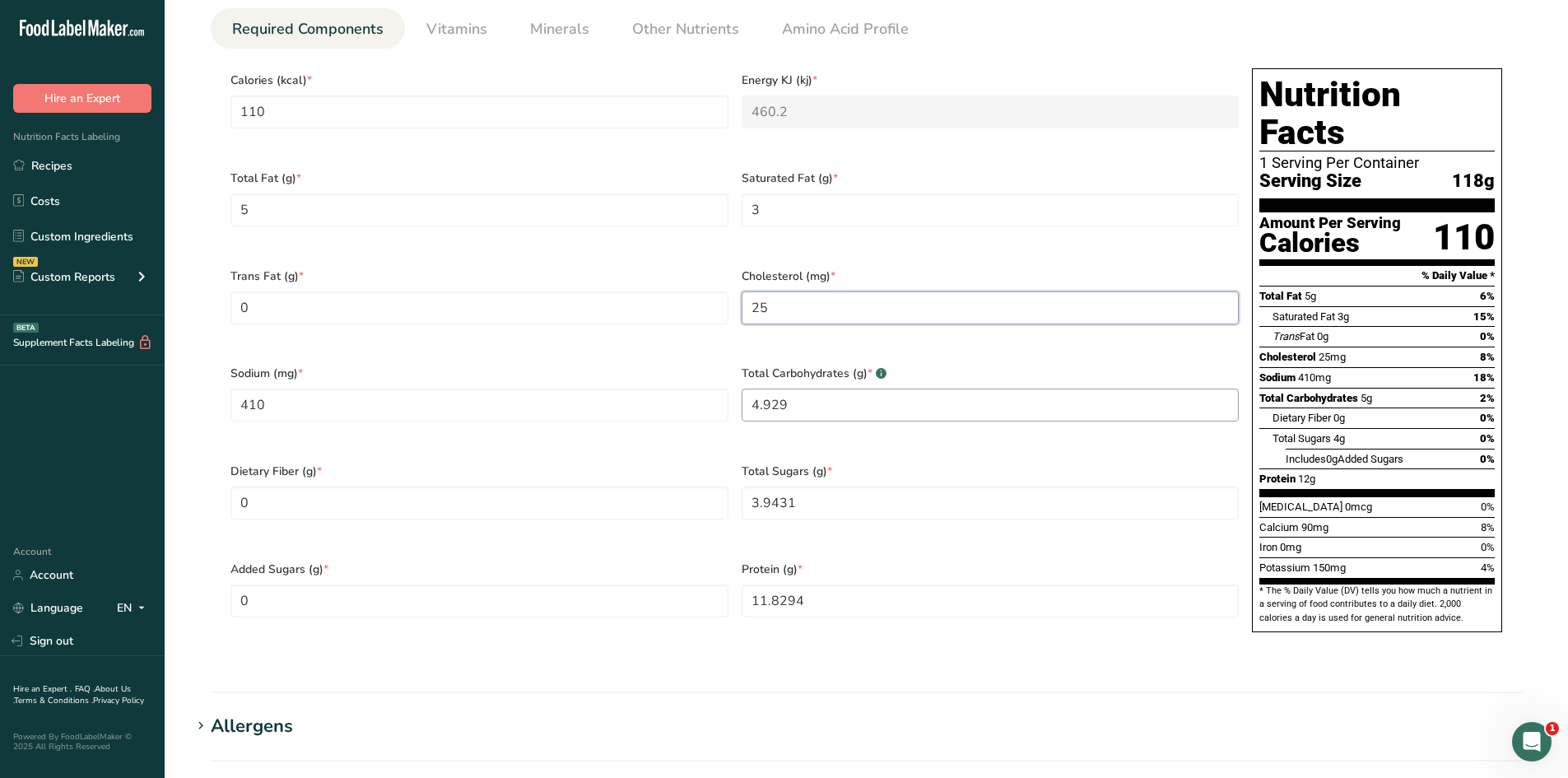
type input "25"
click at [836, 389] on Carbohydrates "4.929" at bounding box center [991, 405] width 498 height 33
drag, startPoint x: 844, startPoint y: 385, endPoint x: 534, endPoint y: 388, distance: 310.0
click at [534, 388] on div "Calories (kcal) * 110 Energy KJ (kj) * 460.2 Total Fat (g) * 5 Saturated Fat (g…" at bounding box center [734, 355] width 1022 height 587
type Carbohydrates "5"
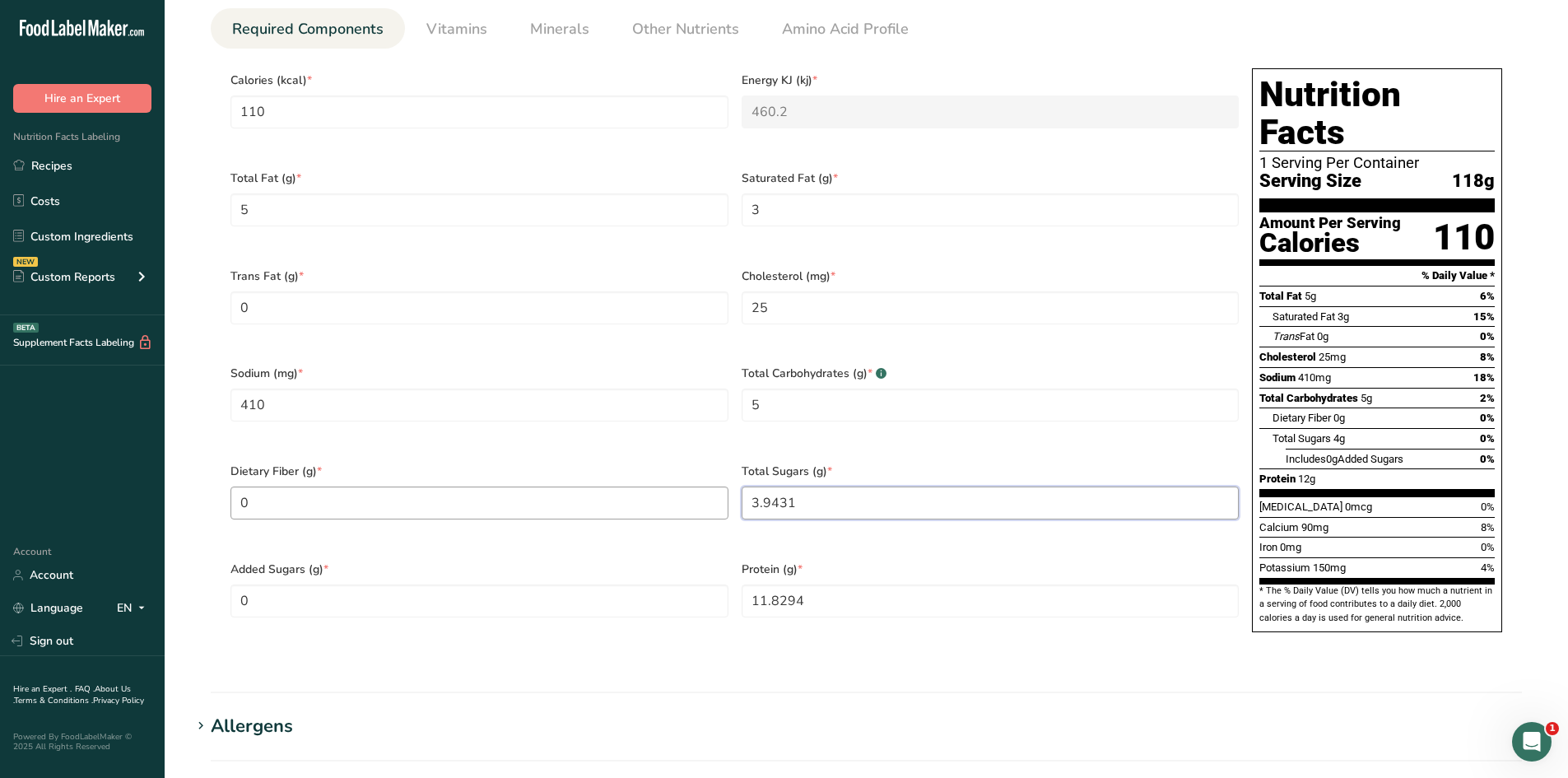
drag, startPoint x: 774, startPoint y: 490, endPoint x: 632, endPoint y: 477, distance: 142.6
click at [632, 477] on div "Calories (kcal) * 110 Energy KJ (kj) * 460.2 Total Fat (g) * 5 Saturated Fat (g…" at bounding box center [734, 355] width 1022 height 587
type Sugars "4"
drag, startPoint x: 893, startPoint y: 572, endPoint x: 577, endPoint y: 563, distance: 316.1
click at [577, 563] on div "Calories (kcal) * 110 Energy KJ (kj) * 460.2 Total Fat (g) * 5 Saturated Fat (g…" at bounding box center [734, 355] width 1022 height 587
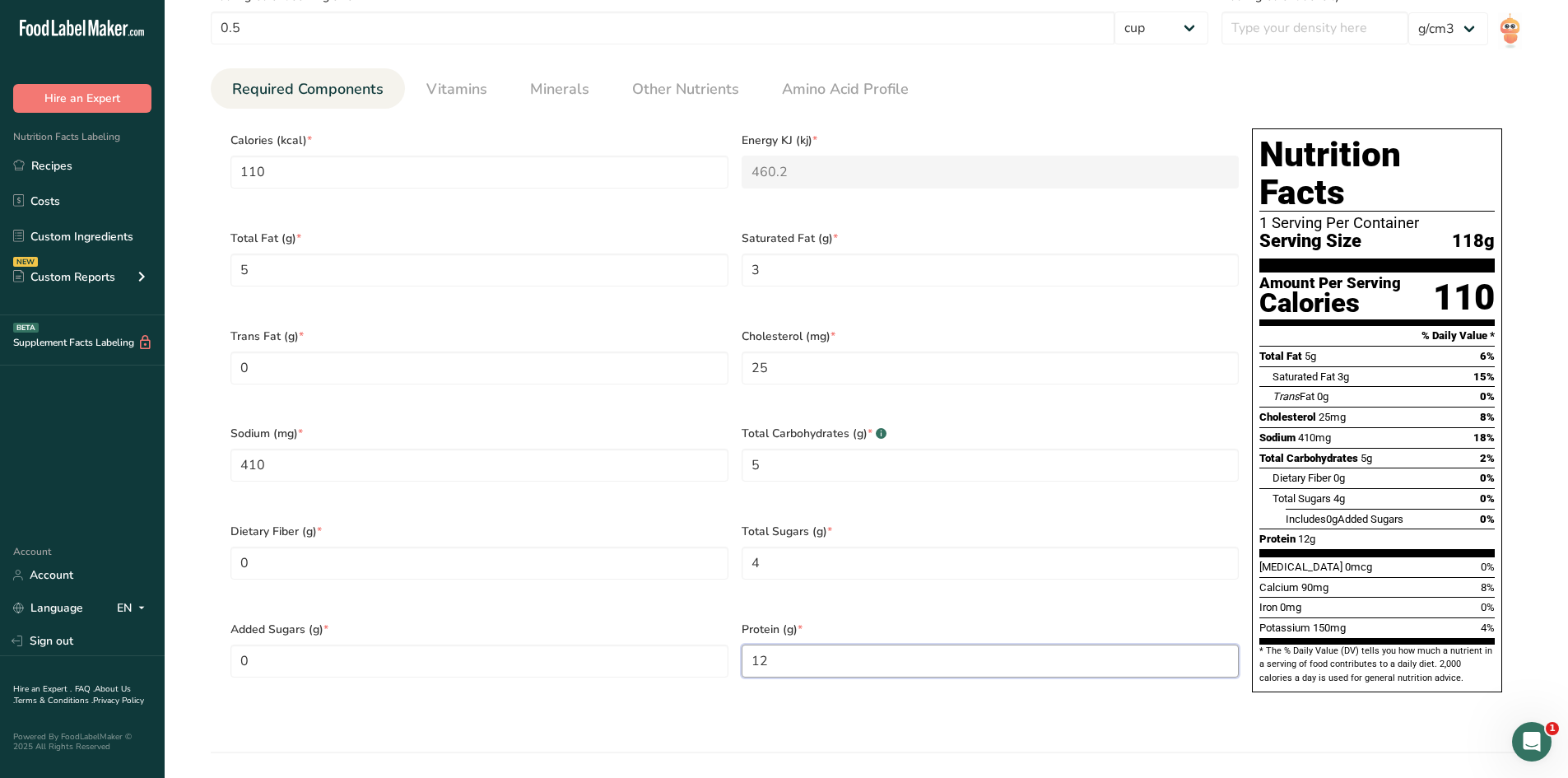
scroll to position [577, 0]
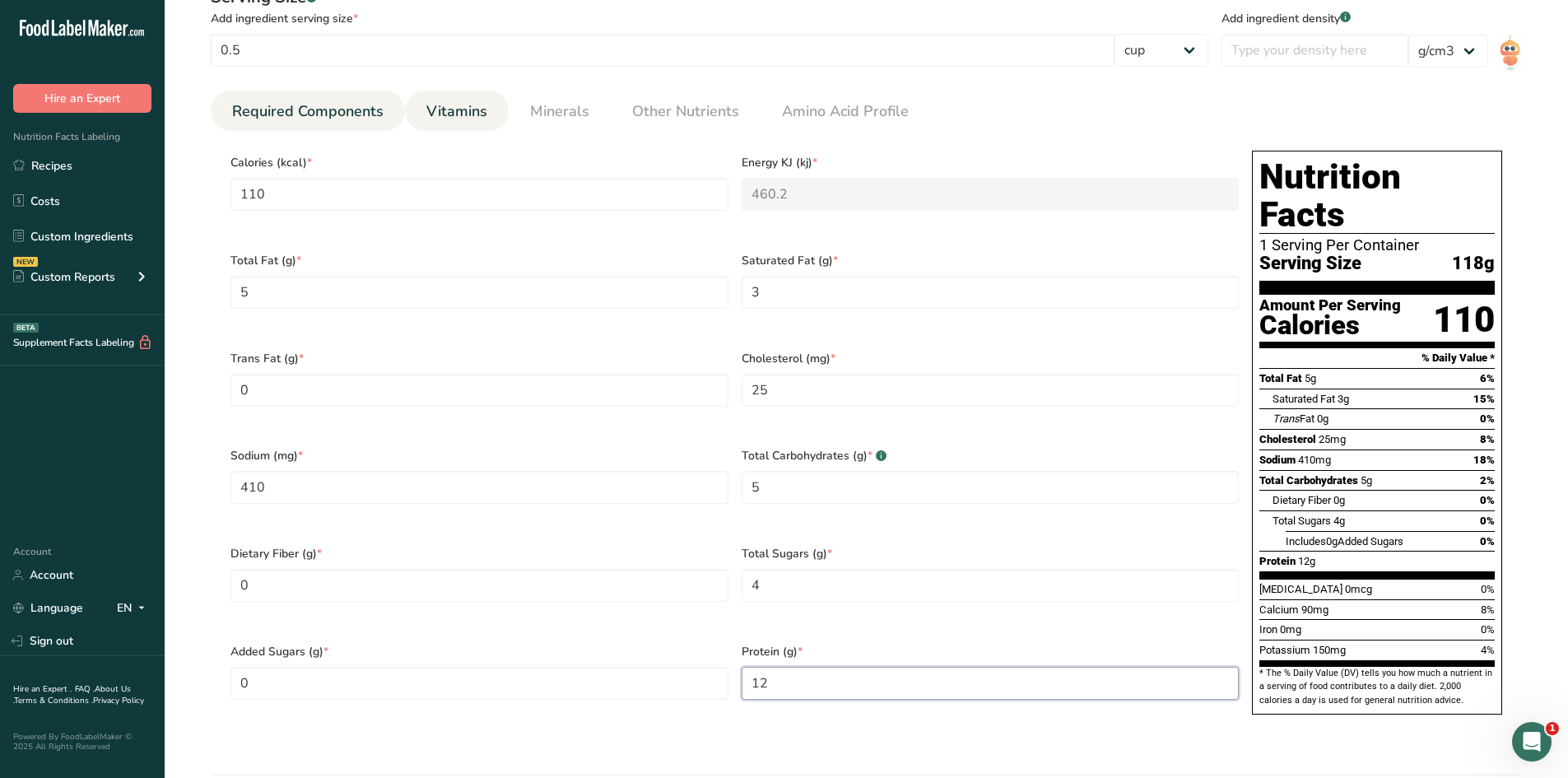
type input "12"
click at [462, 98] on link "Vitamins" at bounding box center [457, 112] width 74 height 42
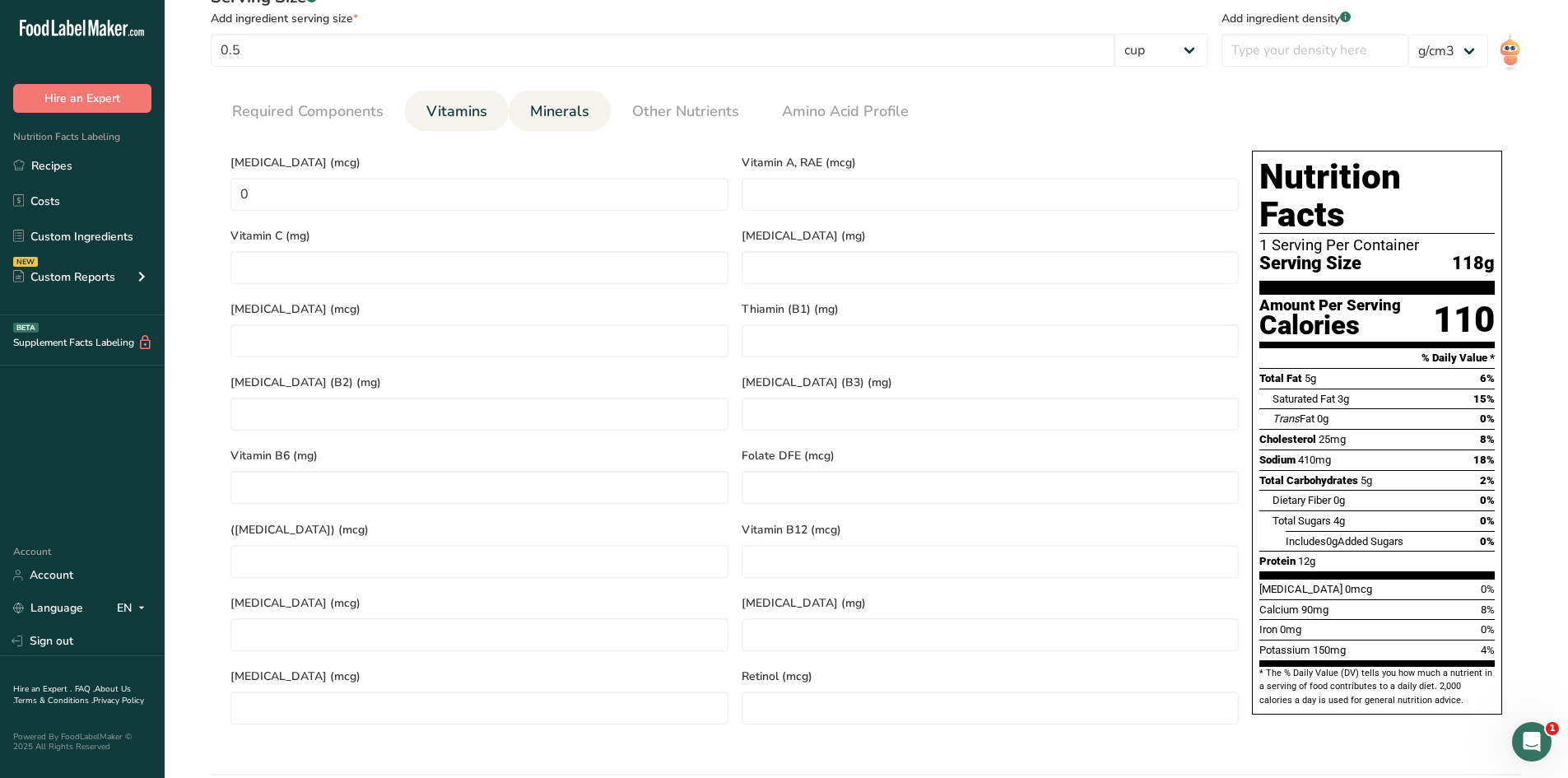
click at [542, 106] on span "Minerals" at bounding box center [560, 112] width 60 height 23
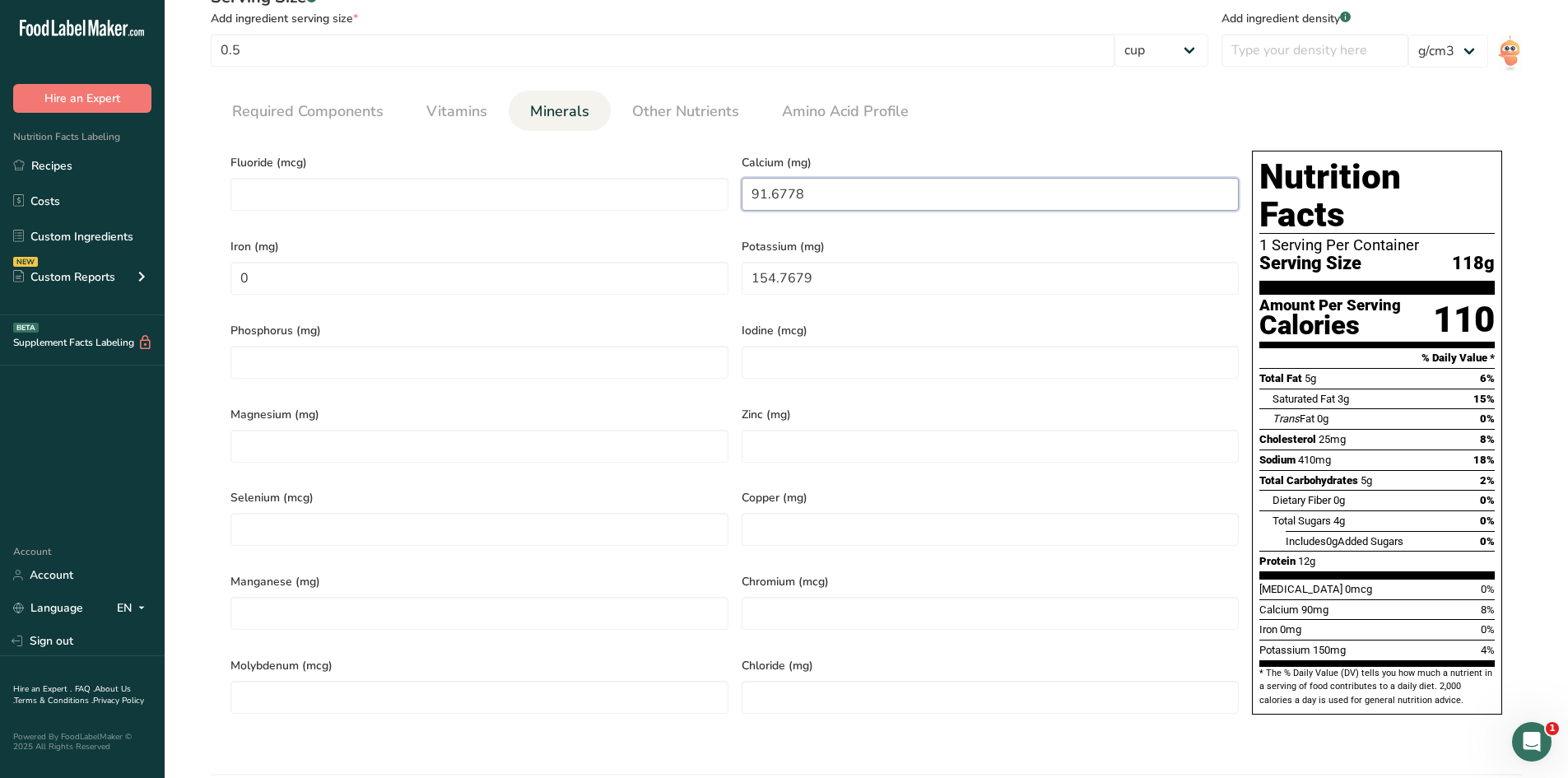
drag, startPoint x: 821, startPoint y: 201, endPoint x: 738, endPoint y: 214, distance: 84.0
click at [738, 214] on div "Calcium (mg) 91.6778" at bounding box center [991, 186] width 511 height 84
type input "93"
drag, startPoint x: 717, startPoint y: 267, endPoint x: 699, endPoint y: 268, distance: 18.0
click at [699, 268] on div "Fluoride (mcg) Calcium (mg) 93 Iron (mg) 0 Potassium (mg) 154.7679 Phosphorus (…" at bounding box center [734, 438] width 1022 height 587
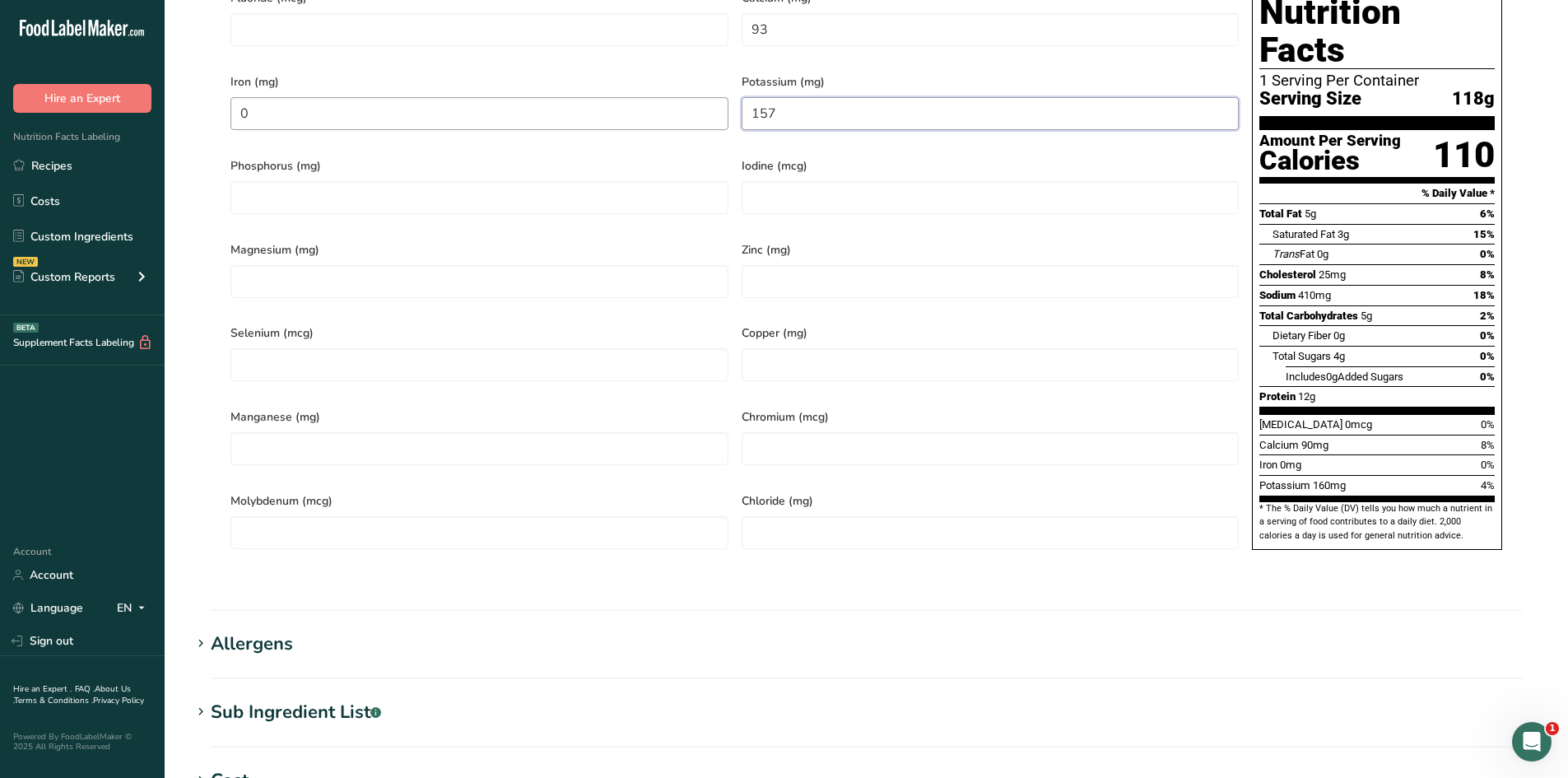
scroll to position [494, 0]
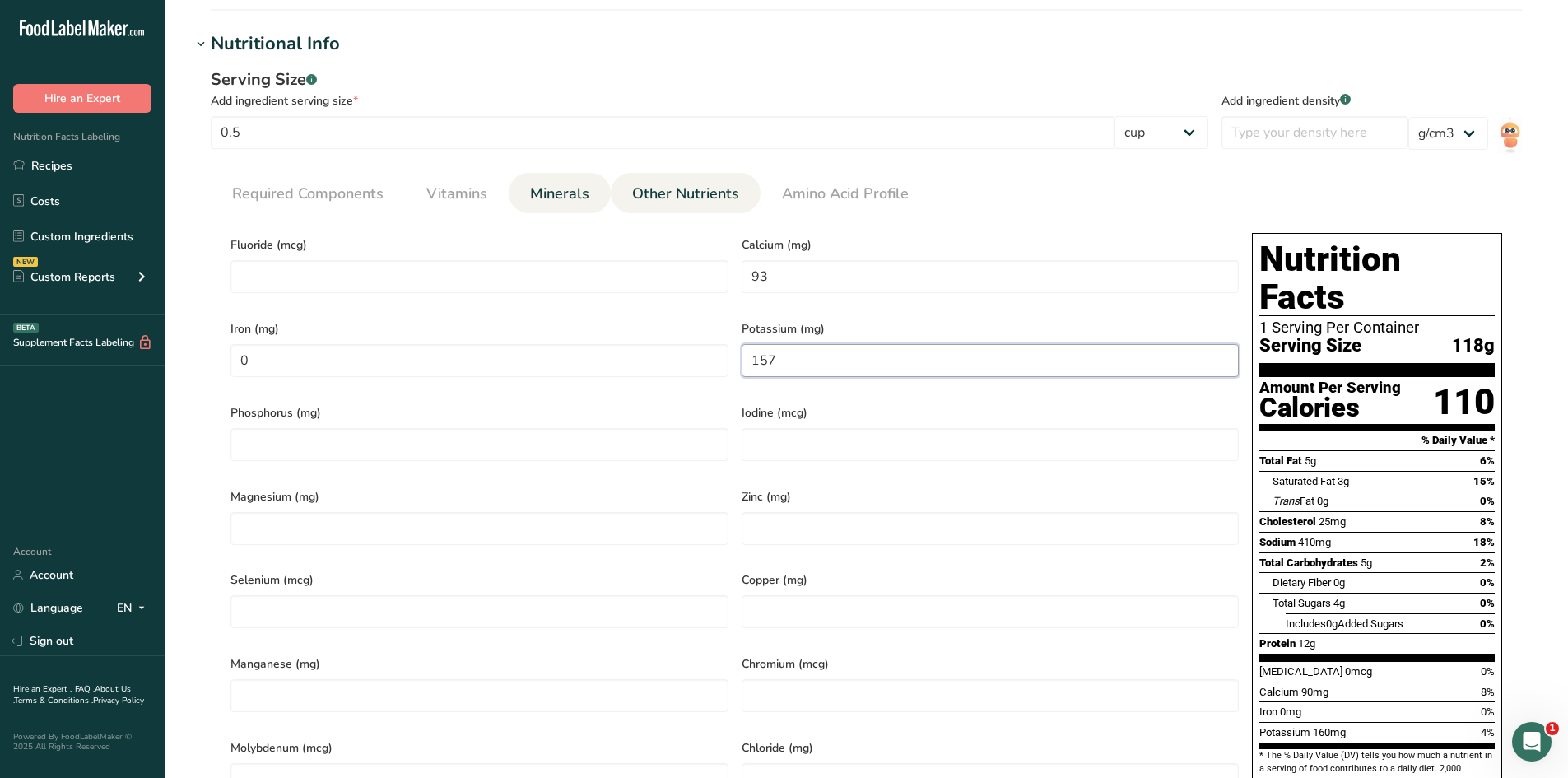
type input "157"
click at [702, 190] on span "Other Nutrients" at bounding box center [686, 194] width 107 height 23
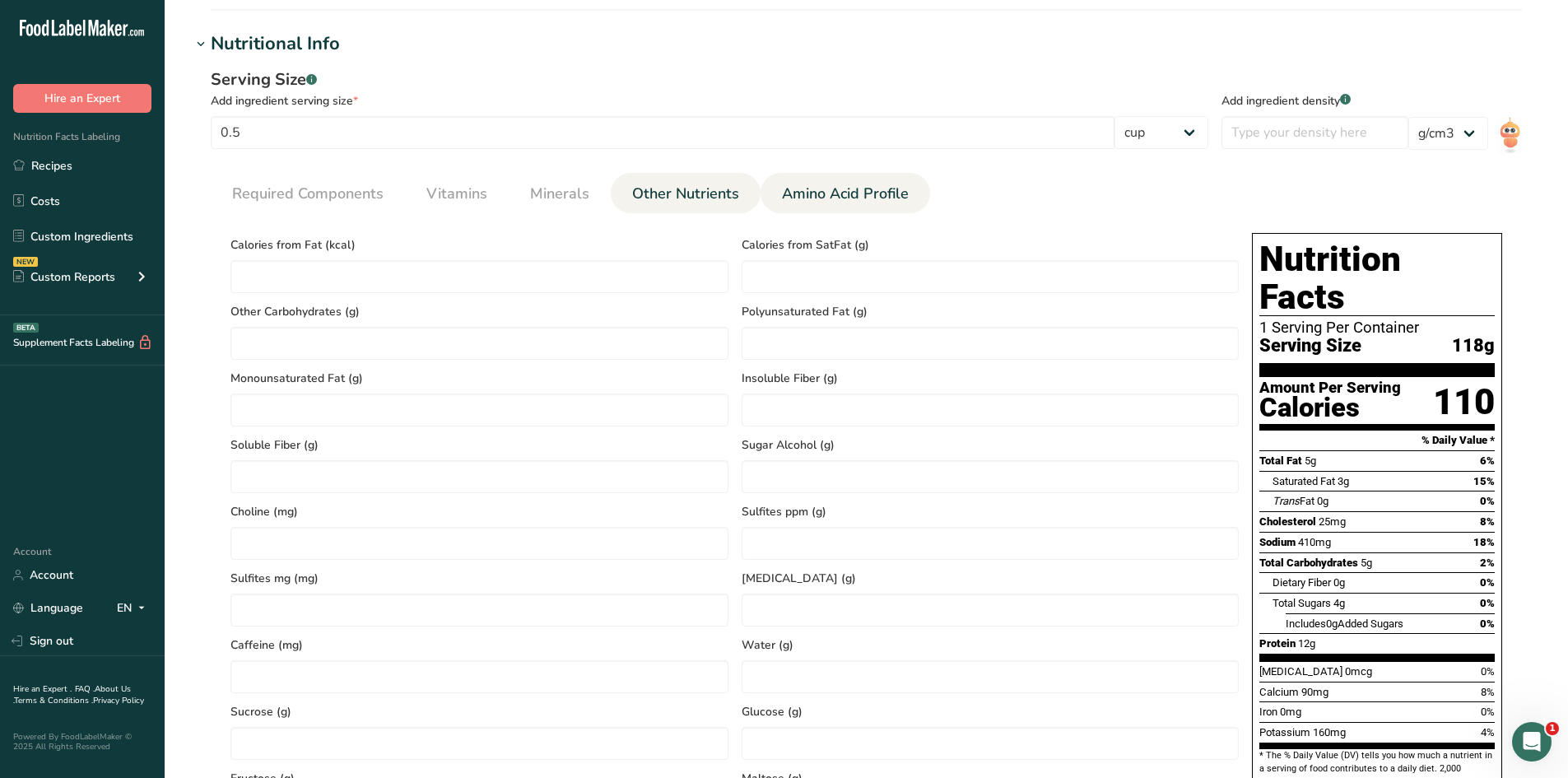
click at [825, 192] on span "Amino Acid Profile" at bounding box center [845, 194] width 127 height 23
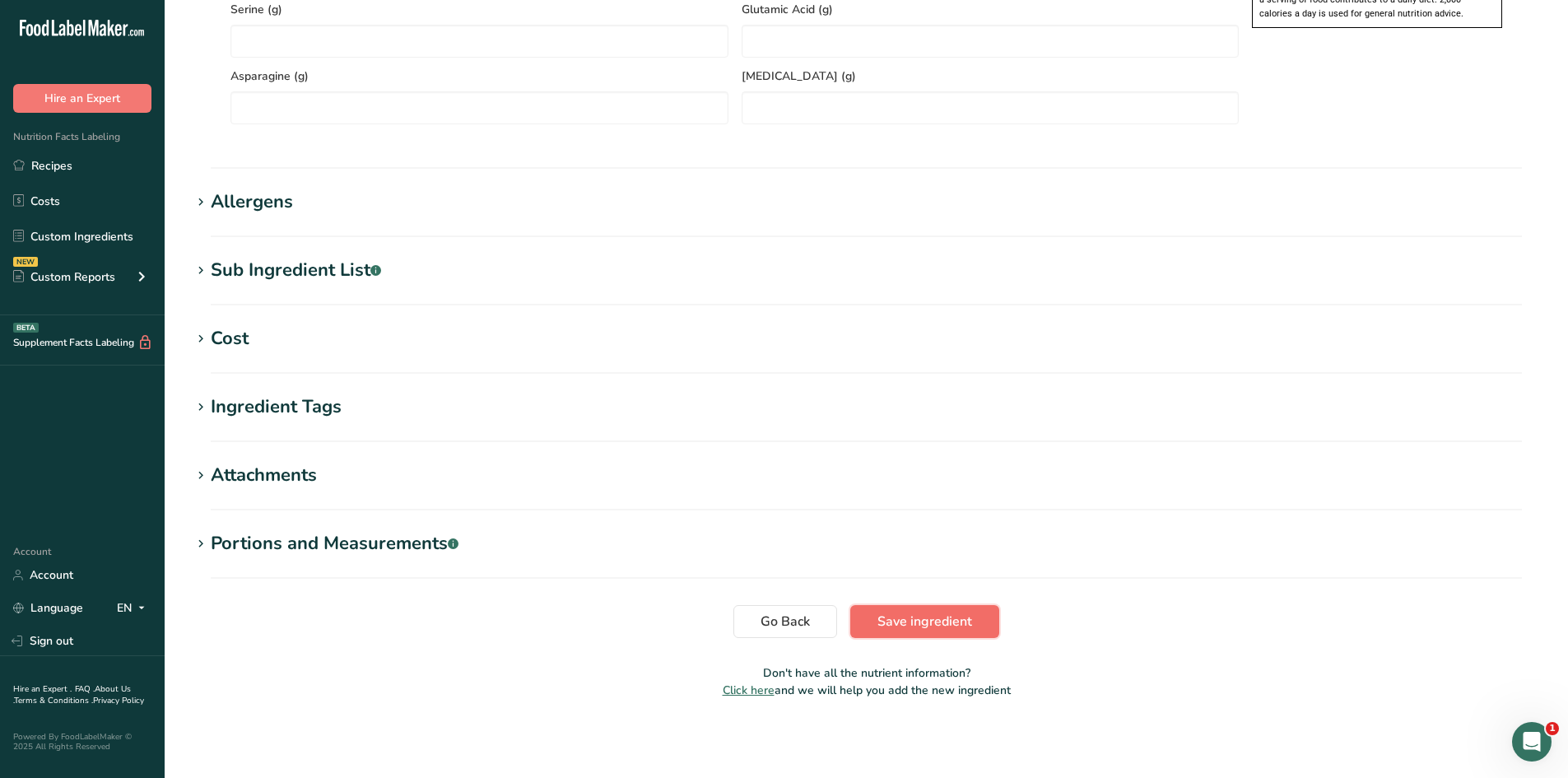
click at [890, 611] on button "Save ingredient" at bounding box center [925, 621] width 149 height 33
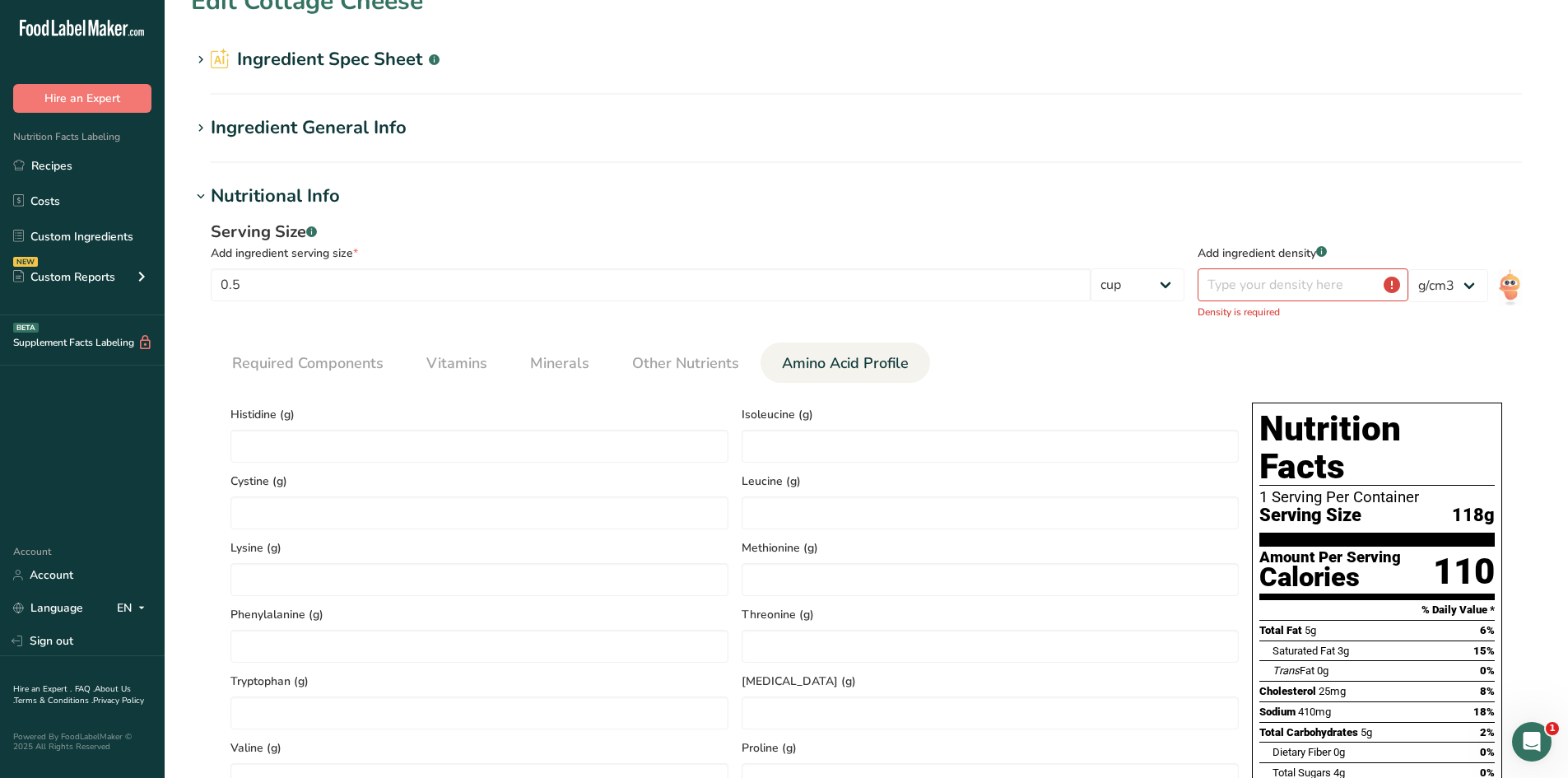
scroll to position [0, 0]
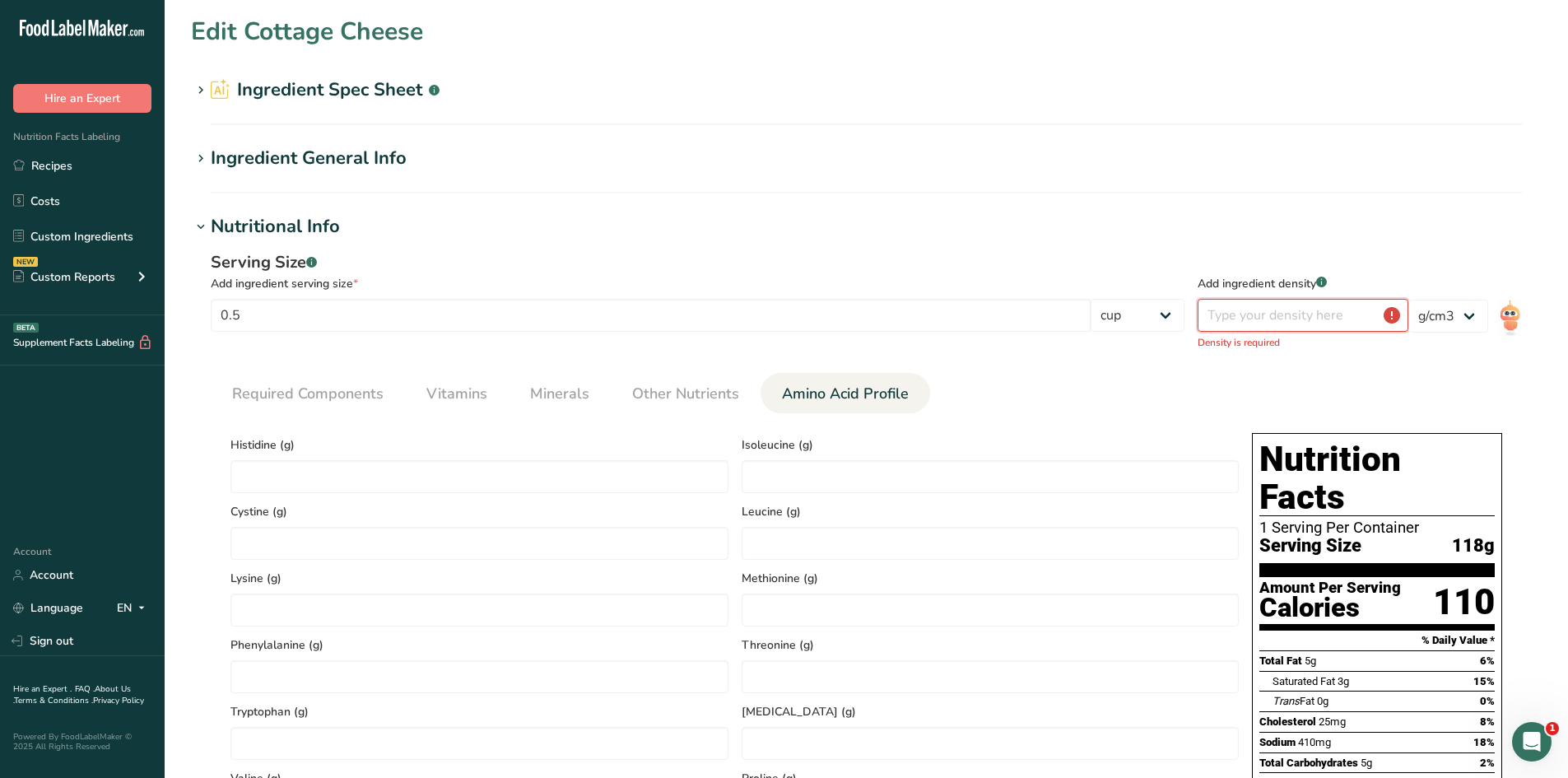
click at [1310, 309] on input "number" at bounding box center [1302, 315] width 210 height 33
click at [1365, 313] on input "number" at bounding box center [1302, 315] width 210 height 33
click at [1164, 307] on select "g kg mg mcg lb oz l mL fl oz tbsp tsp cup qt gallon" at bounding box center [1137, 315] width 94 height 33
click at [1153, 267] on div "Serving Size .a-a{fill:#347362;}.b-a{fill:#fff;}" at bounding box center [697, 262] width 974 height 24
click at [1444, 303] on select "lb/ft3 g/cm3" at bounding box center [1448, 316] width 80 height 33
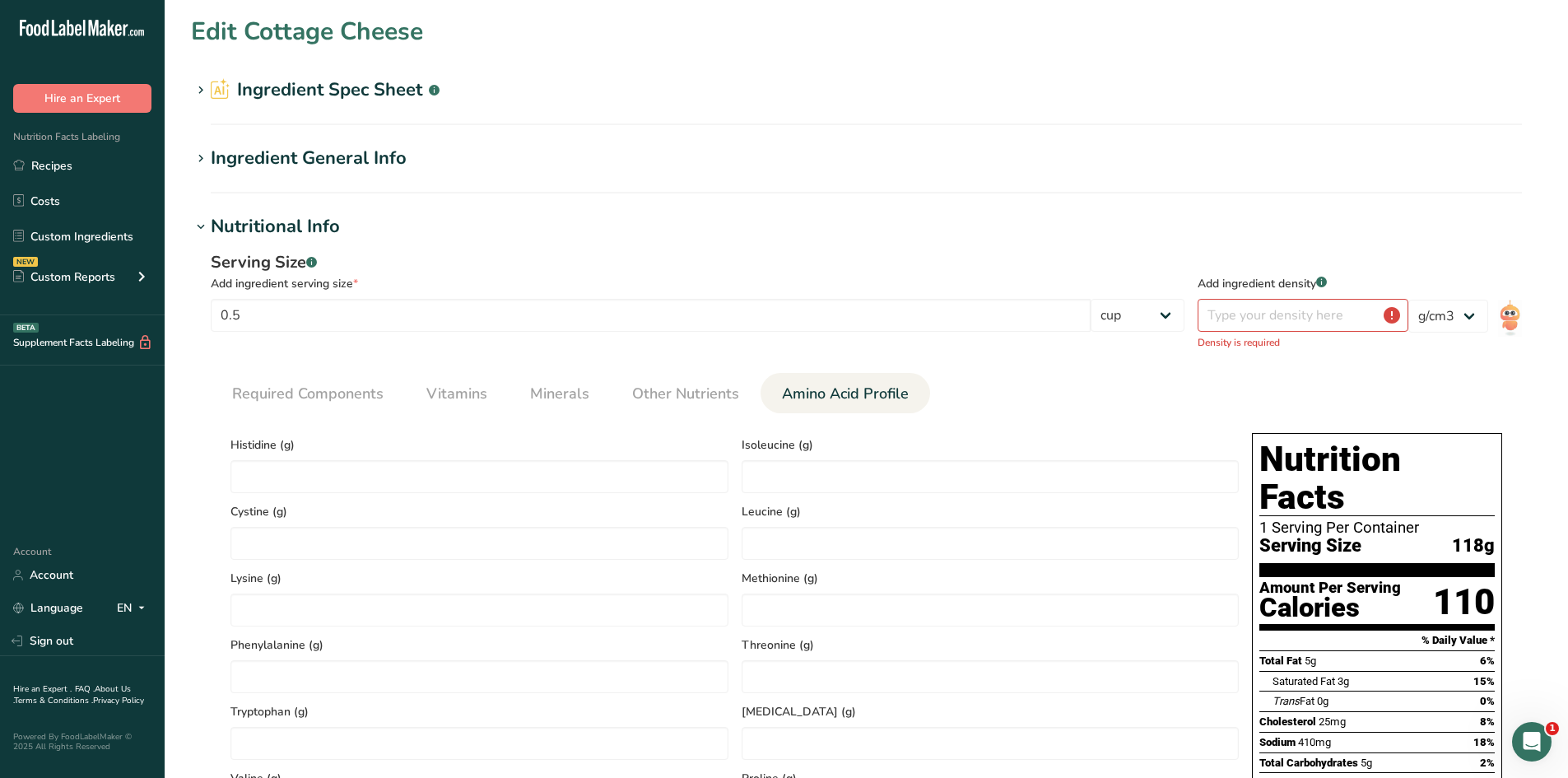
click at [1392, 366] on div "Serving Size .a-a{fill:#347362;}.b-a{fill:#fff;} Add ingredient serving size * …" at bounding box center [867, 678] width 1351 height 876
click at [1318, 303] on input "number" at bounding box center [1302, 315] width 210 height 33
type input "1"
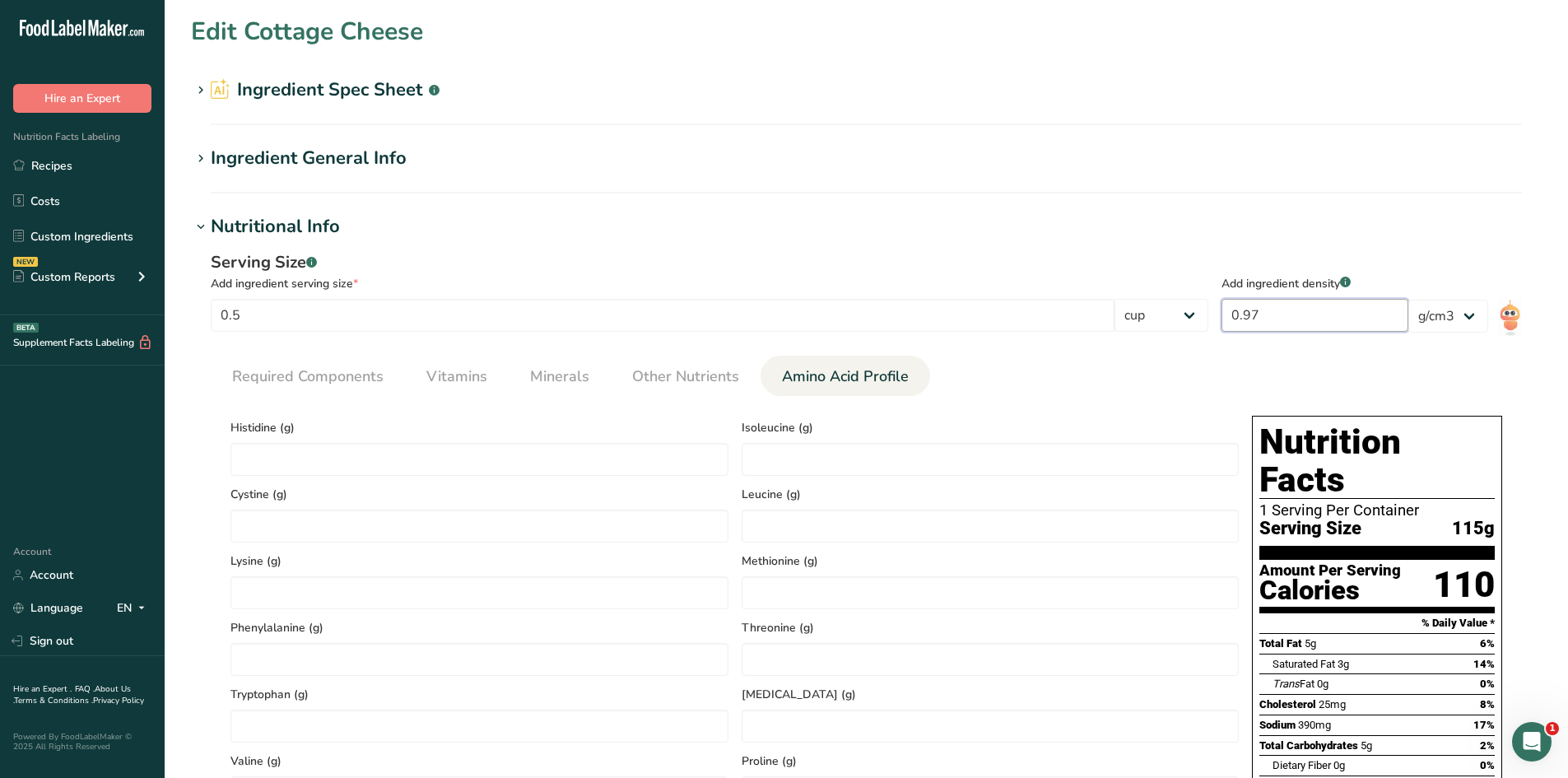
type input "0.97"
click at [1173, 347] on div "Serving Size .a-a{fill:#347362;}.b-a{fill:#fff;} Add ingredient serving size * …" at bounding box center [867, 670] width 1351 height 858
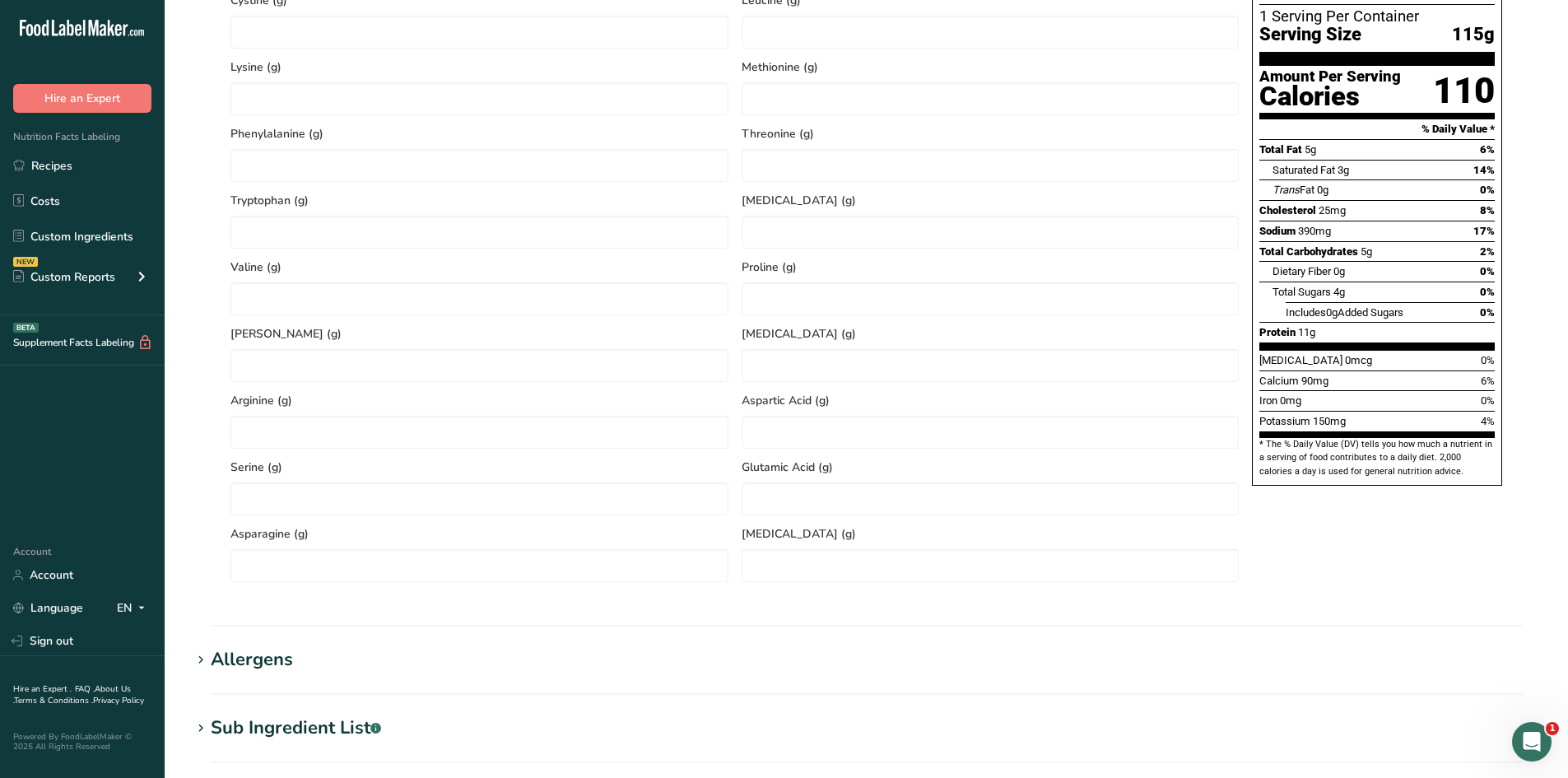
scroll to position [952, 0]
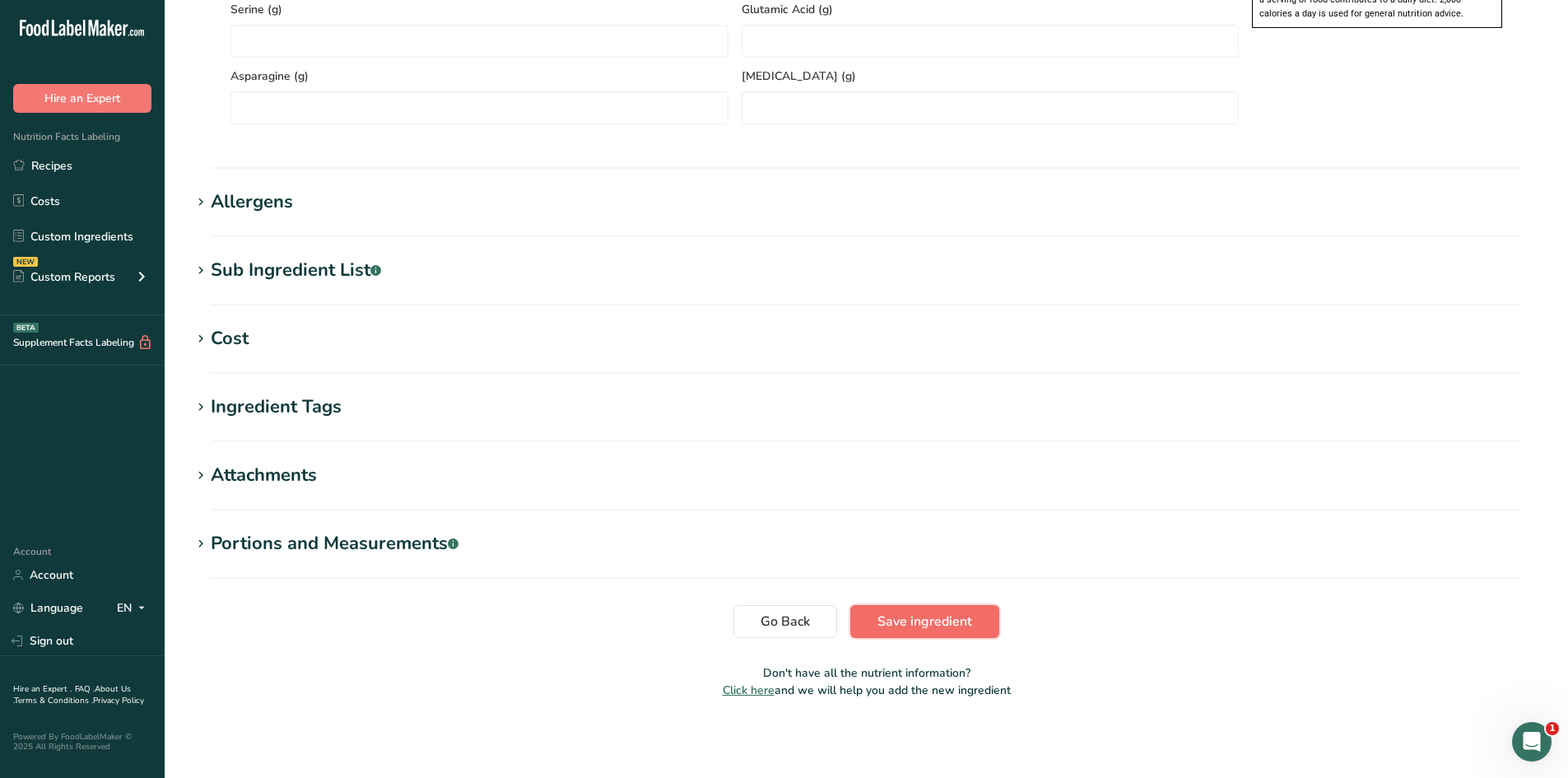
click at [955, 609] on button "Save ingredient" at bounding box center [925, 621] width 149 height 33
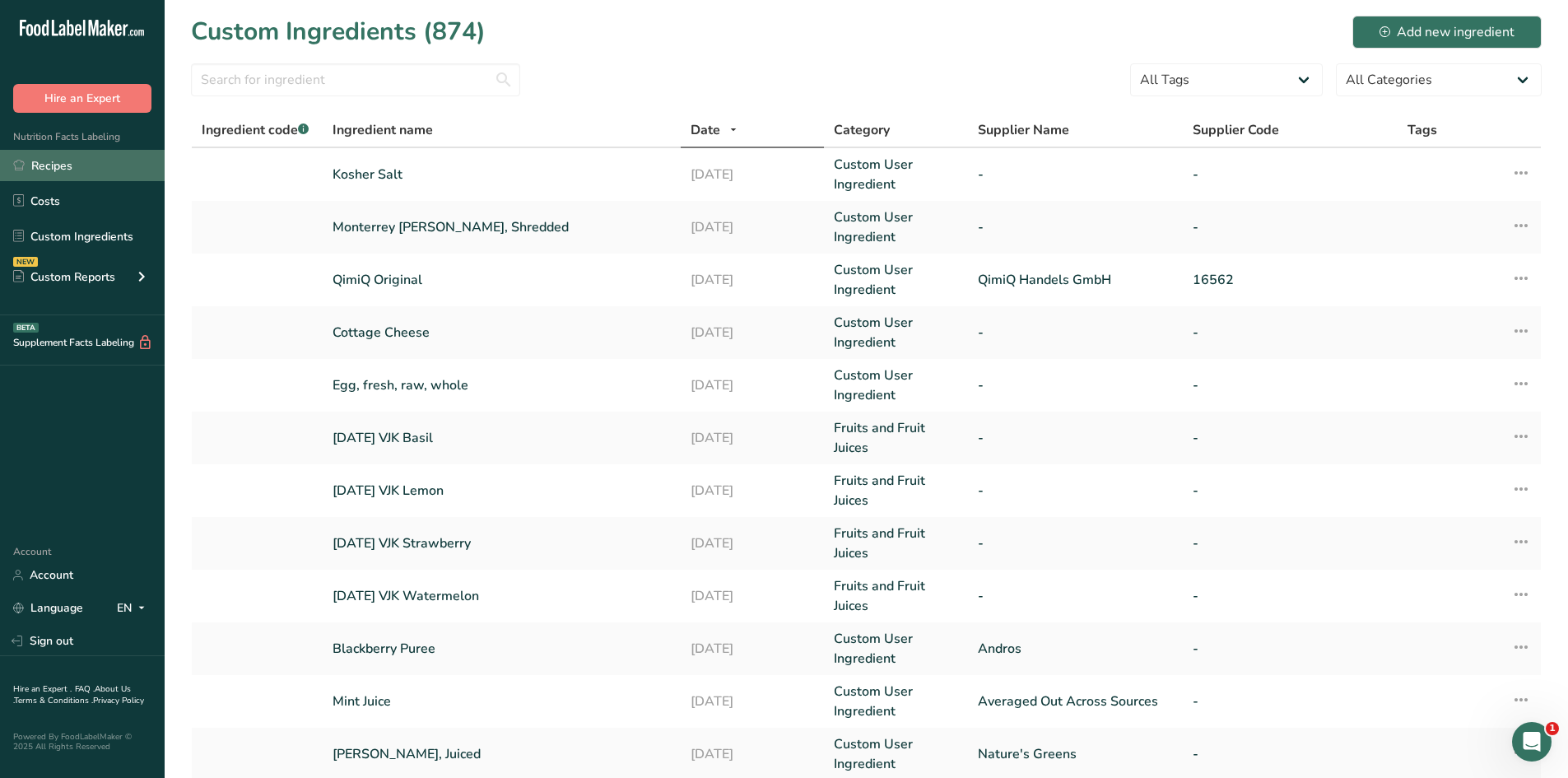
click at [102, 154] on link "Recipes" at bounding box center [82, 165] width 164 height 31
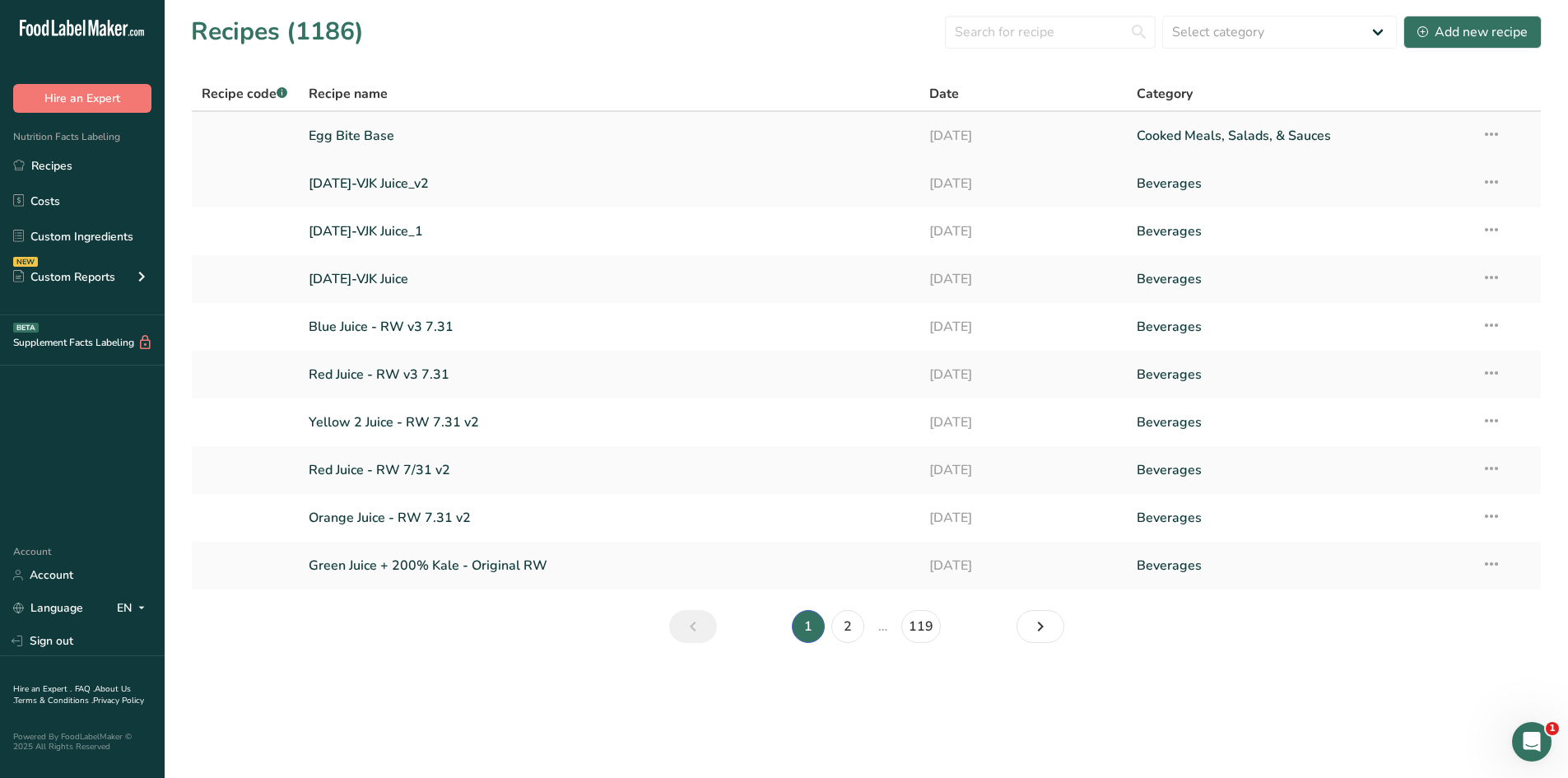
click at [343, 129] on link "Egg Bite Base" at bounding box center [609, 135] width 602 height 34
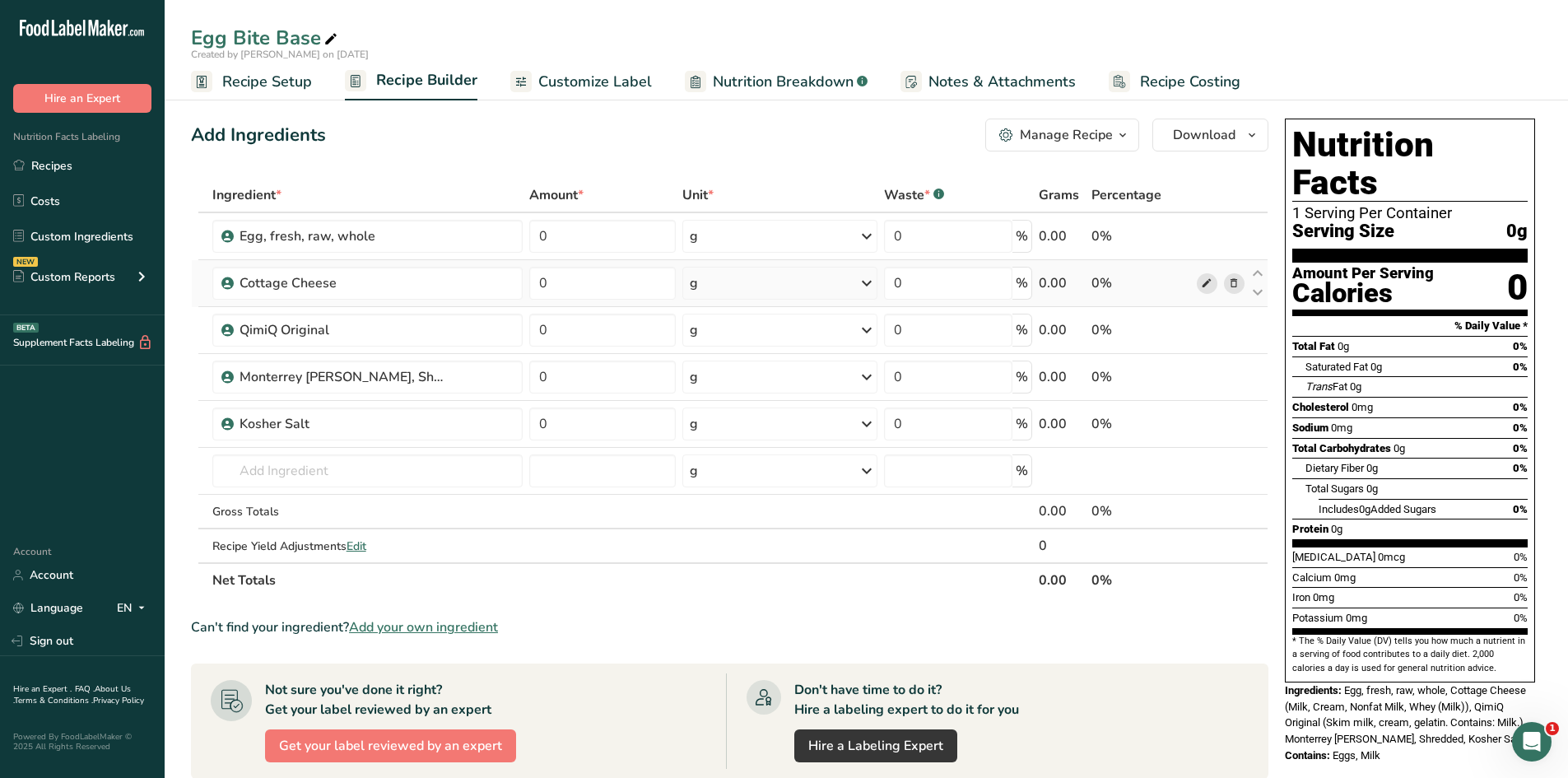
click at [1201, 285] on icon at bounding box center [1207, 283] width 12 height 18
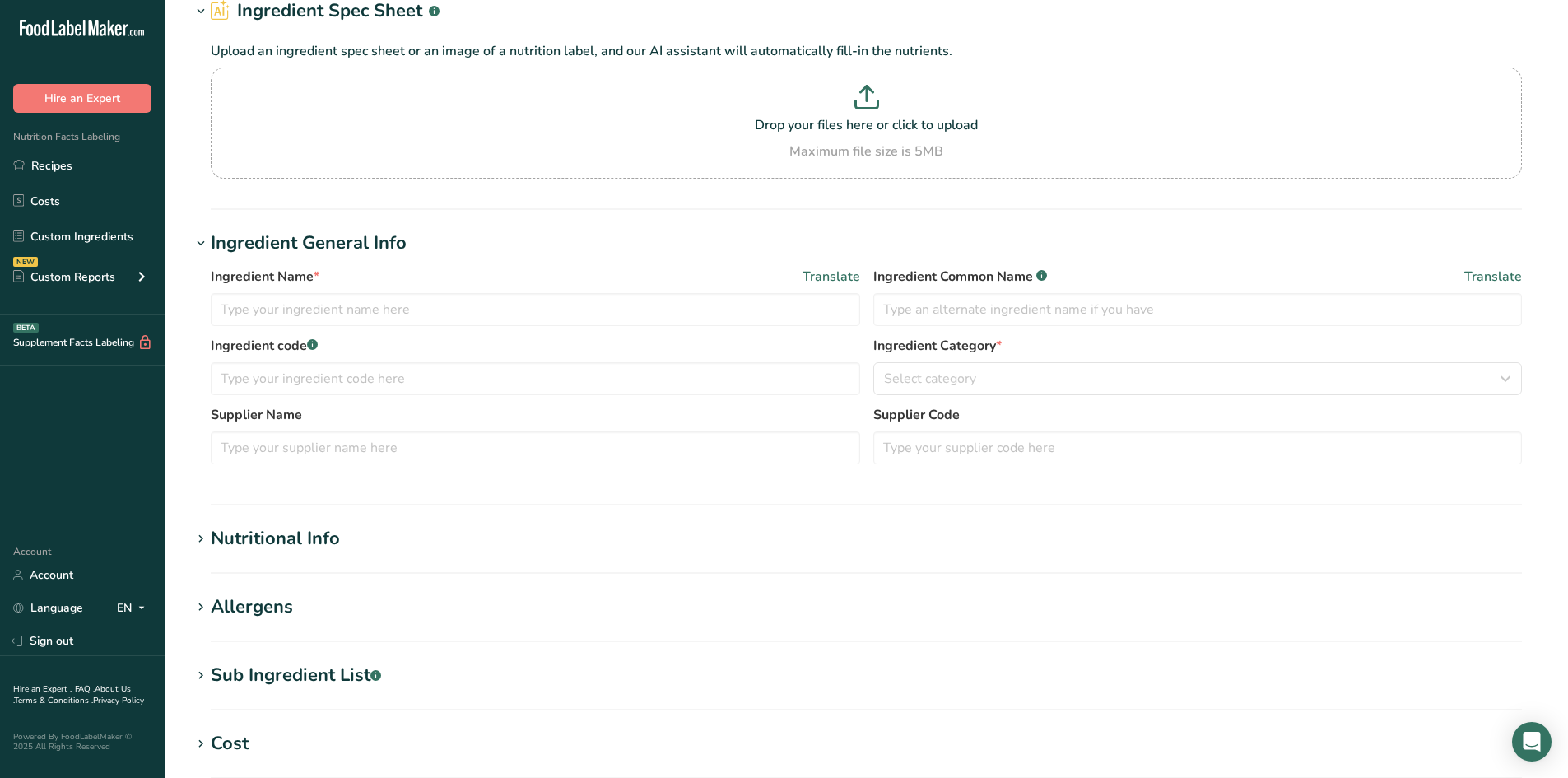
type input "Cottage Cheese"
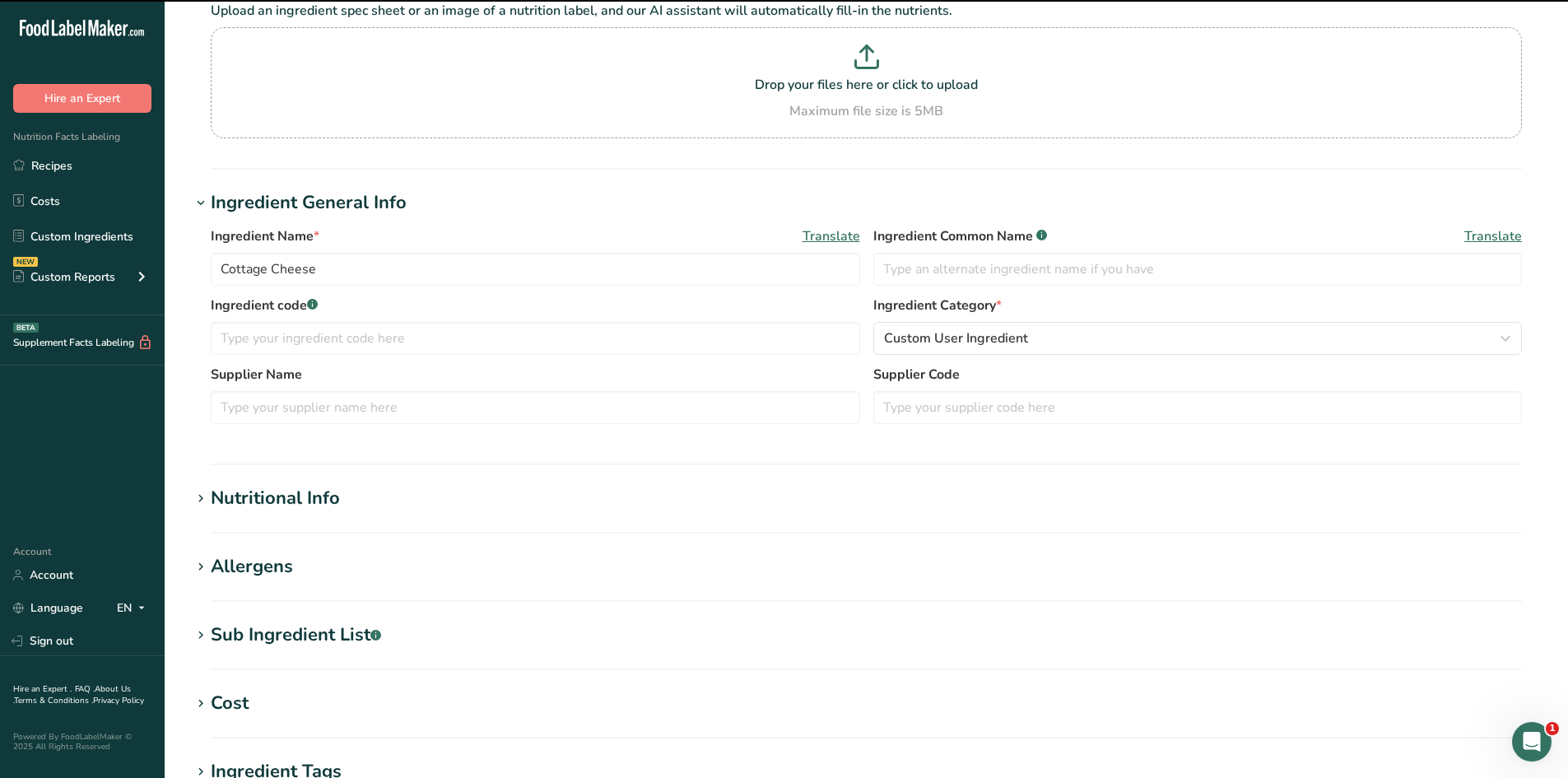
click at [451, 485] on h1 "Nutritional Info" at bounding box center [867, 499] width 1351 height 27
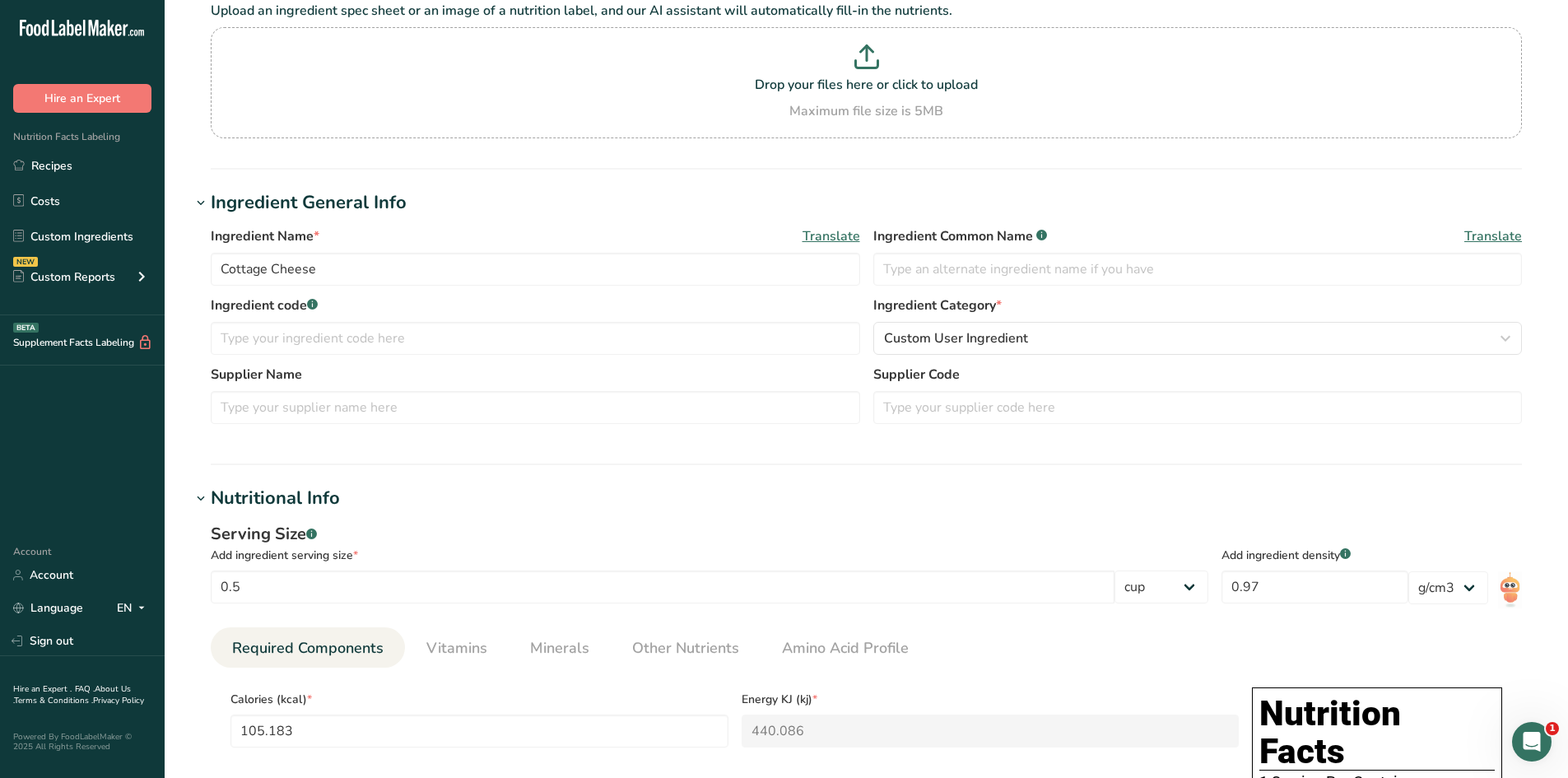
click at [451, 485] on h1 "Nutritional Info" at bounding box center [867, 499] width 1351 height 27
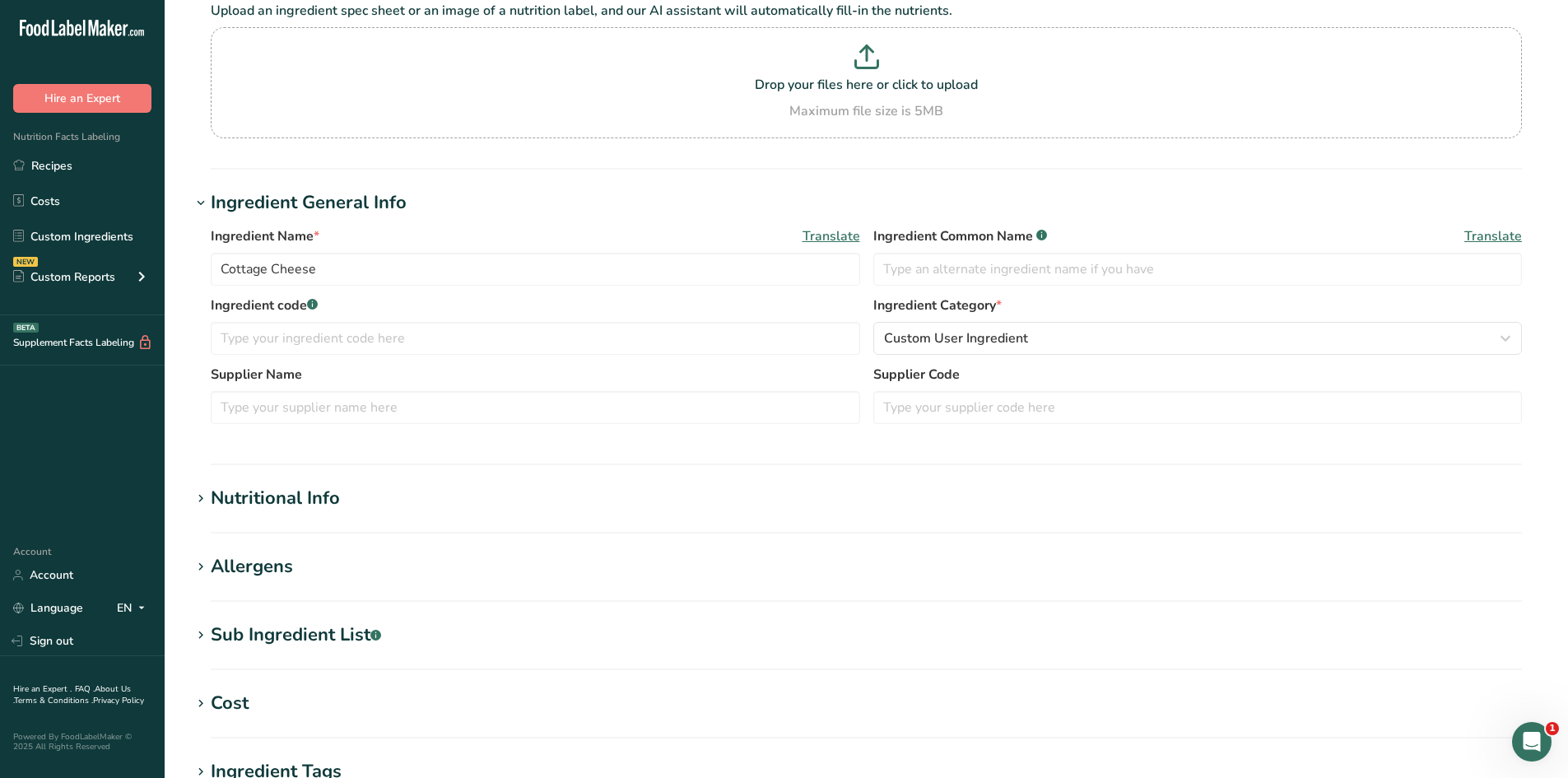
scroll to position [485, 0]
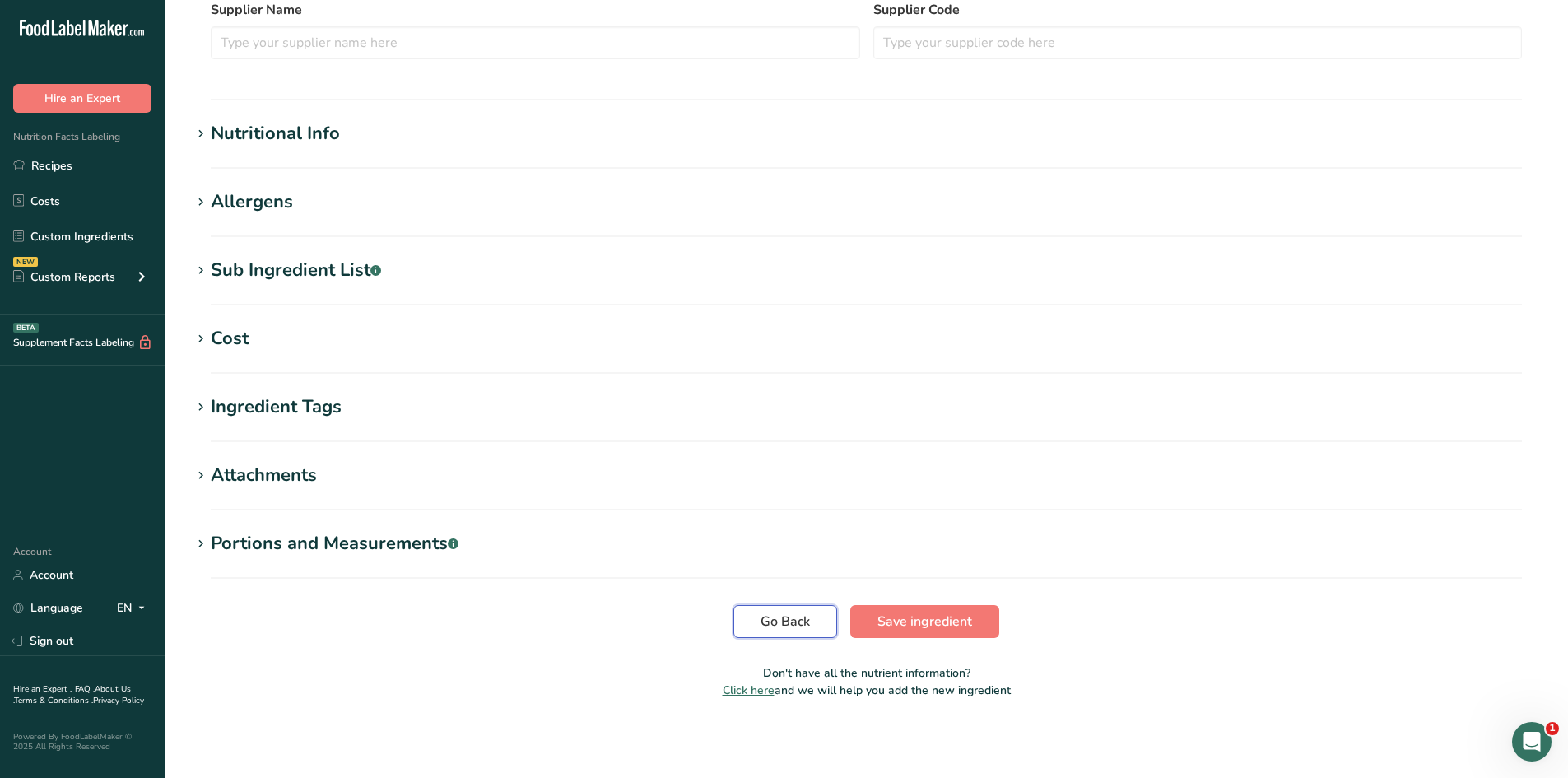
click at [786, 625] on span "Go Back" at bounding box center [785, 622] width 49 height 20
click at [685, 635] on section "Go Back Save ingredient" at bounding box center [867, 621] width 1351 height 33
click at [778, 608] on button "Go Back" at bounding box center [785, 621] width 104 height 33
click at [785, 623] on span "Go Back" at bounding box center [785, 622] width 49 height 20
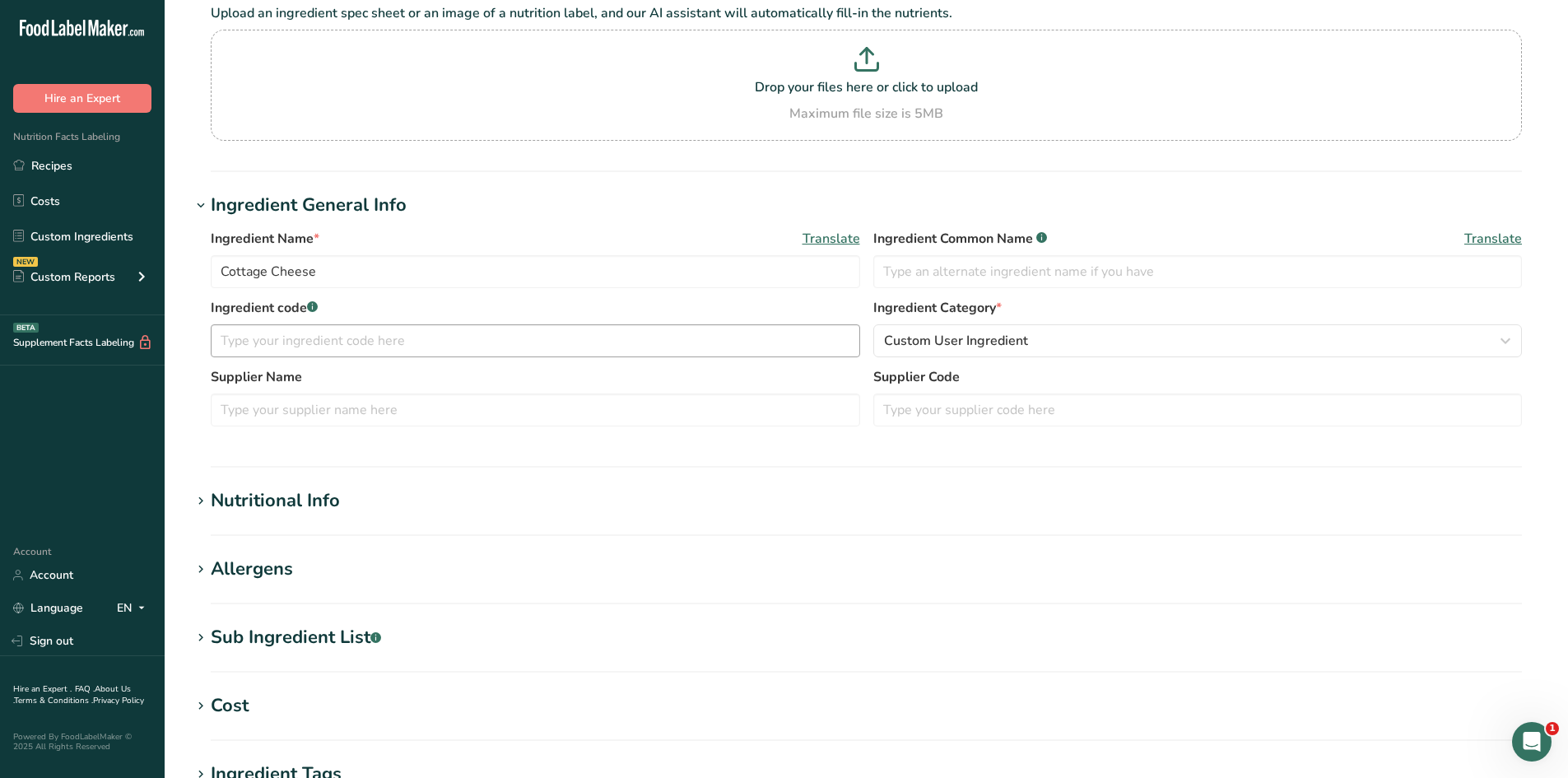
scroll to position [329, 0]
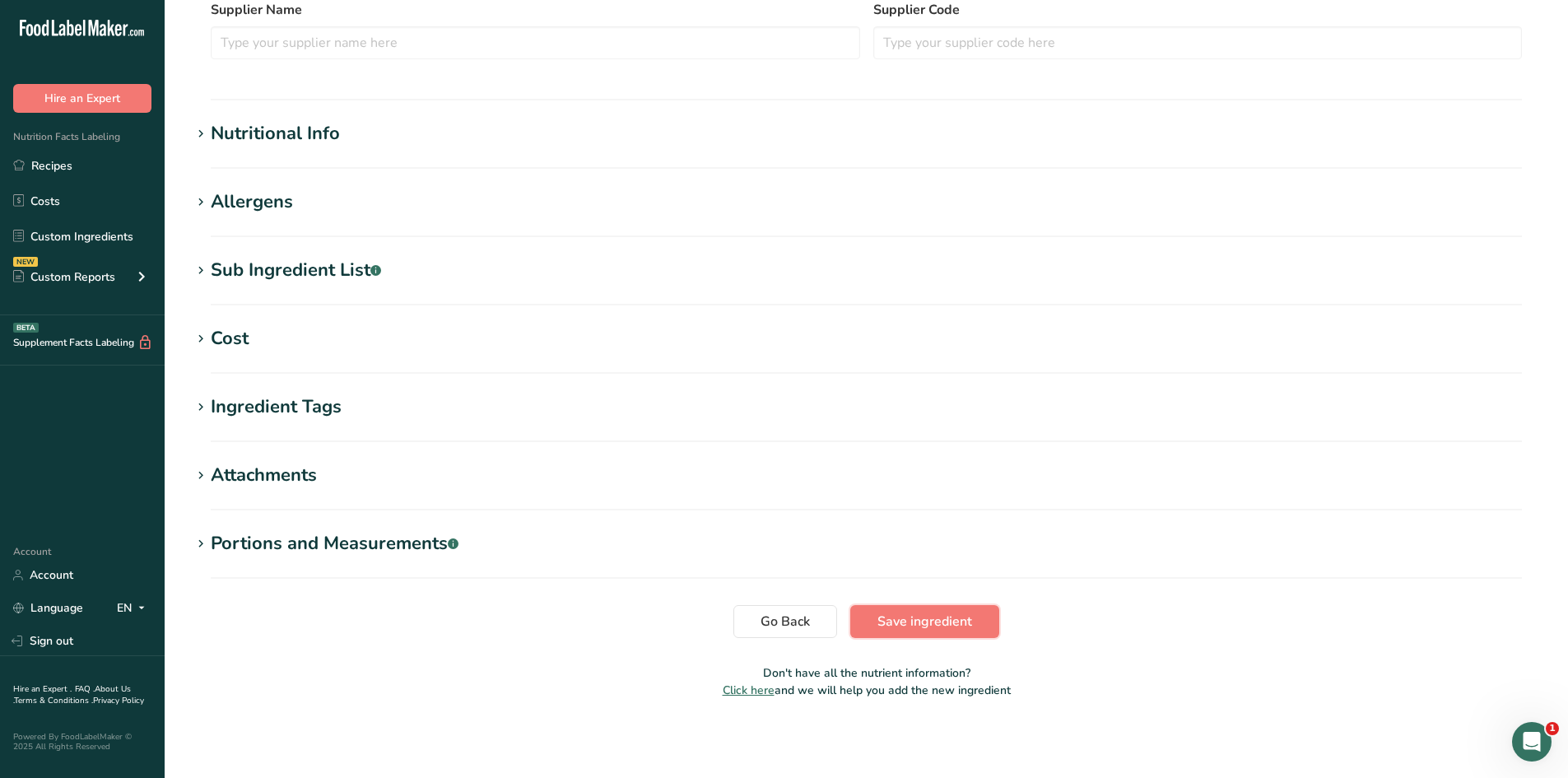
click at [976, 630] on button "Save ingredient" at bounding box center [925, 621] width 149 height 33
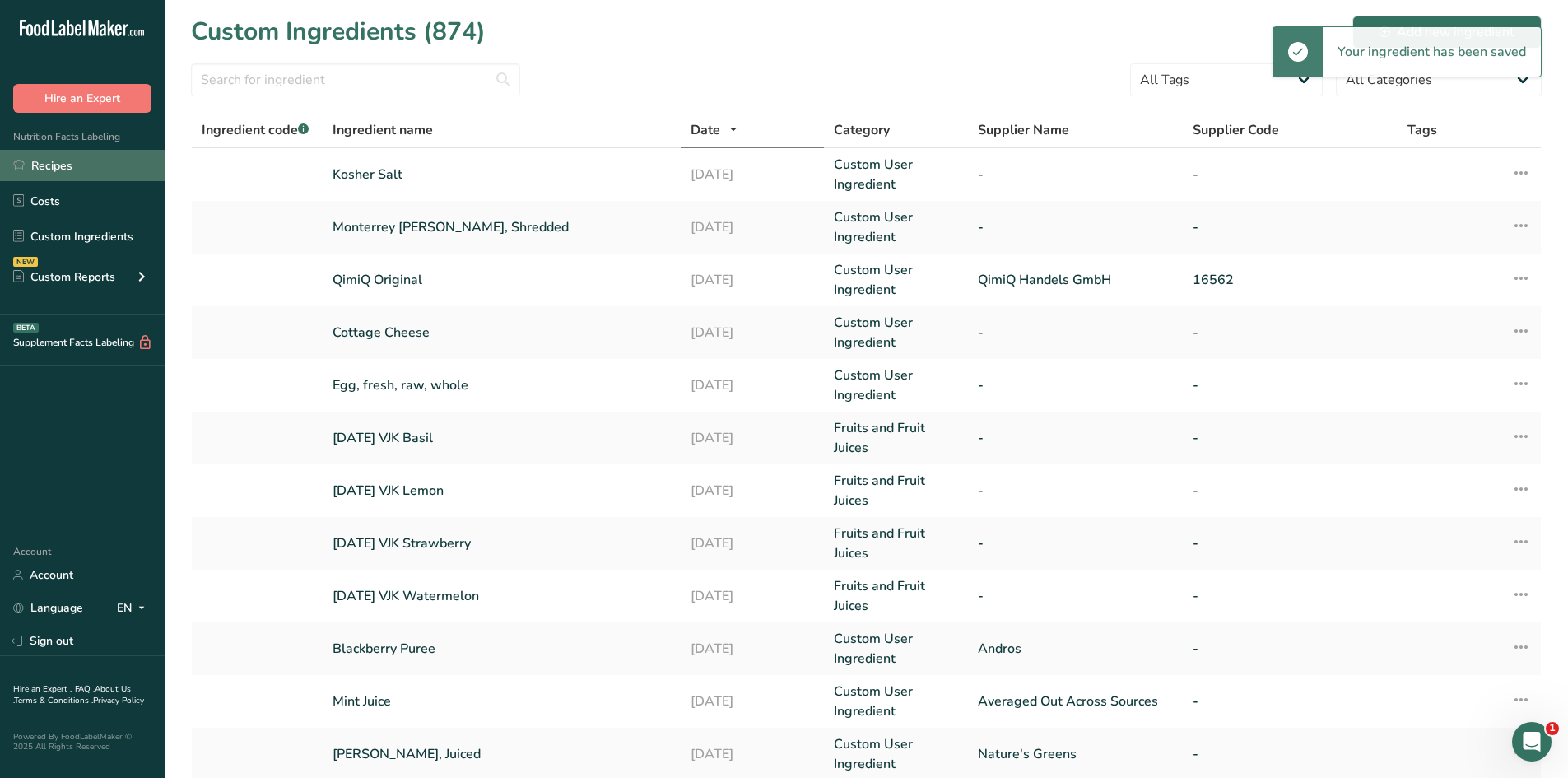
click at [59, 164] on link "Recipes" at bounding box center [82, 165] width 164 height 31
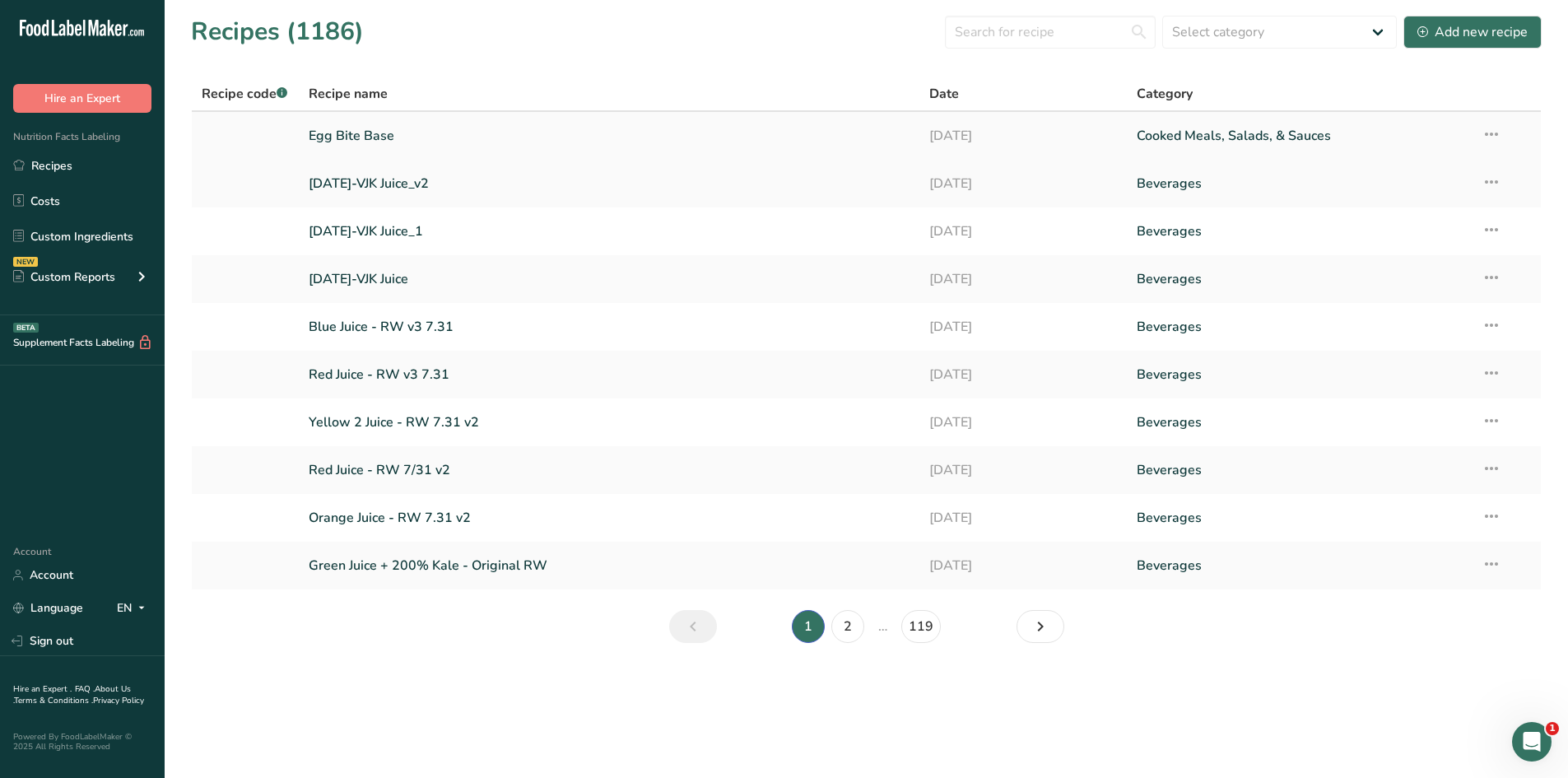
click at [385, 149] on link "Egg Bite Base" at bounding box center [609, 135] width 602 height 34
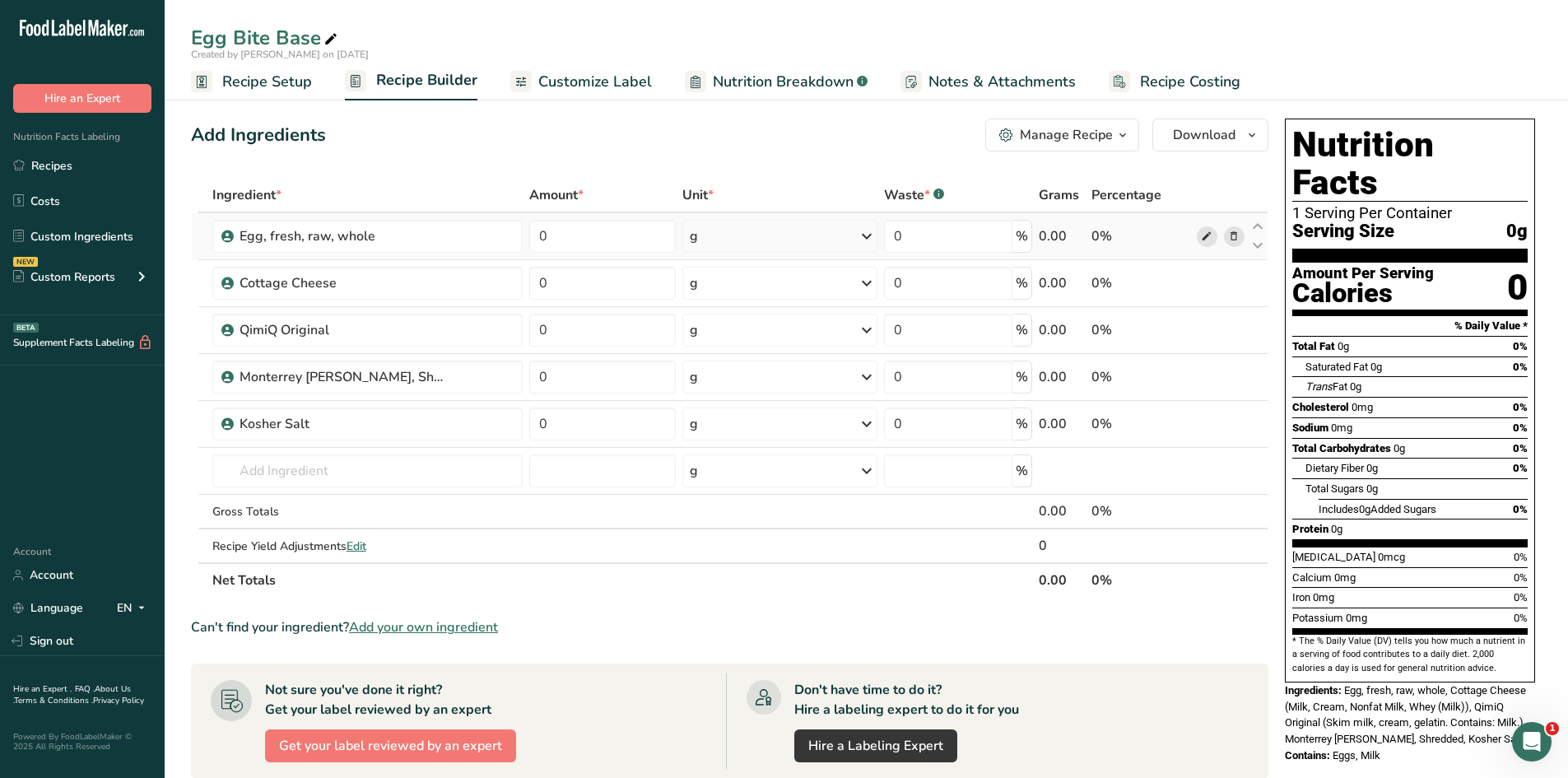
click at [1199, 231] on span at bounding box center [1207, 236] width 20 height 20
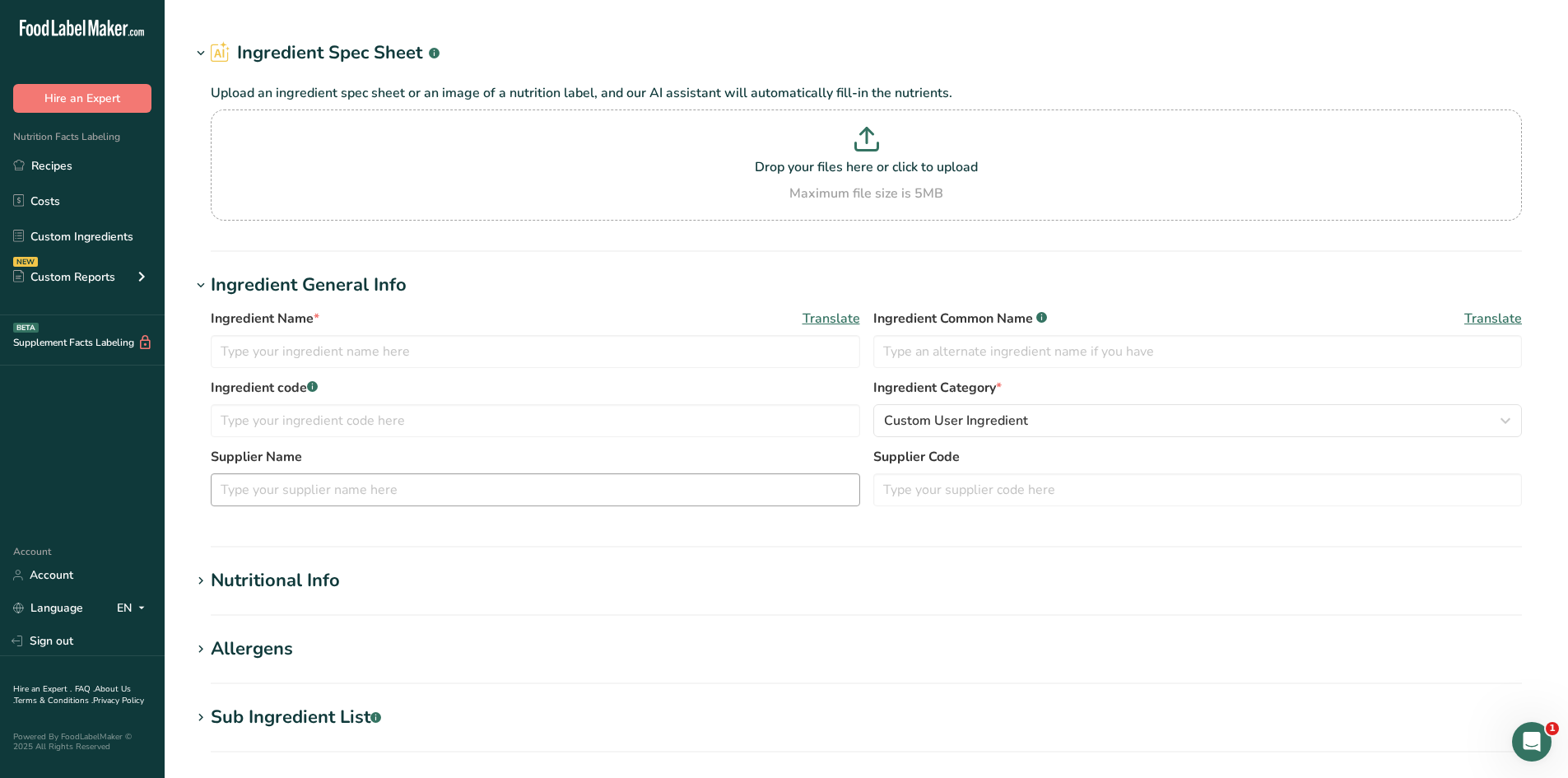
type input "Egg, fresh, raw, whole"
type input "100"
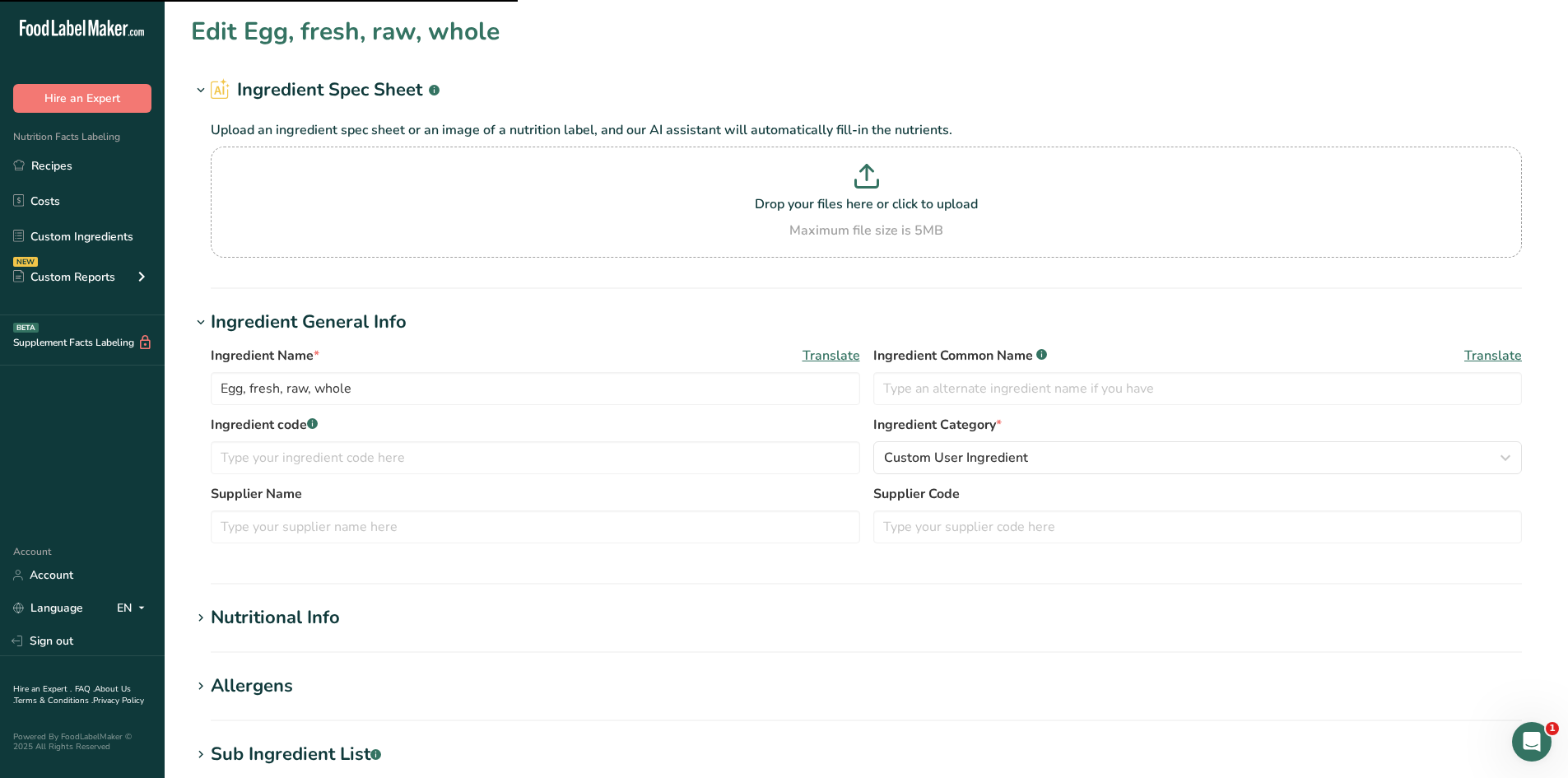
click at [322, 618] on div "Nutritional Info" at bounding box center [275, 618] width 129 height 27
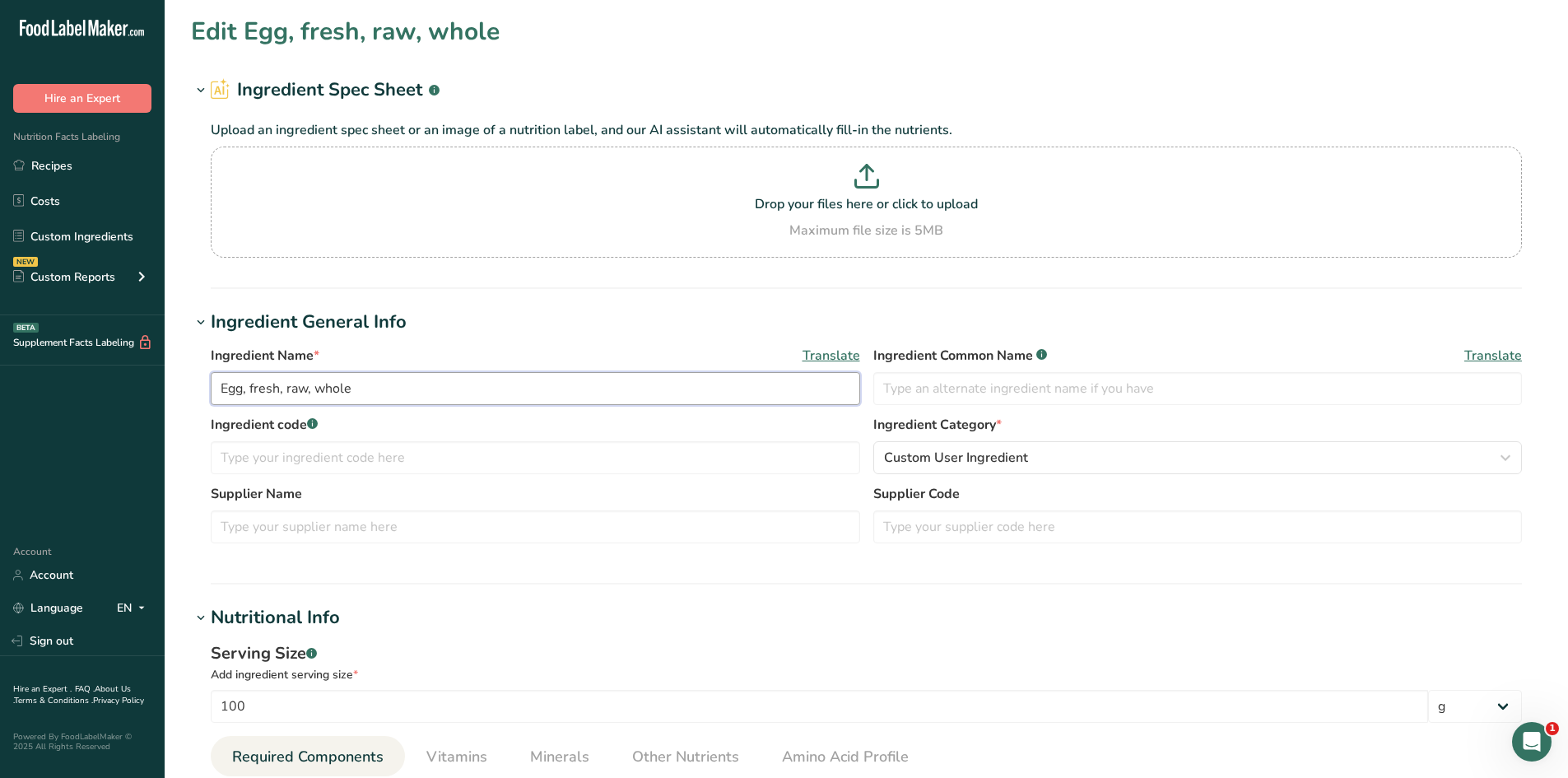
drag, startPoint x: 378, startPoint y: 387, endPoint x: 251, endPoint y: 395, distance: 127.3
click at [251, 395] on input "Egg, fresh, raw, whole" at bounding box center [535, 388] width 649 height 33
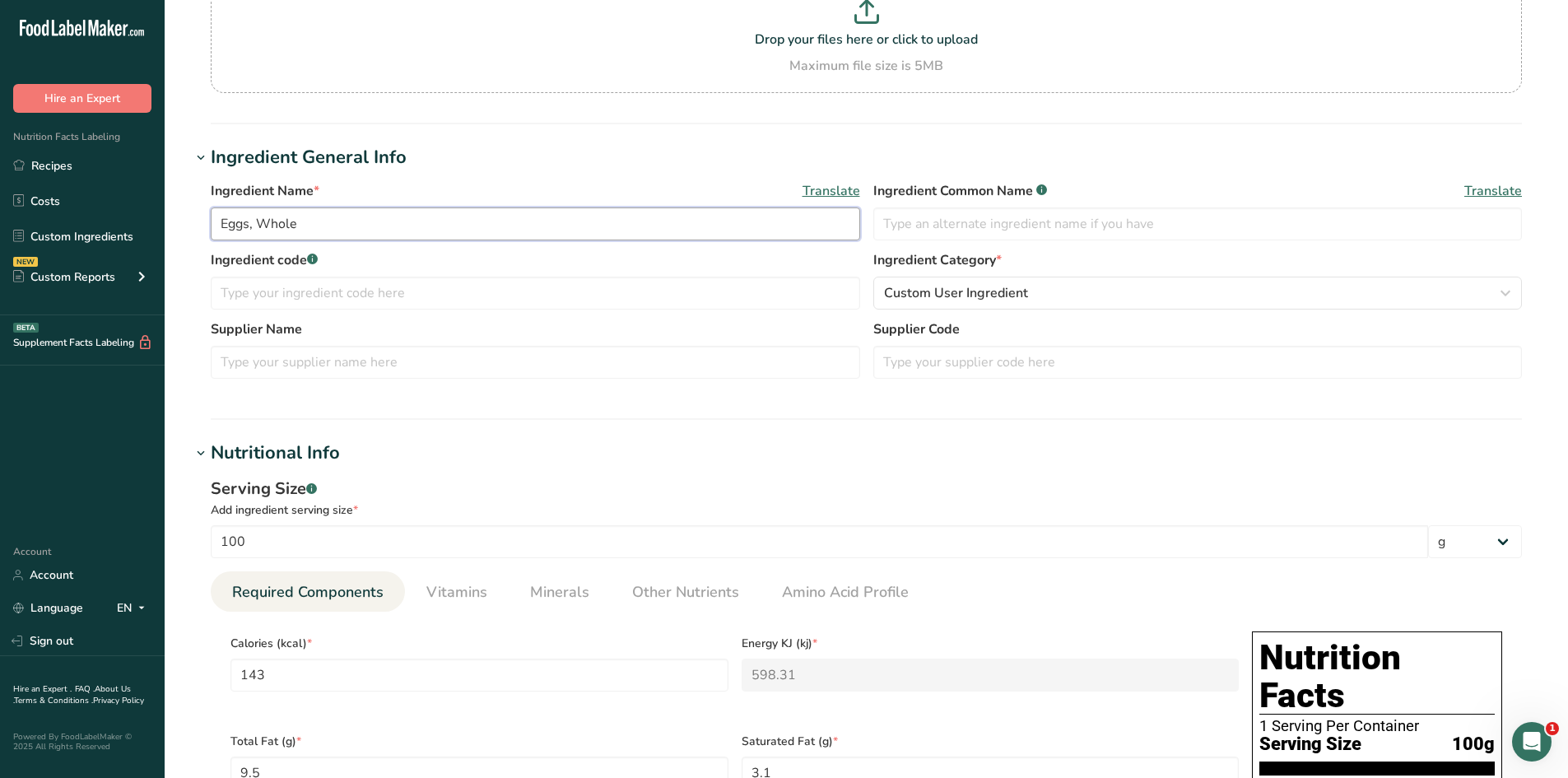
scroll to position [329, 0]
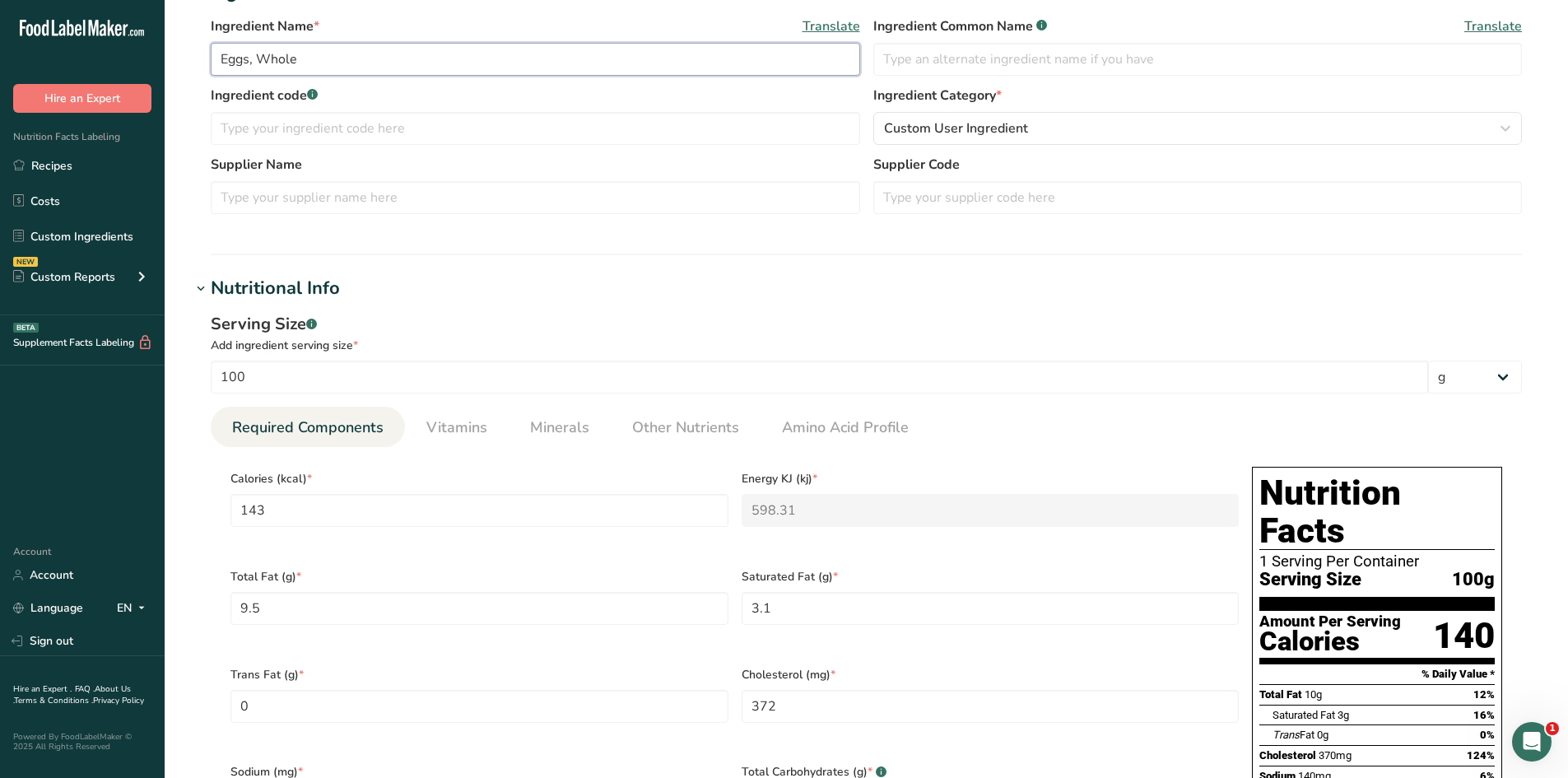
type input "Eggs, Whole"
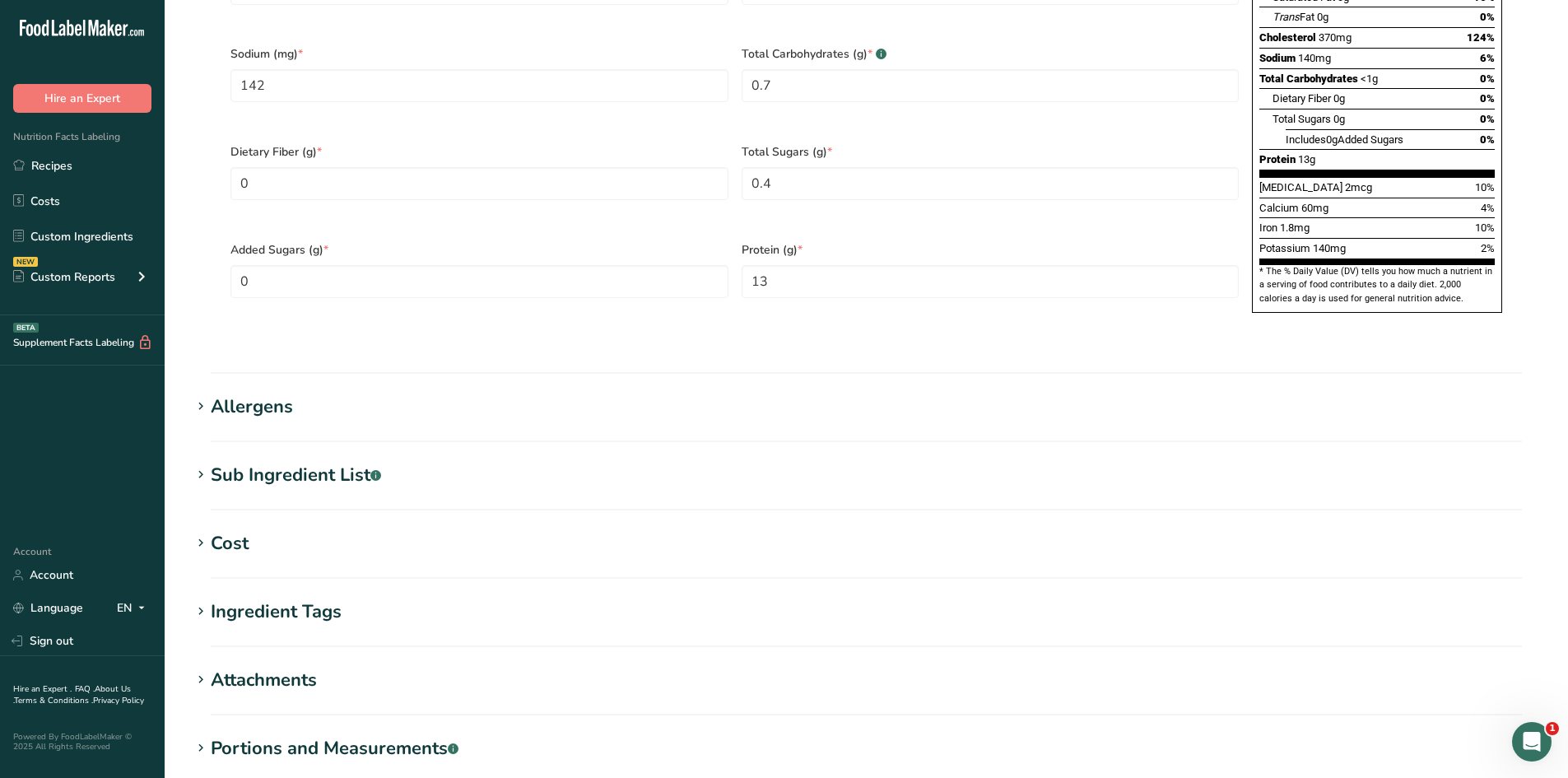
scroll to position [1215, 0]
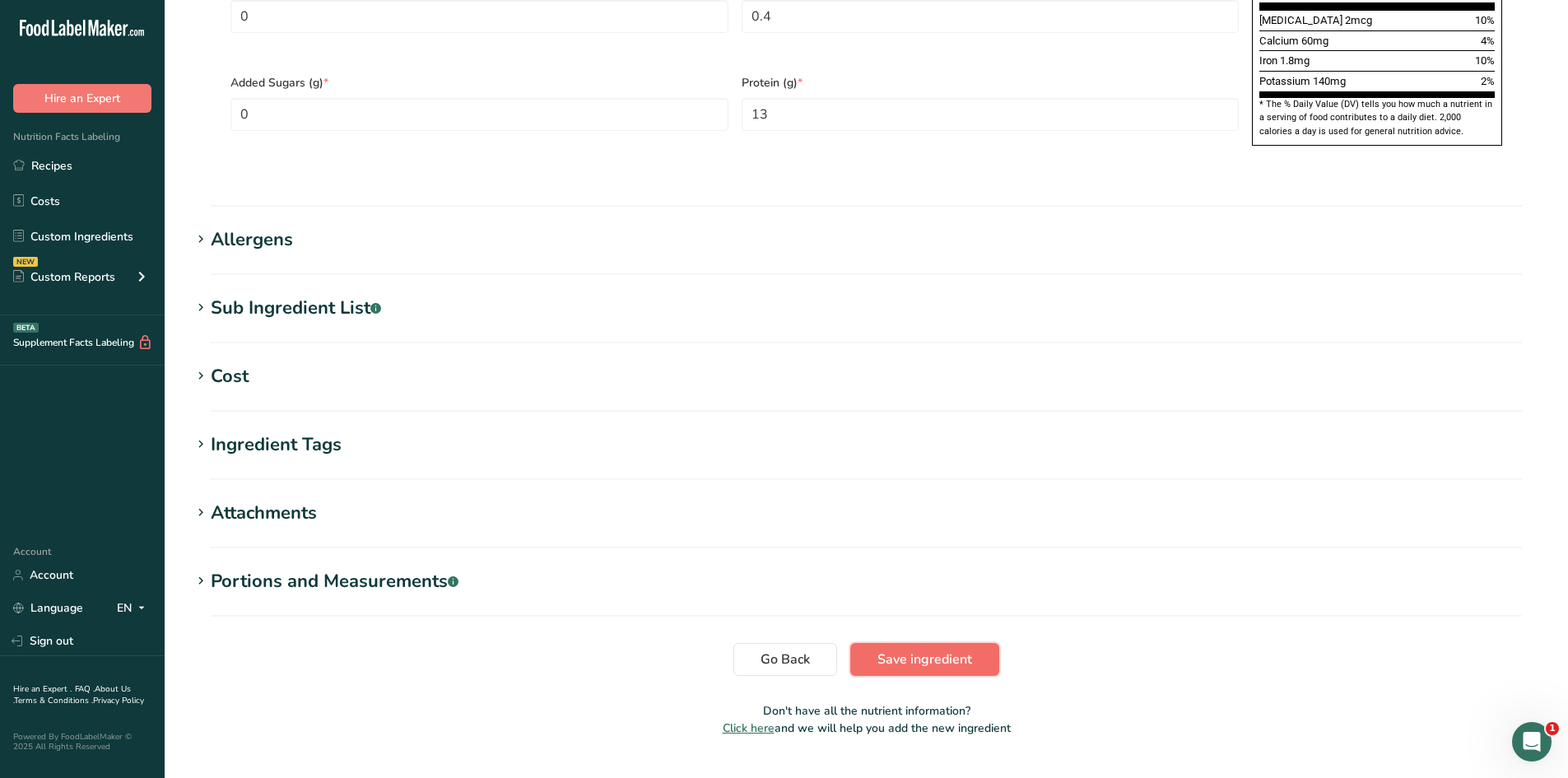
click at [916, 650] on span "Save ingredient" at bounding box center [924, 660] width 95 height 20
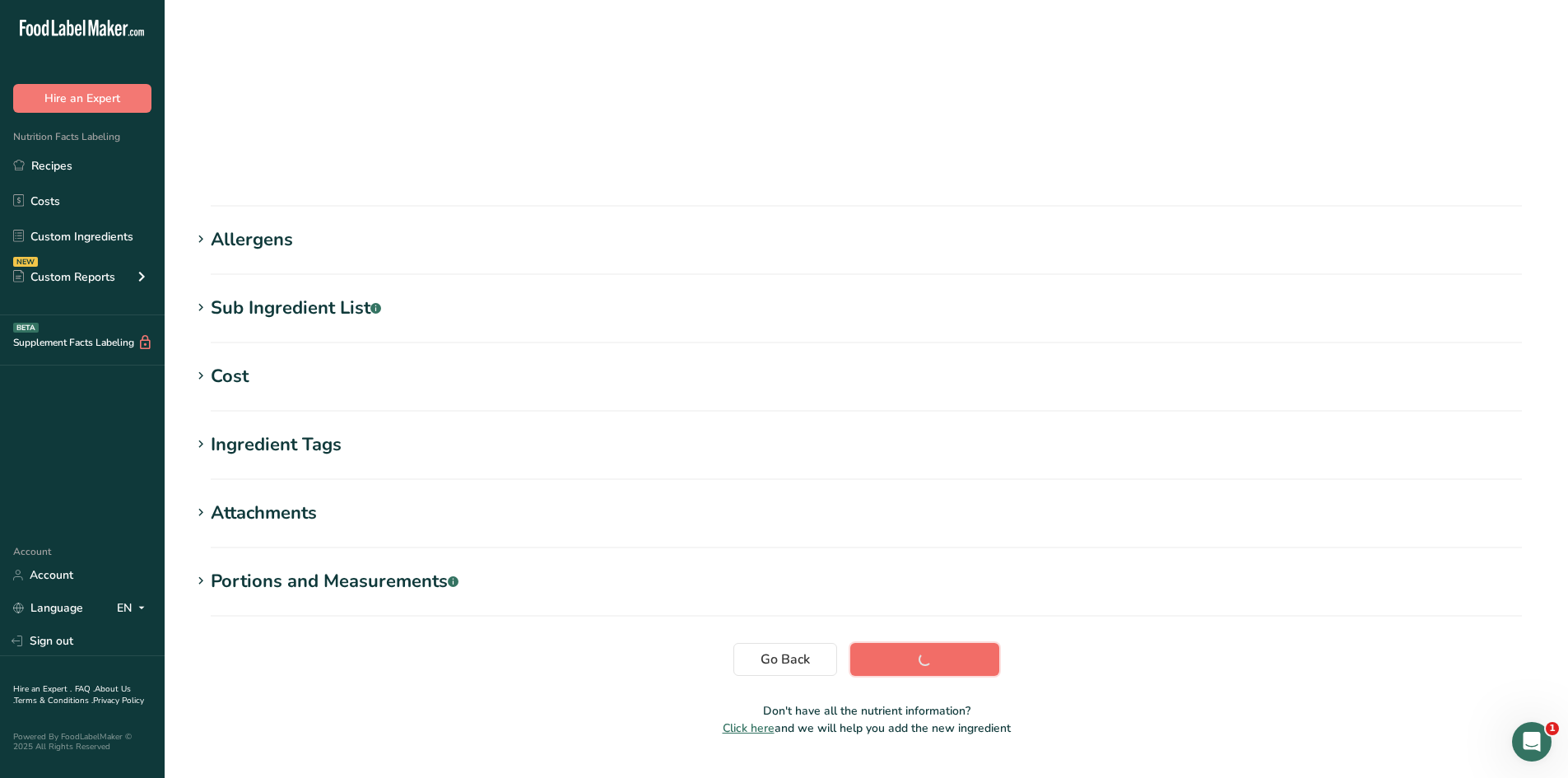
scroll to position [93, 0]
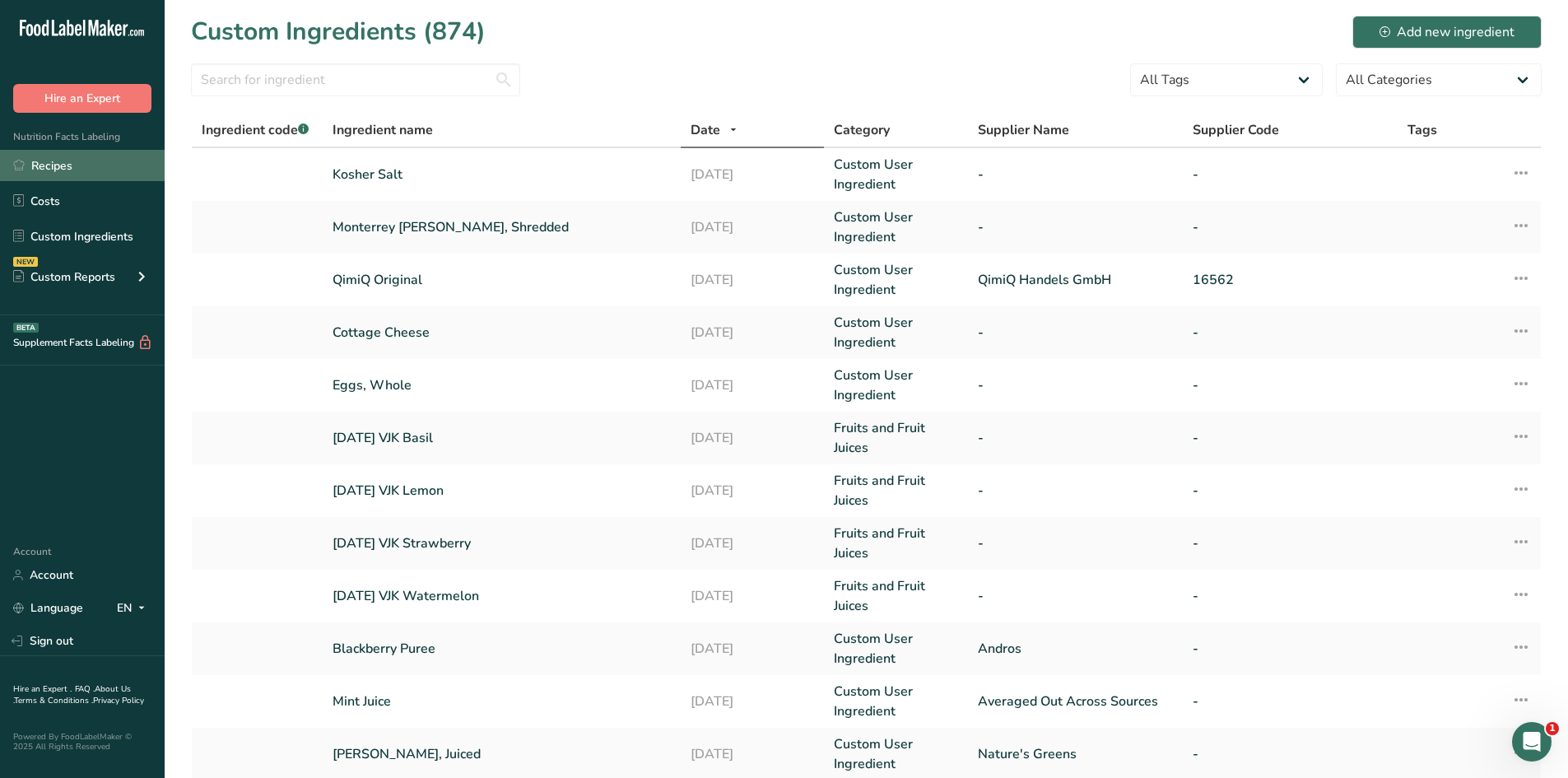
click at [54, 169] on link "Recipes" at bounding box center [82, 165] width 164 height 31
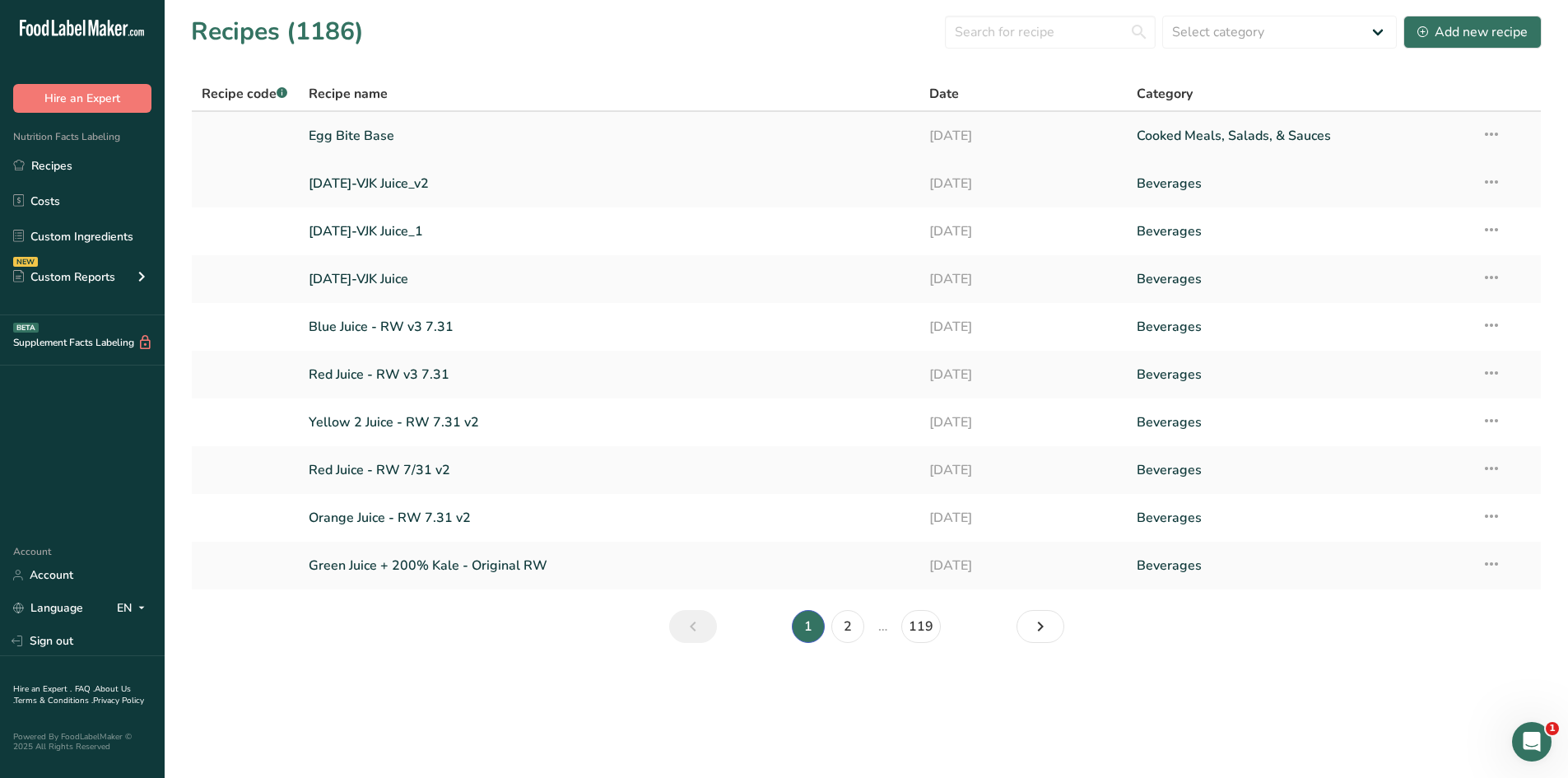
click at [323, 131] on link "Egg Bite Base" at bounding box center [609, 135] width 602 height 34
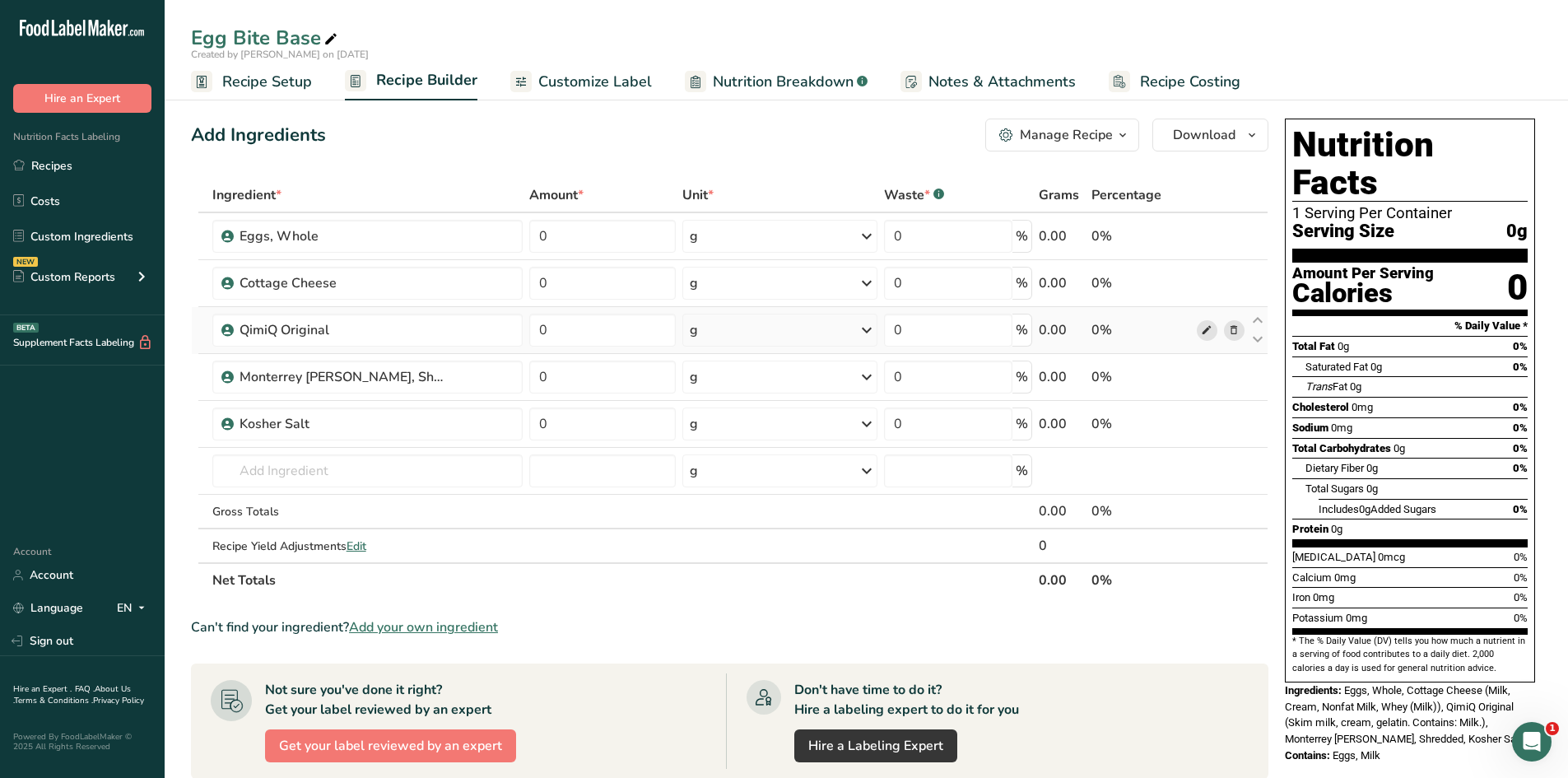
click at [1205, 332] on icon at bounding box center [1207, 330] width 12 height 18
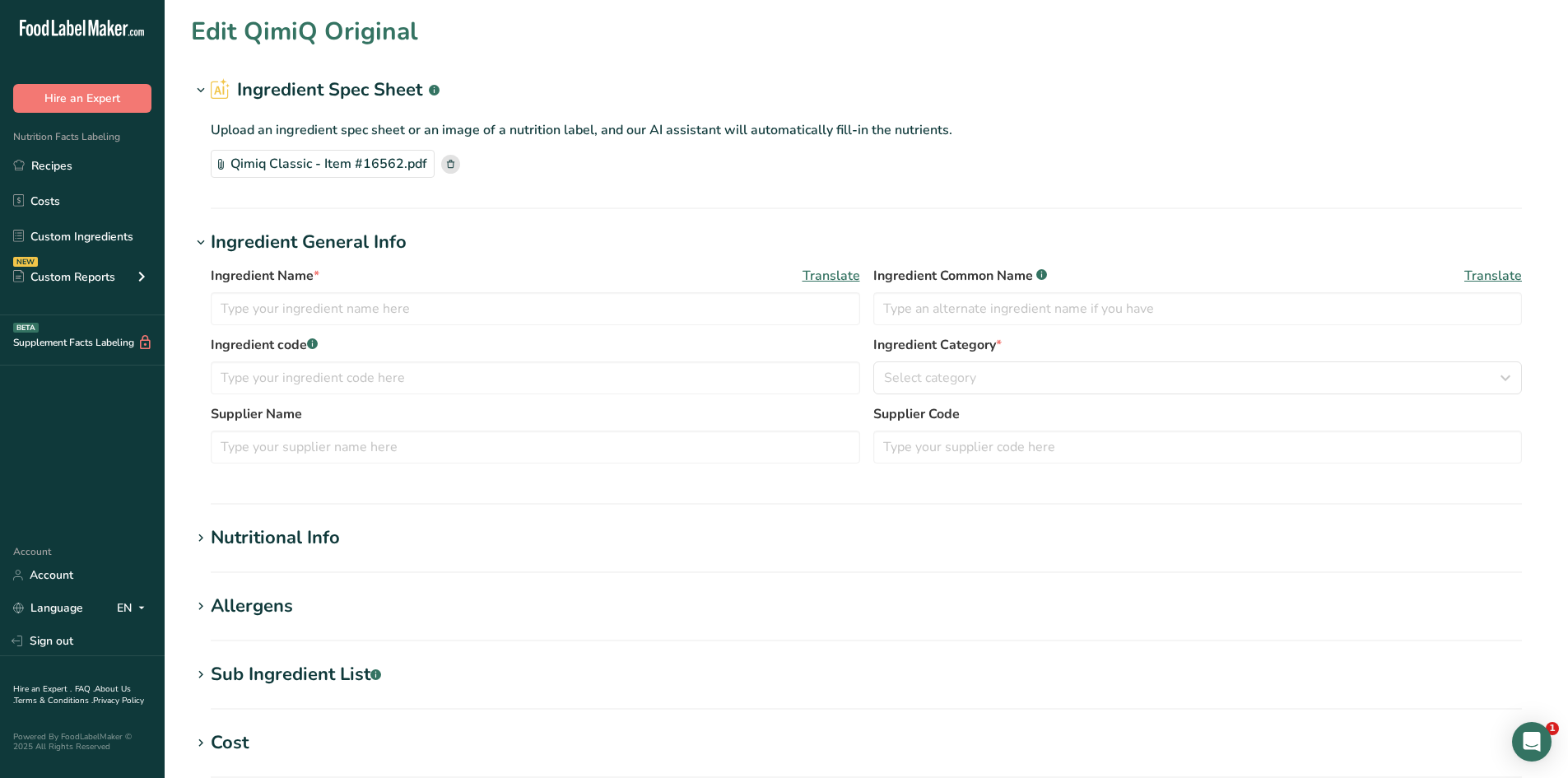
type input "QimiQ Original"
type input "QimiQ Handels GmbH"
type input "16562"
type input "15"
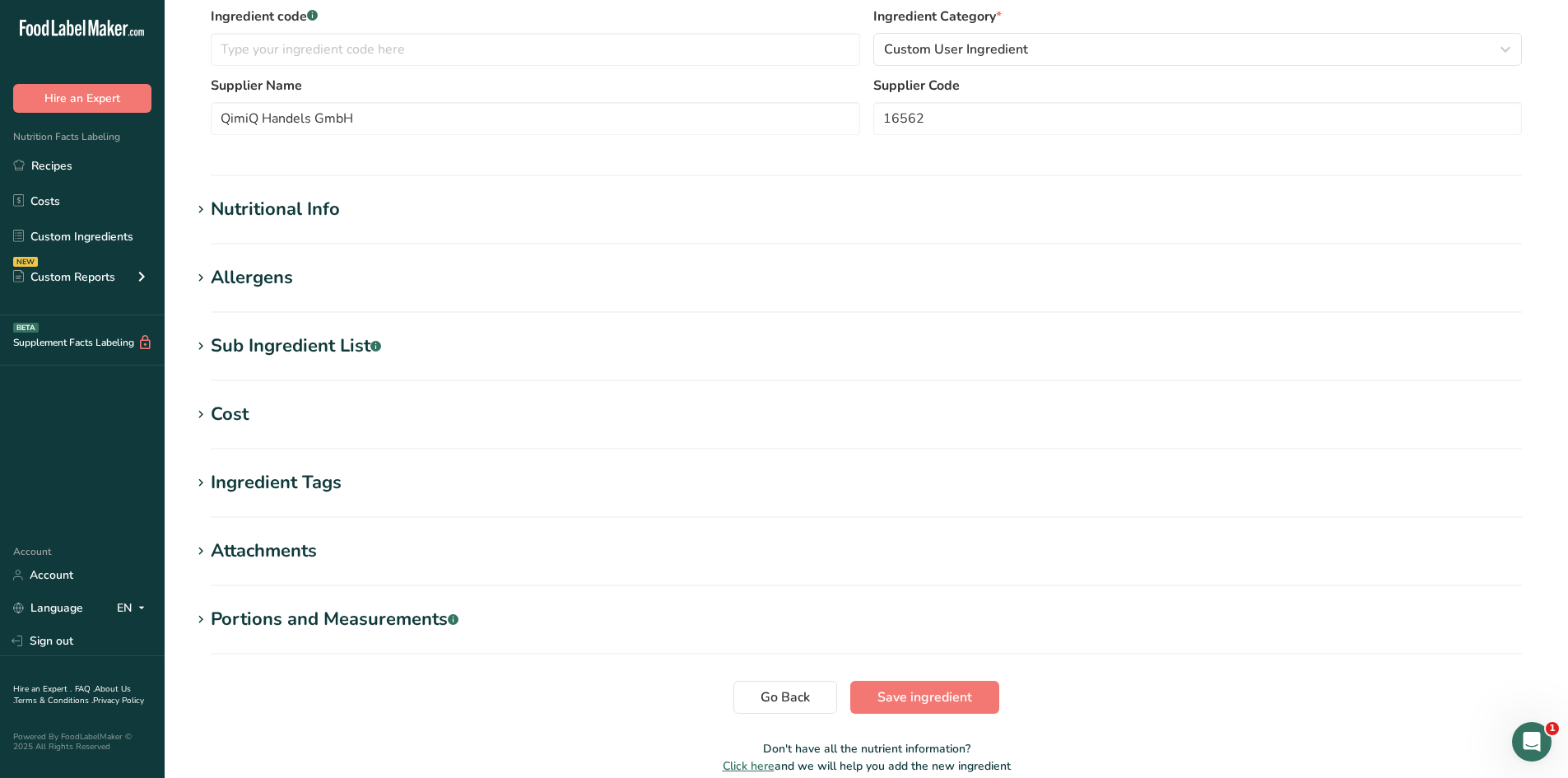
scroll to position [329, 0]
click at [338, 209] on div "Nutritional Info" at bounding box center [275, 209] width 129 height 27
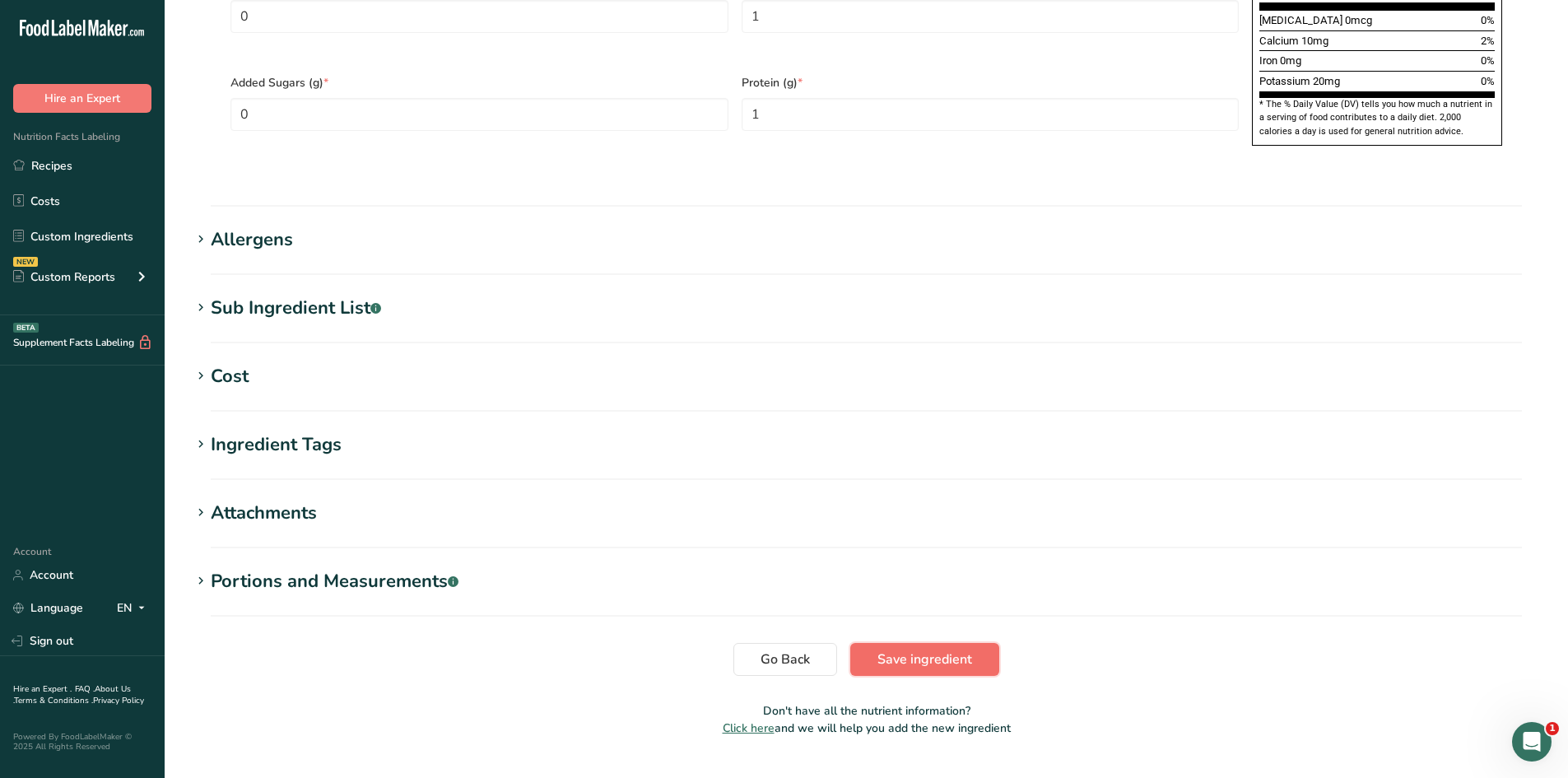
click at [893, 643] on button "Save ingredient" at bounding box center [925, 659] width 149 height 33
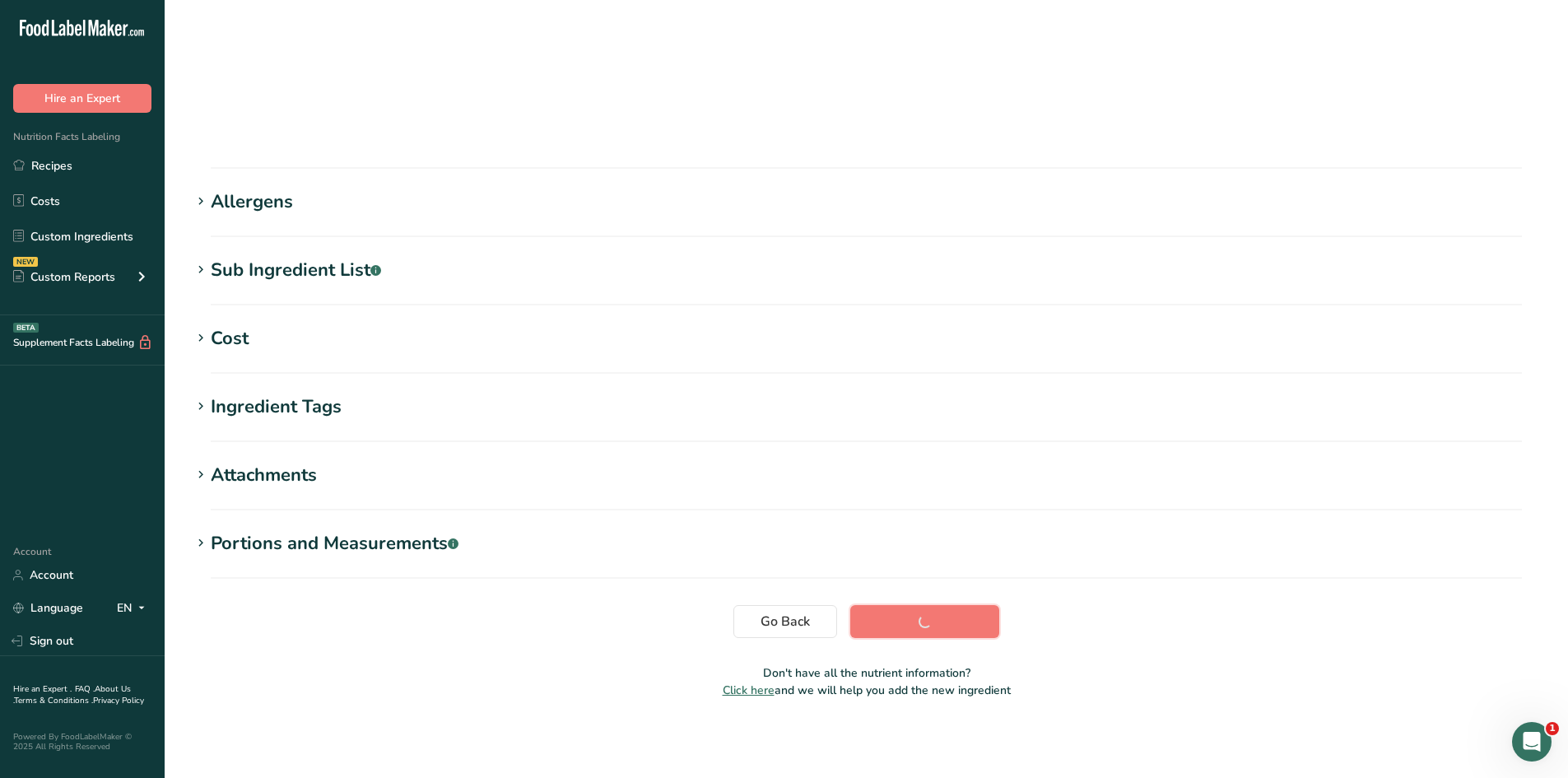
scroll to position [93, 0]
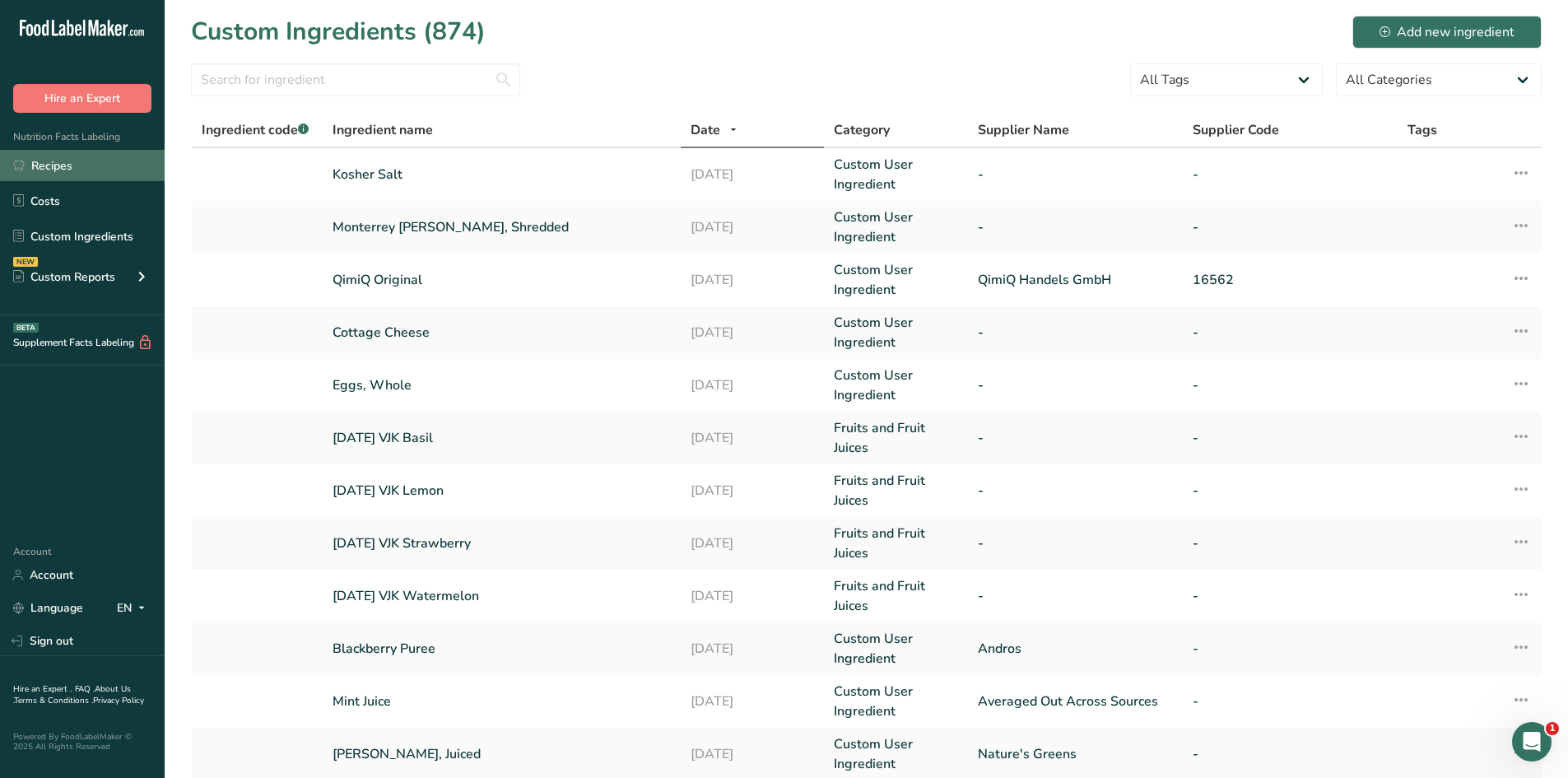
click at [94, 161] on link "Recipes" at bounding box center [82, 165] width 164 height 31
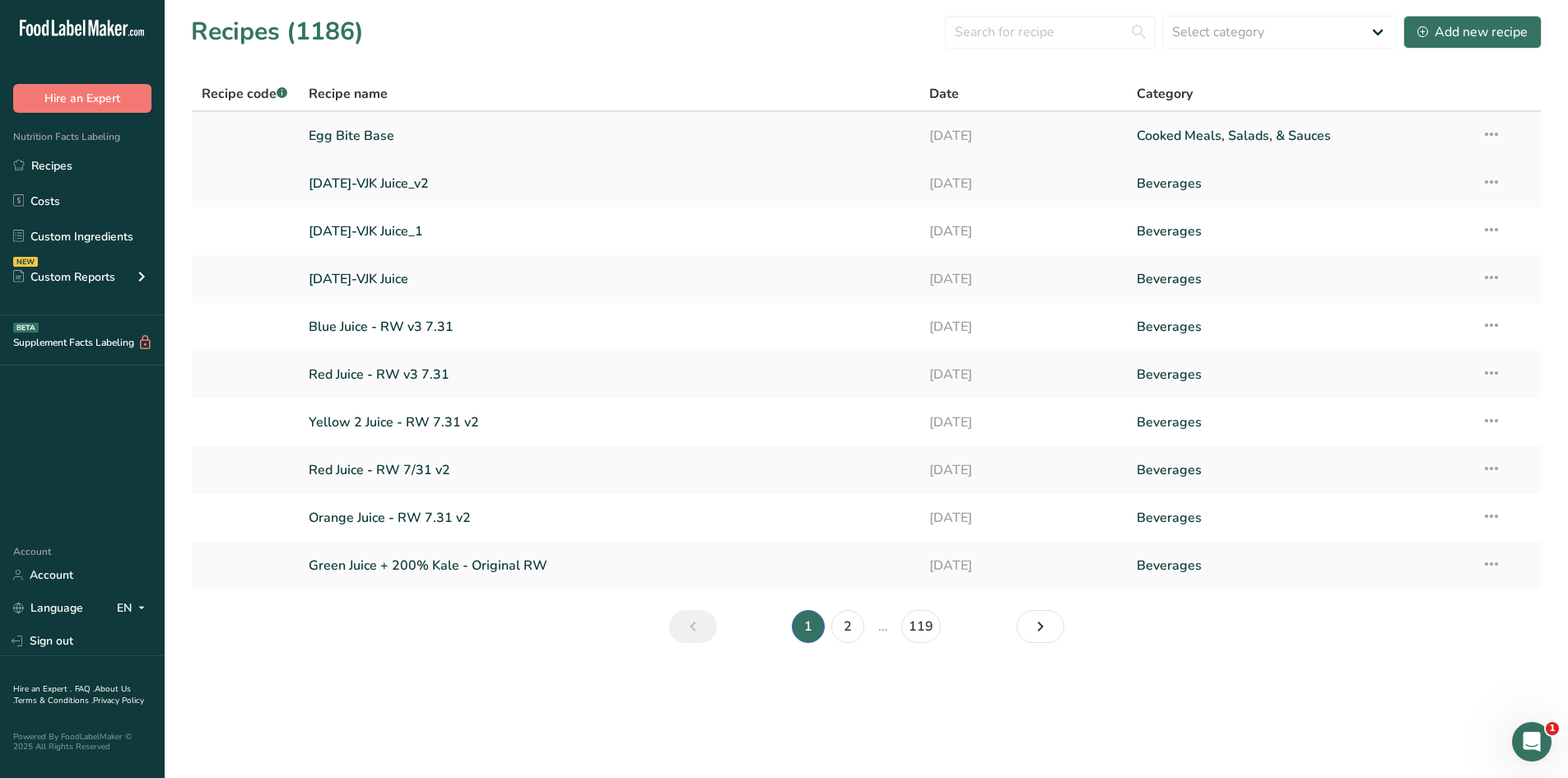
click at [325, 141] on link "Egg Bite Base" at bounding box center [609, 135] width 602 height 34
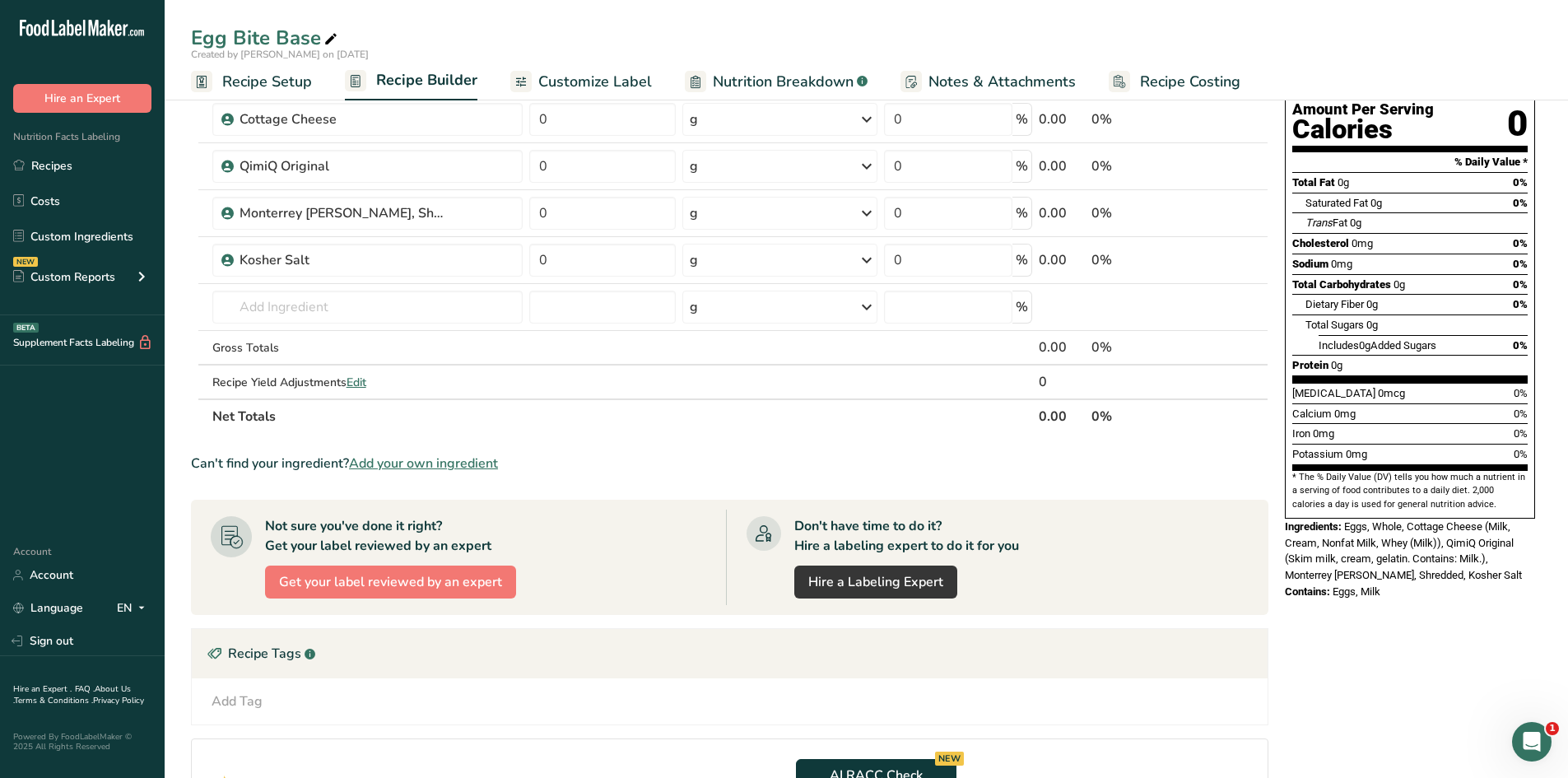
scroll to position [164, 0]
click at [470, 454] on span "Add your own ingredient" at bounding box center [423, 463] width 149 height 20
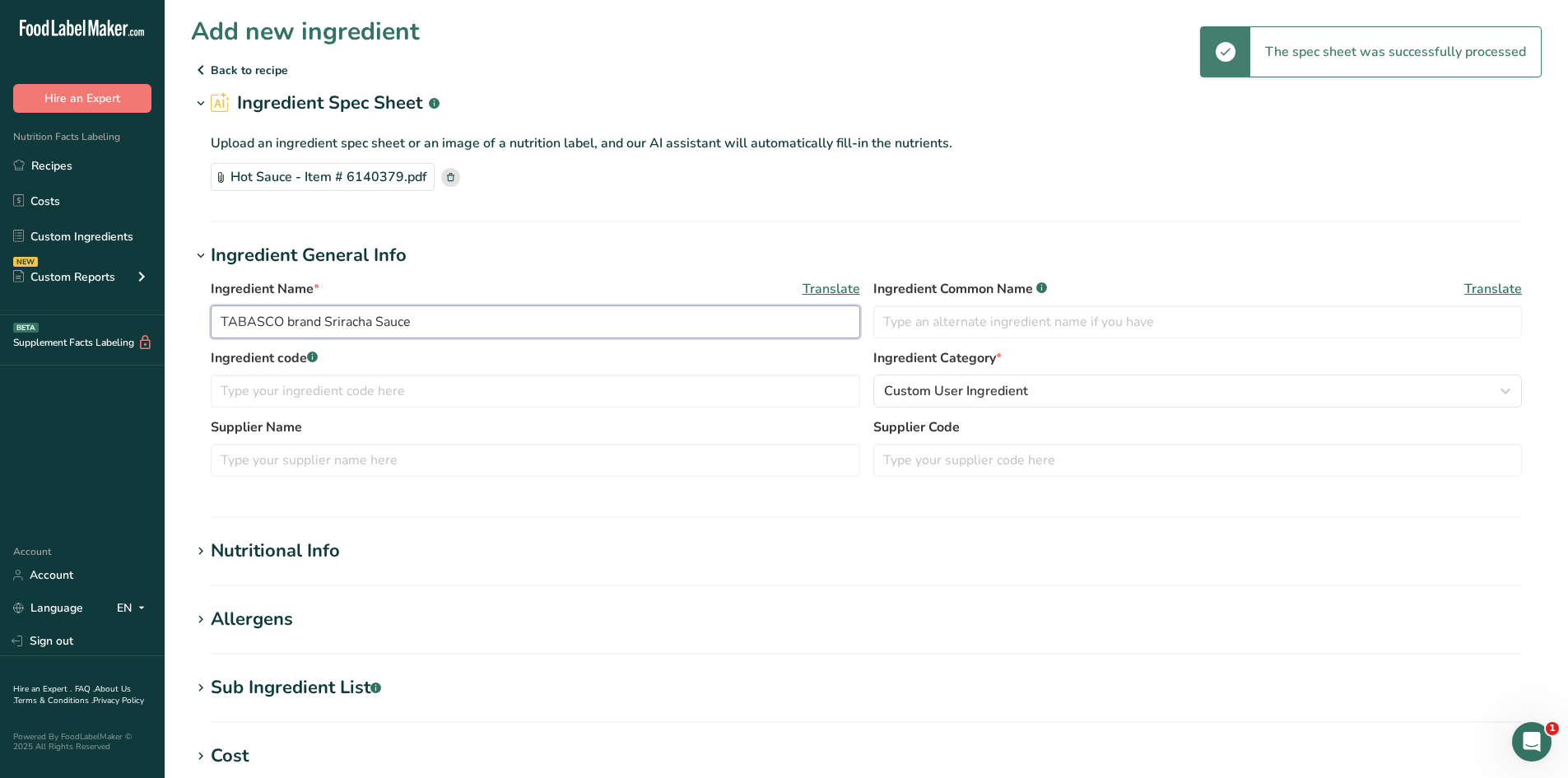
drag, startPoint x: 448, startPoint y: 312, endPoint x: 196, endPoint y: 361, distance: 256.7
click at [196, 361] on div "Ingredient Name * Translate TABASCO brand Sriracha Sauce Ingredient Common Name…" at bounding box center [867, 382] width 1351 height 227
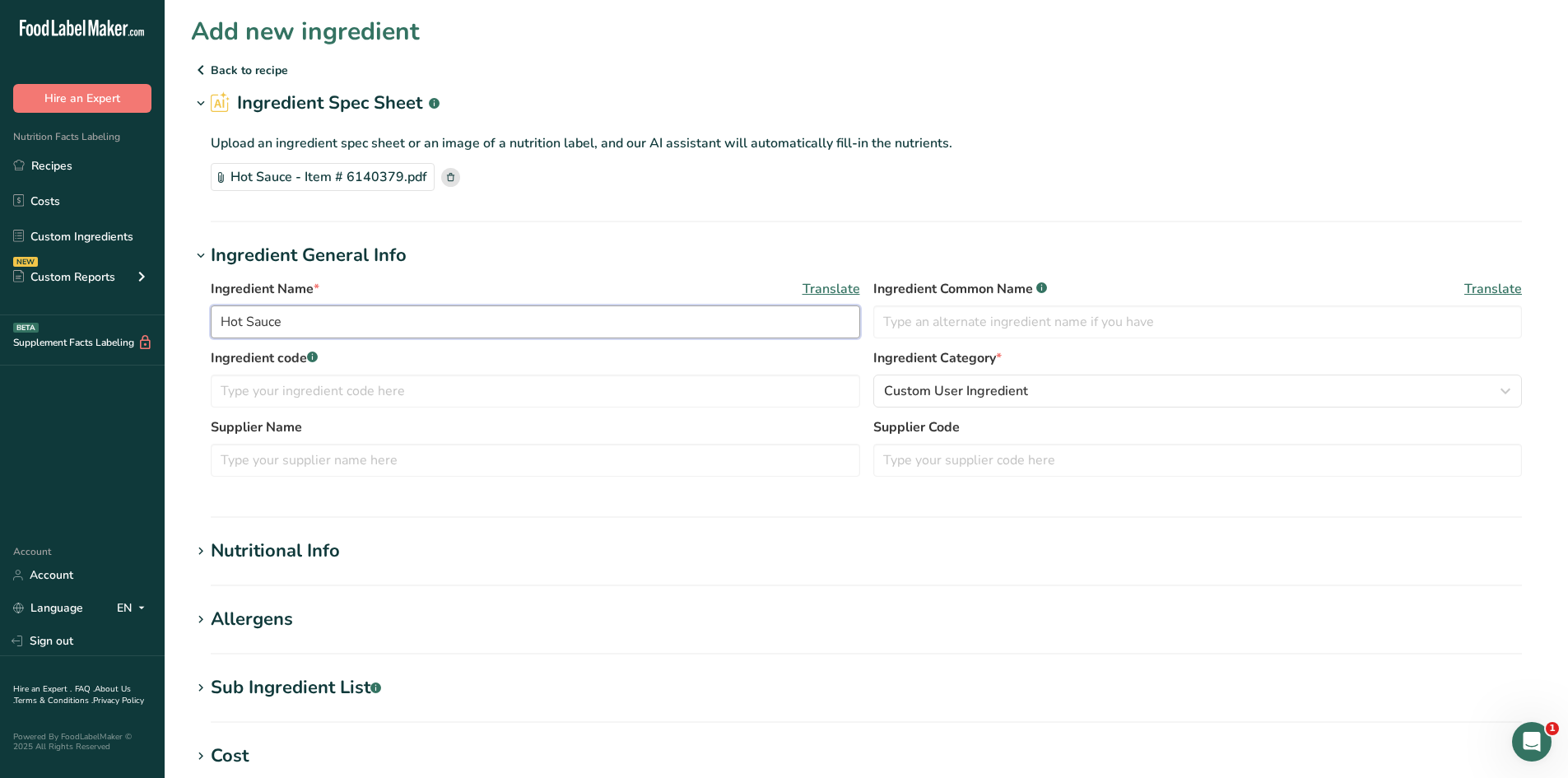
type input "Hot Sauce"
click at [544, 556] on h1 "Nutritional Info" at bounding box center [867, 551] width 1351 height 27
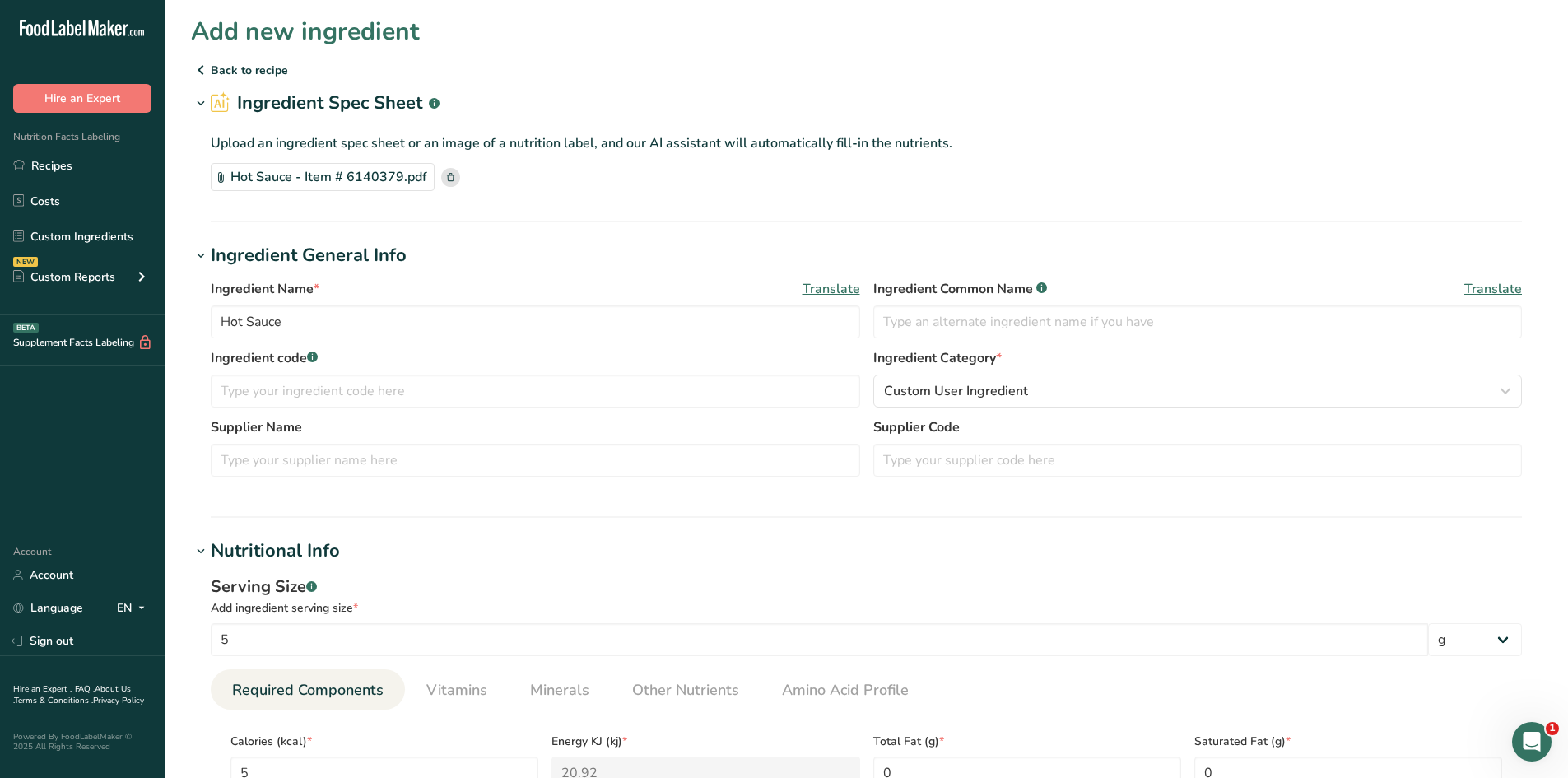
scroll to position [247, 0]
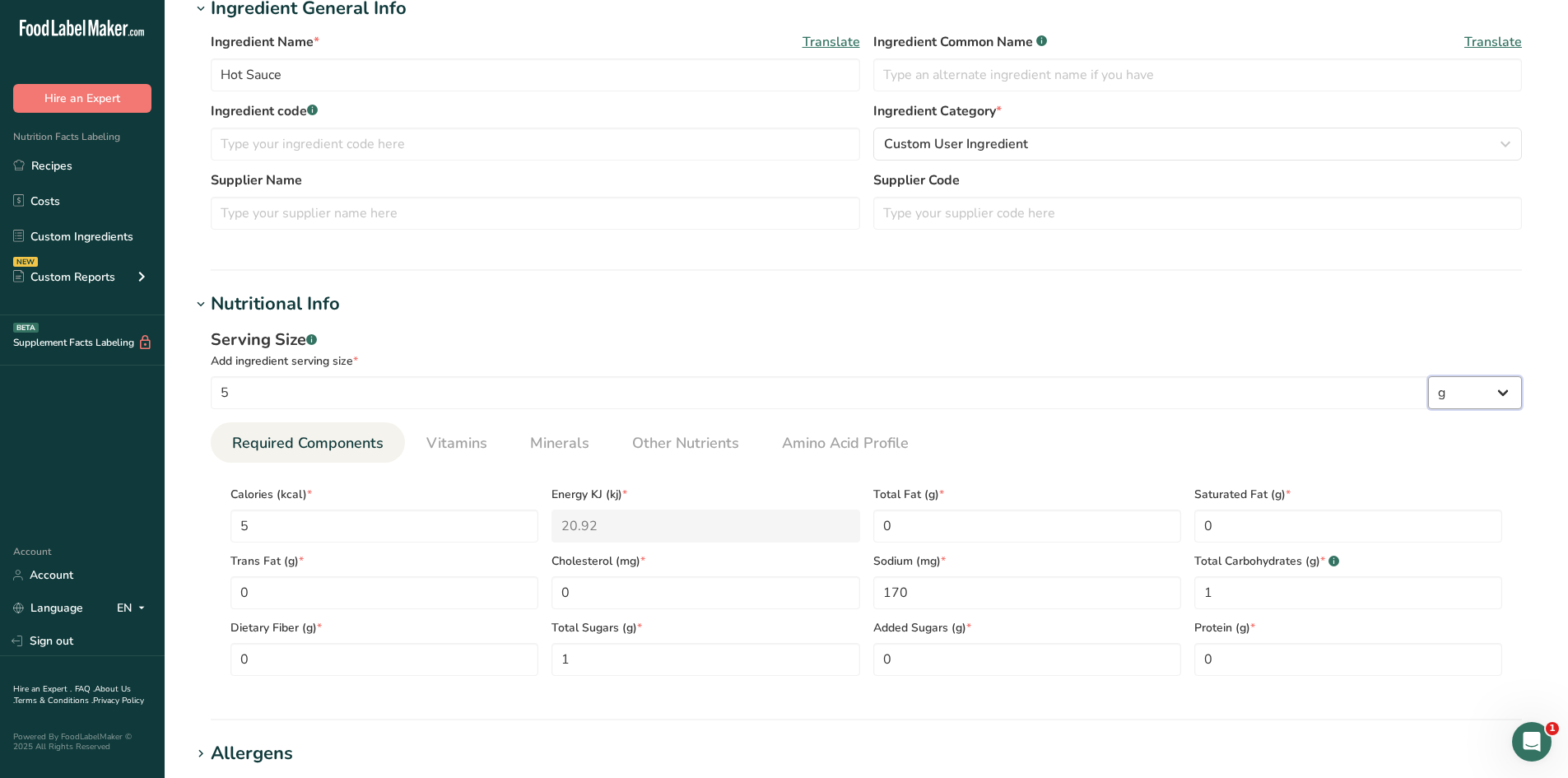
click at [1454, 380] on select "g kg mg mcg lb oz l mL fl oz tbsp tsp cup qt gallon" at bounding box center [1475, 392] width 94 height 33
select select "17"
click at [1428, 376] on select "g kg mg mcg lb oz l mL fl oz tbsp tsp cup qt gallon" at bounding box center [1475, 392] width 94 height 33
select select "22"
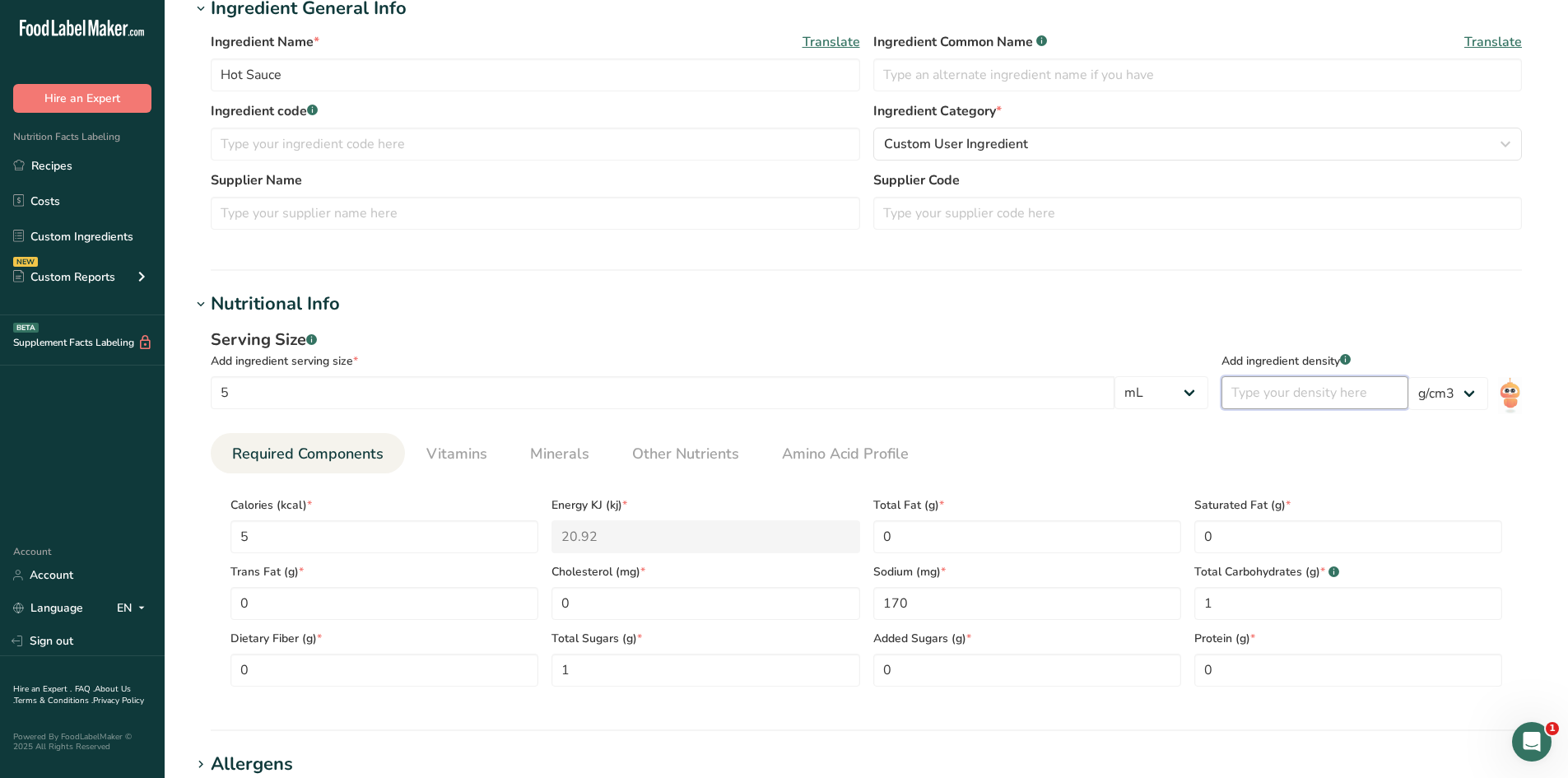
click at [1296, 380] on input "number" at bounding box center [1315, 392] width 187 height 33
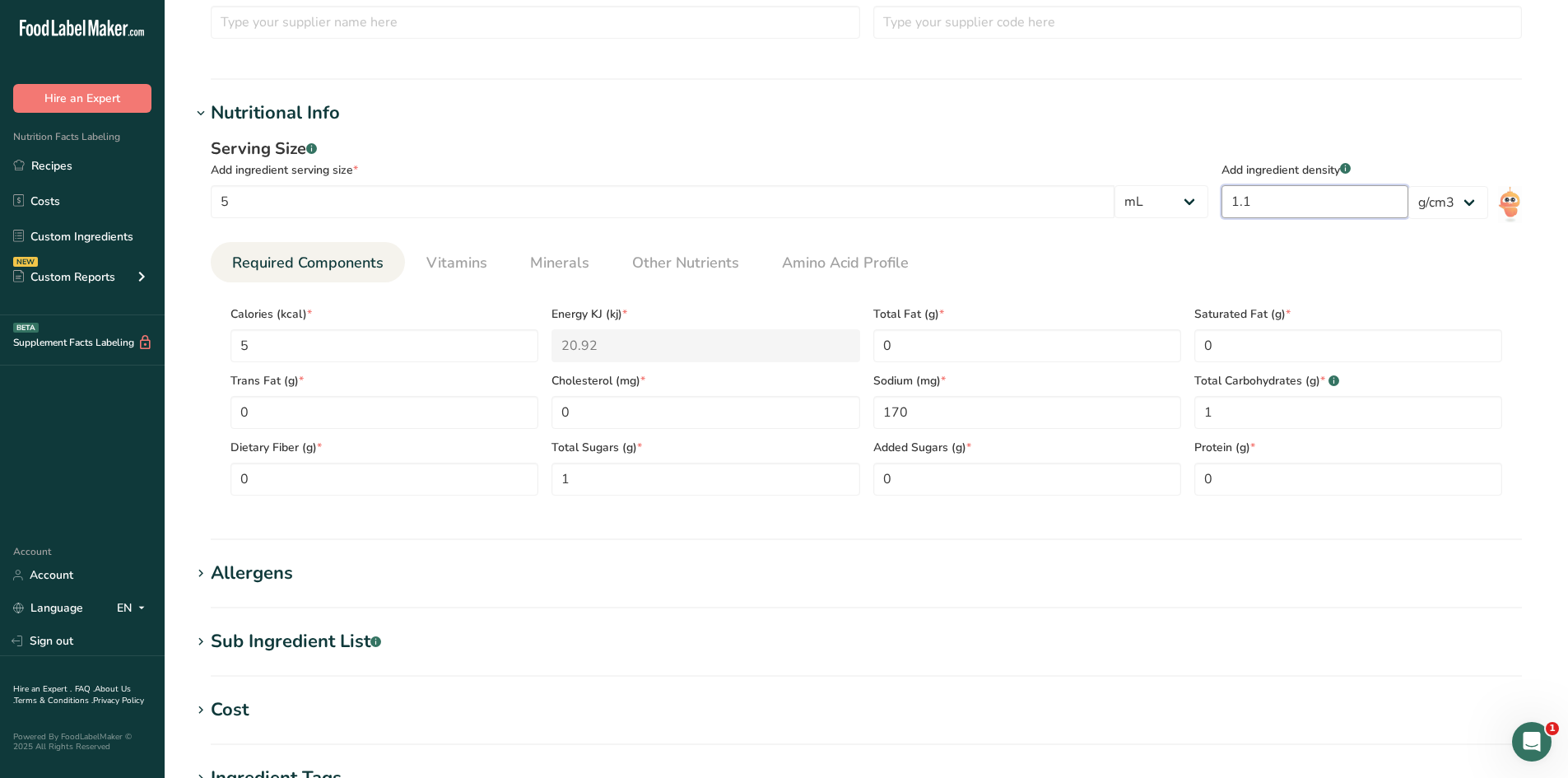
scroll to position [577, 0]
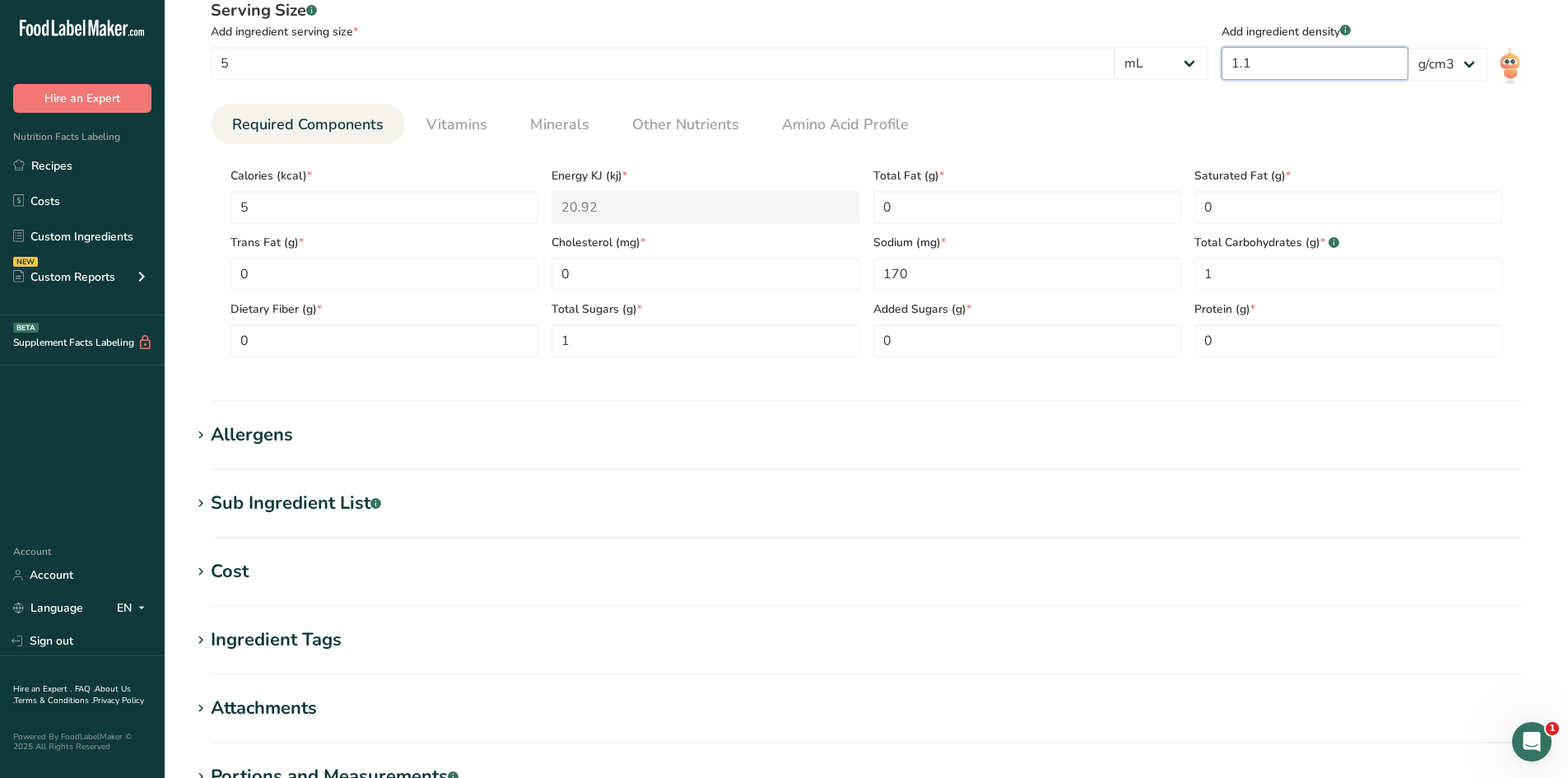
type input "1.1"
click at [556, 380] on div "Serving Size .a-a{fill:#347362;}.b-a{fill:#fff;} Add ingredient serving size * …" at bounding box center [867, 184] width 1351 height 392
click at [1233, 271] on Carbohydrates "1" at bounding box center [1348, 273] width 308 height 33
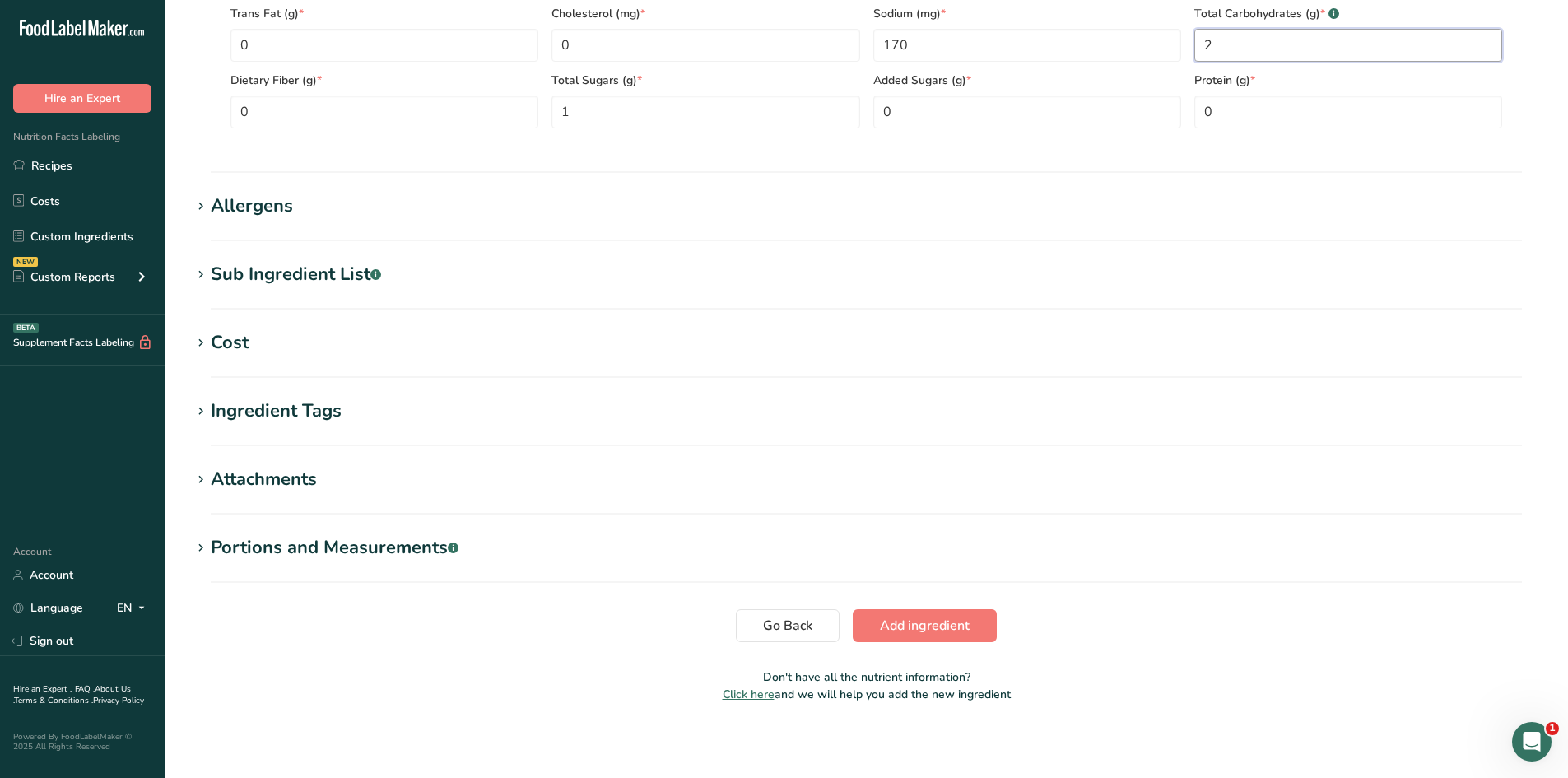
scroll to position [810, 0]
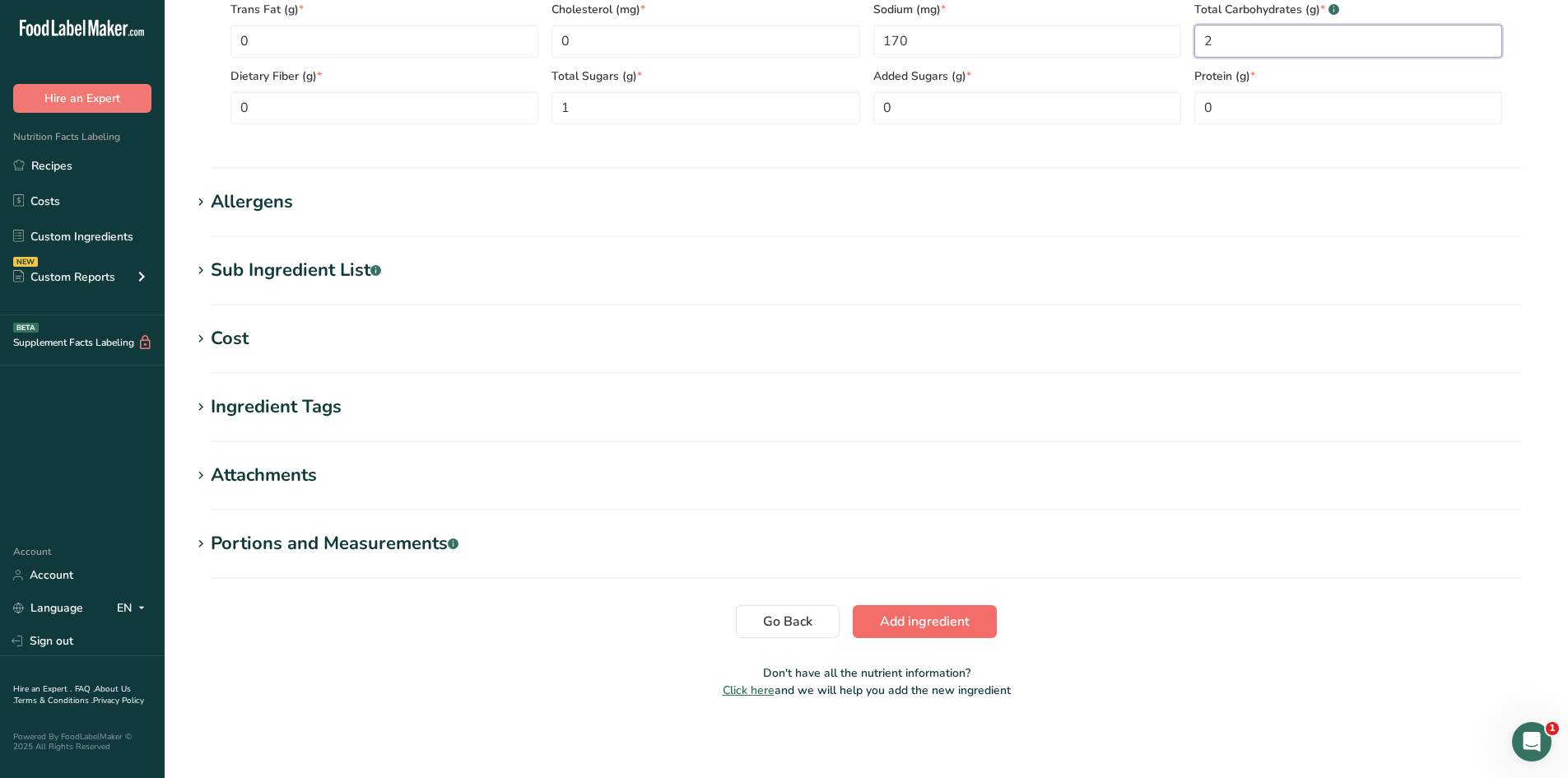
type Carbohydrates "2"
click at [971, 610] on button "Add ingredient" at bounding box center [925, 621] width 144 height 33
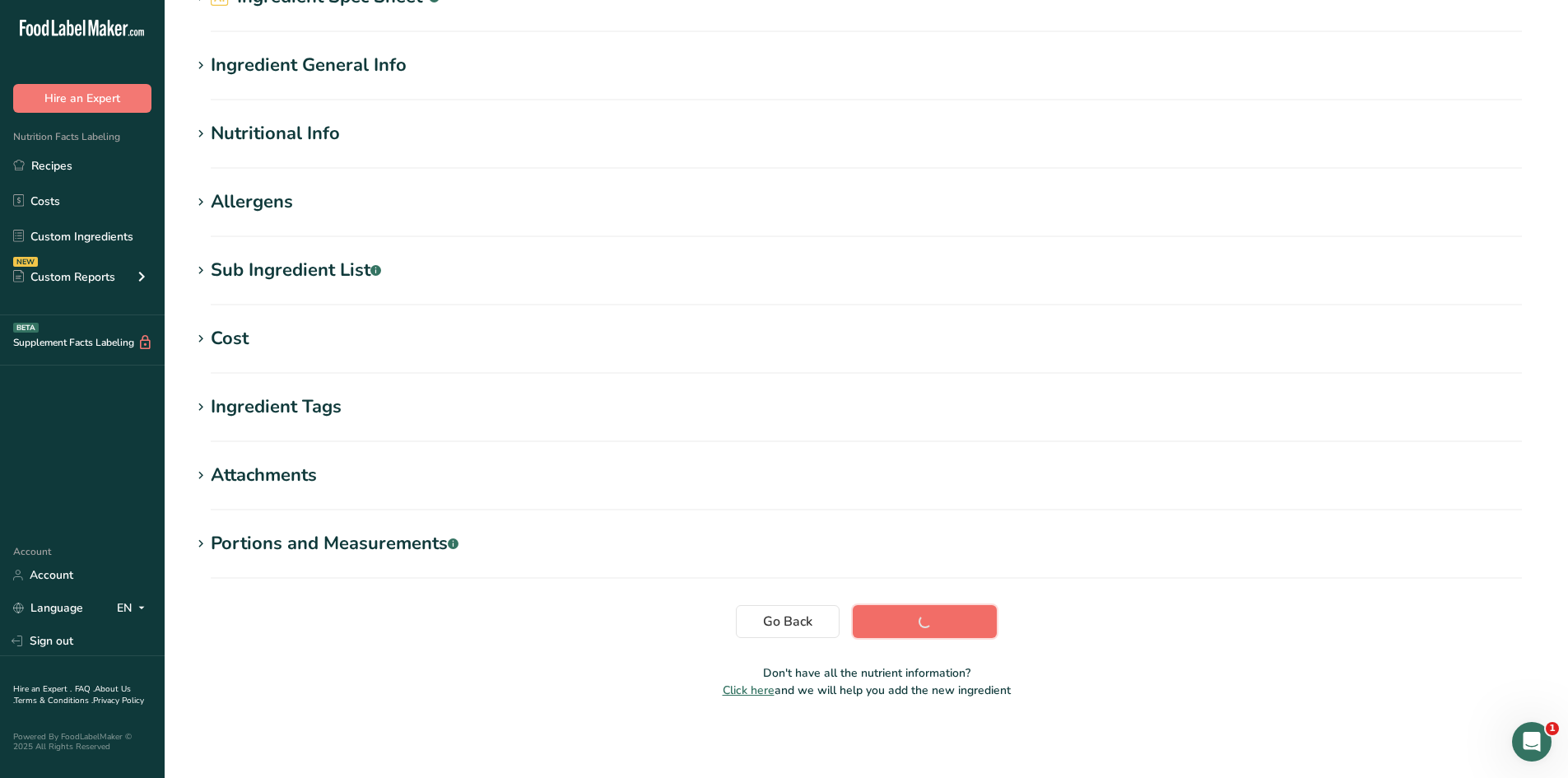
scroll to position [106, 0]
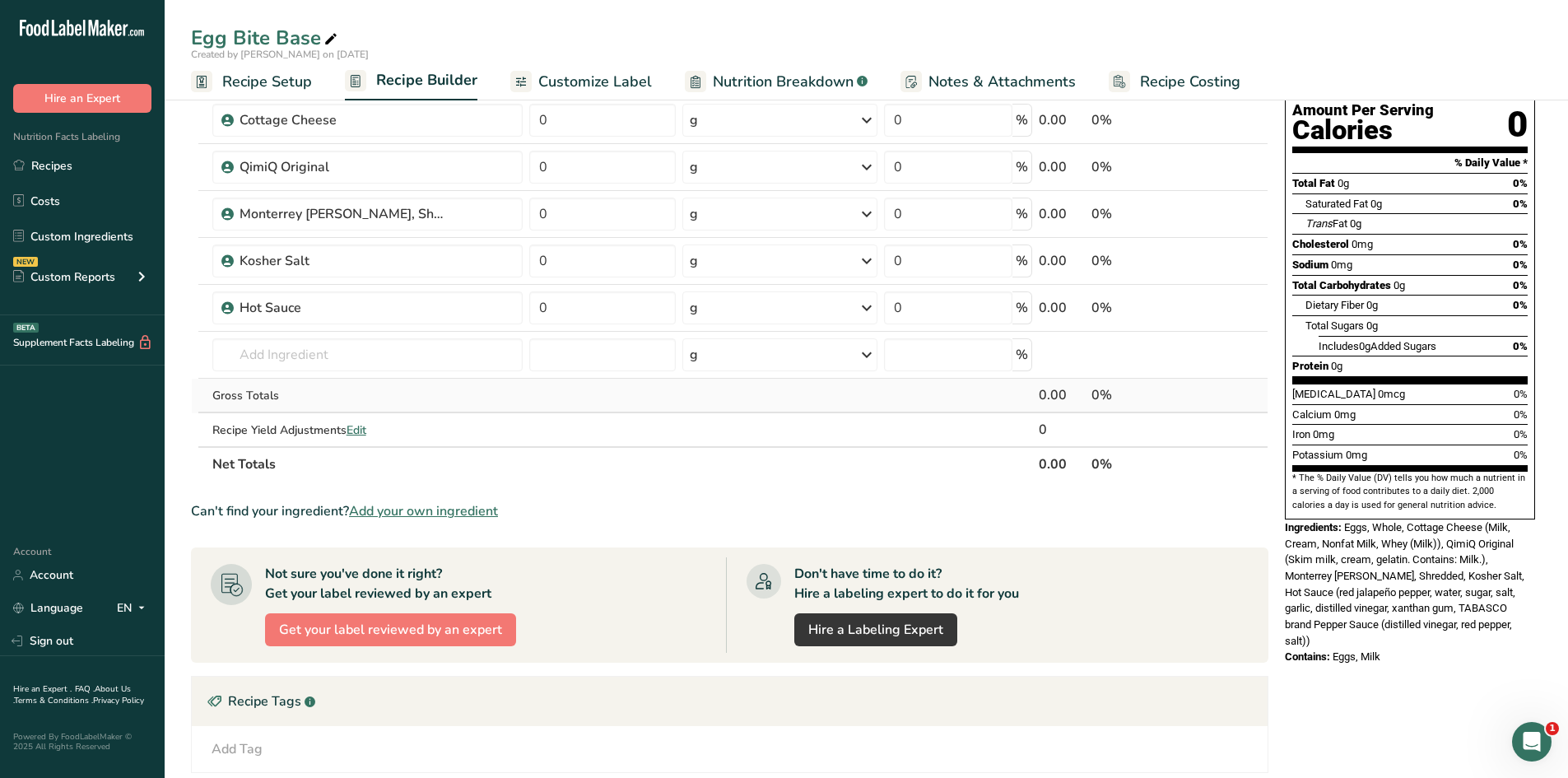
scroll to position [164, 0]
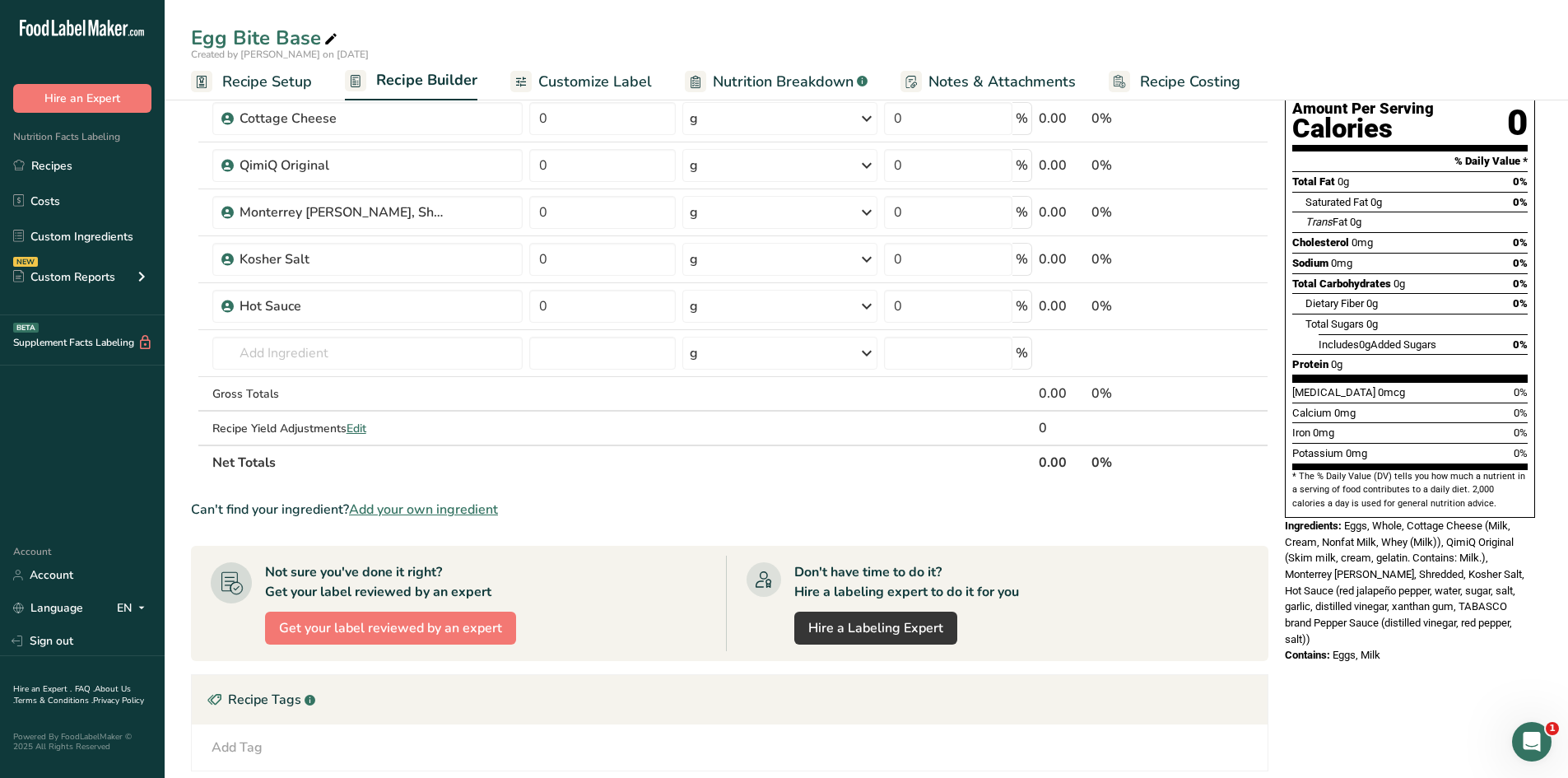
click at [482, 501] on span "Add your own ingredient" at bounding box center [423, 510] width 149 height 20
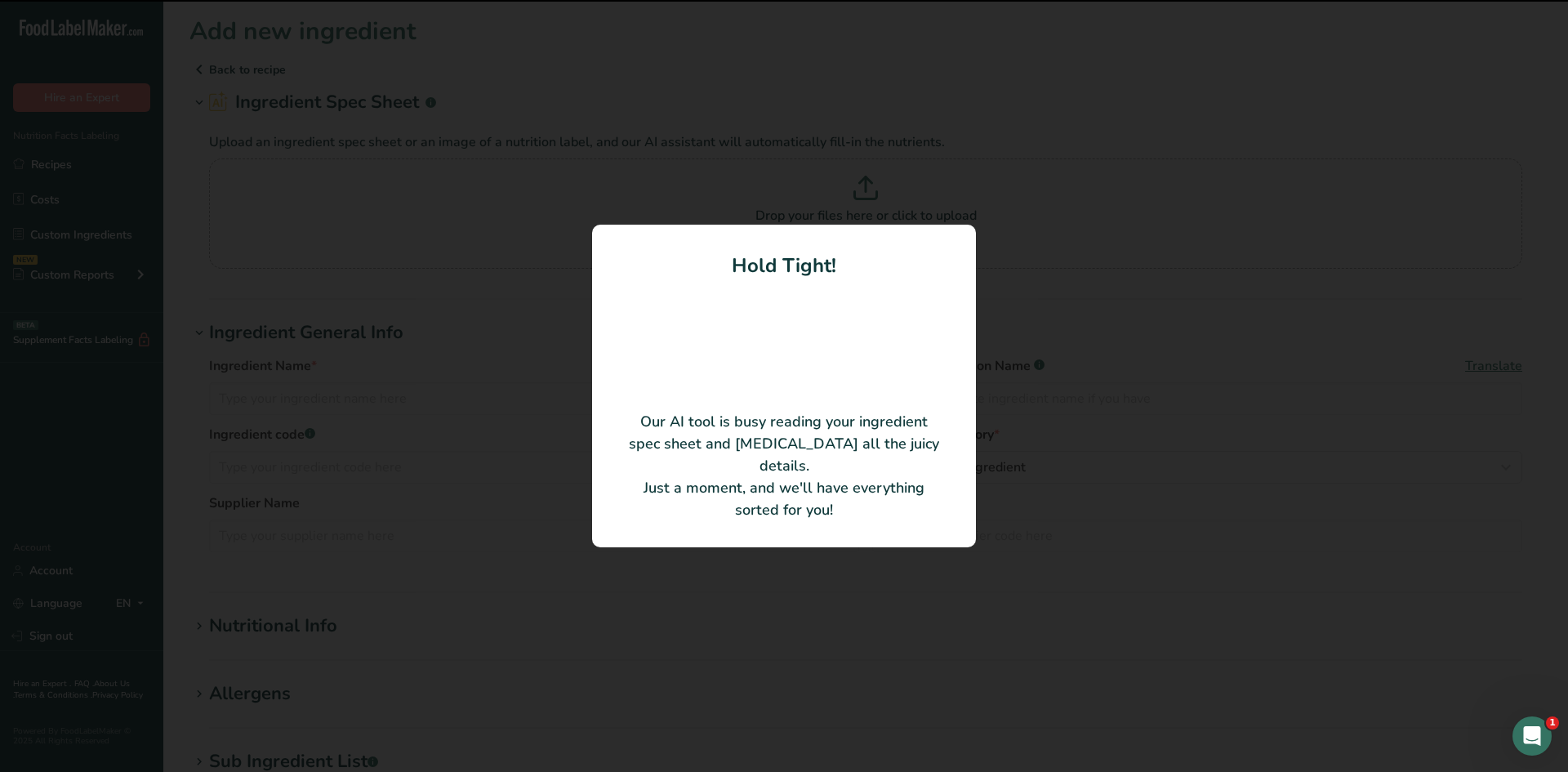
type input "PASTEURIZED CREAM (MILK), NATURAL FLAVORINGS"
type input "[GEOGRAPHIC_DATA]"
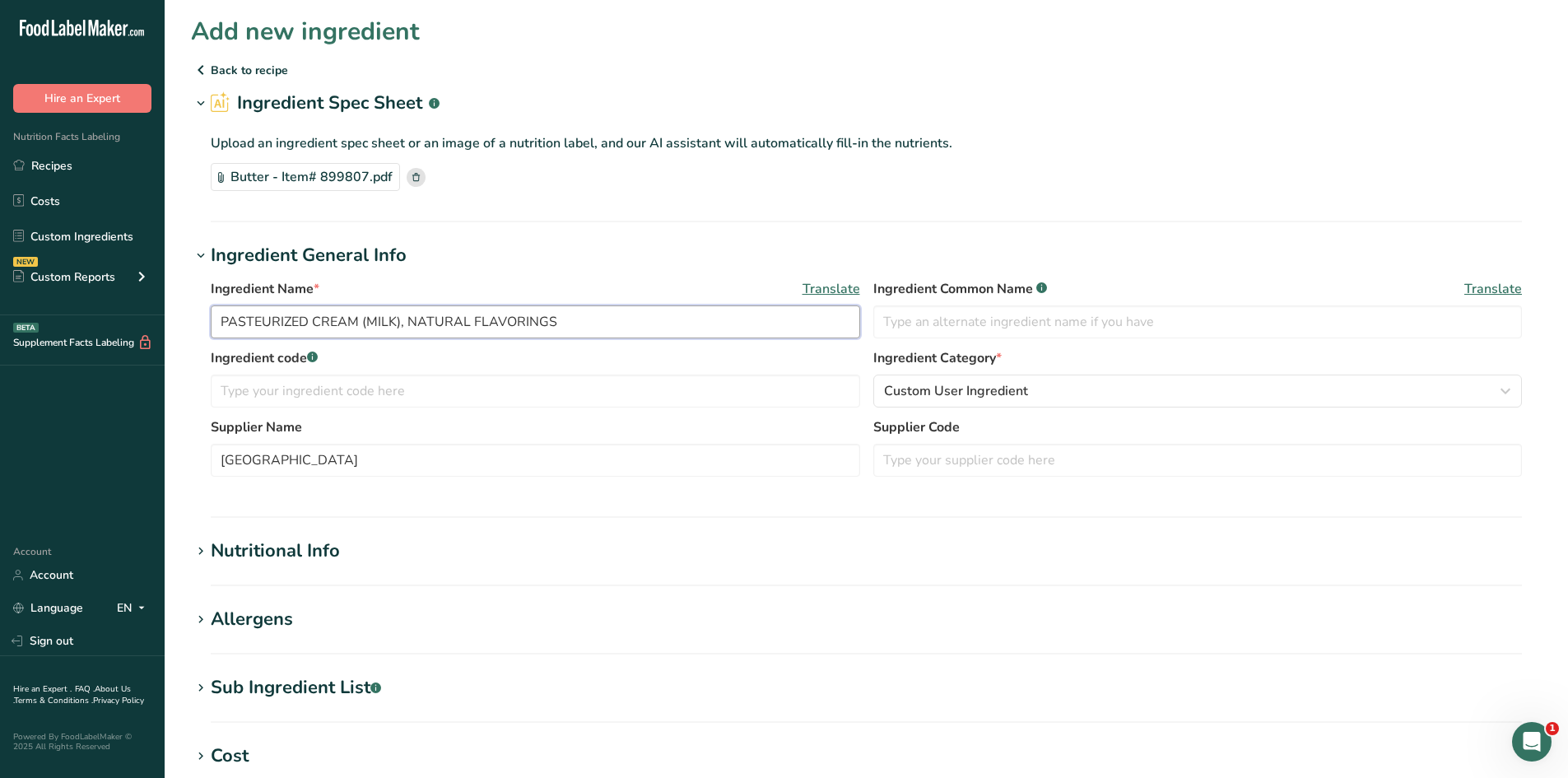
drag, startPoint x: 585, startPoint y: 328, endPoint x: 178, endPoint y: 332, distance: 407.0
click at [178, 332] on section "Add new ingredient Back to recipe Ingredient Spec Sheet .a-a{fill:#347362;}.b-a…" at bounding box center [866, 571] width 1404 height 1143
type input "Butter, Melted"
click at [424, 556] on h1 "Nutritional Info" at bounding box center [867, 551] width 1351 height 27
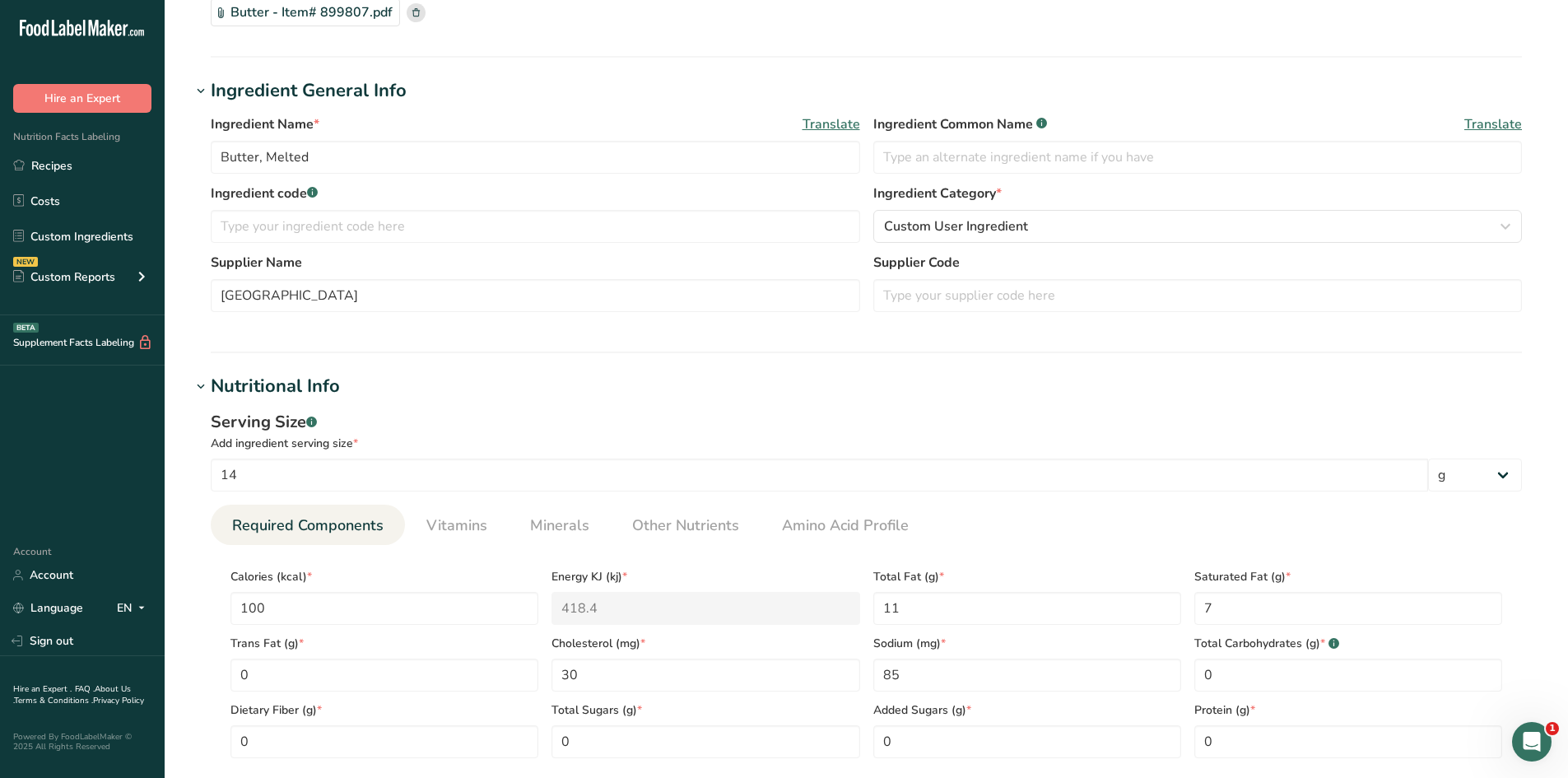
scroll to position [329, 0]
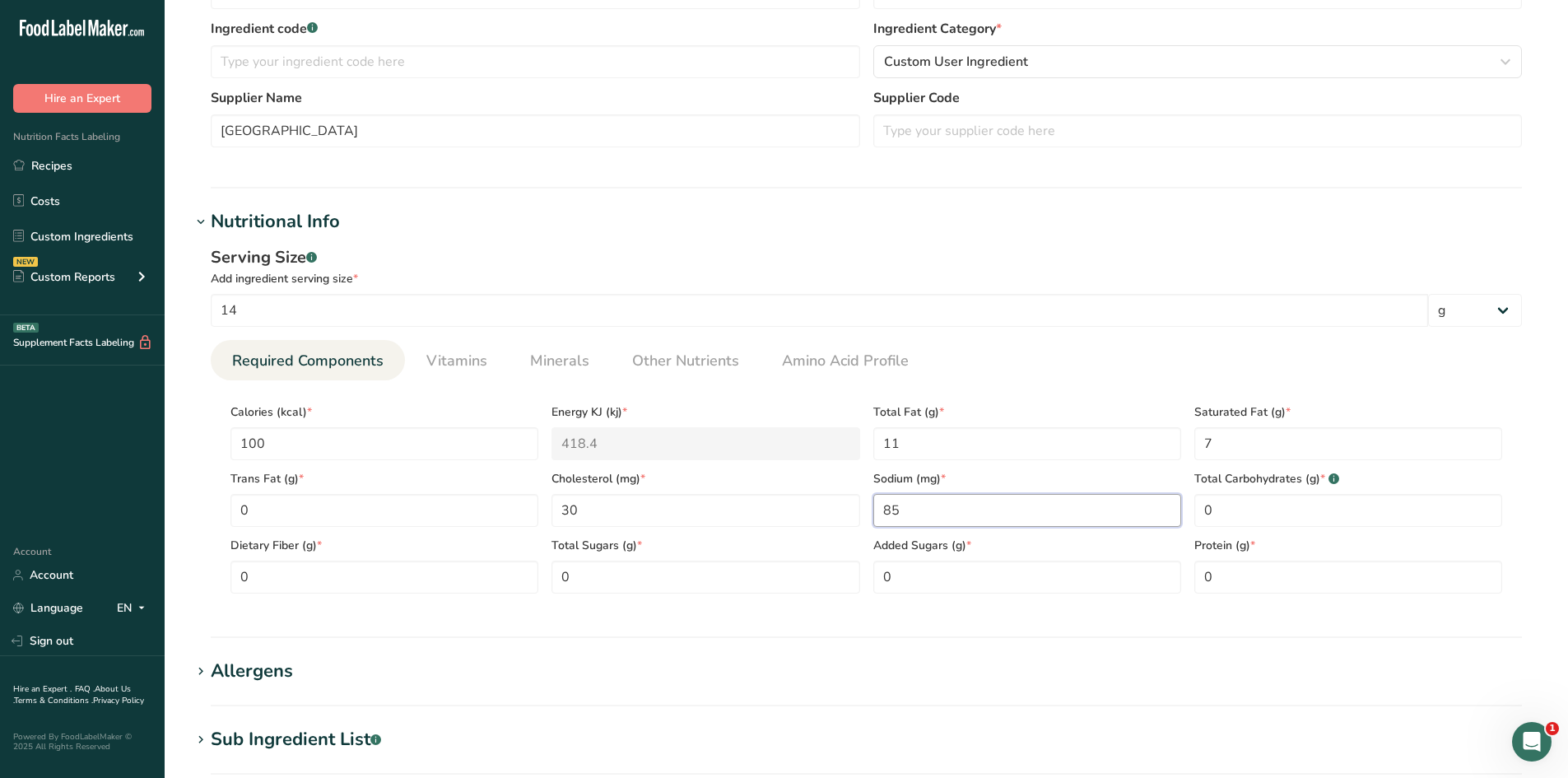
click at [933, 501] on input "85" at bounding box center [1027, 510] width 308 height 33
type input "0"
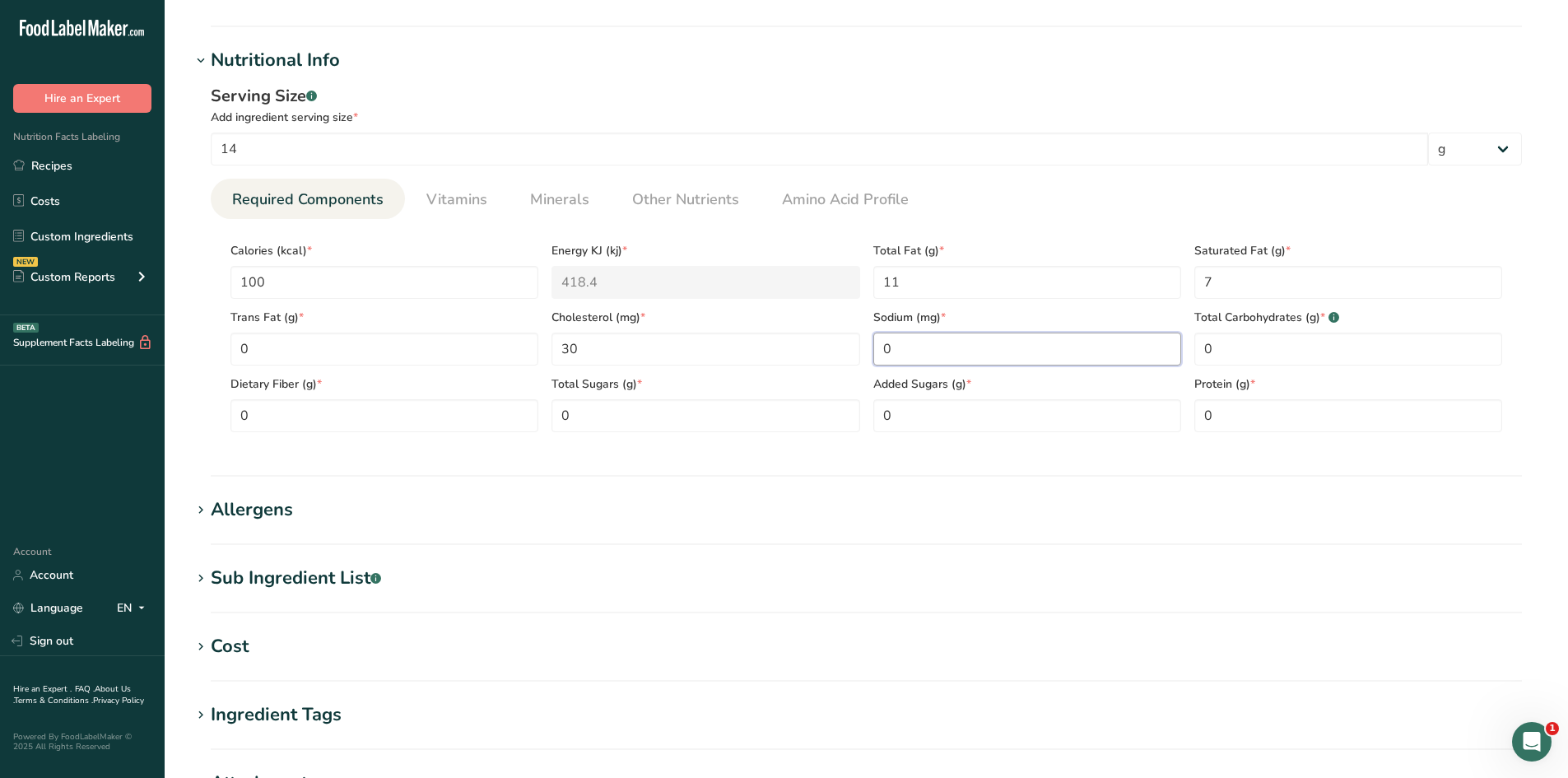
scroll to position [494, 0]
click at [457, 194] on span "Vitamins" at bounding box center [457, 196] width 61 height 23
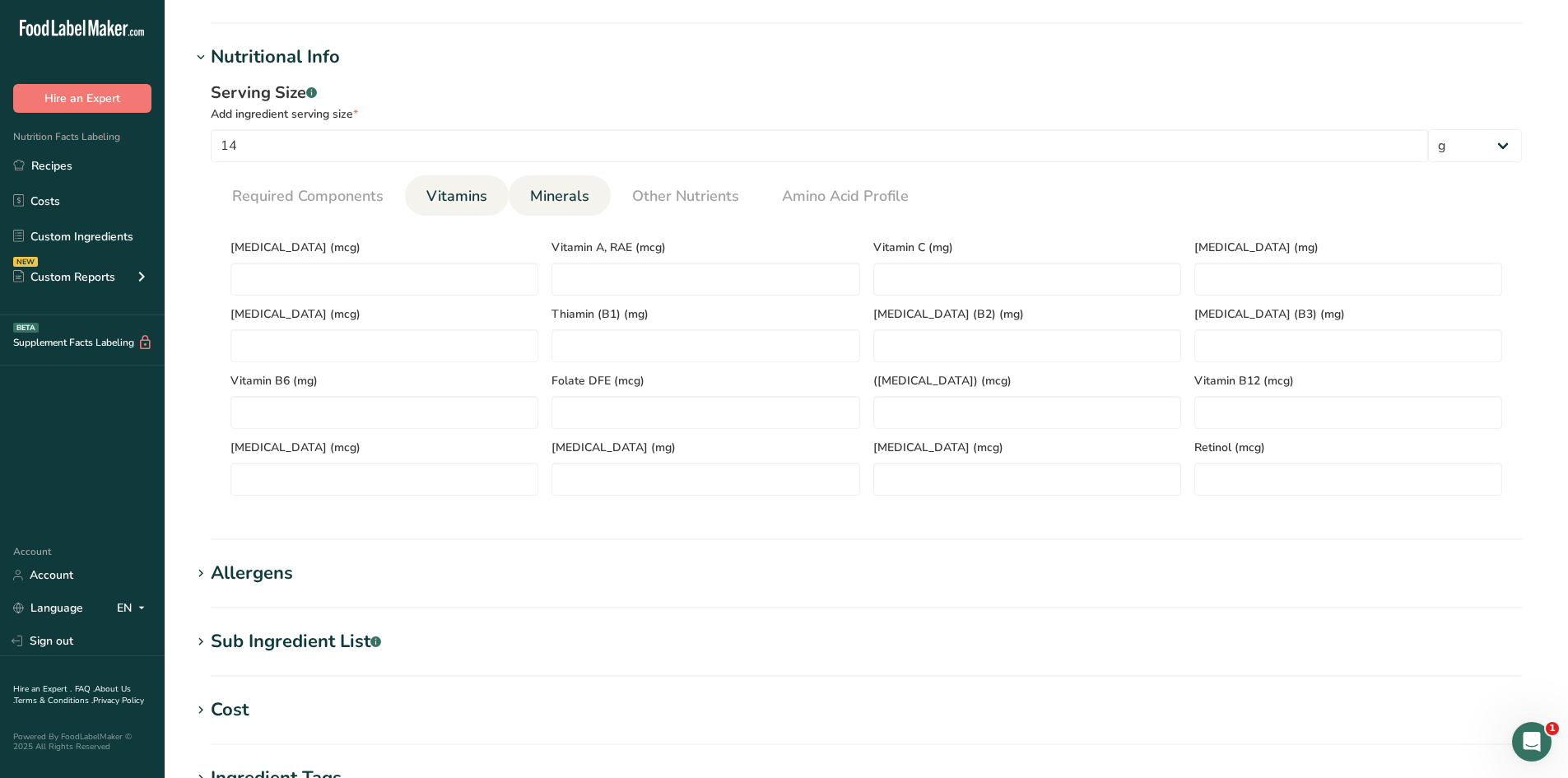
click at [568, 180] on link "Minerals" at bounding box center [560, 196] width 72 height 42
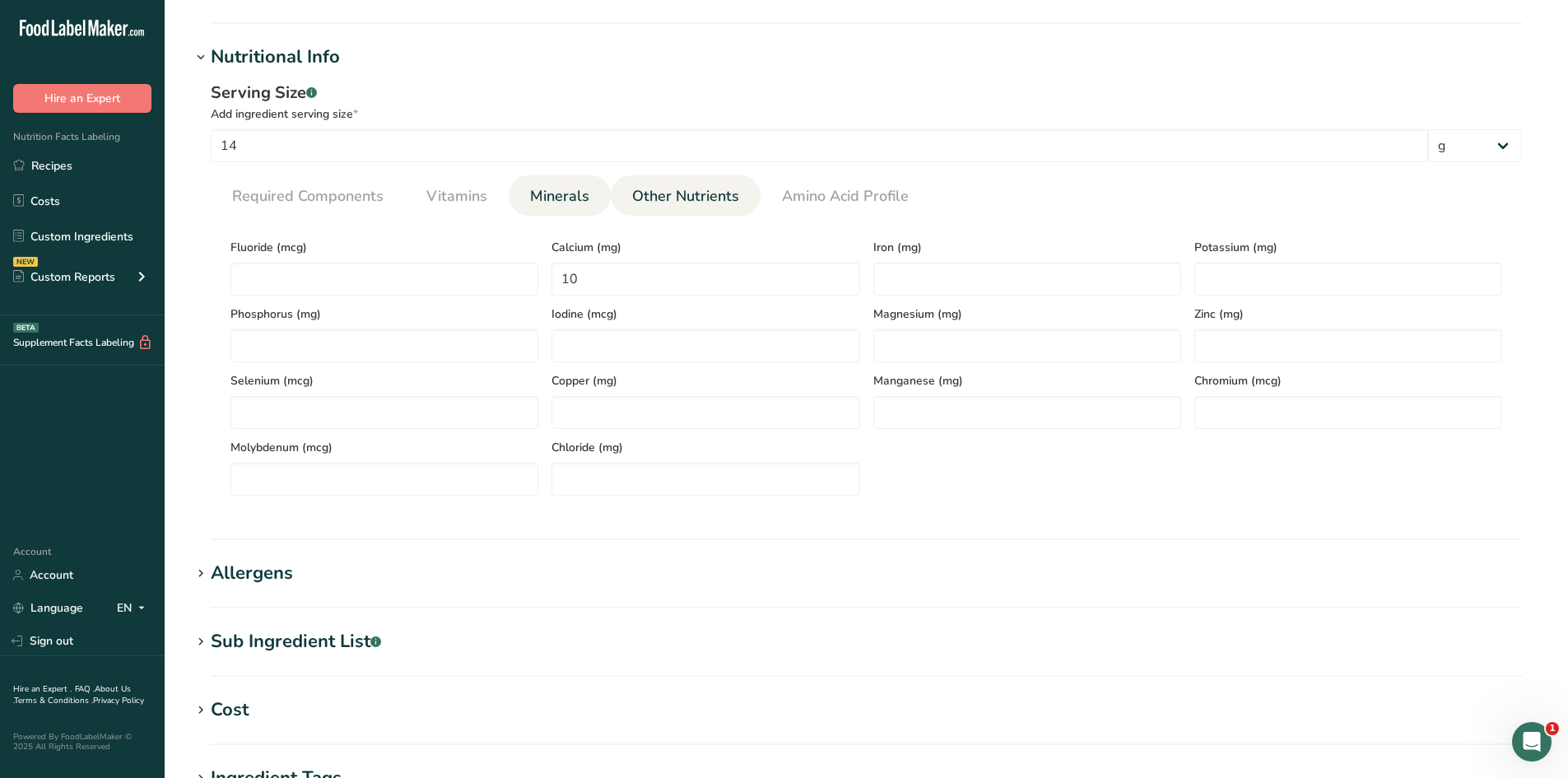
click at [708, 180] on link "Other Nutrients" at bounding box center [685, 196] width 120 height 42
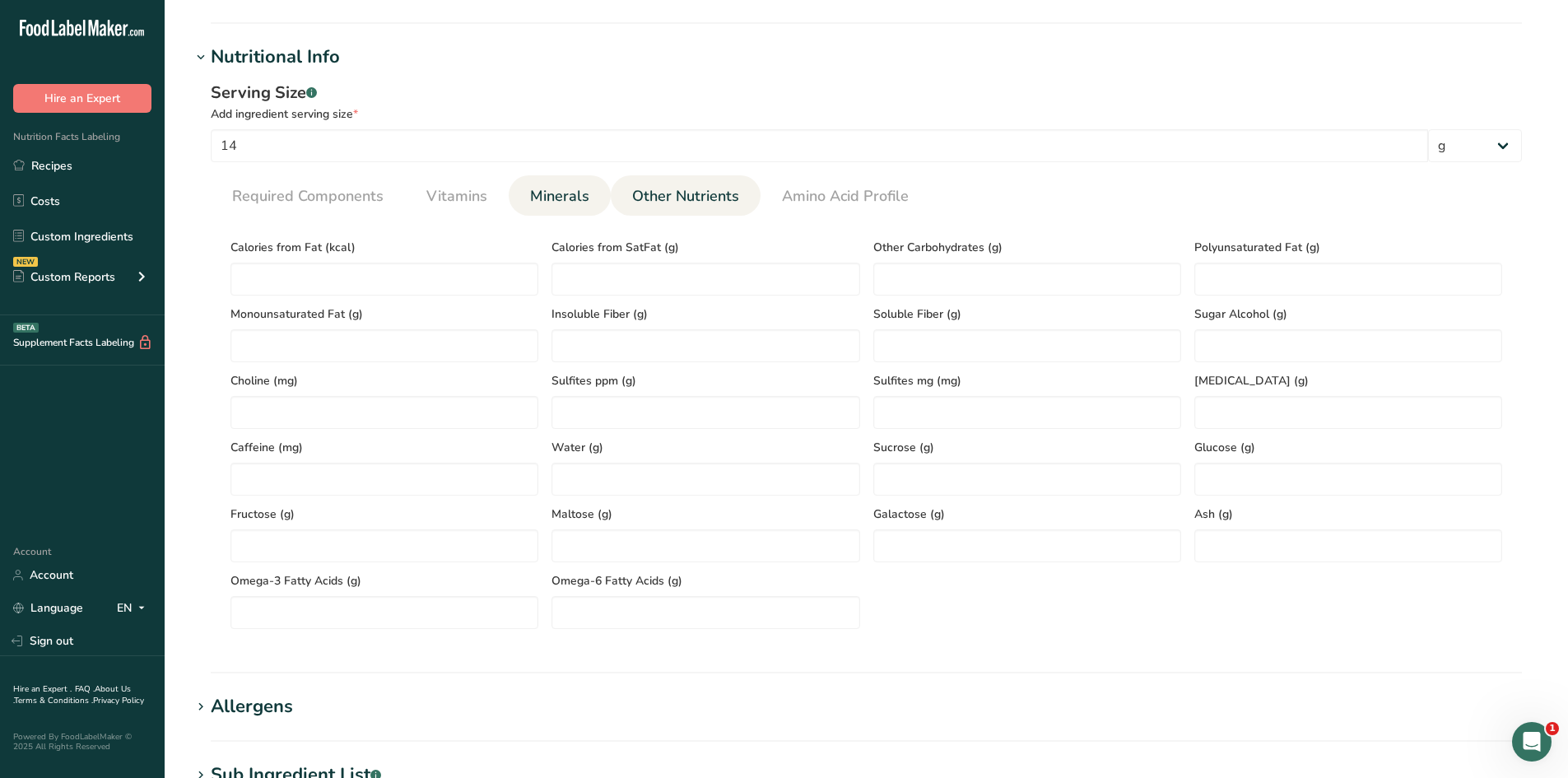
click at [532, 184] on link "Minerals" at bounding box center [560, 196] width 72 height 42
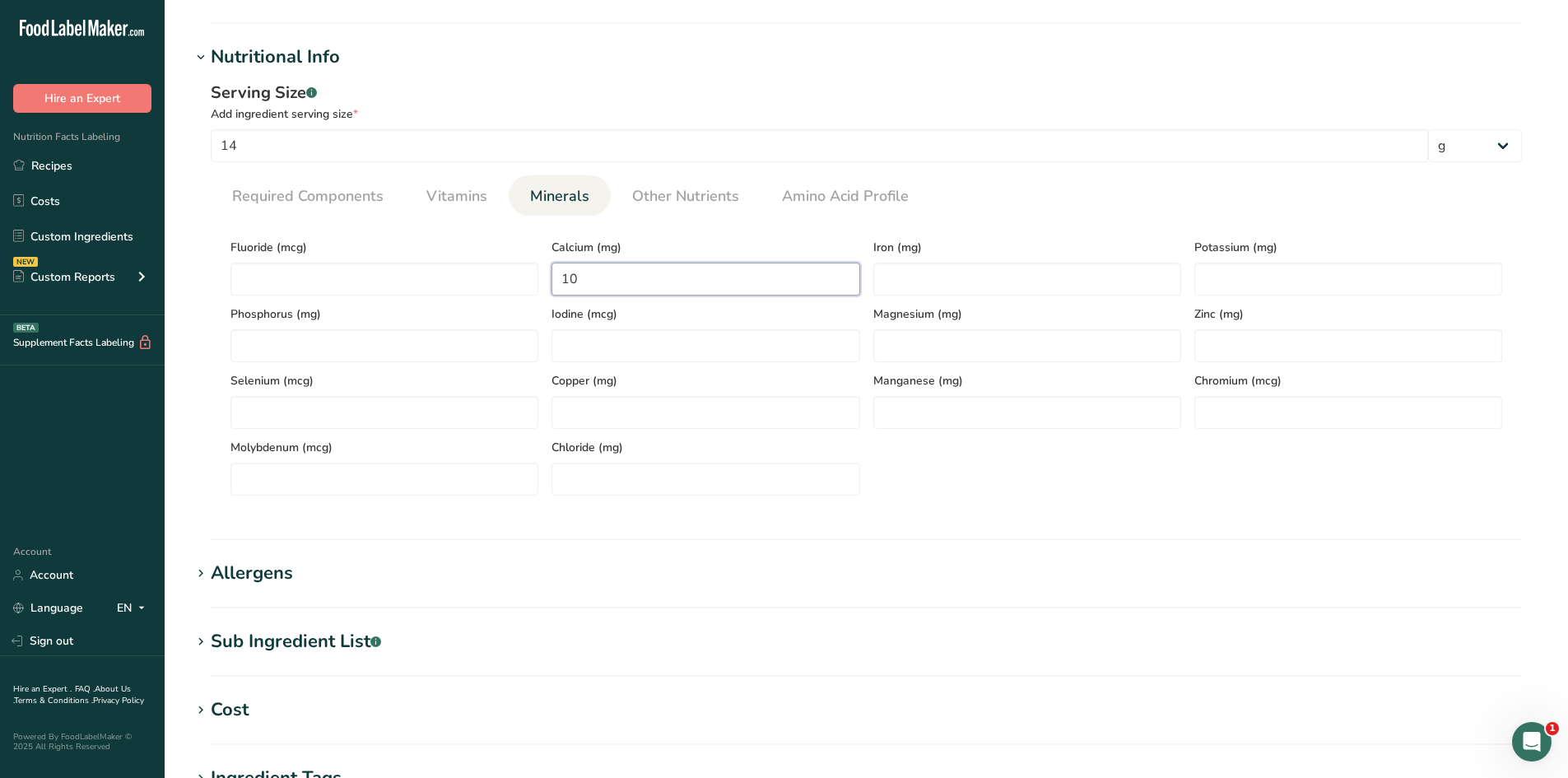
click at [598, 283] on input "10" at bounding box center [705, 278] width 308 height 33
type input "0"
click at [675, 207] on span "Other Nutrients" at bounding box center [686, 196] width 107 height 23
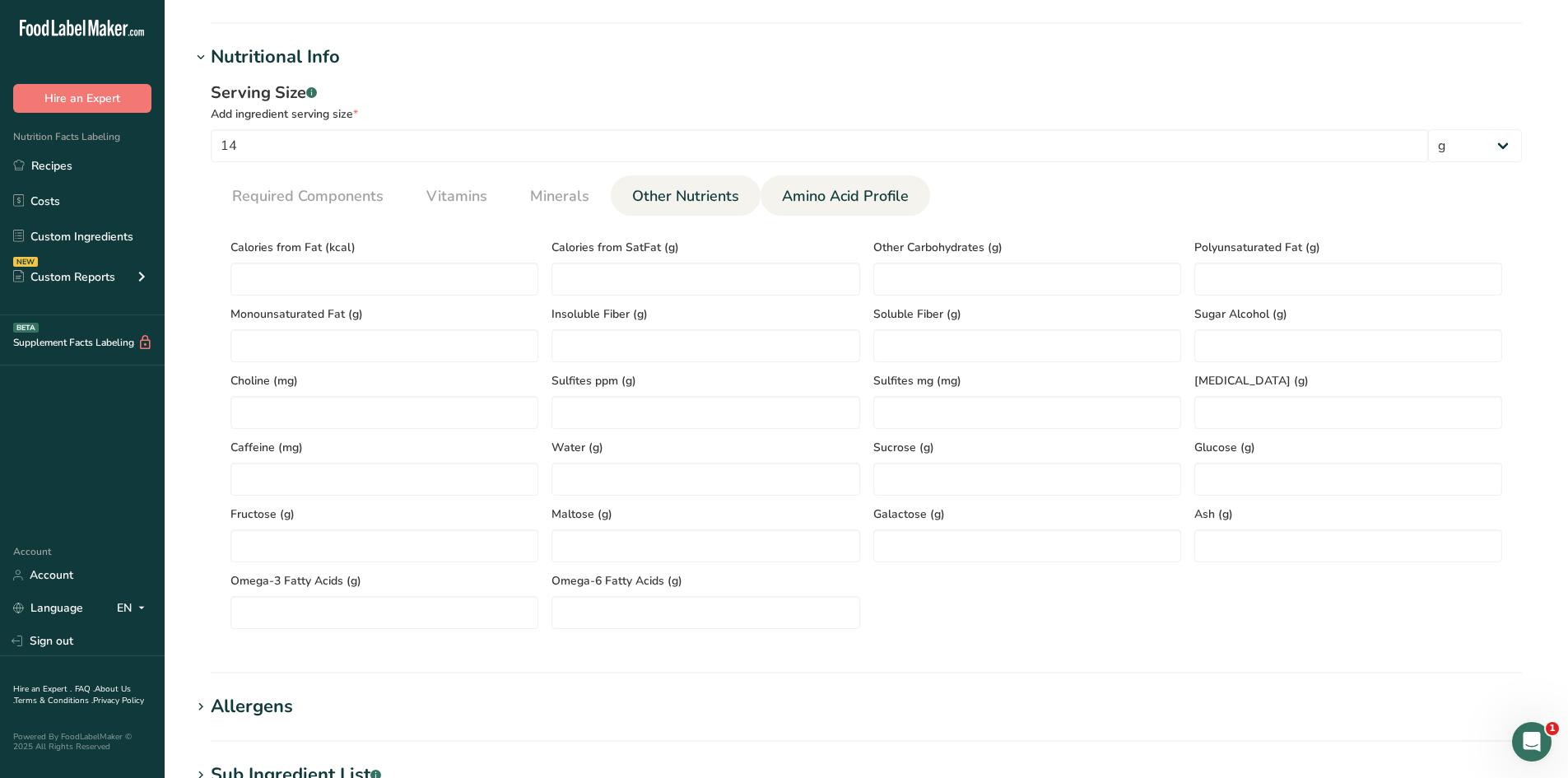
click at [896, 196] on span "Amino Acid Profile" at bounding box center [845, 196] width 127 height 23
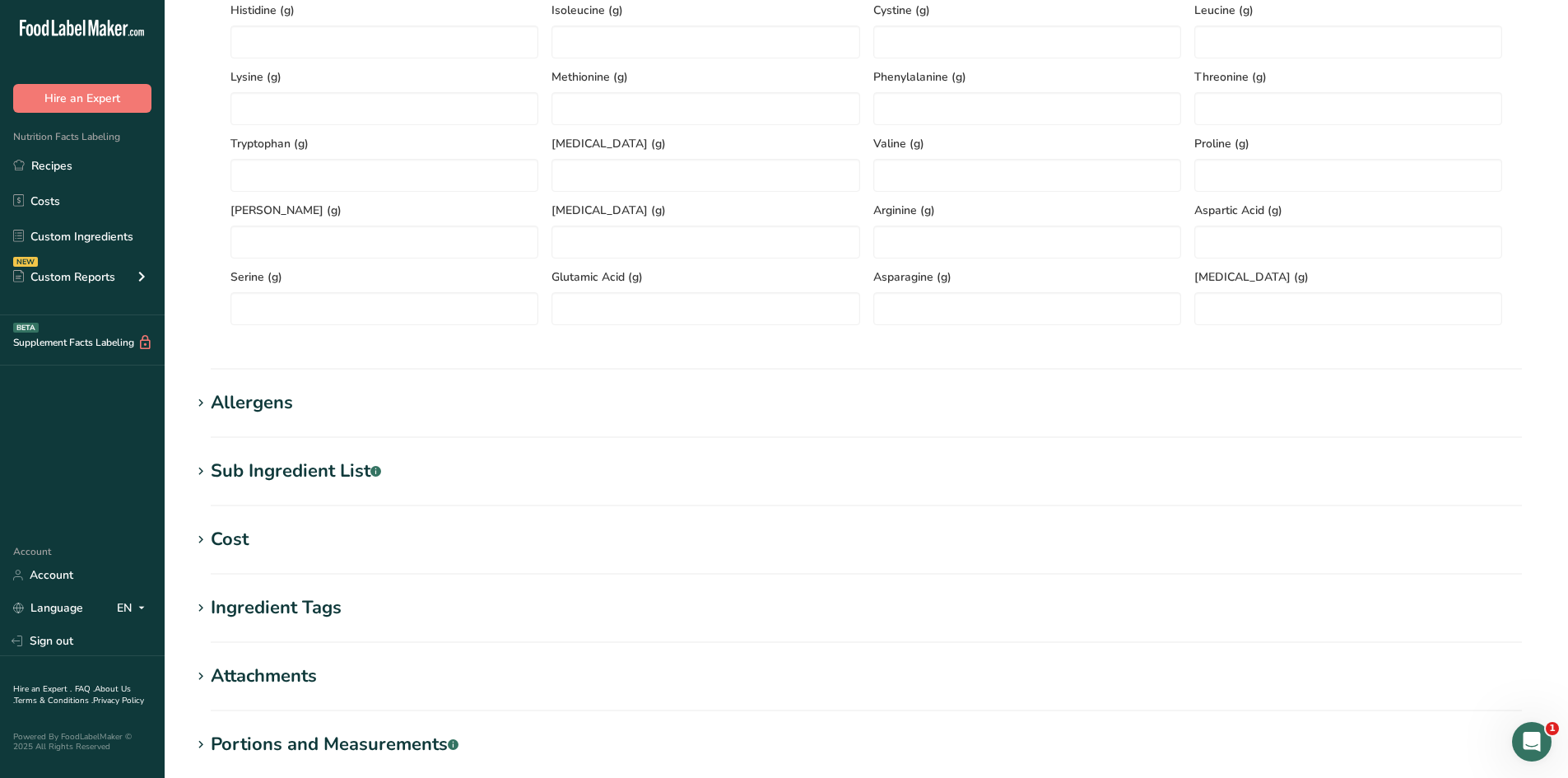
scroll to position [932, 0]
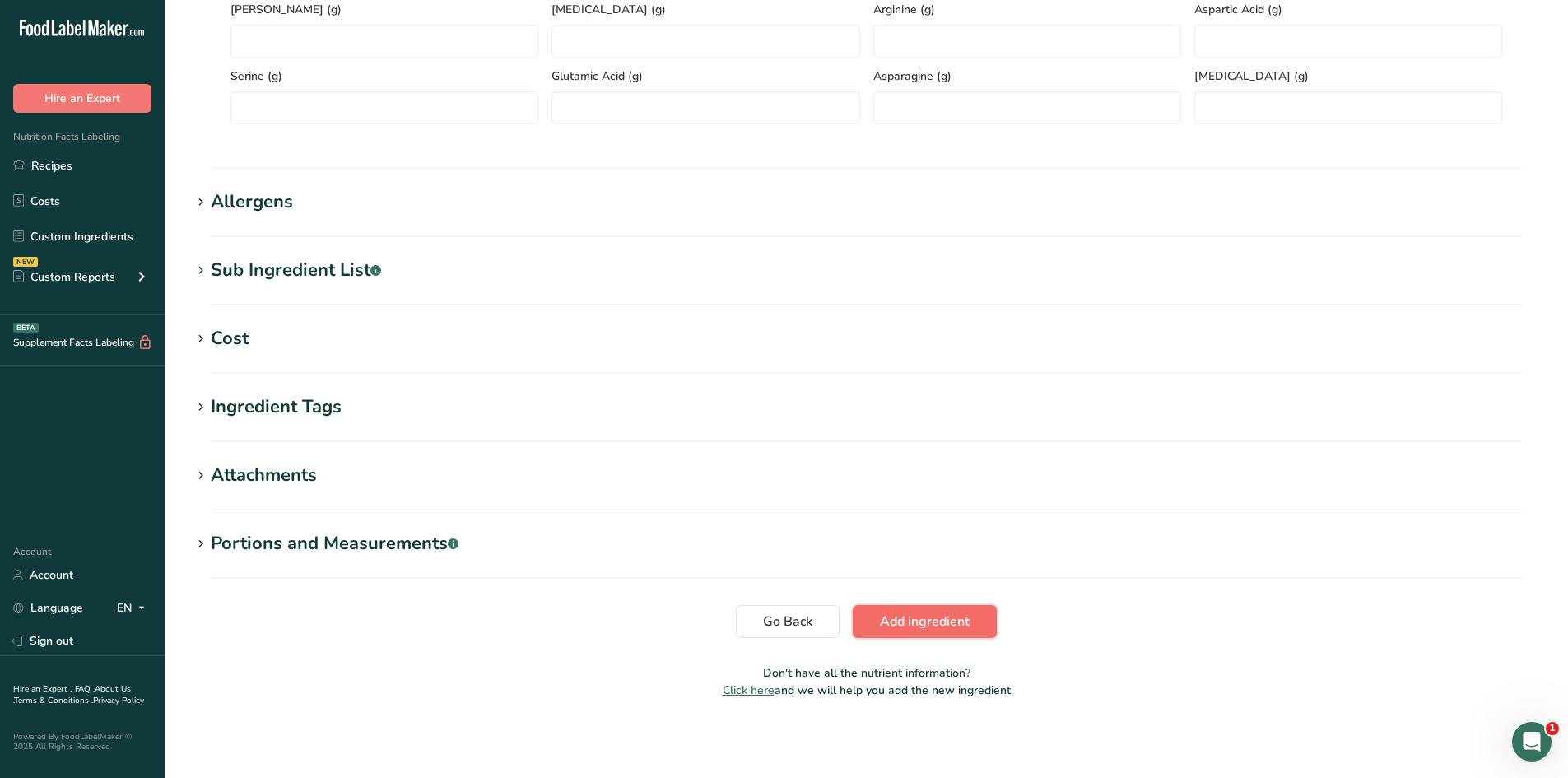
click at [927, 633] on button "Add ingredient" at bounding box center [925, 621] width 144 height 33
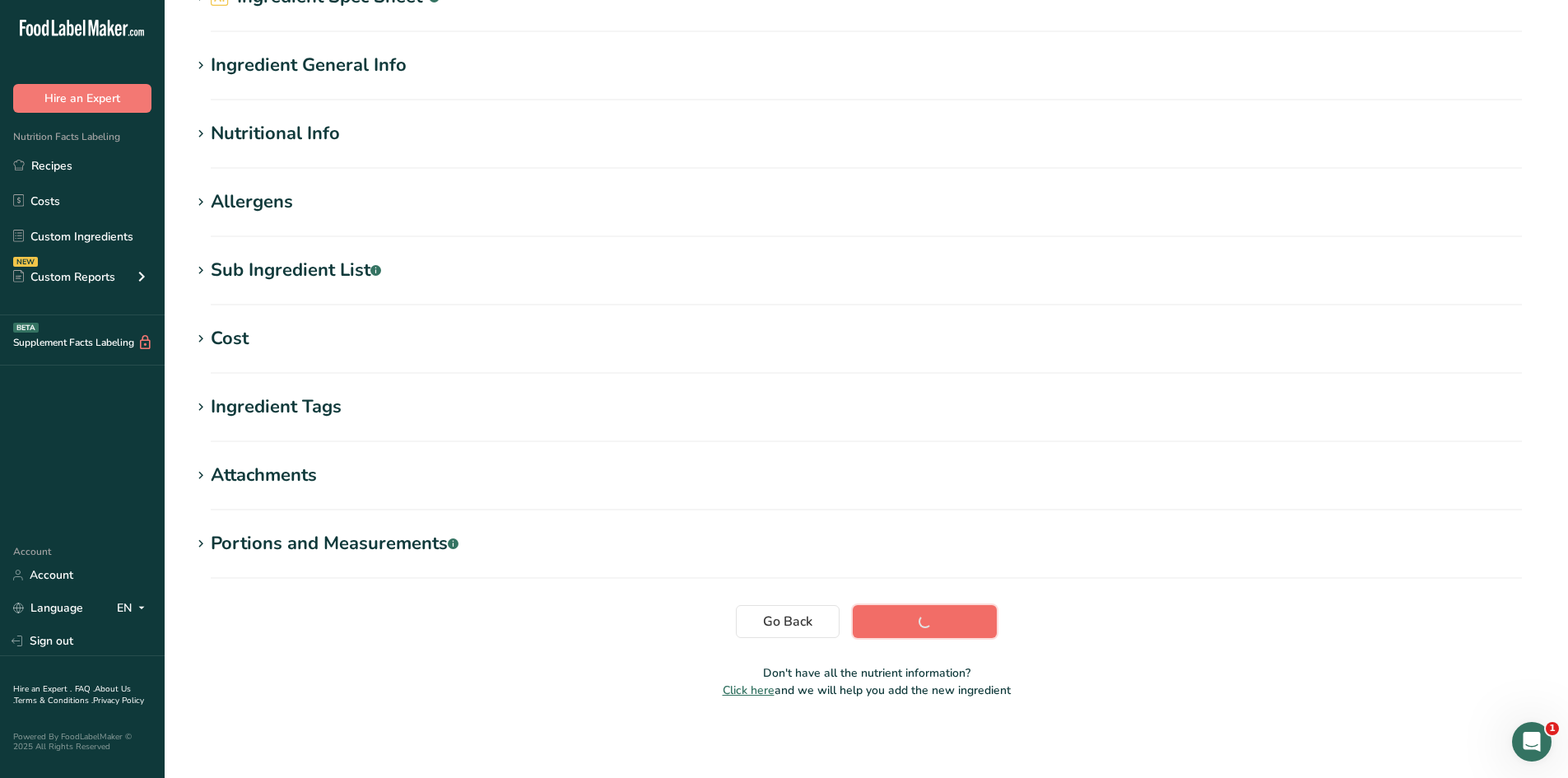
scroll to position [106, 0]
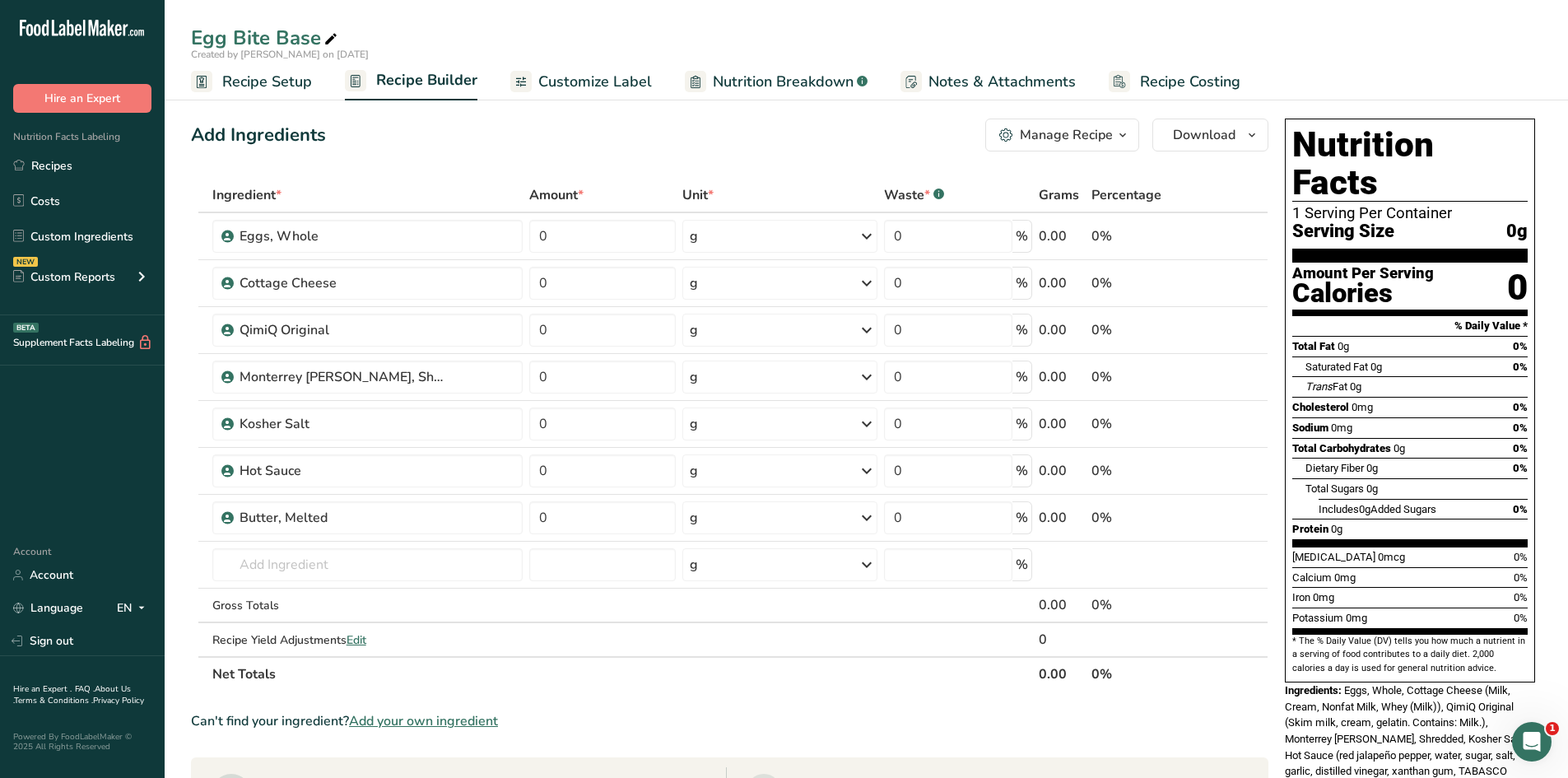
click at [447, 724] on span "Add your own ingredient" at bounding box center [423, 722] width 149 height 20
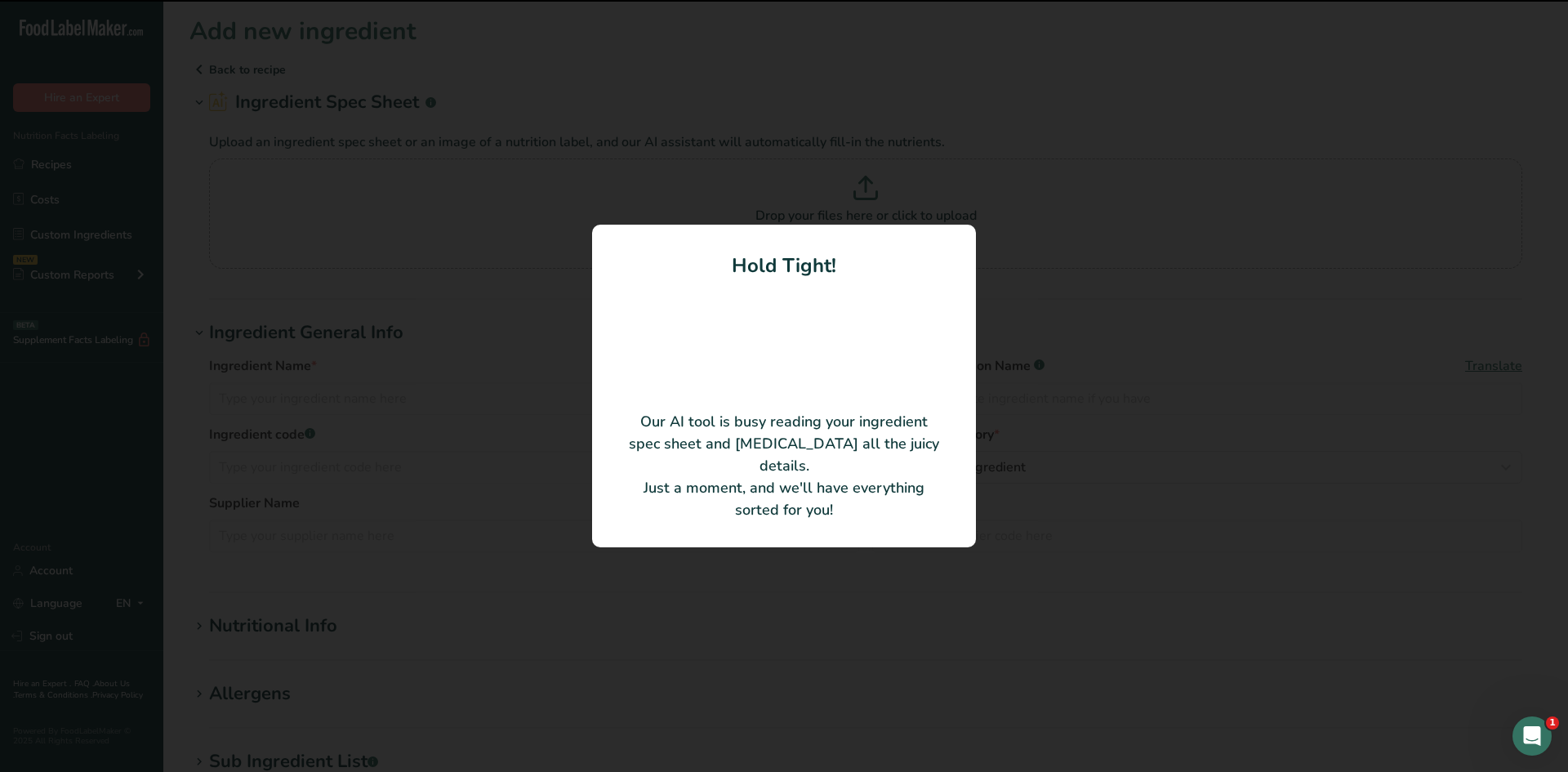
type input "Potato Starch"
type input "Bob's Red Mill Natural Foods"
type input "P101291"
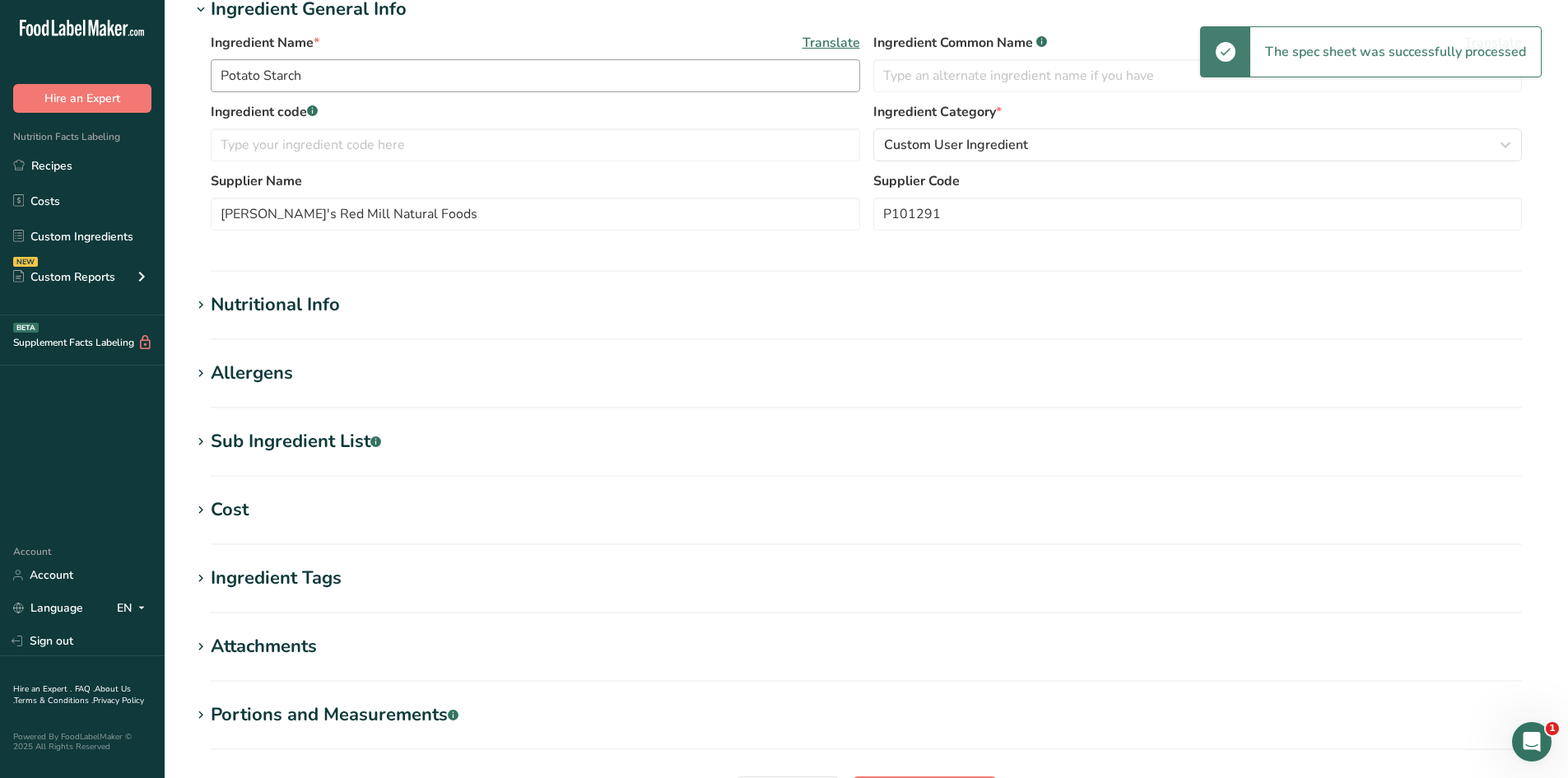
scroll to position [247, 0]
click at [459, 309] on h1 "Nutritional Info" at bounding box center [867, 304] width 1351 height 27
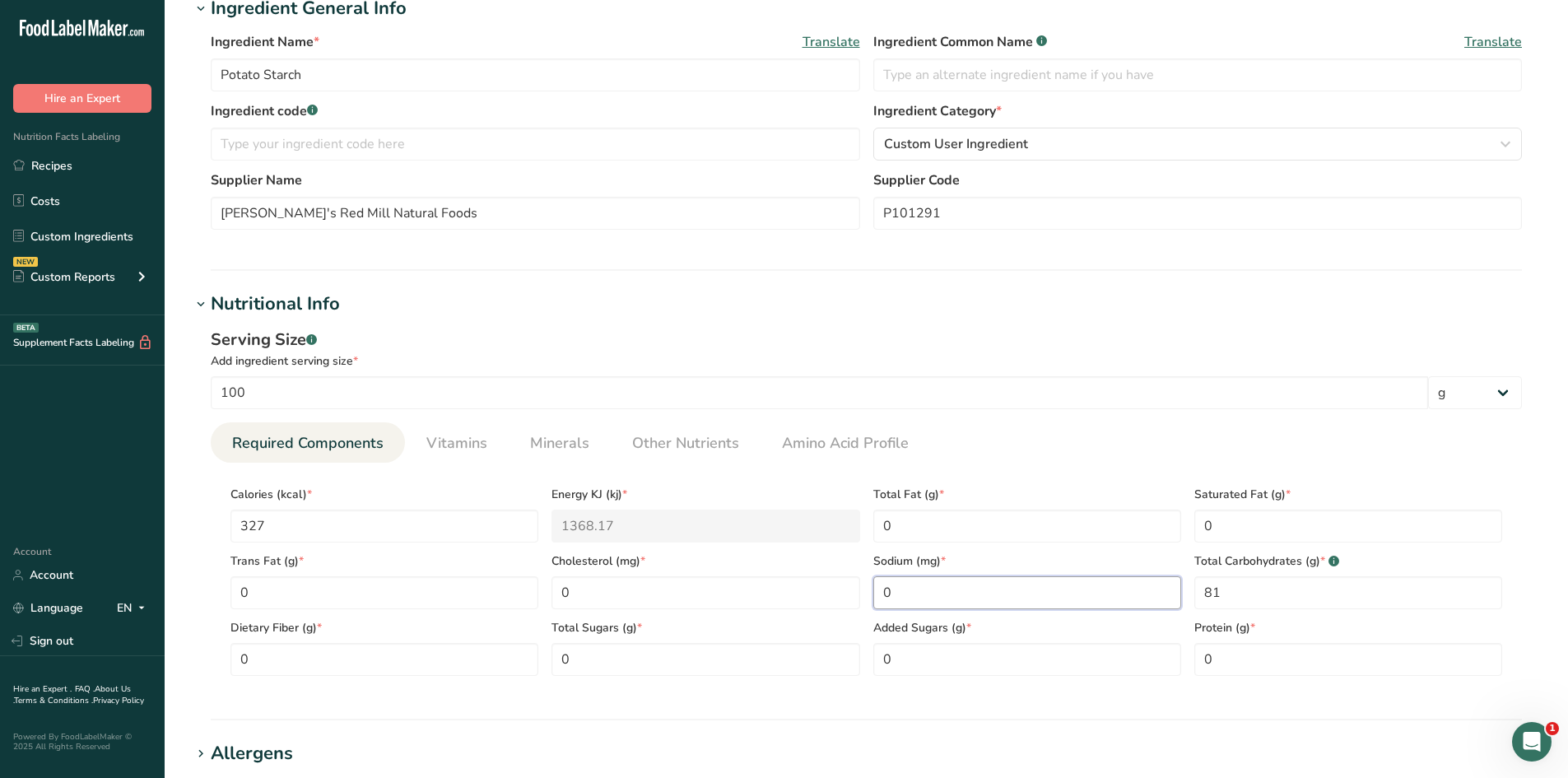
click at [1001, 582] on input "0" at bounding box center [1027, 593] width 308 height 33
type input "39.7"
click at [1259, 597] on Carbohydrates "81" at bounding box center [1348, 593] width 308 height 33
type Carbohydrates "81.8"
click at [448, 447] on span "Vitamins" at bounding box center [457, 443] width 61 height 23
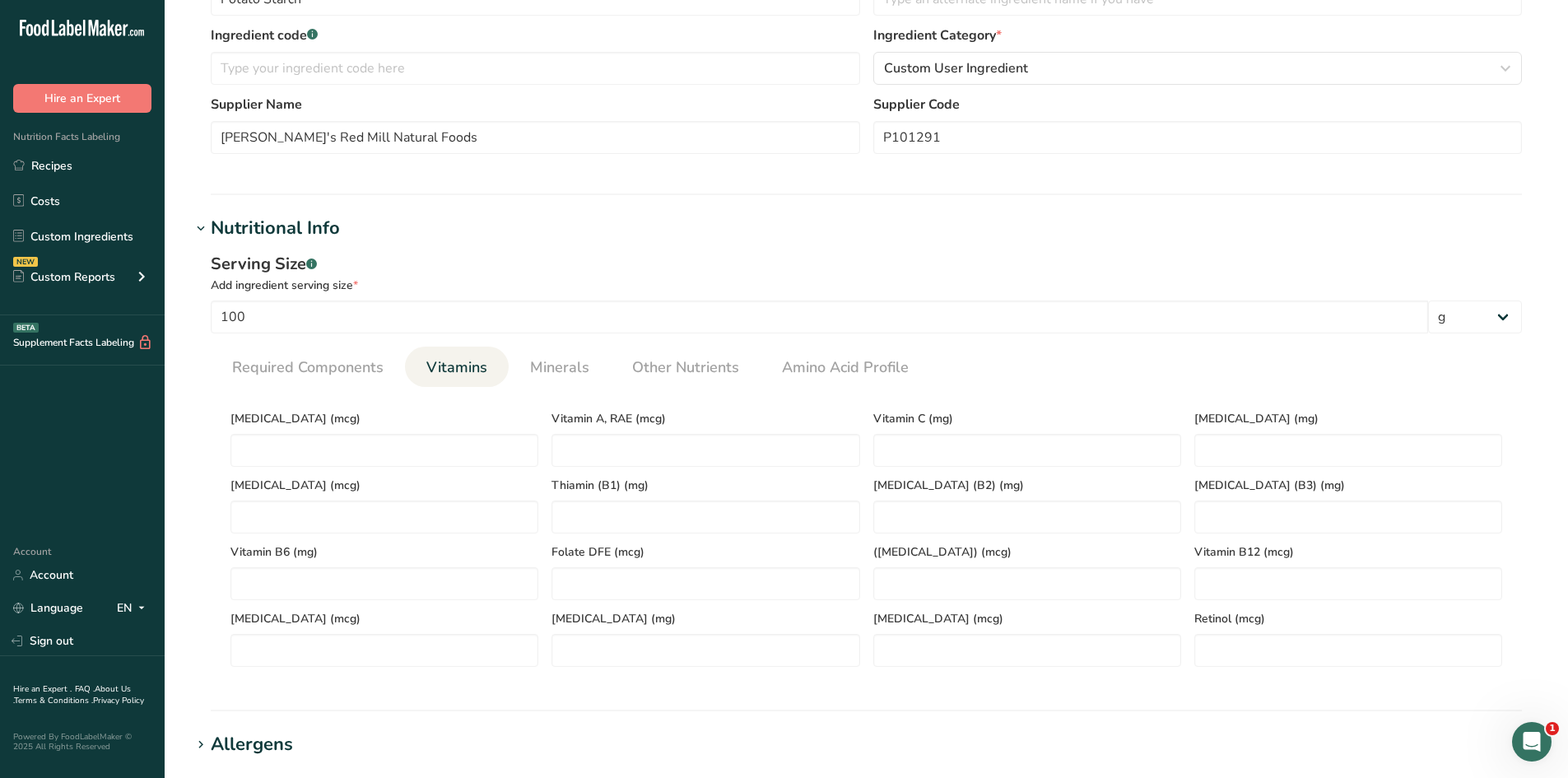
scroll to position [412, 0]
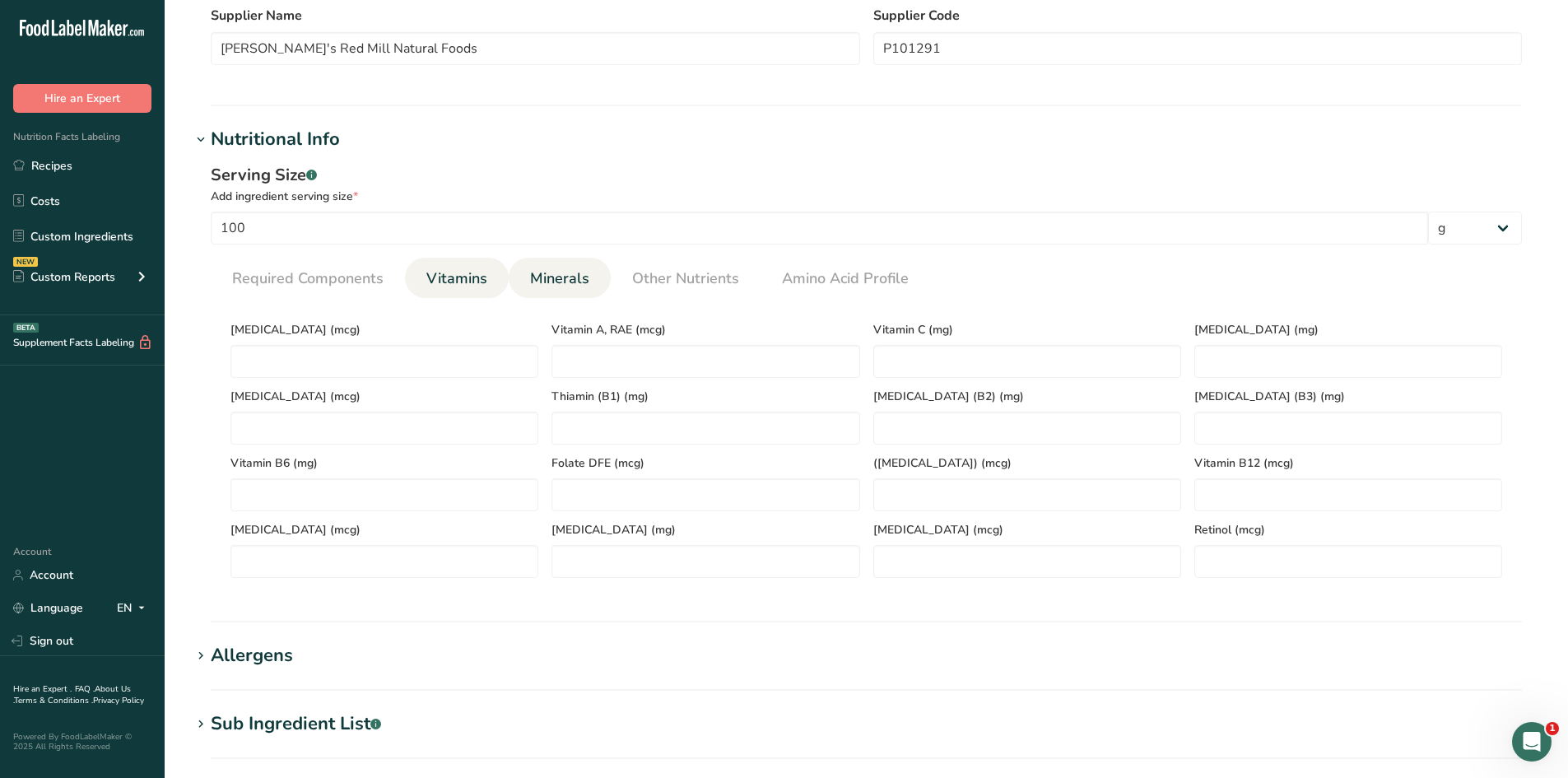
click at [561, 290] on link "Minerals" at bounding box center [560, 278] width 72 height 42
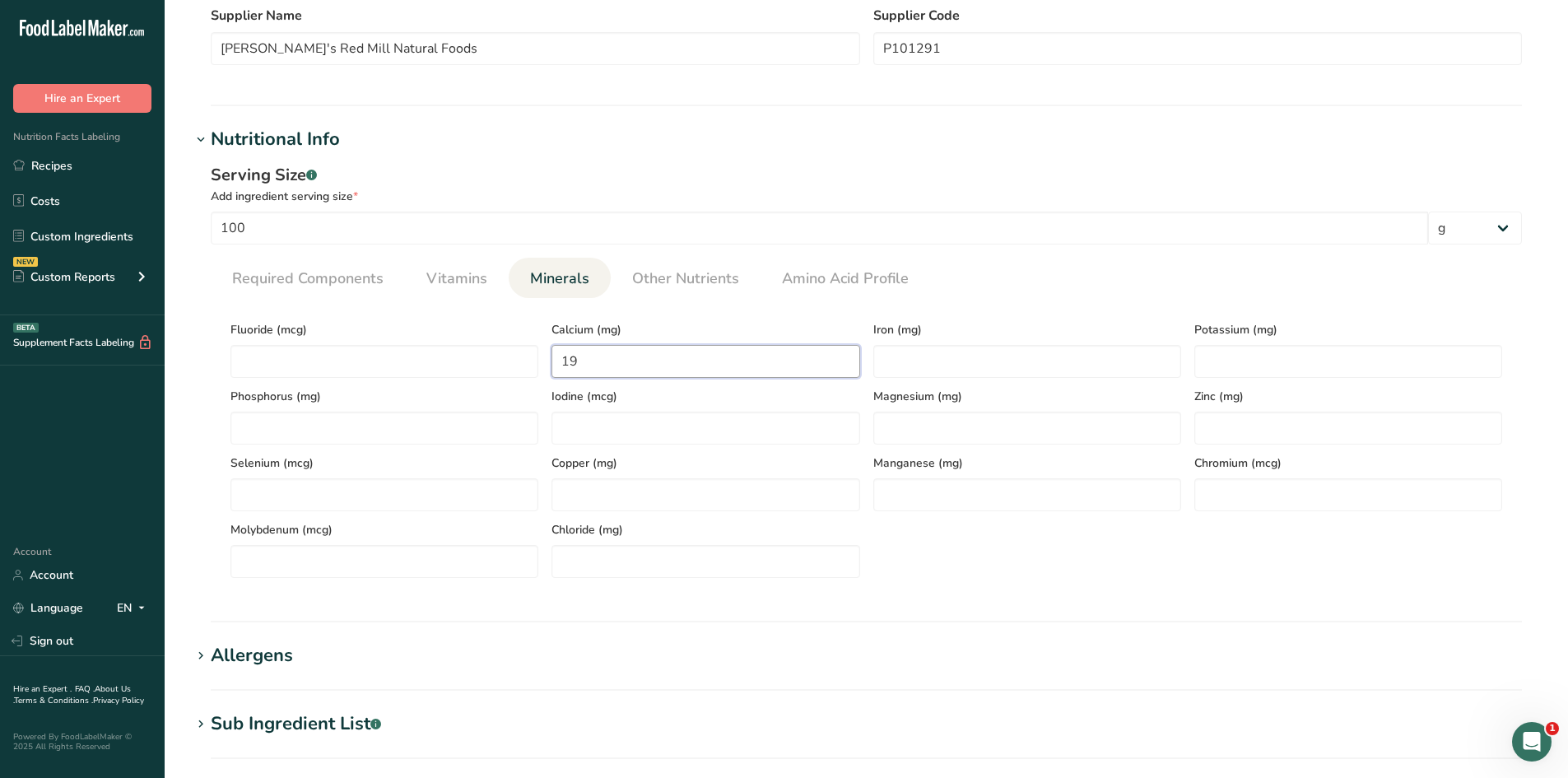
click at [623, 365] on input "19" at bounding box center [705, 361] width 308 height 33
type input "19.2"
click at [1115, 371] on input "number" at bounding box center [1027, 361] width 308 height 33
type input "0.49"
click at [1239, 360] on input "number" at bounding box center [1348, 361] width 308 height 33
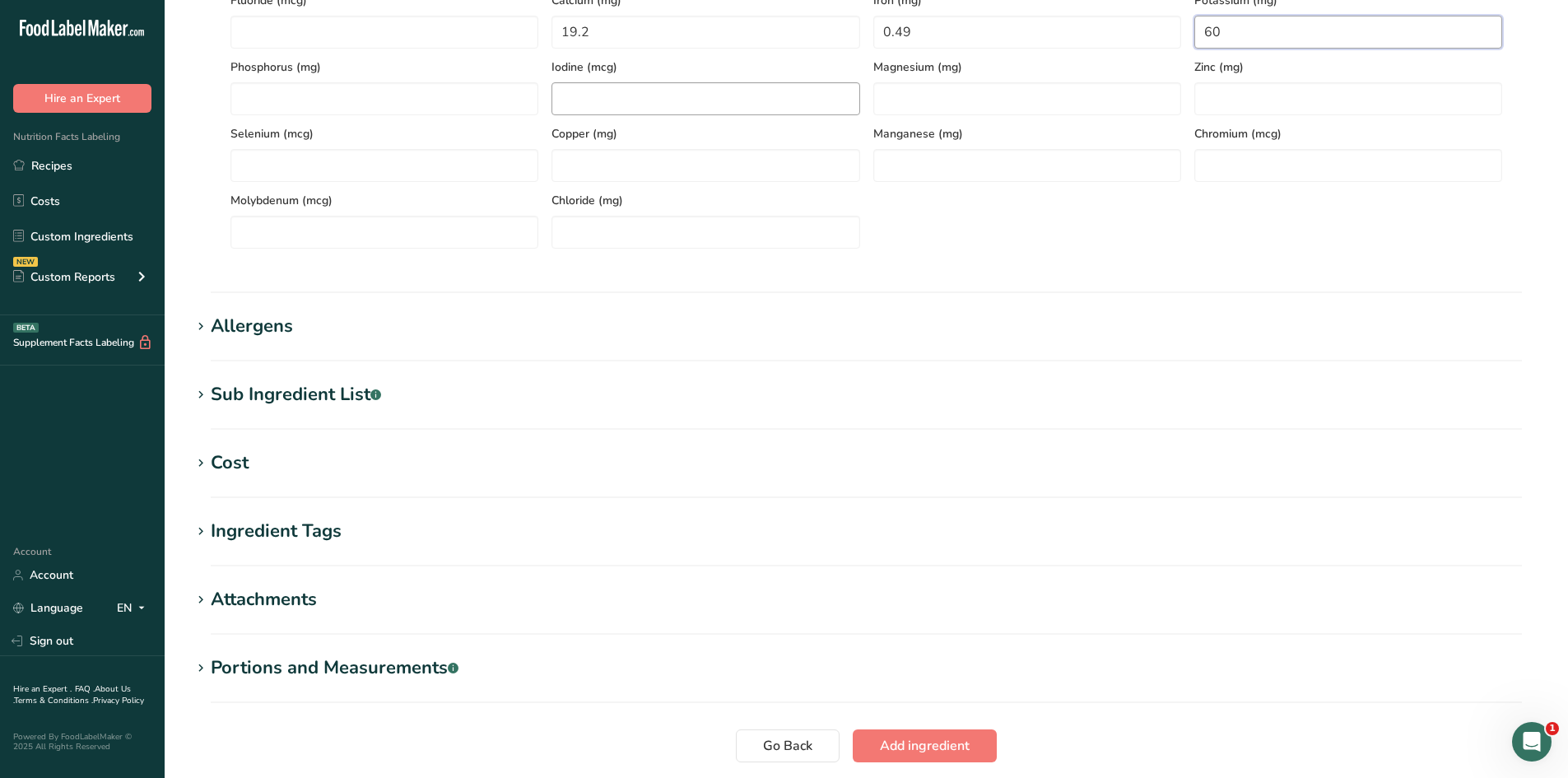
scroll to position [577, 0]
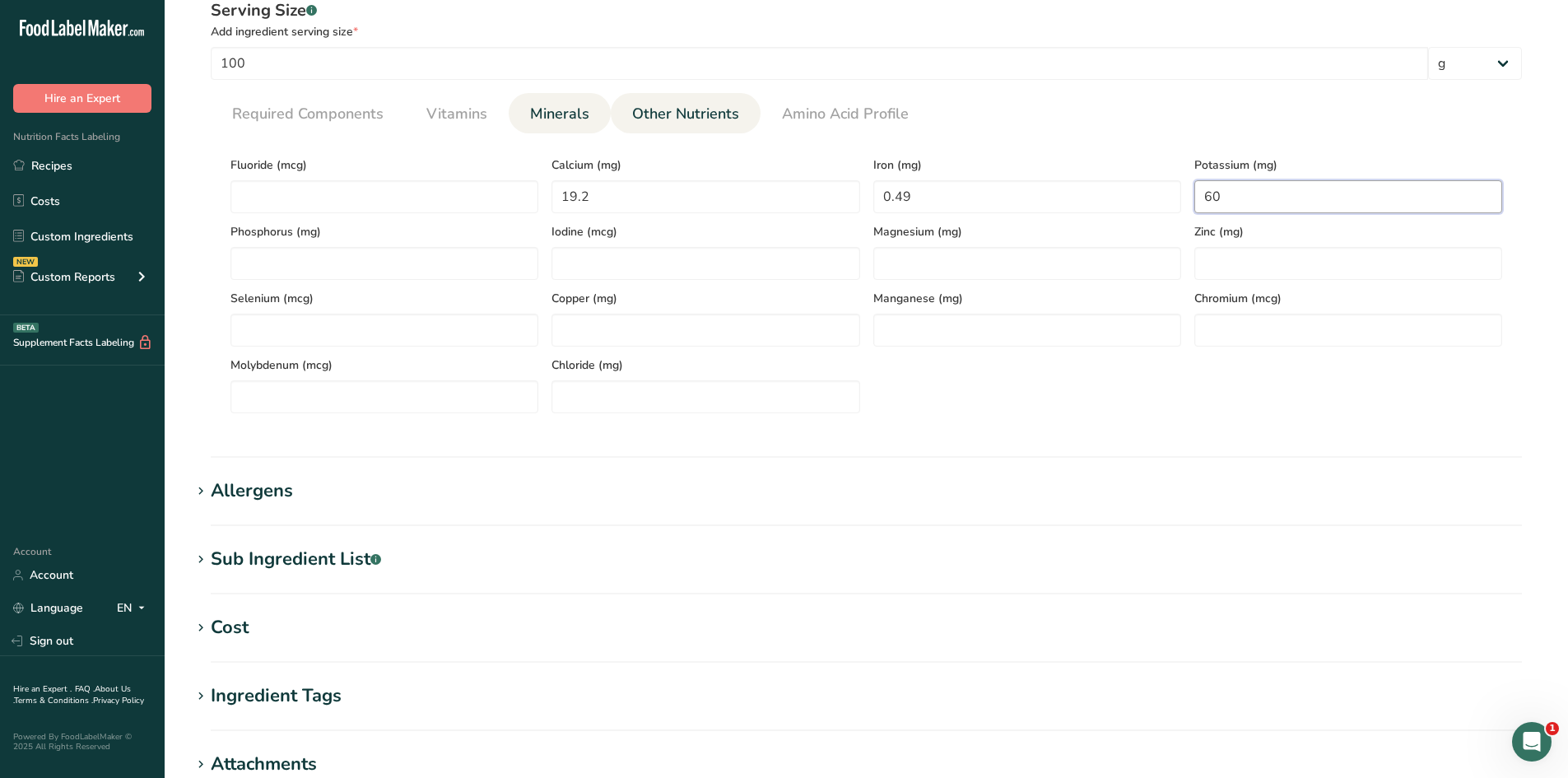
type input "60"
click at [644, 115] on span "Other Nutrients" at bounding box center [686, 114] width 107 height 23
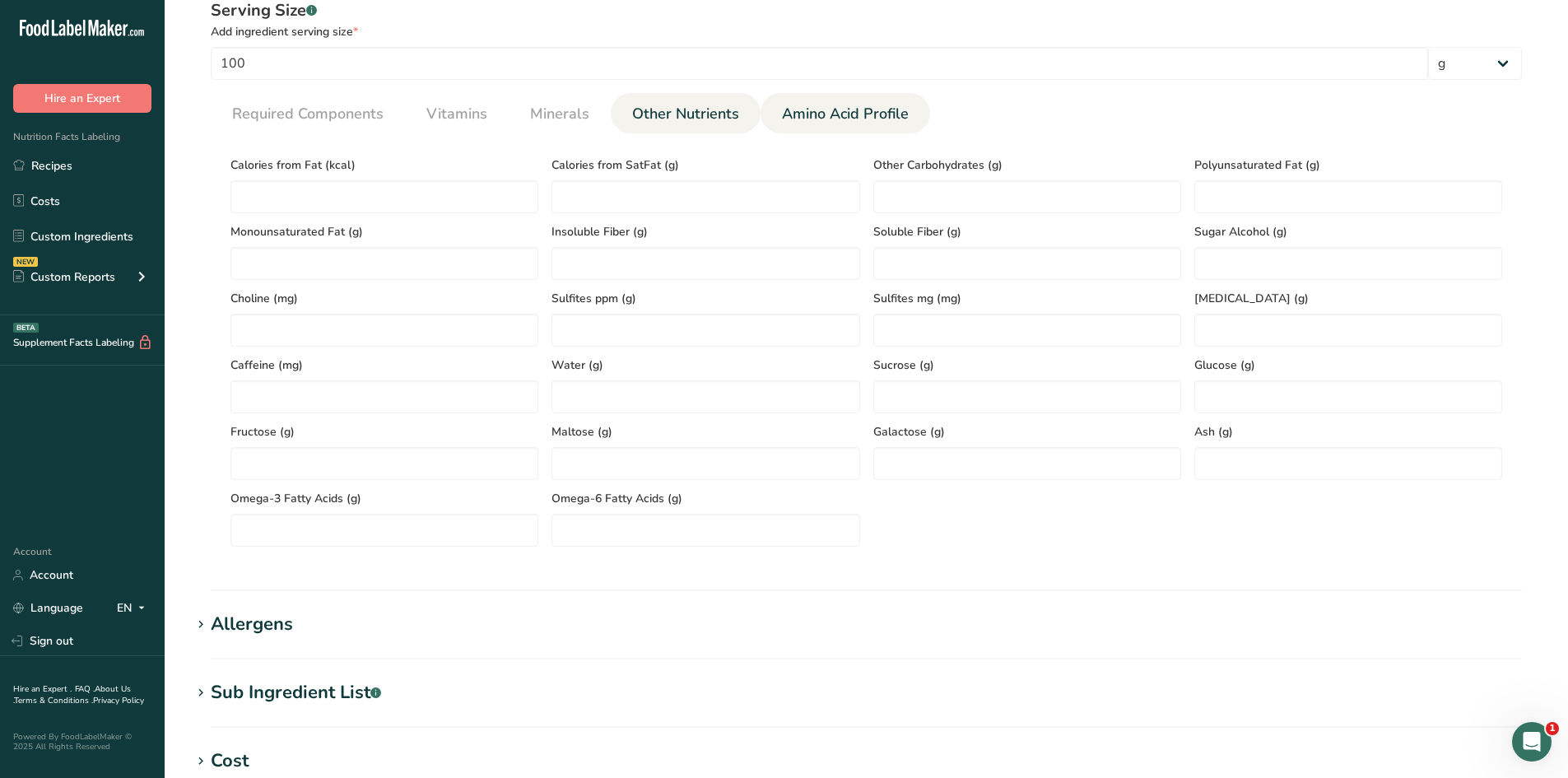
click at [848, 102] on link "Amino Acid Profile" at bounding box center [845, 114] width 140 height 42
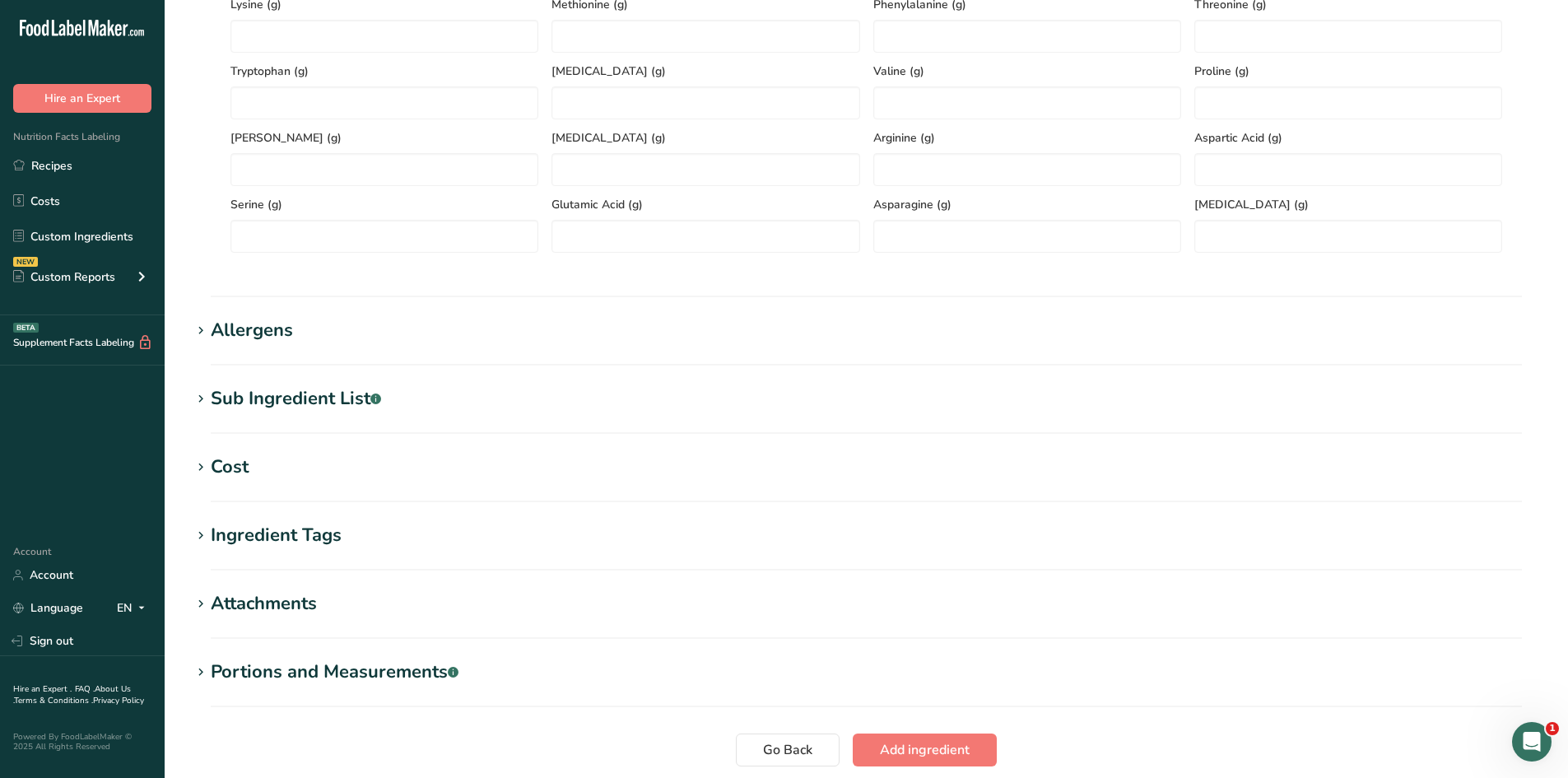
scroll to position [932, 0]
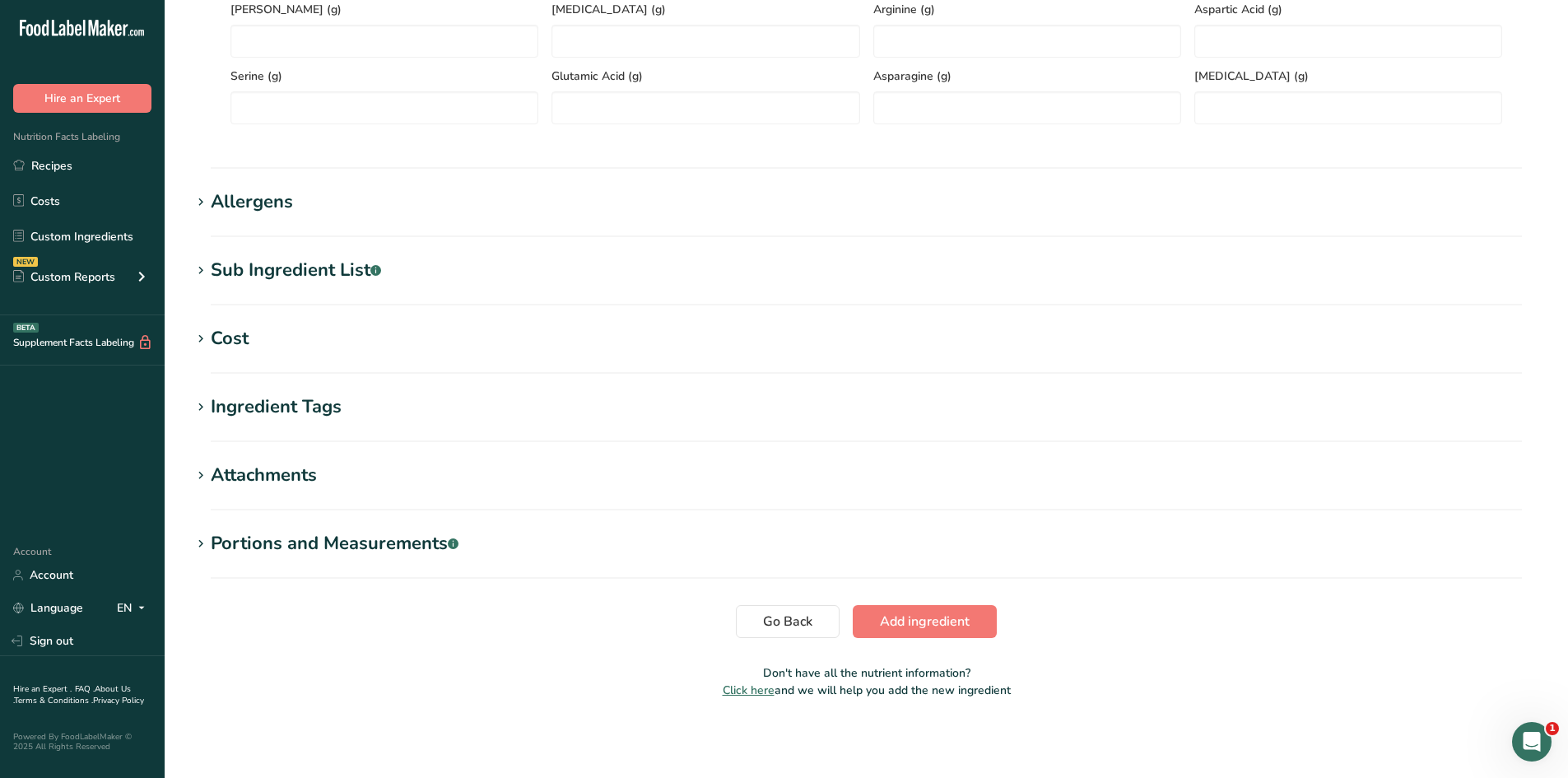
click at [938, 633] on button "Add ingredient" at bounding box center [925, 621] width 144 height 33
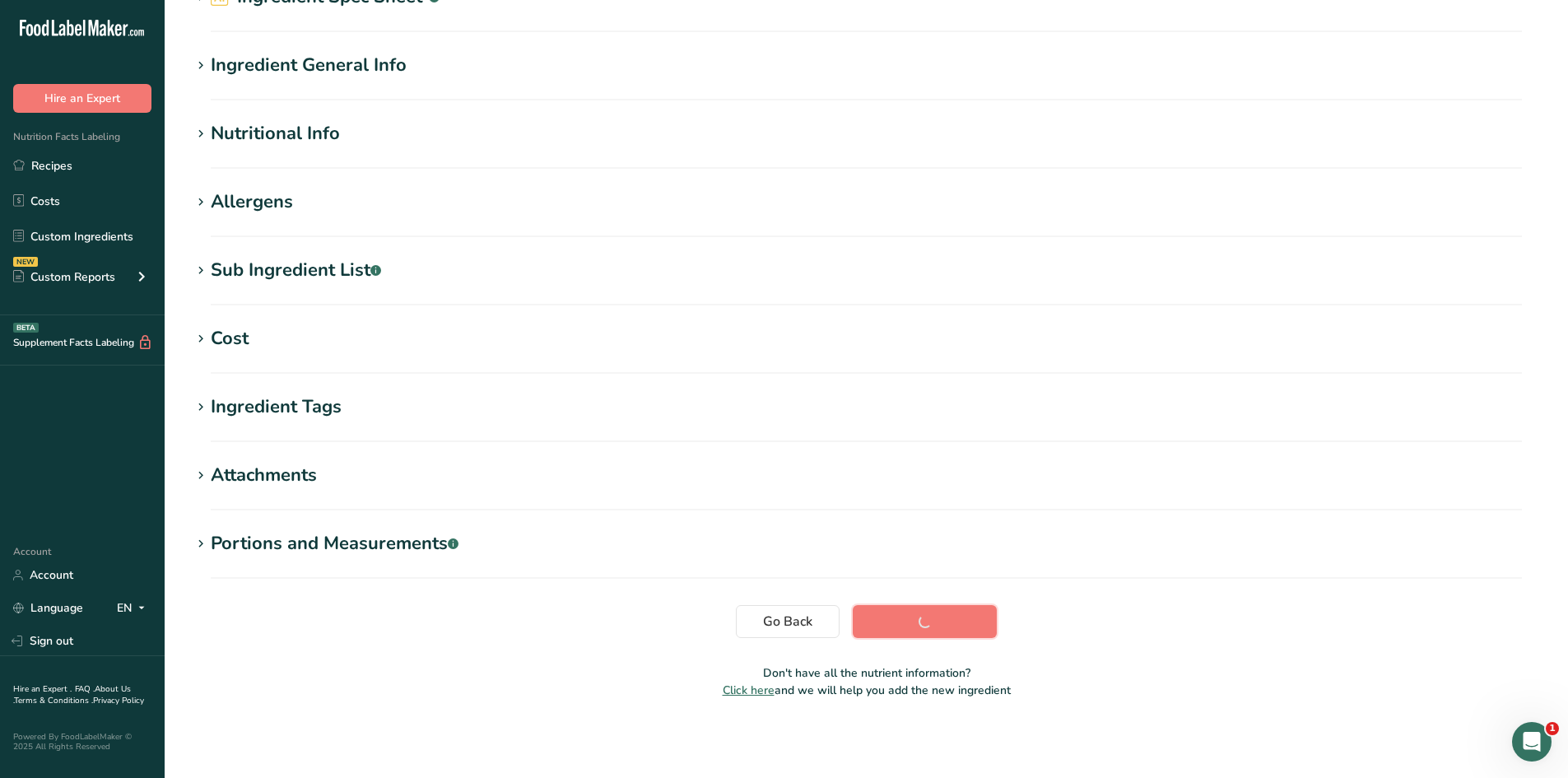
scroll to position [106, 0]
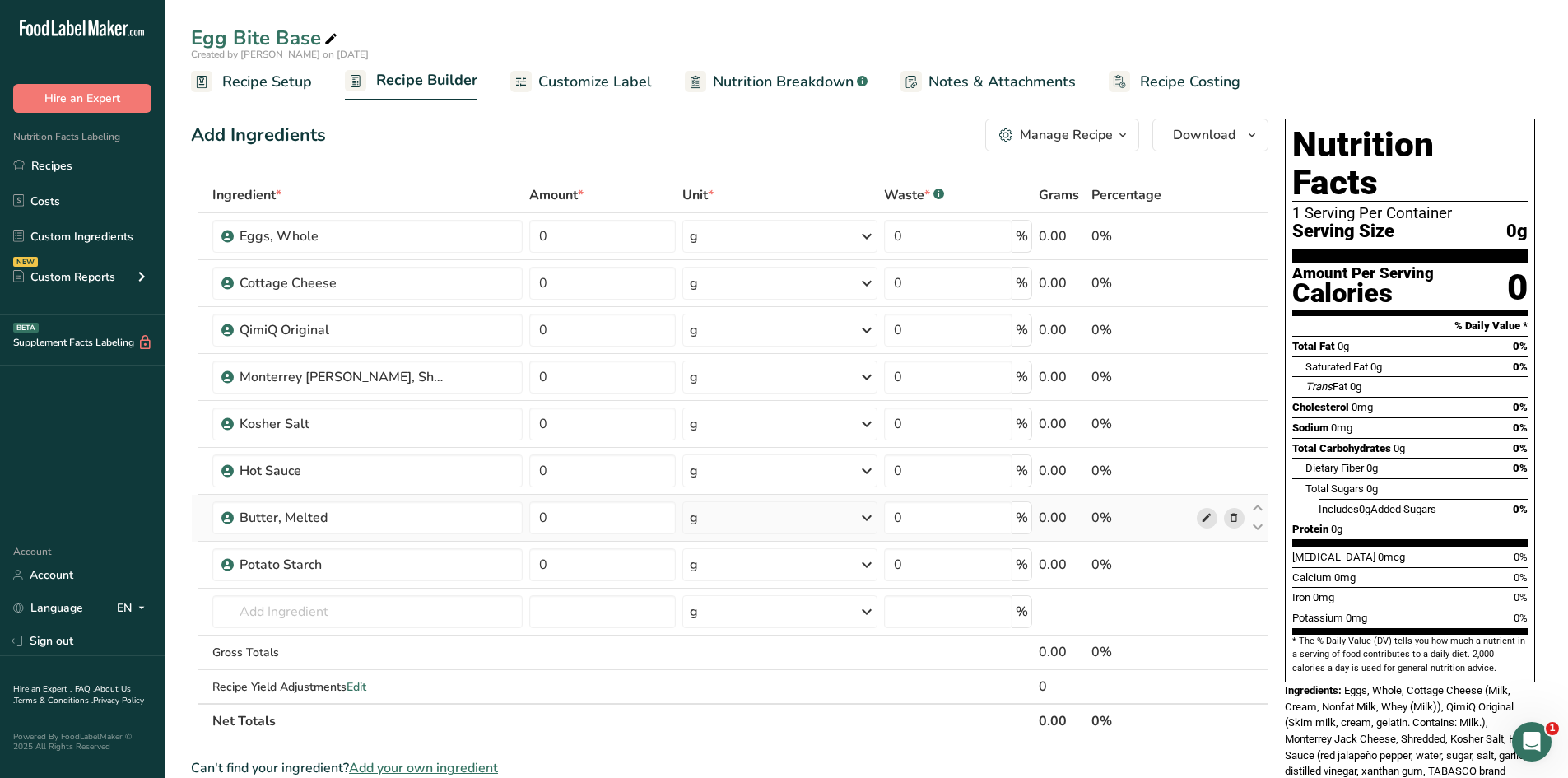
click at [1214, 520] on span at bounding box center [1207, 518] width 20 height 20
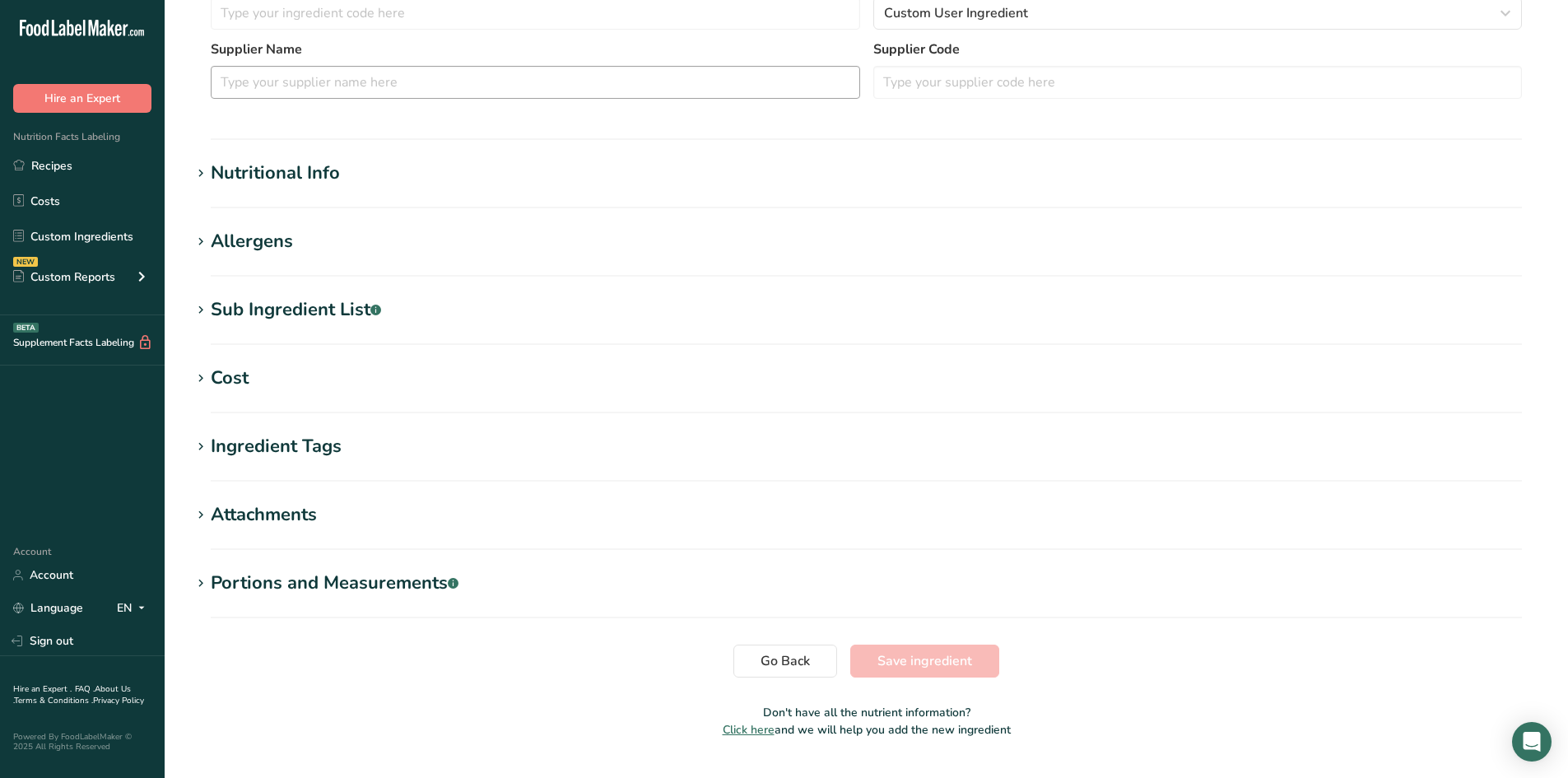
type input "Butter, Melted"
type input "[GEOGRAPHIC_DATA]"
type input "14"
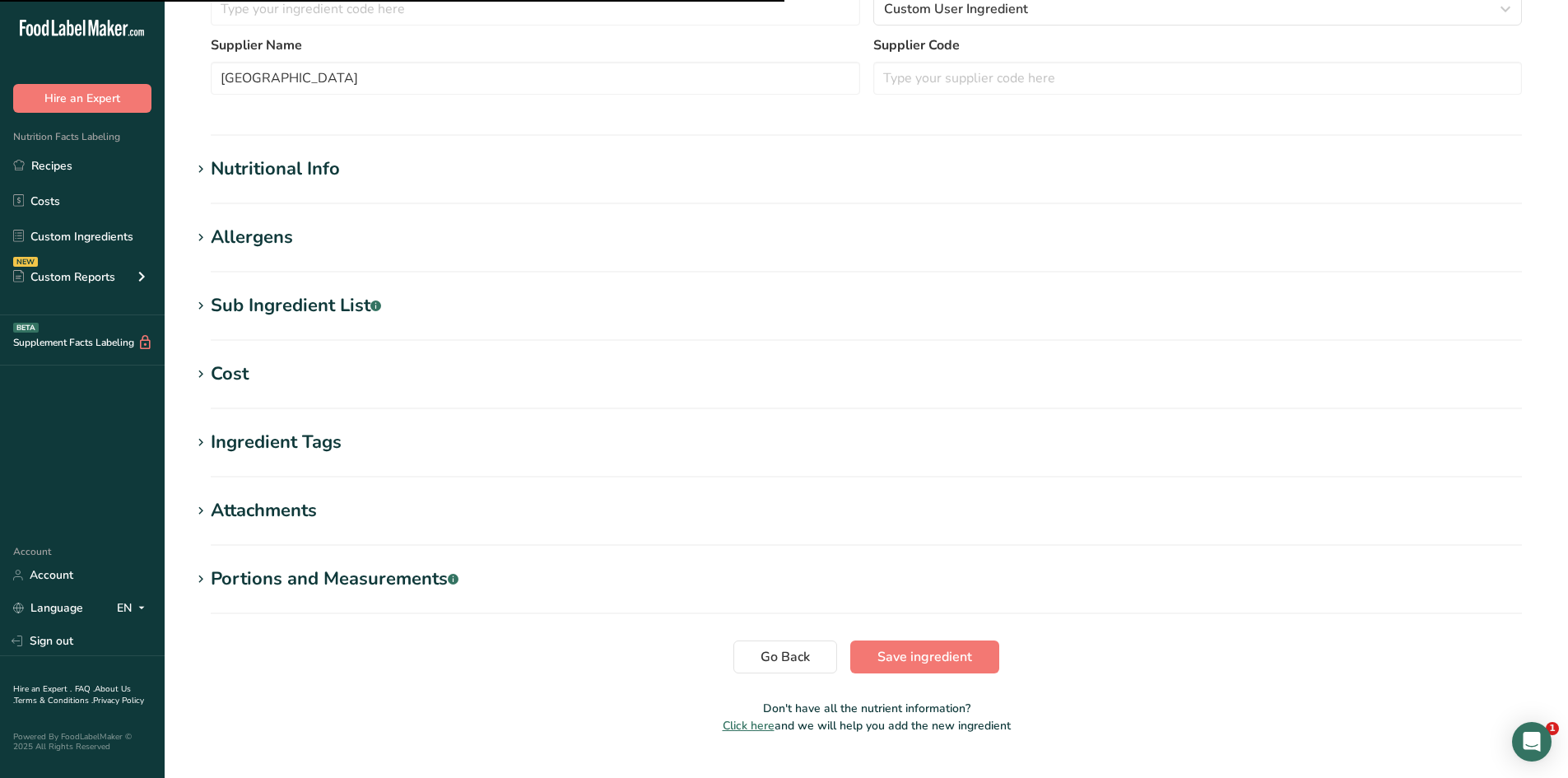
click at [300, 164] on div "Nutritional Info" at bounding box center [275, 169] width 129 height 27
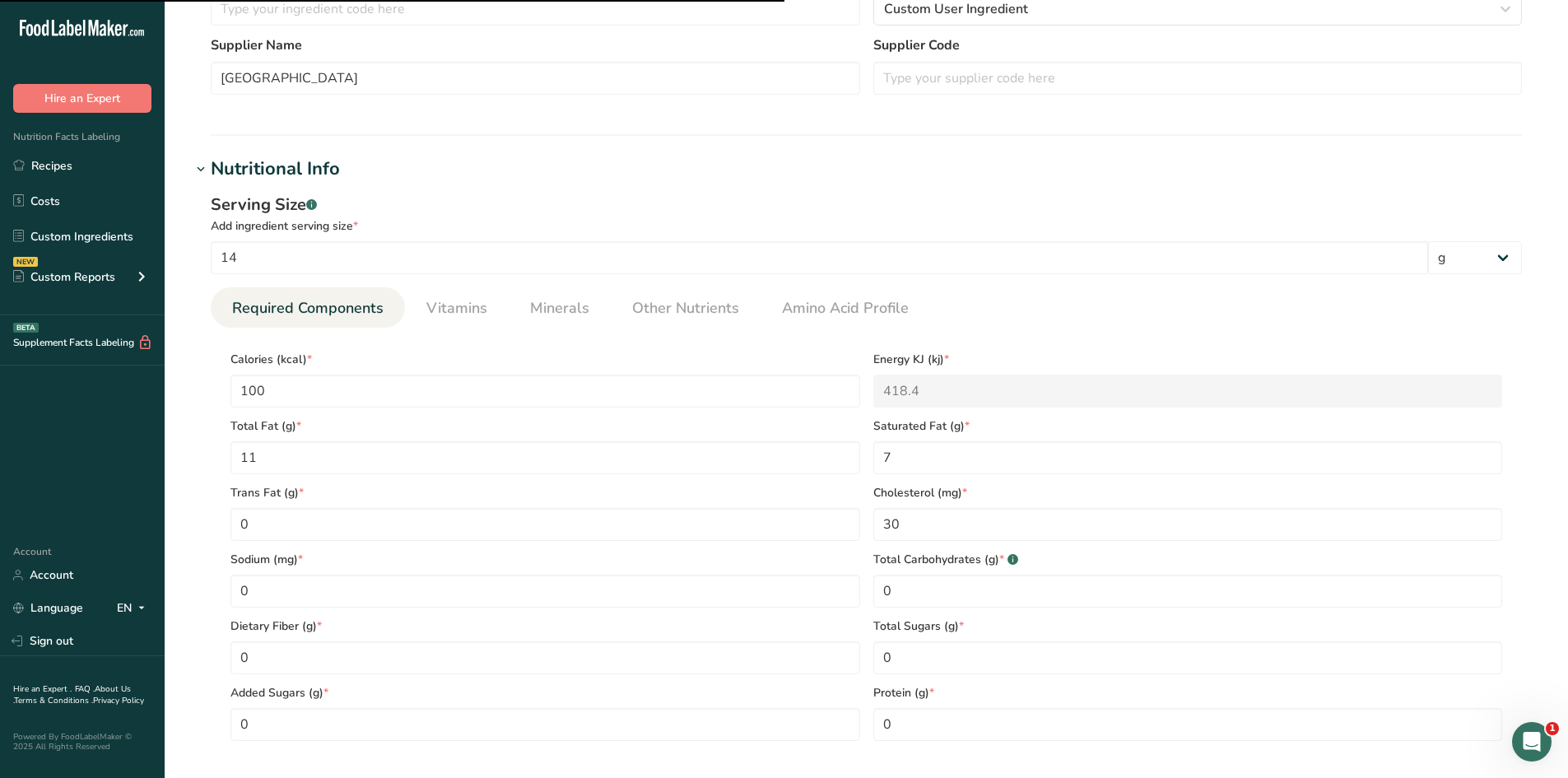
scroll to position [0, 0]
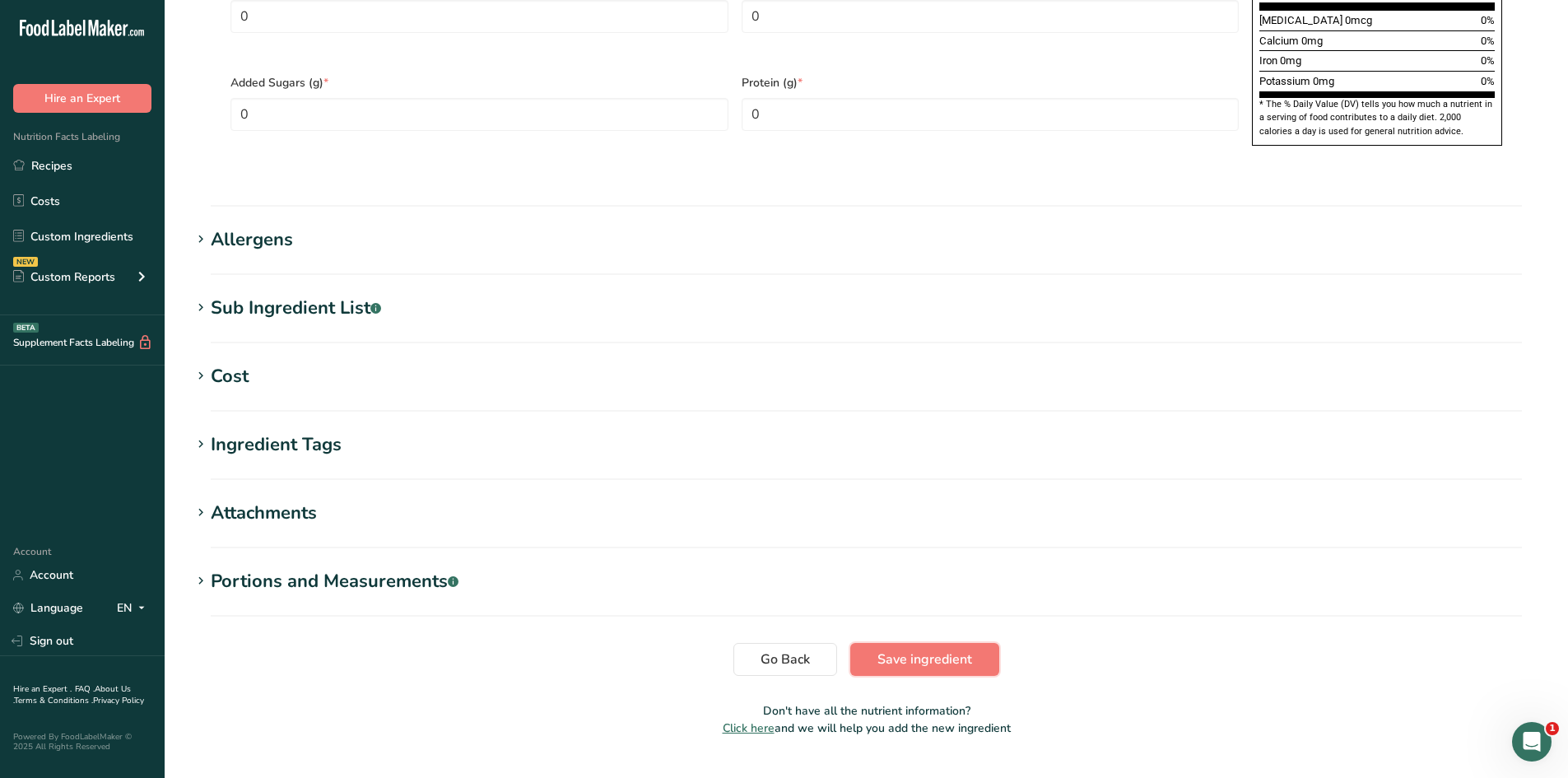
click at [960, 650] on span "Save ingredient" at bounding box center [924, 660] width 95 height 20
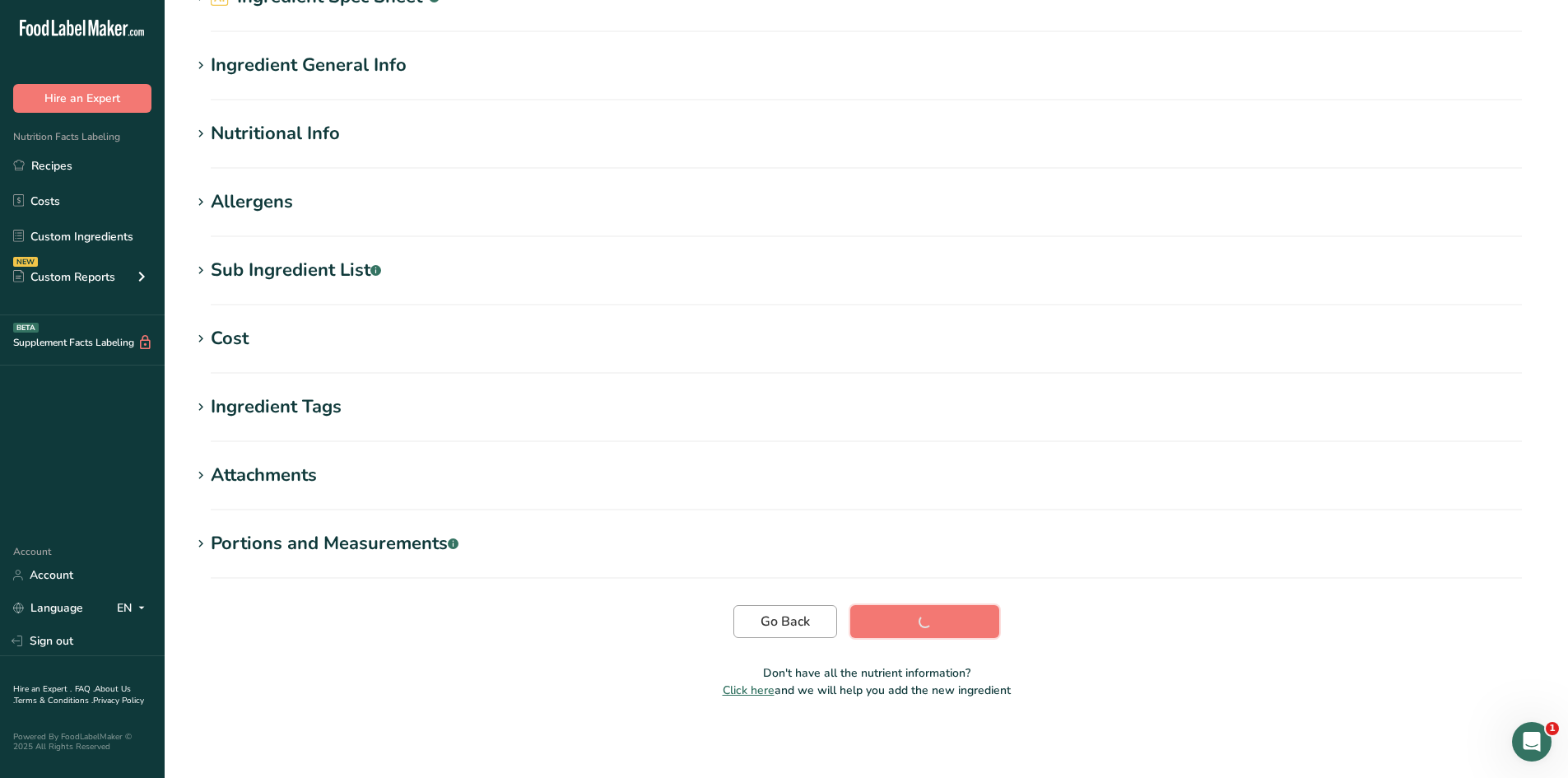
scroll to position [93, 0]
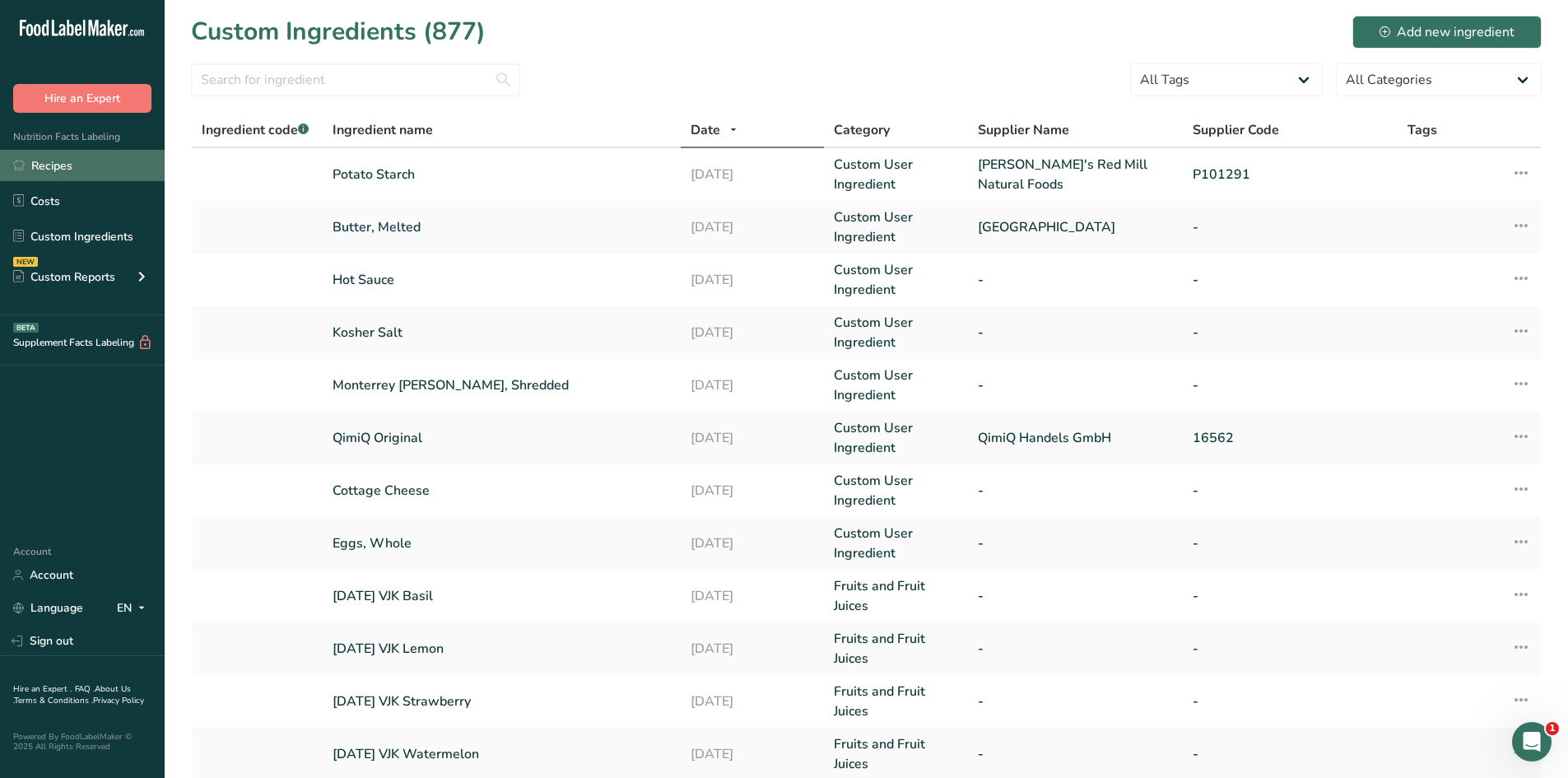
click at [87, 169] on link "Recipes" at bounding box center [82, 165] width 164 height 31
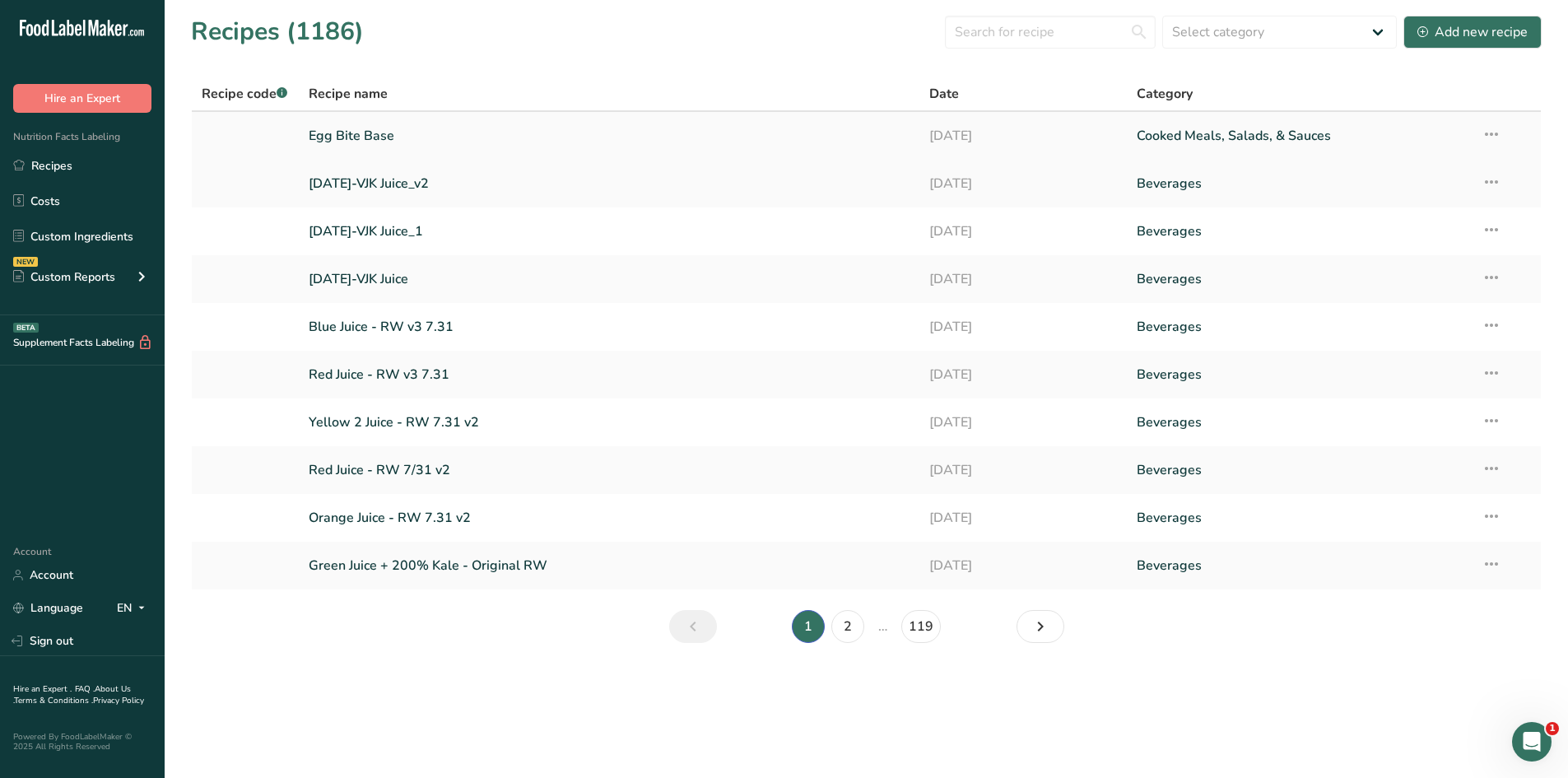
click at [370, 142] on link "Egg Bite Base" at bounding box center [609, 135] width 602 height 34
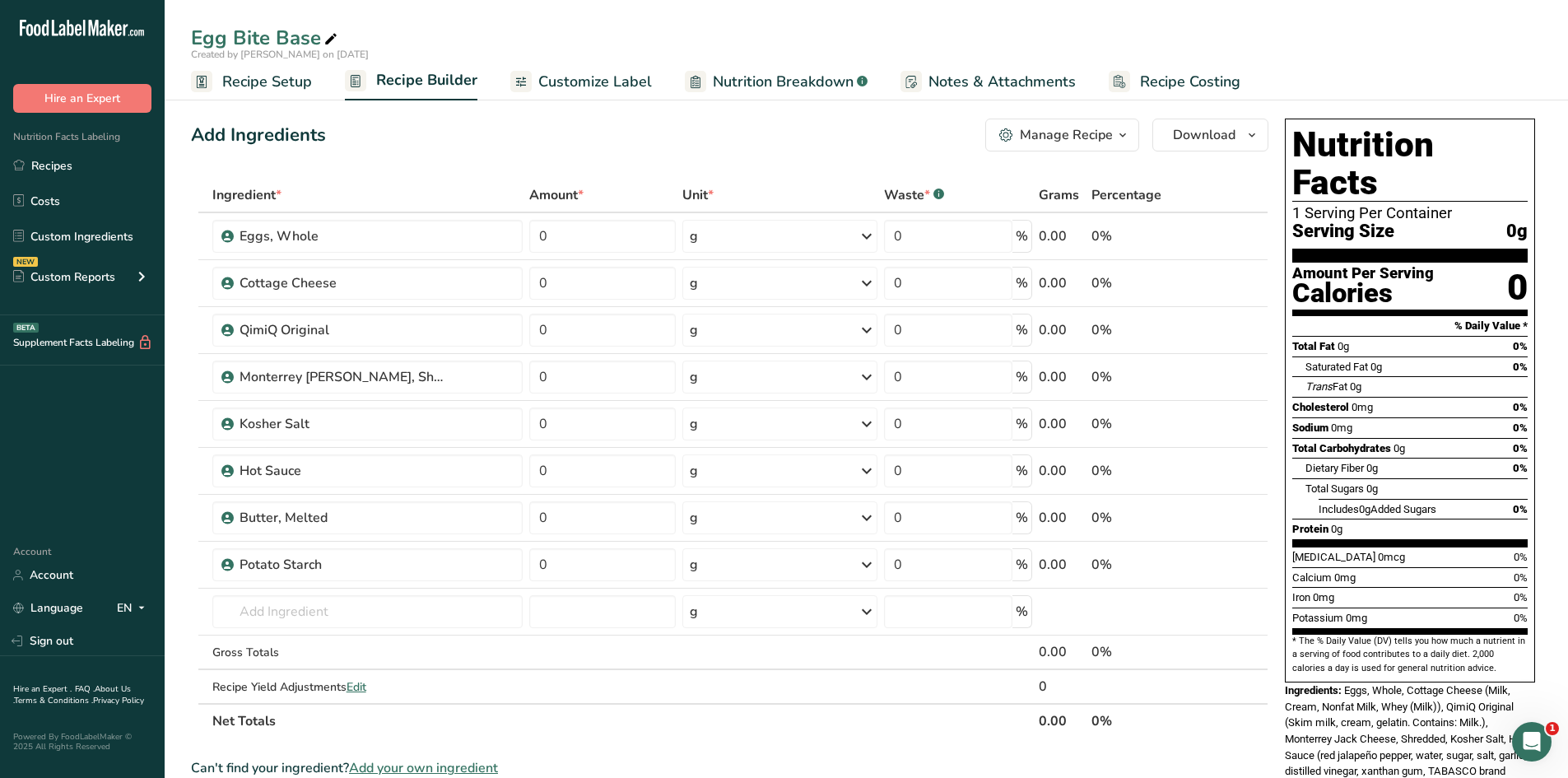
click at [1120, 141] on icon "button" at bounding box center [1123, 135] width 13 height 21
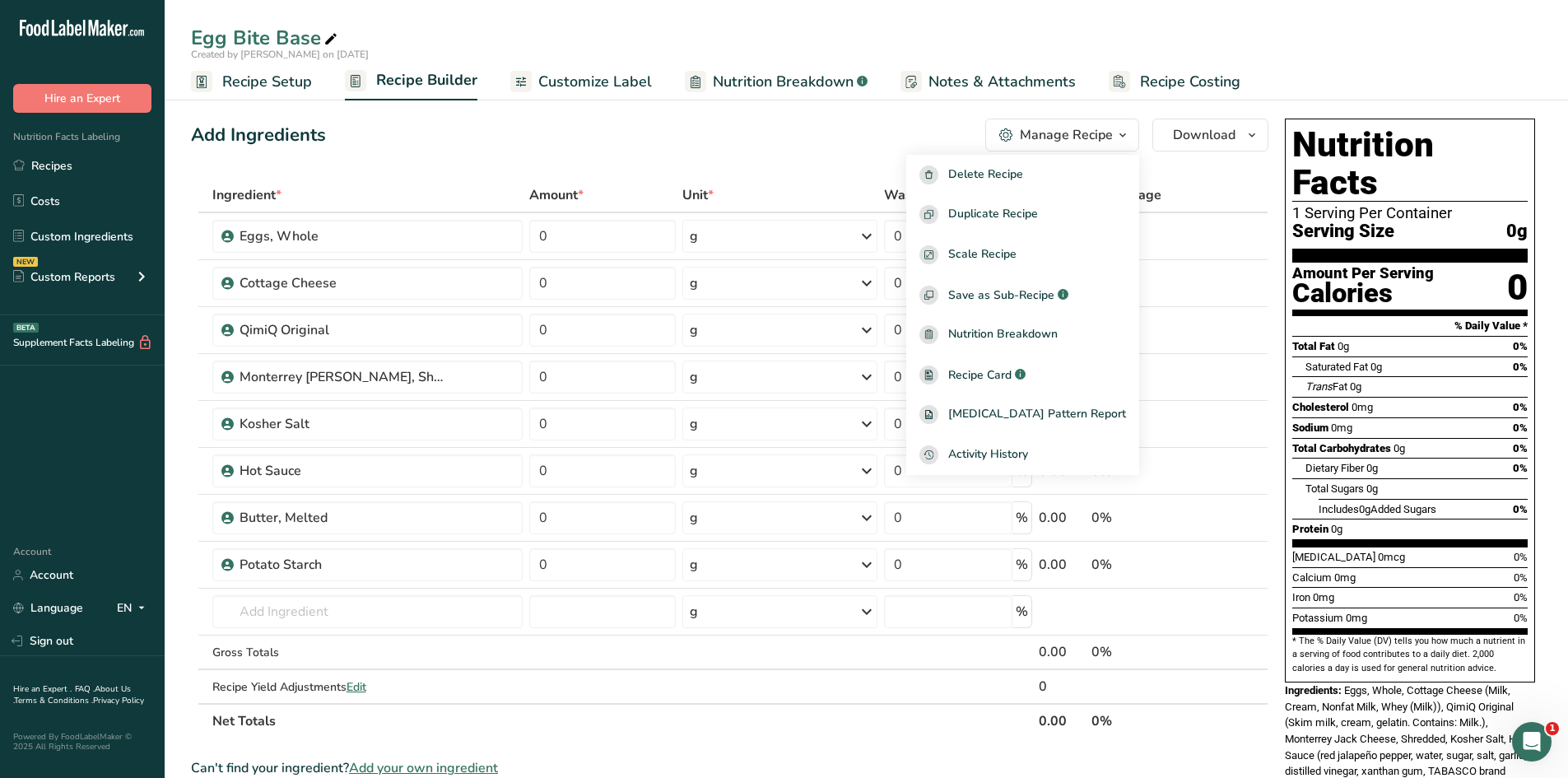
click at [1127, 125] on icon "button" at bounding box center [1123, 135] width 13 height 21
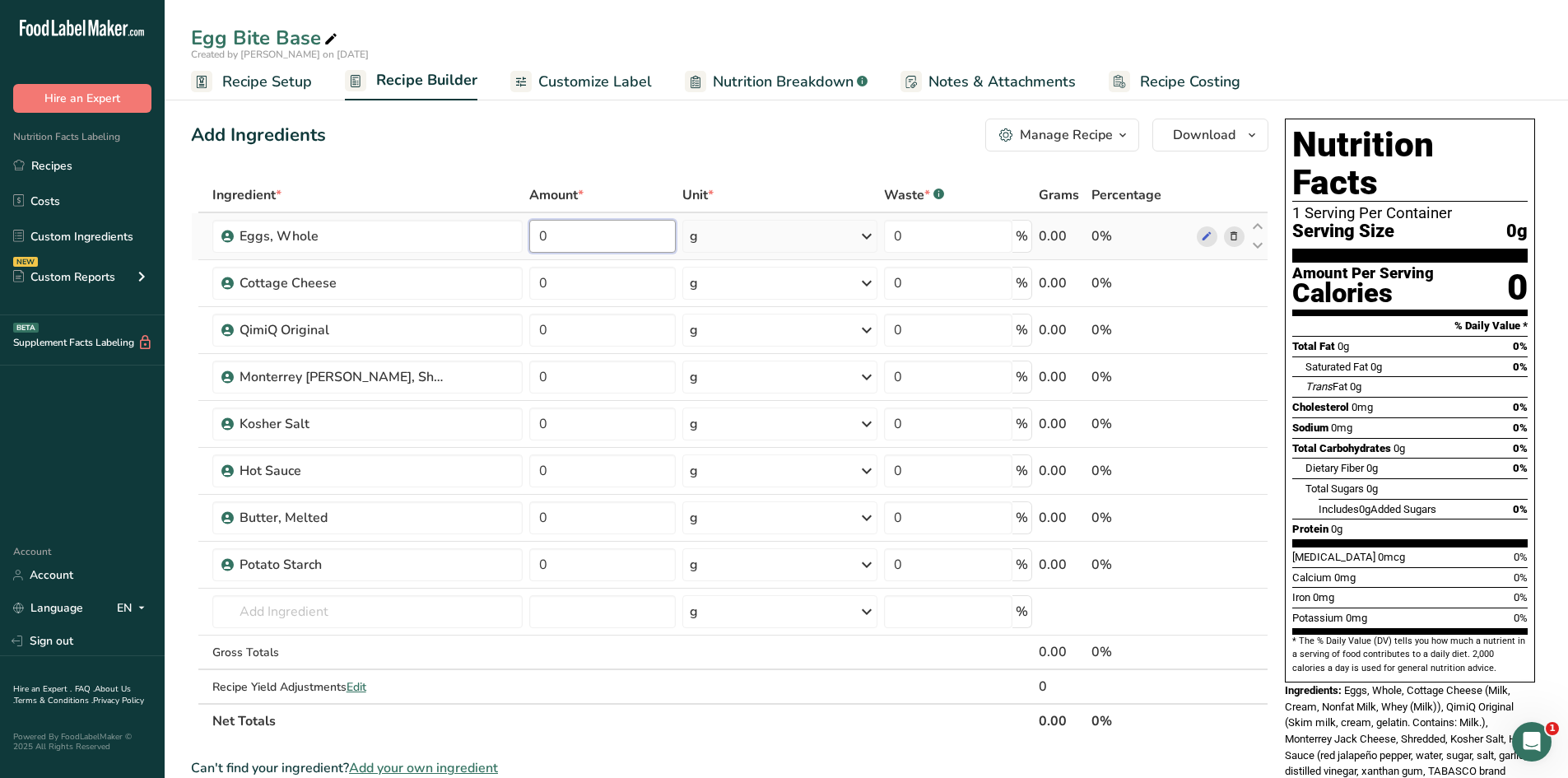
click at [602, 226] on input "0" at bounding box center [603, 236] width 147 height 33
click at [599, 244] on input "0" at bounding box center [603, 236] width 147 height 33
type input "8"
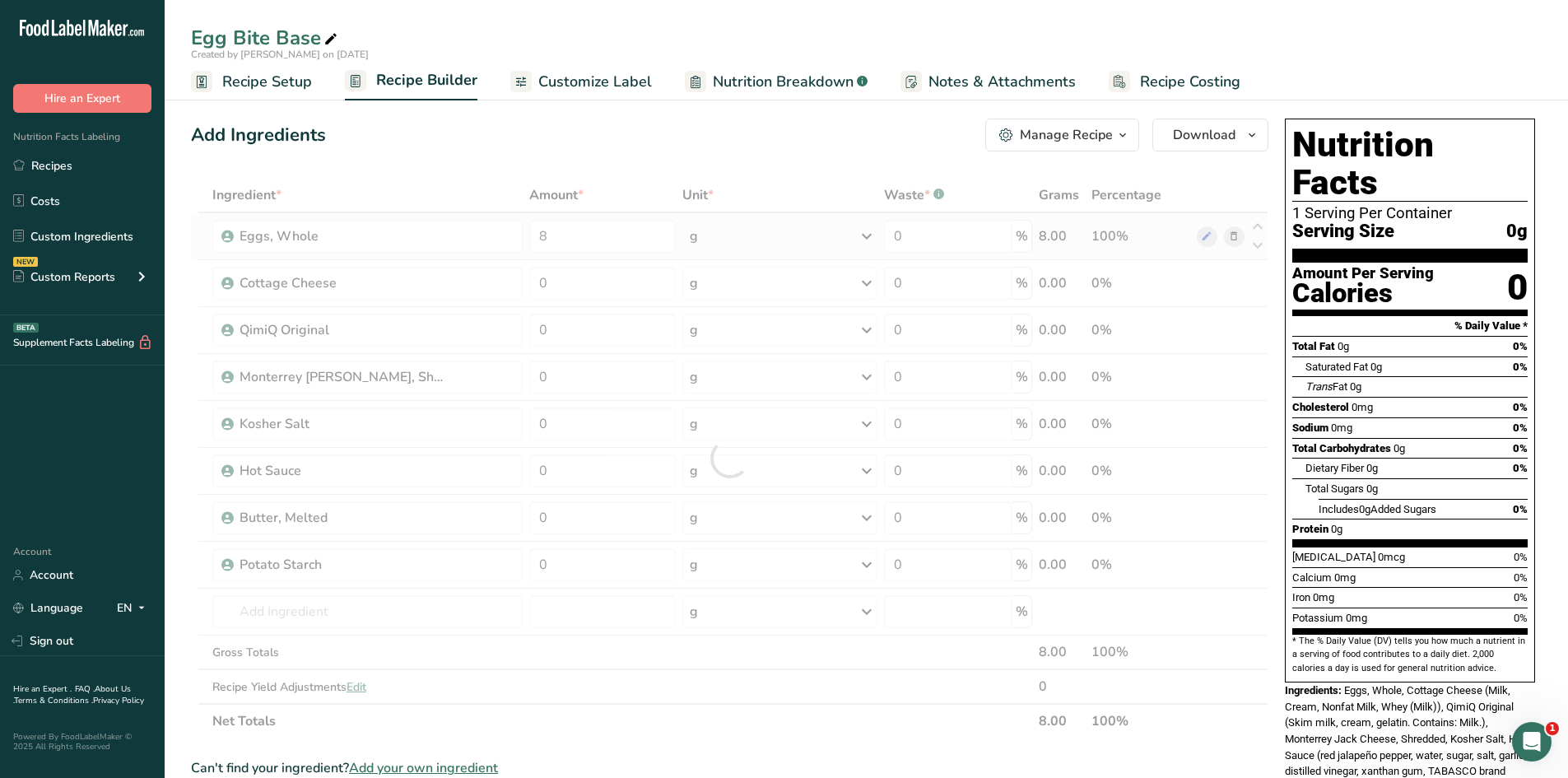
click at [781, 244] on div "Ingredient * Amount * Unit * Waste * .a-a{fill:#347362;}.b-a{fill:#fff;} Grams …" at bounding box center [730, 458] width 1078 height 561
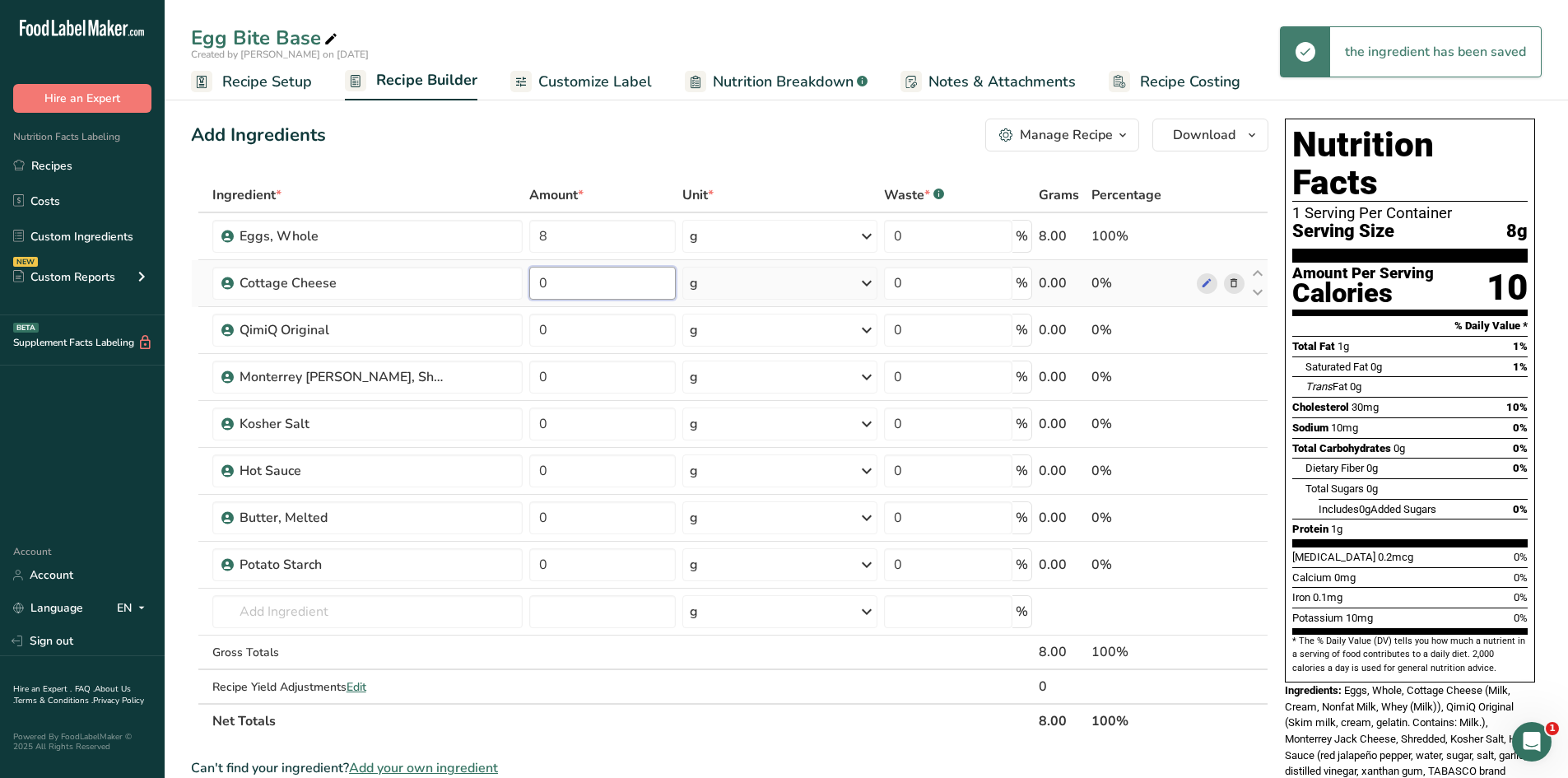
click at [568, 277] on input "0" at bounding box center [603, 283] width 147 height 33
type input "8"
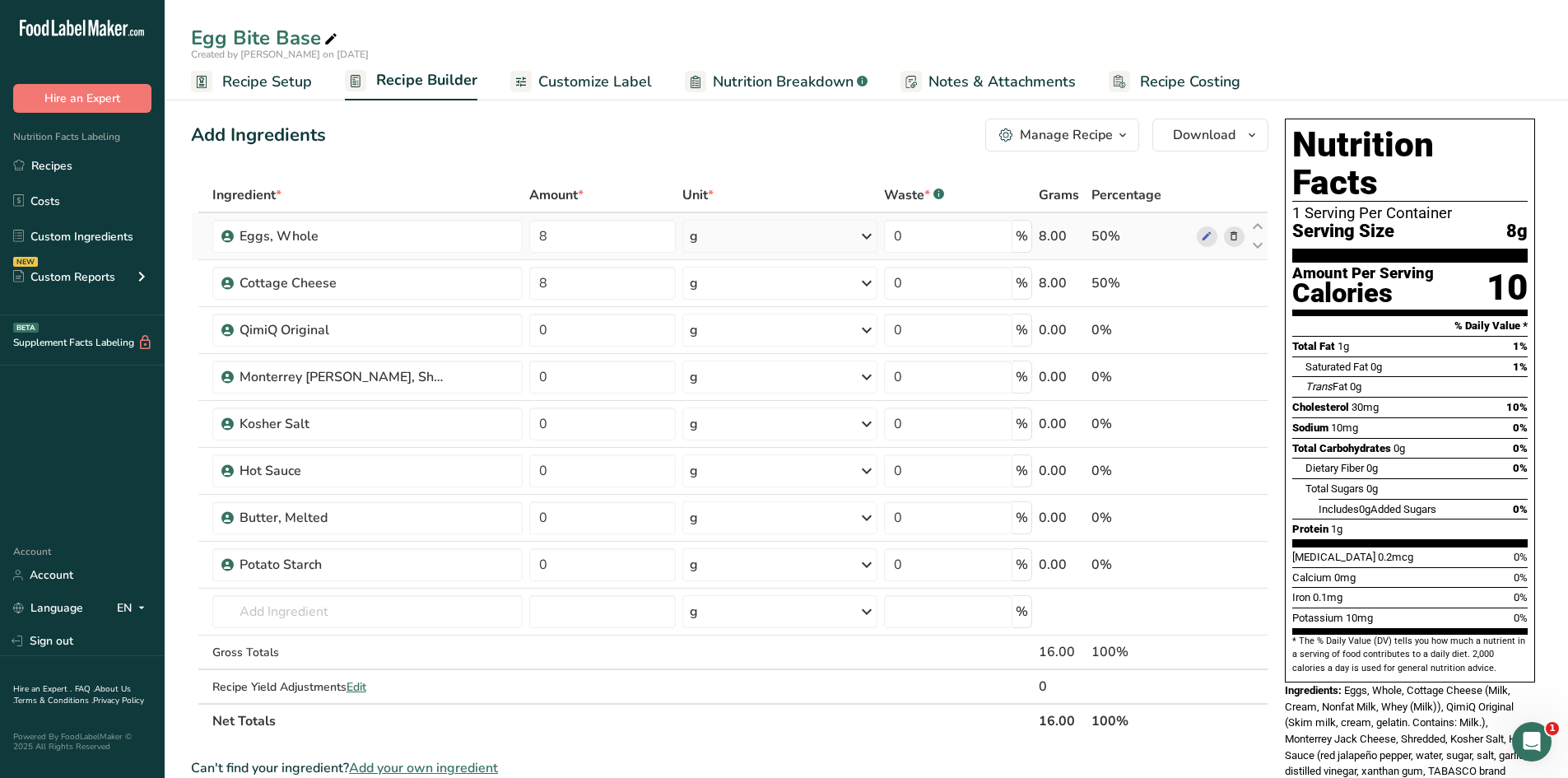
click at [733, 237] on div "Ingredient * Amount * Unit * Waste * .a-a{fill:#347362;}.b-a{fill:#fff;} Grams …" at bounding box center [730, 458] width 1078 height 561
click at [856, 236] on icon at bounding box center [867, 236] width 20 height 29
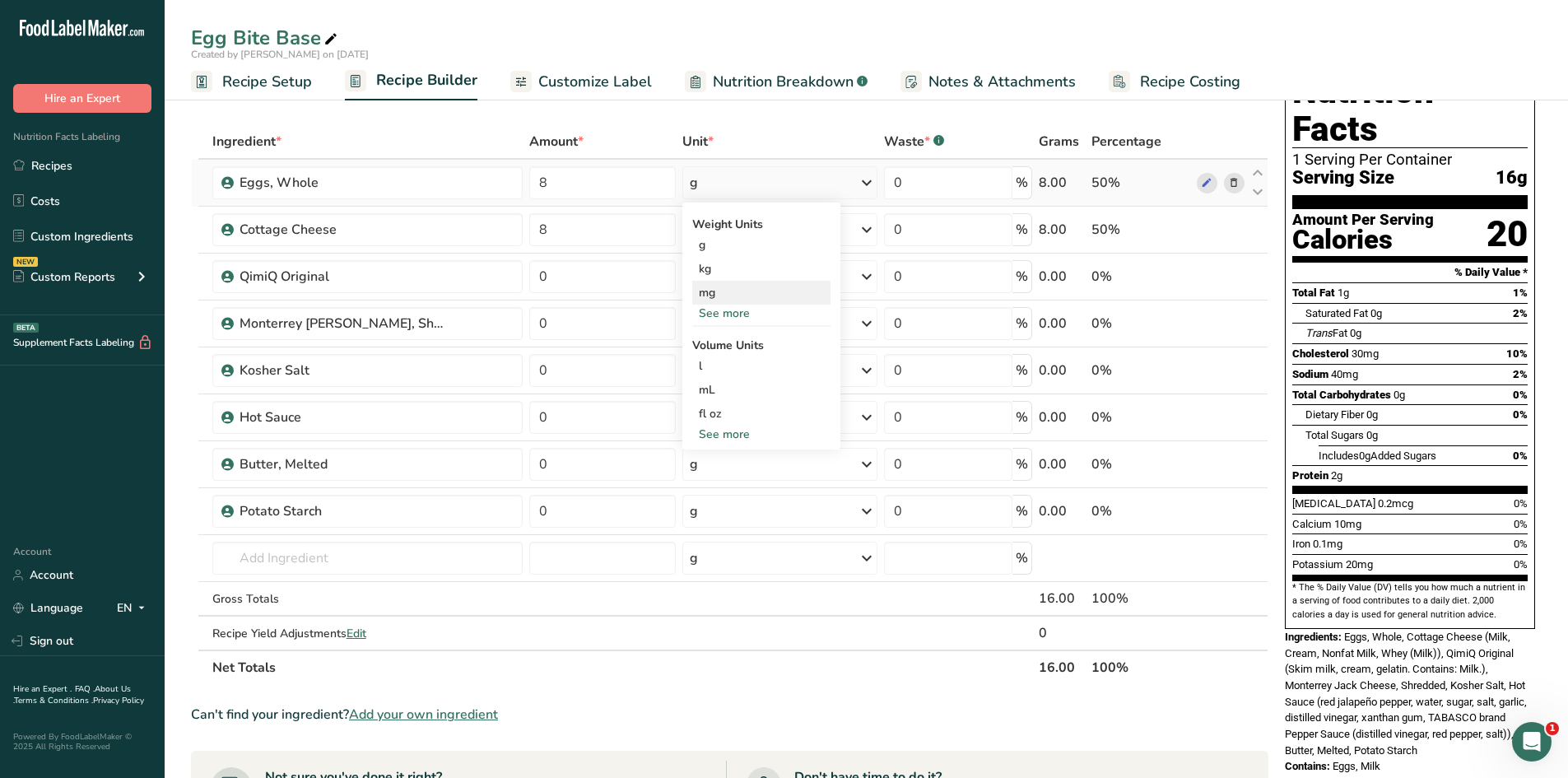
scroll to position [82, 0]
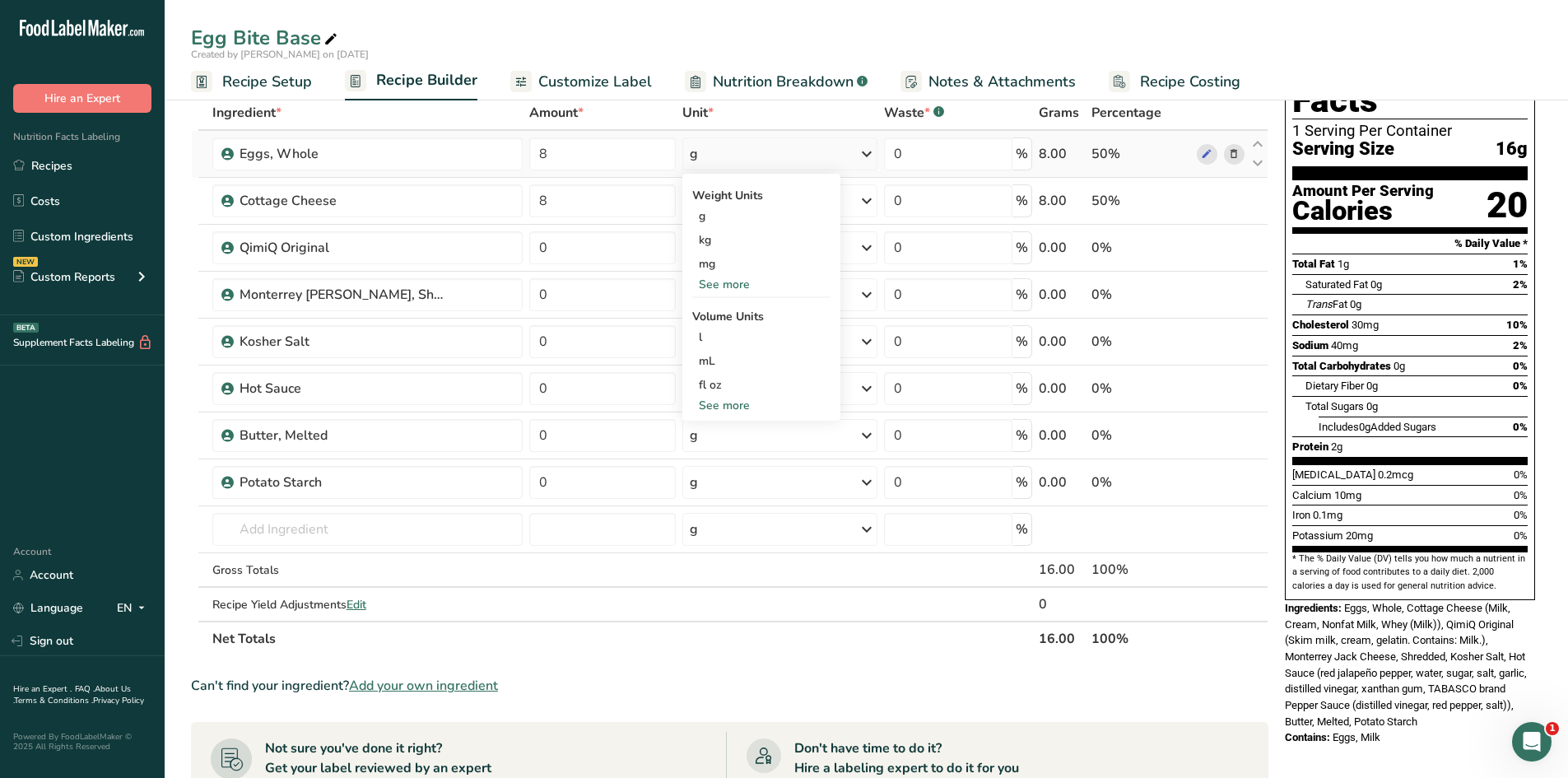
click at [735, 279] on div "See more" at bounding box center [761, 284] width 138 height 18
click at [739, 470] on div "See more" at bounding box center [761, 477] width 138 height 18
click at [812, 642] on th "Net Totals" at bounding box center [622, 638] width 826 height 34
click at [664, 161] on input "8" at bounding box center [603, 153] width 147 height 33
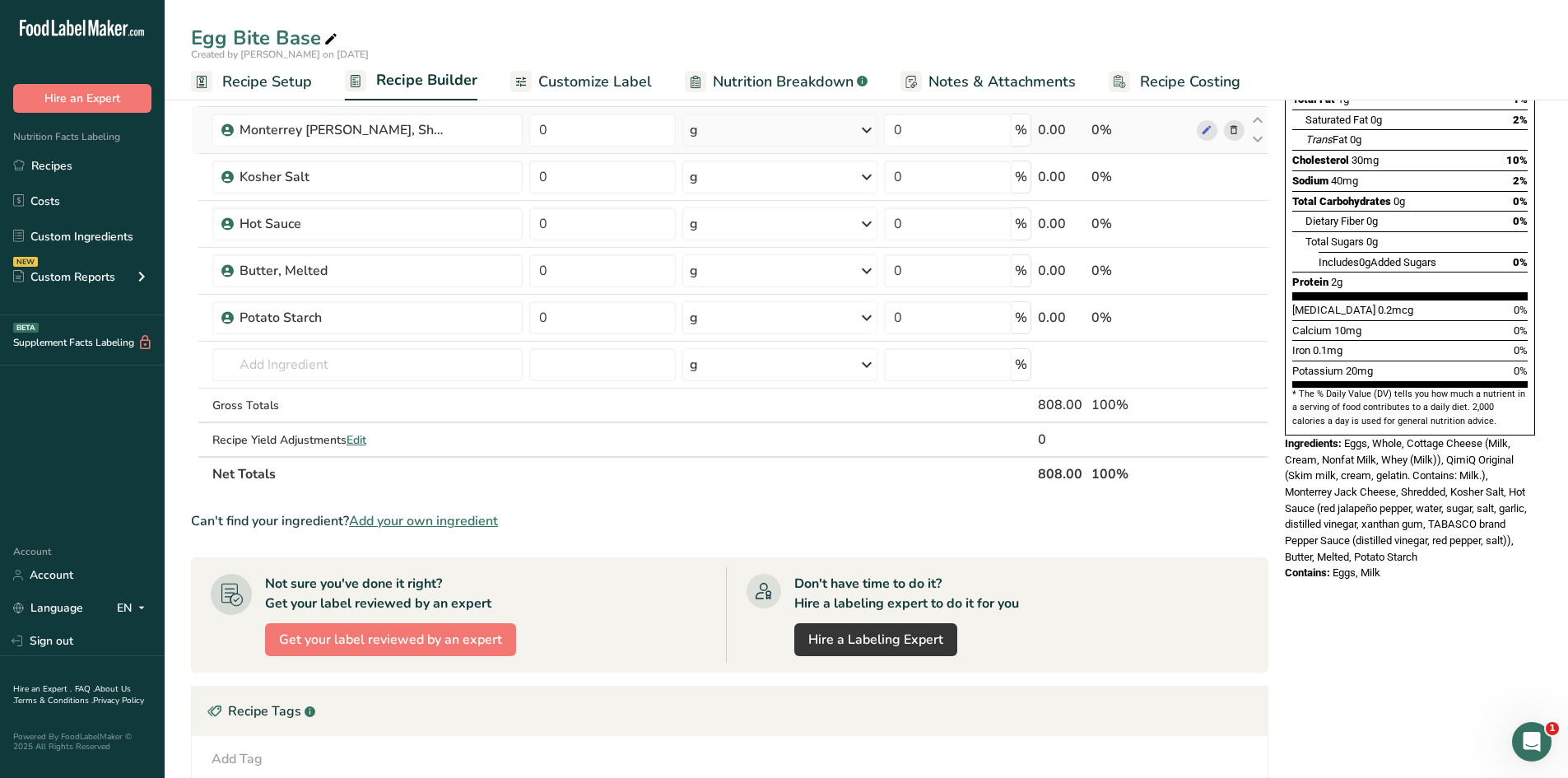
scroll to position [0, 0]
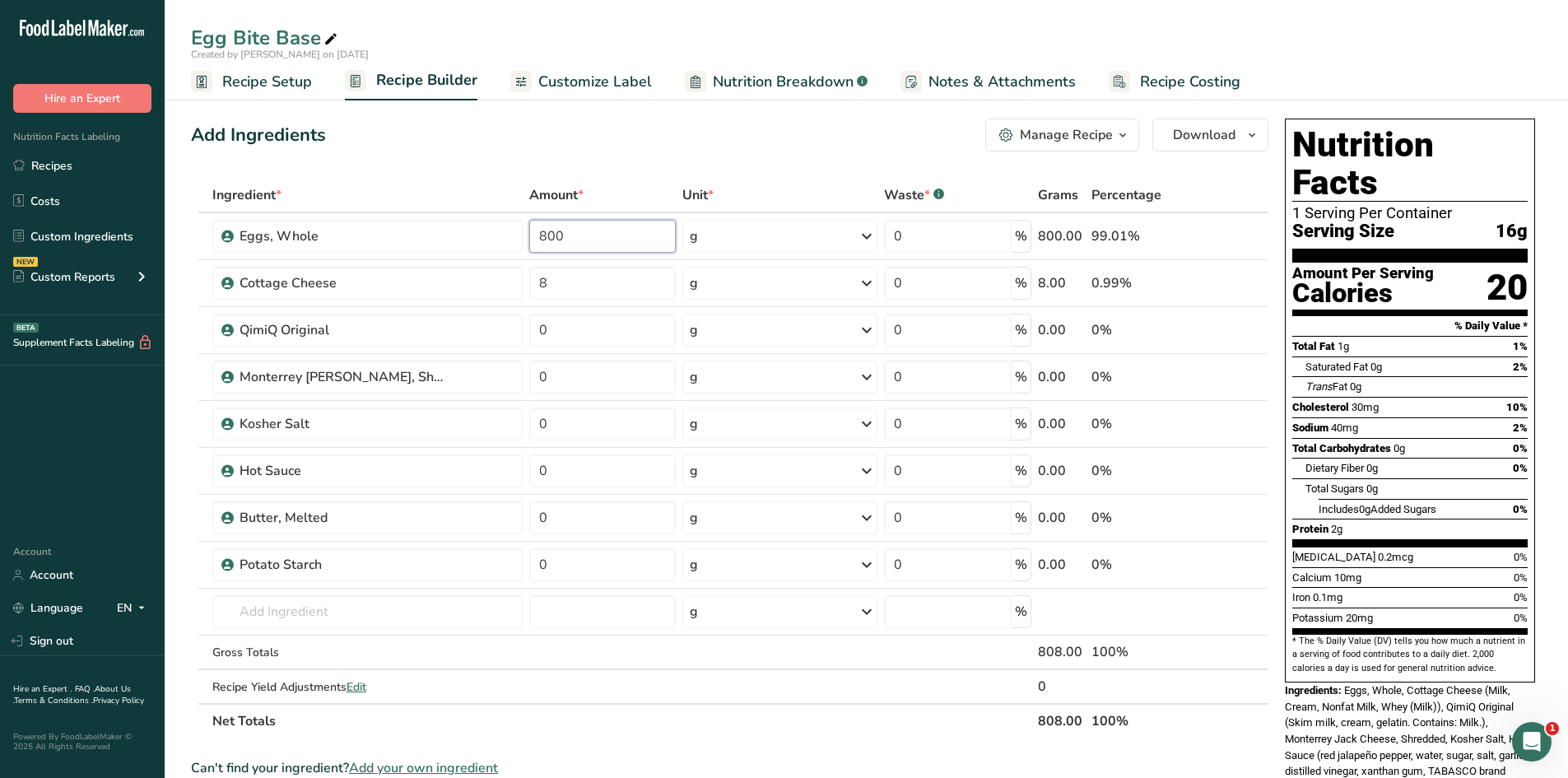
type input "800"
click at [634, 288] on div "Ingredient * Amount * Unit * Waste * .a-a{fill:#347362;}.b-a{fill:#fff;} Grams …" at bounding box center [730, 458] width 1078 height 561
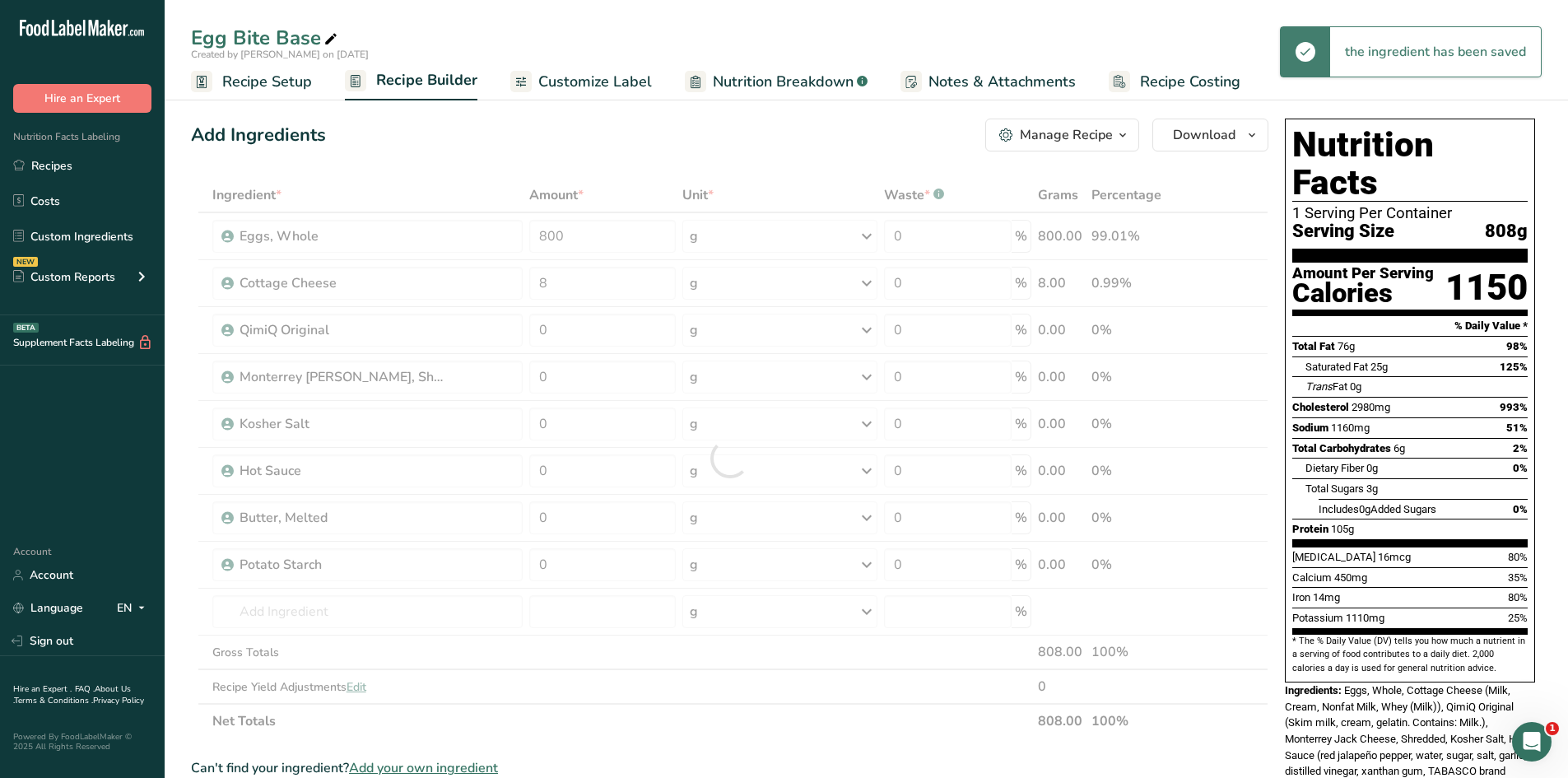
click at [861, 282] on div "Ingredient * Amount * Unit * Waste * .a-a{fill:#347362;}.b-a{fill:#fff;} Grams …" at bounding box center [730, 458] width 1078 height 561
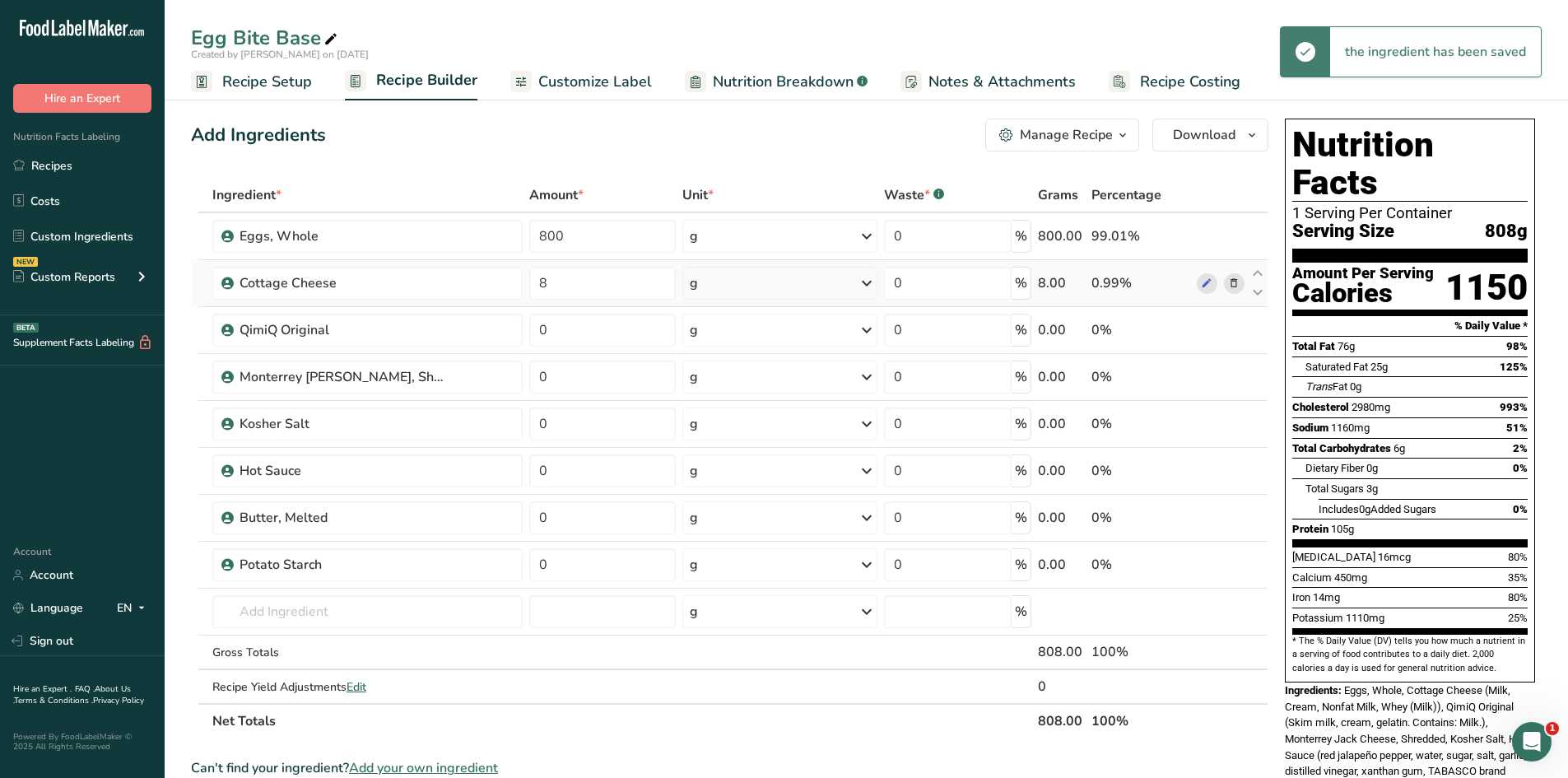
click at [862, 282] on icon at bounding box center [867, 283] width 20 height 29
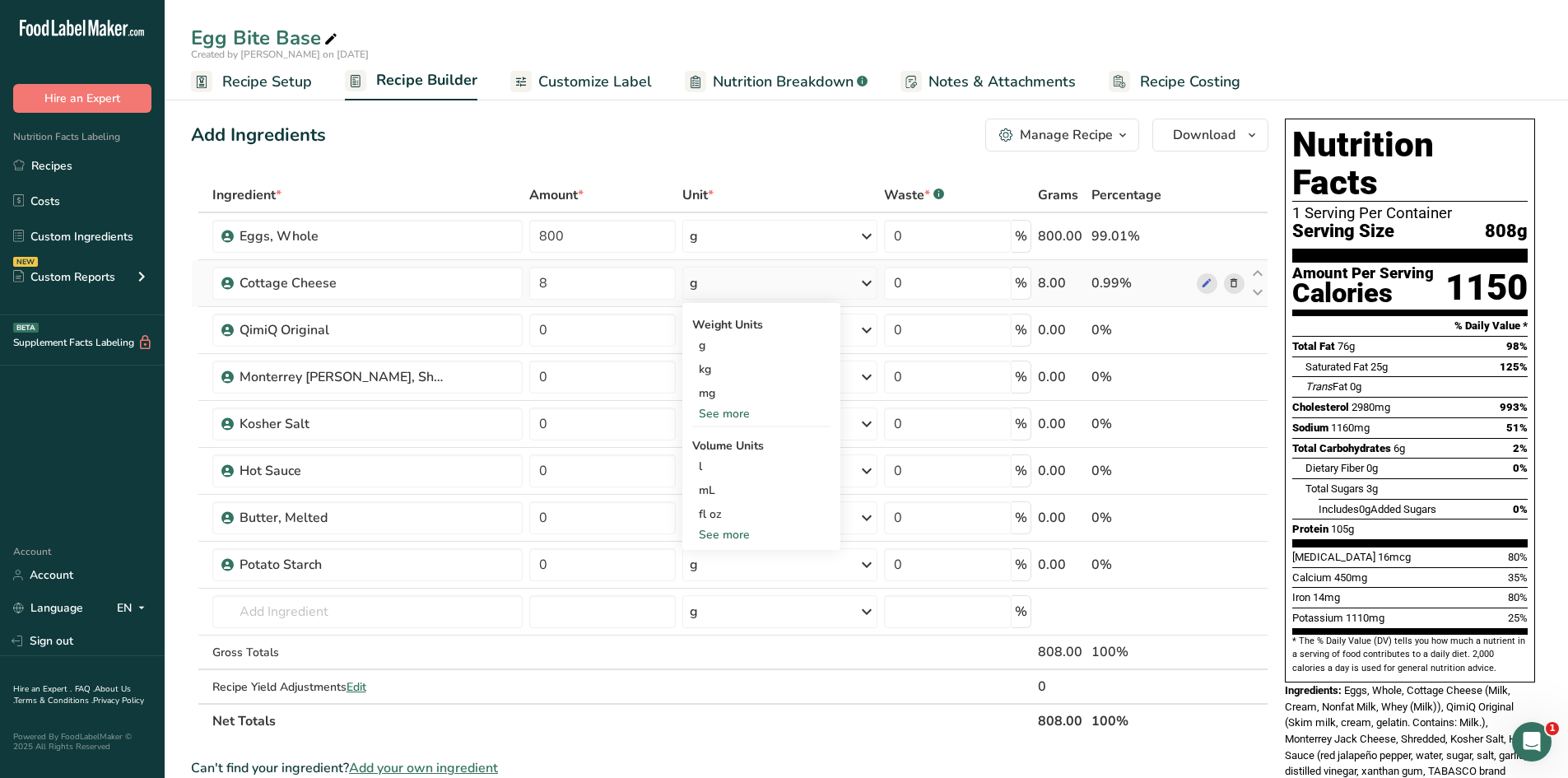
click at [738, 416] on div "See more" at bounding box center [761, 413] width 138 height 18
click at [736, 456] on div "oz" at bounding box center [761, 464] width 138 height 23
click at [570, 323] on input "0" at bounding box center [602, 329] width 146 height 33
type input "8"
click at [547, 383] on div "Ingredient * Amount * Unit * Waste * .a-a{fill:#347362;}.b-a{fill:#fff;} Grams …" at bounding box center [730, 458] width 1078 height 561
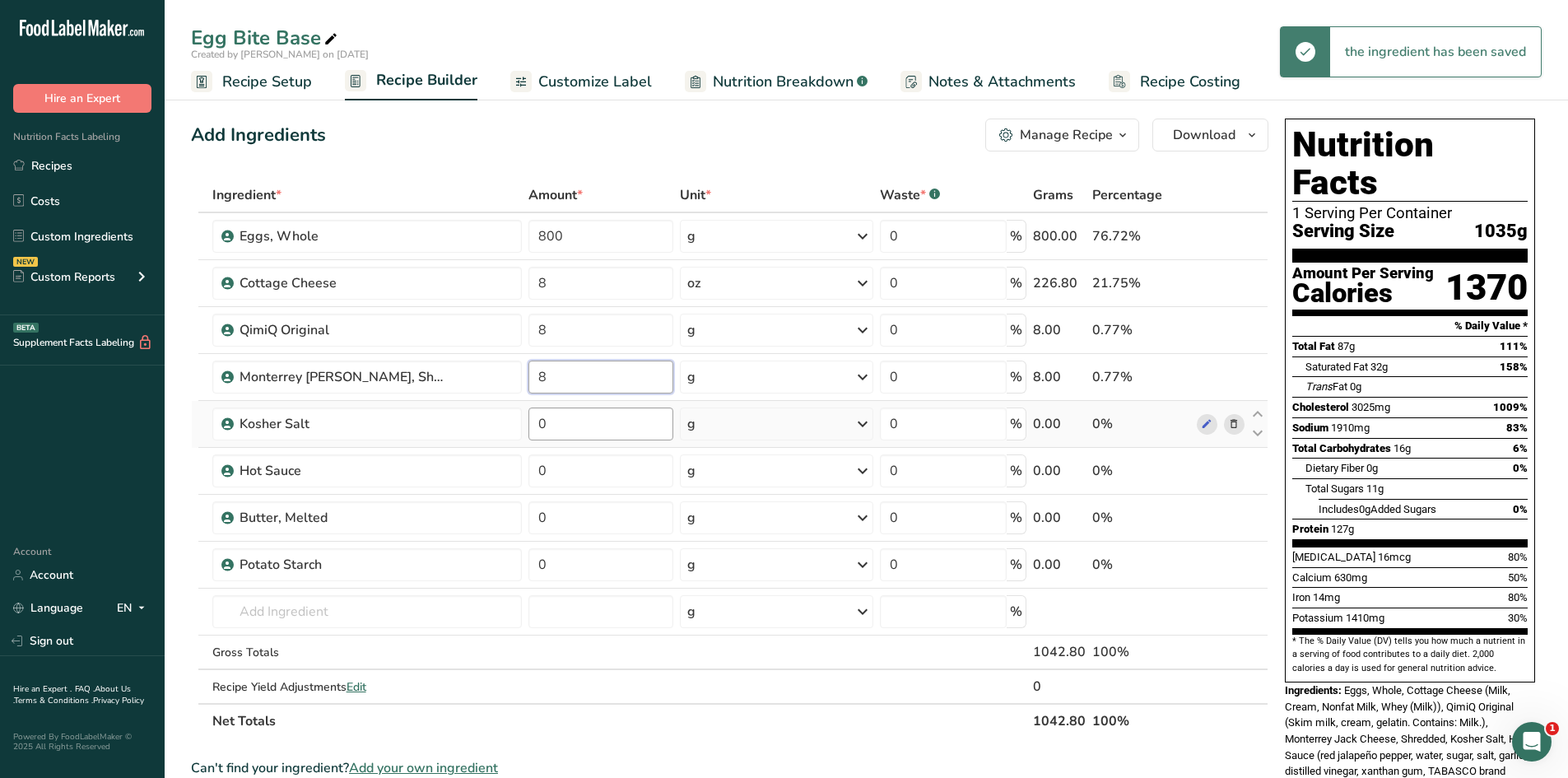
type input "8"
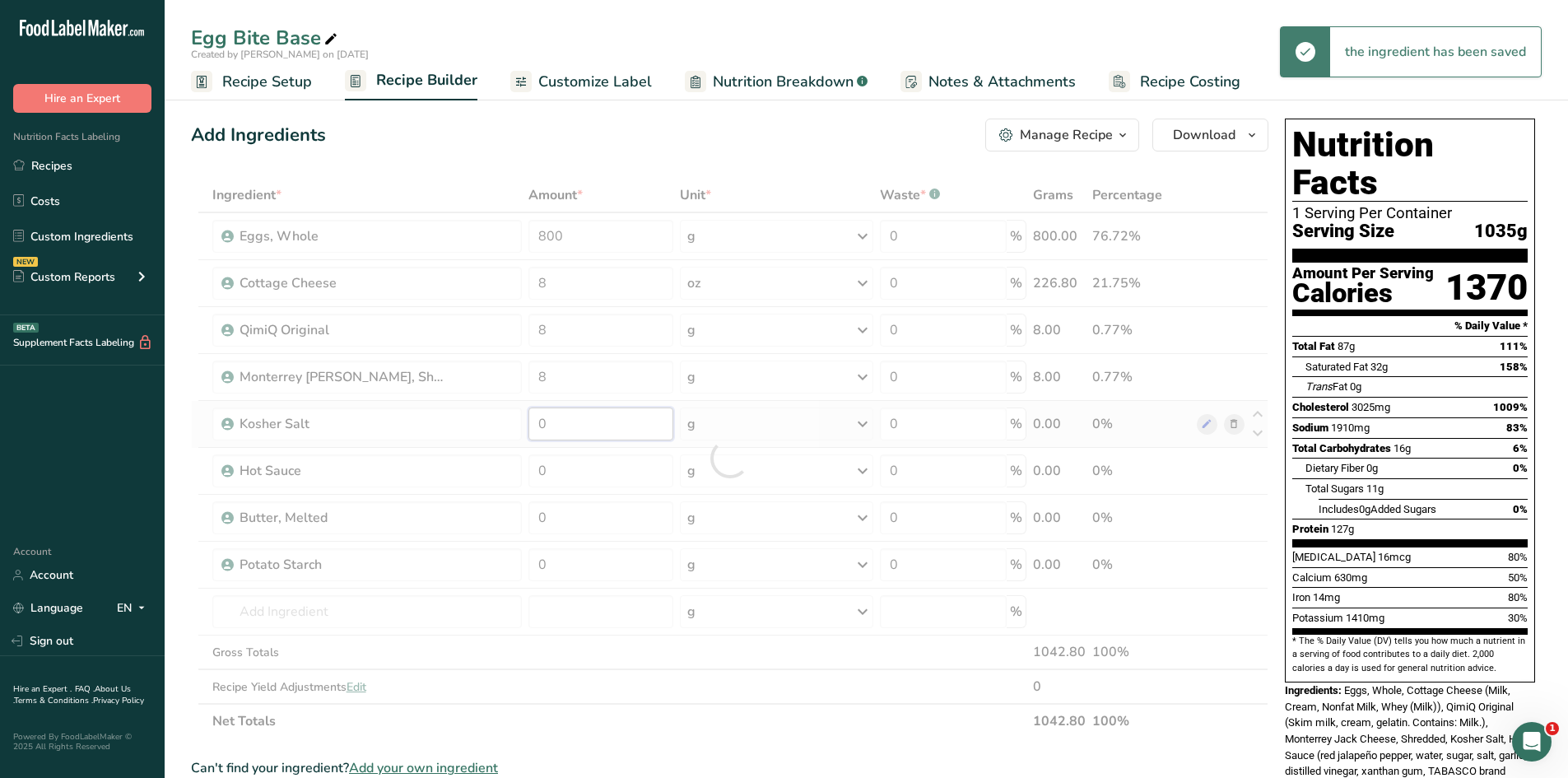
click at [574, 420] on div "Ingredient * Amount * Unit * Waste * .a-a{fill:#347362;}.b-a{fill:#fff;} Grams …" at bounding box center [730, 458] width 1078 height 561
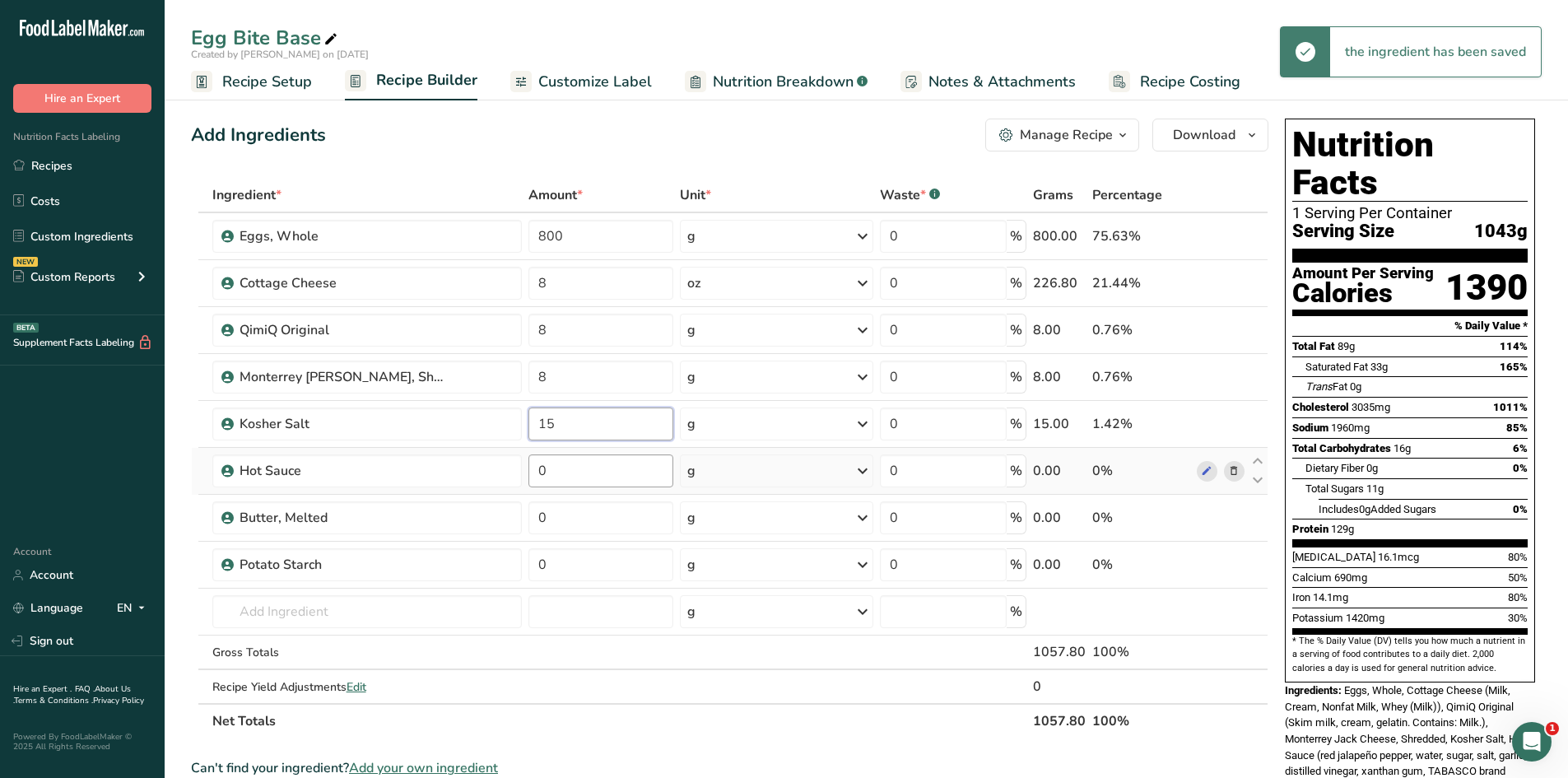
type input "15"
click at [570, 485] on div "Ingredient * Amount * Unit * Waste * .a-a{fill:#347362;}.b-a{fill:#fff;} Grams …" at bounding box center [730, 458] width 1078 height 561
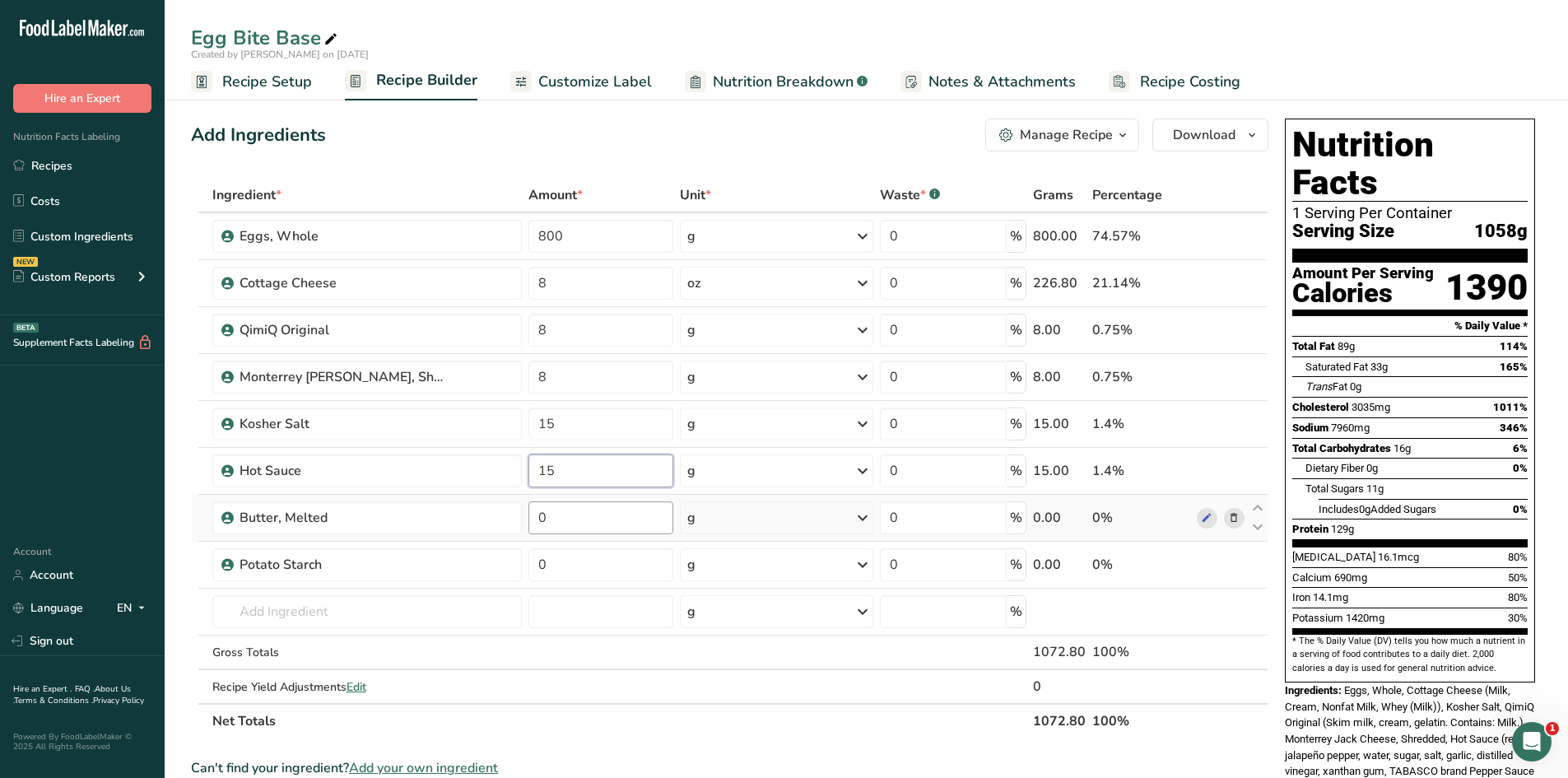
type input "15"
click at [576, 513] on div "Ingredient * Amount * Unit * Waste * .a-a{fill:#347362;}.b-a{fill:#fff;} Grams …" at bounding box center [730, 458] width 1078 height 561
click at [557, 526] on input "0" at bounding box center [602, 517] width 146 height 33
type input "50"
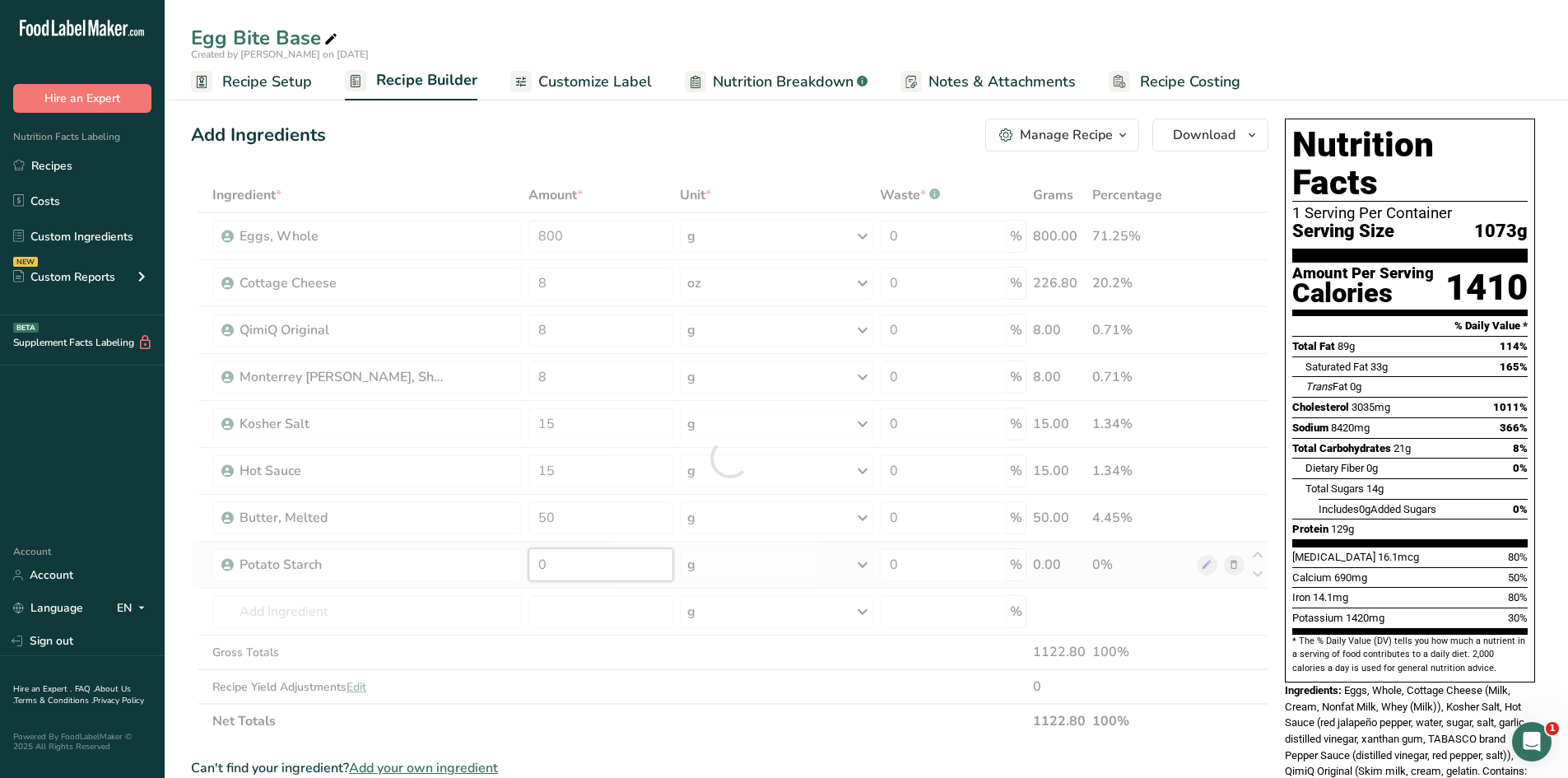
click at [567, 565] on div "Ingredient * Amount * Unit * Waste * .a-a{fill:#347362;}.b-a{fill:#fff;} Grams …" at bounding box center [730, 458] width 1078 height 561
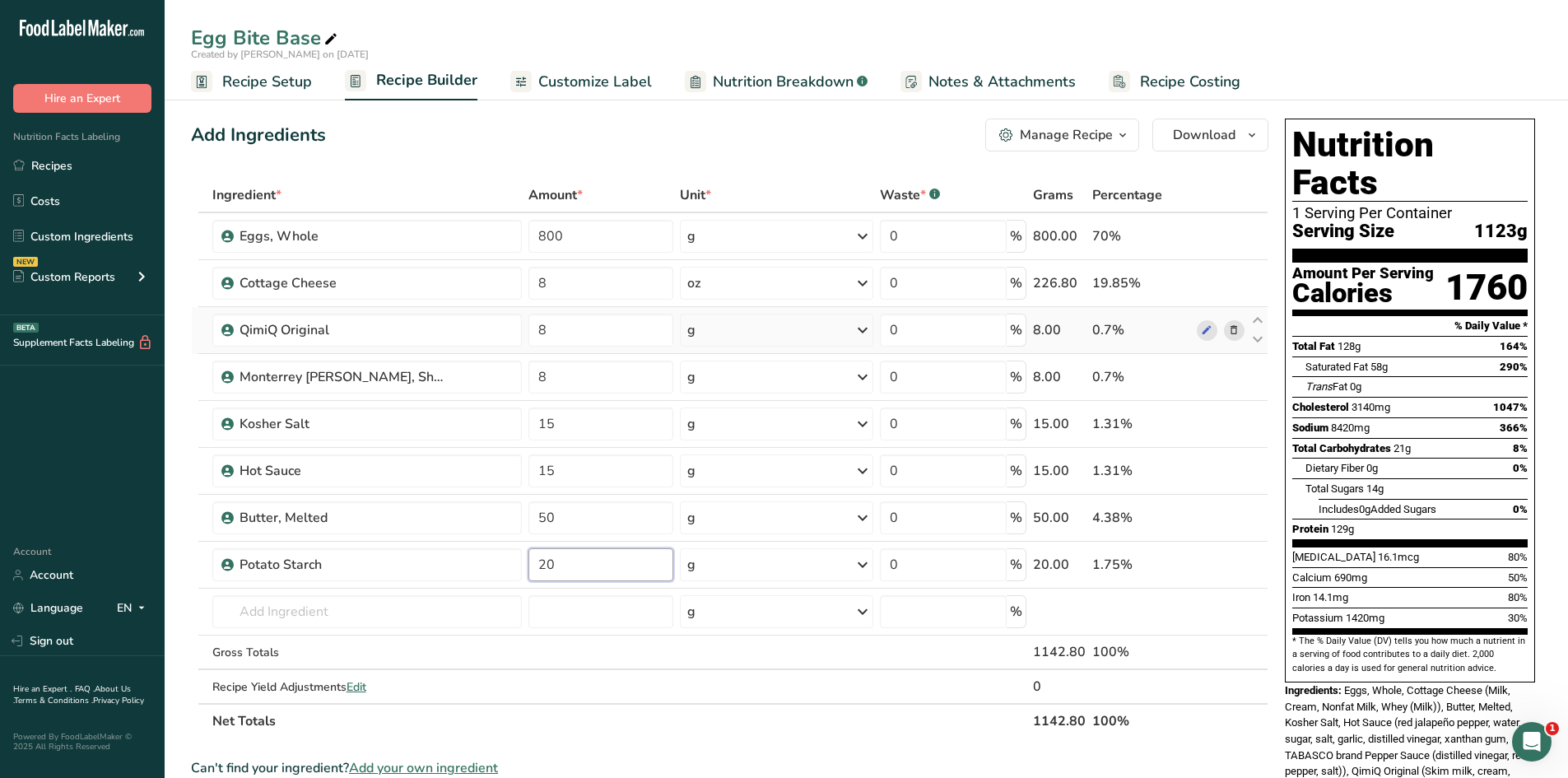
type input "20"
click at [767, 343] on div "Ingredient * Amount * Unit * Waste * .a-a{fill:#347362;}.b-a{fill:#fff;} Grams …" at bounding box center [730, 458] width 1078 height 561
click at [737, 325] on div "g" at bounding box center [776, 329] width 194 height 33
click at [748, 461] on div "See more" at bounding box center [758, 460] width 138 height 18
click at [737, 504] on div "oz" at bounding box center [758, 511] width 138 height 23
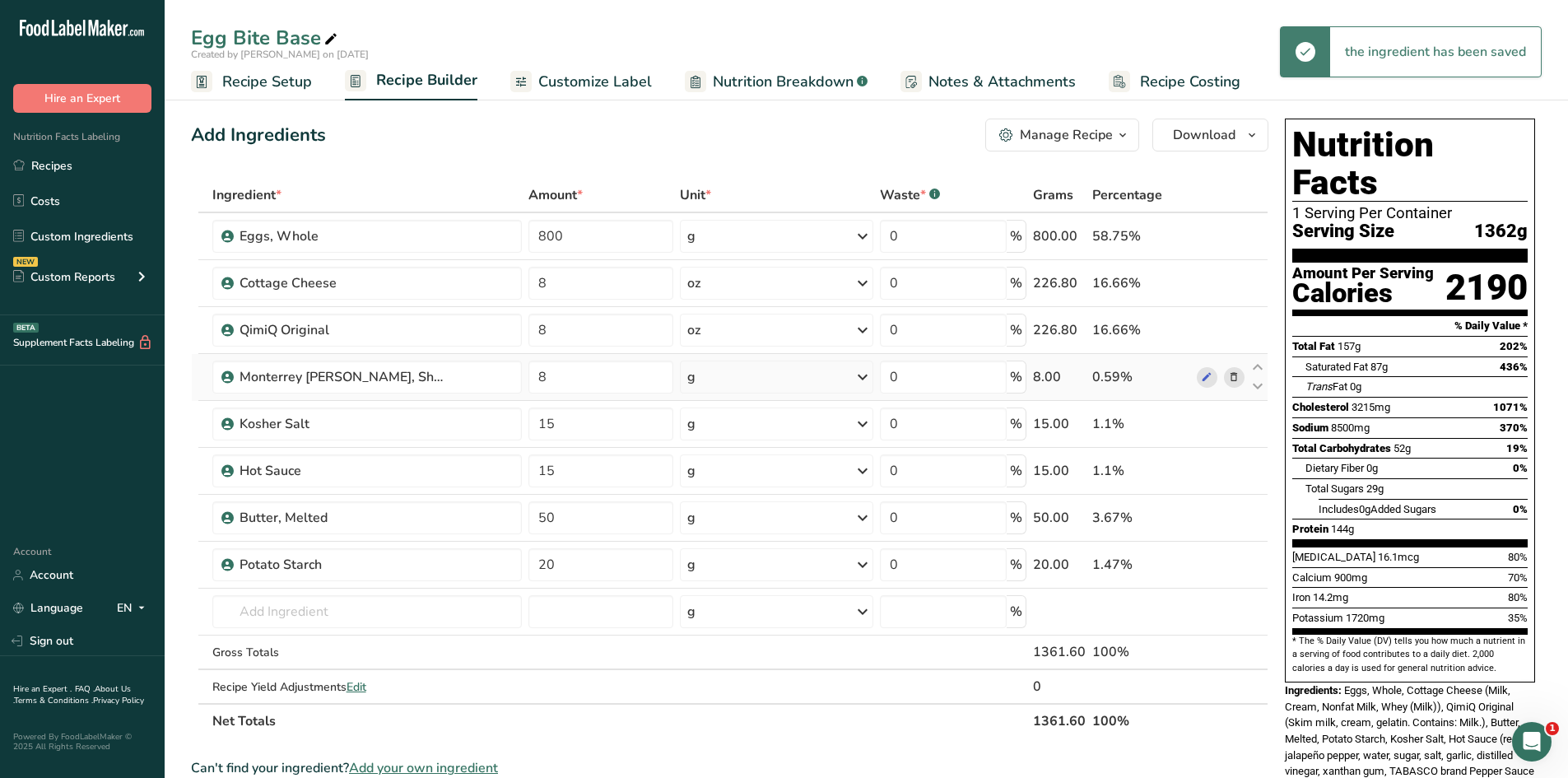
click at [862, 375] on icon at bounding box center [863, 376] width 20 height 29
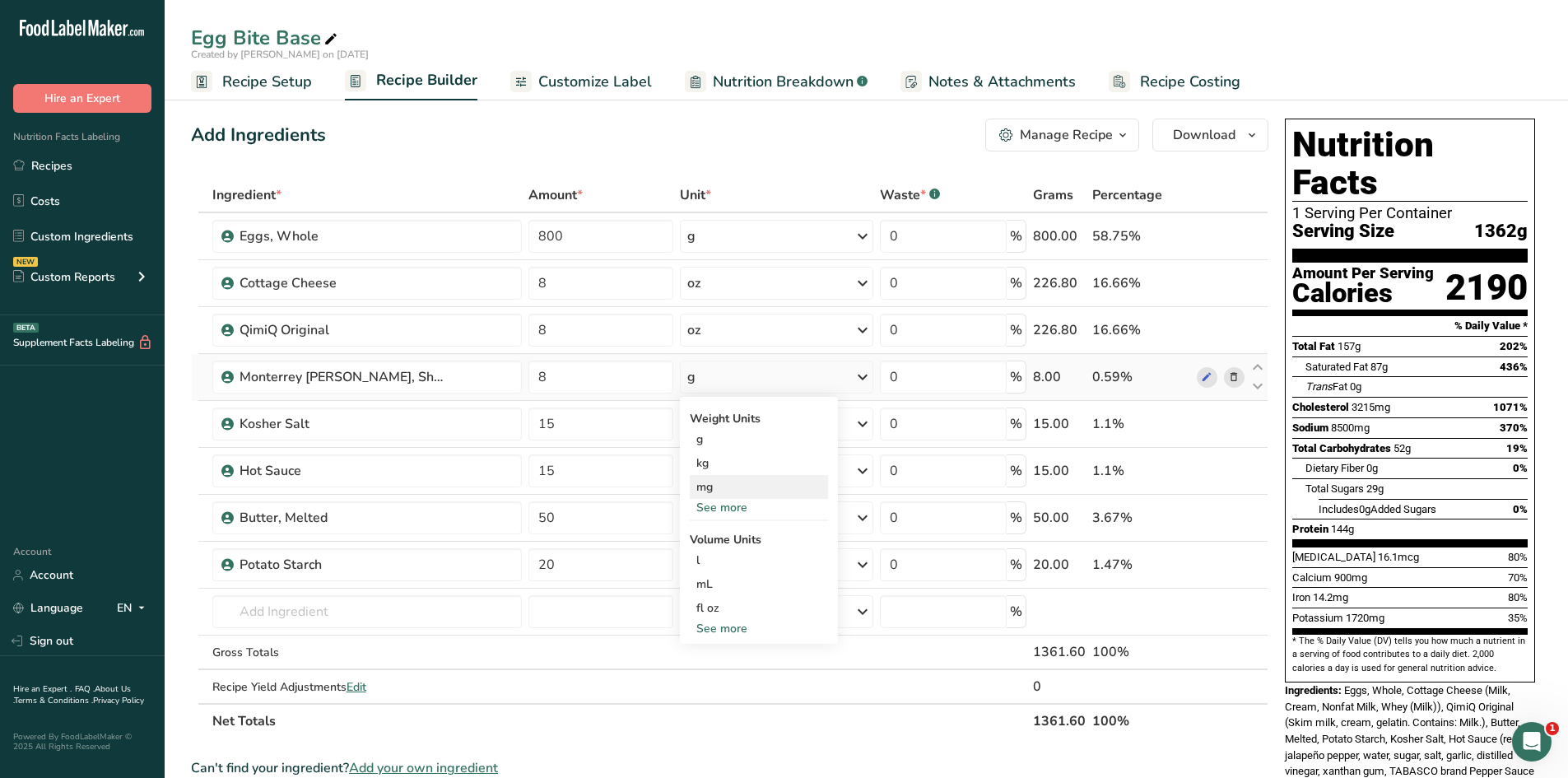
click at [789, 498] on div "mg" at bounding box center [758, 487] width 138 height 23
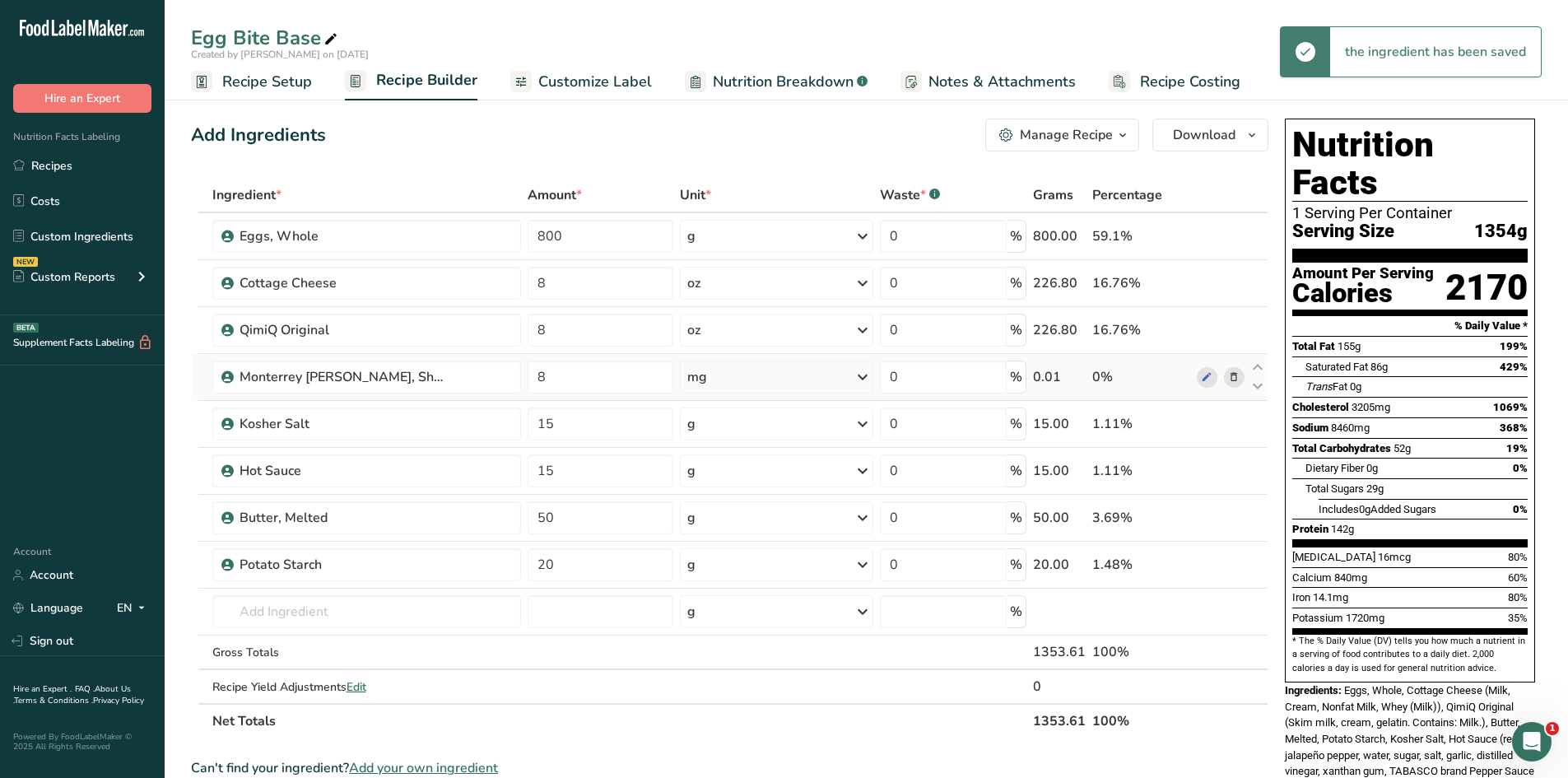
click at [849, 387] on div "mg" at bounding box center [776, 376] width 194 height 33
click at [768, 515] on div "Weight Units g kg mg See more Volume Units l Volume units require a density con…" at bounding box center [758, 520] width 158 height 247
click at [752, 495] on div "mg" at bounding box center [758, 487] width 138 height 23
click at [872, 377] on icon at bounding box center [863, 376] width 20 height 29
click at [775, 502] on div "See more" at bounding box center [758, 507] width 138 height 18
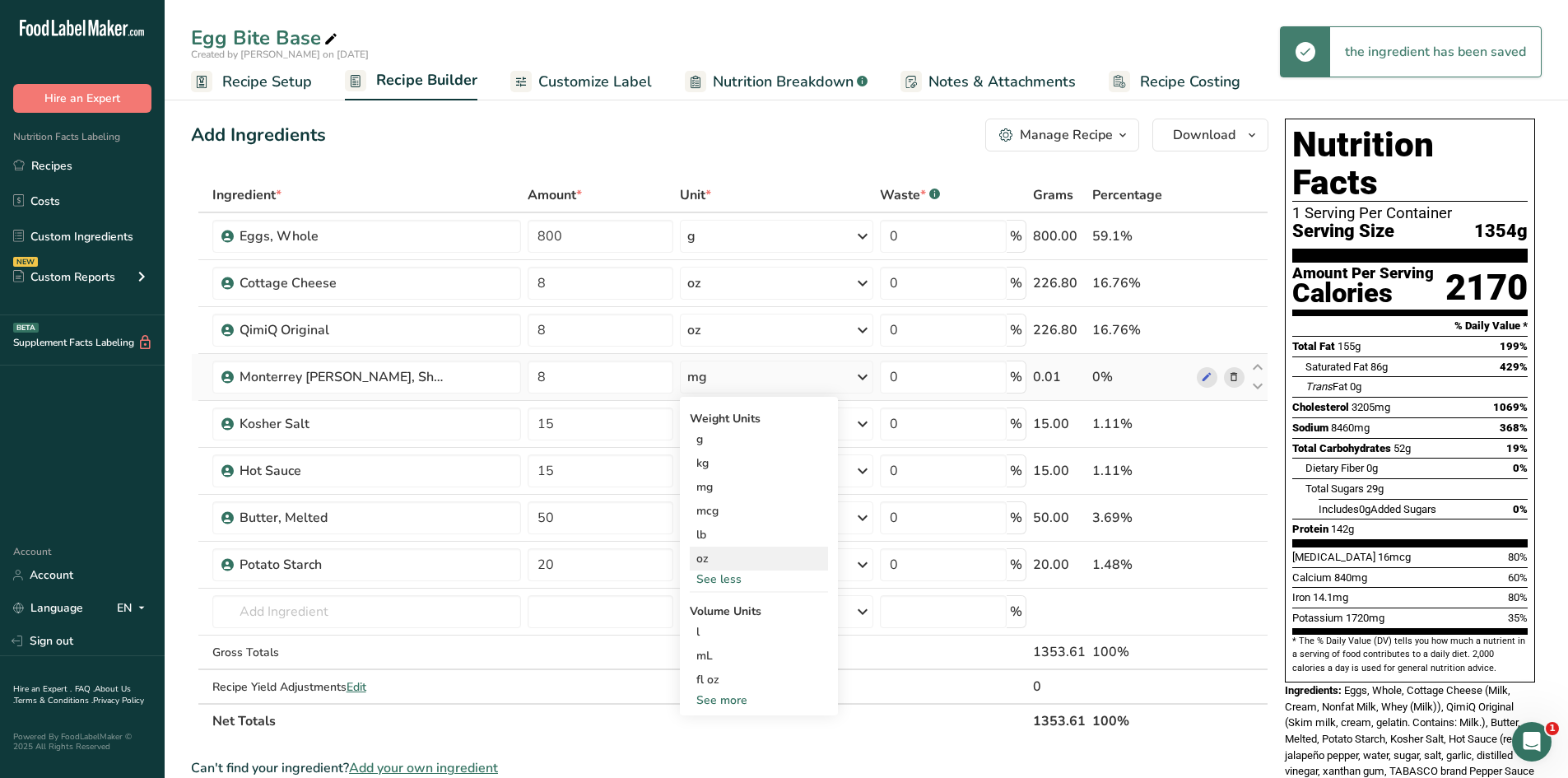
click at [757, 558] on div "oz" at bounding box center [758, 558] width 138 height 23
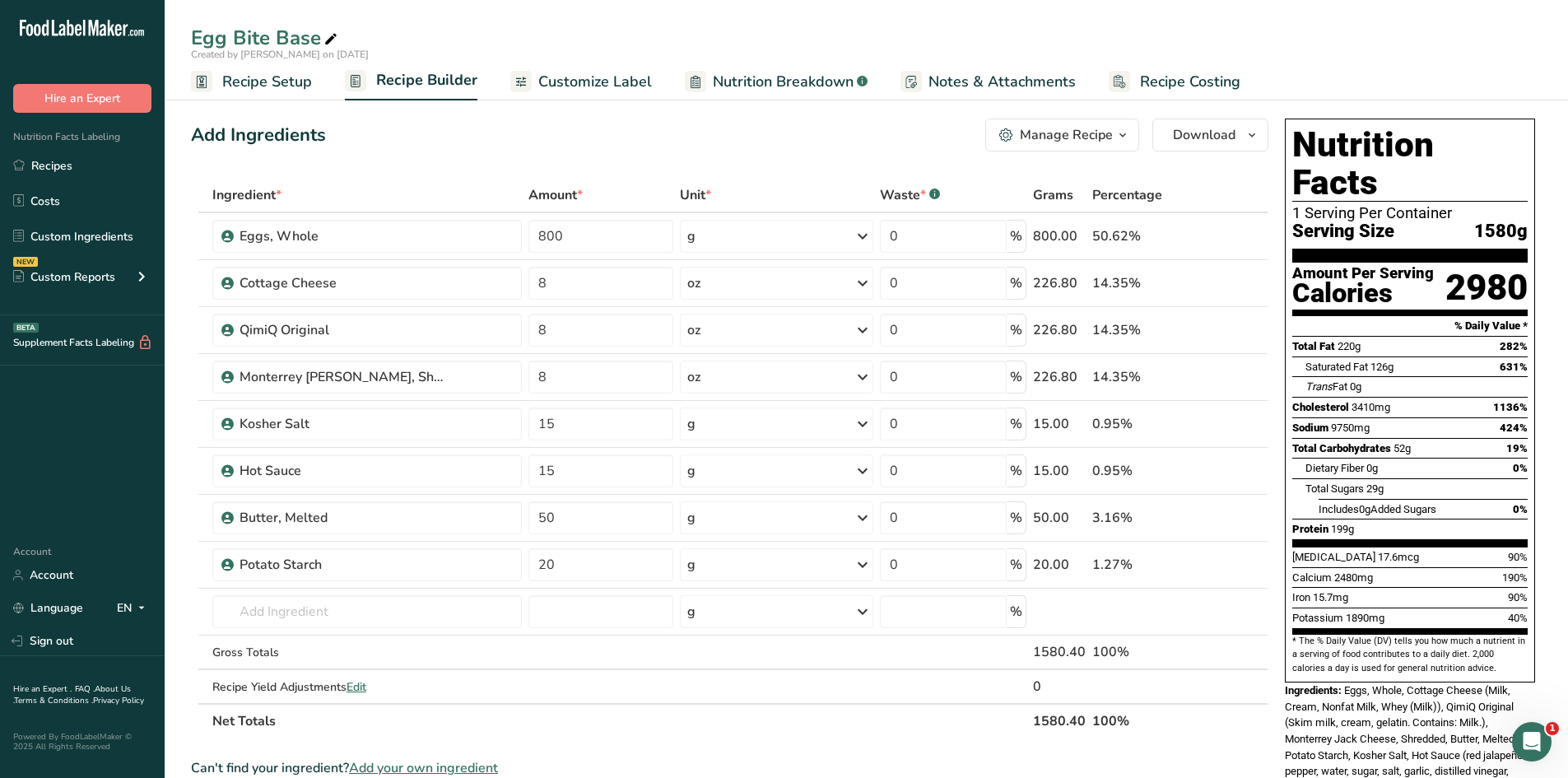
click at [1039, 142] on div "Manage Recipe" at bounding box center [1066, 135] width 93 height 20
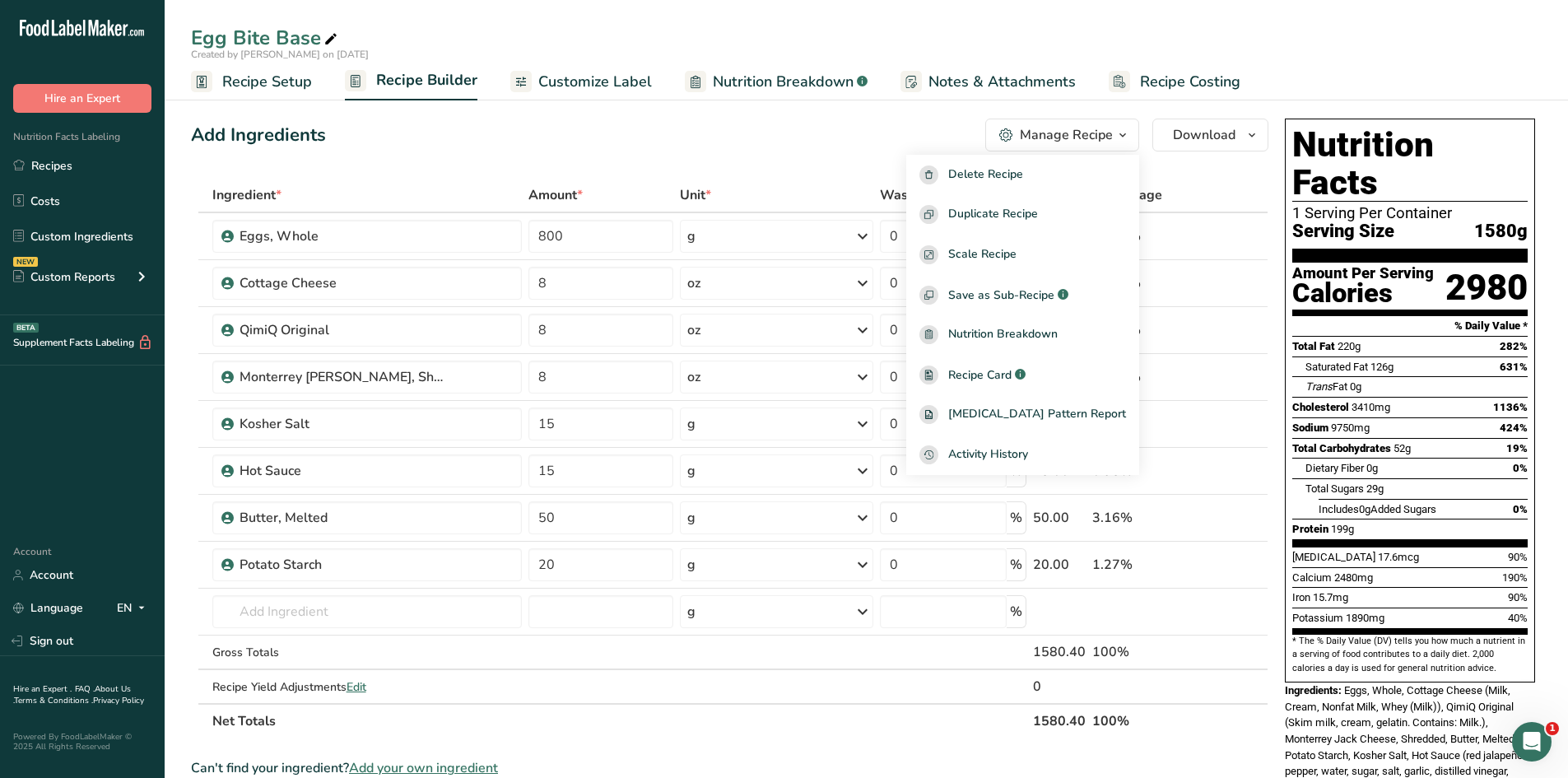
click at [902, 133] on div "Add Ingredients Manage Recipe Delete Recipe Duplicate Recipe Scale Recipe Save …" at bounding box center [730, 134] width 1078 height 33
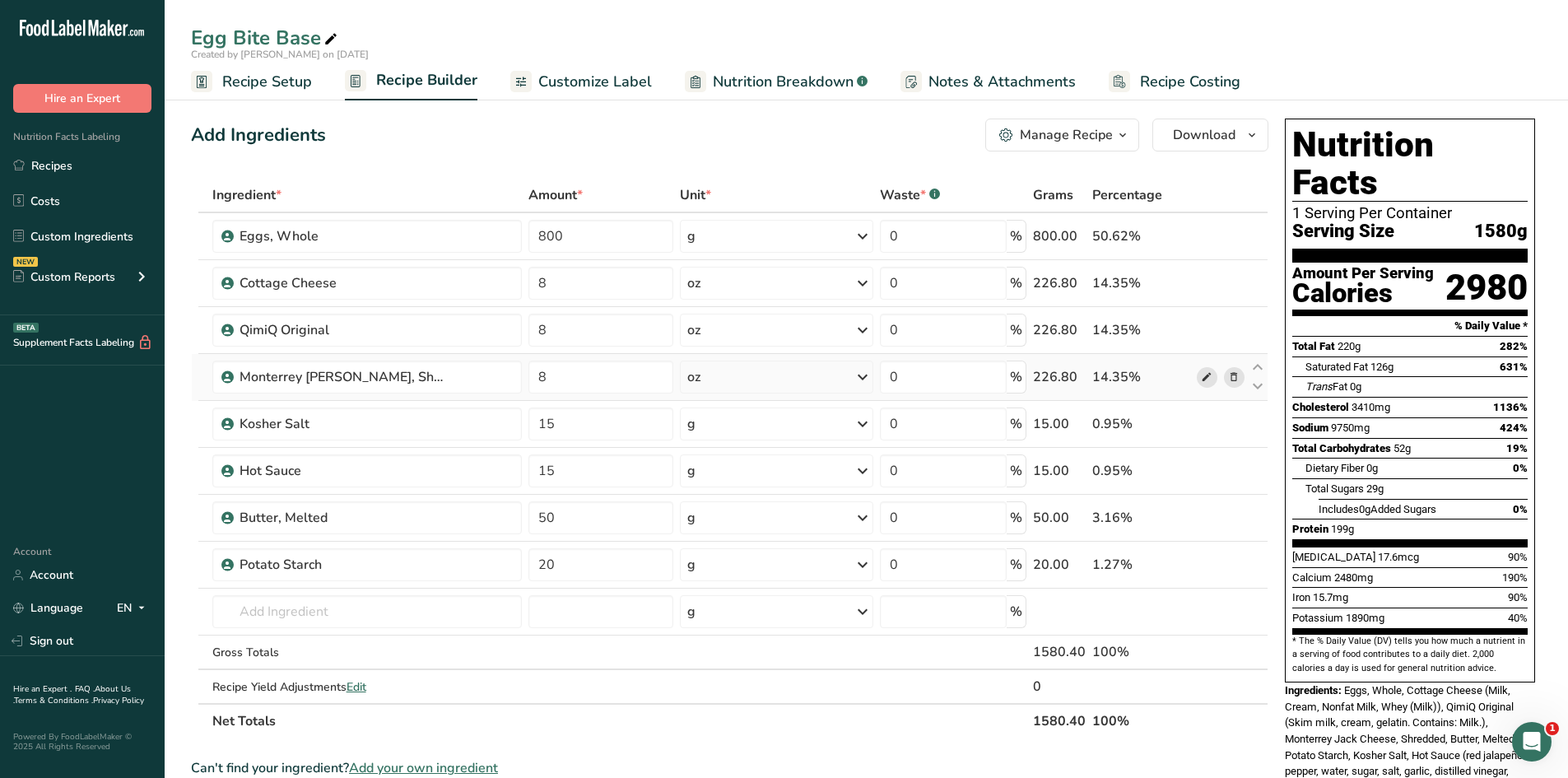
click at [1200, 372] on span at bounding box center [1207, 377] width 20 height 20
click at [1111, 133] on div "Manage Recipe" at bounding box center [1066, 135] width 93 height 20
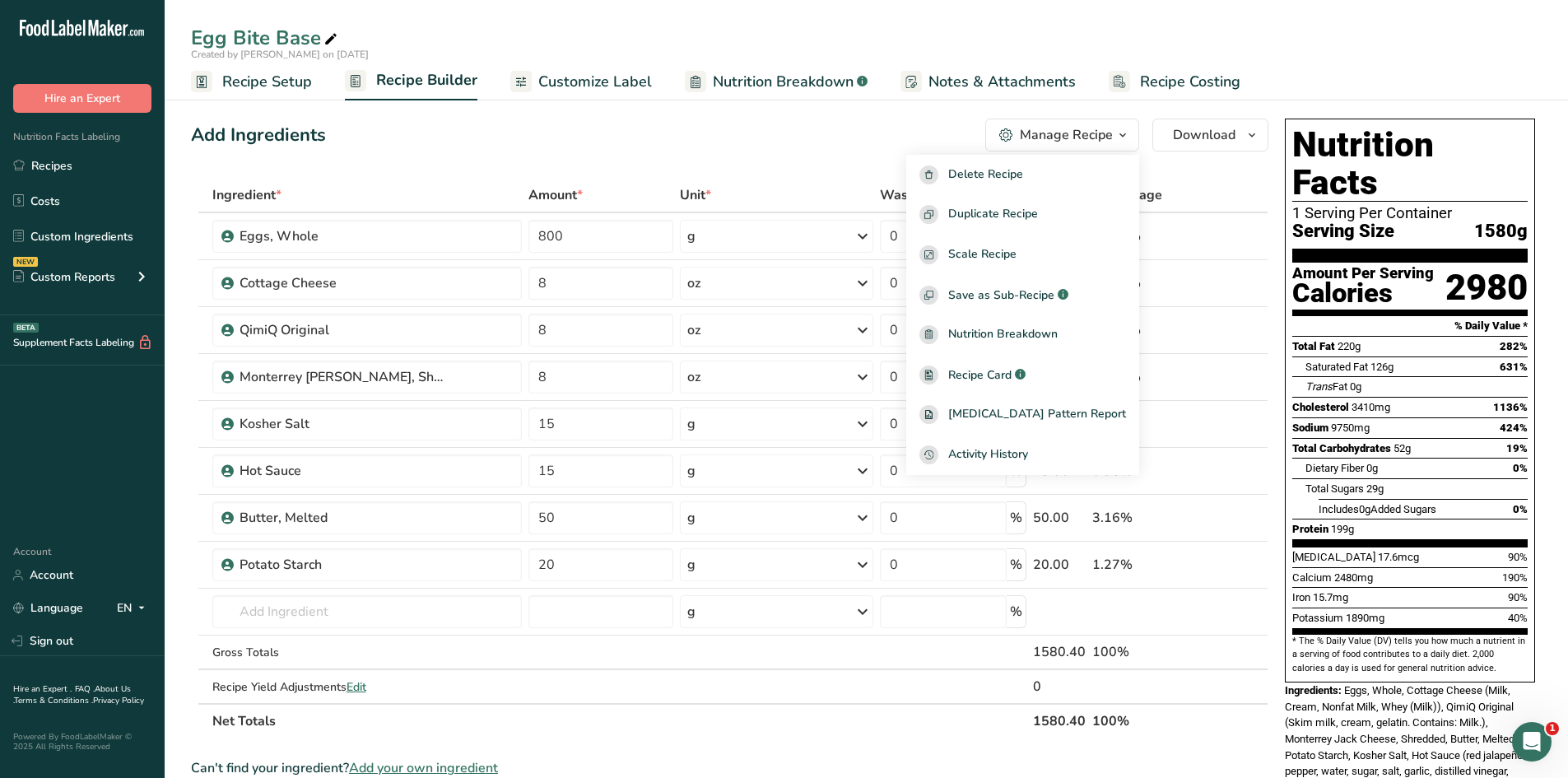
click at [889, 138] on div "Add Ingredients Manage Recipe Delete Recipe Duplicate Recipe Scale Recipe Save …" at bounding box center [730, 134] width 1078 height 33
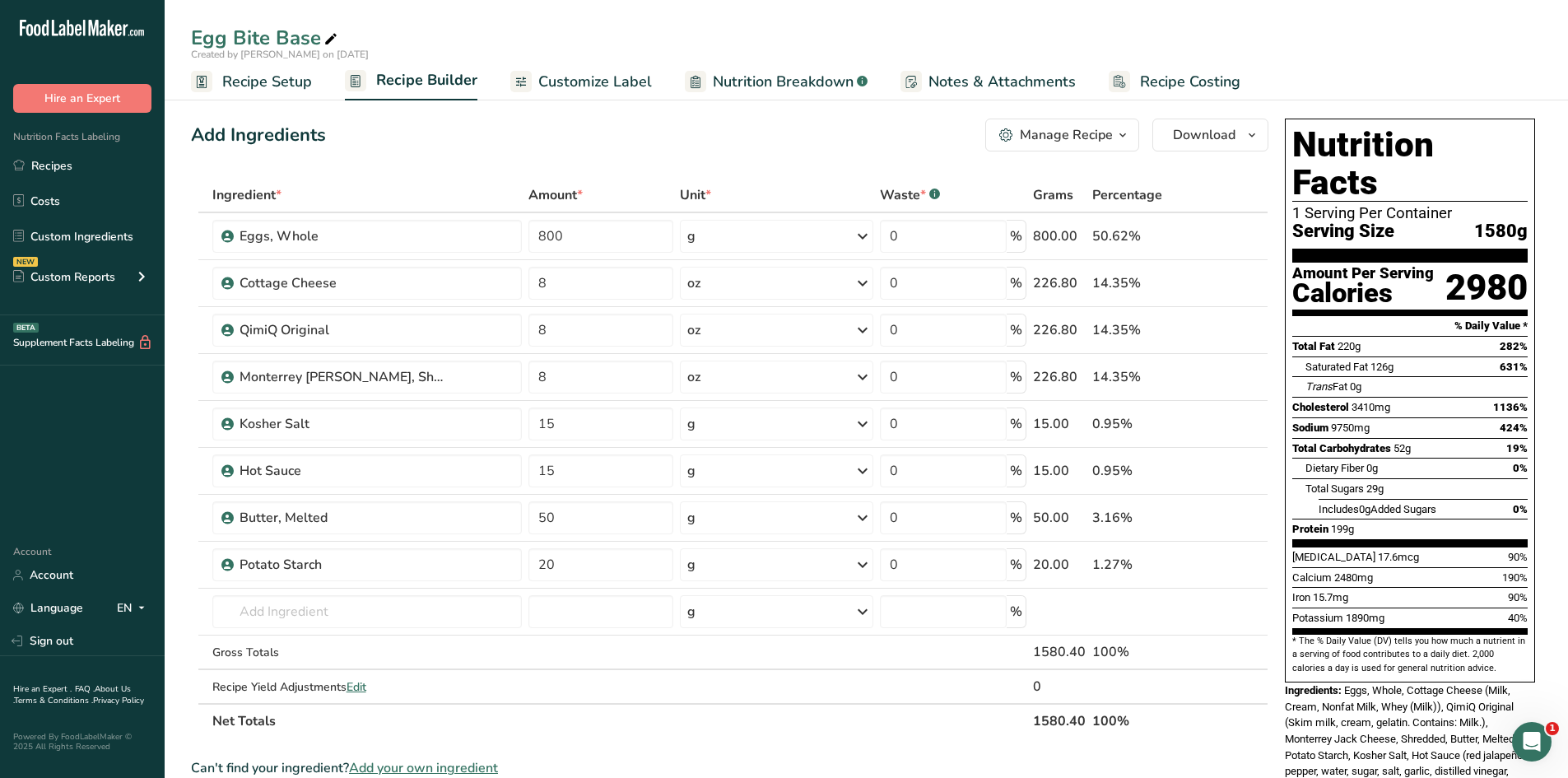
click at [789, 70] on span "Nutrition Breakdown" at bounding box center [784, 81] width 141 height 23
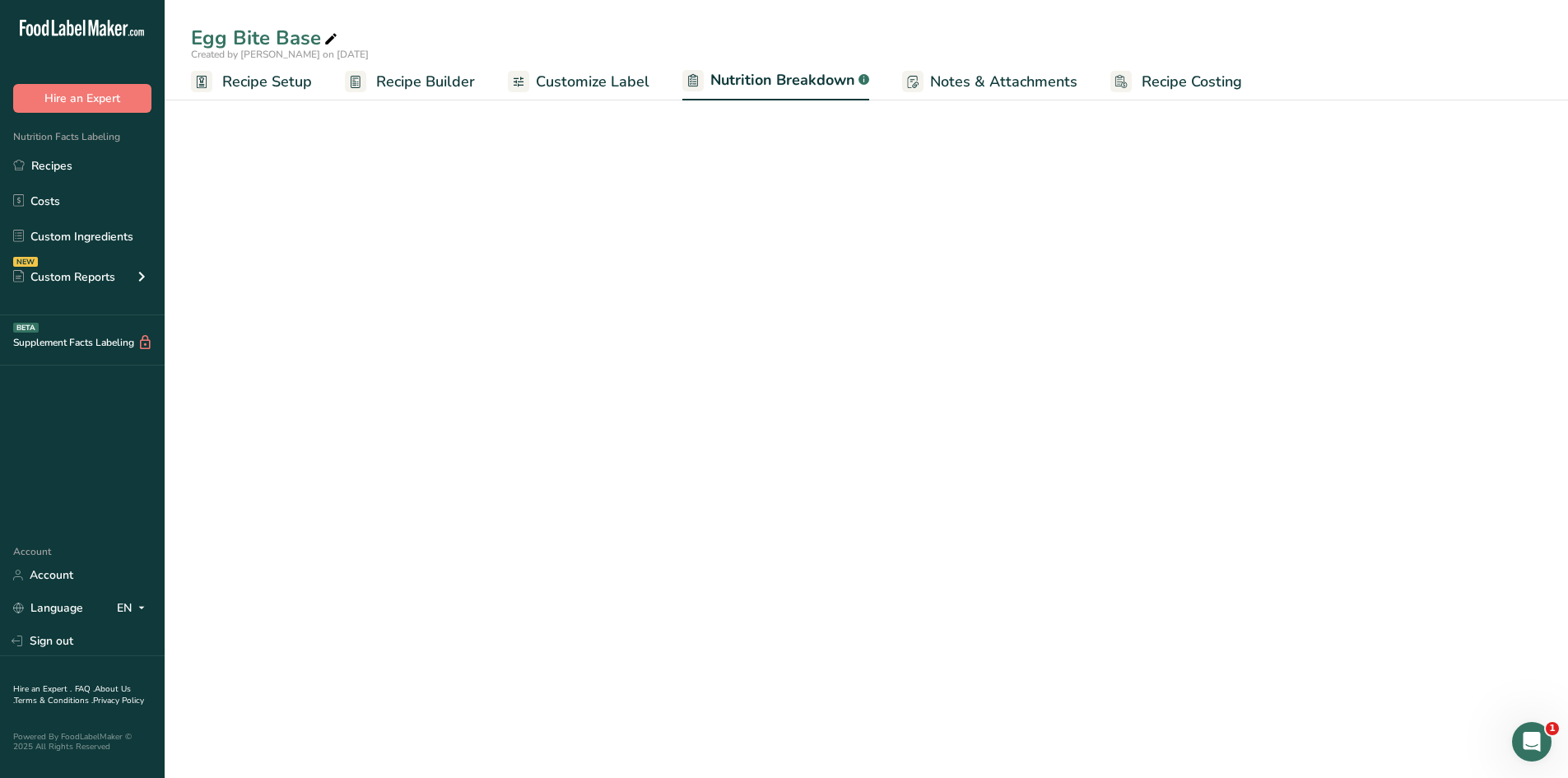
select select "Calories"
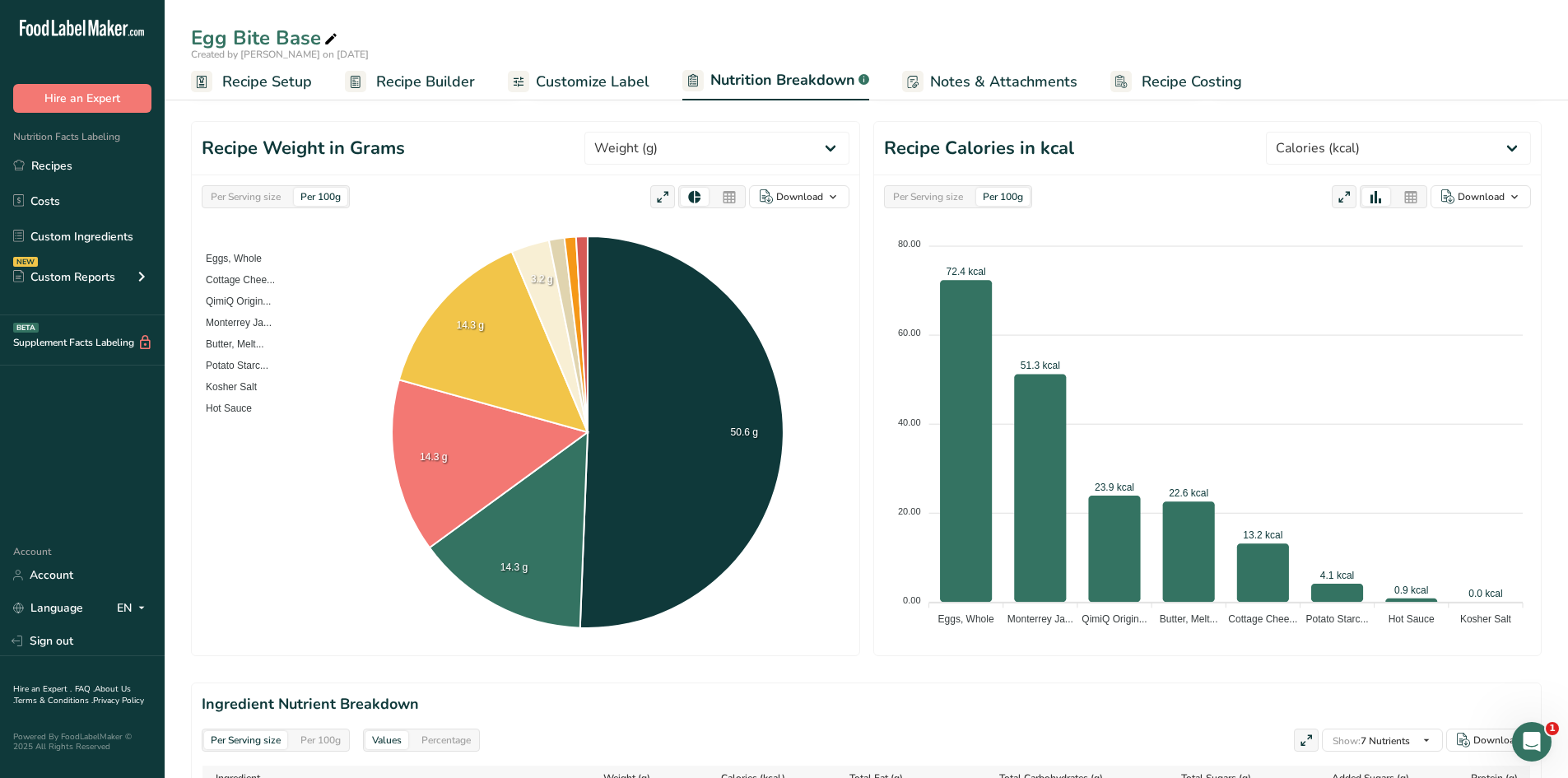
scroll to position [164, 0]
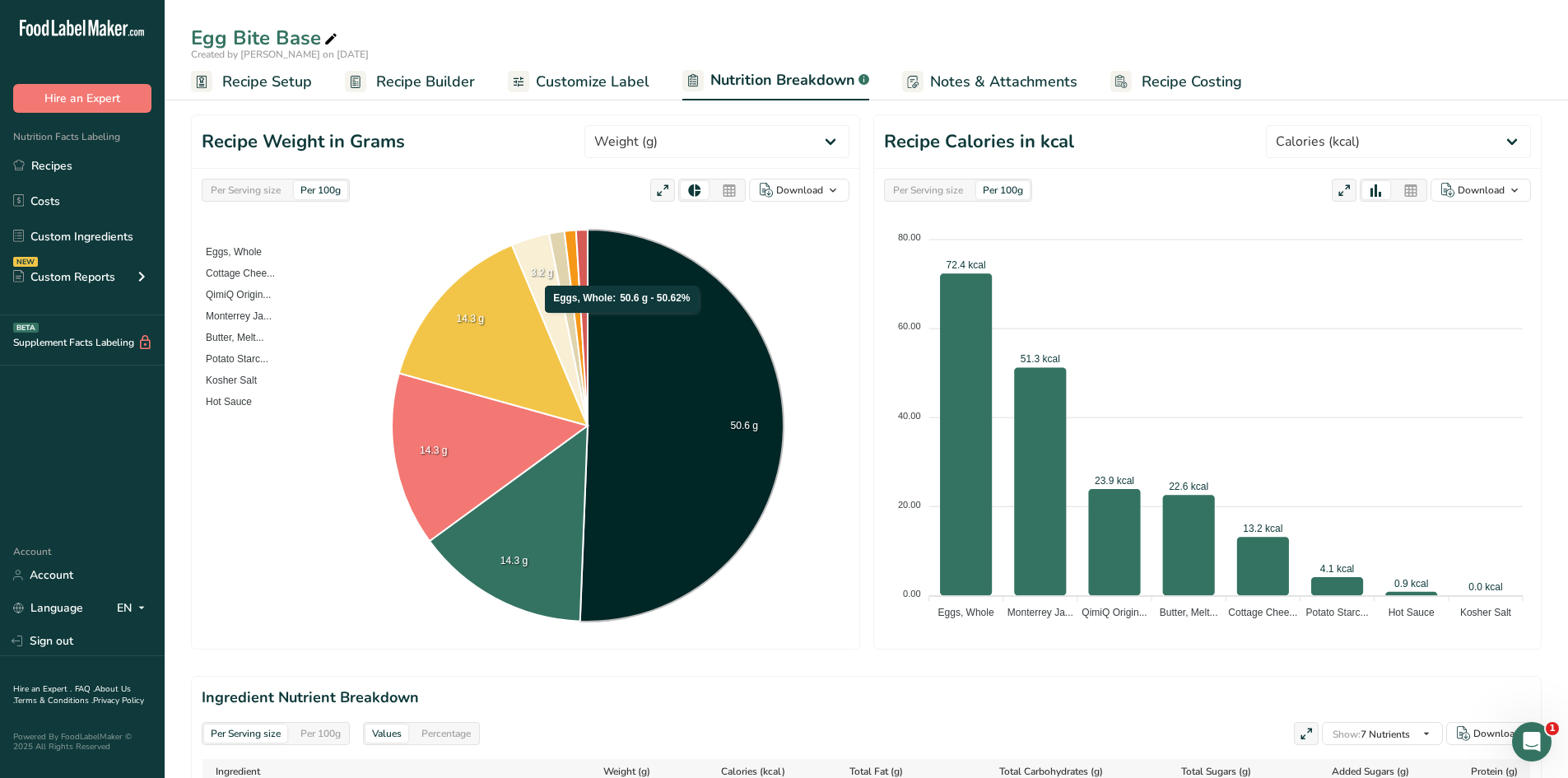
click at [624, 321] on icon at bounding box center [681, 426] width 204 height 392
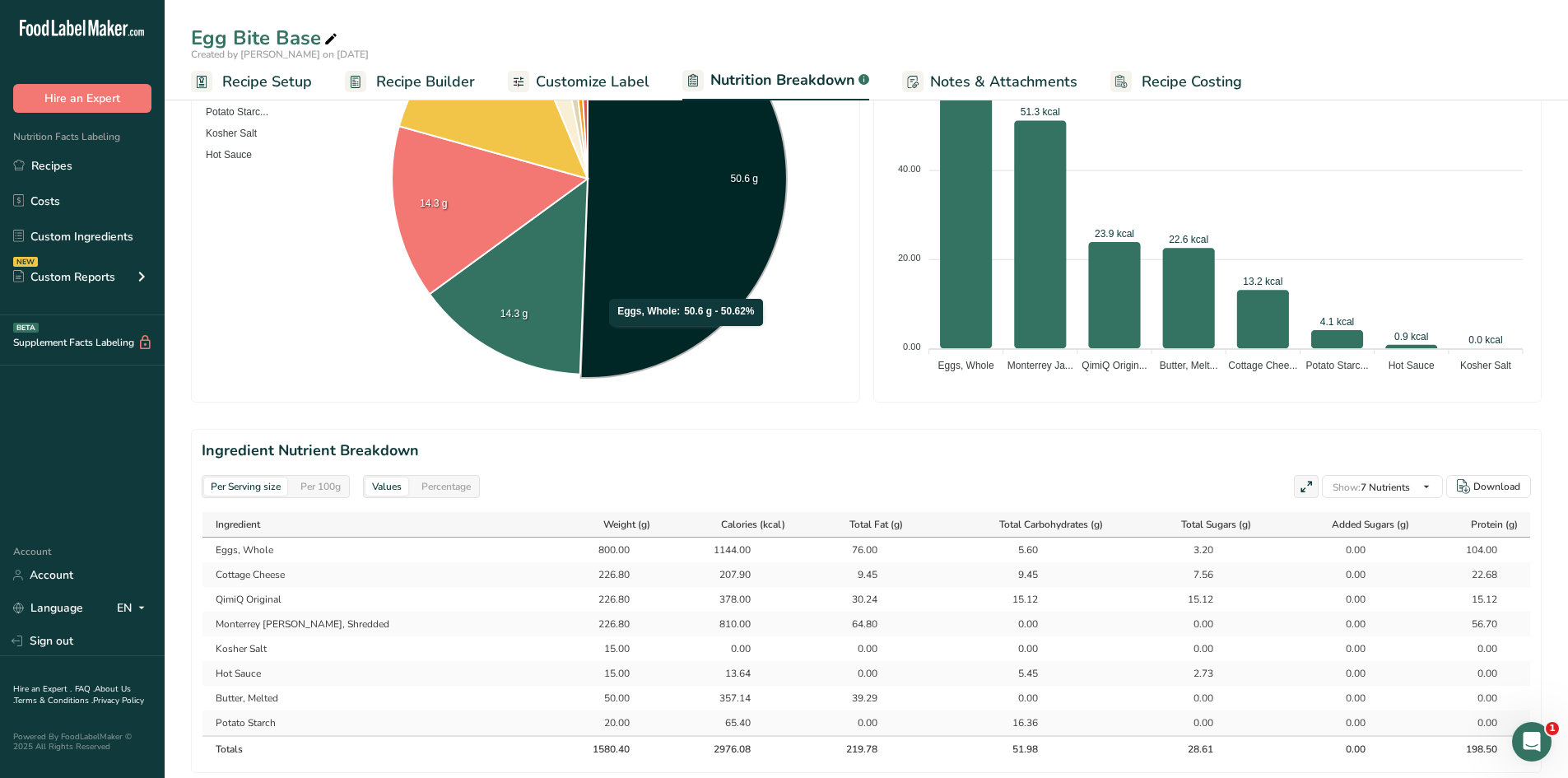
scroll to position [494, 0]
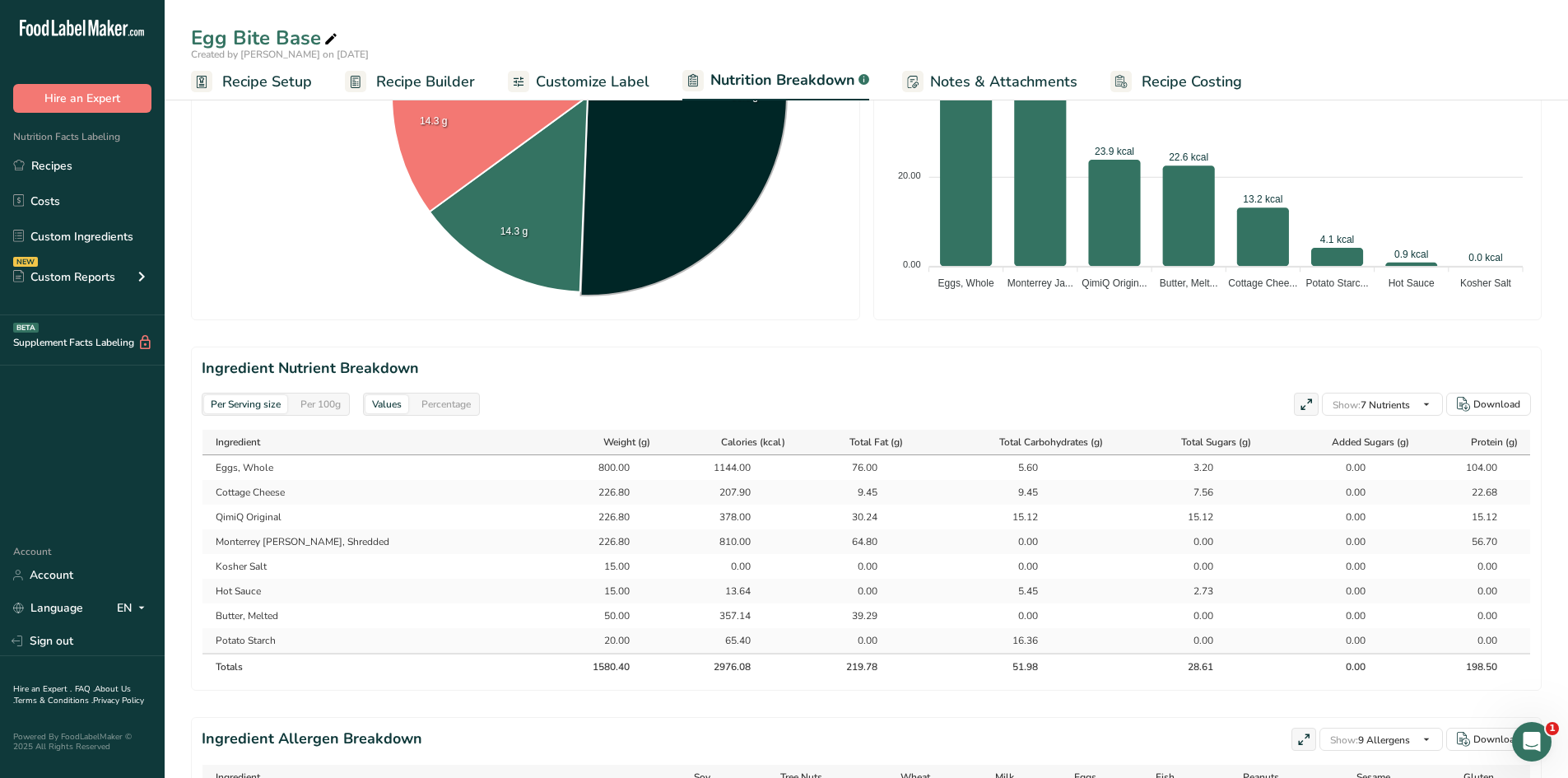
click at [285, 75] on span "Recipe Setup" at bounding box center [267, 81] width 90 height 23
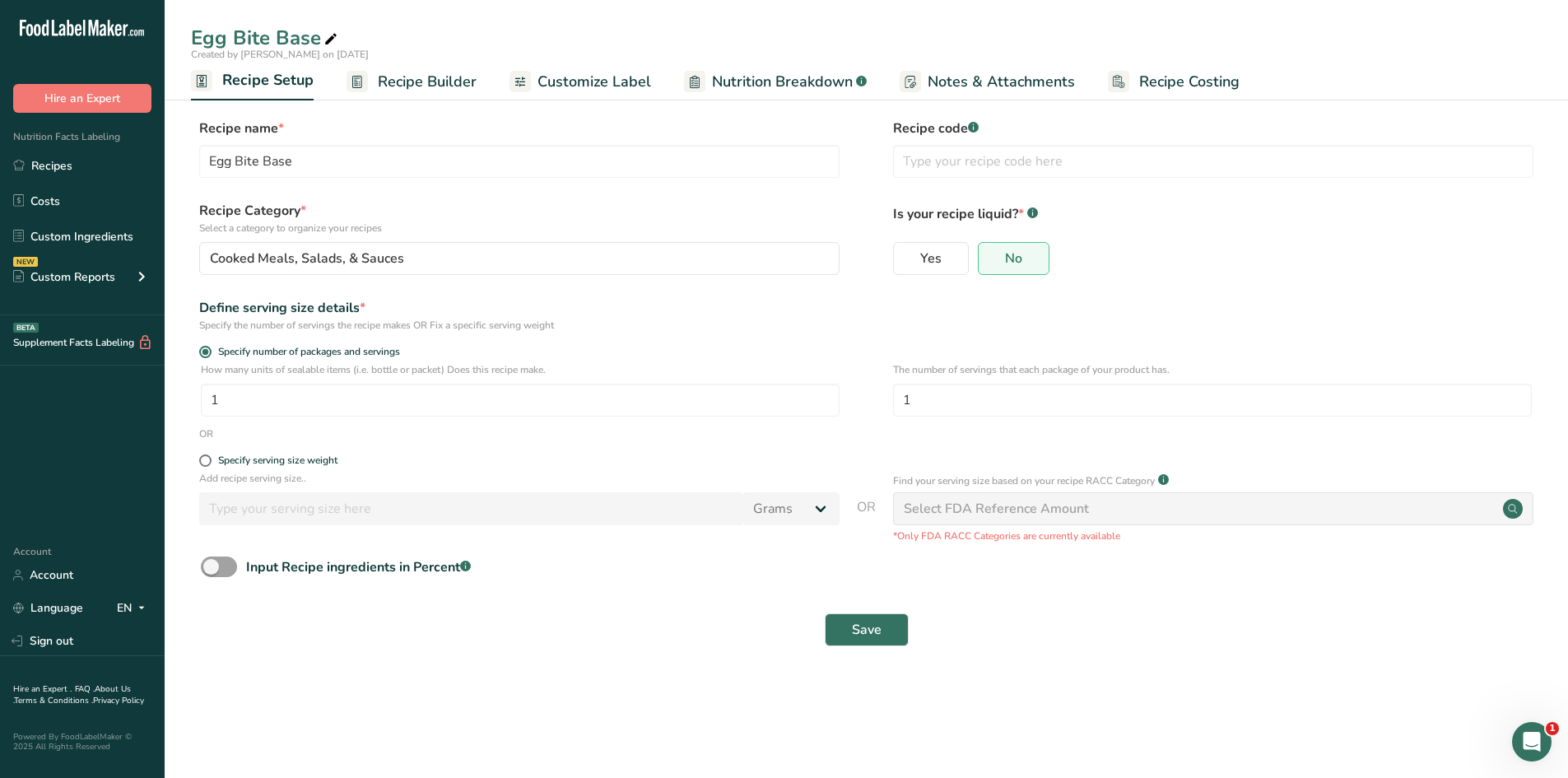
click at [418, 75] on span "Recipe Builder" at bounding box center [427, 81] width 99 height 23
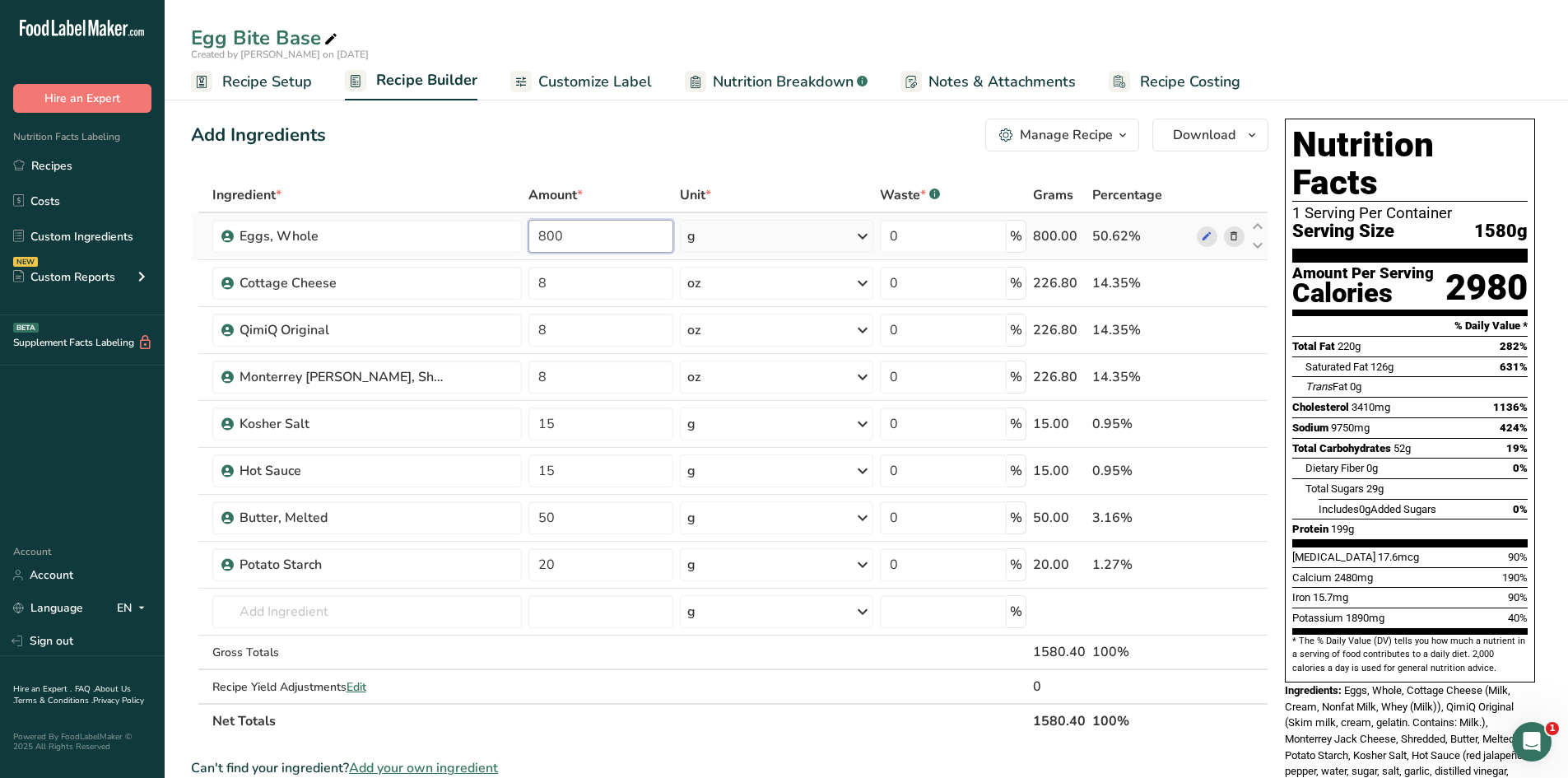
click at [560, 240] on input "800" at bounding box center [602, 236] width 146 height 33
type input "8"
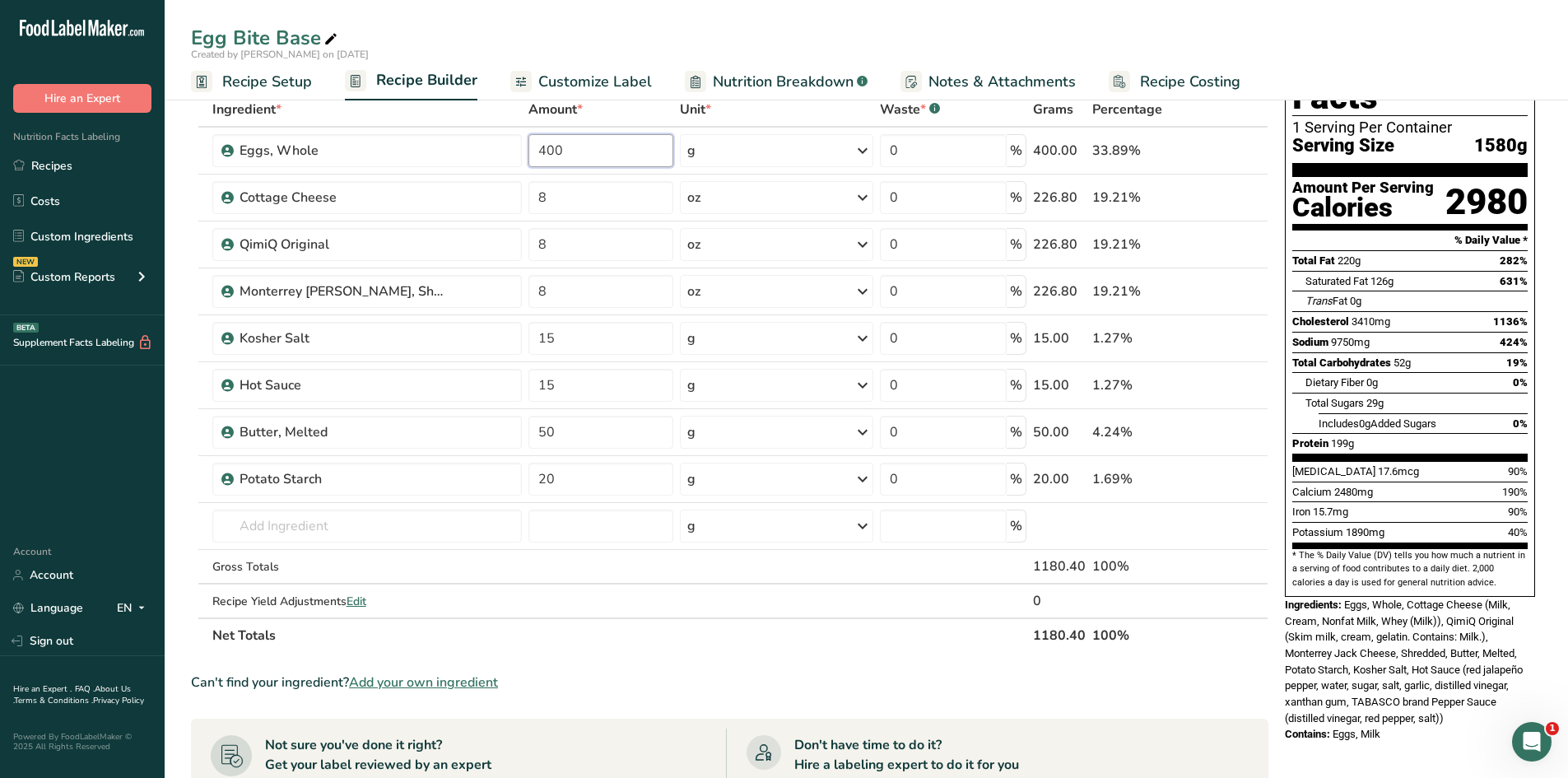
scroll to position [164, 0]
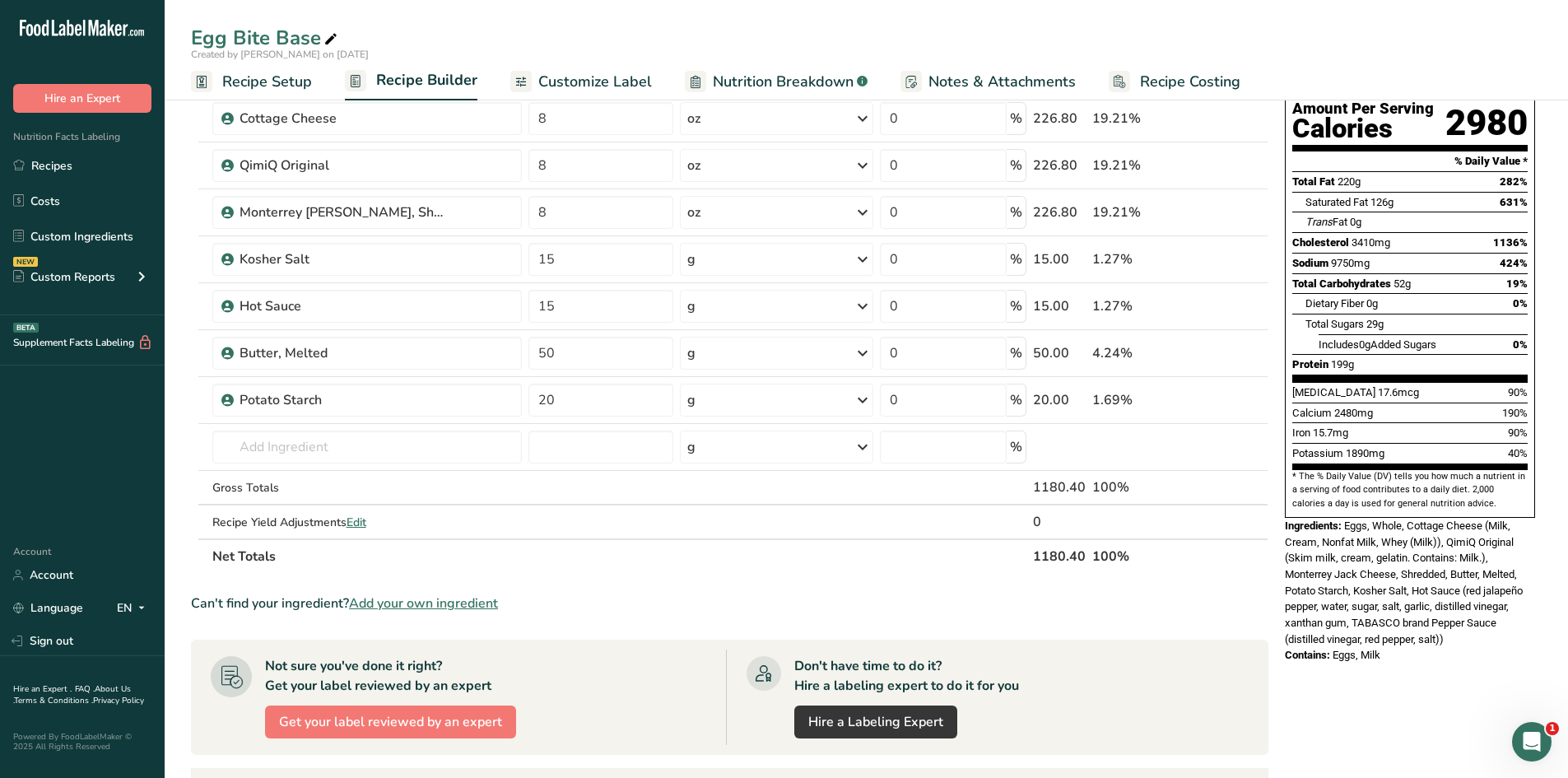
type input "400"
click at [789, 576] on section "Ingredient * Amount * Unit * Waste * .a-a{fill:#347362;}.b-a{fill:#fff;} Grams …" at bounding box center [730, 605] width 1078 height 1184
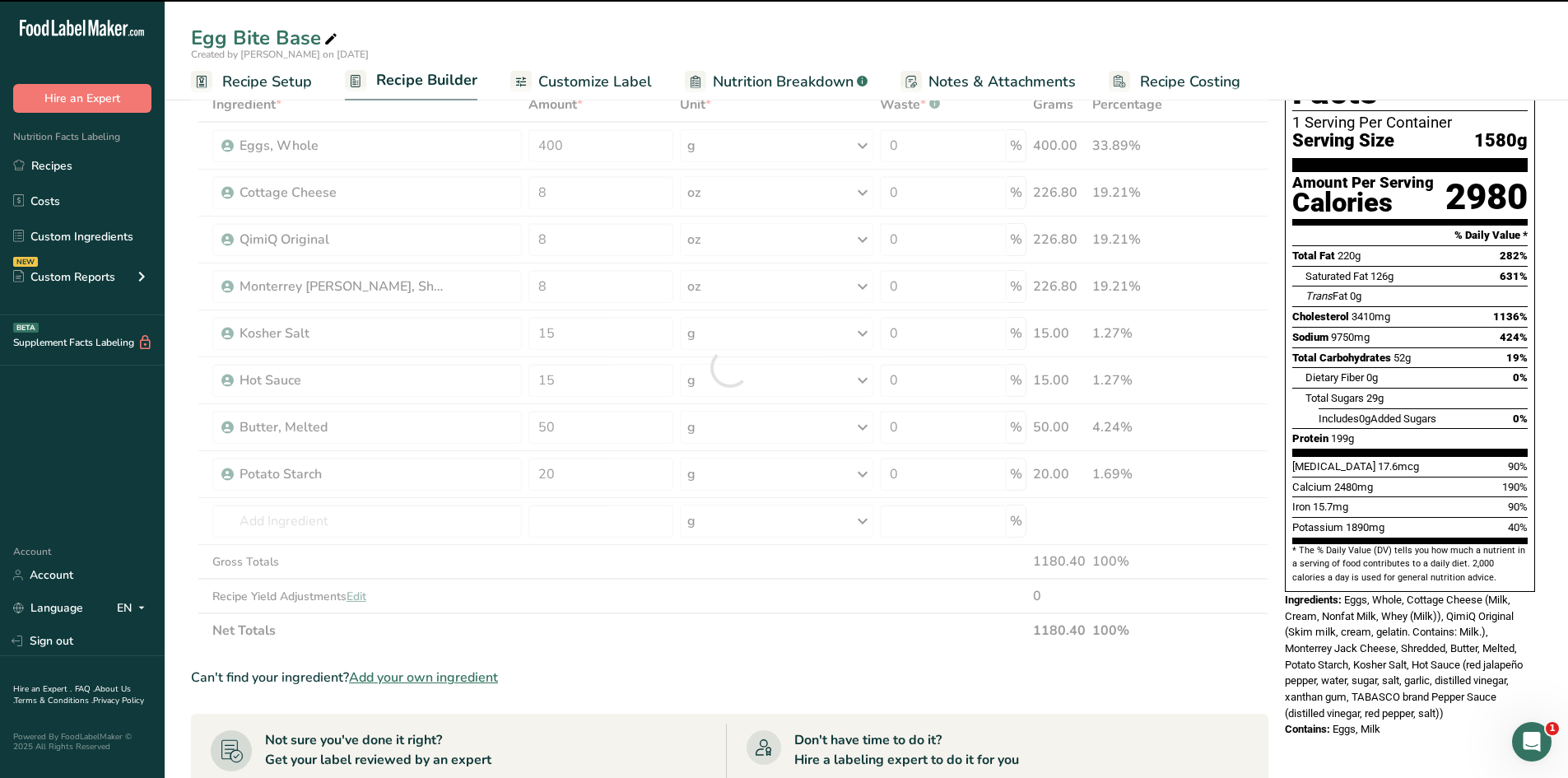
scroll to position [0, 0]
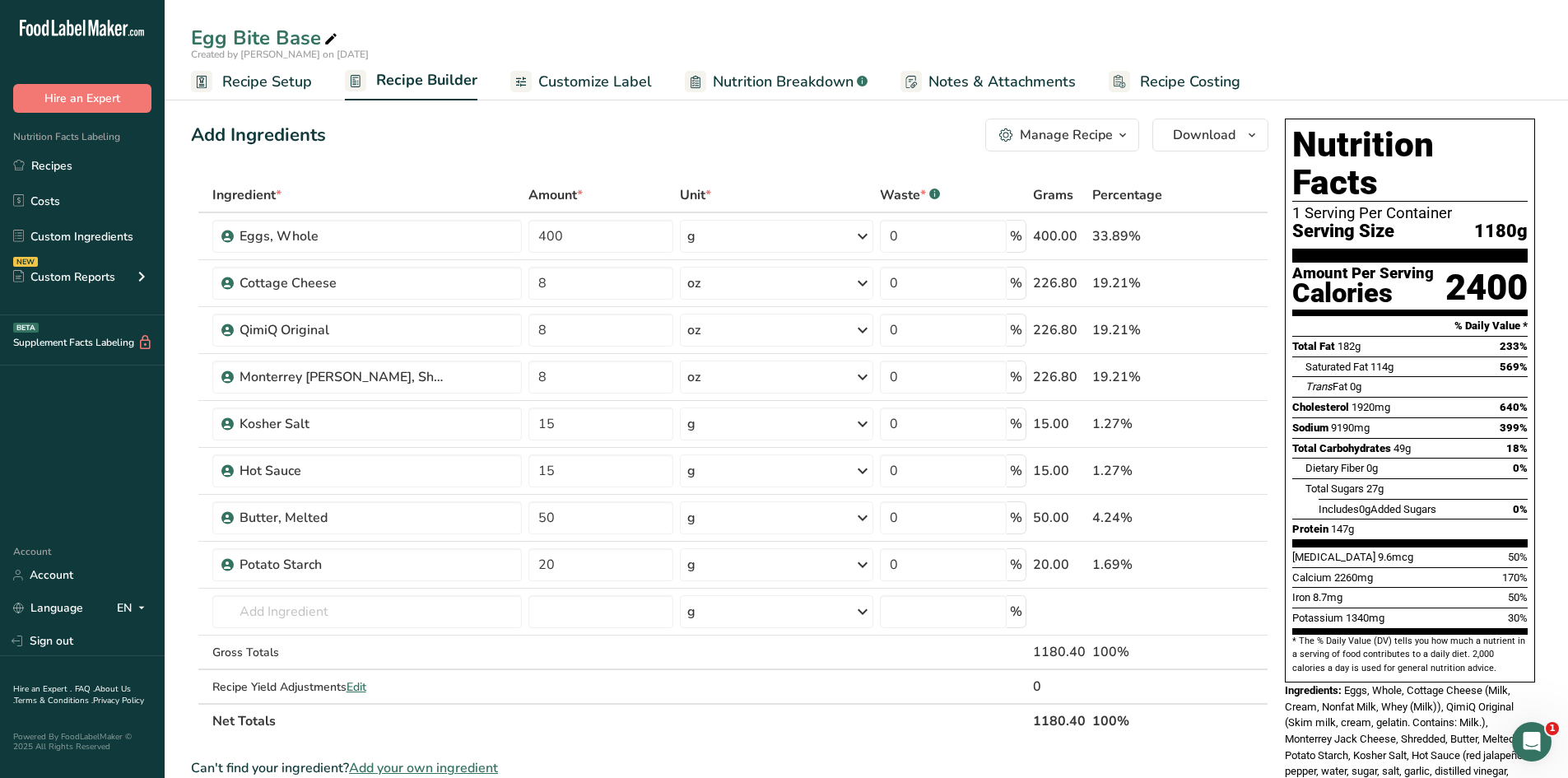
click at [713, 77] on span "Nutrition Breakdown" at bounding box center [784, 81] width 141 height 23
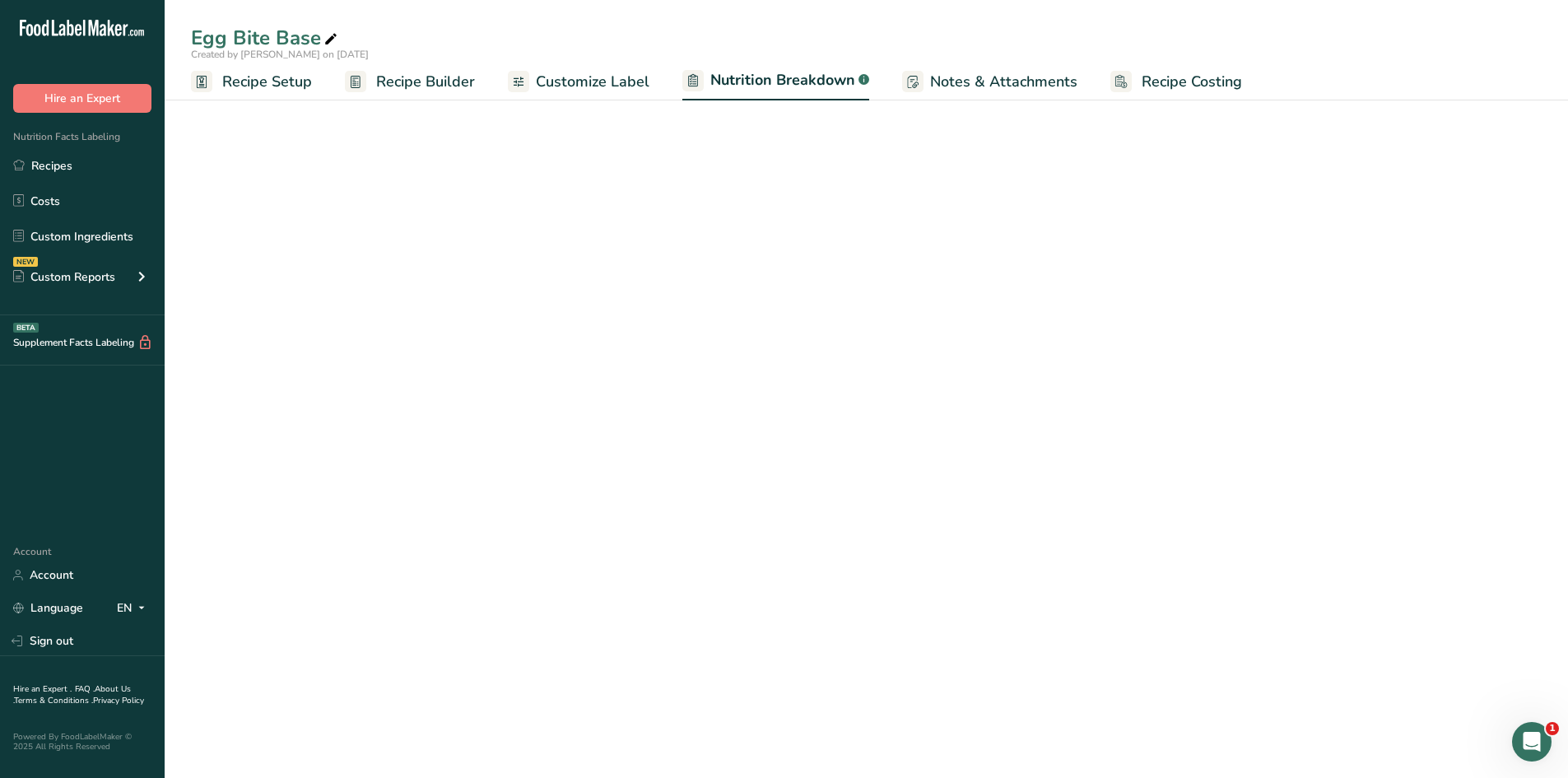
select select "Calories"
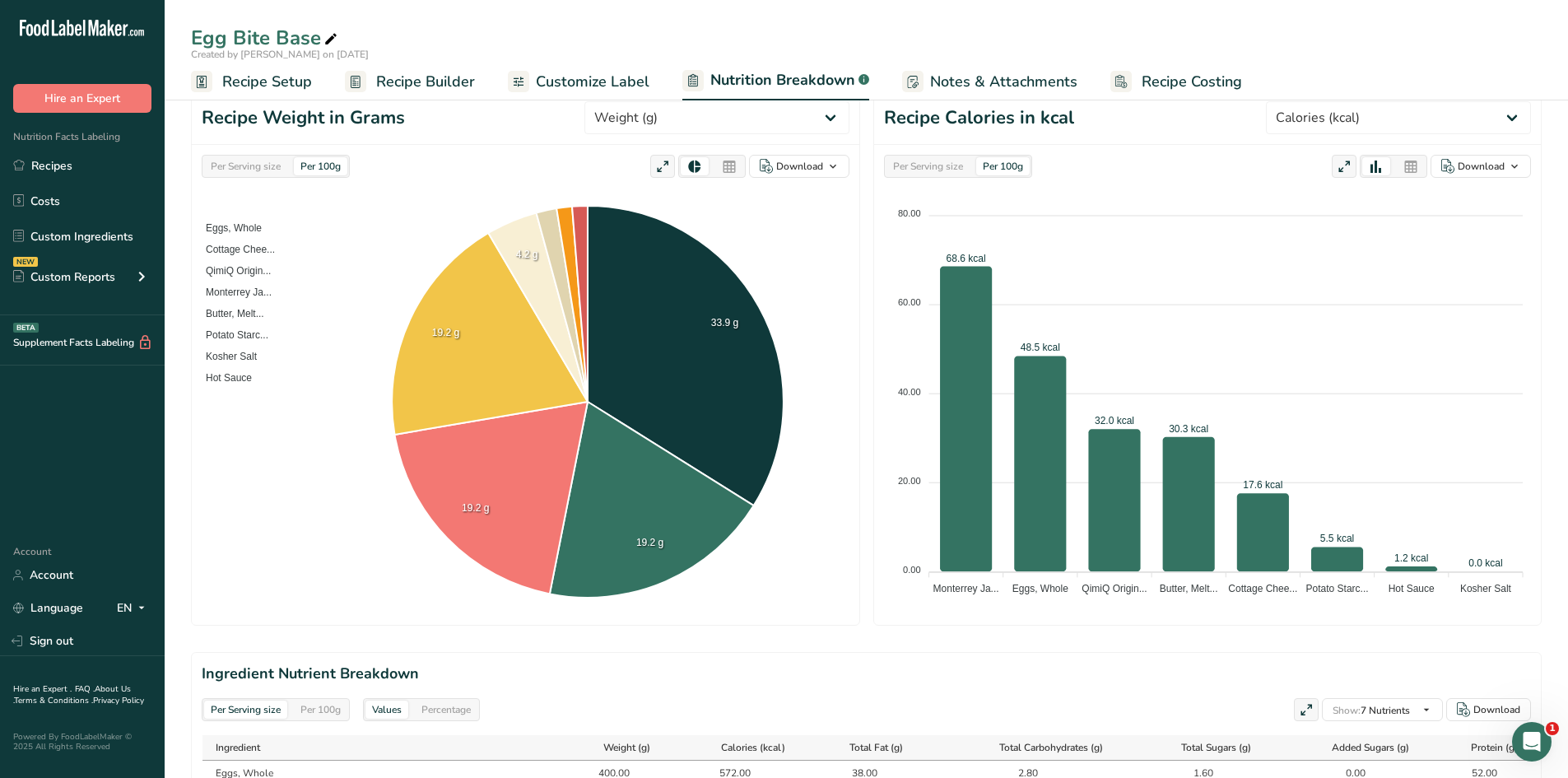
scroll to position [134, 0]
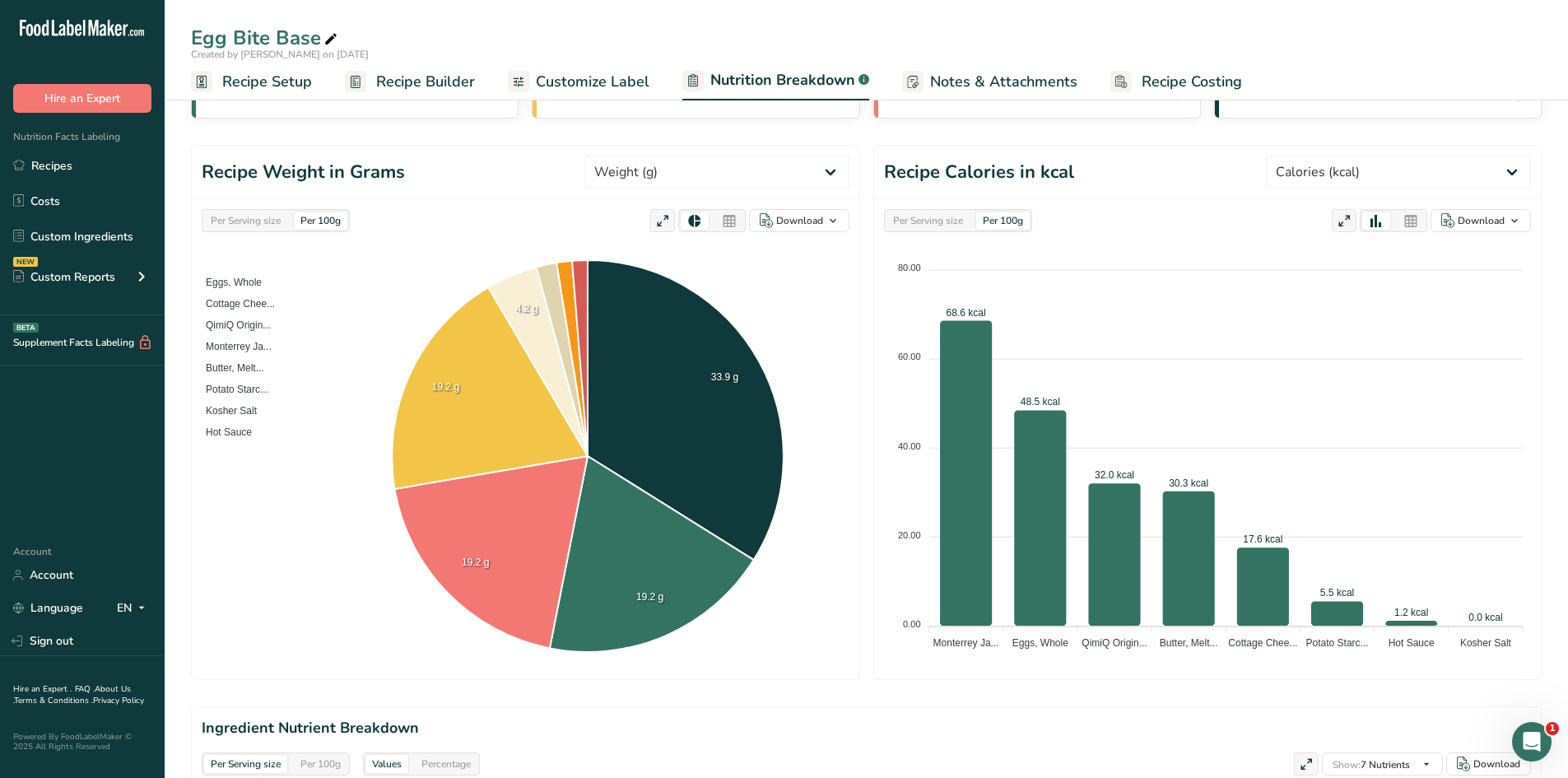
click at [263, 73] on span "Recipe Setup" at bounding box center [267, 81] width 90 height 23
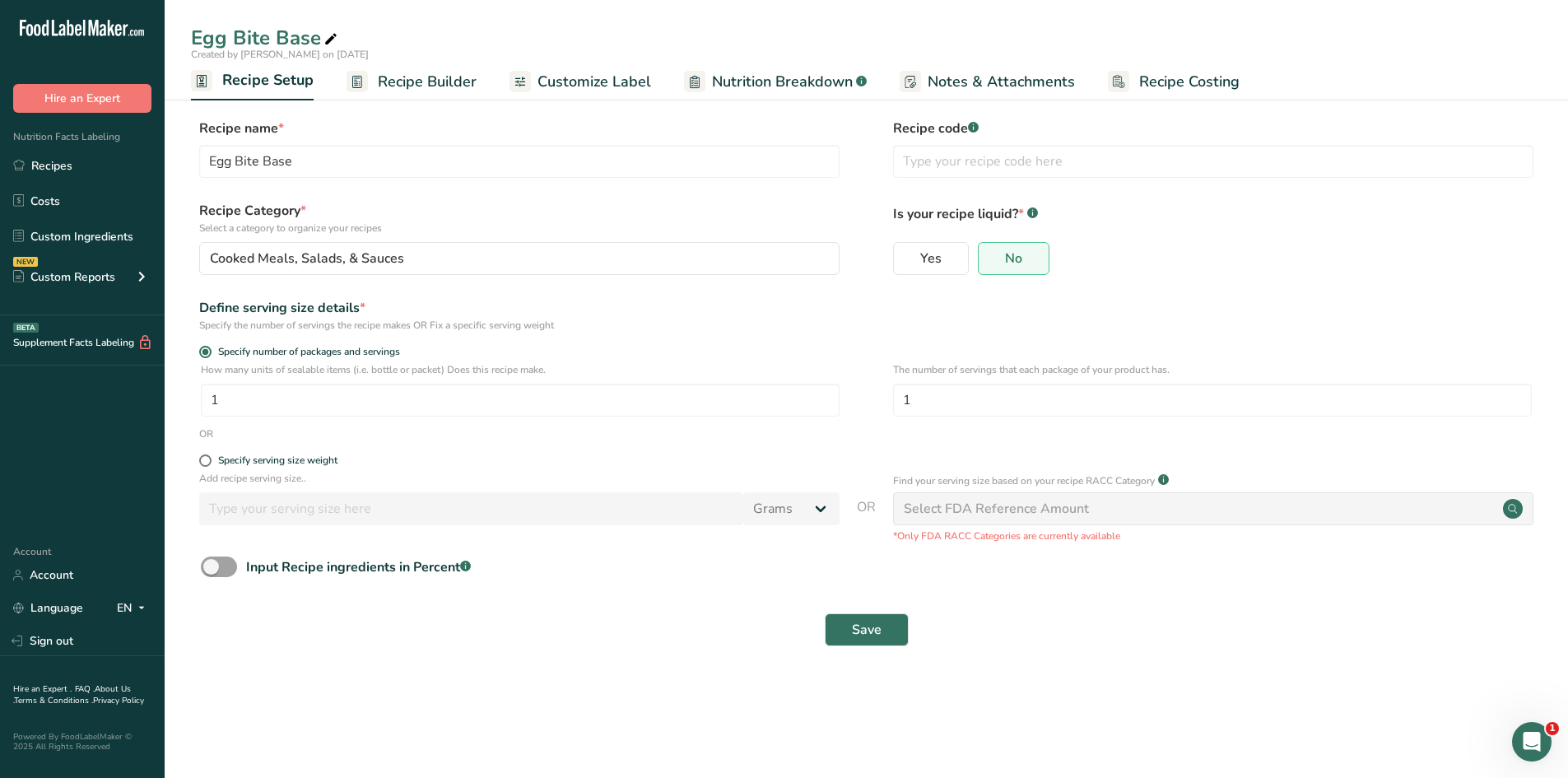
click at [448, 75] on span "Recipe Builder" at bounding box center [427, 81] width 99 height 23
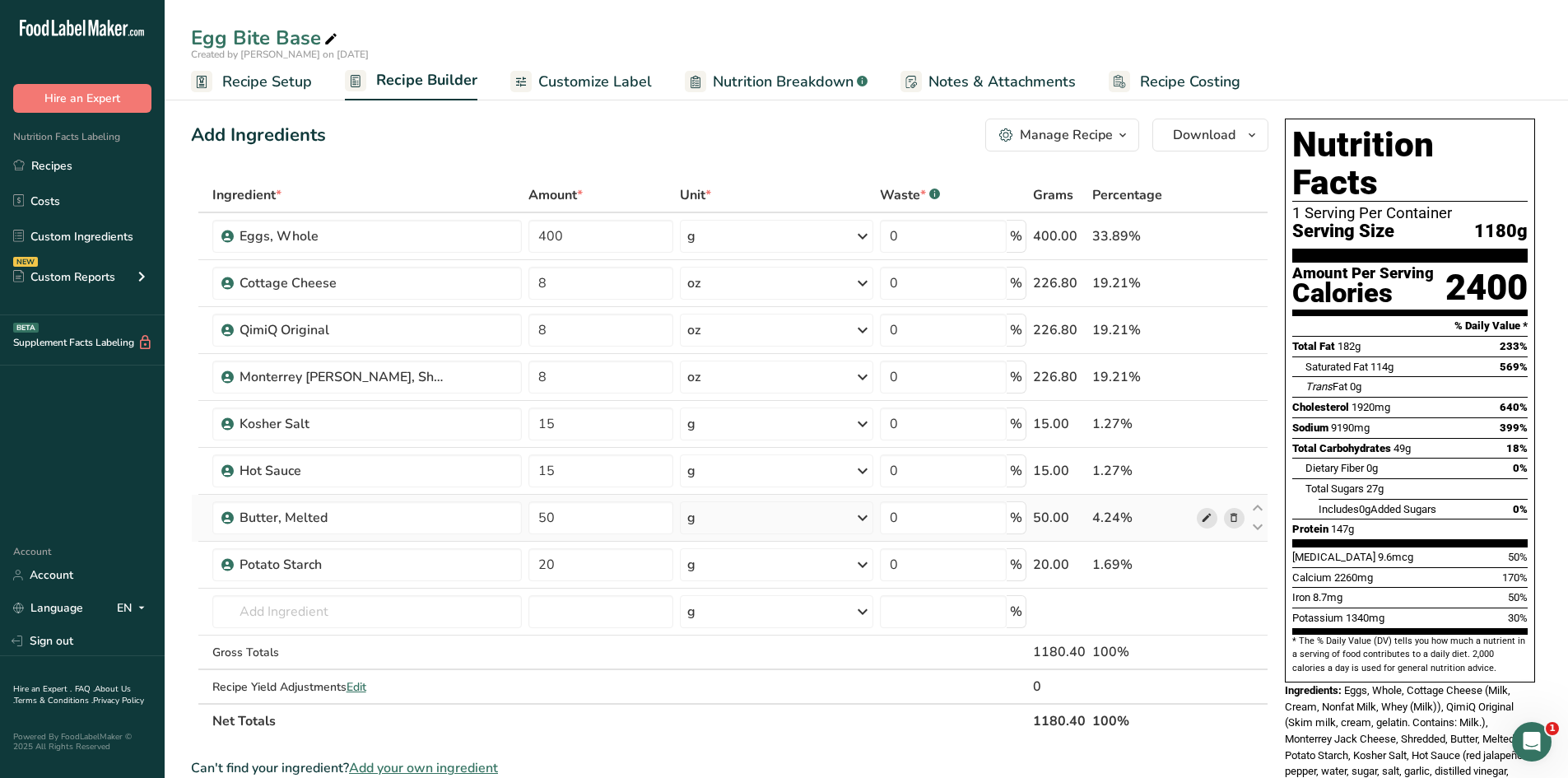
click at [1212, 520] on icon at bounding box center [1207, 518] width 12 height 18
click at [783, 246] on div "g" at bounding box center [776, 236] width 194 height 33
click at [696, 170] on div "Add Ingredients Manage Recipe Delete Recipe Duplicate Recipe Scale Recipe Save …" at bounding box center [734, 733] width 1087 height 1242
click at [644, 233] on input "400" at bounding box center [602, 236] width 146 height 33
click at [639, 232] on input "400" at bounding box center [602, 236] width 146 height 33
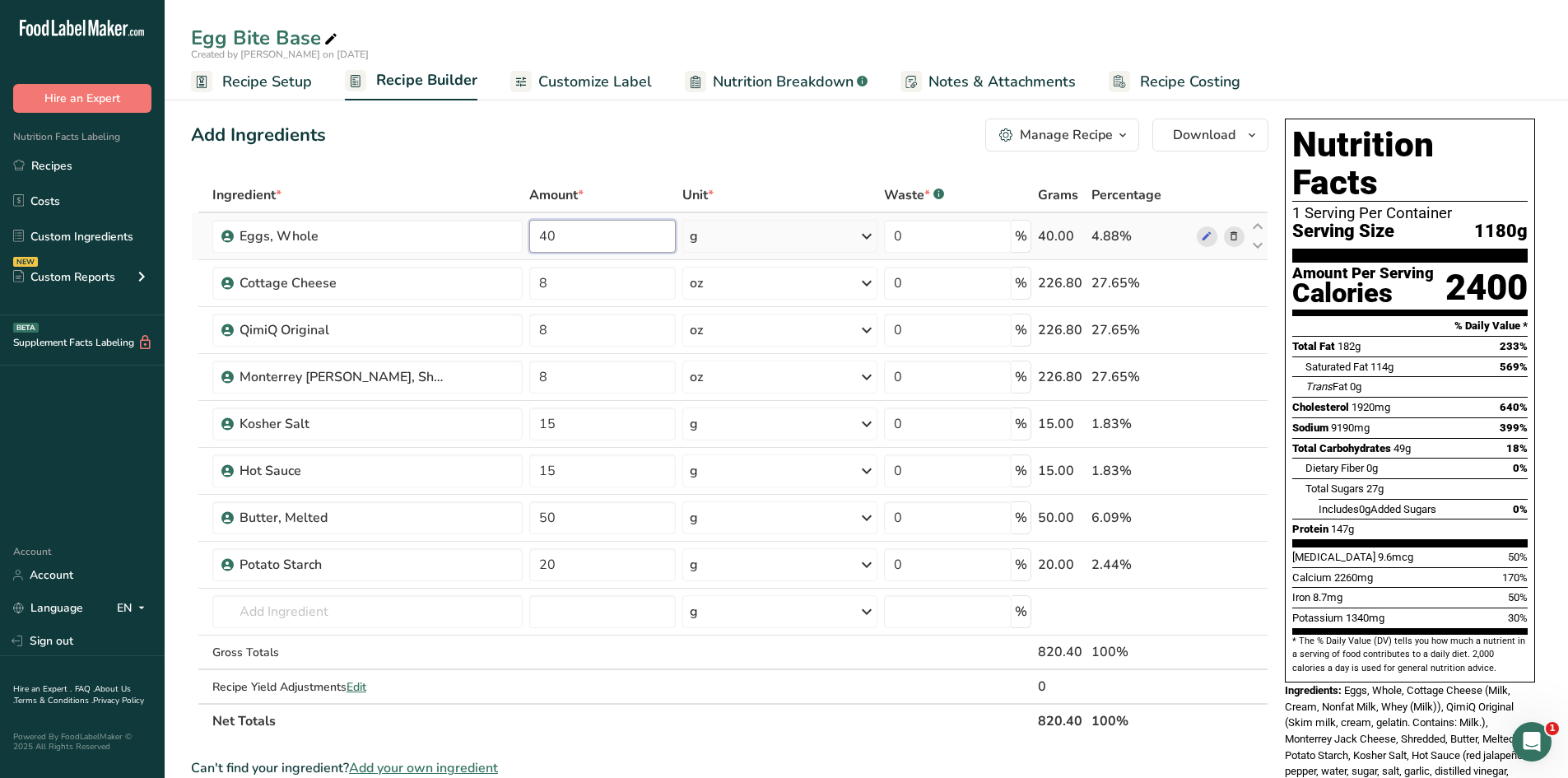
type input "4"
type input "8"
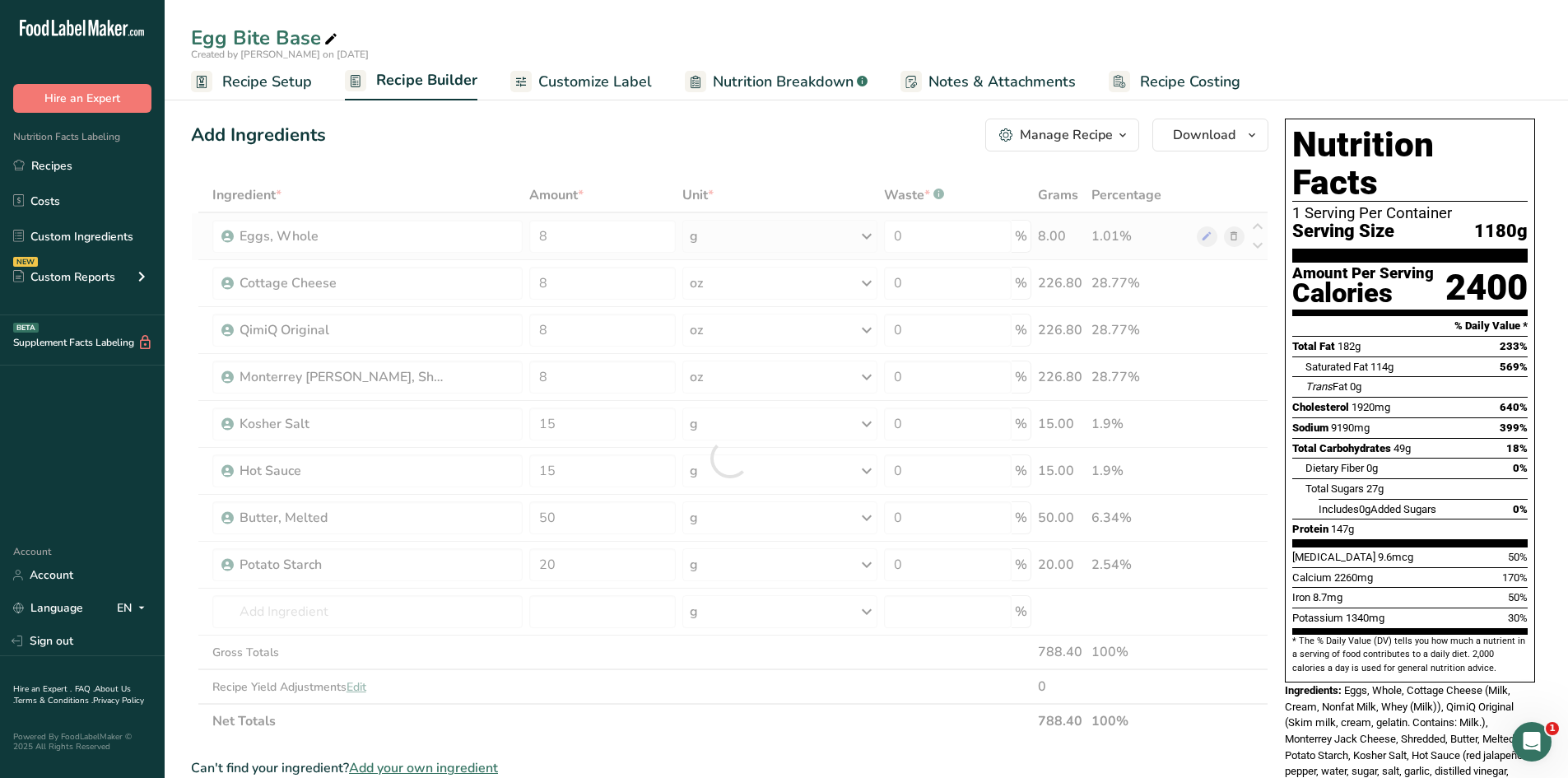
click at [862, 239] on div "Ingredient * Amount * Unit * Waste * .a-a{fill:#347362;}.b-a{fill:#fff;} Grams …" at bounding box center [730, 458] width 1078 height 561
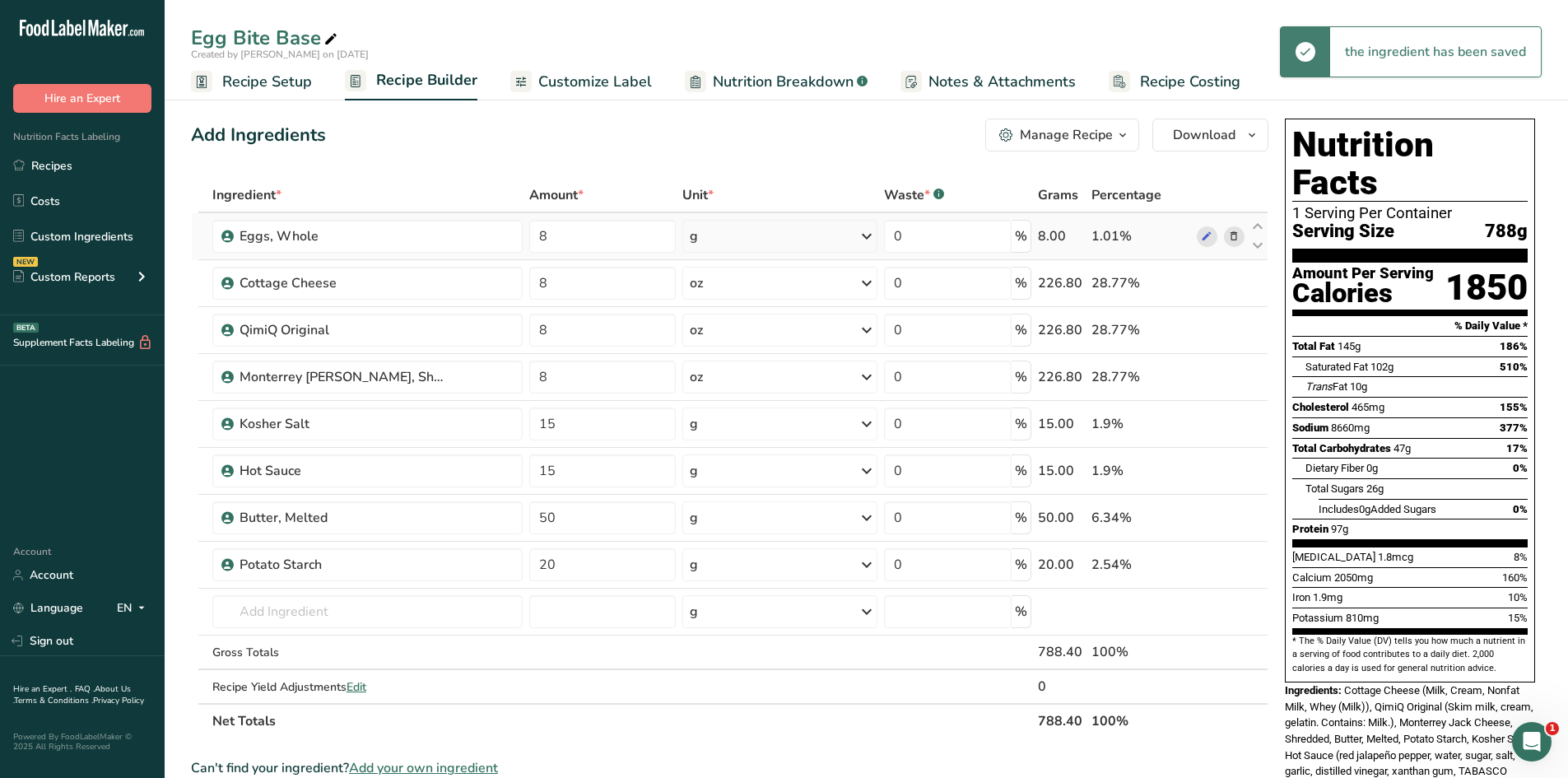
click at [864, 240] on icon at bounding box center [867, 236] width 20 height 29
click at [779, 362] on div "See more" at bounding box center [761, 366] width 138 height 18
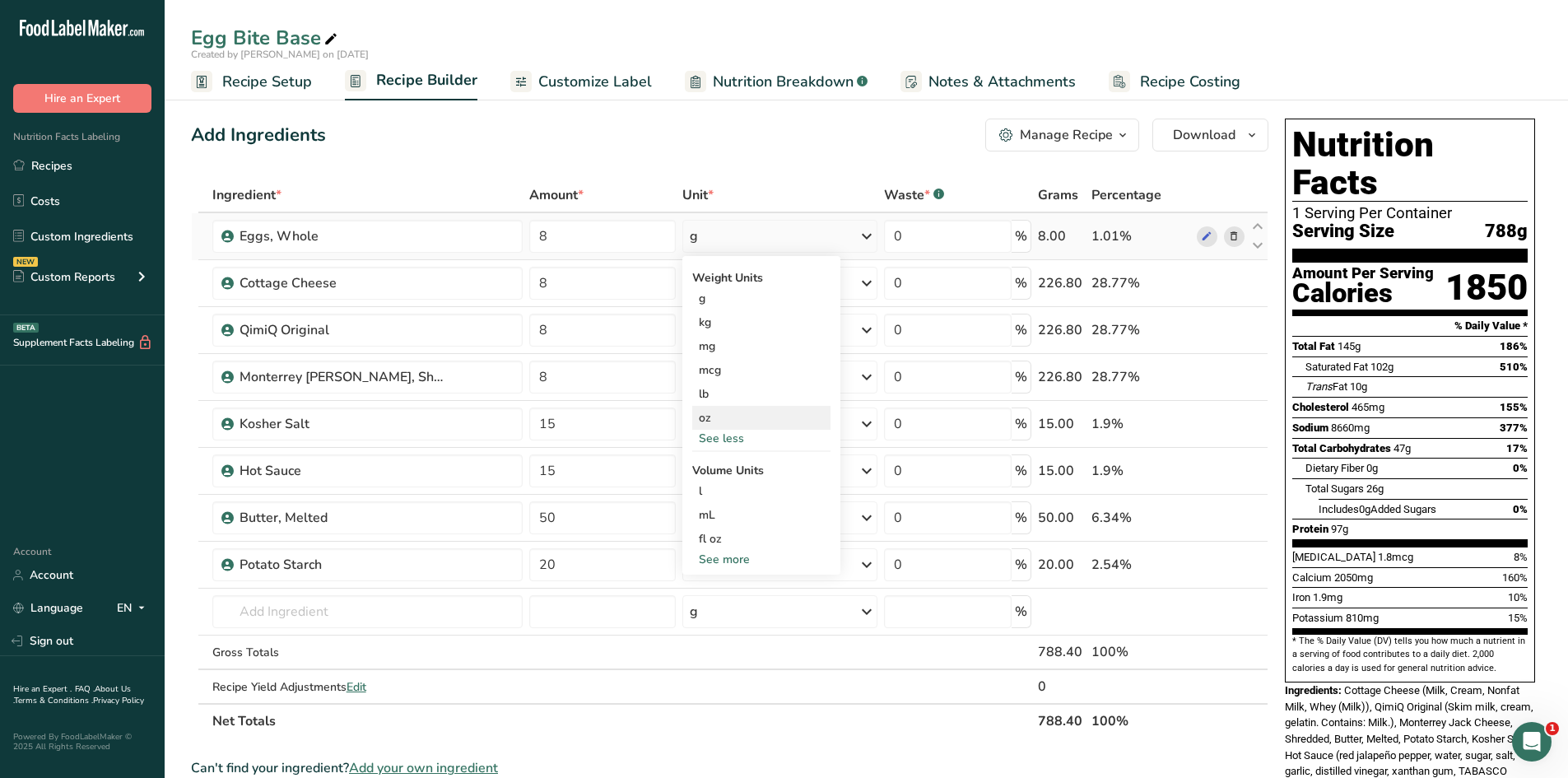
click at [751, 416] on div "oz" at bounding box center [761, 418] width 138 height 23
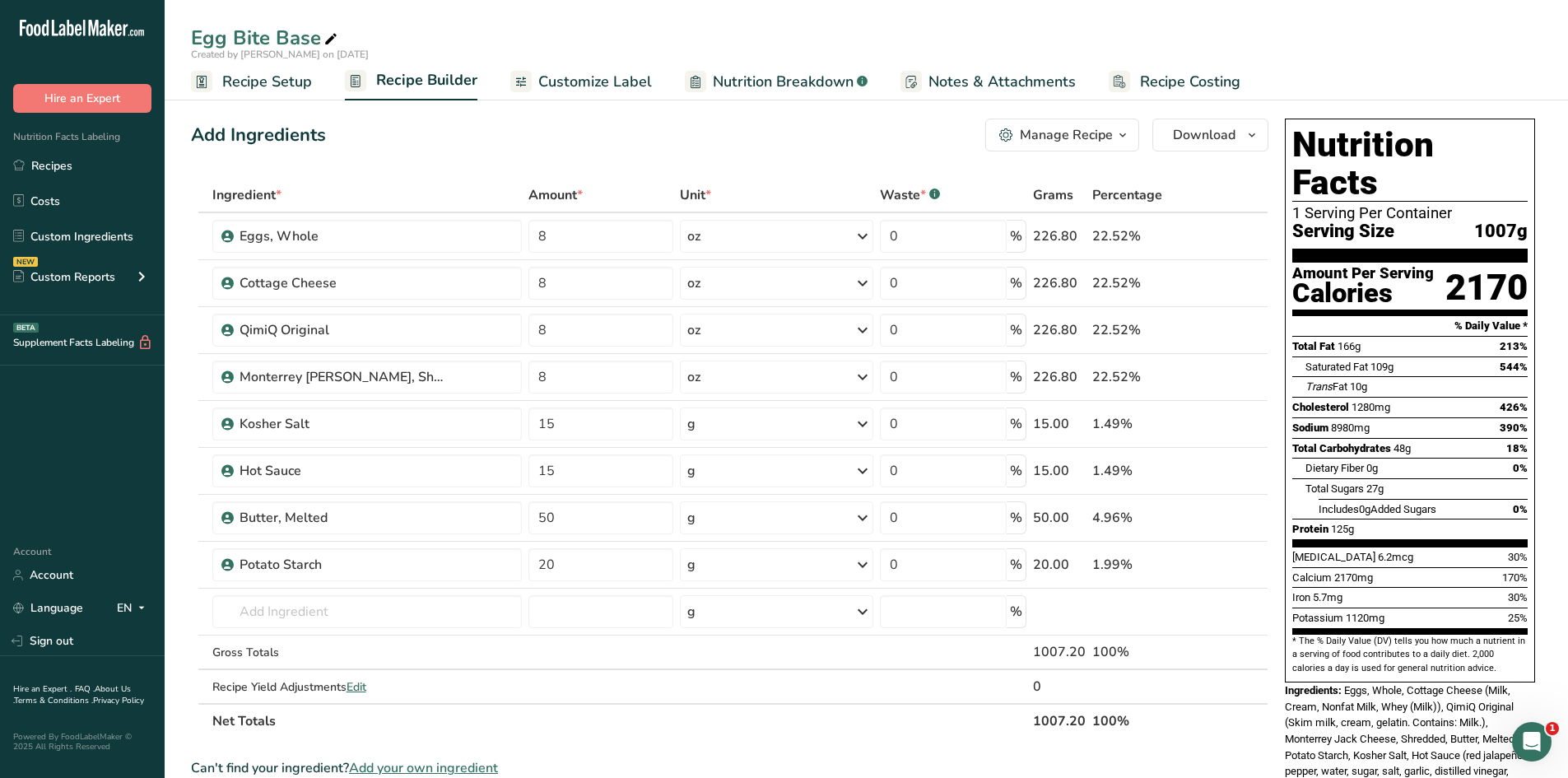
click at [694, 78] on icon at bounding box center [696, 81] width 10 height 21
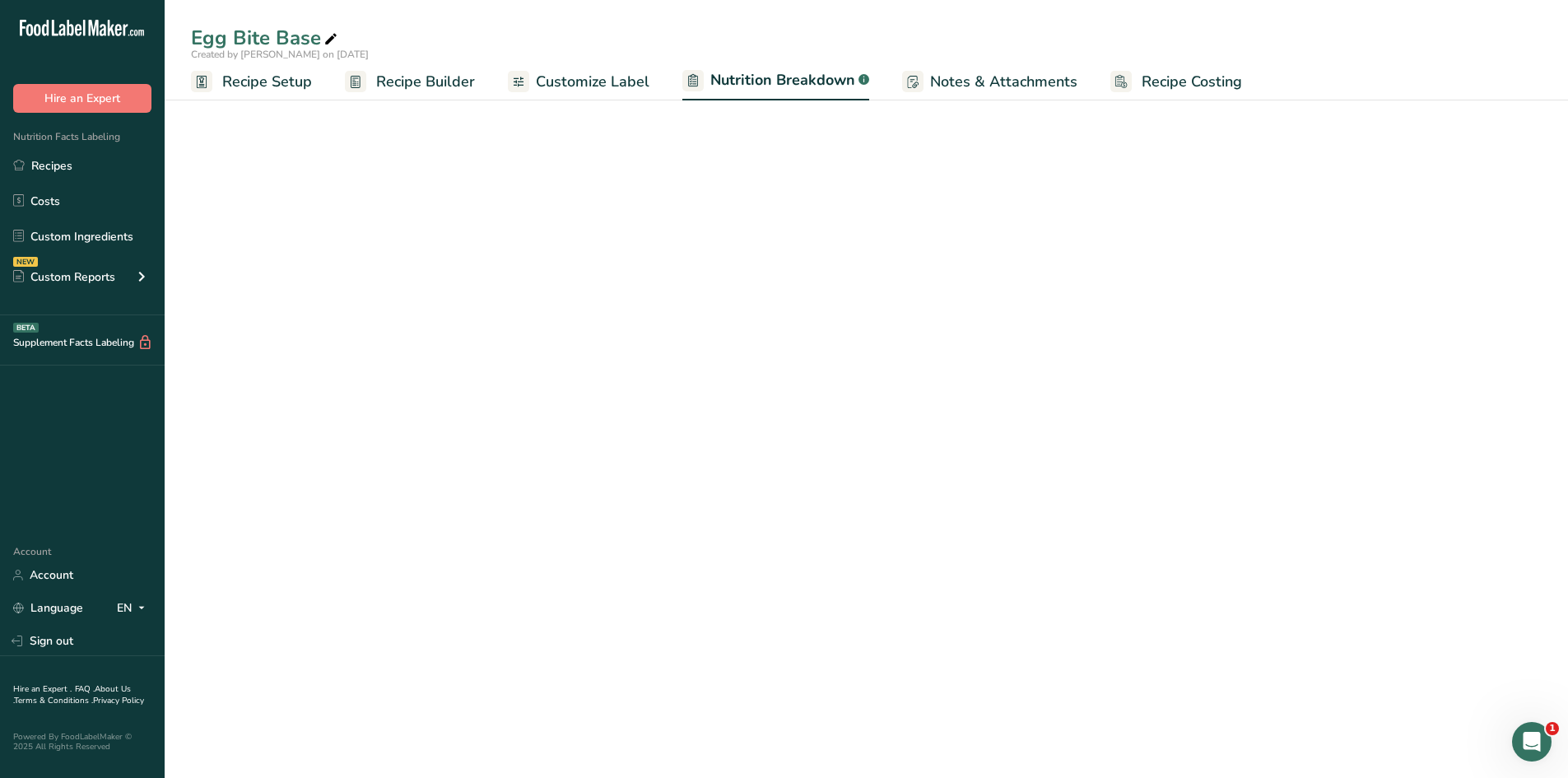
select select "Calories"
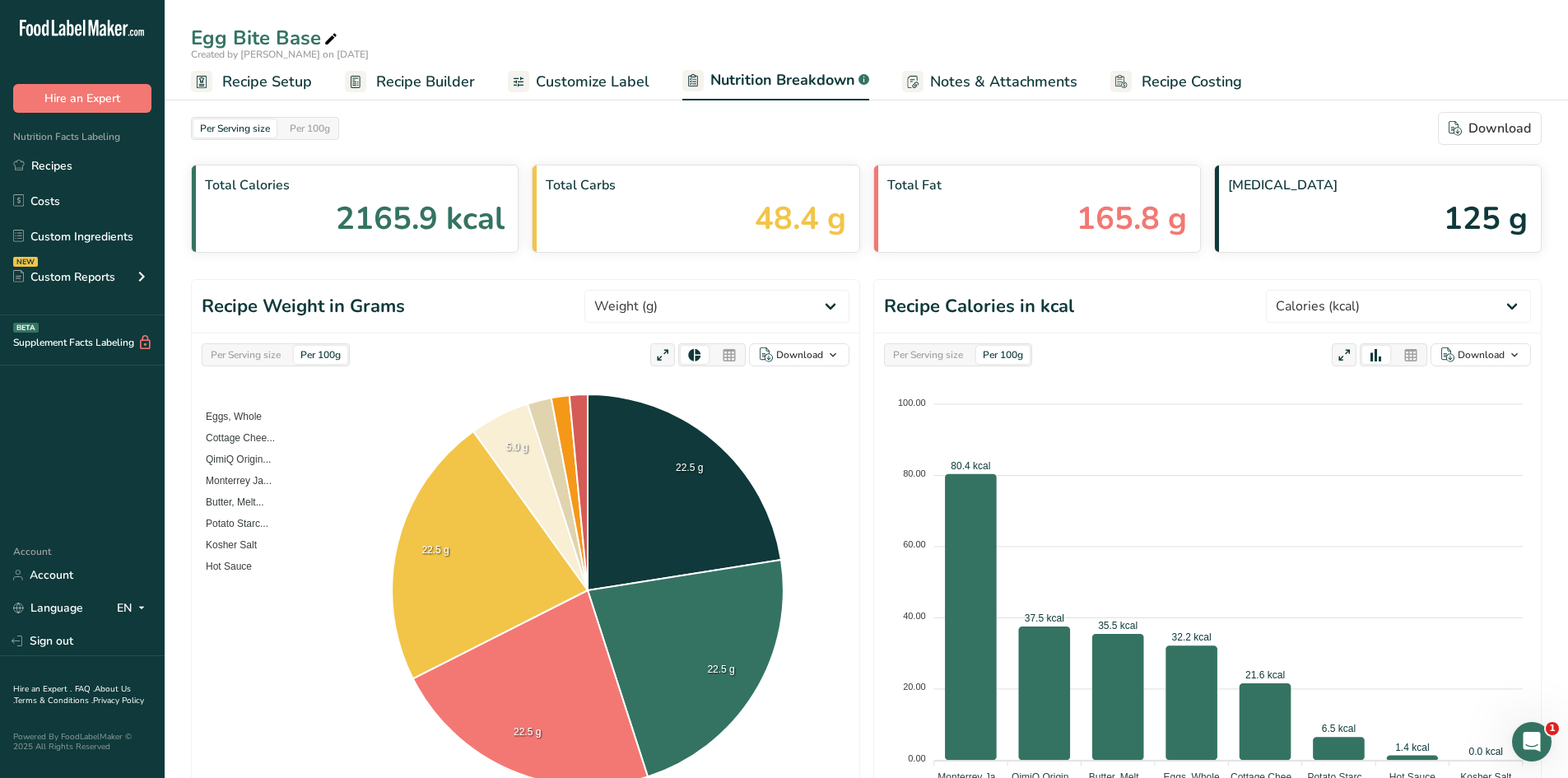
click at [292, 89] on span "Recipe Setup" at bounding box center [267, 81] width 90 height 23
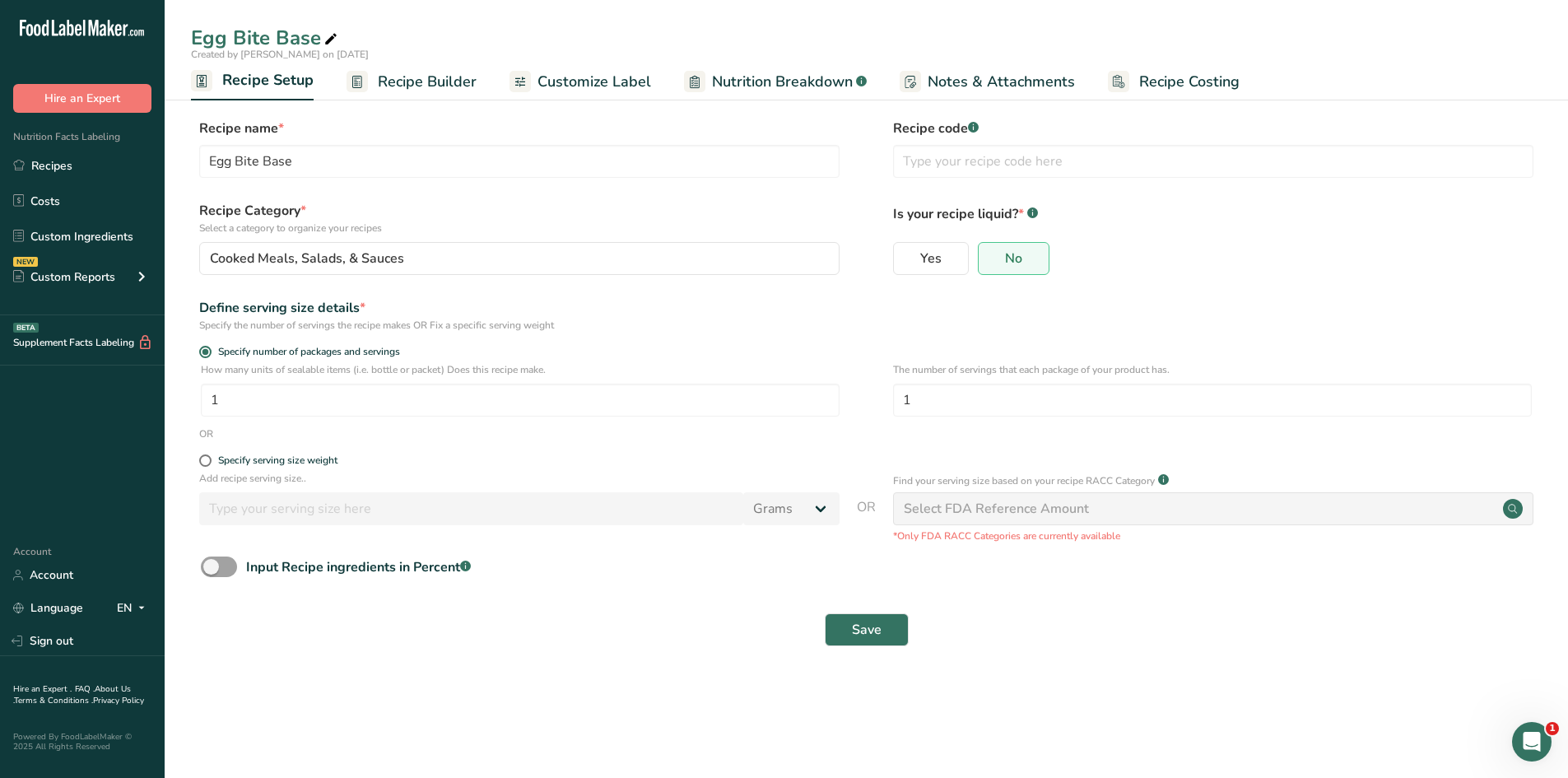
click at [380, 81] on span "Recipe Builder" at bounding box center [427, 81] width 99 height 23
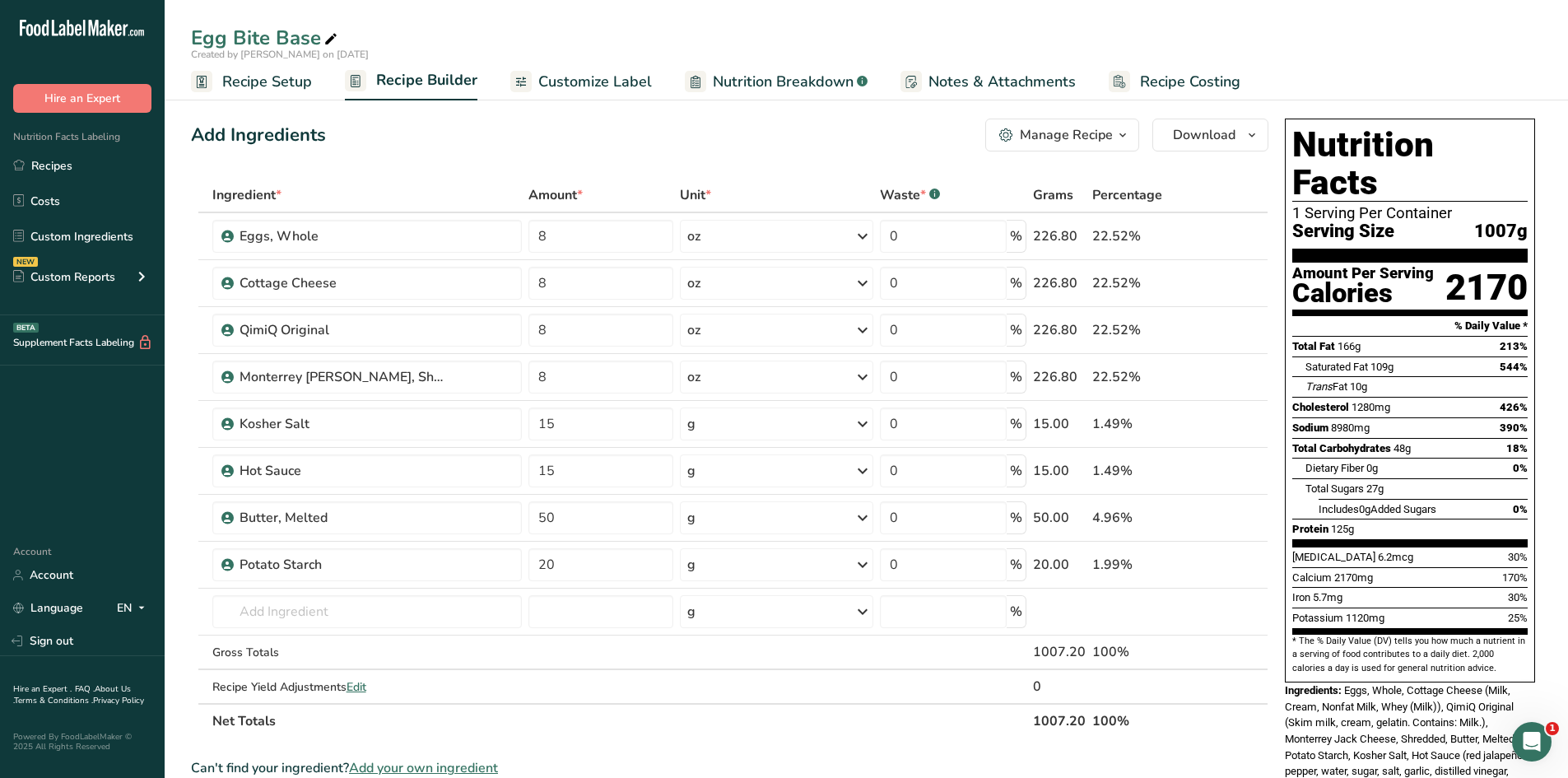
click at [582, 74] on span "Customize Label" at bounding box center [595, 81] width 114 height 23
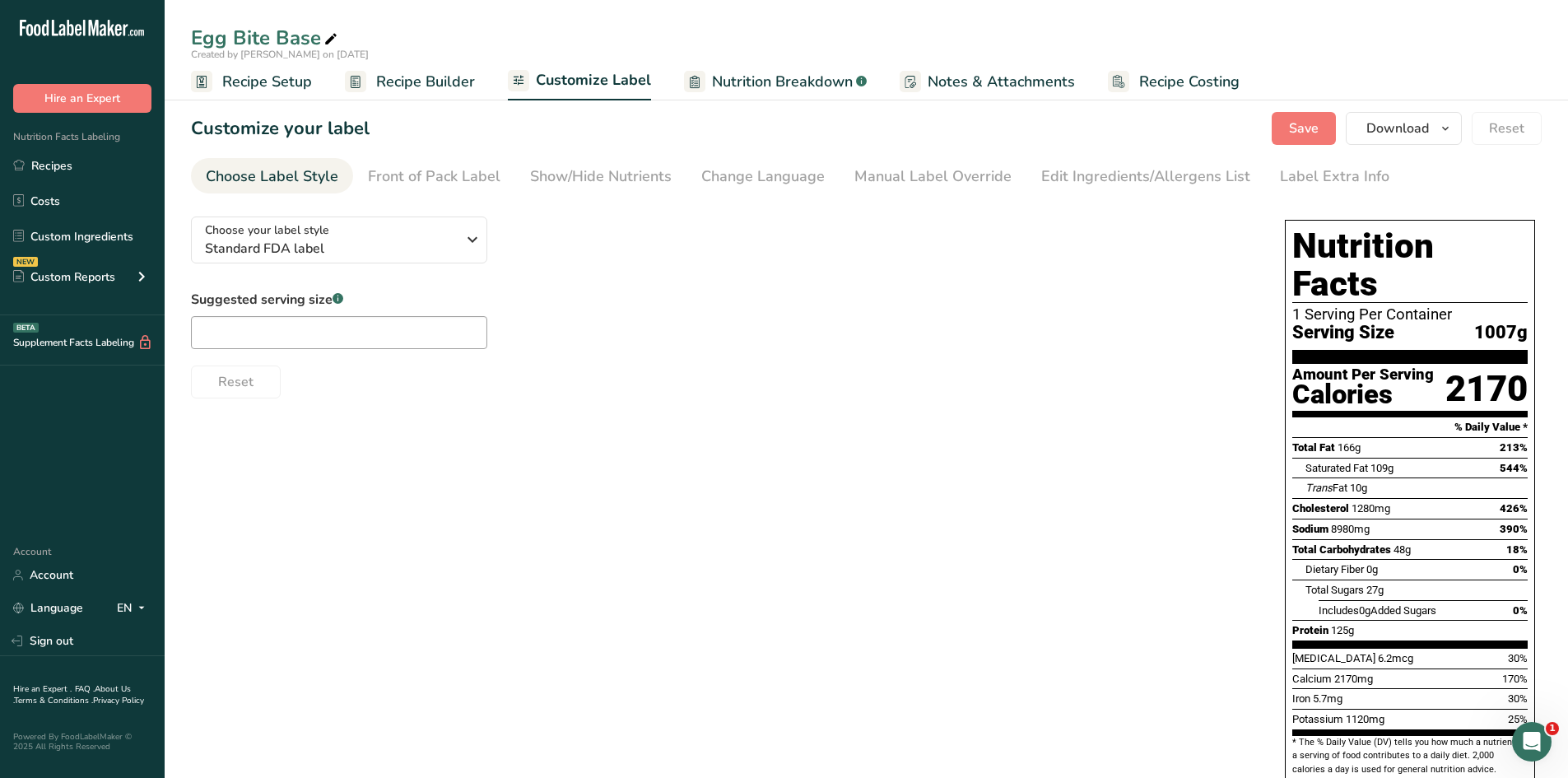
click at [450, 83] on span "Recipe Builder" at bounding box center [426, 81] width 99 height 23
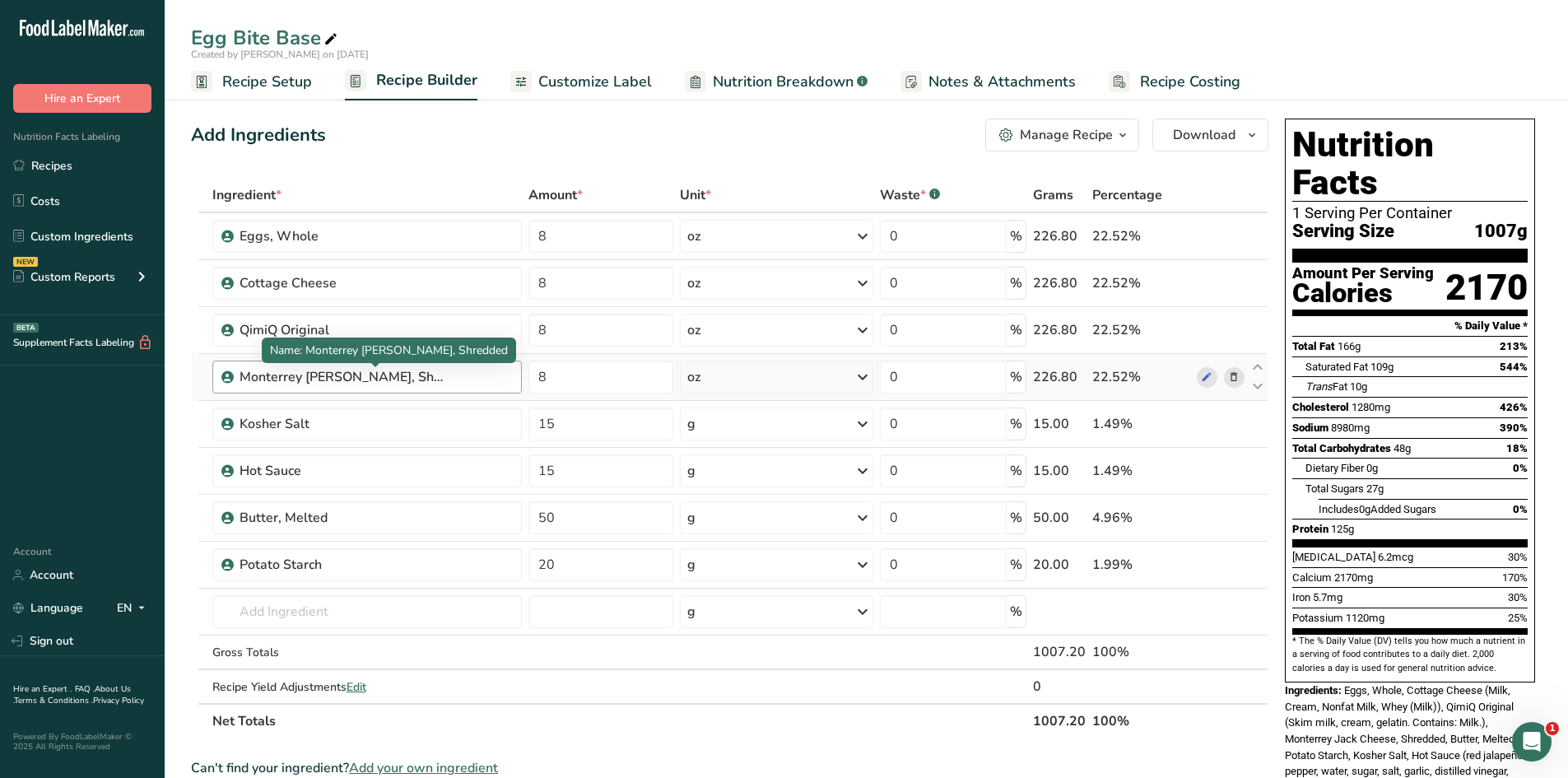
click at [407, 372] on div "Monterrey [PERSON_NAME], Shredded" at bounding box center [343, 377] width 206 height 20
click at [1206, 378] on icon at bounding box center [1207, 377] width 12 height 18
click at [1209, 287] on icon at bounding box center [1207, 283] width 12 height 18
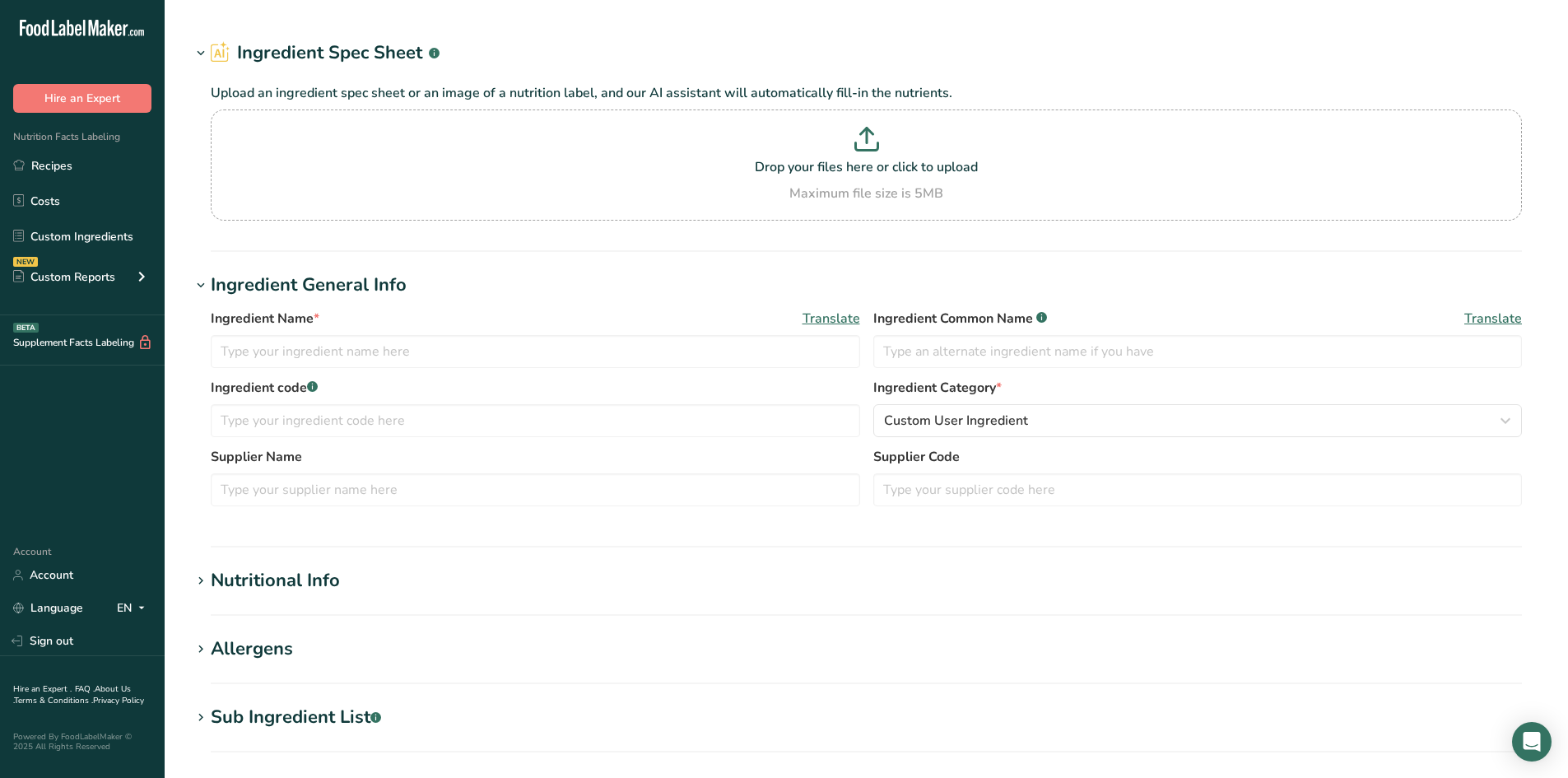
type input "Monterrey [PERSON_NAME], Shredded"
type input "28"
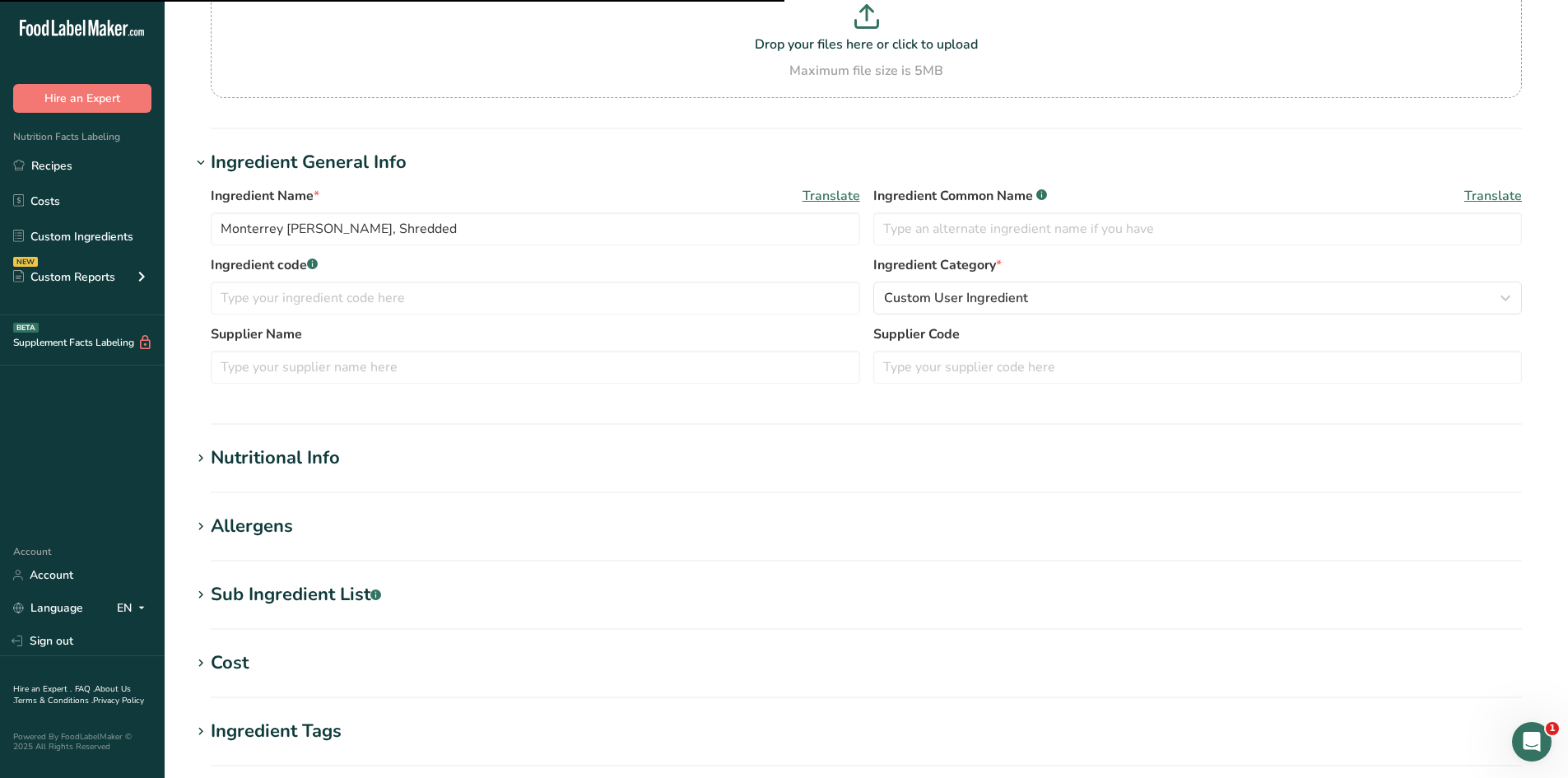
scroll to position [164, 0]
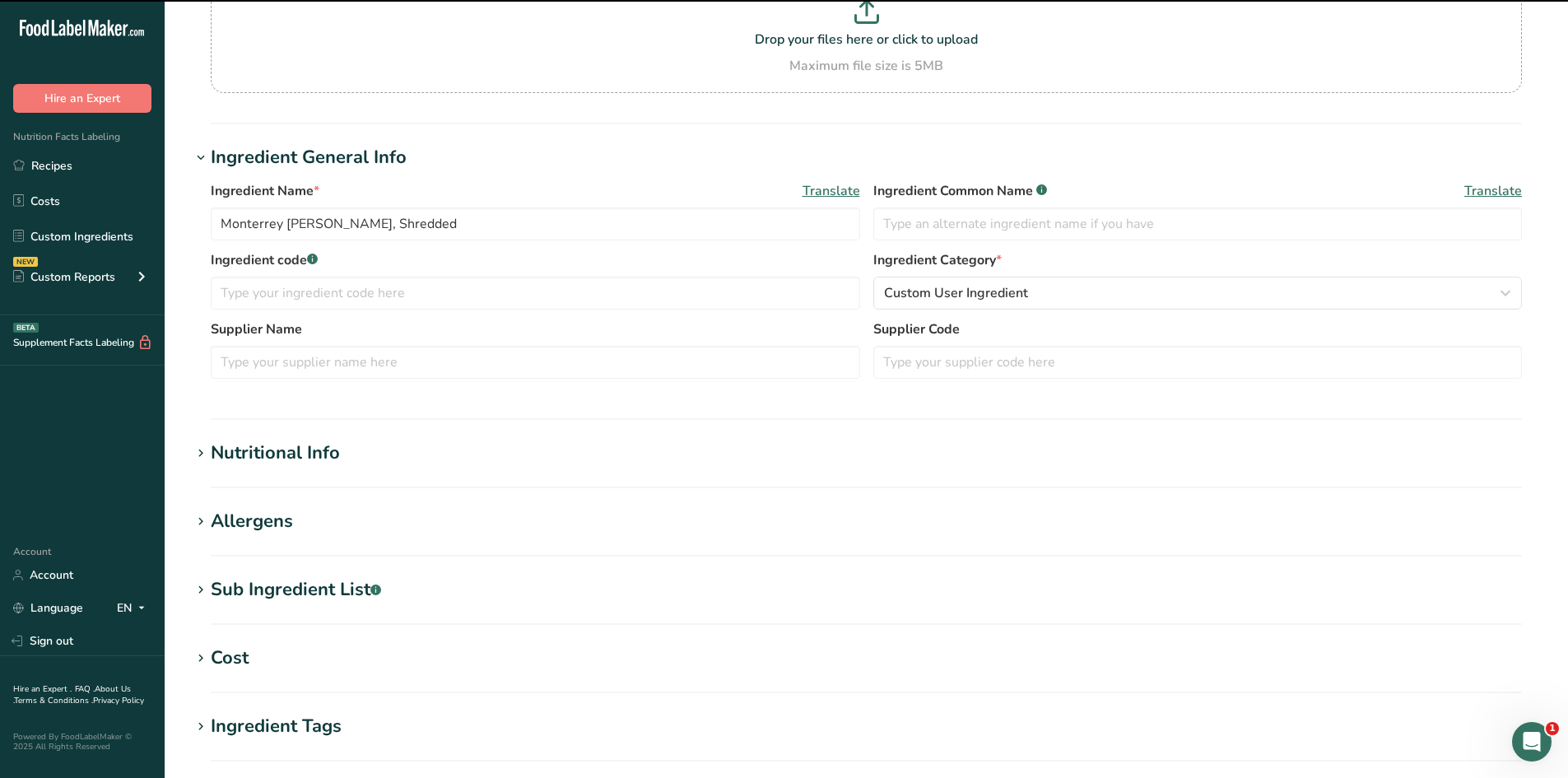
click at [326, 444] on div "Nutritional Info" at bounding box center [275, 453] width 129 height 27
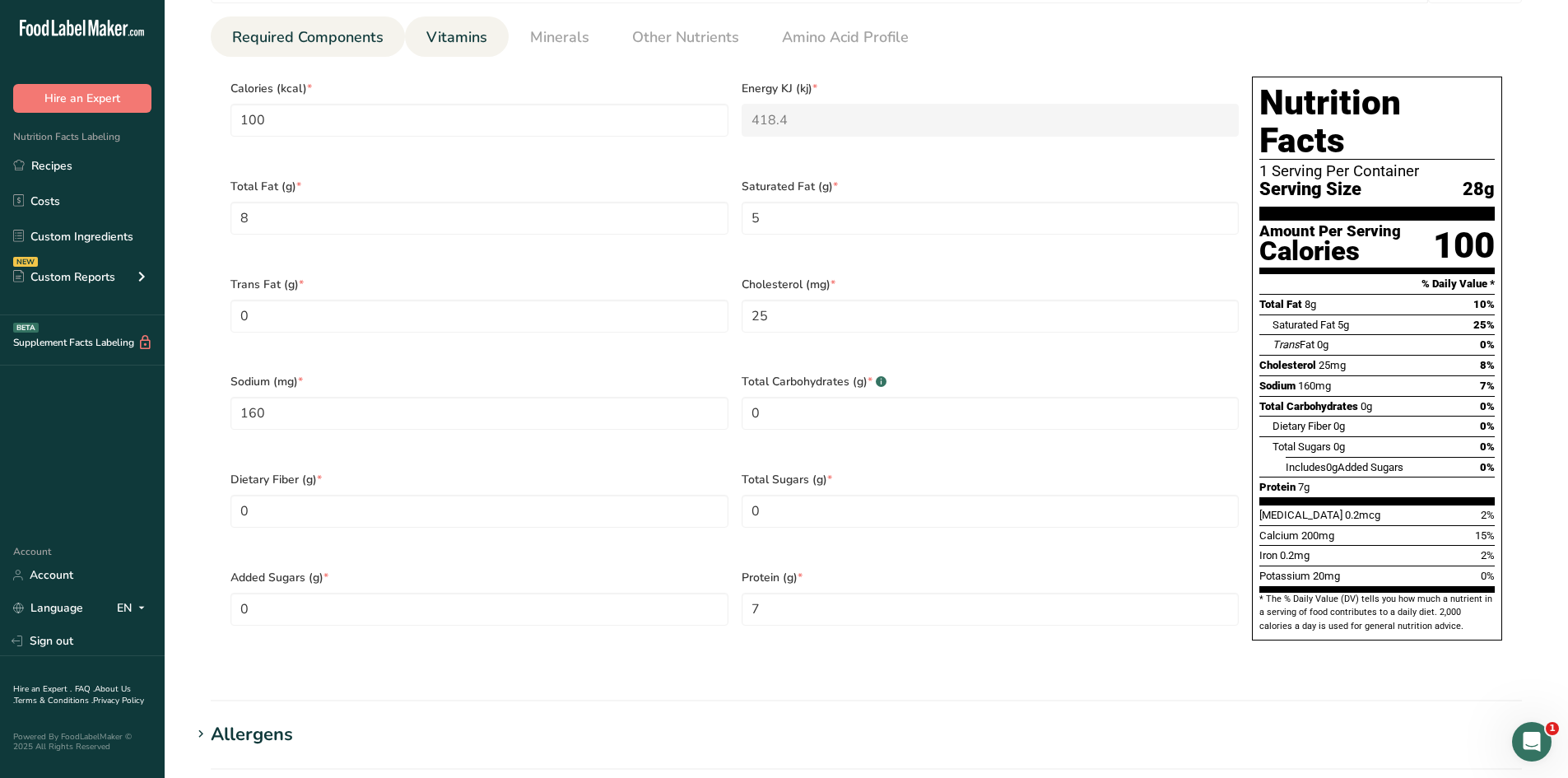
scroll to position [638, 0]
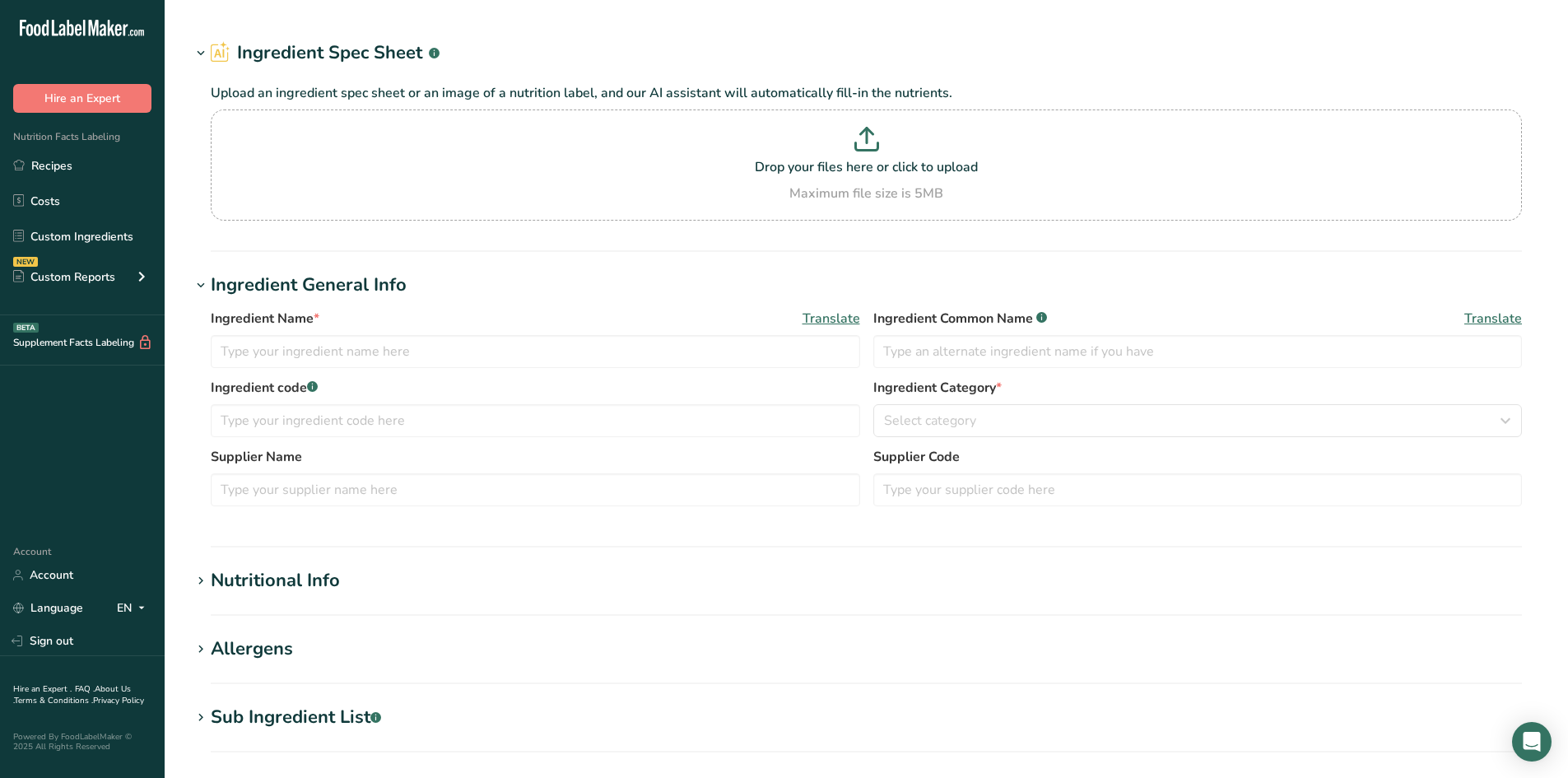
type input "Butter, Melted"
type input "[GEOGRAPHIC_DATA]"
type input "14"
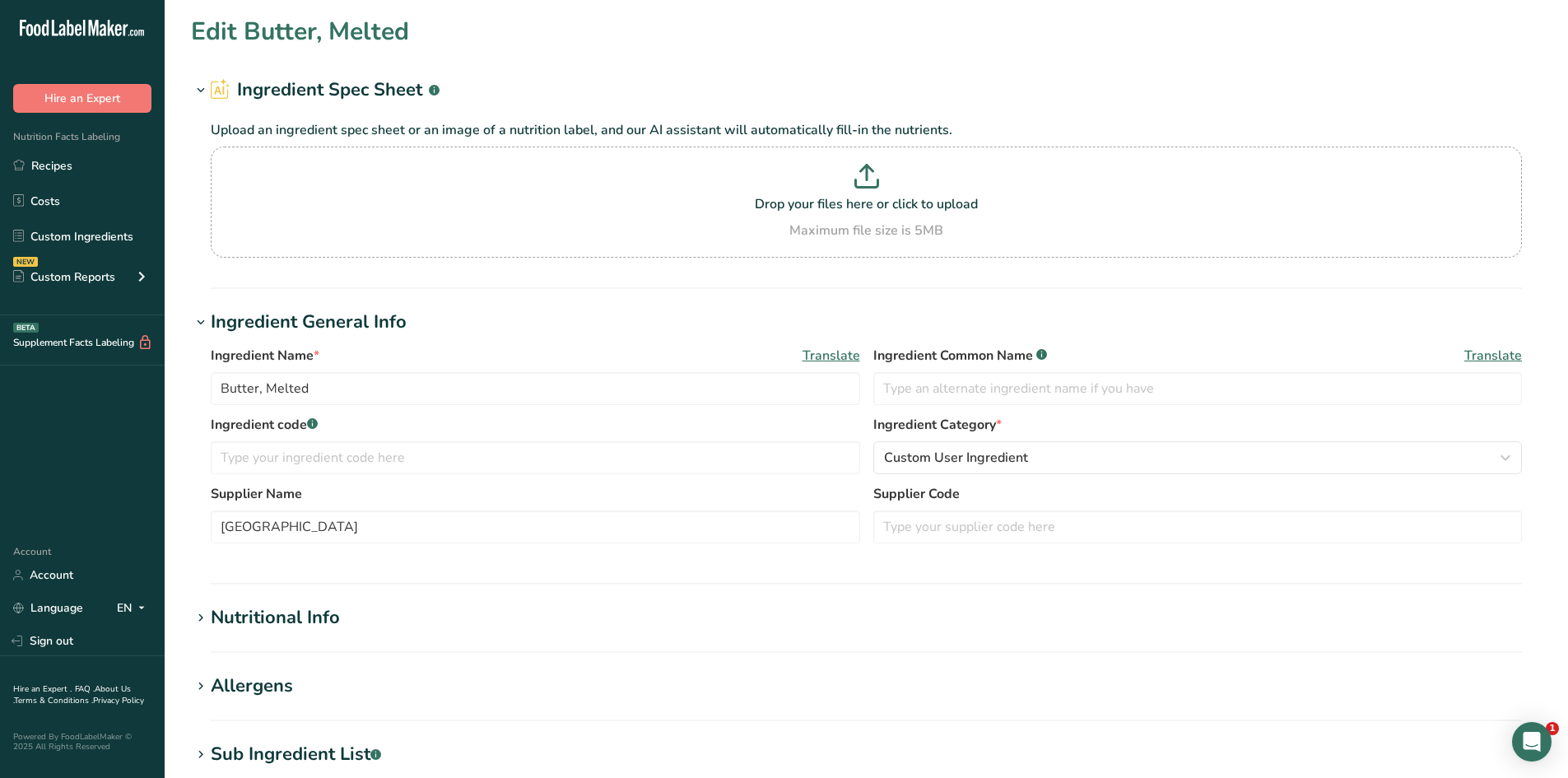
type input "100"
type KJ "418.4"
type Fat "11"
type Fat "7"
type Fat "0"
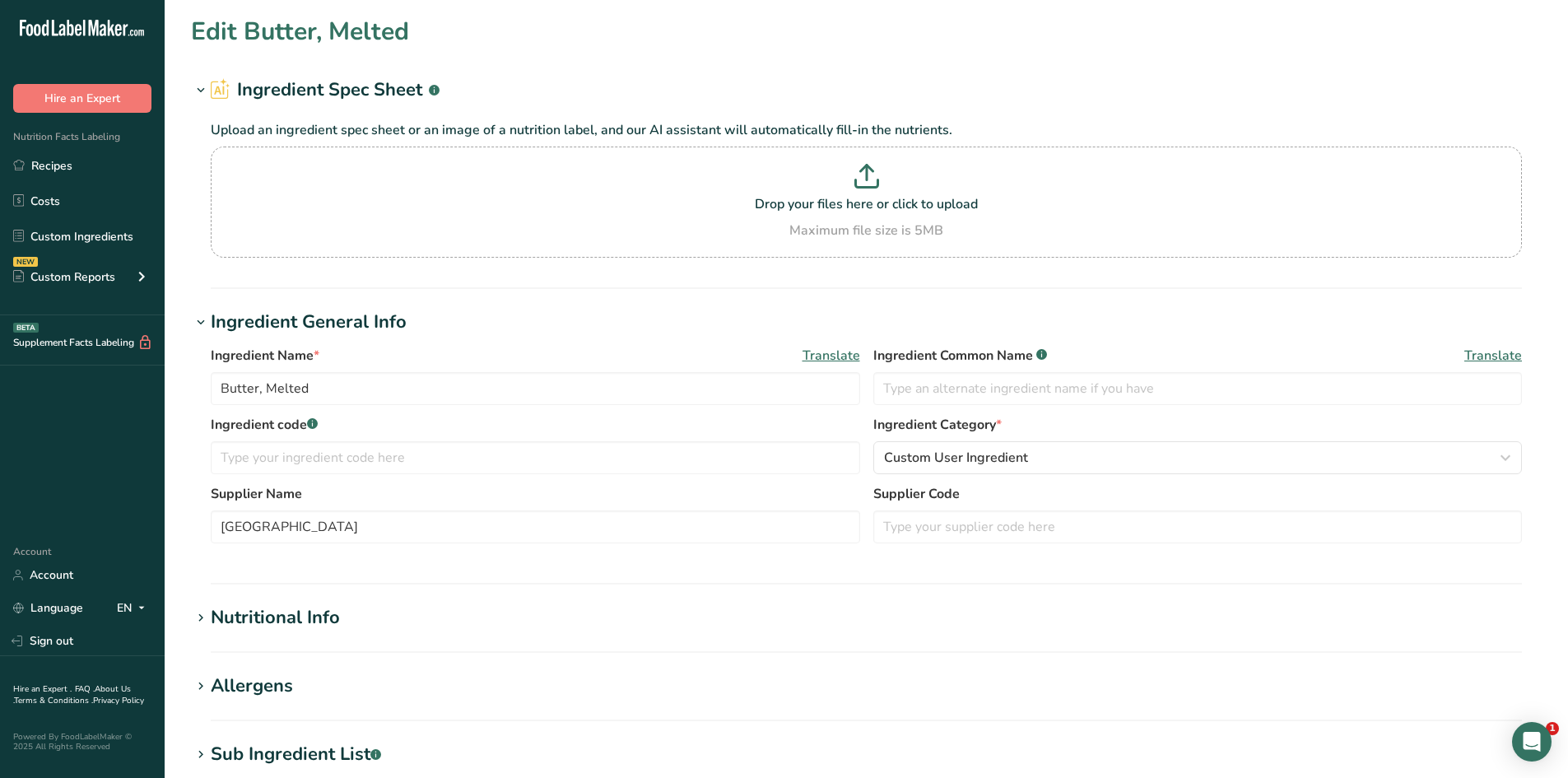
type input "30"
type input "0"
type Carbohydrates "0"
type Fiber "0"
type Sugars "0"
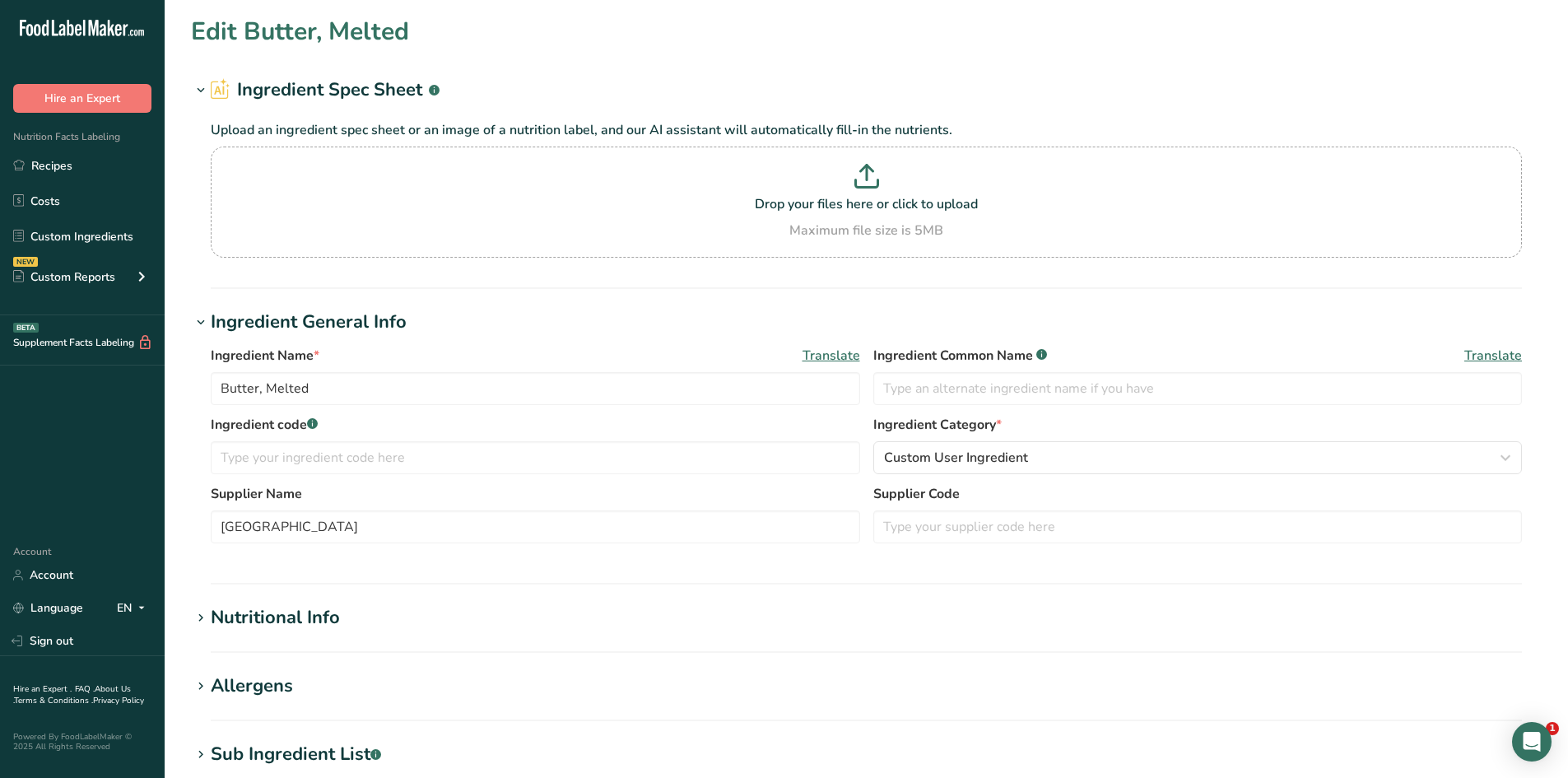
type Sugars "0"
type input "0"
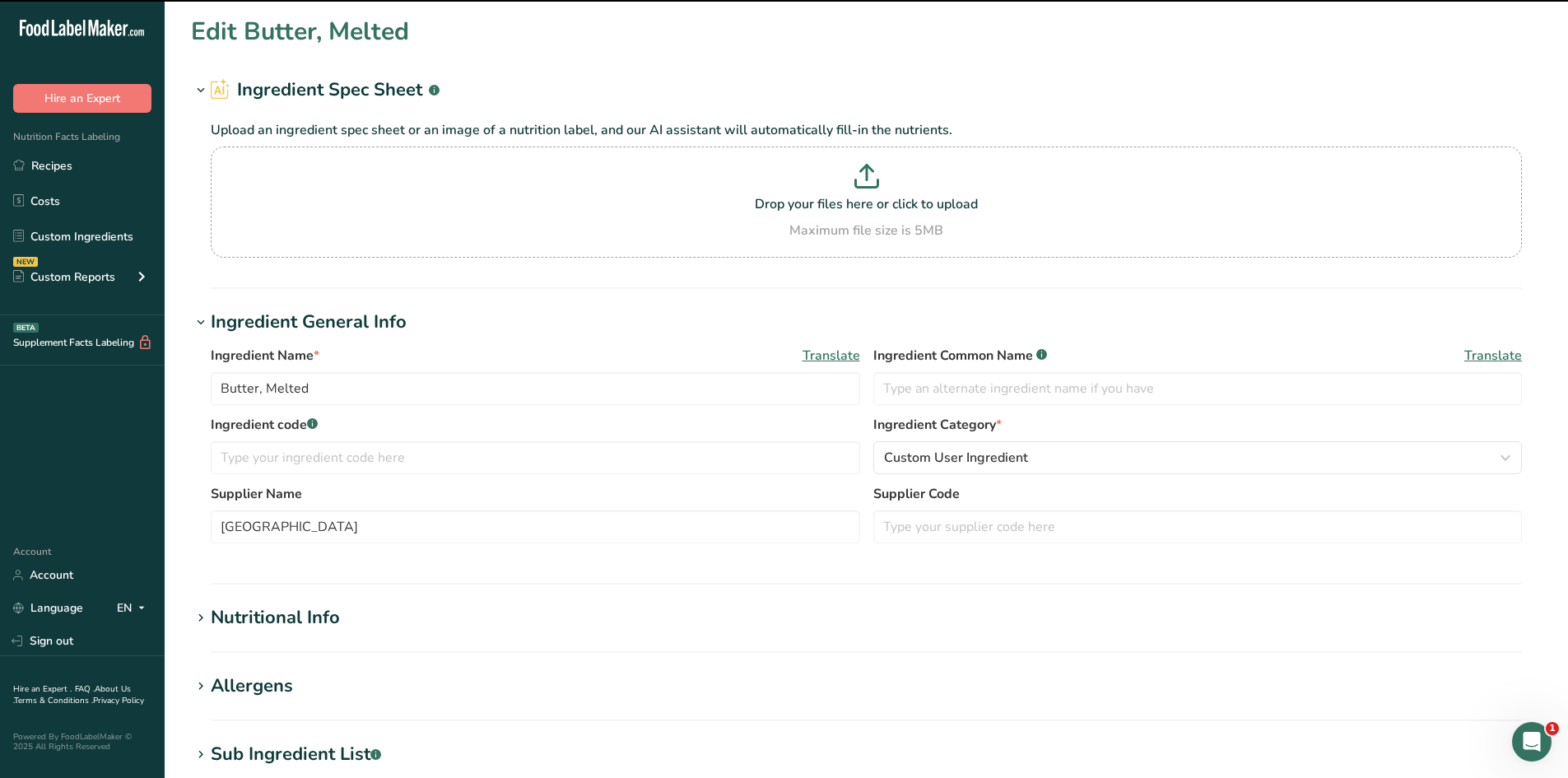
click at [427, 612] on h1 "Nutritional Info" at bounding box center [867, 618] width 1351 height 27
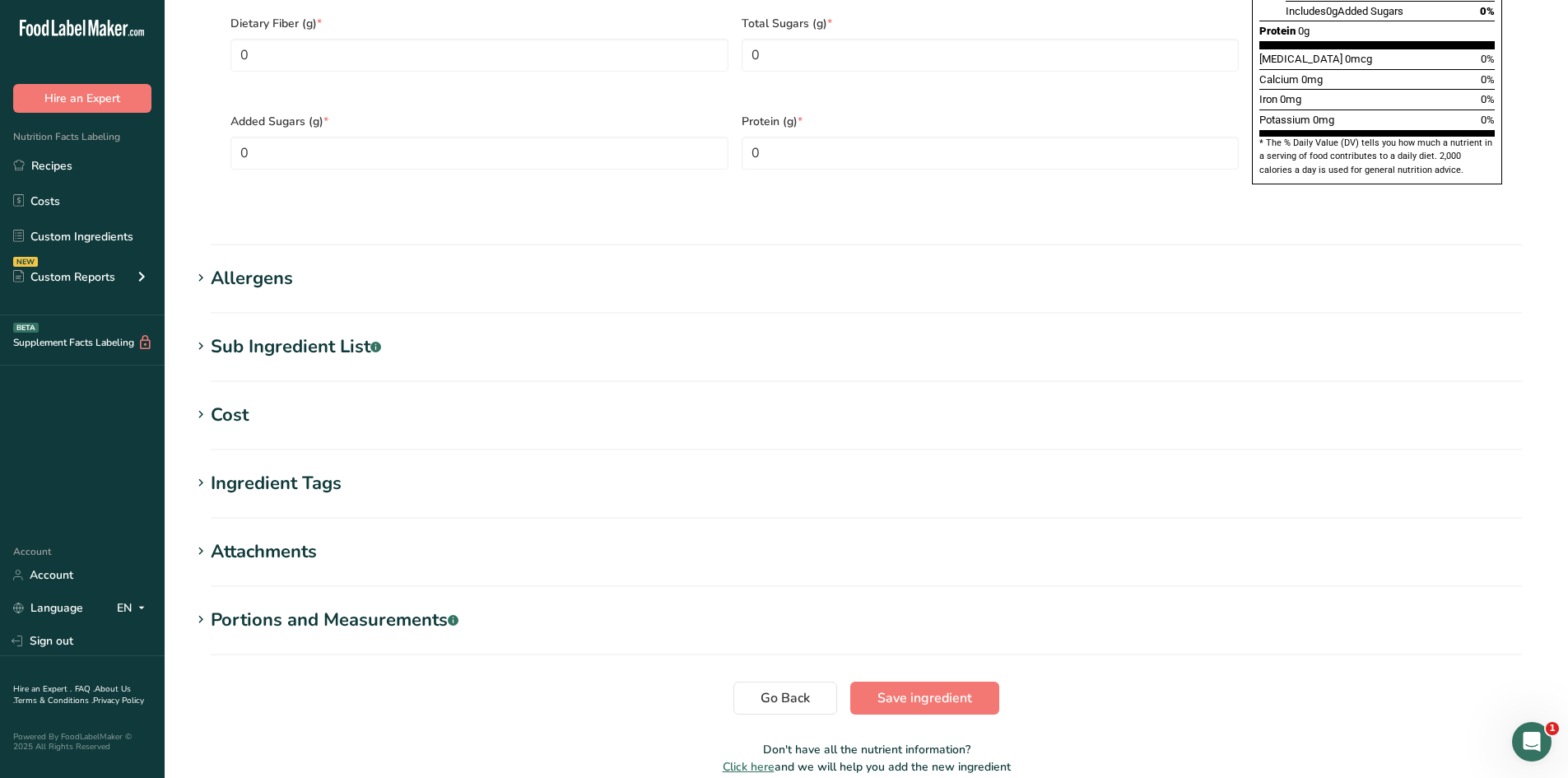
scroll to position [1215, 0]
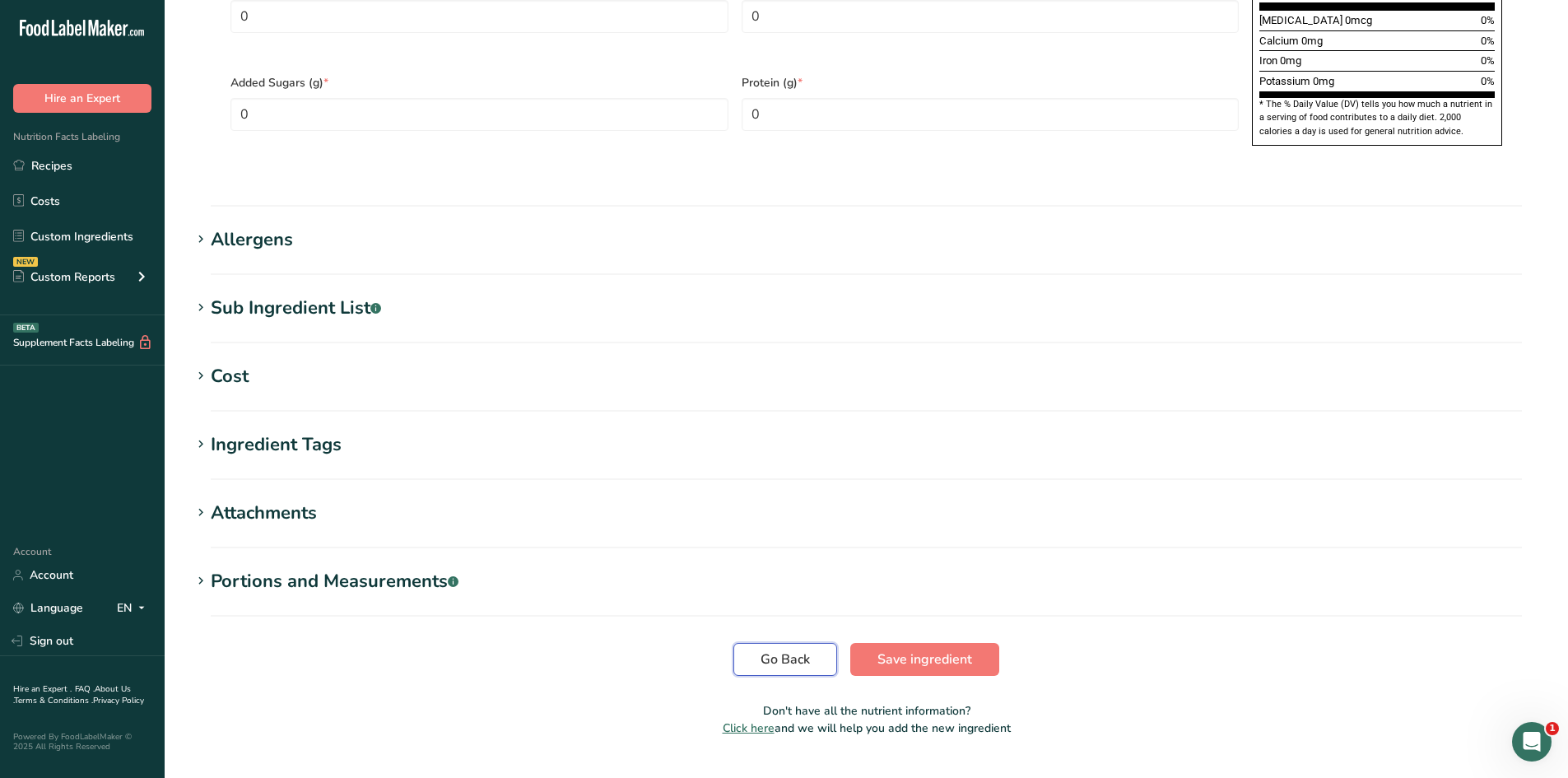
click at [815, 643] on button "Go Back" at bounding box center [785, 659] width 104 height 33
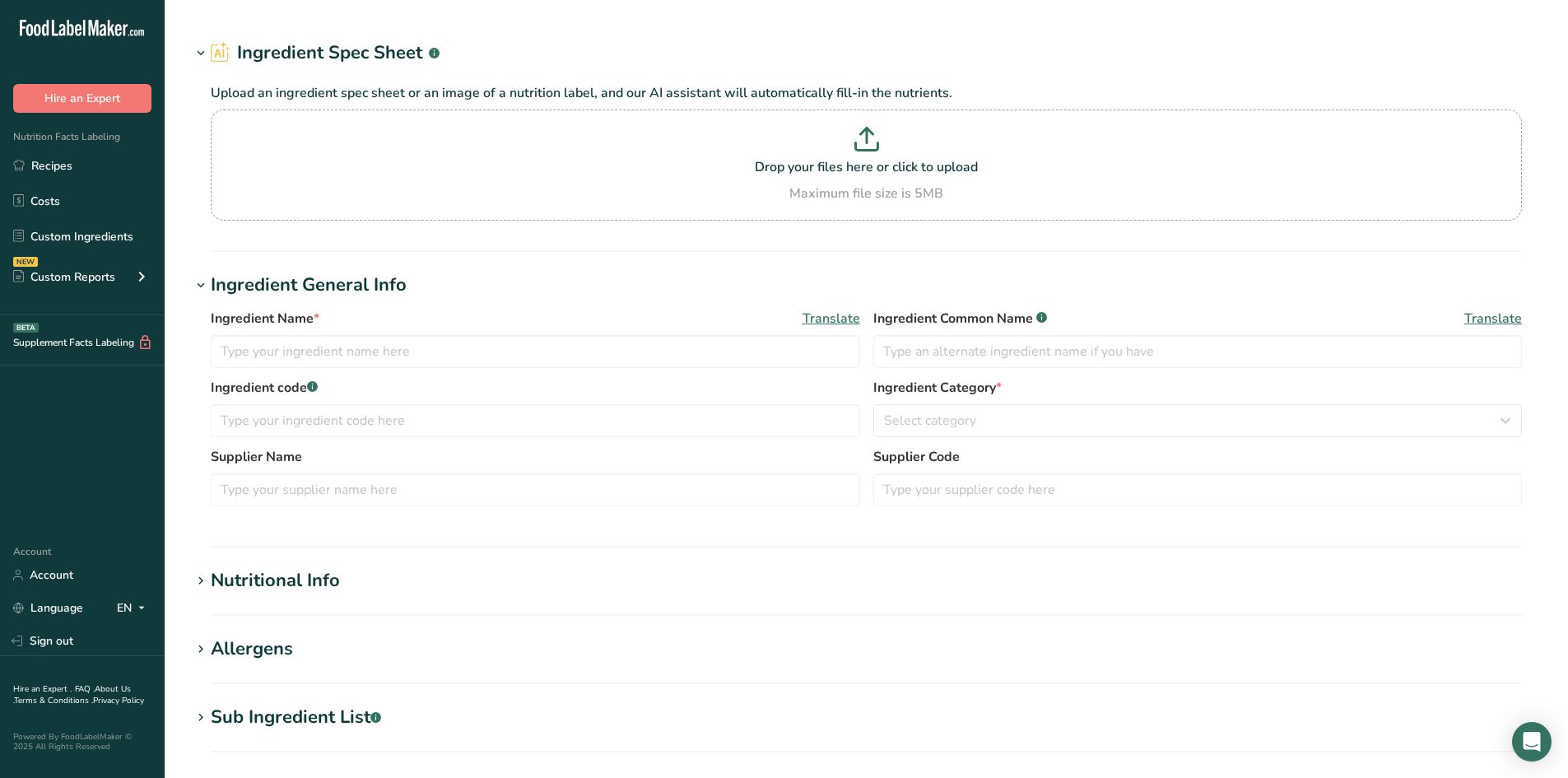
type input "Monterrey [PERSON_NAME], Shredded"
type input "28"
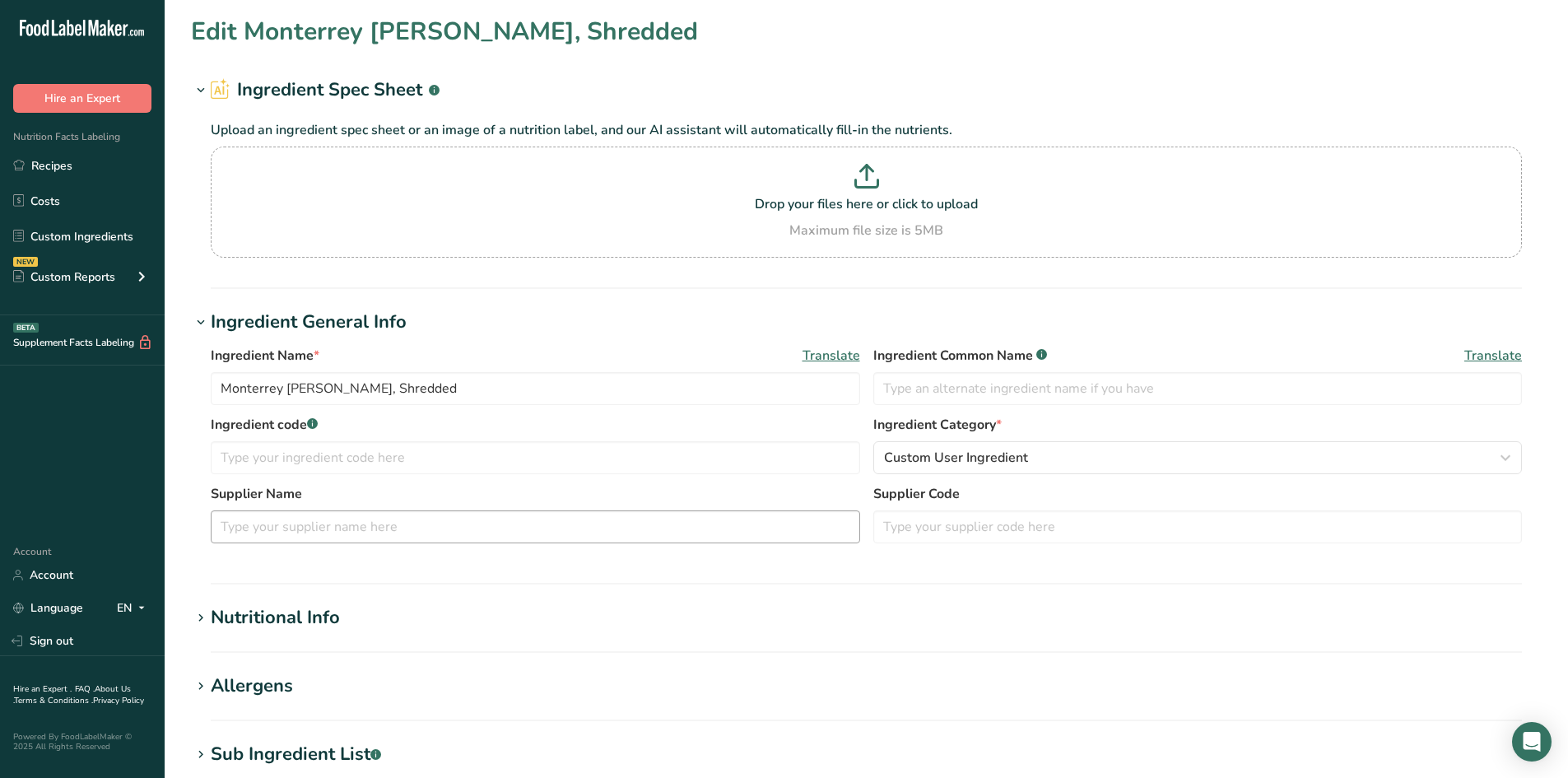
type input "100"
type KJ "418.4"
type Fat "8"
type Fat "5"
type Fat "0"
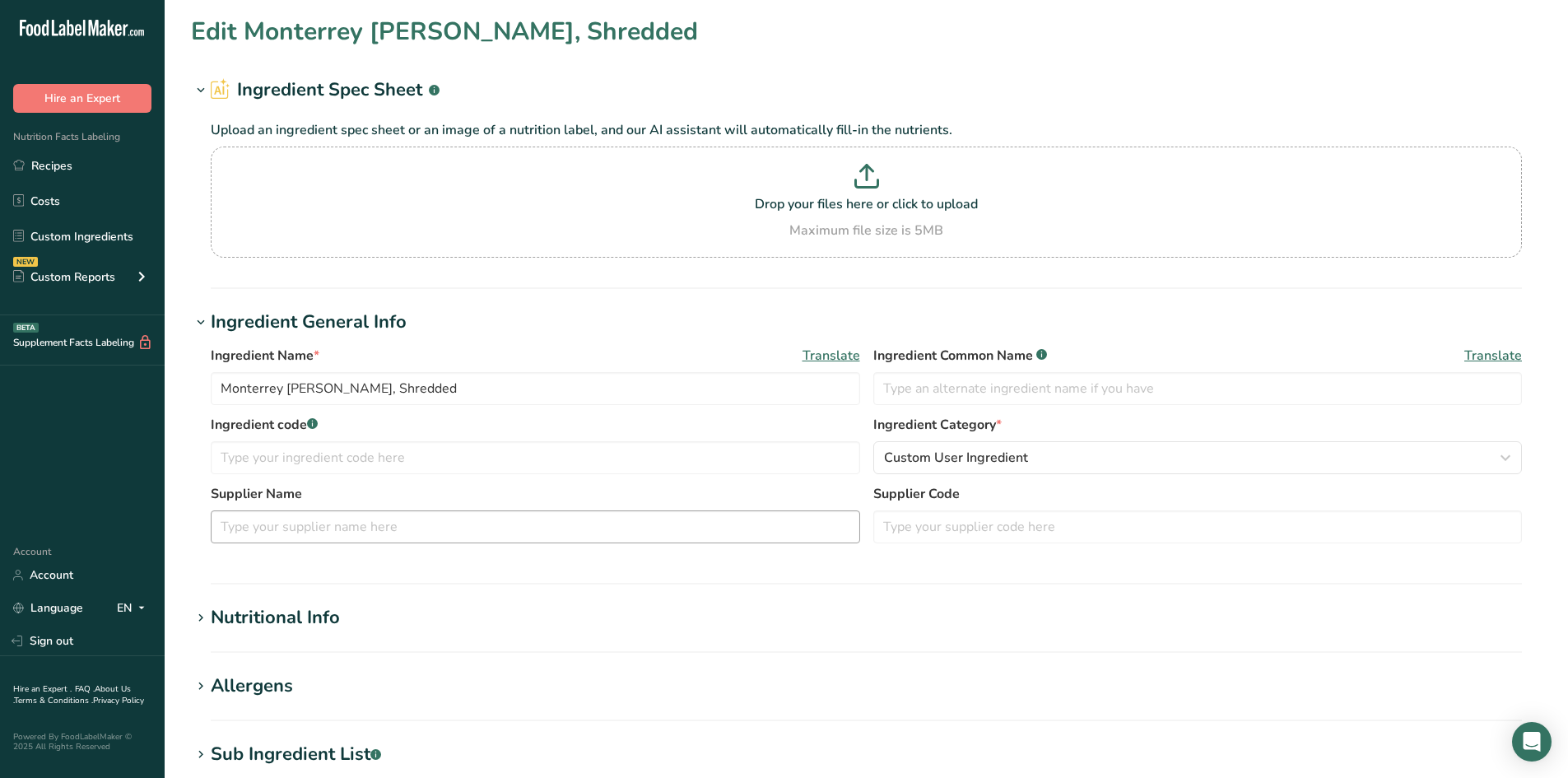
type input "25"
type input "160"
type Carbohydrates "0"
type Fiber "0"
type Sugars "0"
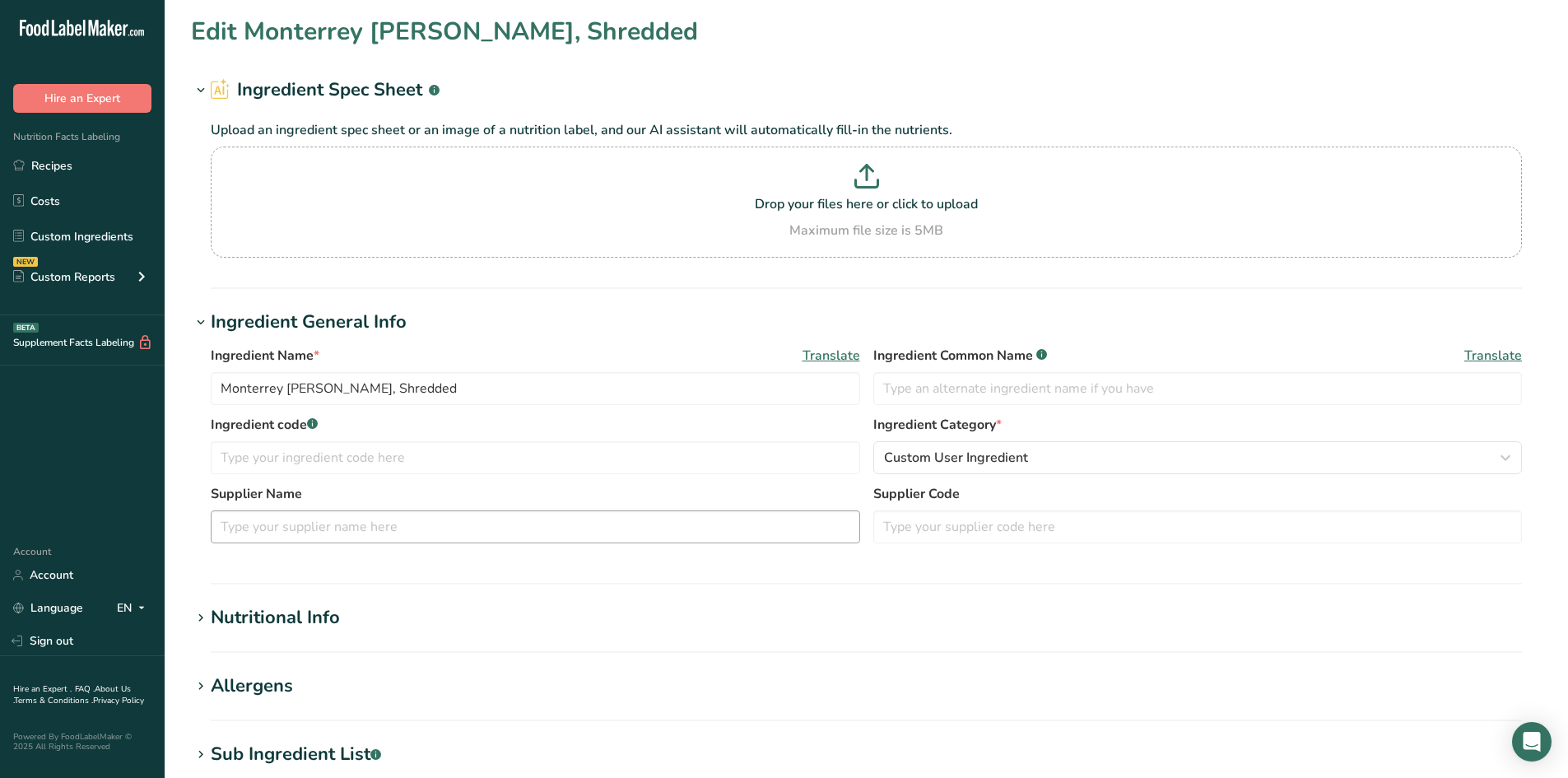
type Sugars "0"
type input "7"
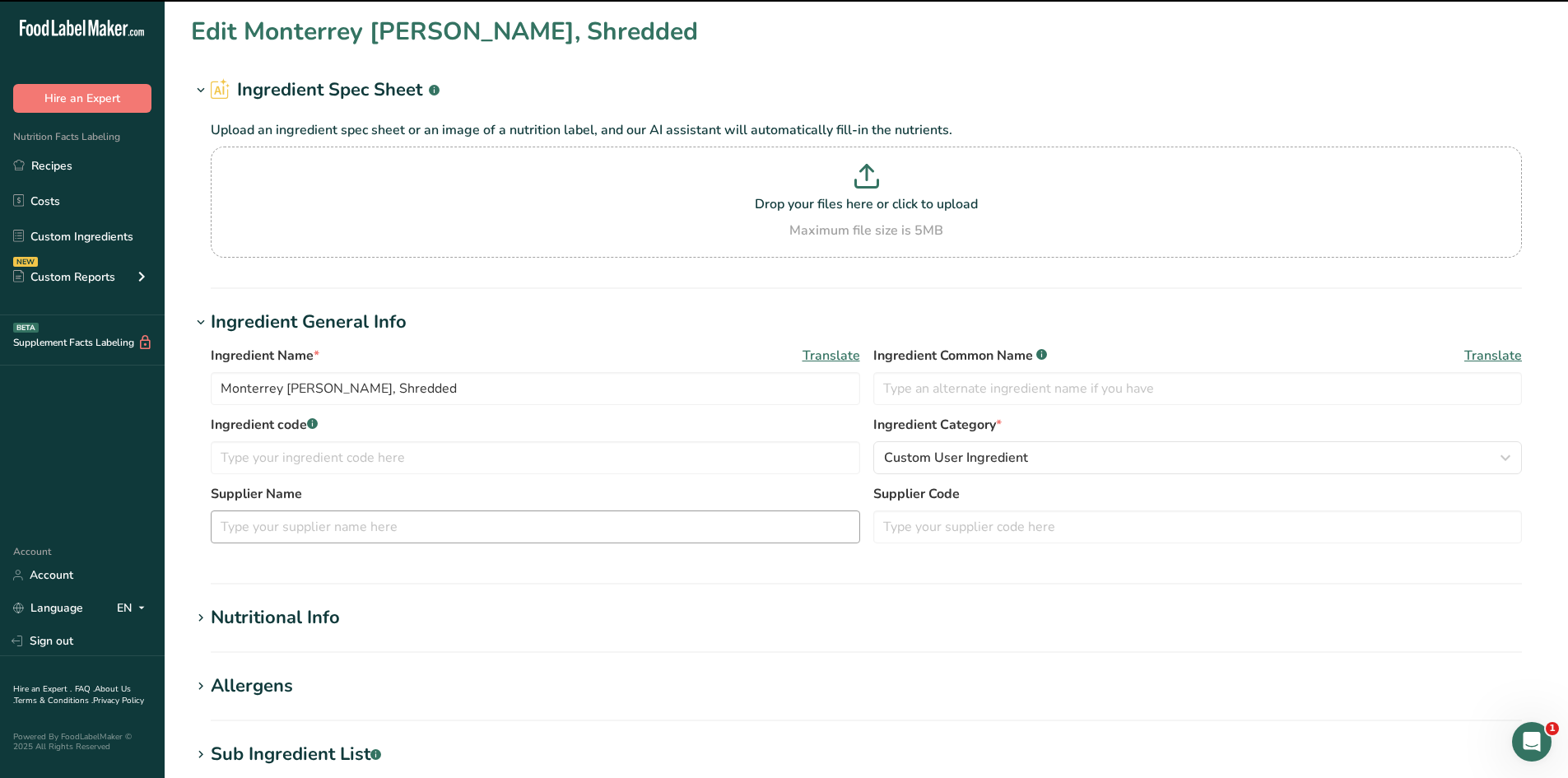
scroll to position [164, 0]
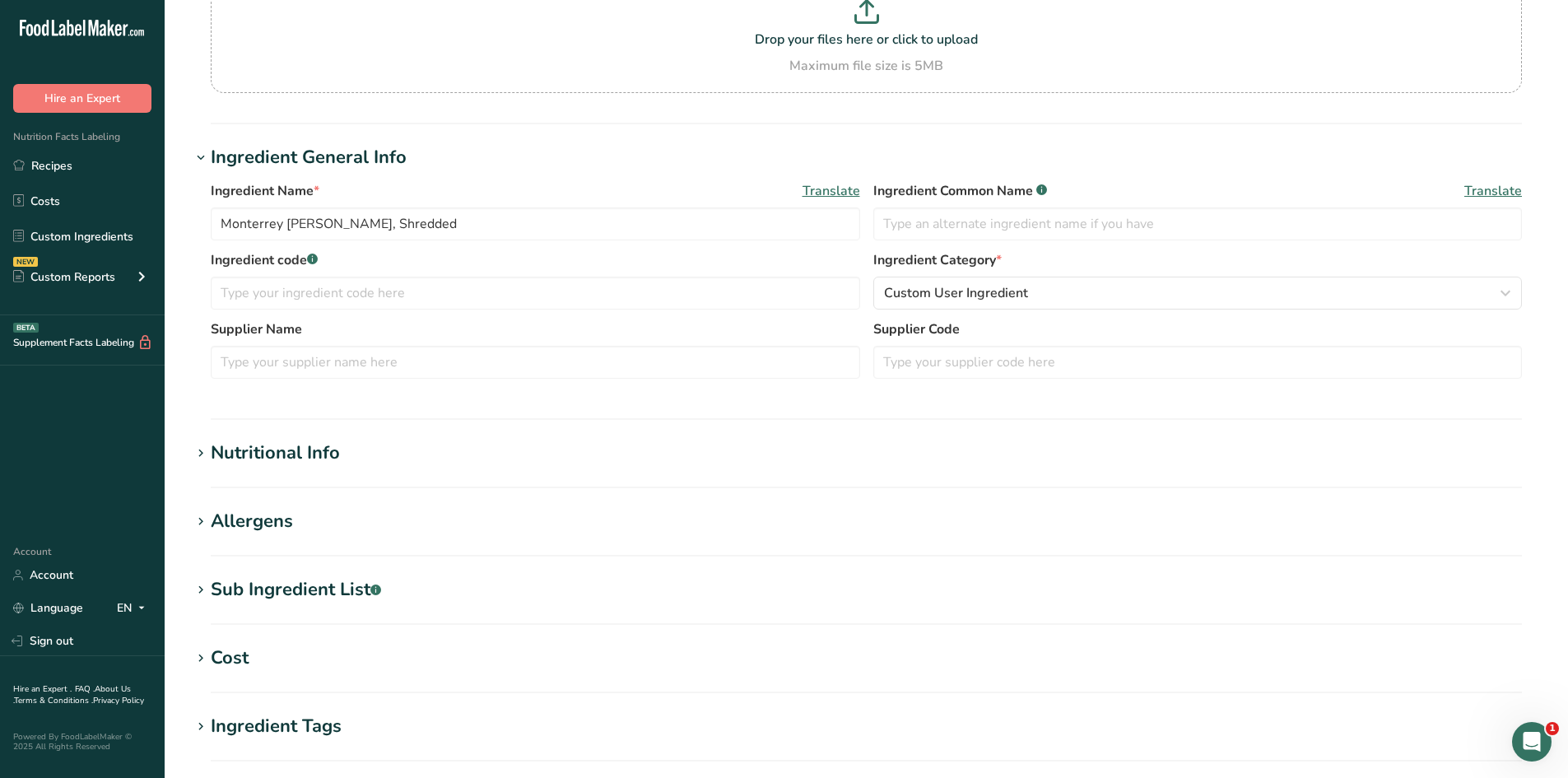
click at [318, 462] on div "Nutritional Info" at bounding box center [275, 453] width 129 height 27
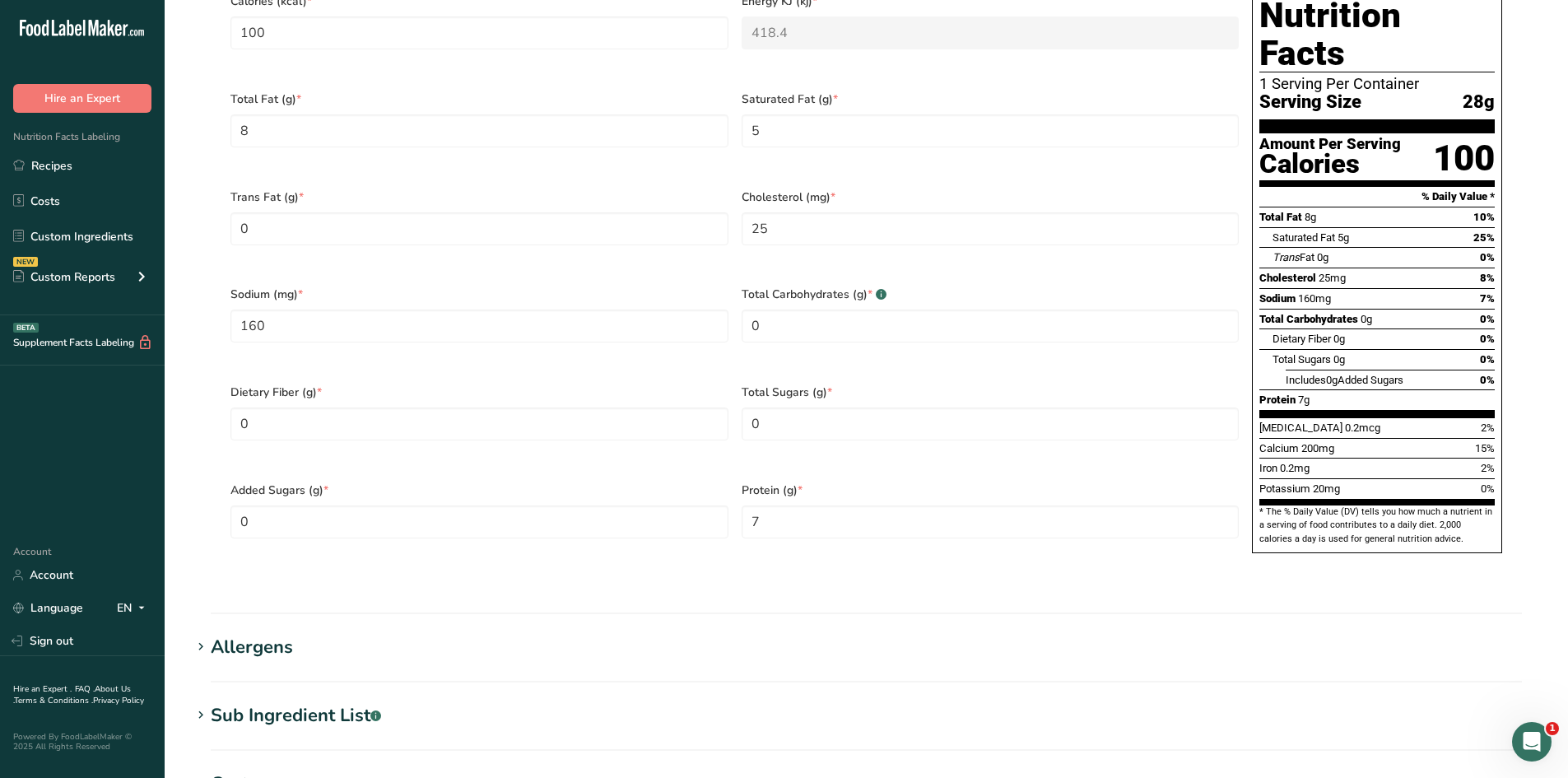
scroll to position [1071, 0]
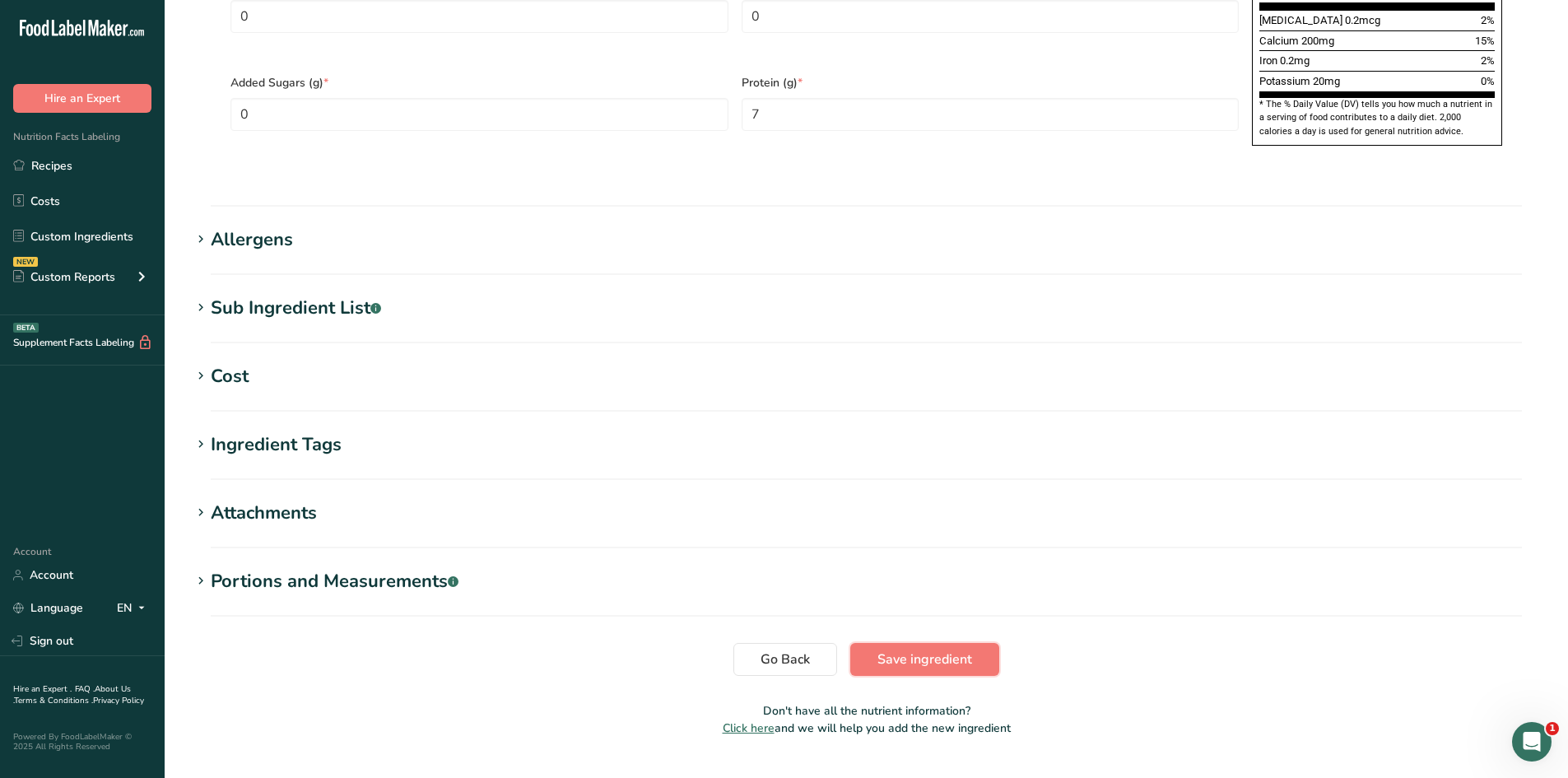
click at [881, 643] on button "Save ingredient" at bounding box center [925, 659] width 149 height 33
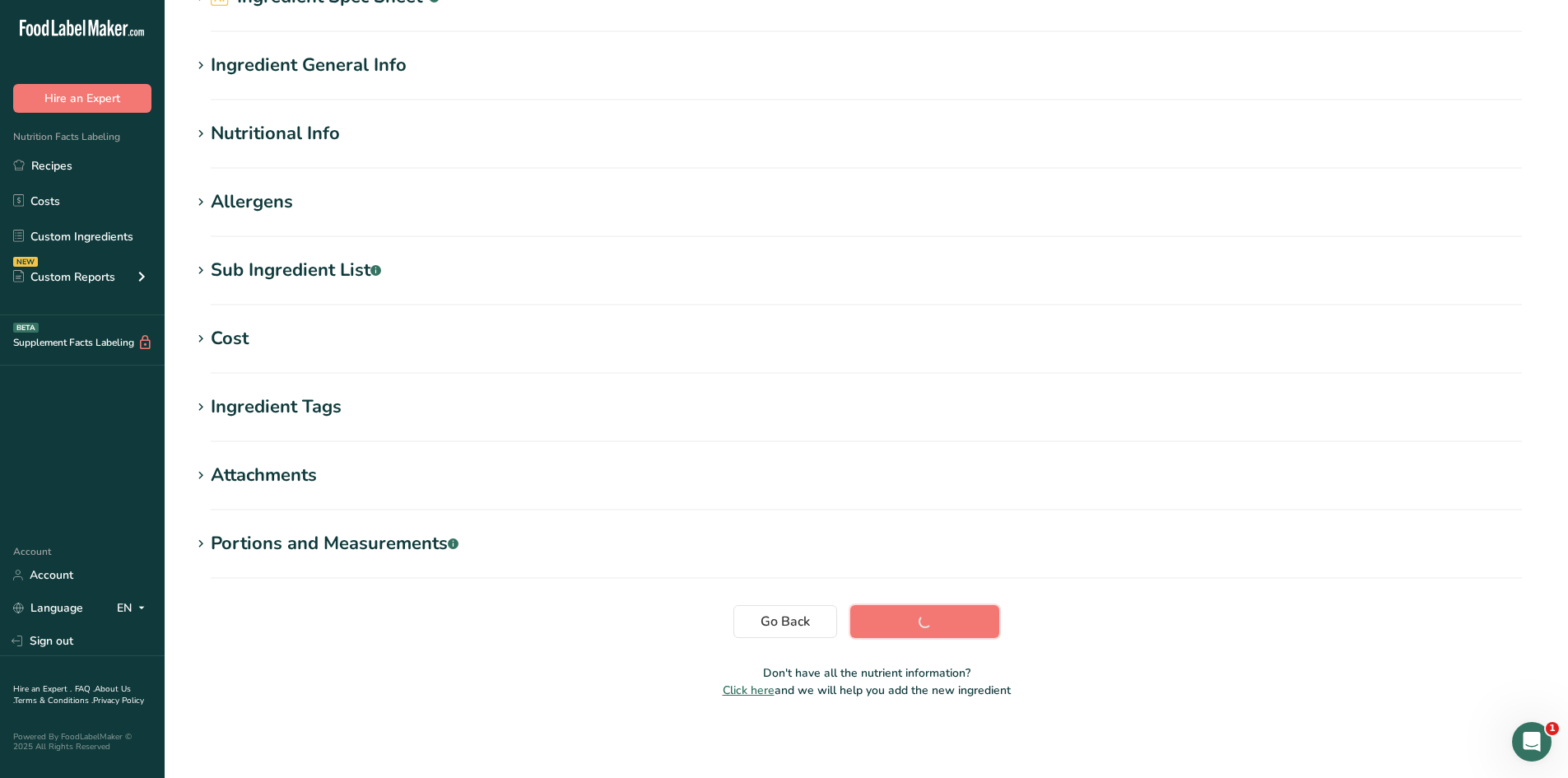
scroll to position [93, 0]
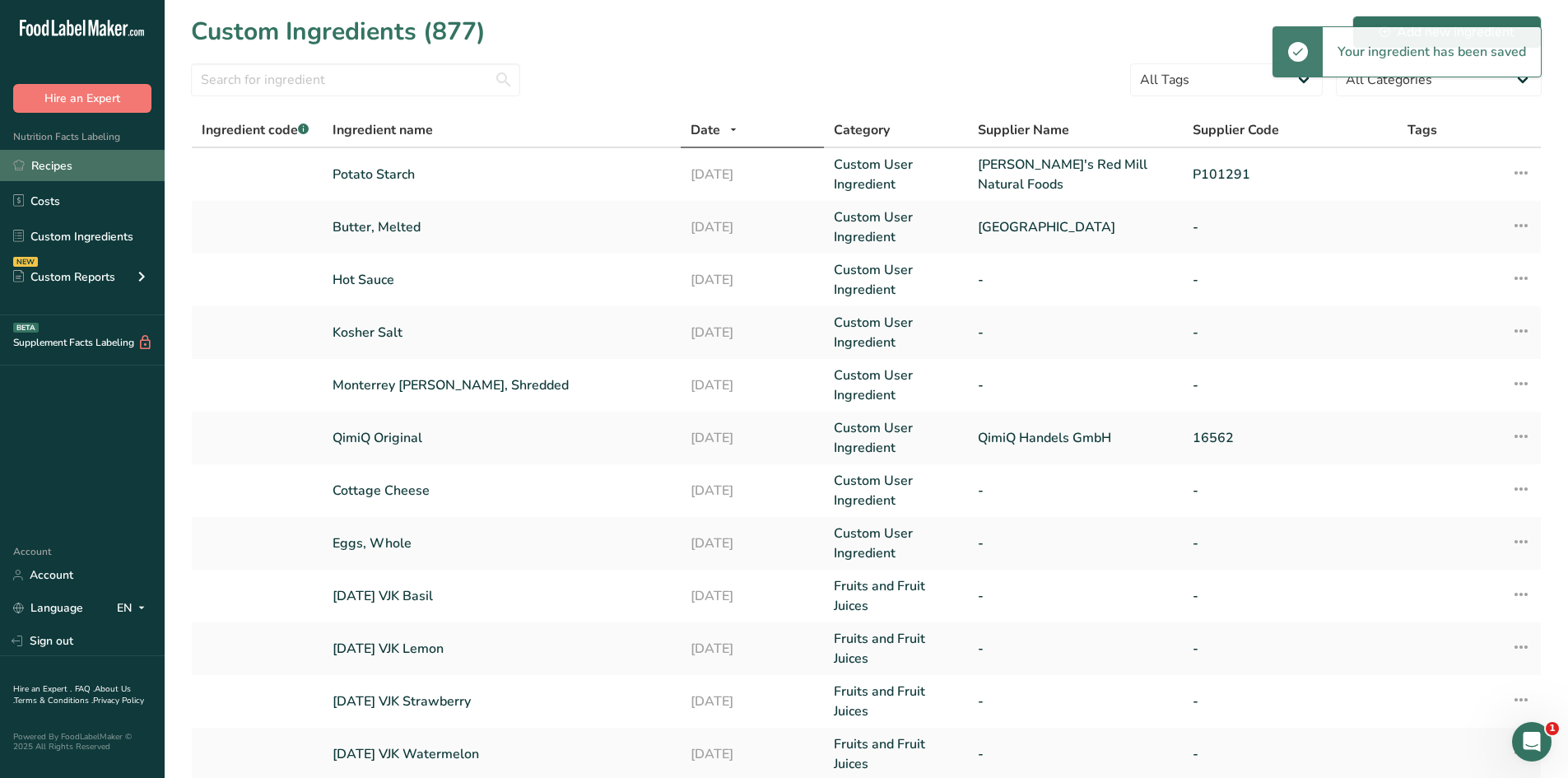
click at [114, 163] on link "Recipes" at bounding box center [82, 165] width 164 height 31
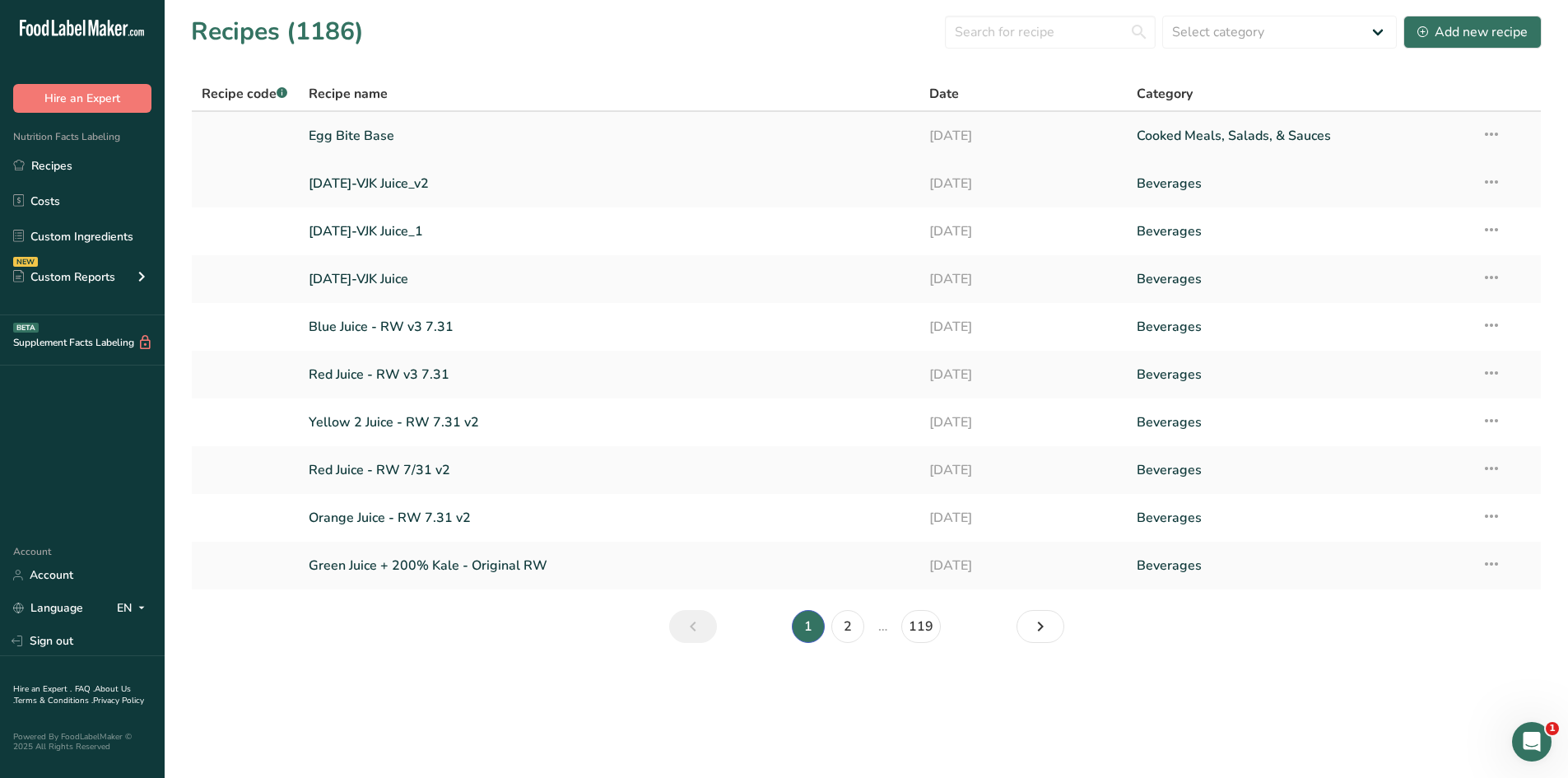
click at [344, 133] on link "Egg Bite Base" at bounding box center [609, 135] width 602 height 34
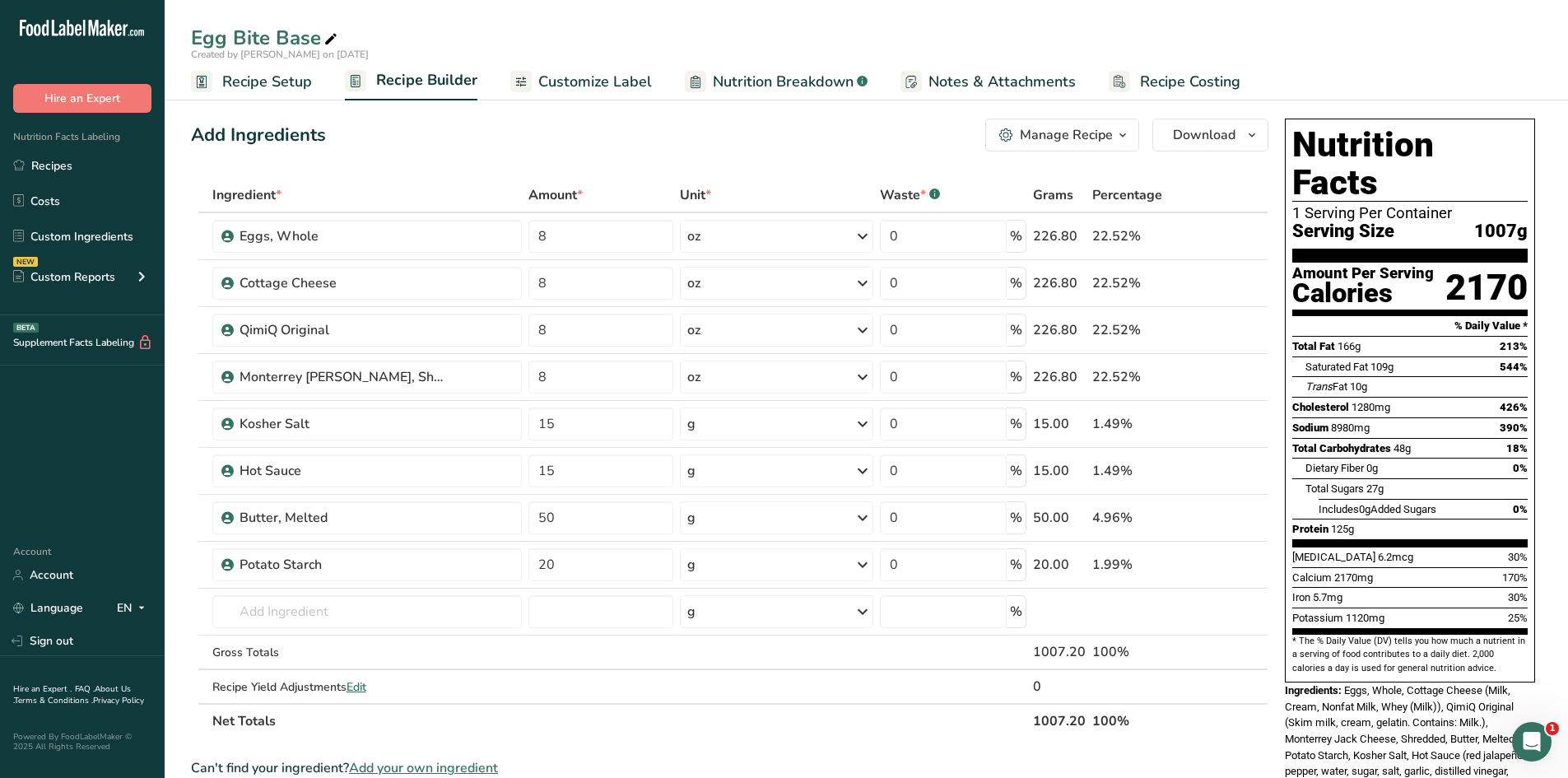
click at [802, 72] on span "Nutrition Breakdown" at bounding box center [784, 81] width 141 height 23
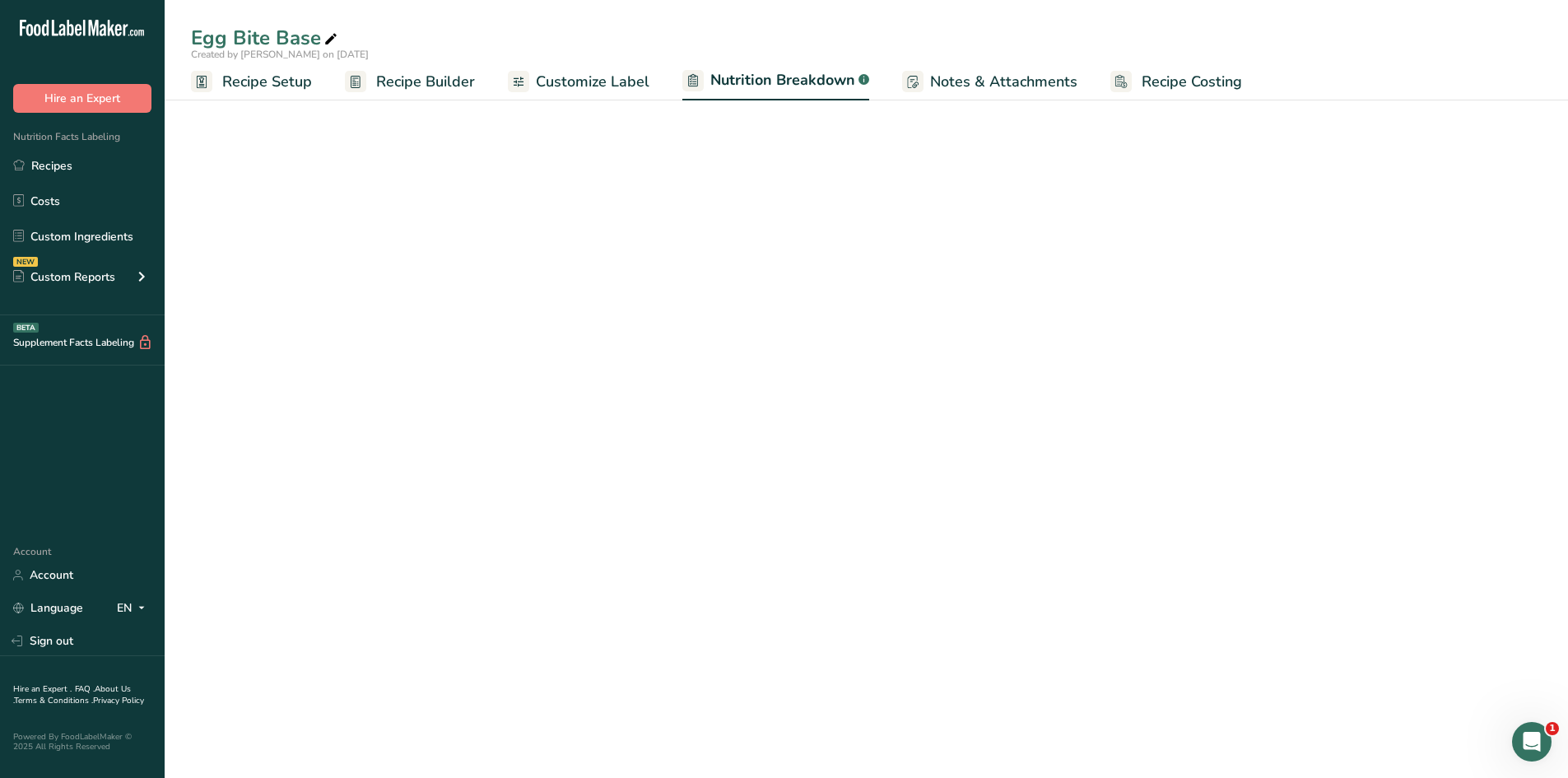
select select "Calories"
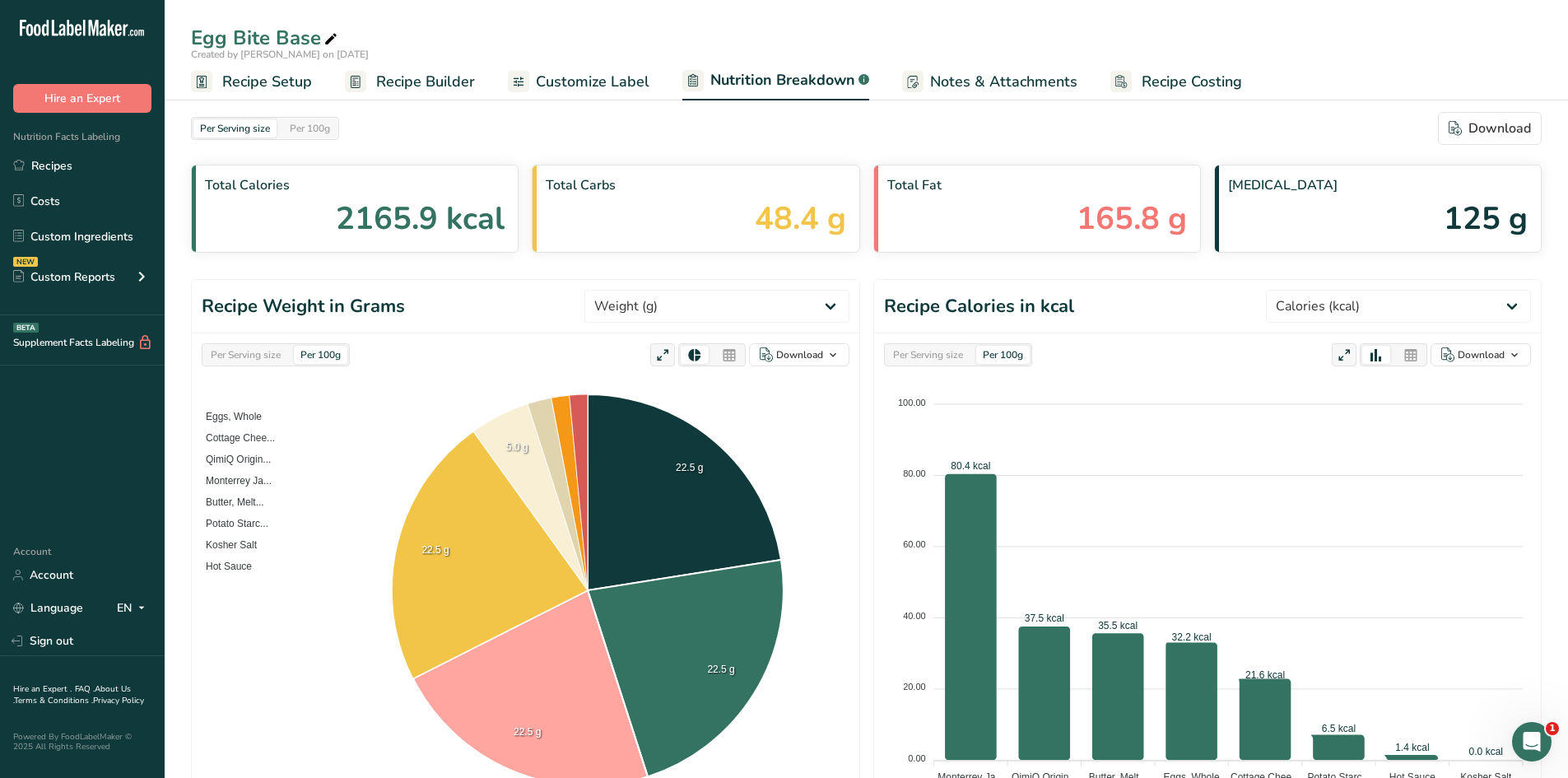
scroll to position [164, 0]
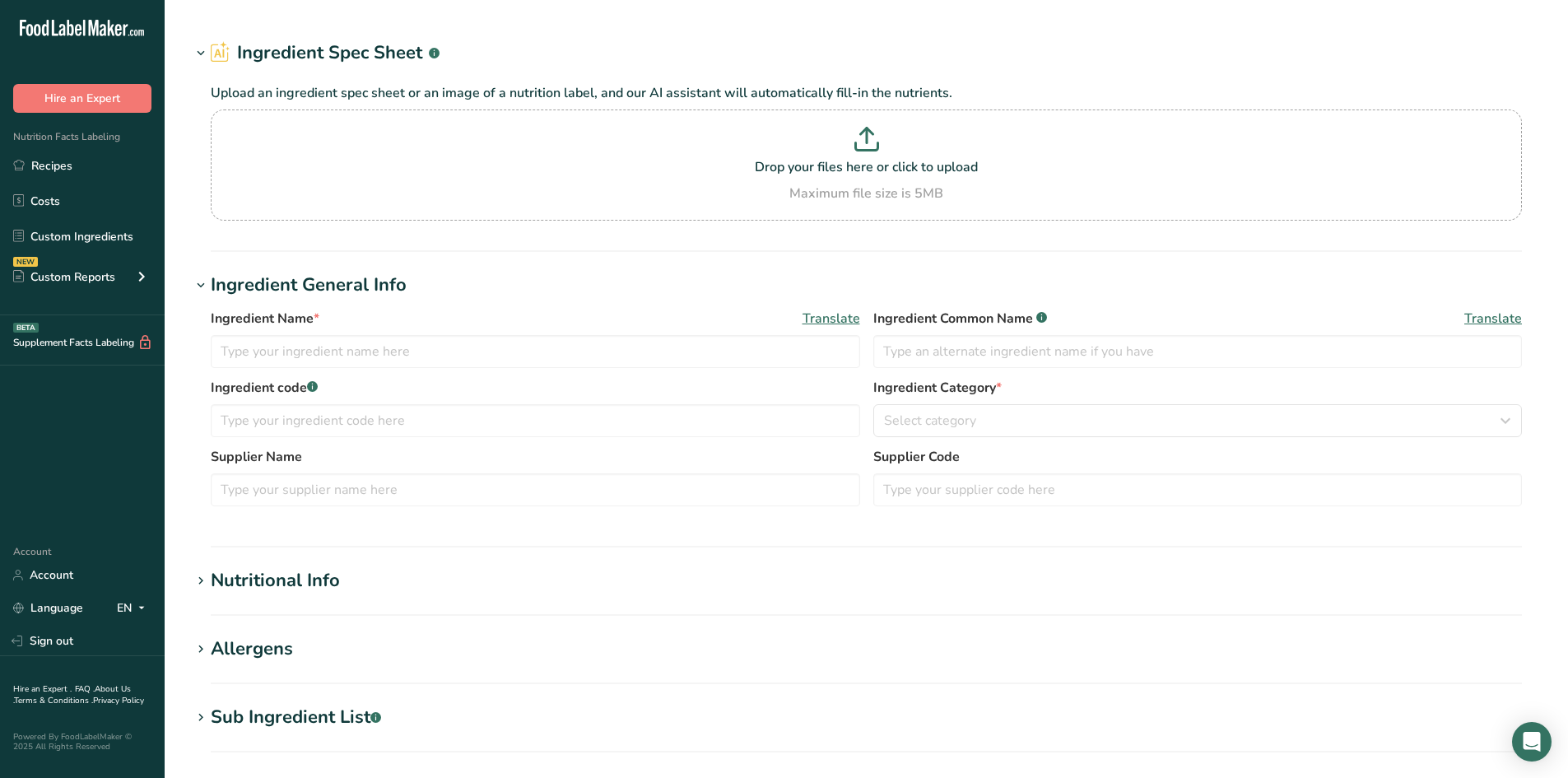
type input "Cottage Cheese"
type input "0.5"
select select "21"
select select "22"
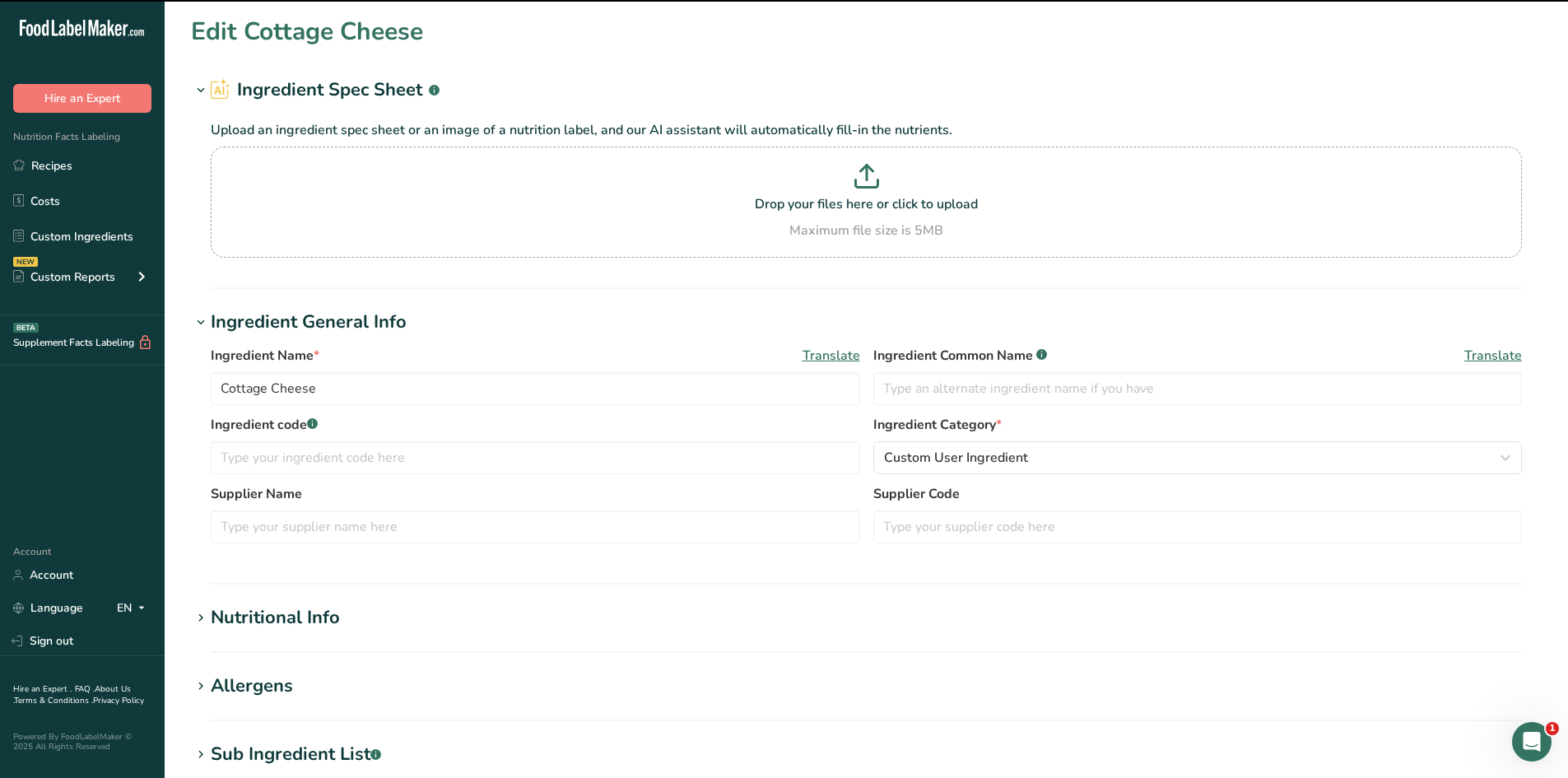
click at [338, 656] on section "Edit Cottage Cheese Ingredient Spec Sheet .a-a{fill:#347362;}.b-a{fill:#fff;} U…" at bounding box center [866, 604] width 1404 height 1210
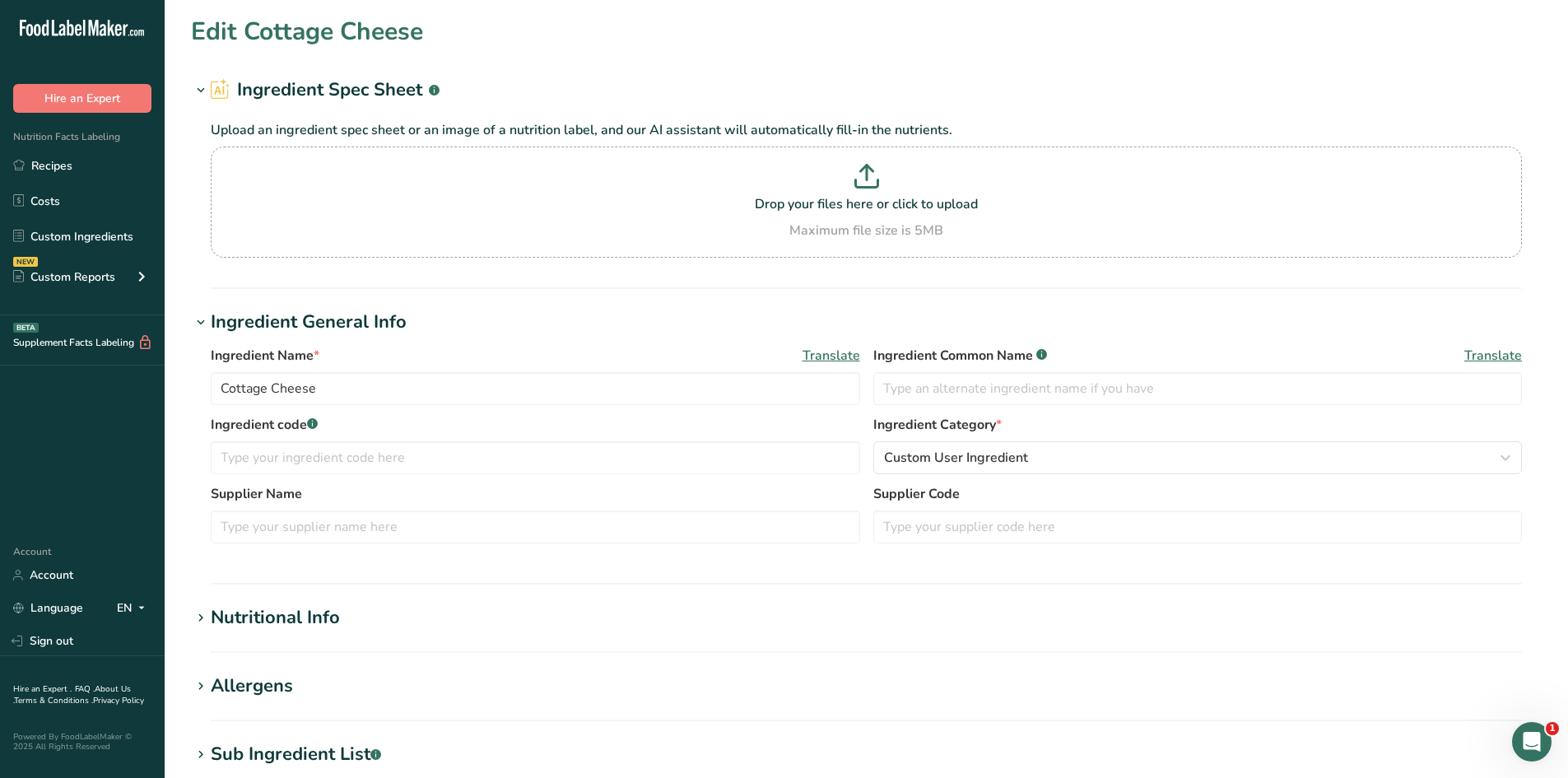
click at [318, 636] on section "Nutritional Info Serving Size .a-a{fill:#347362;}.b-a{fill:#fff;} Add ingredien…" at bounding box center [867, 629] width 1351 height 49
click at [301, 614] on div "Nutritional Info" at bounding box center [275, 618] width 129 height 27
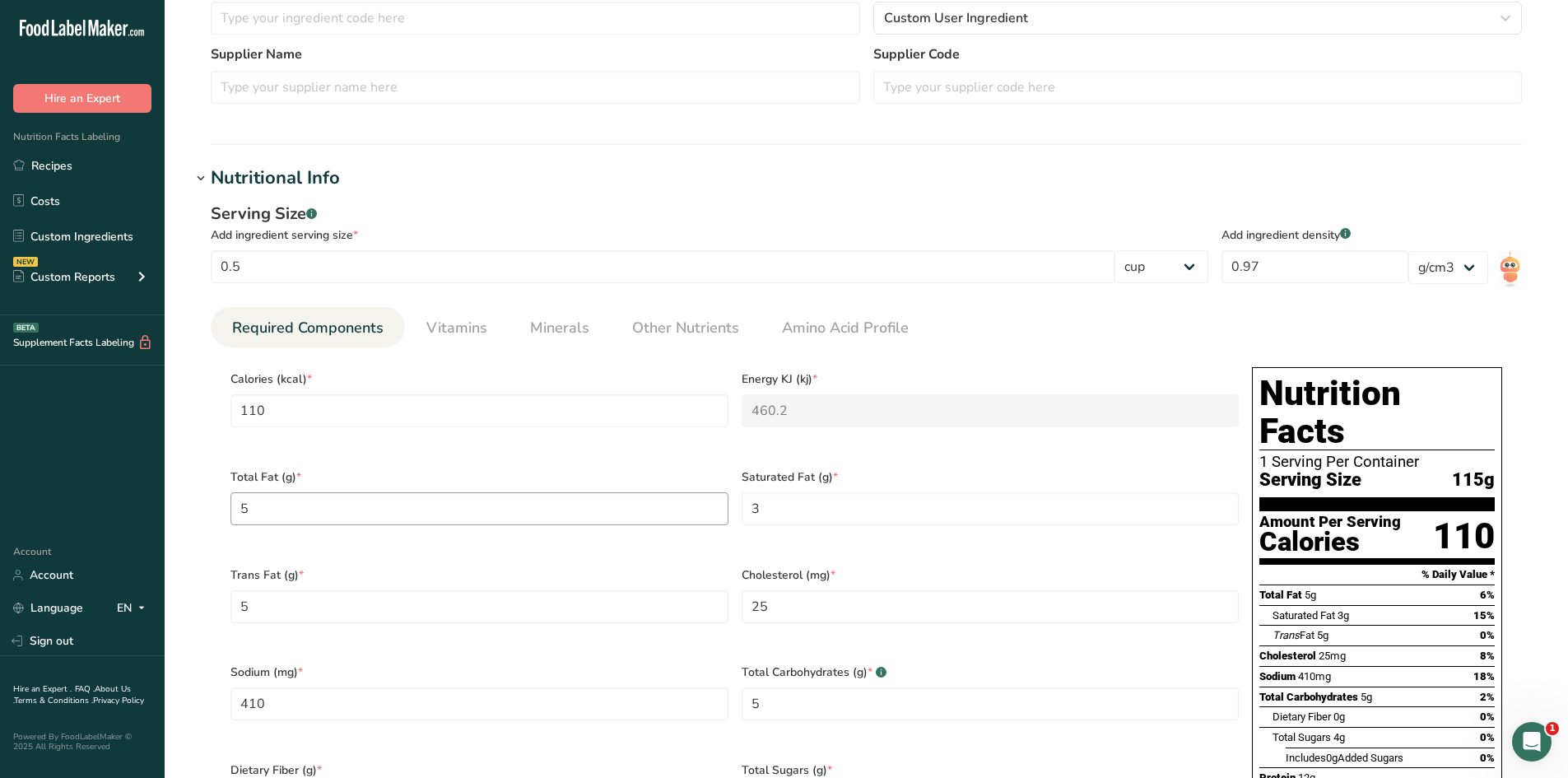
scroll to position [412, 0]
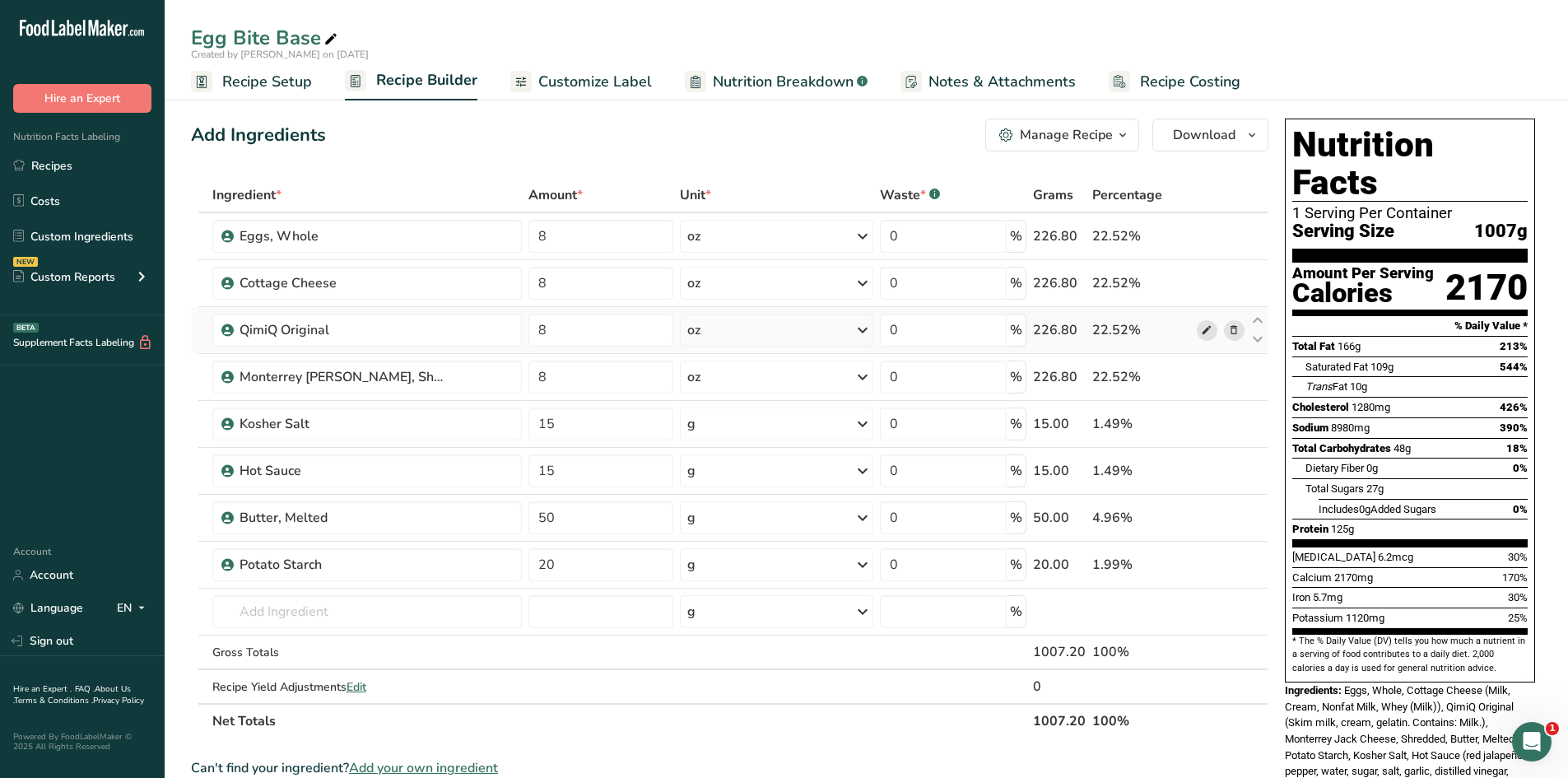
click at [1213, 332] on icon at bounding box center [1207, 330] width 12 height 18
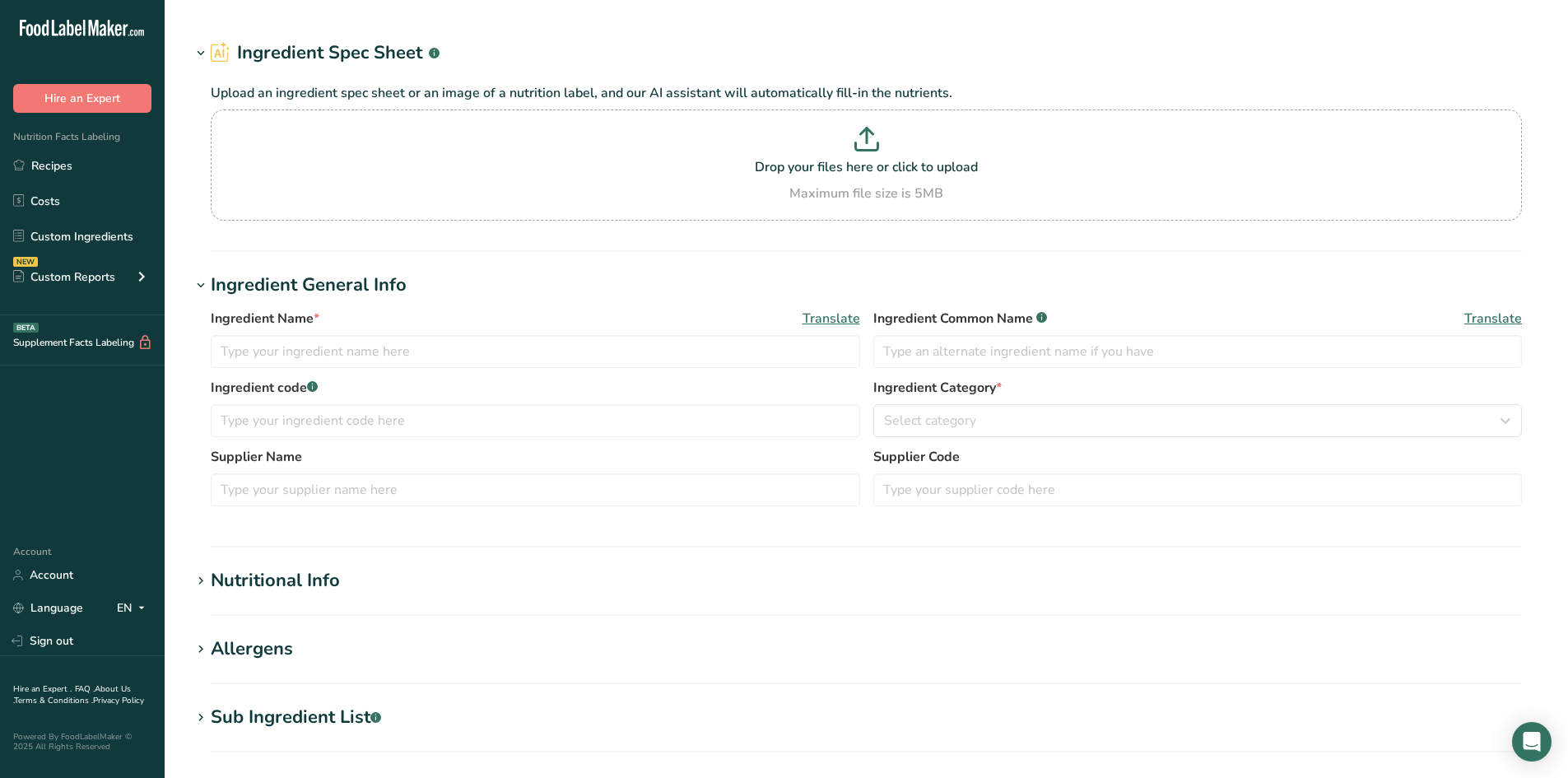
type input "QimiQ Original"
type input "QimiQ Handels GmbH"
type input "16562"
type input "15"
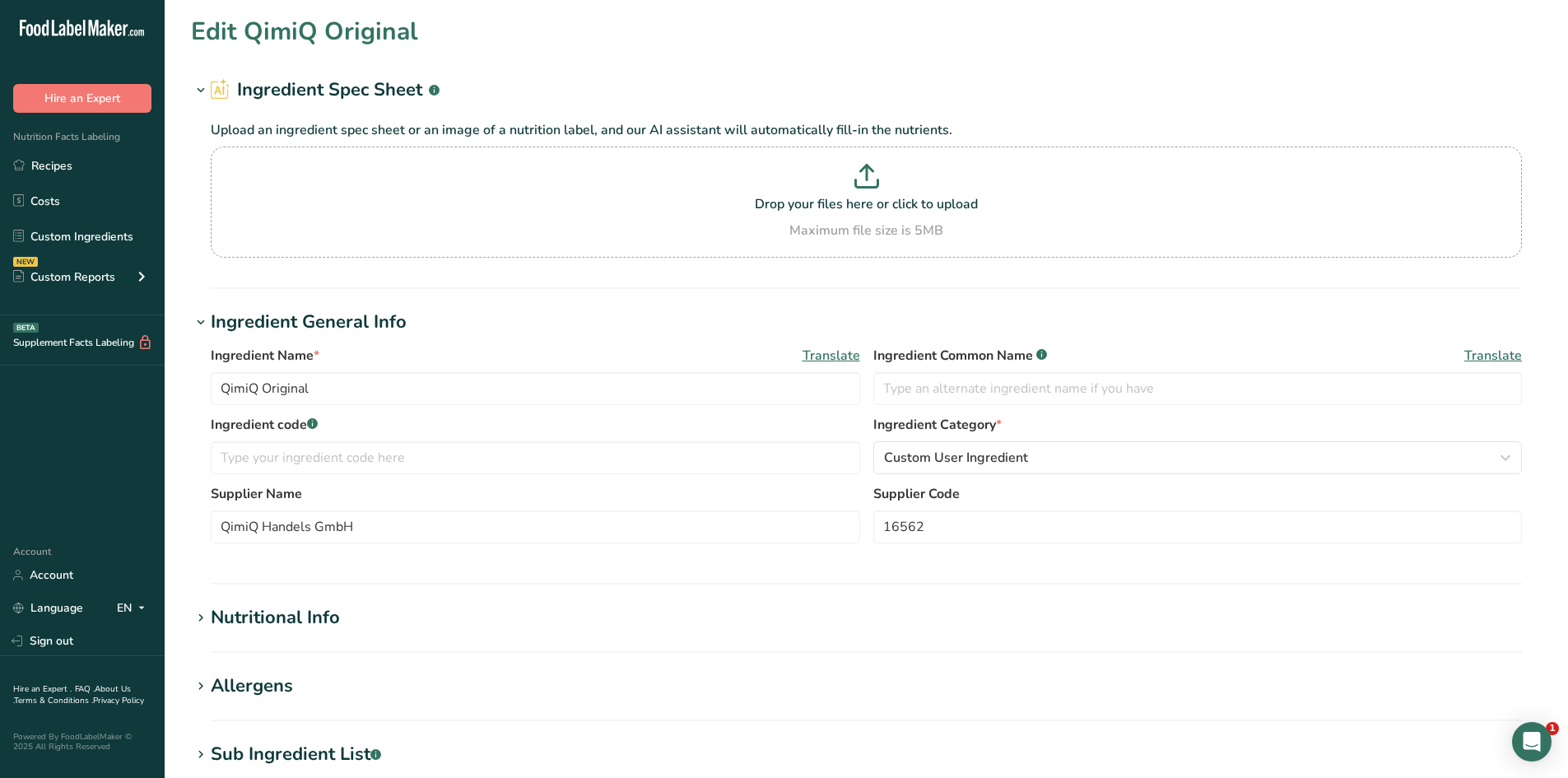
type input "25"
type KJ "104.6"
type Fat "2"
type Fat "0"
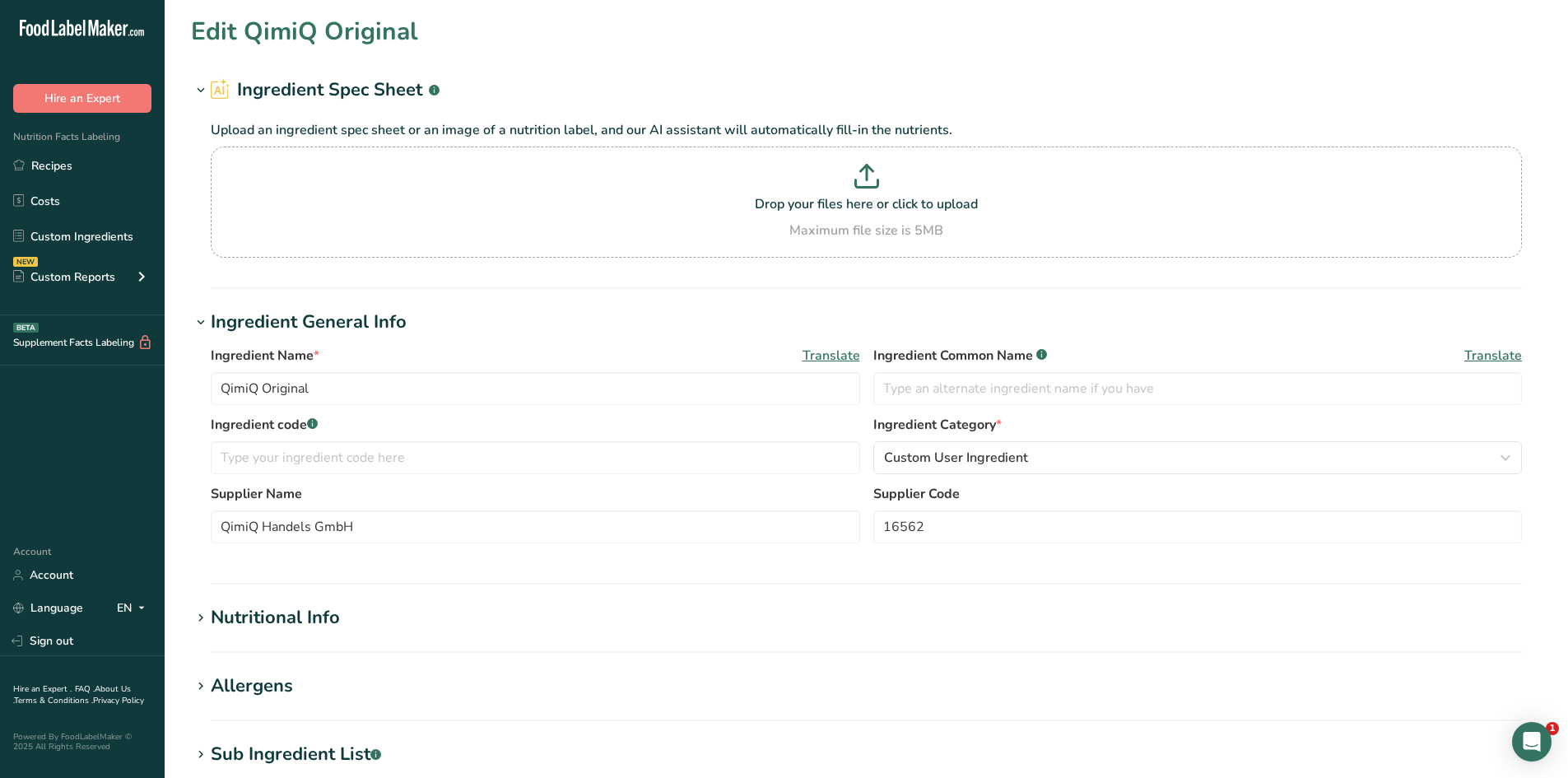
type input "5"
type Carbohydrates "1"
type Fiber "0"
type Sugars "1"
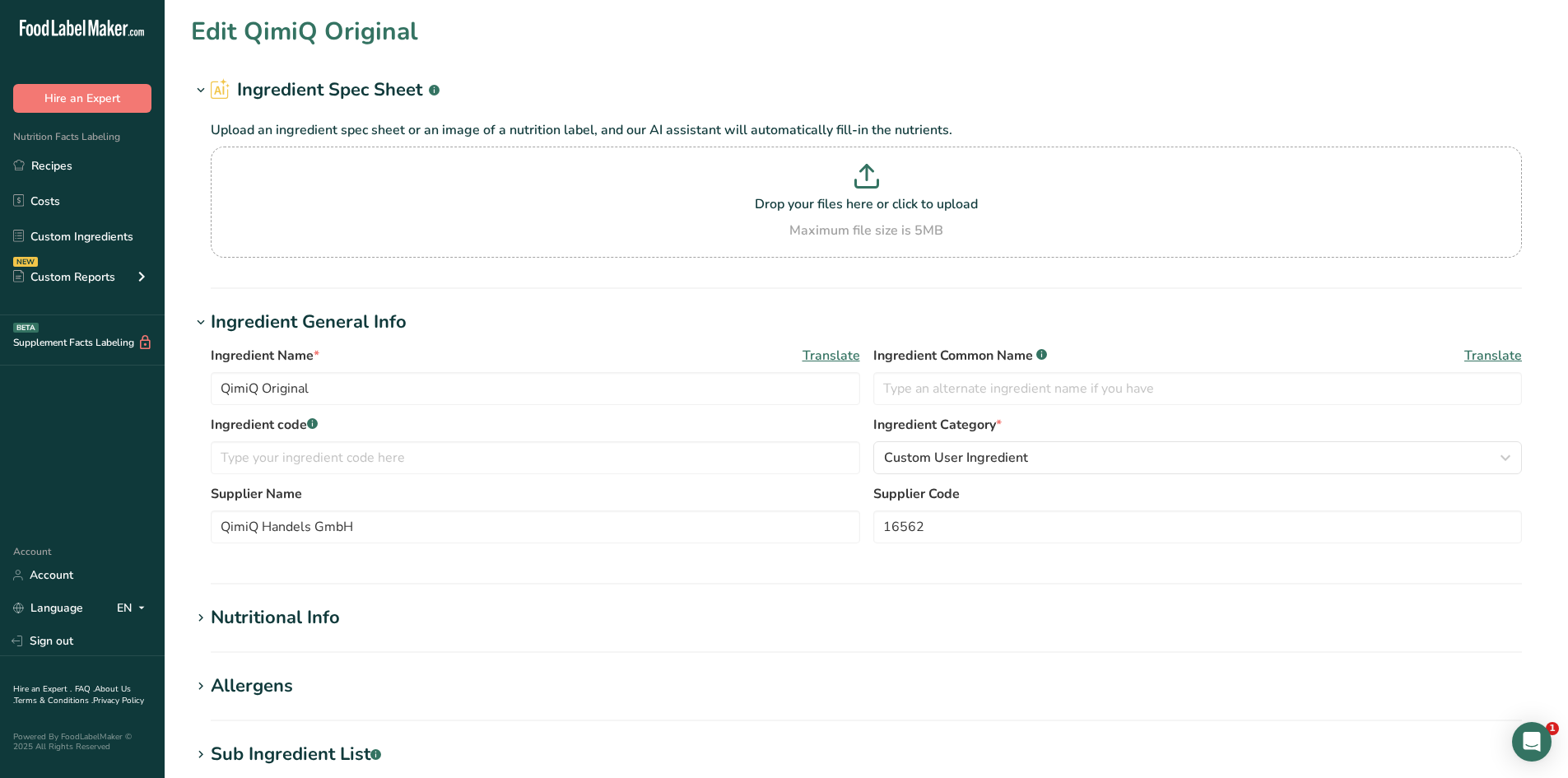
type Sugars "0"
type input "1"
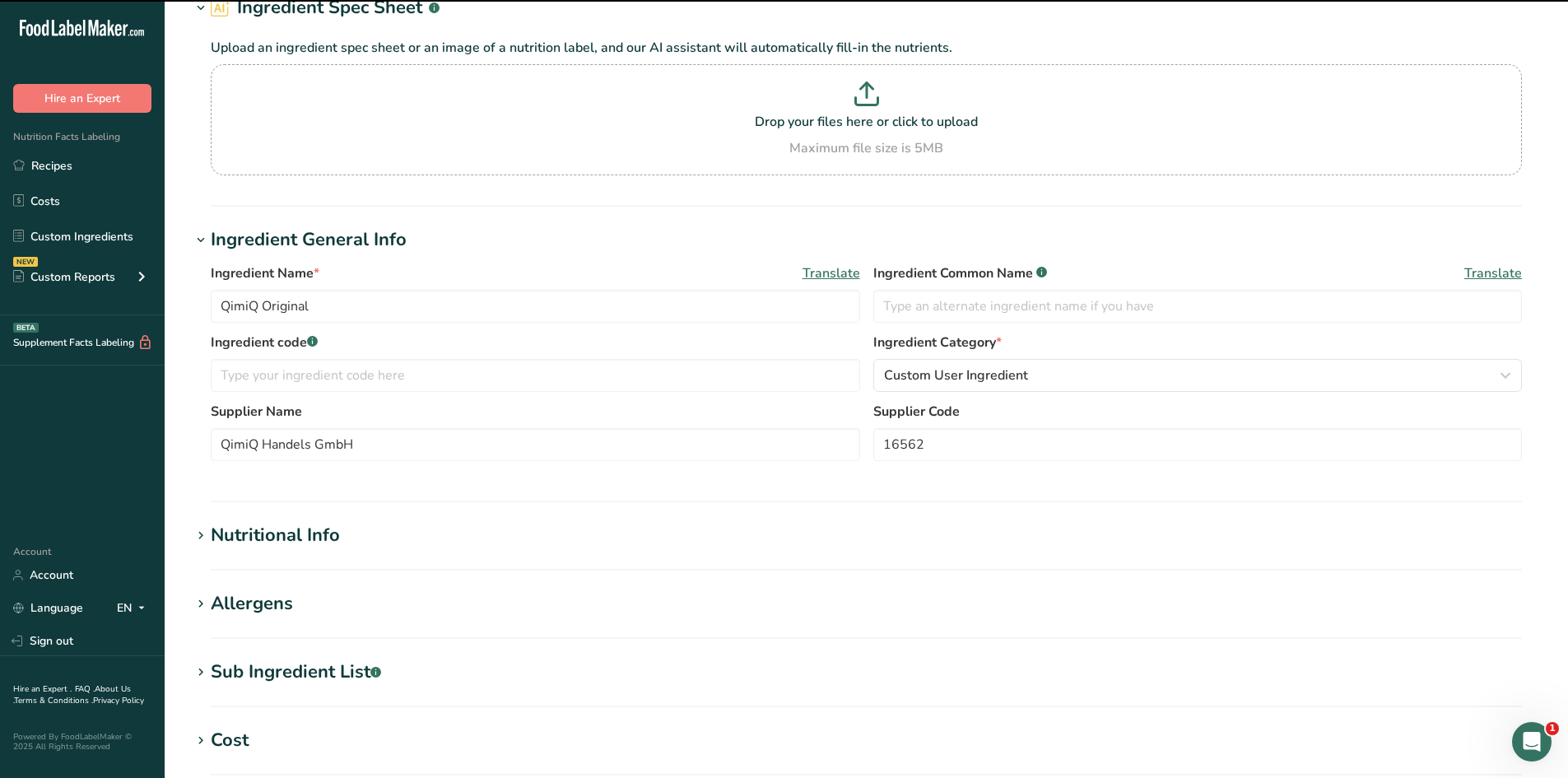
click at [359, 546] on h1 "Nutritional Info" at bounding box center [867, 536] width 1351 height 27
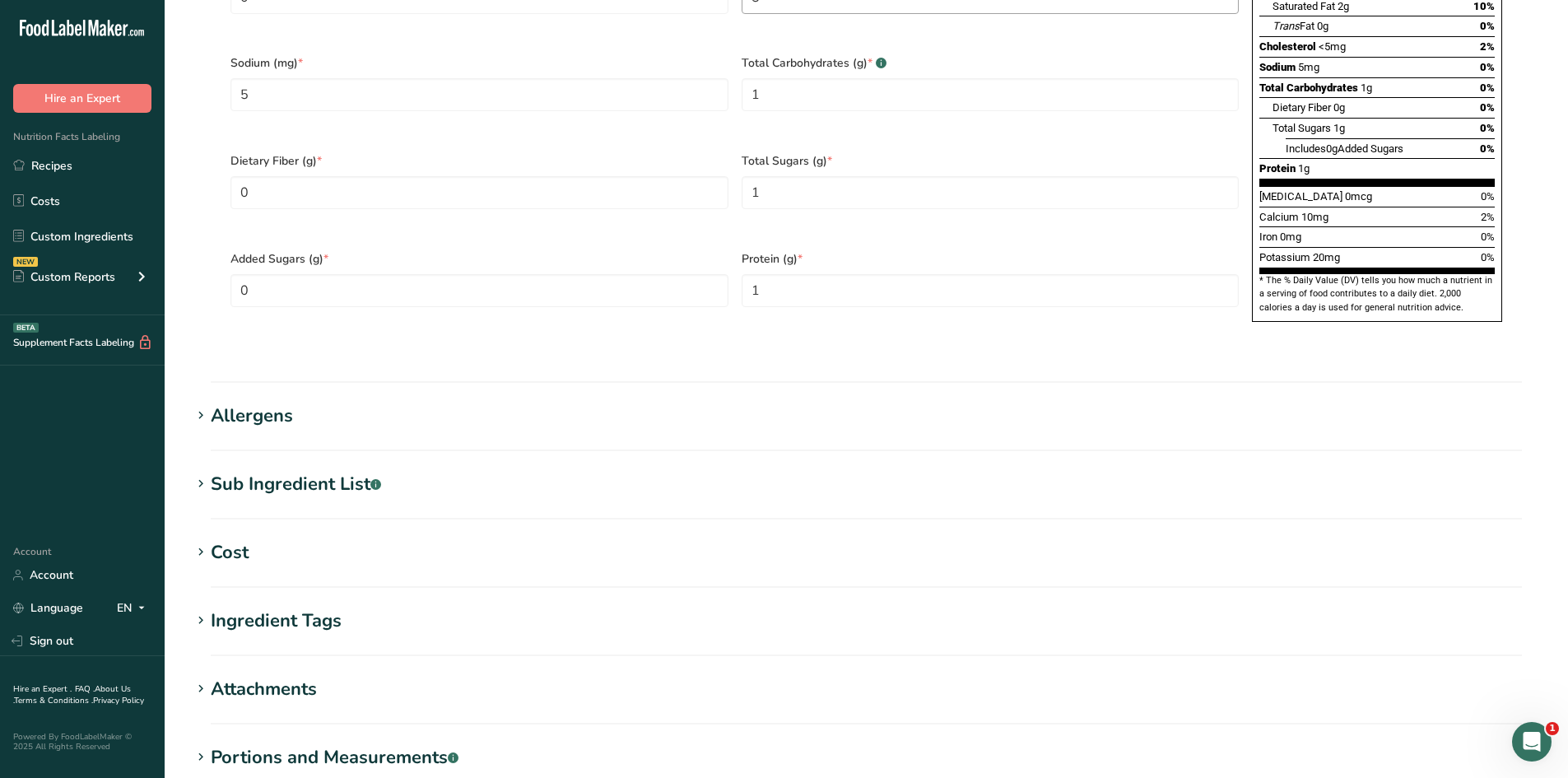
scroll to position [1215, 0]
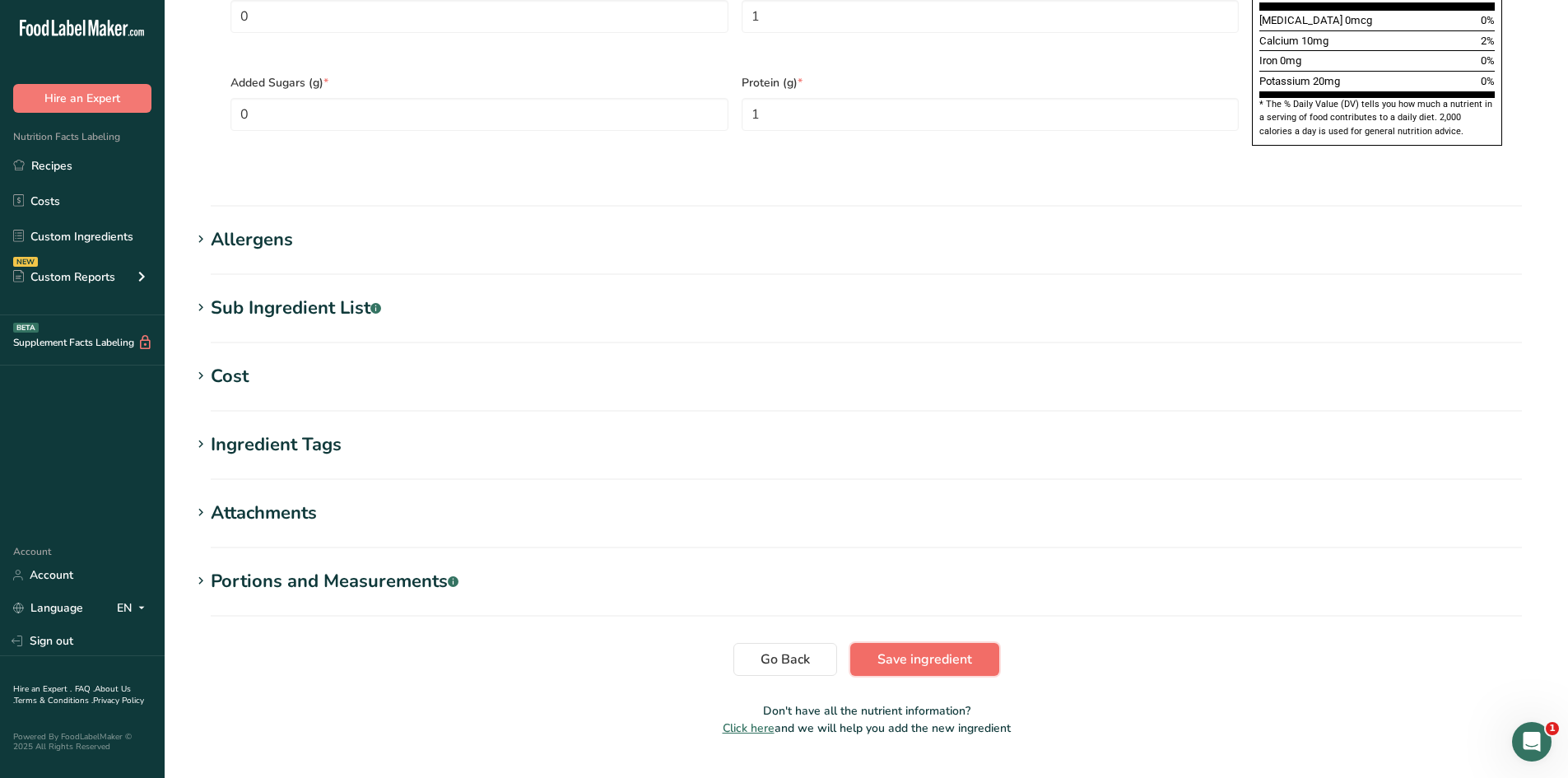
click at [929, 643] on button "Save ingredient" at bounding box center [925, 659] width 149 height 33
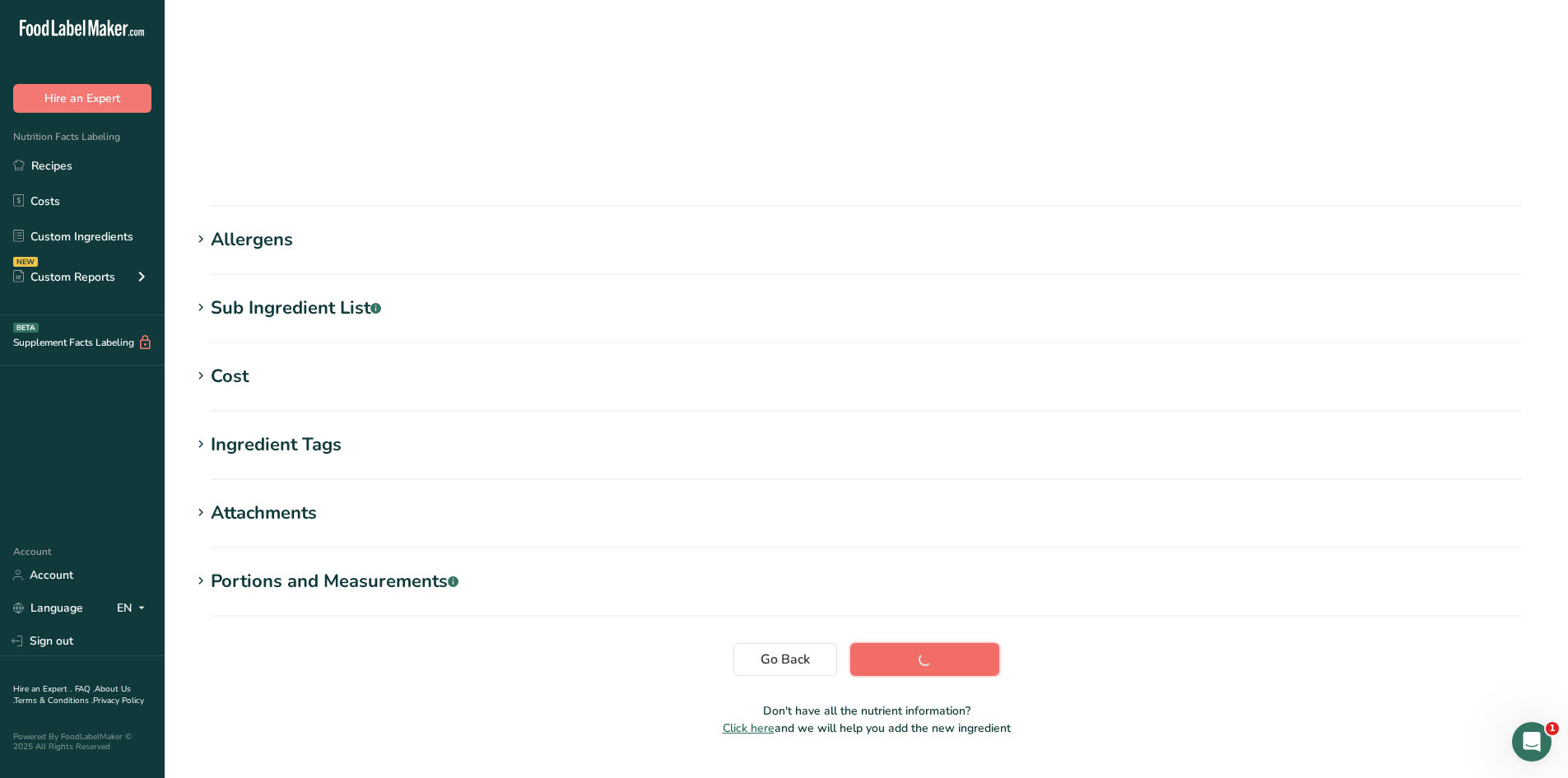
scroll to position [93, 0]
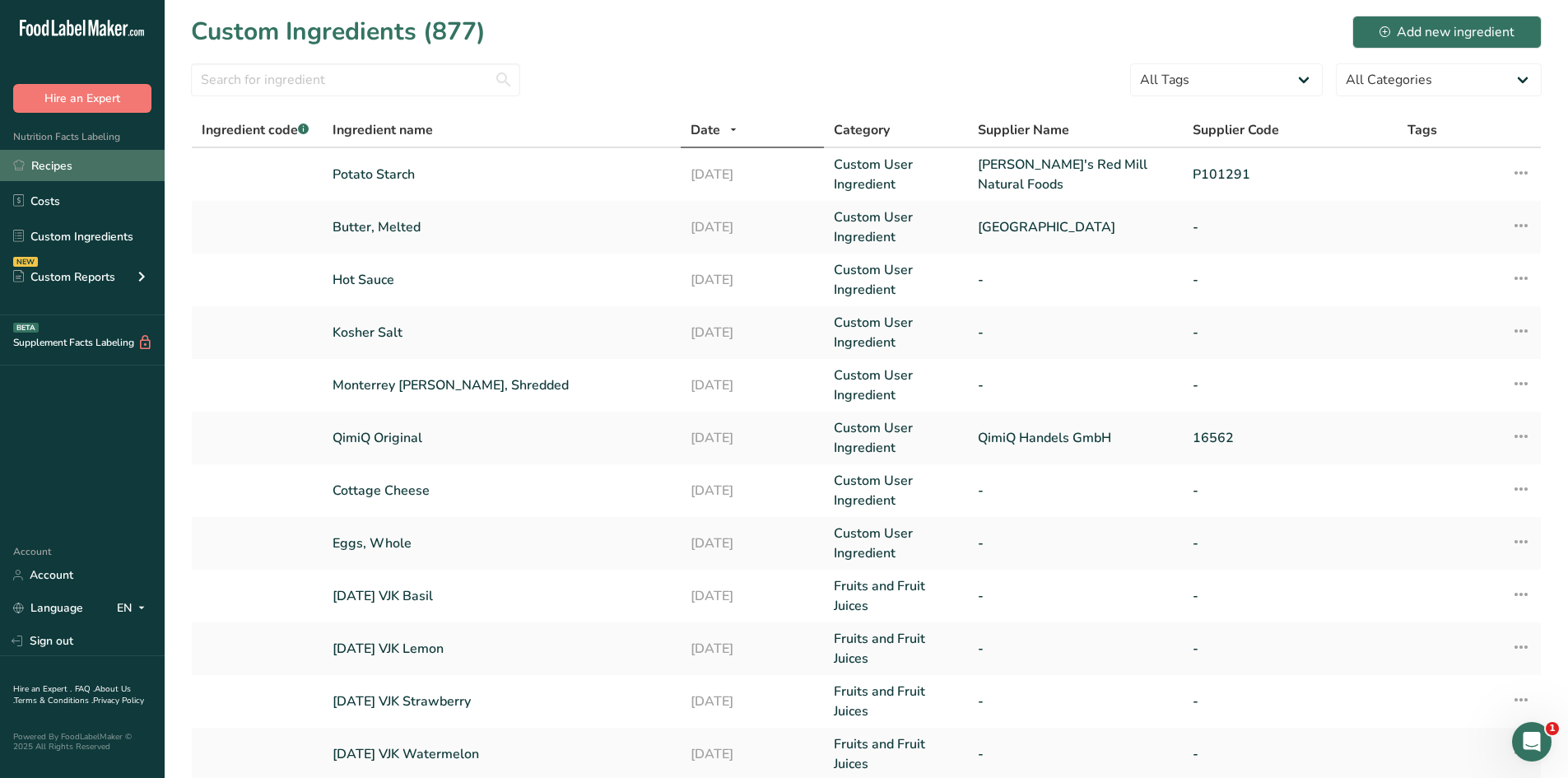
click at [60, 163] on link "Recipes" at bounding box center [82, 165] width 164 height 31
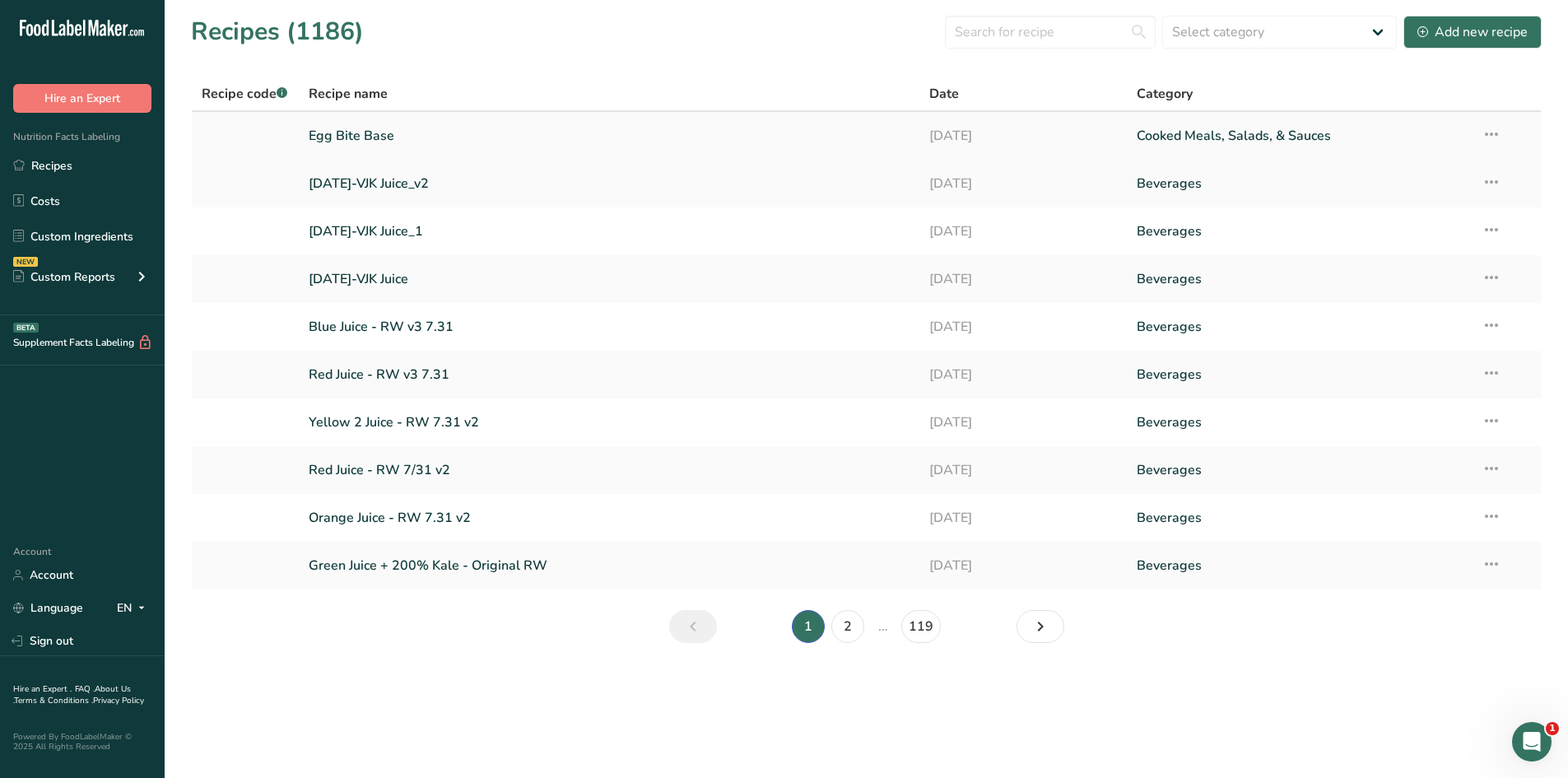
click at [365, 133] on link "Egg Bite Base" at bounding box center [609, 135] width 602 height 34
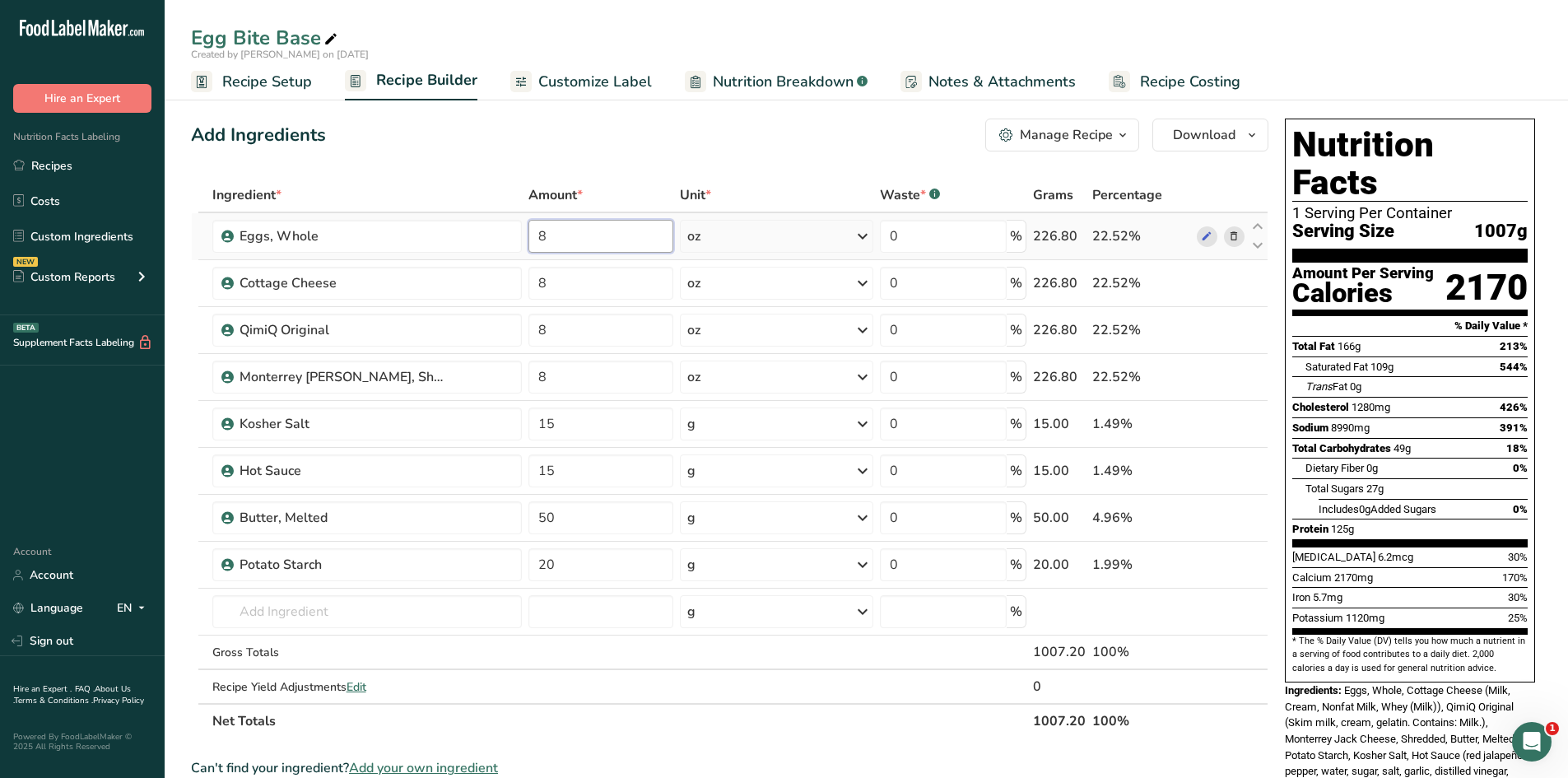
click at [659, 236] on input "8" at bounding box center [602, 236] width 146 height 33
type input "800"
click at [726, 234] on div "Ingredient * Amount * Unit * Waste * .a-a{fill:#347362;}.b-a{fill:#fff;} Grams …" at bounding box center [730, 458] width 1078 height 561
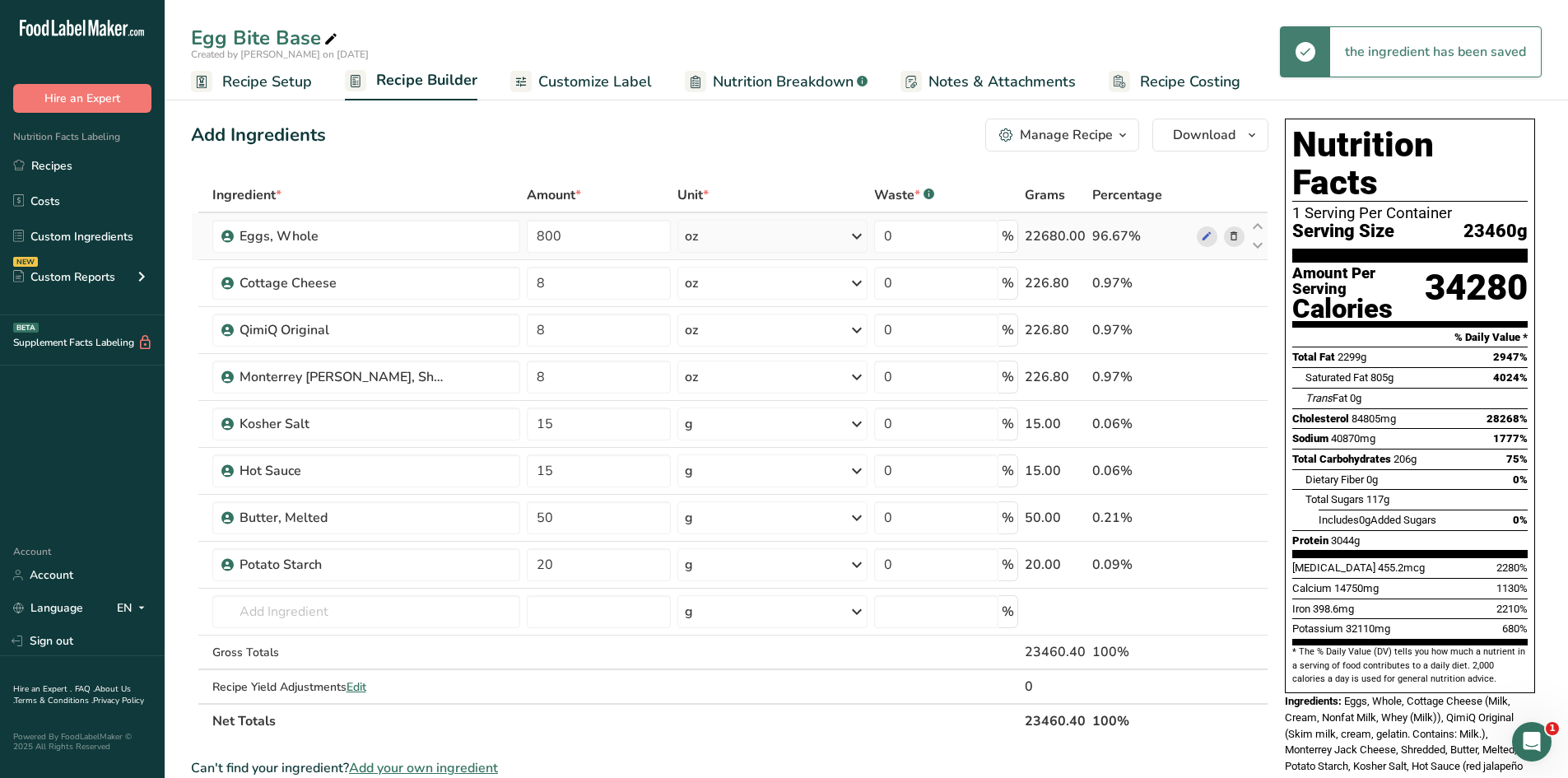
click at [849, 234] on icon at bounding box center [857, 236] width 20 height 29
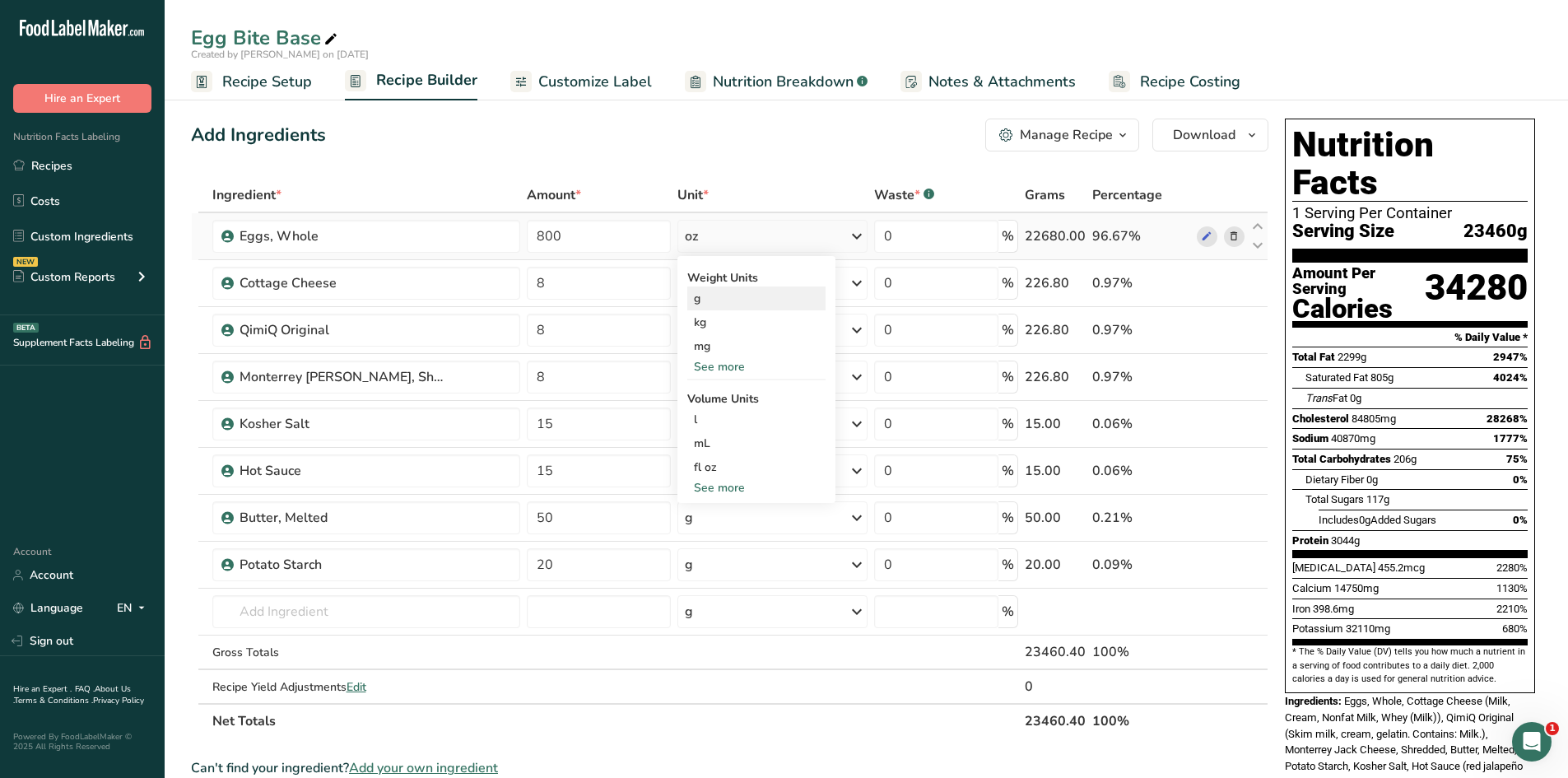
click at [687, 304] on div "g" at bounding box center [756, 298] width 138 height 23
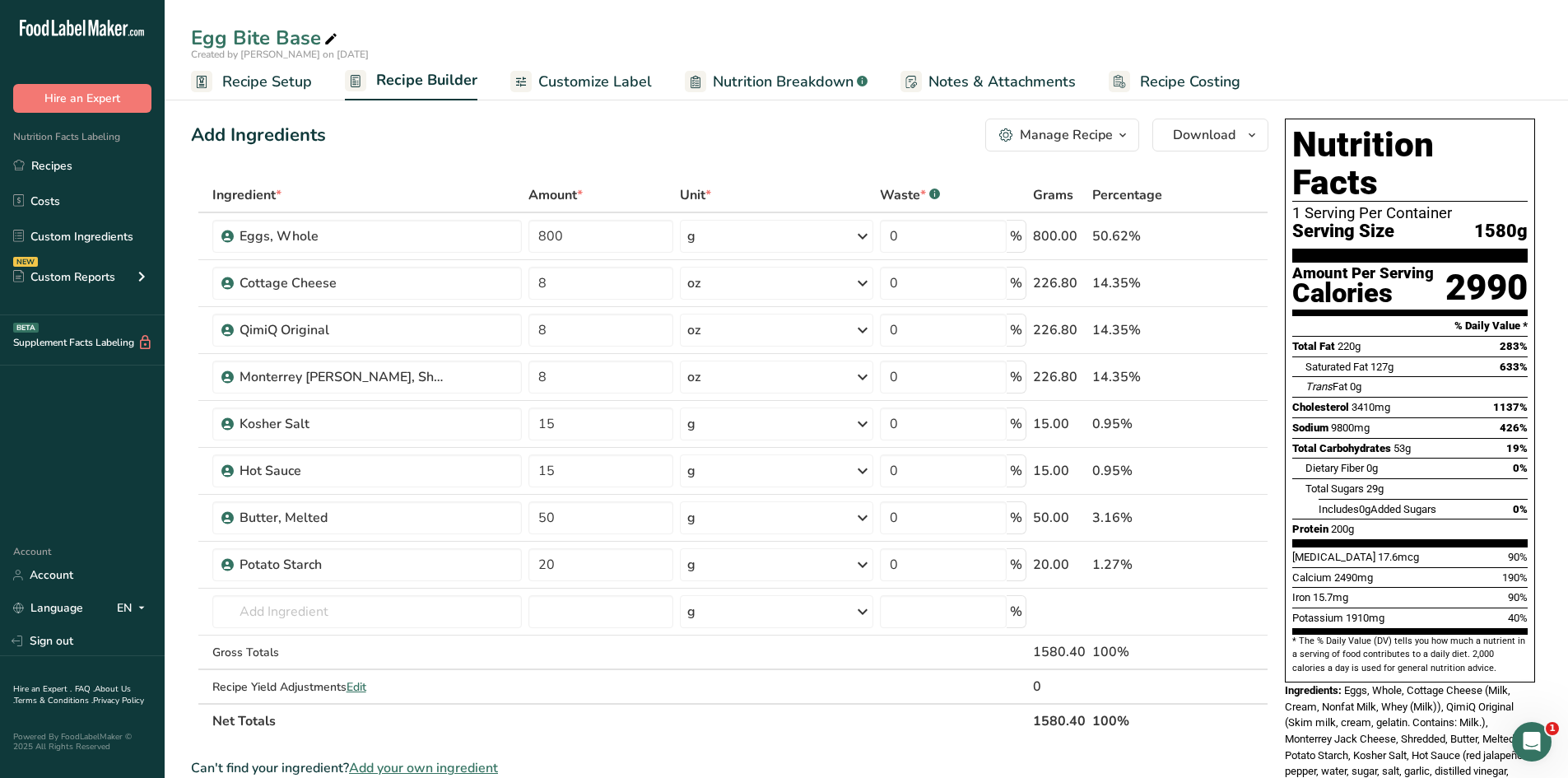
click at [1101, 124] on button "Manage Recipe" at bounding box center [1063, 134] width 154 height 33
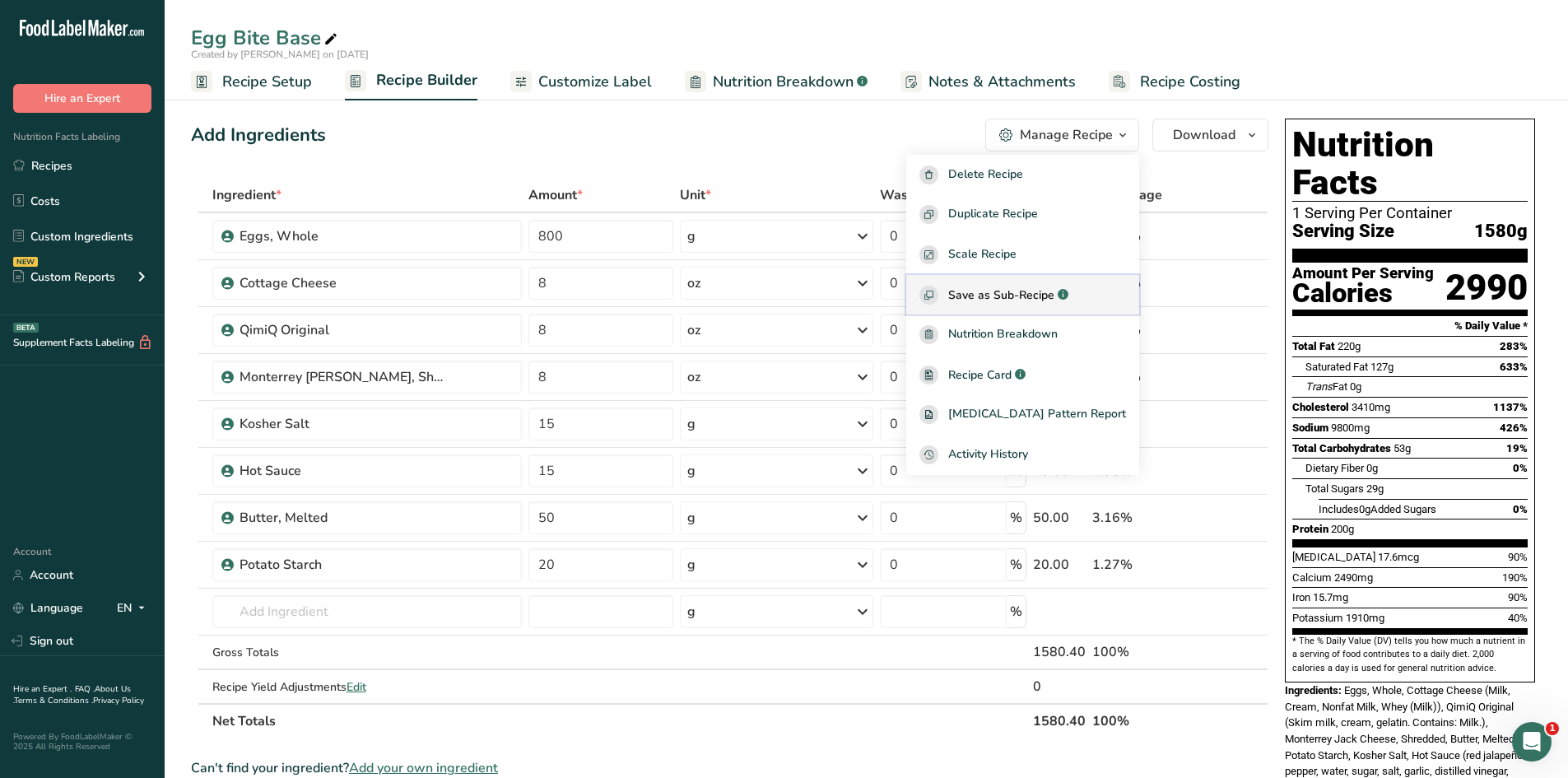
click at [1054, 288] on span "Save as Sub-Recipe" at bounding box center [1001, 295] width 106 height 18
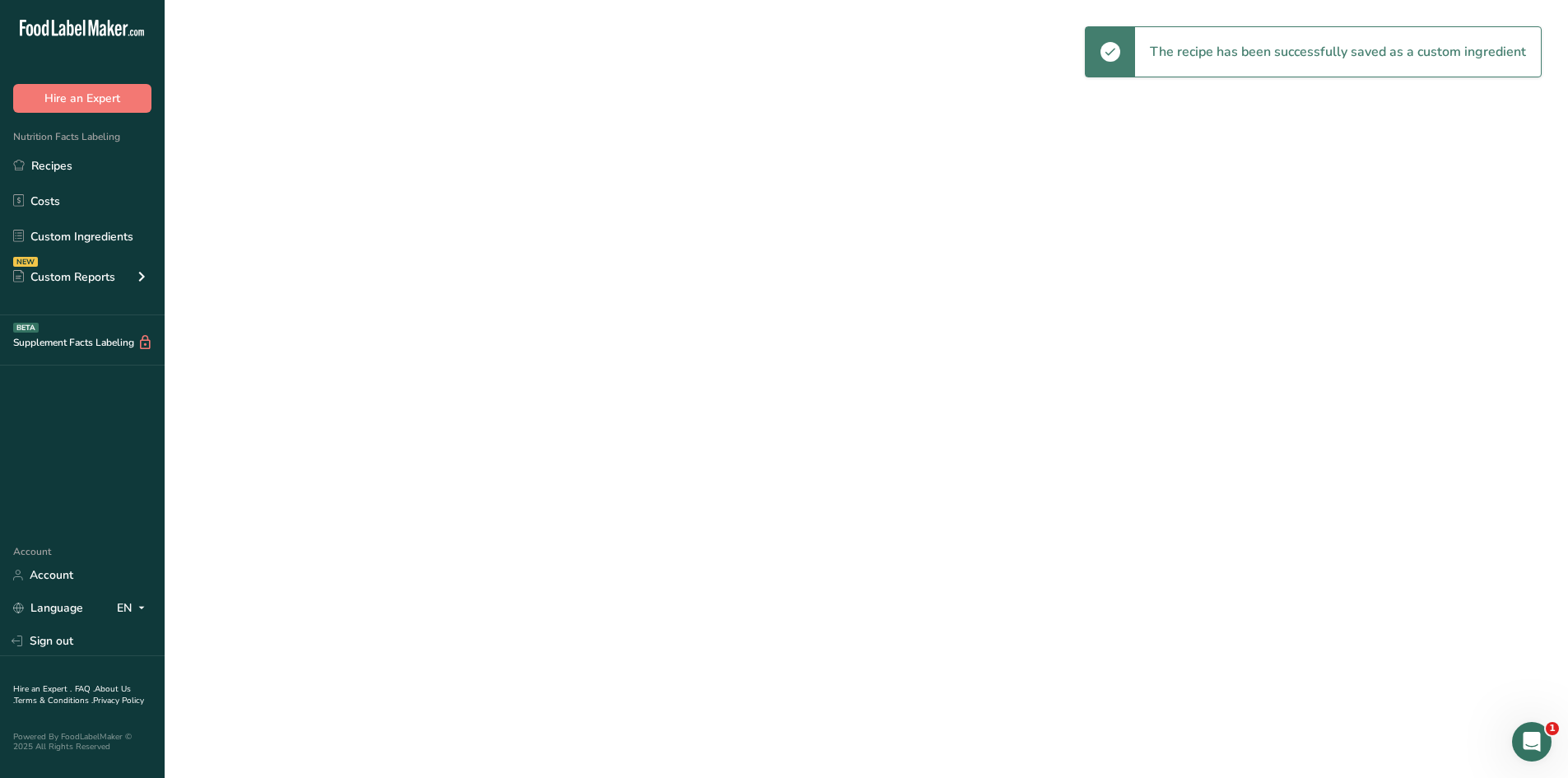
select select "30"
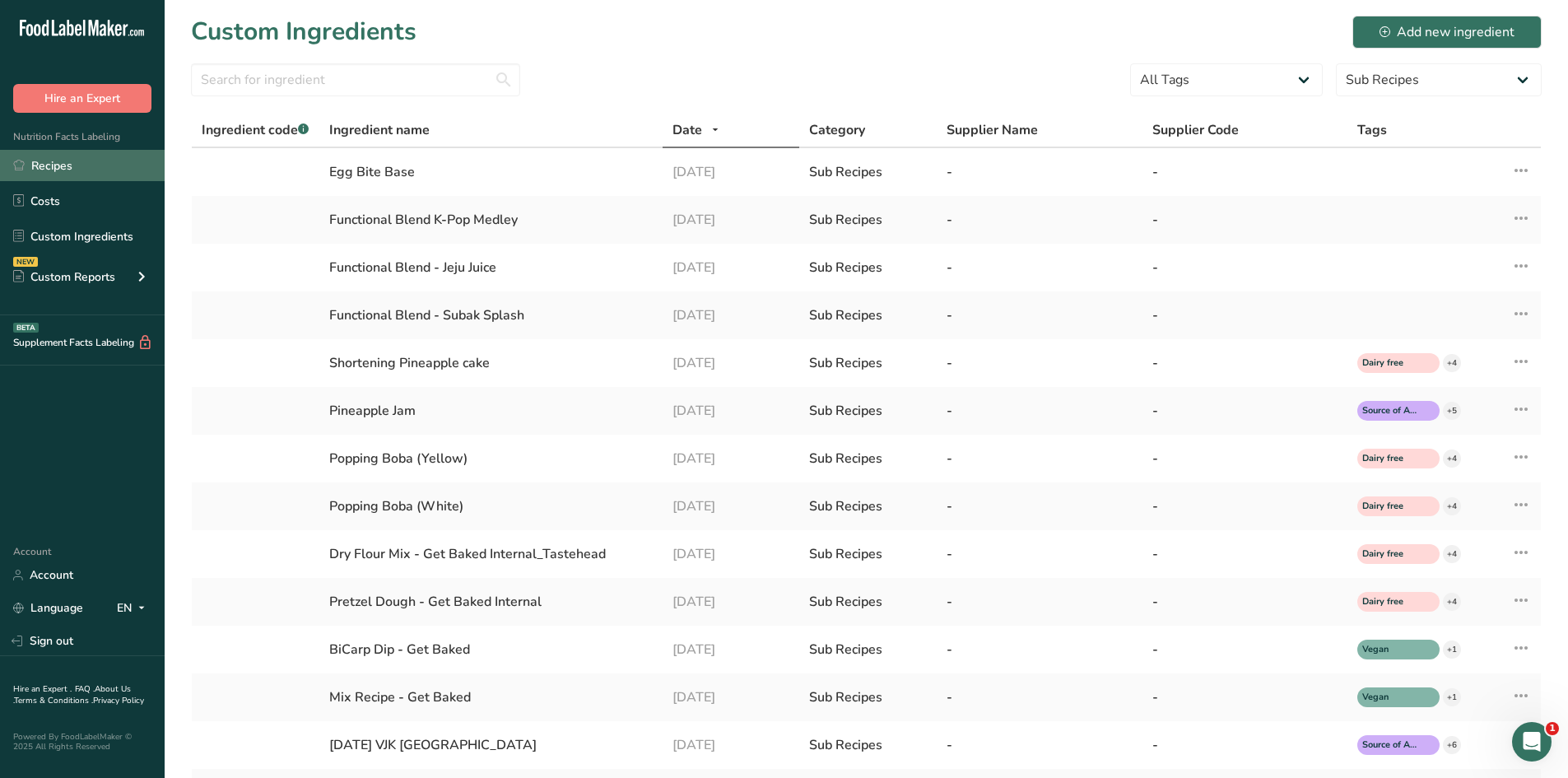
click at [63, 169] on link "Recipes" at bounding box center [82, 165] width 164 height 31
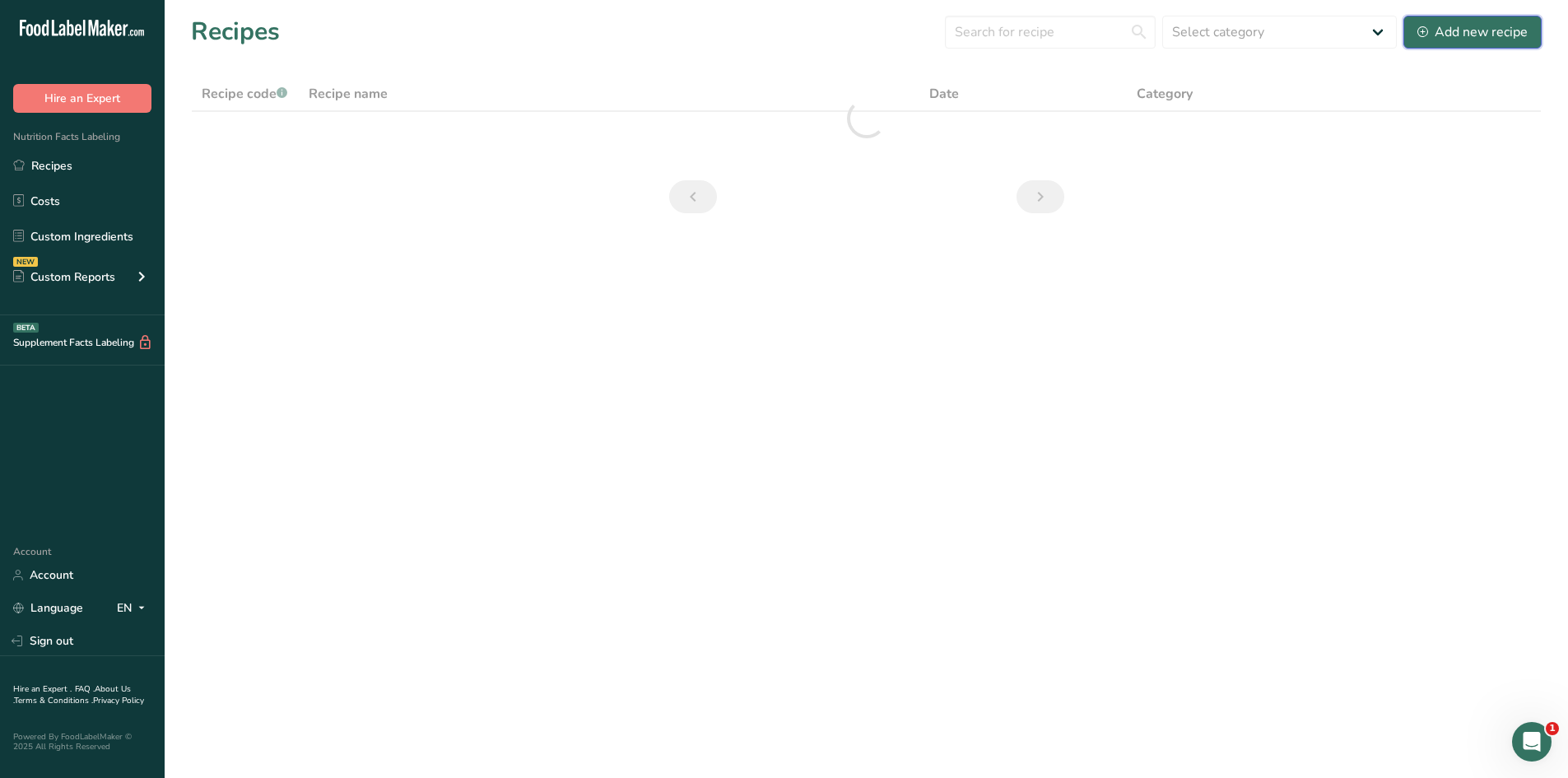
click at [1506, 16] on button "Add new recipe" at bounding box center [1472, 32] width 138 height 33
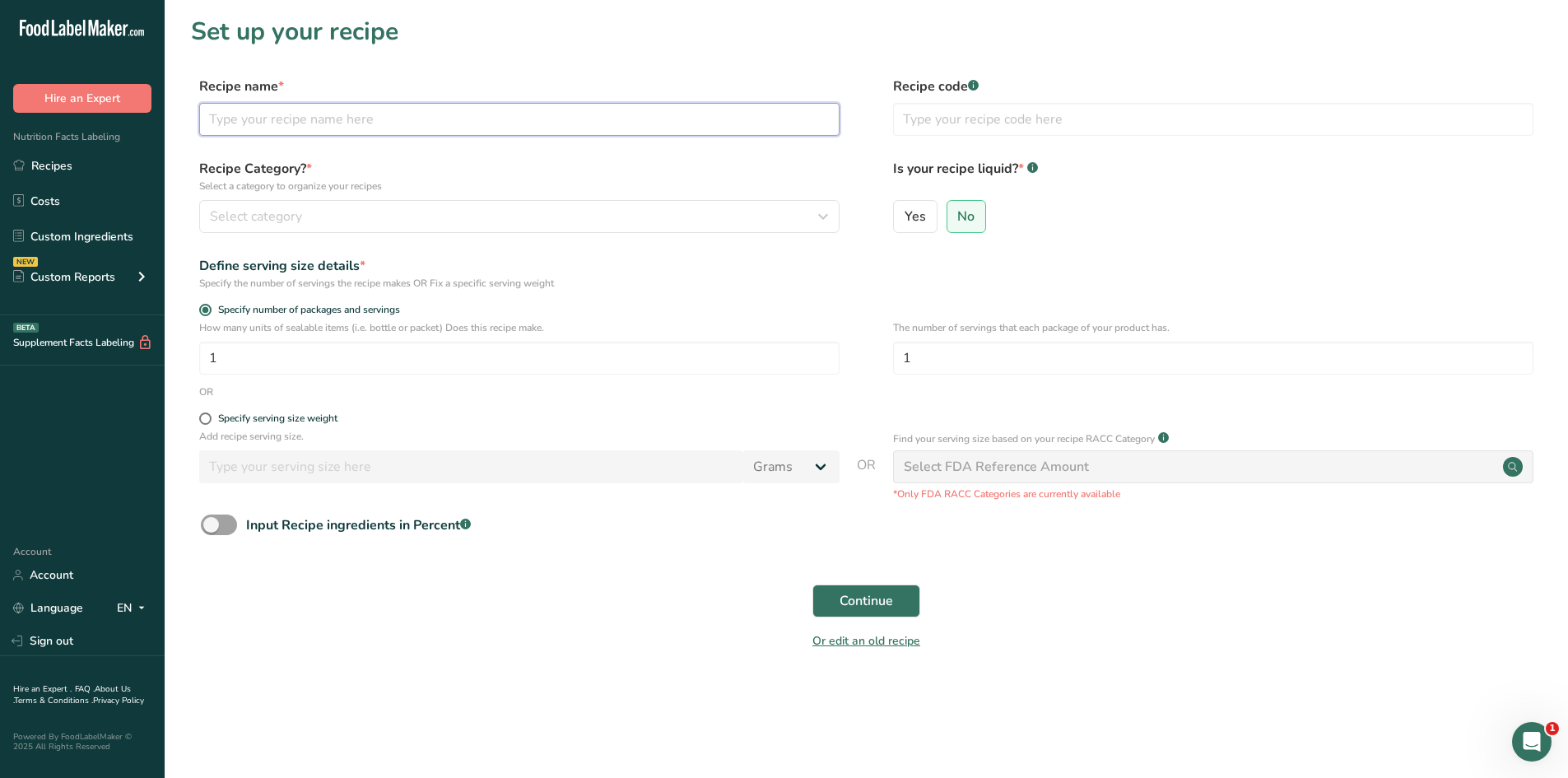
click at [309, 111] on input "text" at bounding box center [520, 119] width 640 height 33
type input "Egg Bite - Bacon and Potato"
drag, startPoint x: 341, startPoint y: 199, endPoint x: 347, endPoint y: 215, distance: 17.1
click at [341, 201] on div "Recipe Category? * Select a category to organize your recipes Select category S…" at bounding box center [520, 196] width 640 height 74
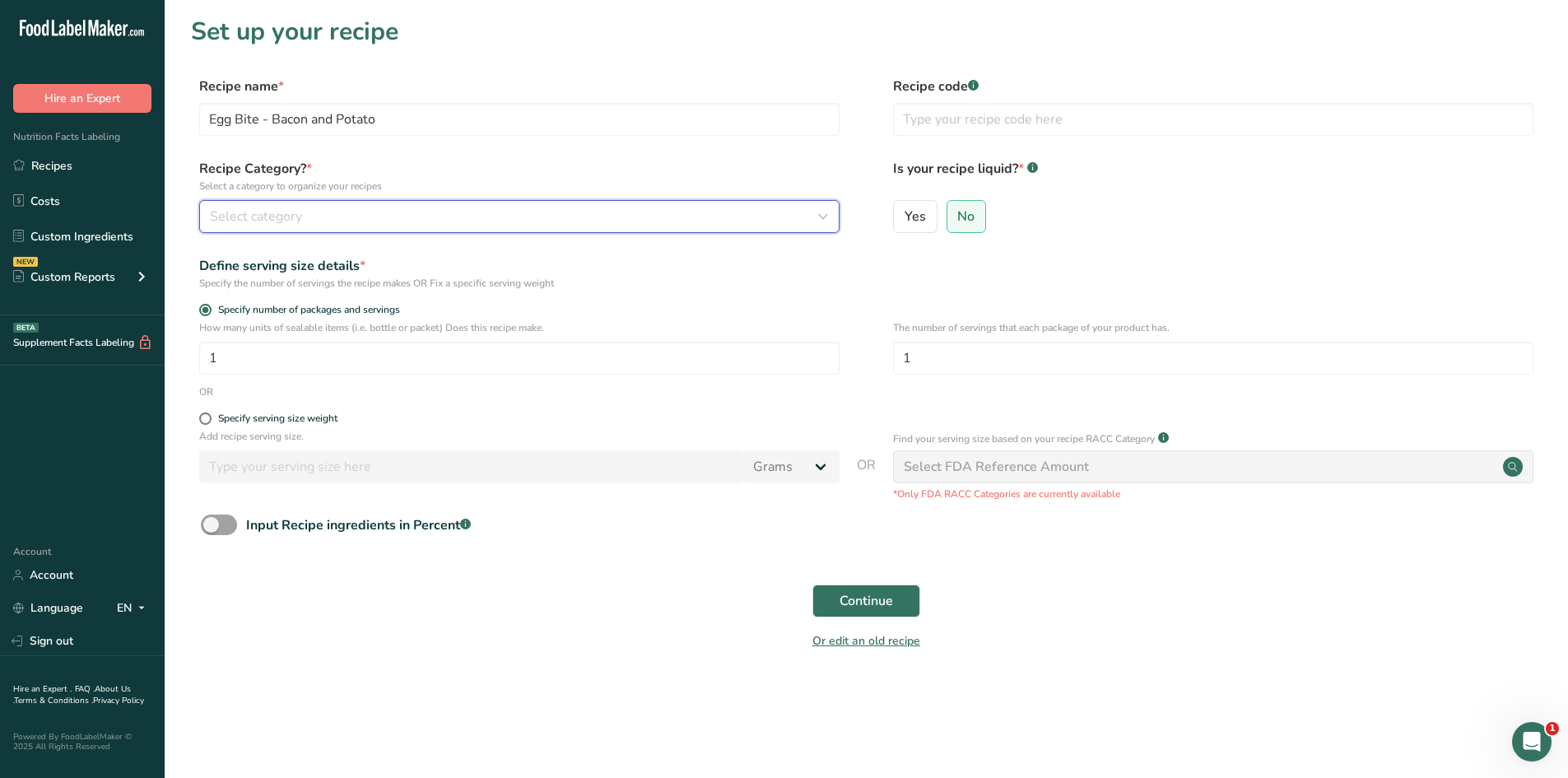
click at [347, 215] on div "Select category" at bounding box center [514, 217] width 609 height 20
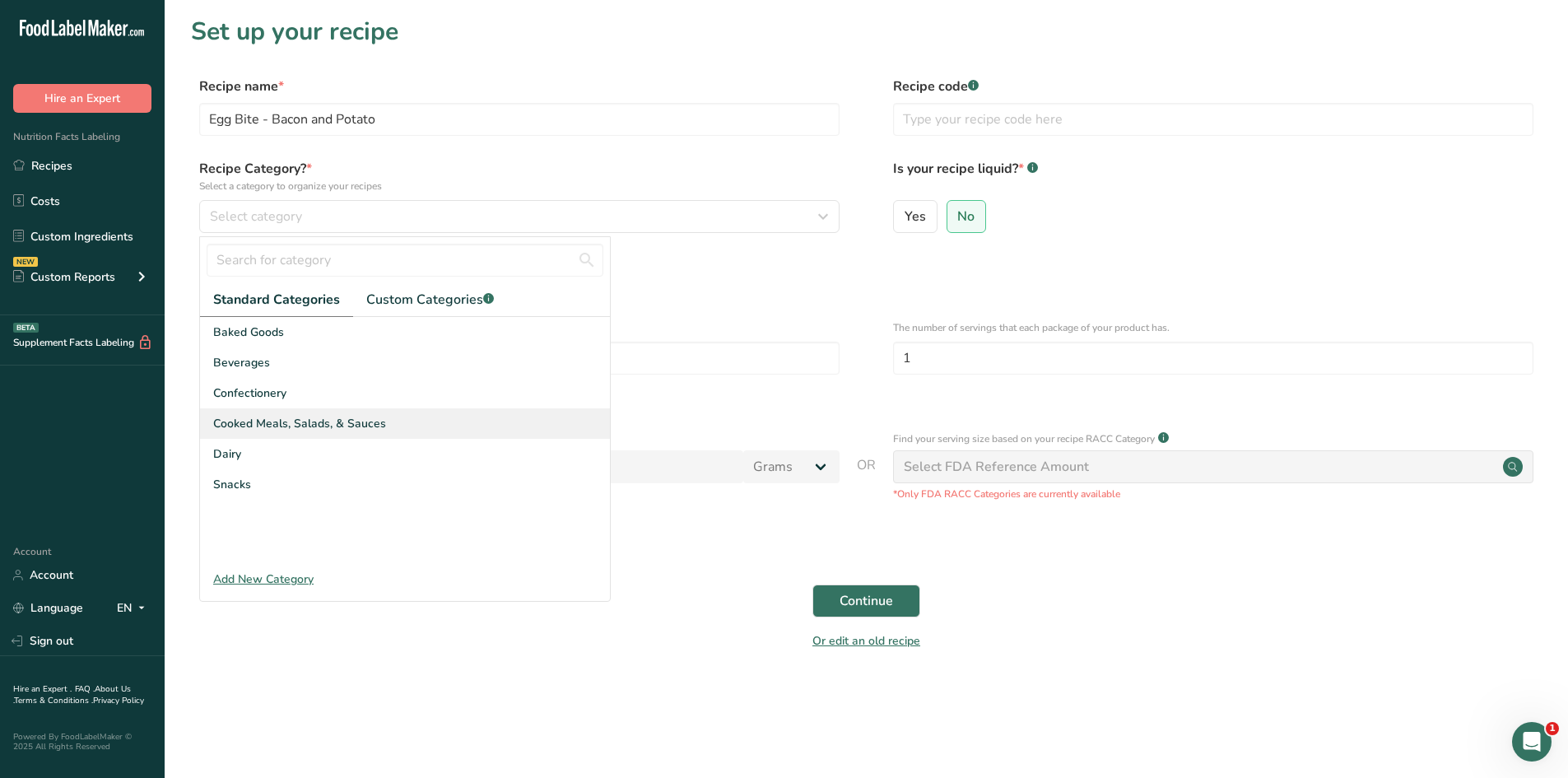
click at [310, 432] on span "Cooked Meals, Salads, & Sauces" at bounding box center [299, 423] width 173 height 18
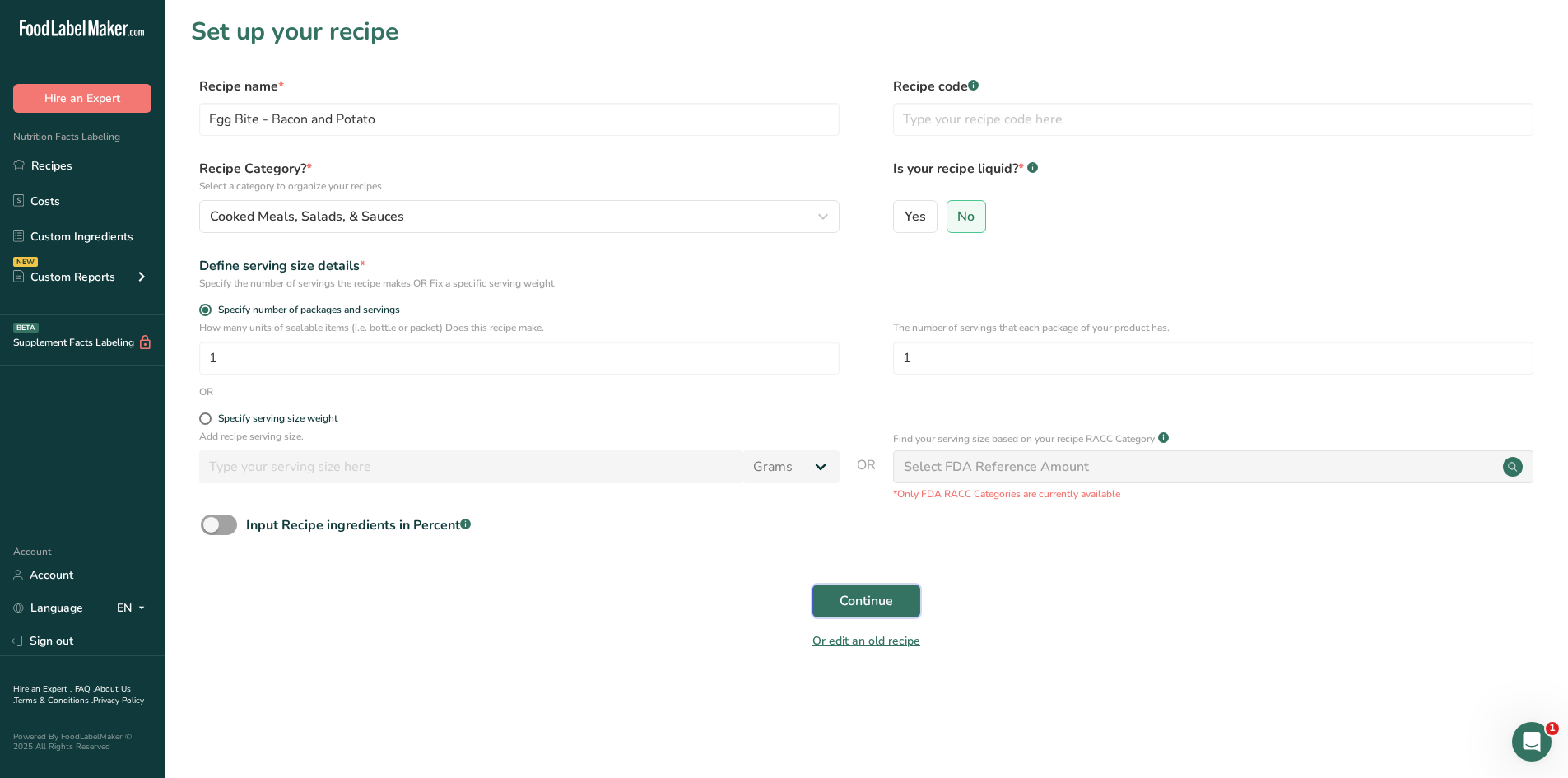
click at [898, 598] on button "Continue" at bounding box center [866, 600] width 108 height 33
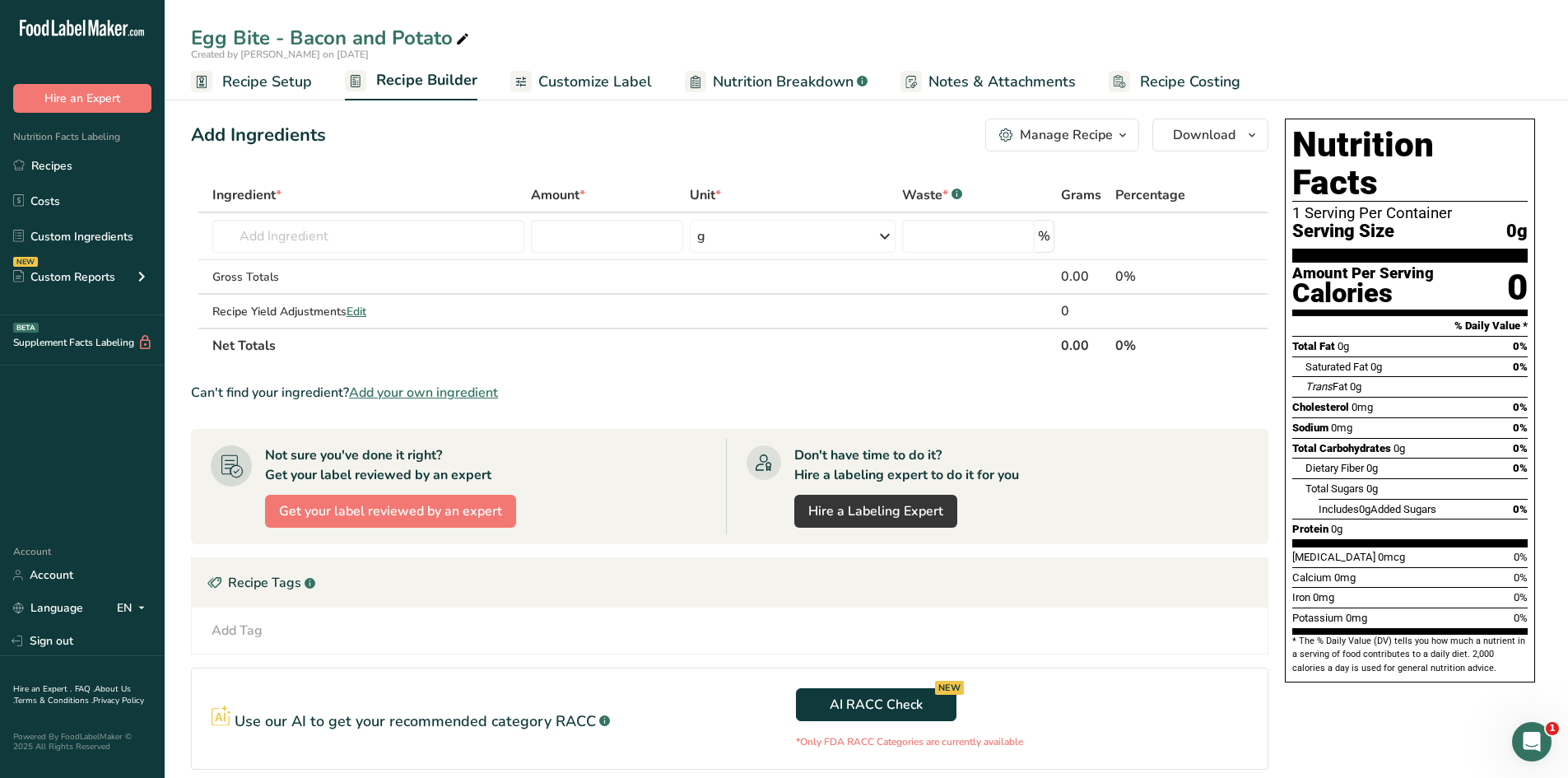
click at [420, 393] on span "Add your own ingredient" at bounding box center [423, 393] width 149 height 20
click at [347, 231] on input "text" at bounding box center [368, 236] width 312 height 33
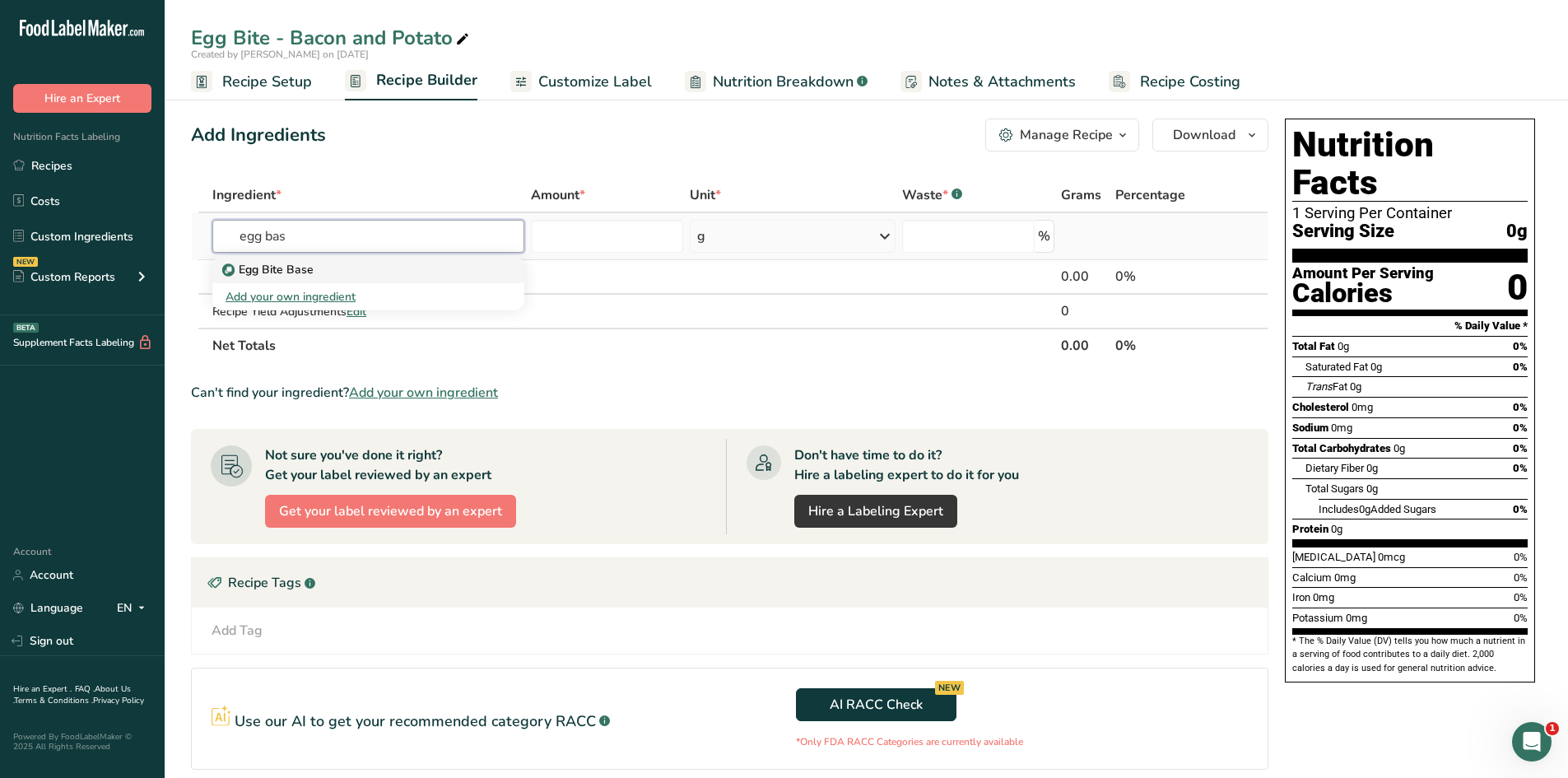
type input "egg bas"
click at [408, 267] on div "Egg Bite Base" at bounding box center [354, 269] width 259 height 18
type input "Egg Bite Base"
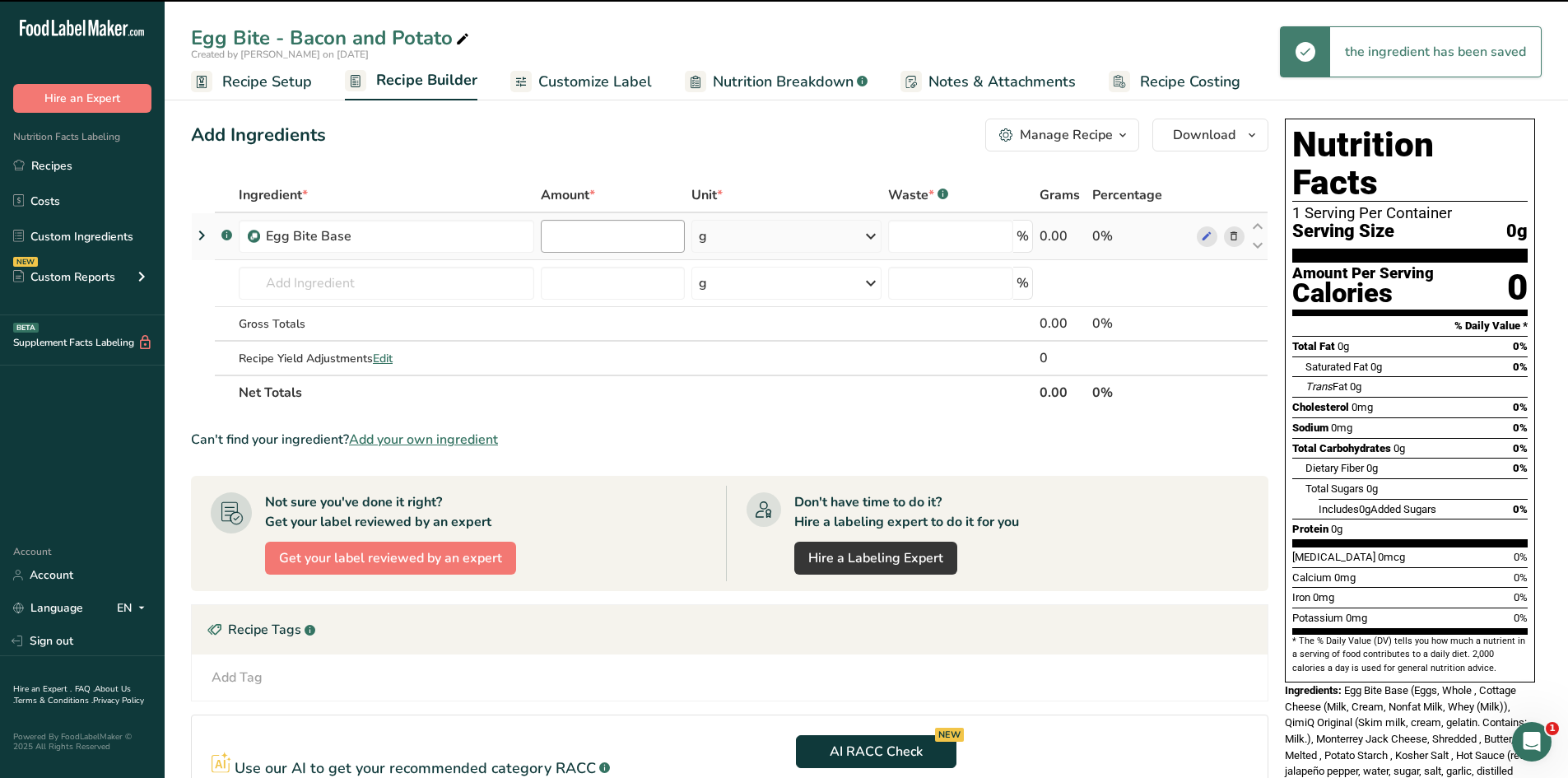
type input "0"
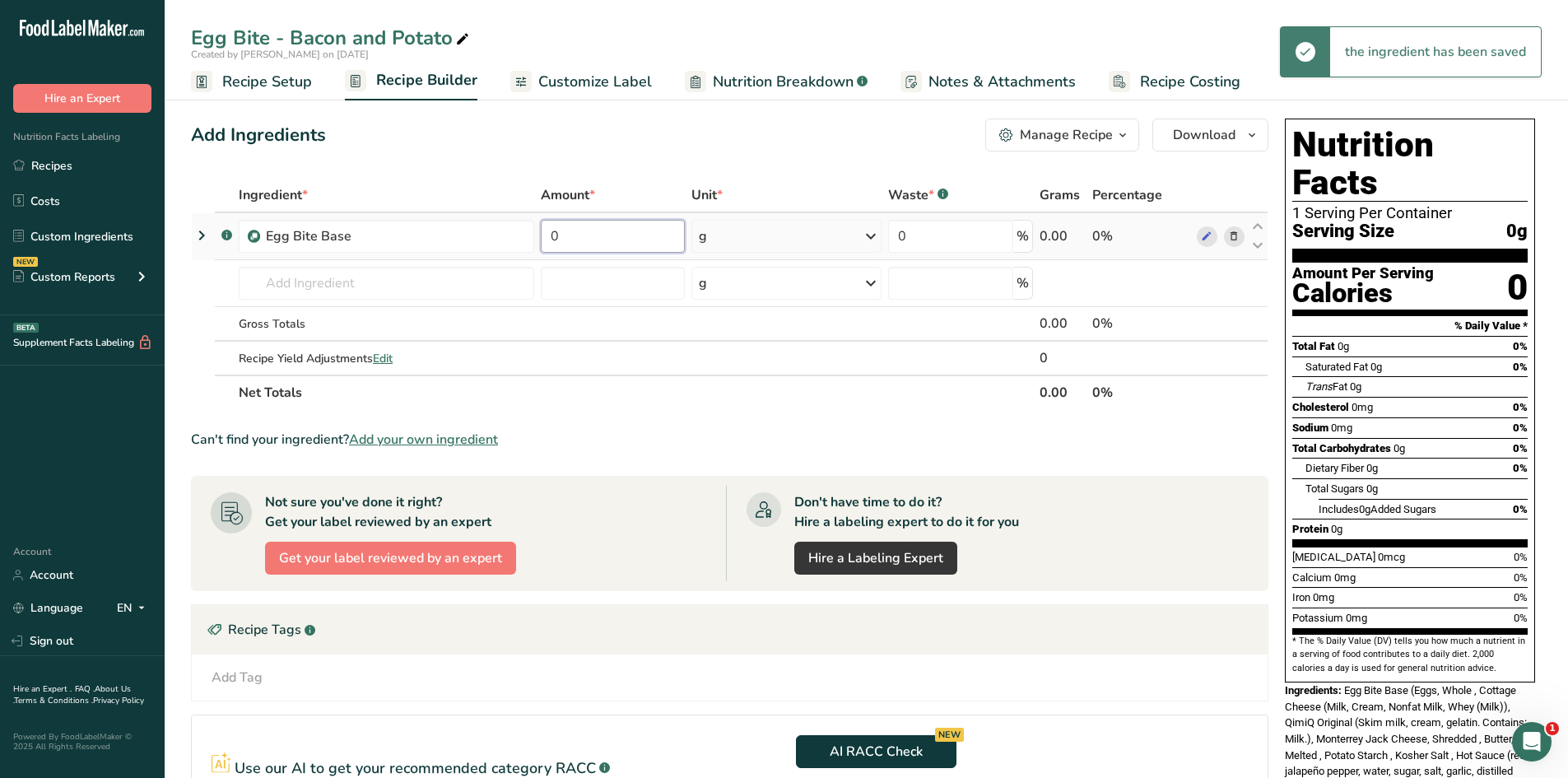
click at [637, 237] on input "0" at bounding box center [613, 236] width 144 height 33
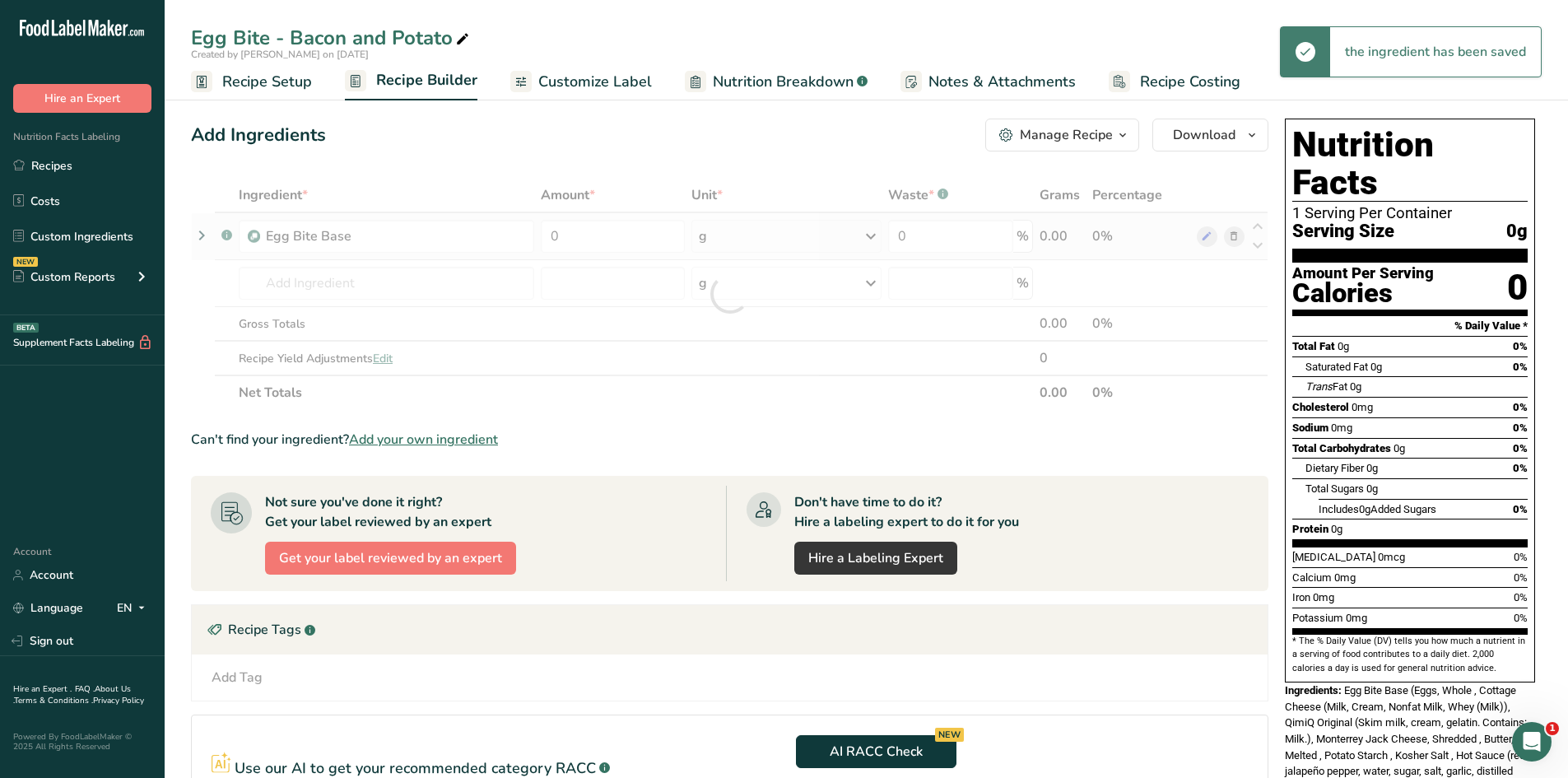
click at [711, 237] on div "Ingredient * Amount * Unit * Waste * .a-a{fill:#347362;}.b-a{fill:#fff;} Grams …" at bounding box center [730, 293] width 1078 height 232
click at [872, 234] on icon at bounding box center [871, 236] width 20 height 29
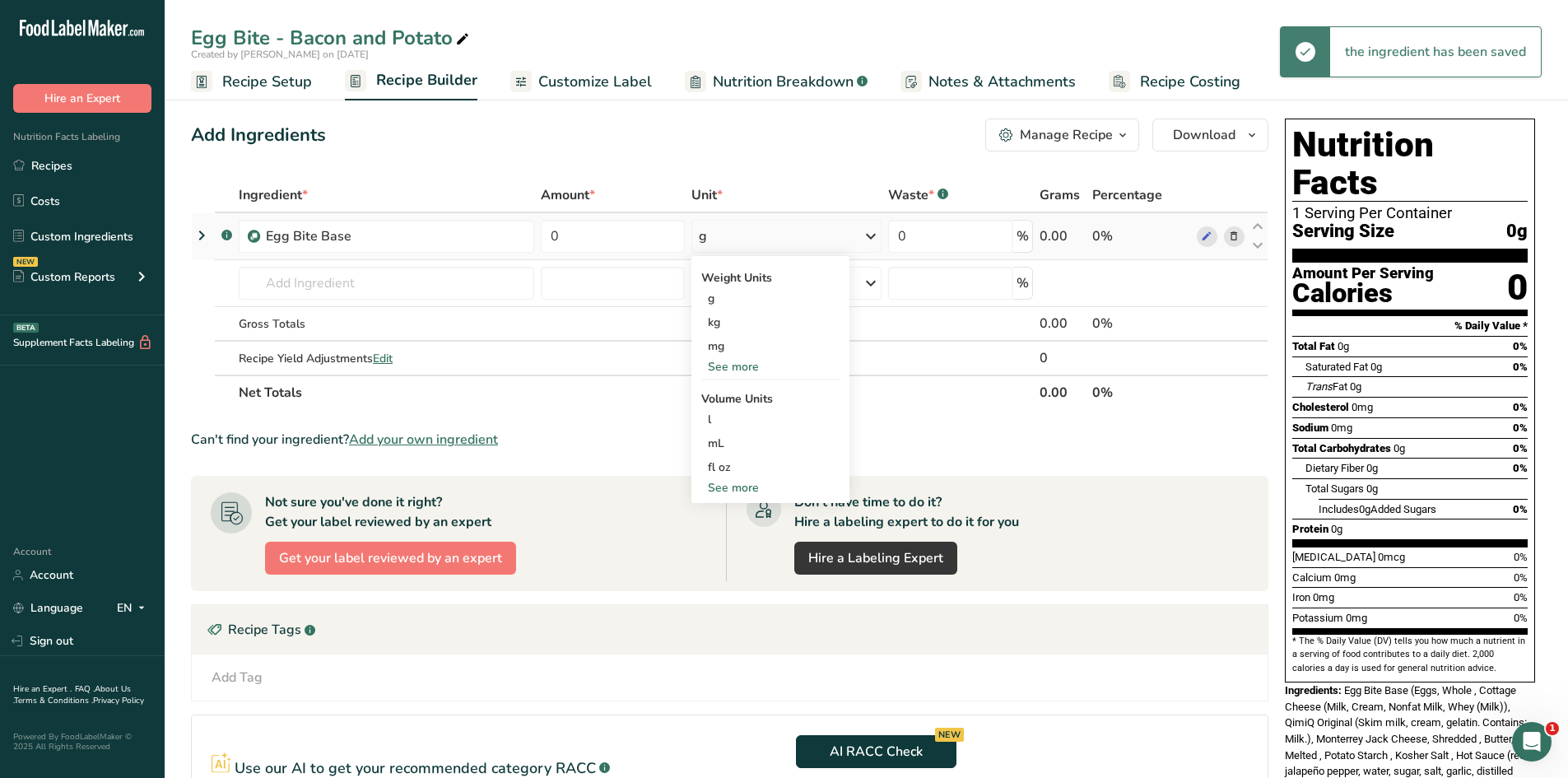
click at [768, 358] on div "See more" at bounding box center [770, 366] width 138 height 18
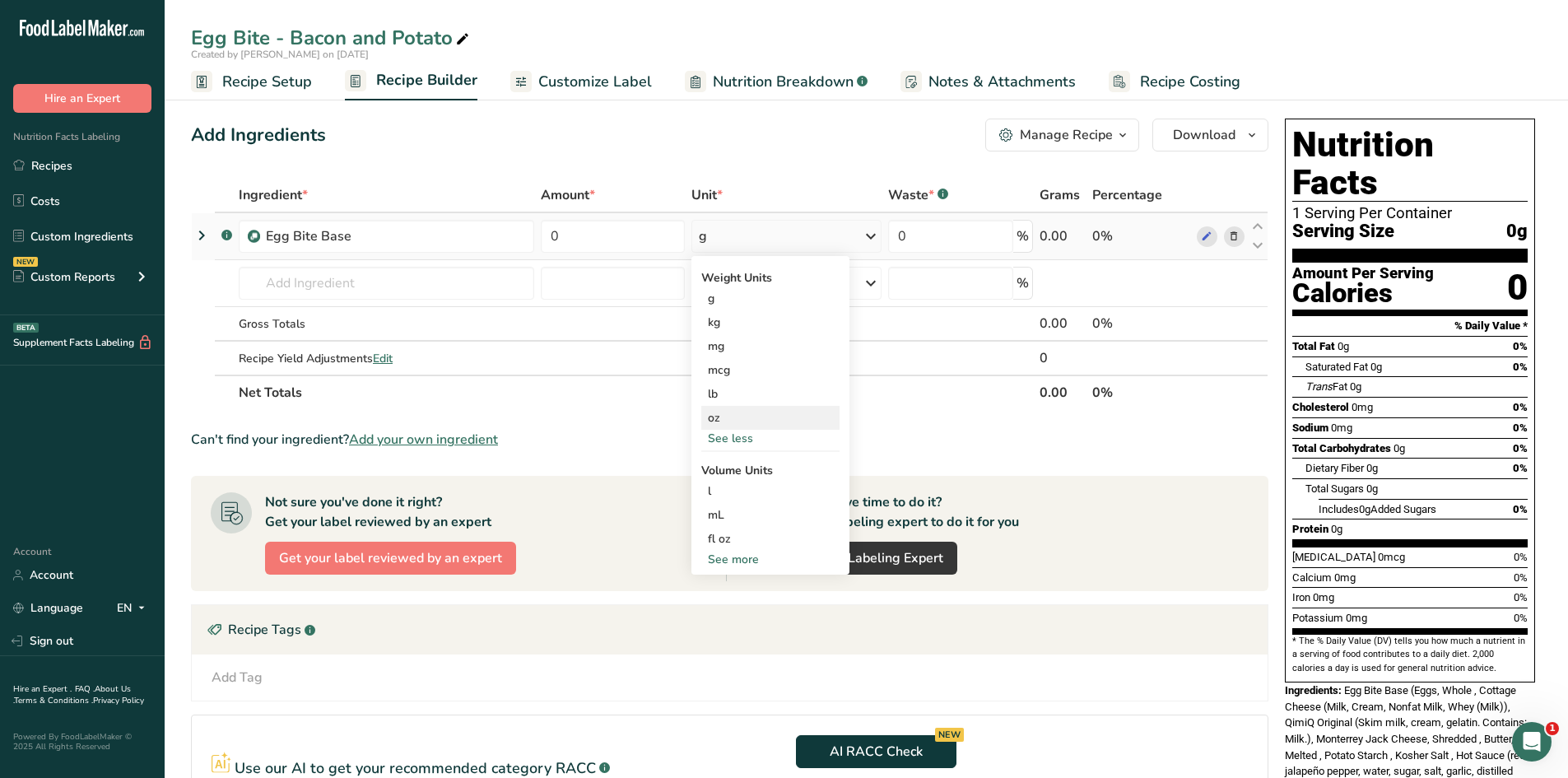
click at [744, 411] on div "oz" at bounding box center [770, 418] width 138 height 23
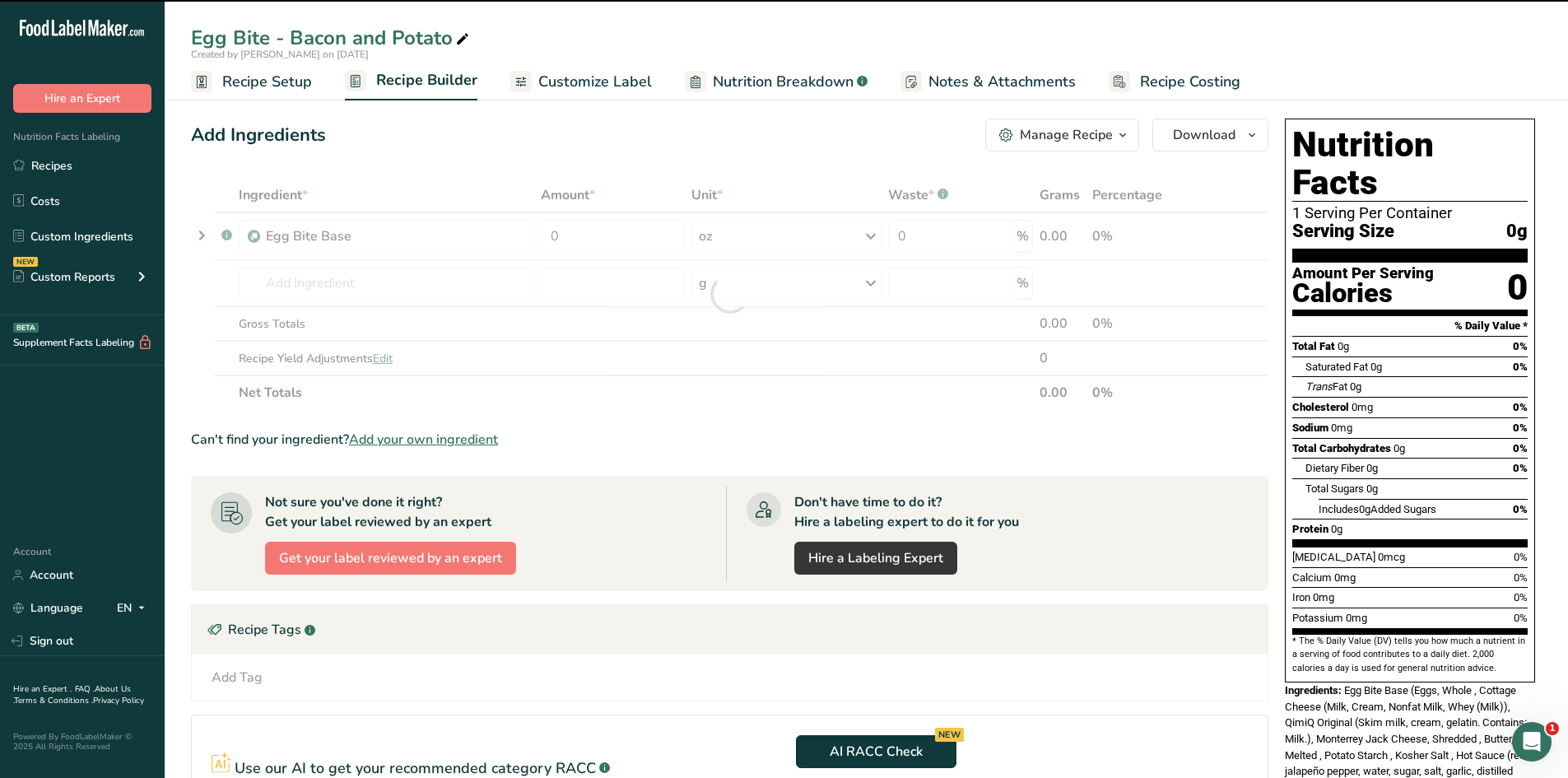
click at [561, 231] on div at bounding box center [730, 293] width 1078 height 232
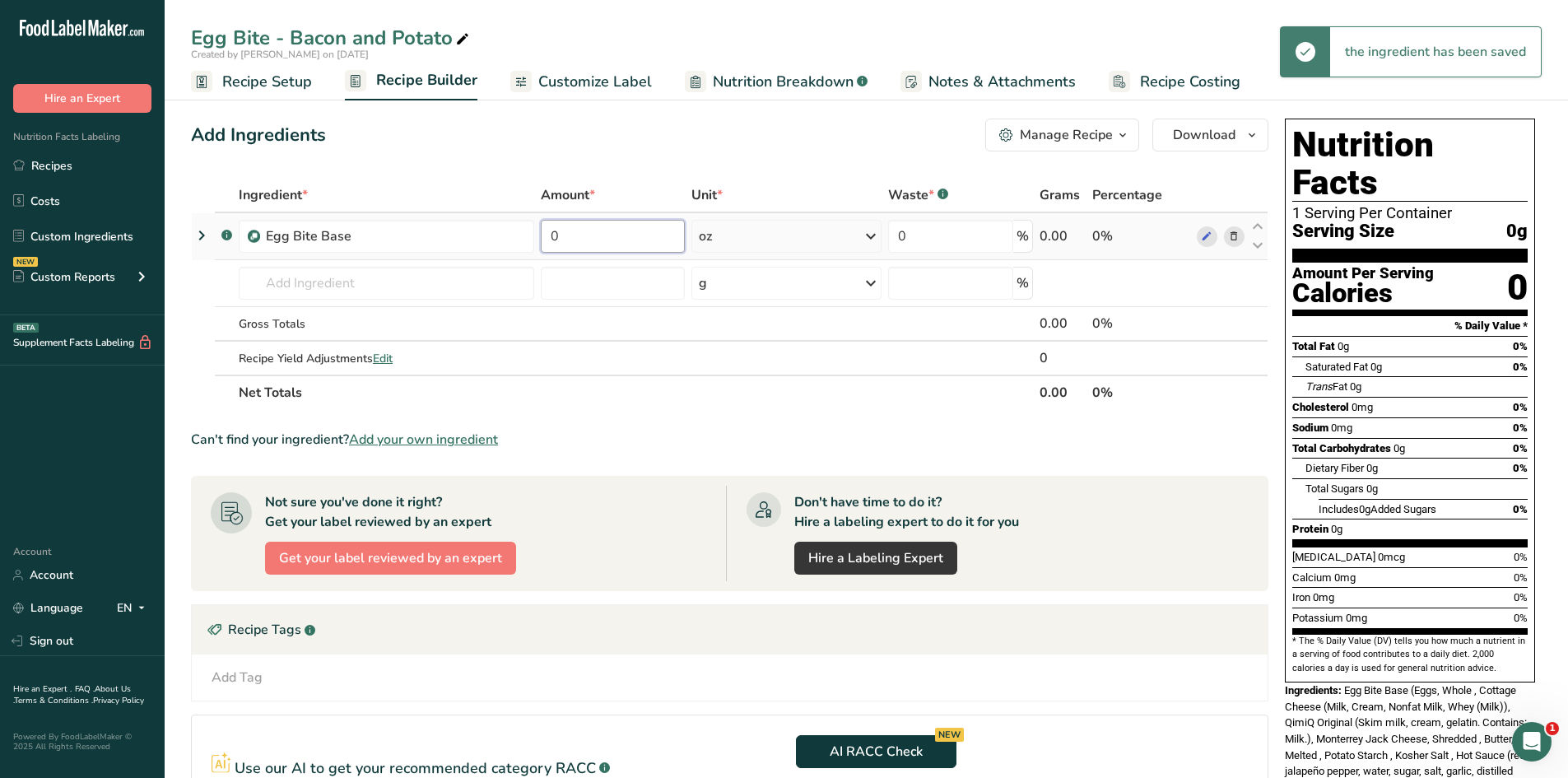
click at [587, 242] on input "0" at bounding box center [613, 236] width 144 height 33
type input "1"
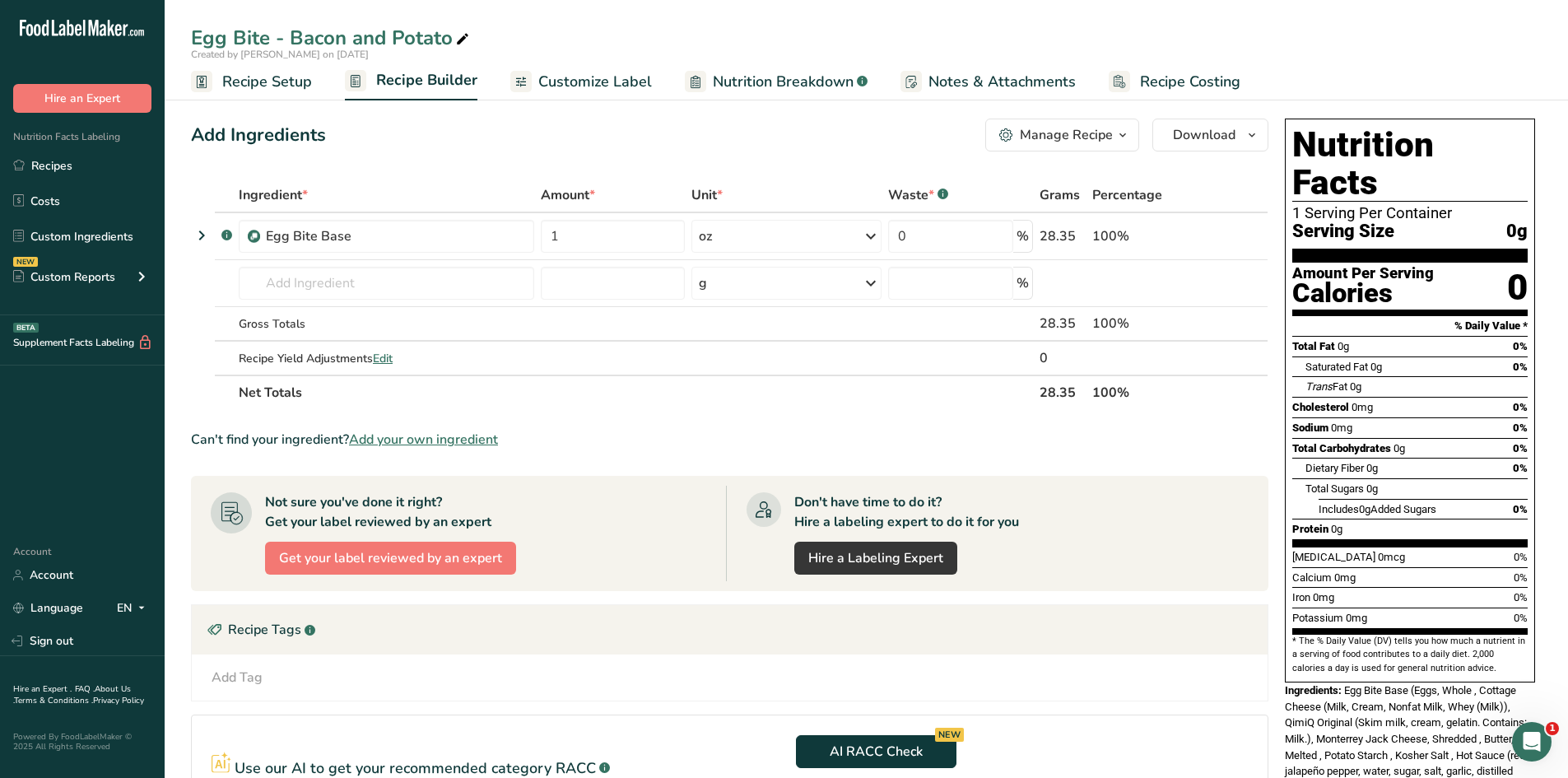
click at [747, 488] on div "Don't have time to do it? Hire a labeling expert to do it for you Hire a Labeli…" at bounding box center [987, 533] width 523 height 96
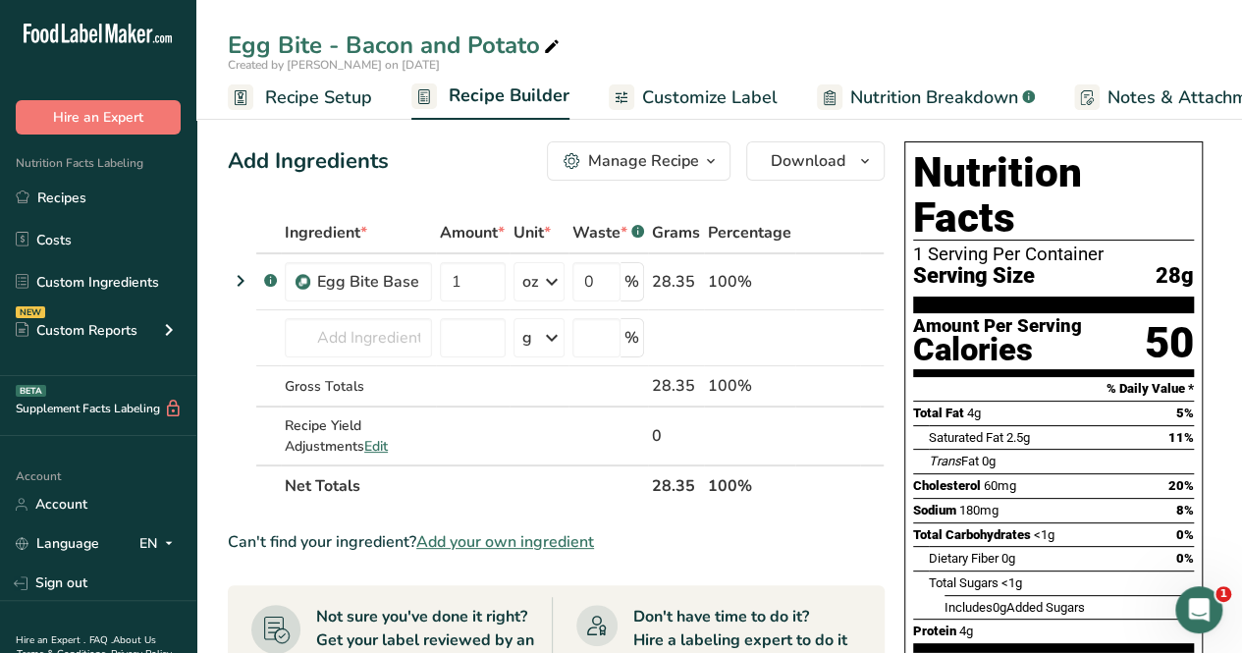
click at [0, 456] on div "Account Account Language EN English Spanish Sign out Hire an Expert . FAQ . Abo…" at bounding box center [98, 591] width 196 height 279
